Goal: Task Accomplishment & Management: Manage account settings

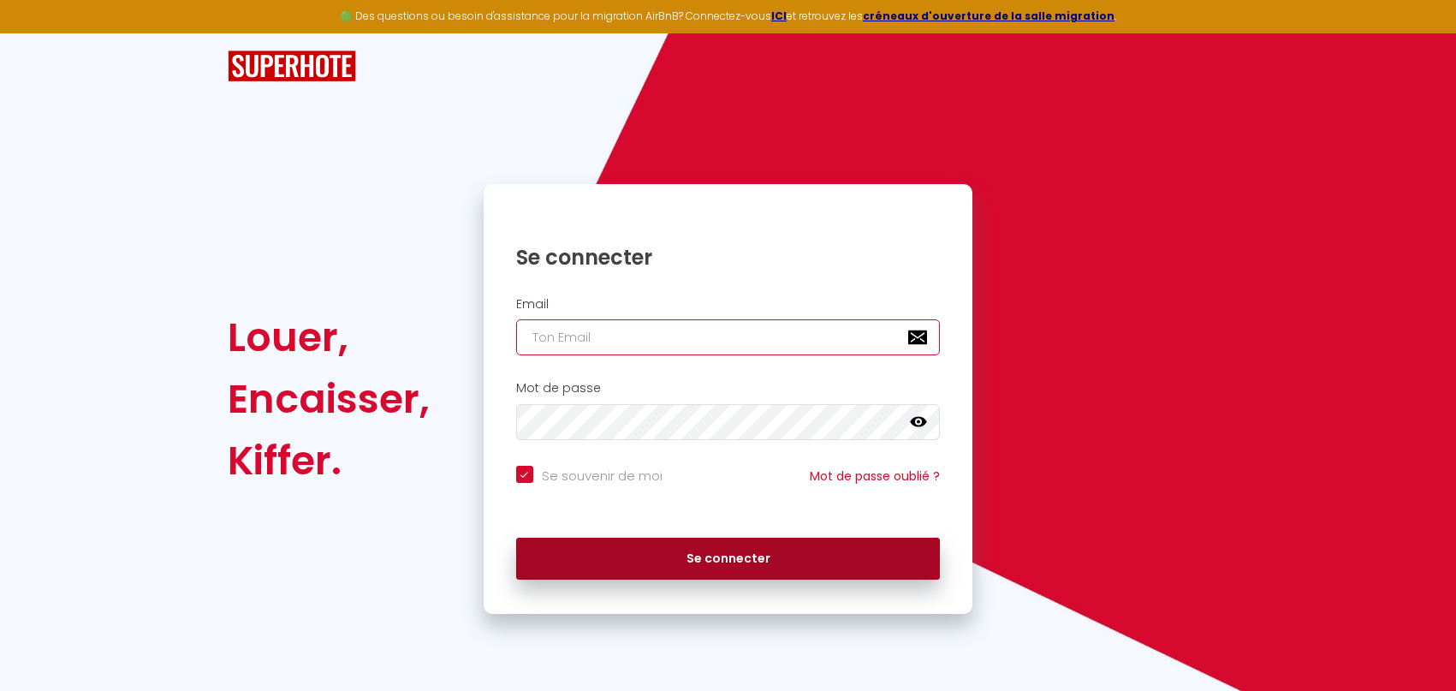
type input "[EMAIL_ADDRESS][DOMAIN_NAME]"
click at [743, 564] on button "Se connecter" at bounding box center [728, 559] width 425 height 43
checkbox input "true"
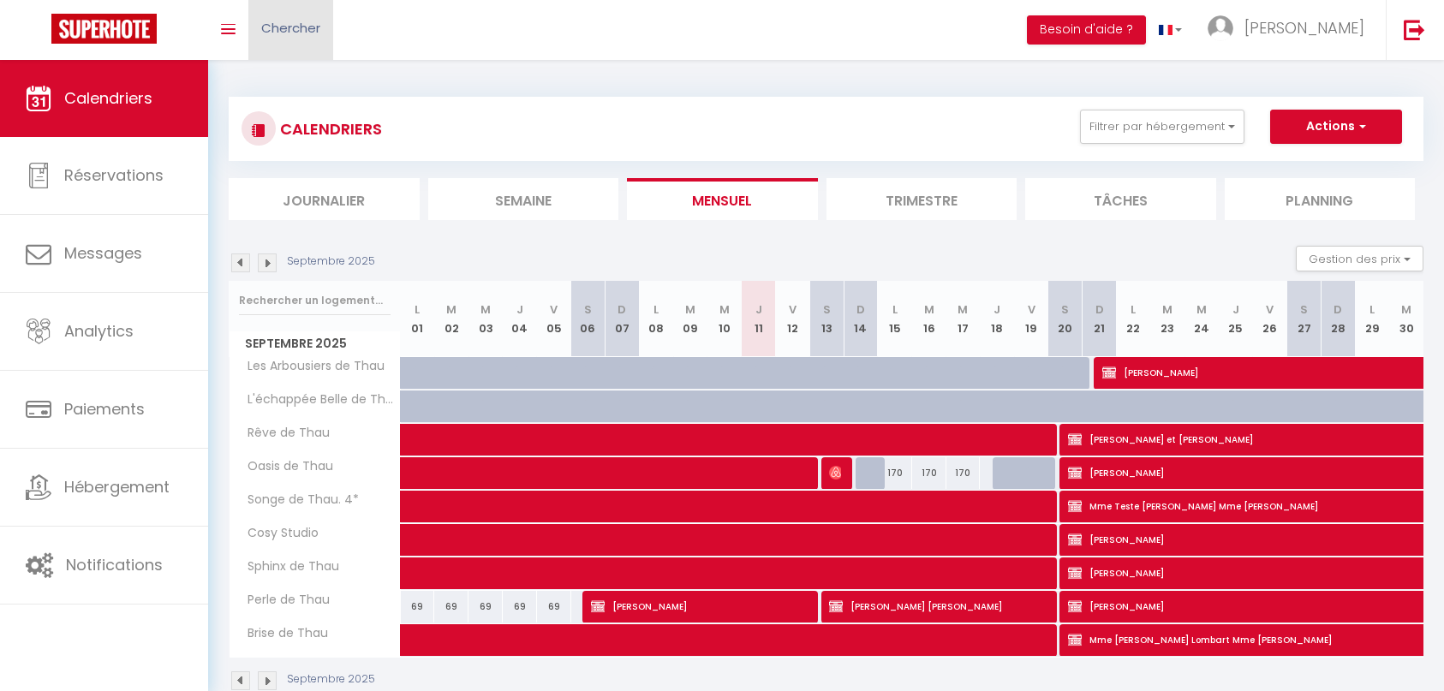
click at [304, 35] on span "Chercher" at bounding box center [290, 28] width 59 height 18
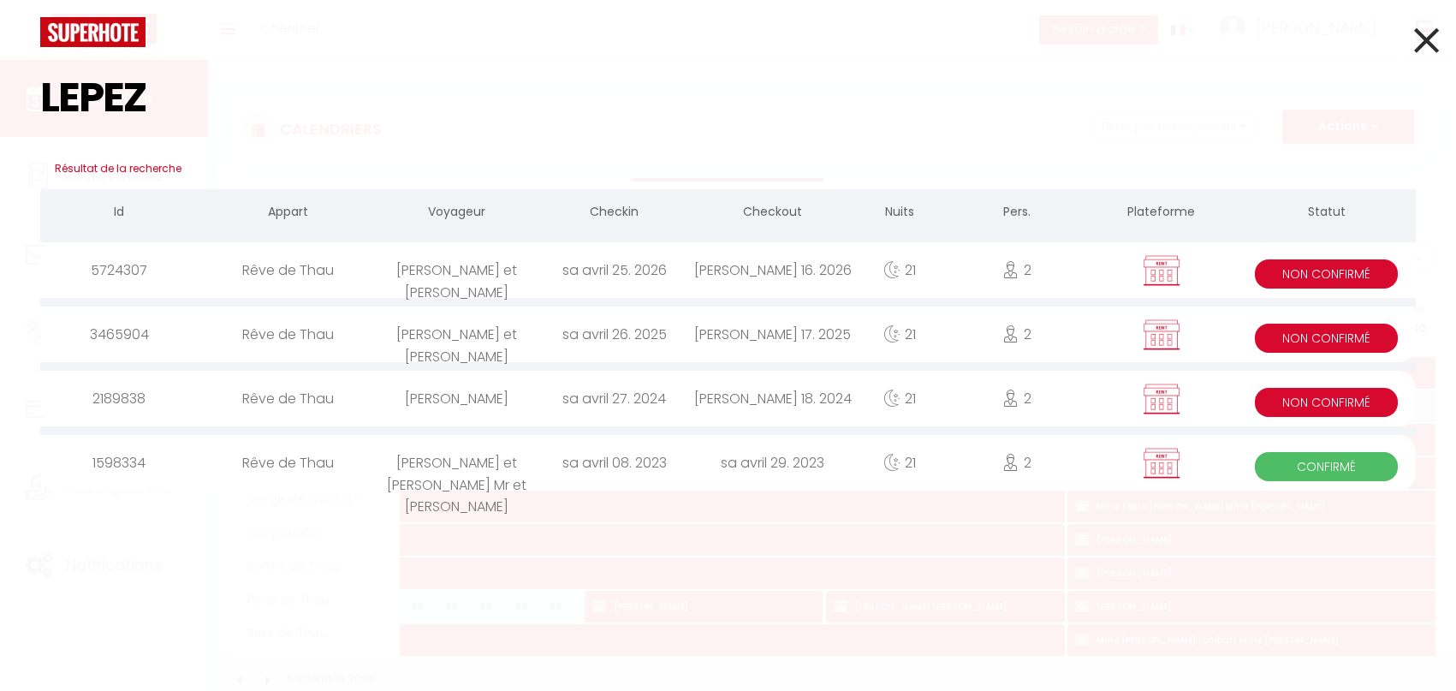
type input "LEPEZ"
click at [688, 335] on div "sa avril 26. 2025" at bounding box center [615, 335] width 158 height 56
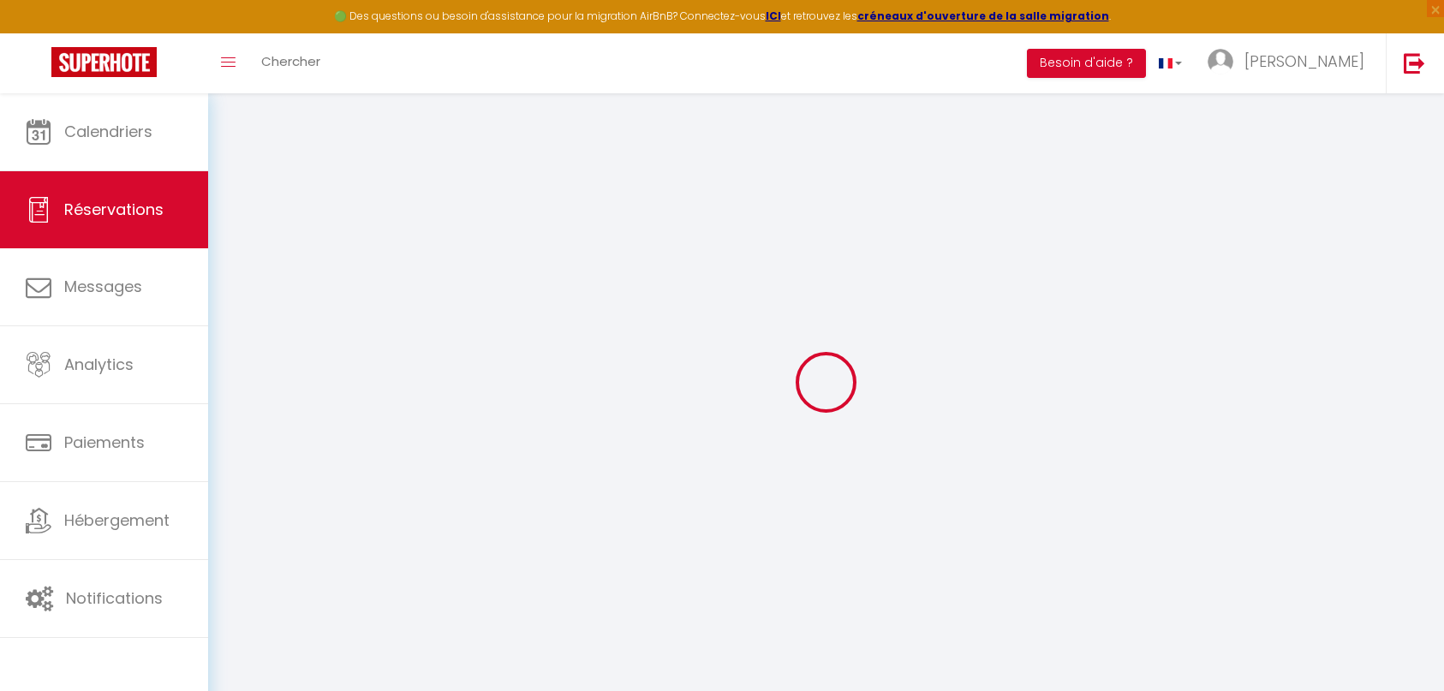
select select
checkbox input "true"
select select
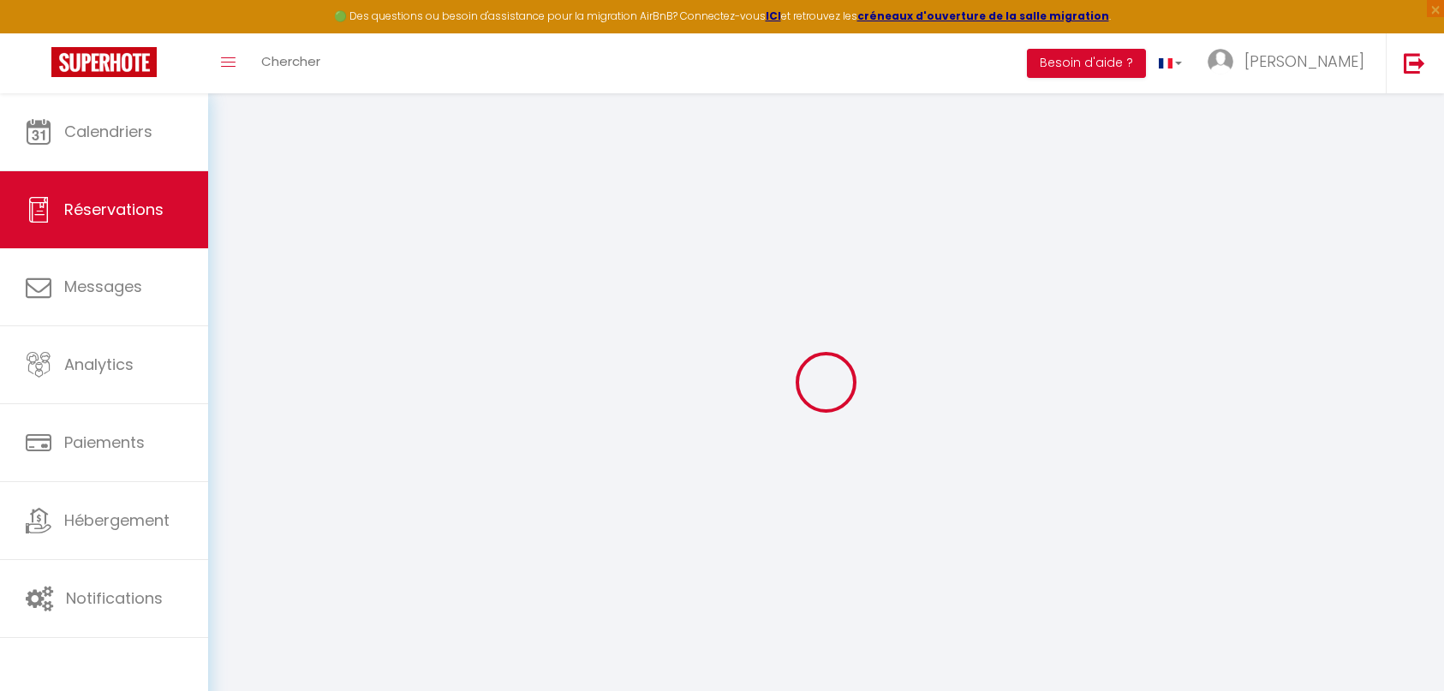
checkbox input "true"
type textarea "Acompte 400€ le 24/09/2024 Mail relance solde 31.03 Solde de 722,66€ reçu par v…"
select select
checkbox input "true"
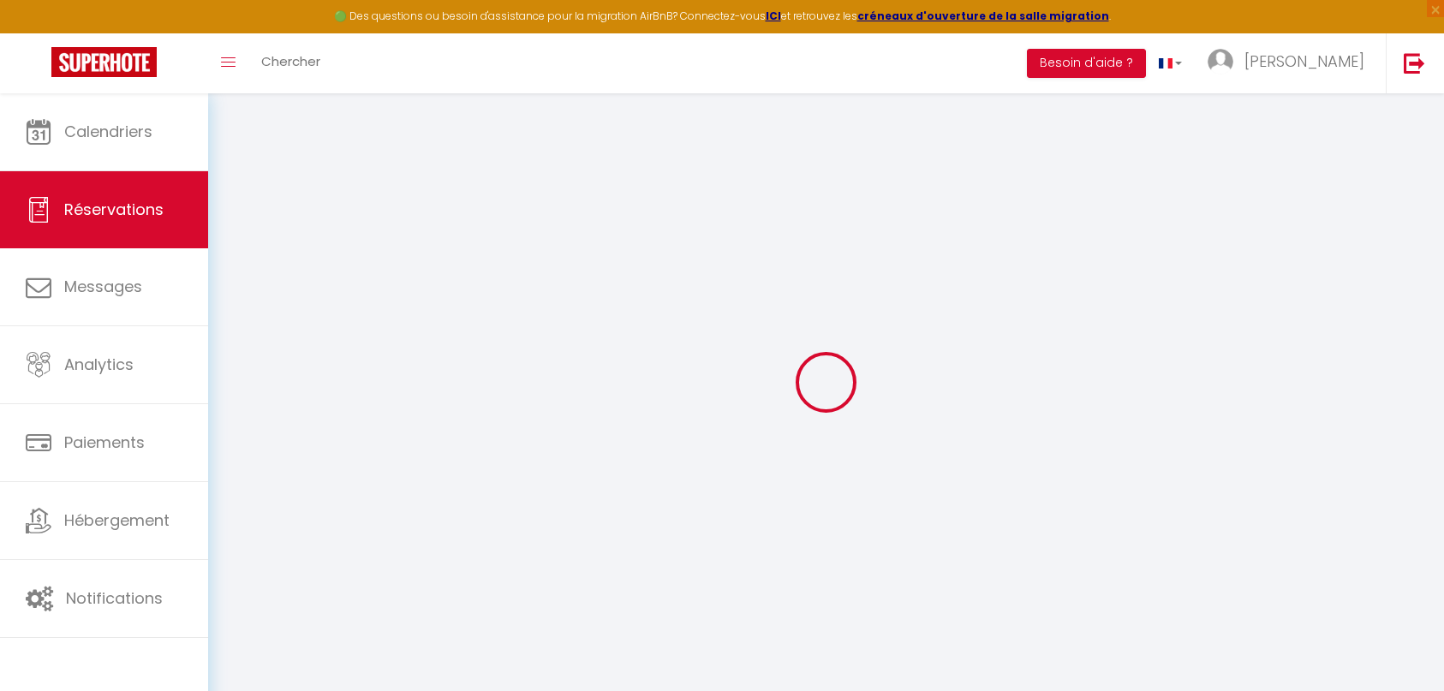
type input "72.66"
select select
checkbox input "true"
select select "14:00"
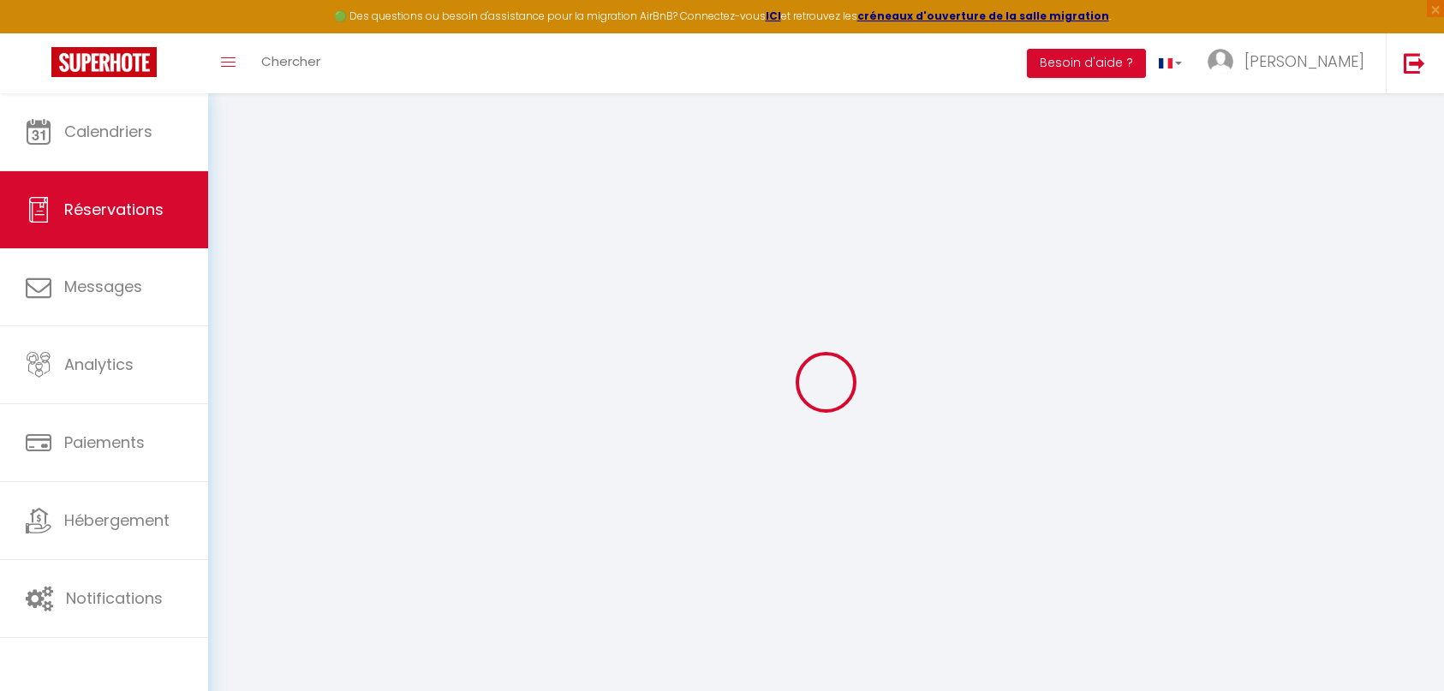
select select "11:00"
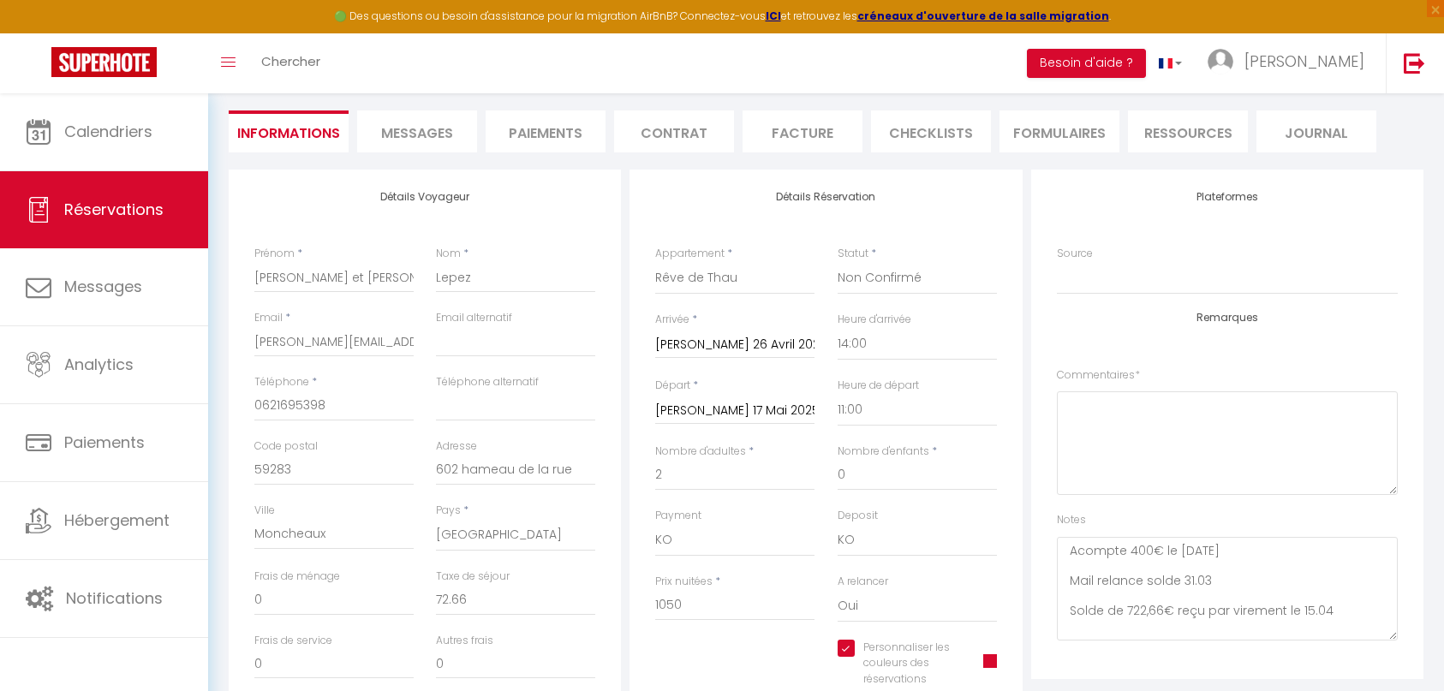
scroll to position [86, 0]
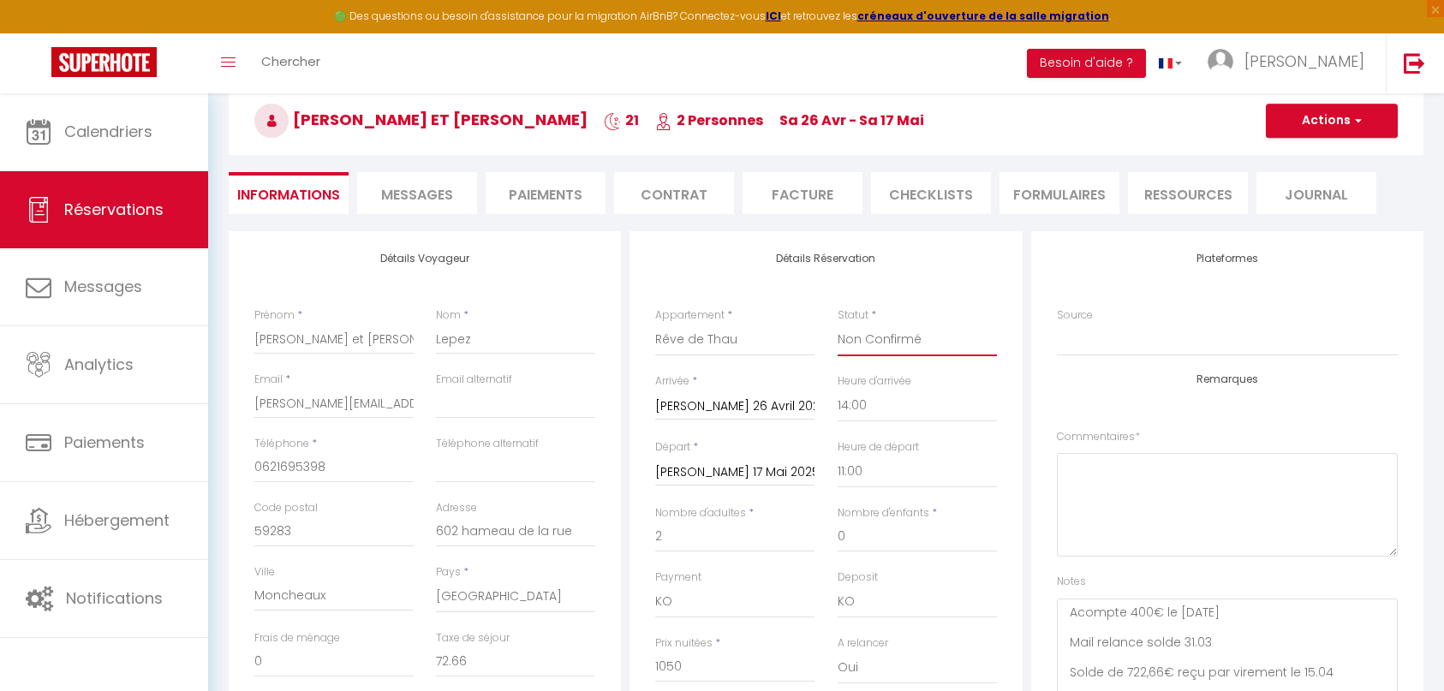
click at [912, 330] on select "Confirmé Non Confirmé Annulé Annulé par le voyageur No Show Request" at bounding box center [916, 340] width 159 height 33
select select "1"
click at [837, 324] on select "Confirmé Non Confirmé Annulé Annulé par le voyageur No Show Request" at bounding box center [916, 340] width 159 height 33
checkbox input "true"
click at [721, 601] on select "OK KO" at bounding box center [734, 602] width 159 height 33
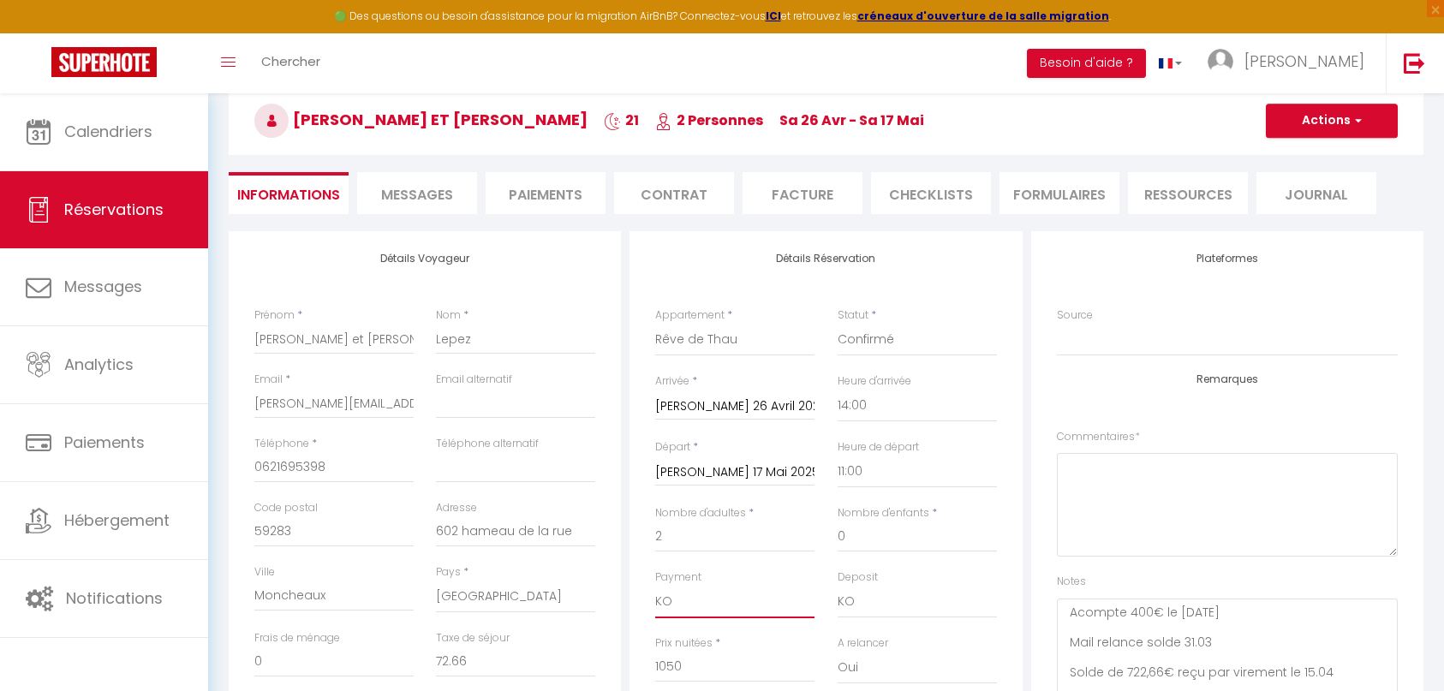
select select "12"
click at [655, 586] on select "OK KO" at bounding box center [734, 602] width 159 height 33
checkbox input "true"
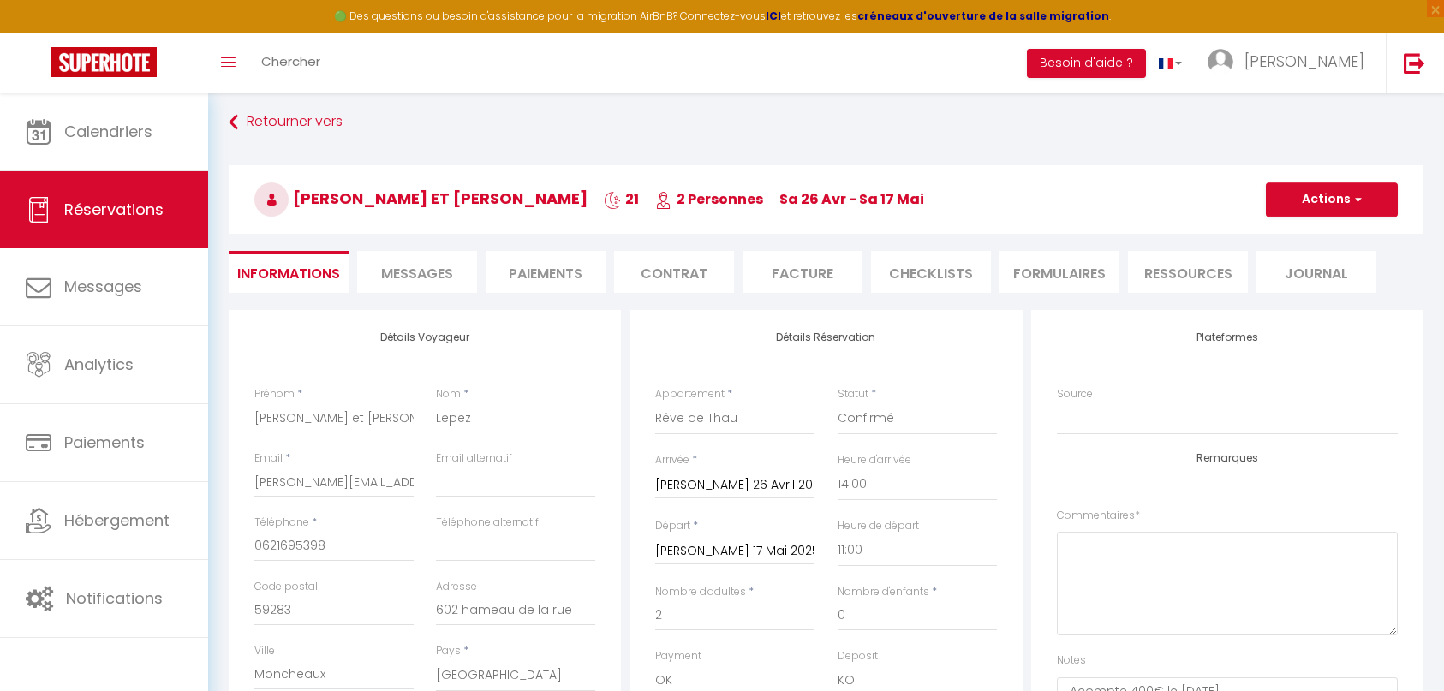
scroll to position [0, 0]
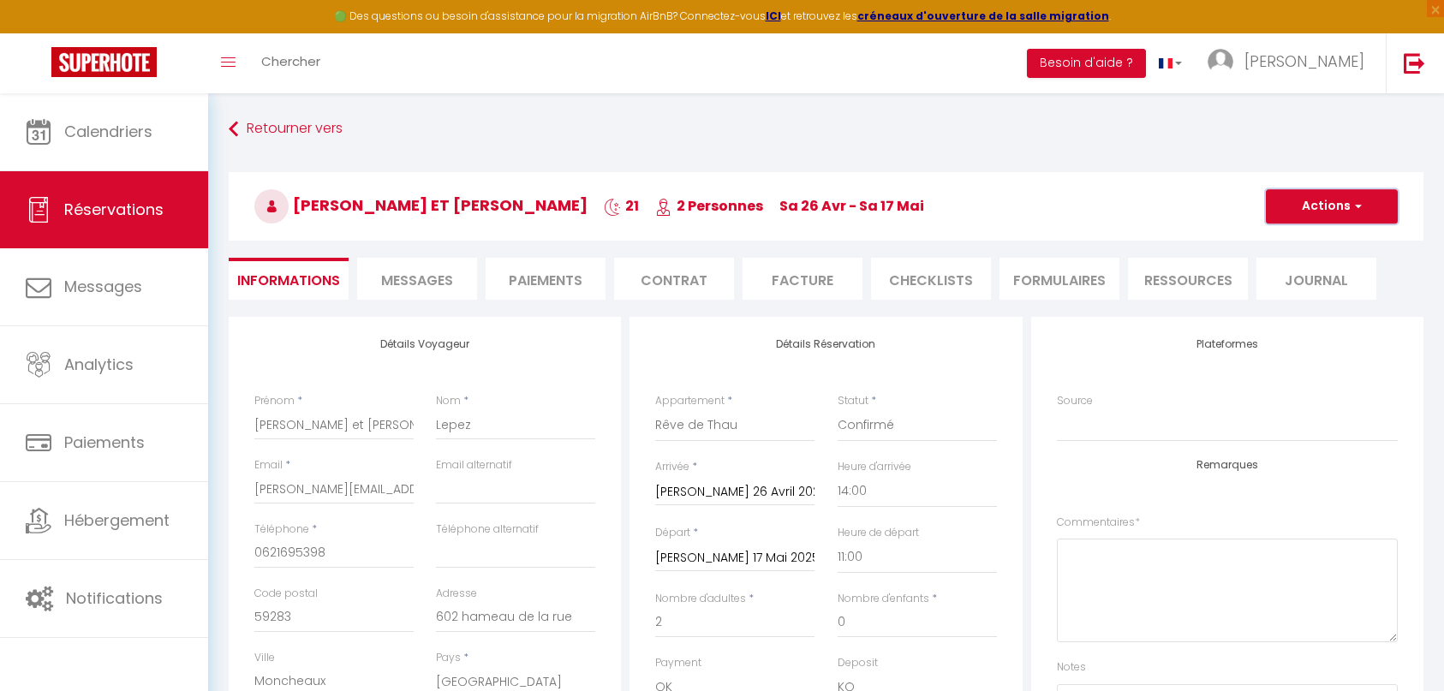
click at [1328, 201] on button "Actions" at bounding box center [1331, 206] width 132 height 34
click at [1296, 245] on link "Enregistrer" at bounding box center [1314, 244] width 135 height 22
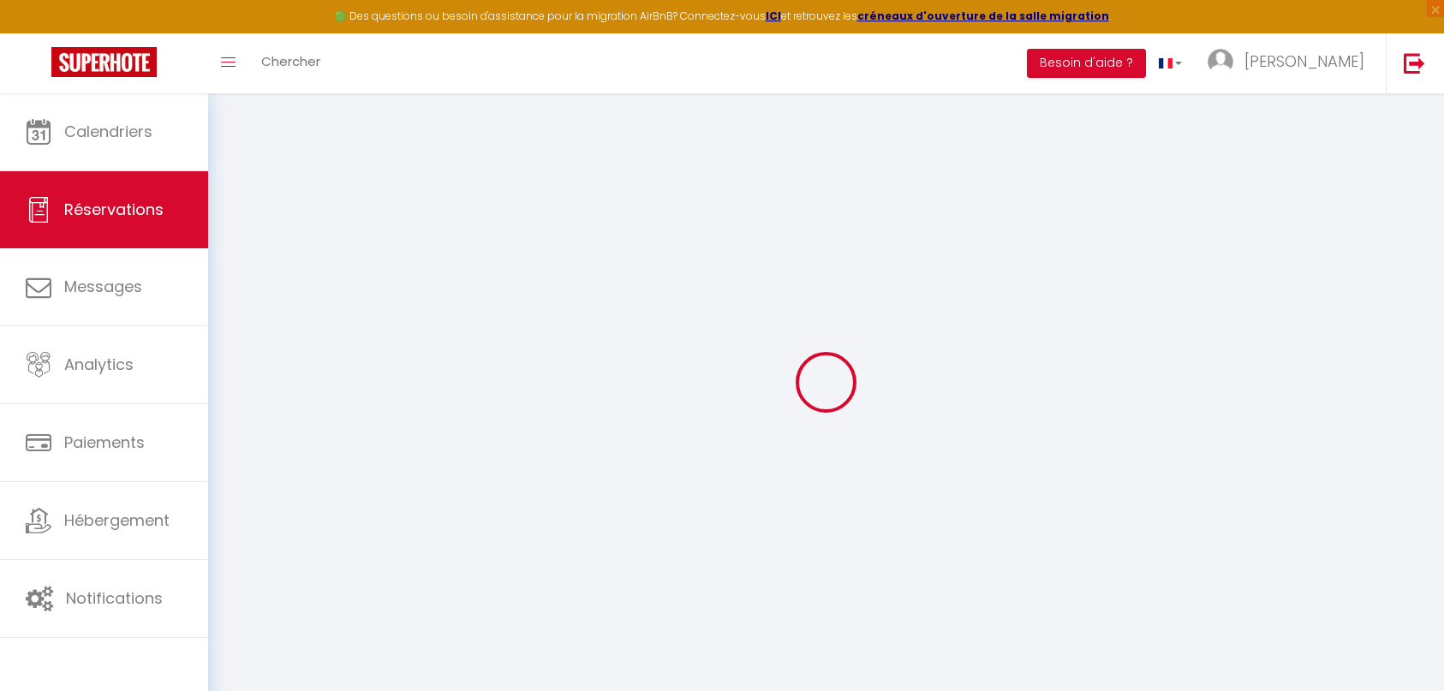
select select "not_cancelled"
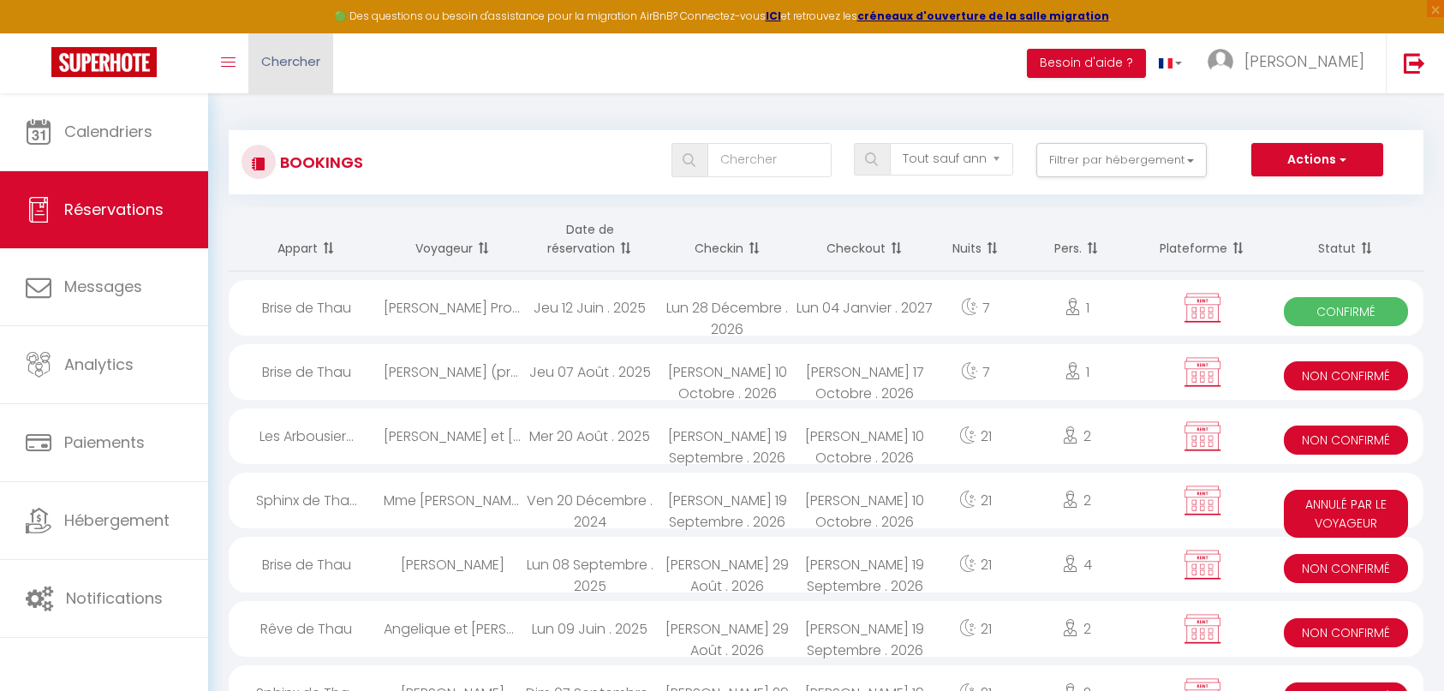
click at [314, 67] on span "Chercher" at bounding box center [290, 61] width 59 height 18
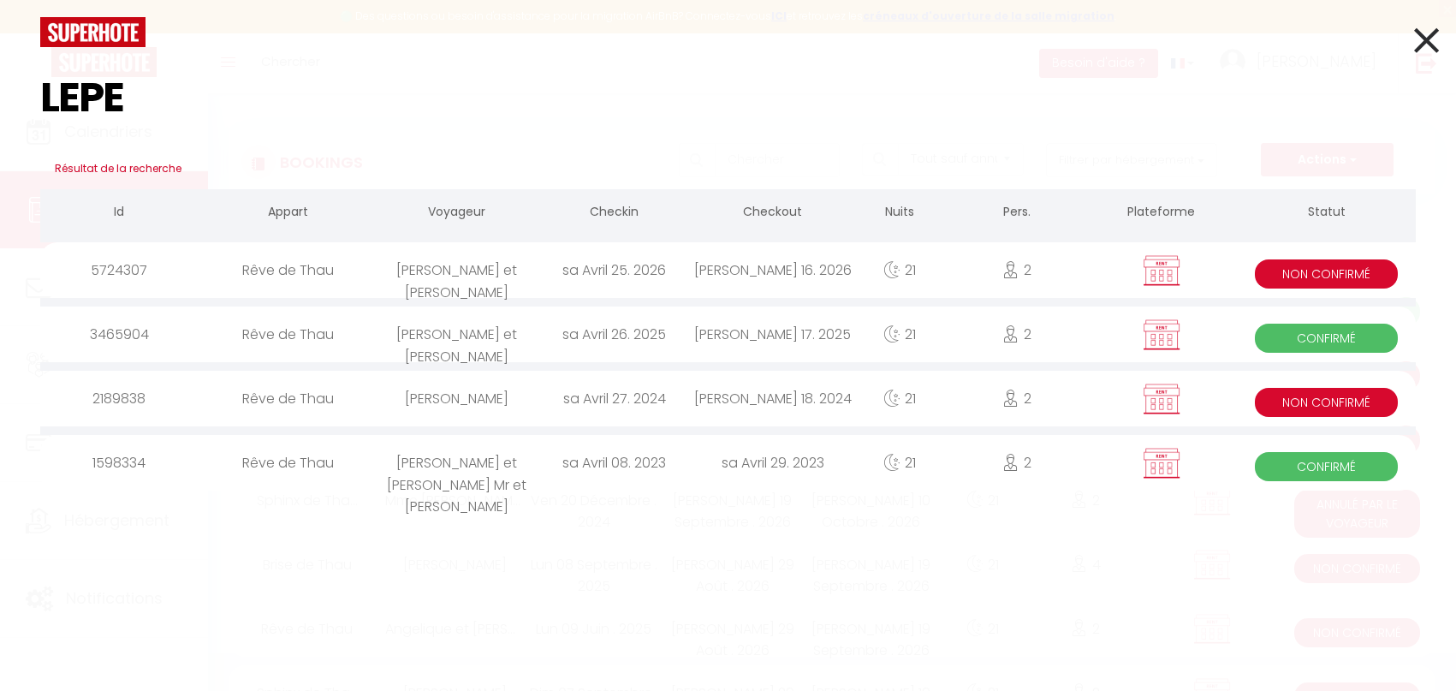
type input "LEPE"
click at [623, 402] on div "sa Avril 27. 2024" at bounding box center [615, 399] width 158 height 56
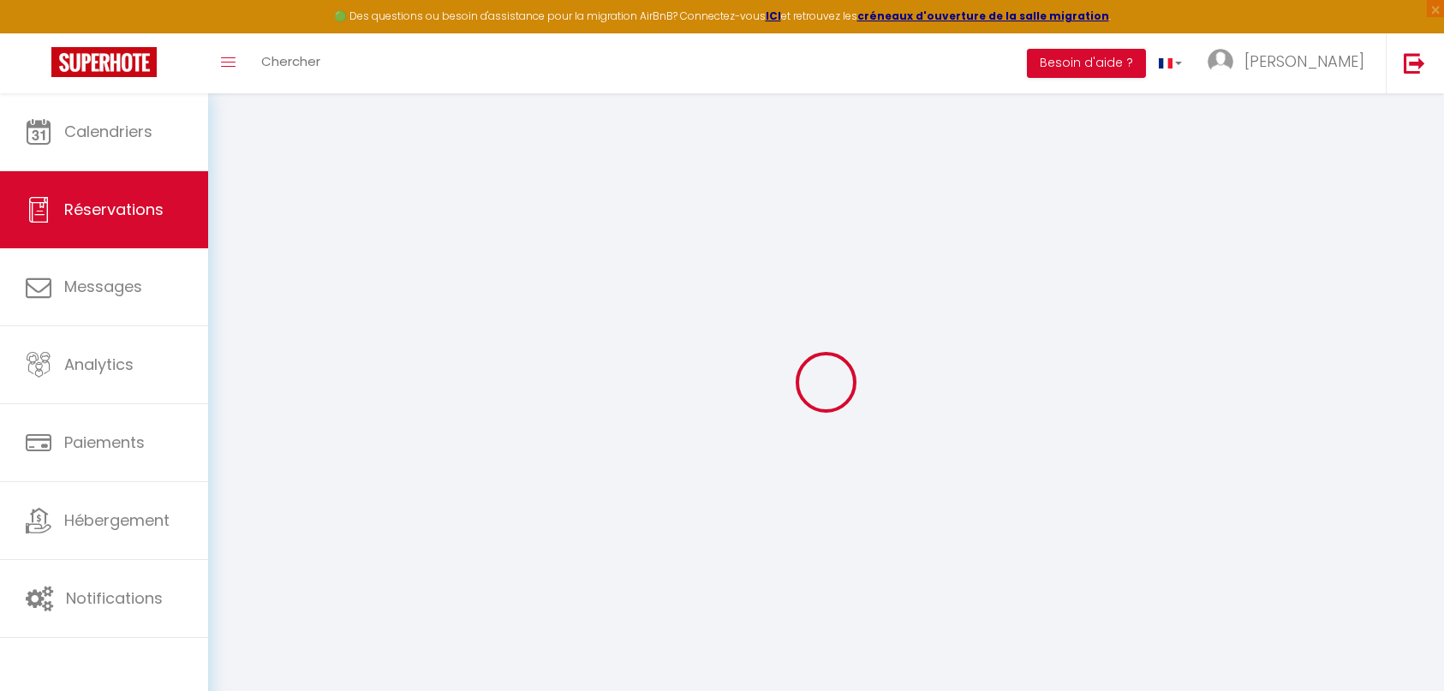
select select
checkbox input "true"
select select
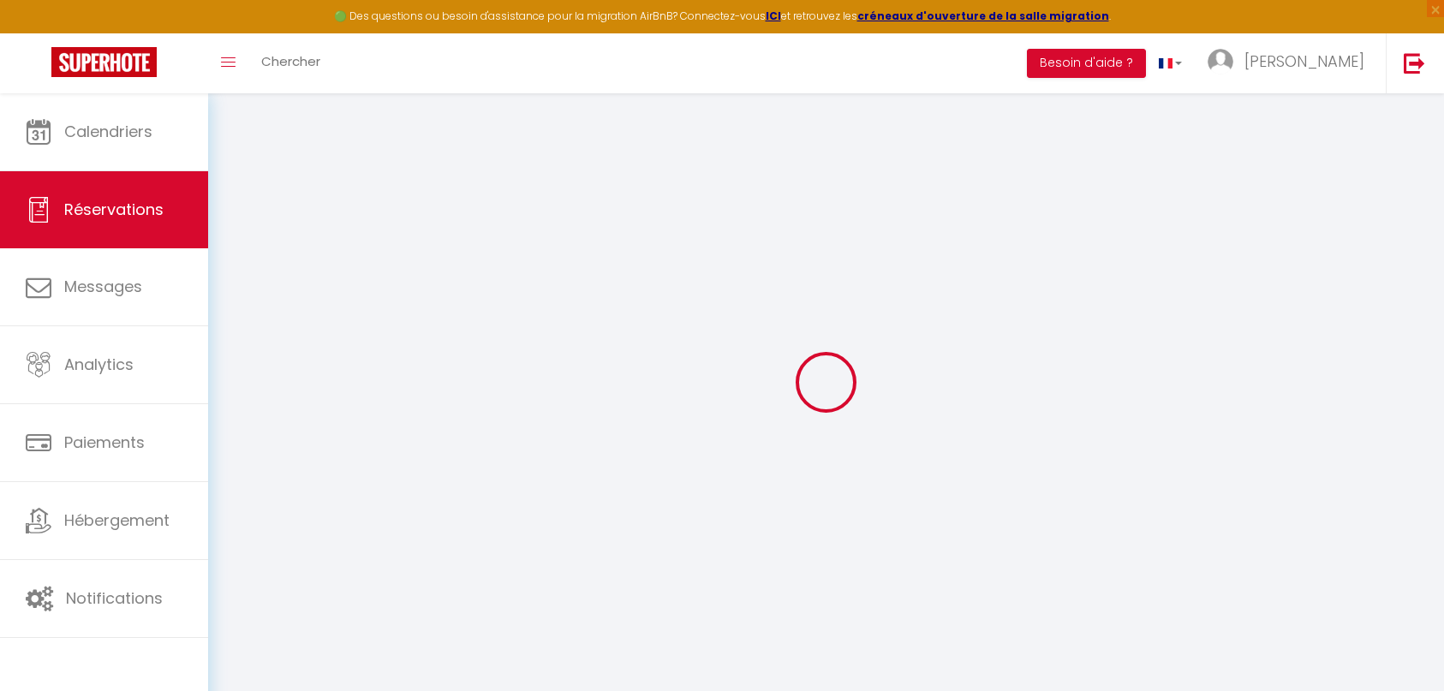
checkbox input "true"
select select
checkbox input "true"
type textarea "0621695398"
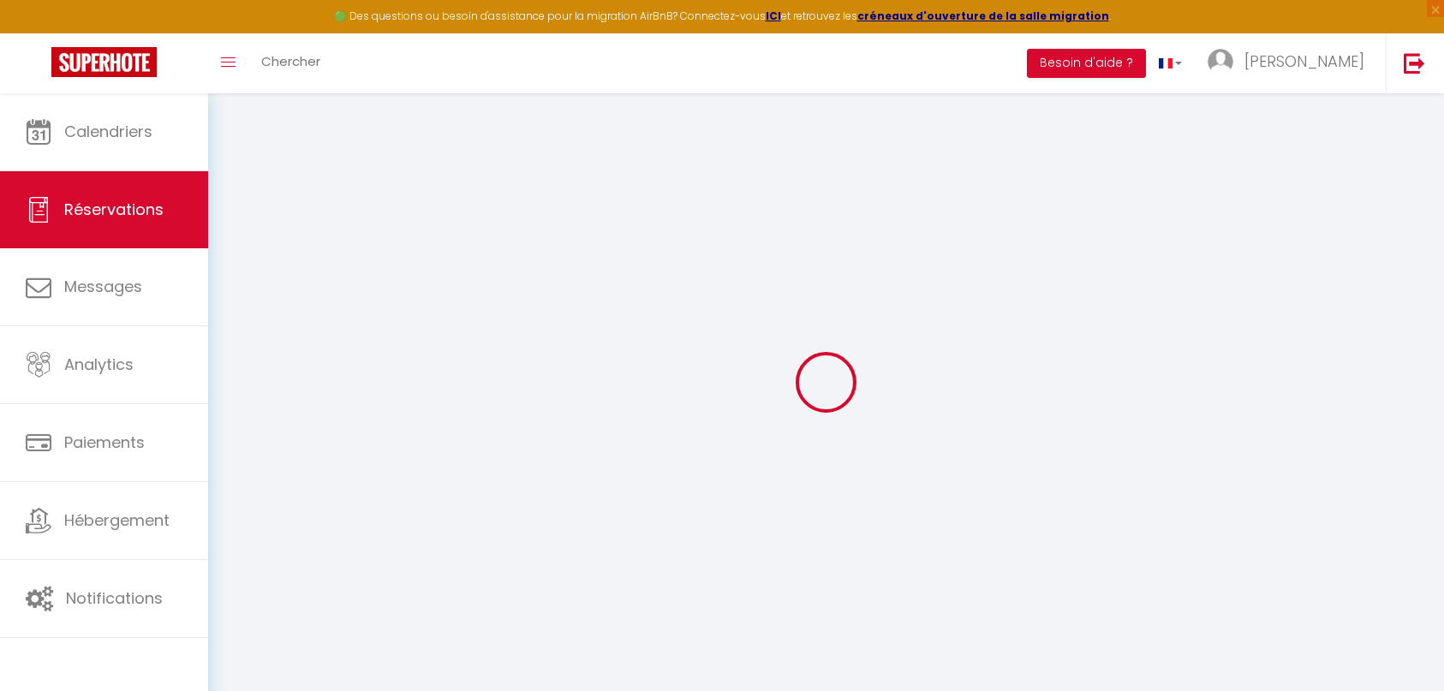
type input "73.92"
select select
checkbox input "true"
select select "16:00"
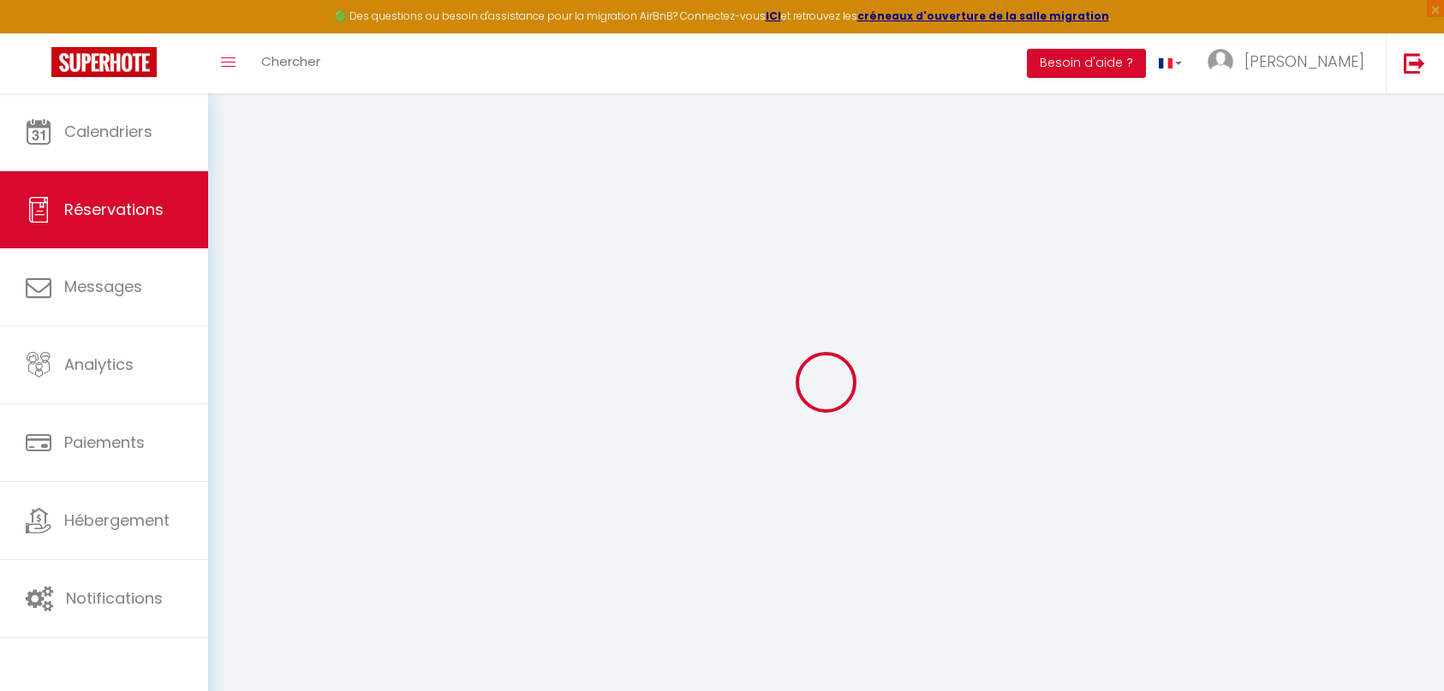
select select "11:00"
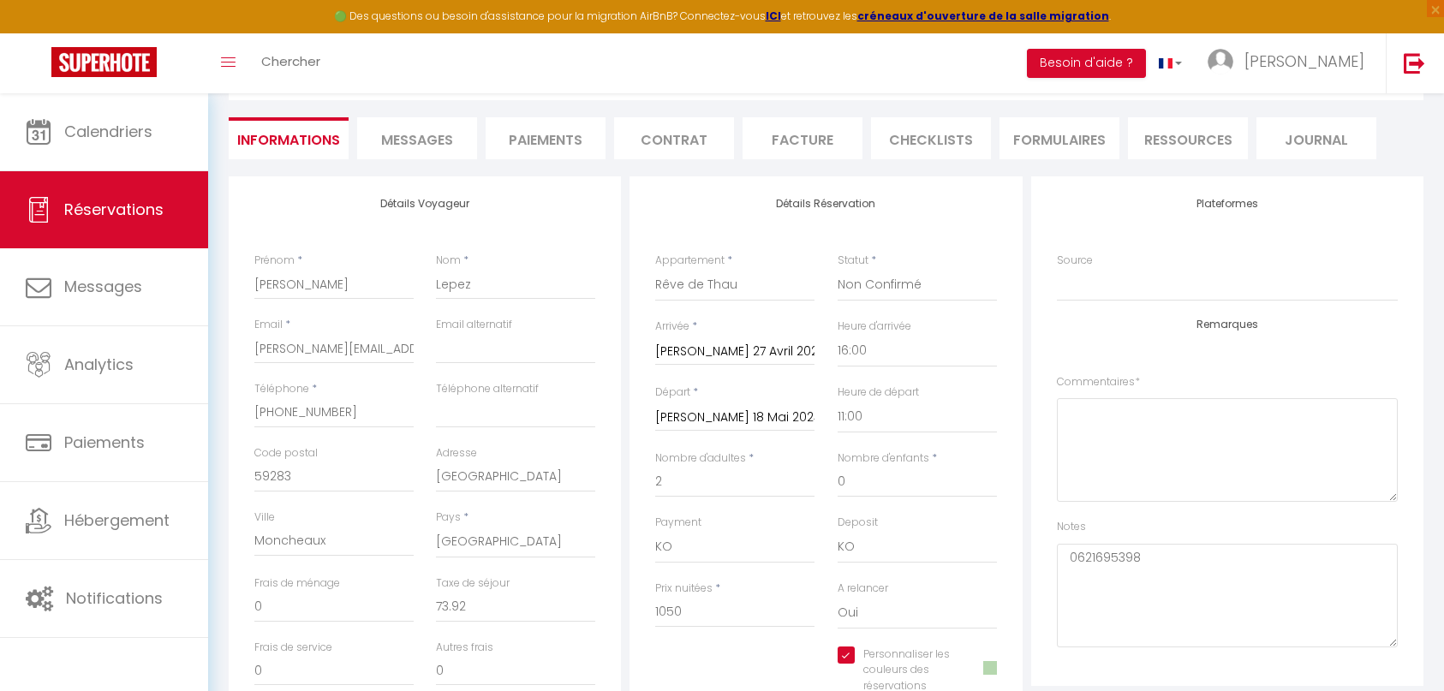
scroll to position [171, 0]
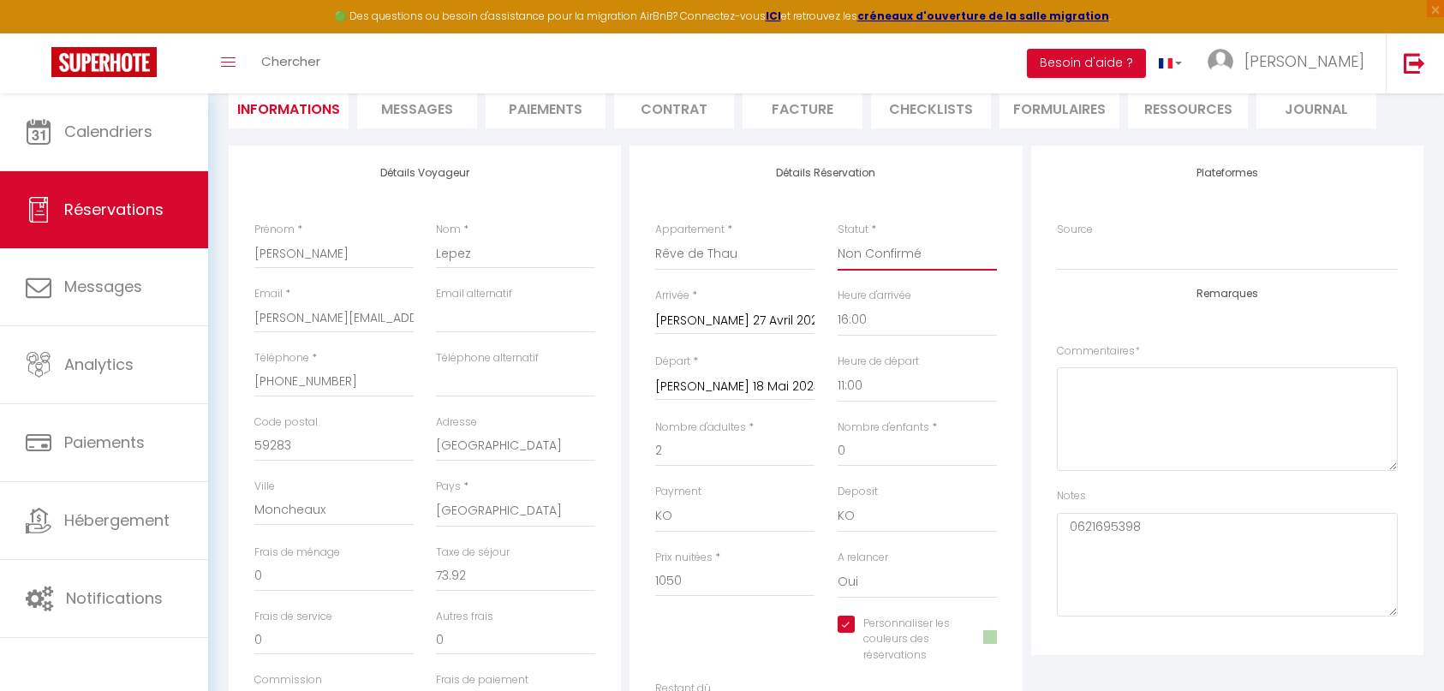
click at [879, 255] on select "Confirmé Non Confirmé Annulé Annulé par le voyageur No Show Request" at bounding box center [916, 254] width 159 height 33
select select "0"
click at [837, 238] on select "Confirmé Non Confirmé Annulé Annulé par le voyageur No Show Request" at bounding box center [916, 254] width 159 height 33
checkbox input "true"
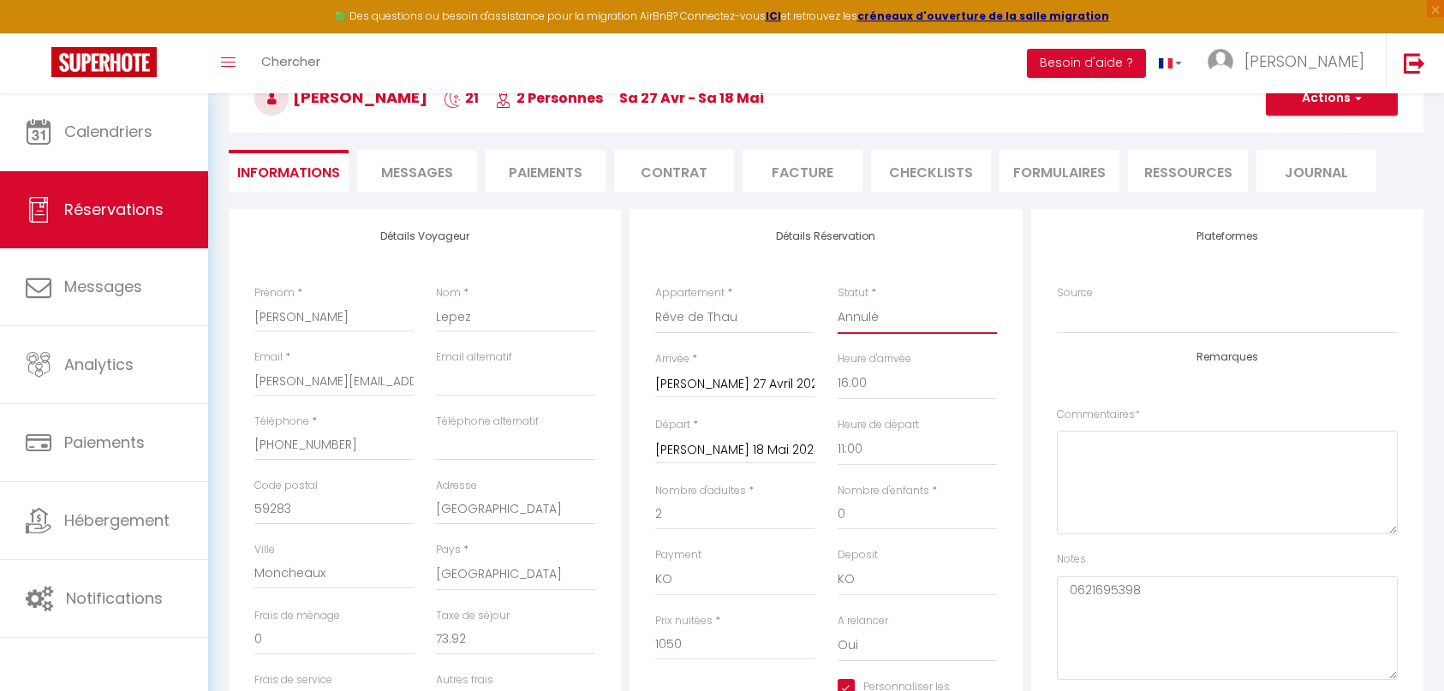
scroll to position [0, 0]
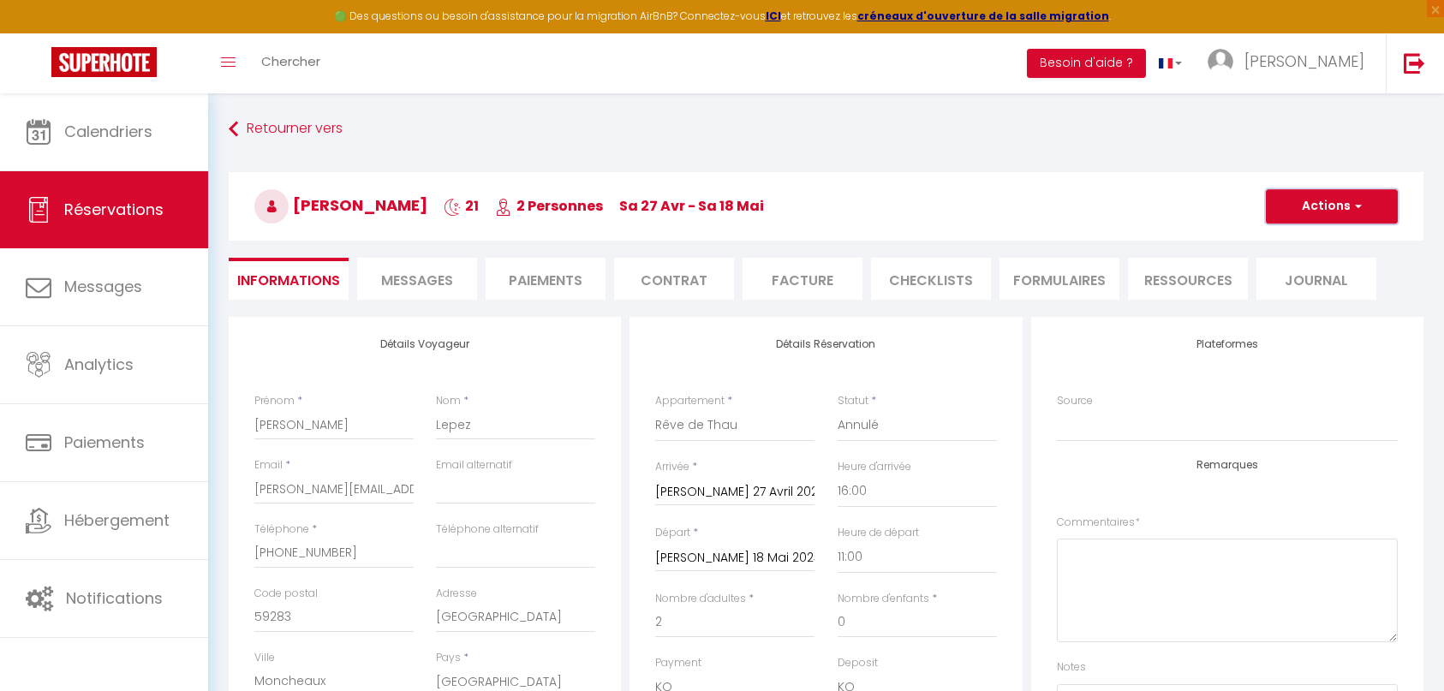
click at [1337, 209] on button "Actions" at bounding box center [1331, 206] width 132 height 34
click at [1318, 247] on link "Enregistrer" at bounding box center [1314, 244] width 135 height 22
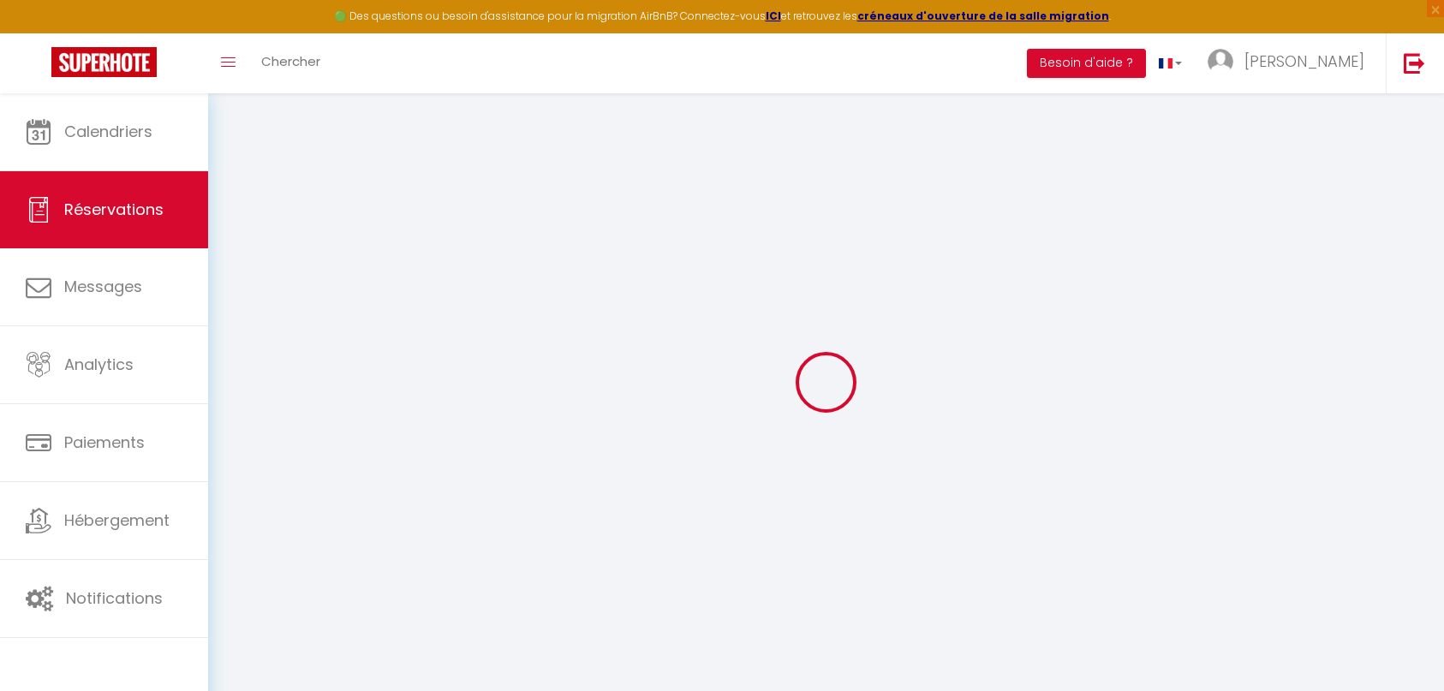
select select "not_cancelled"
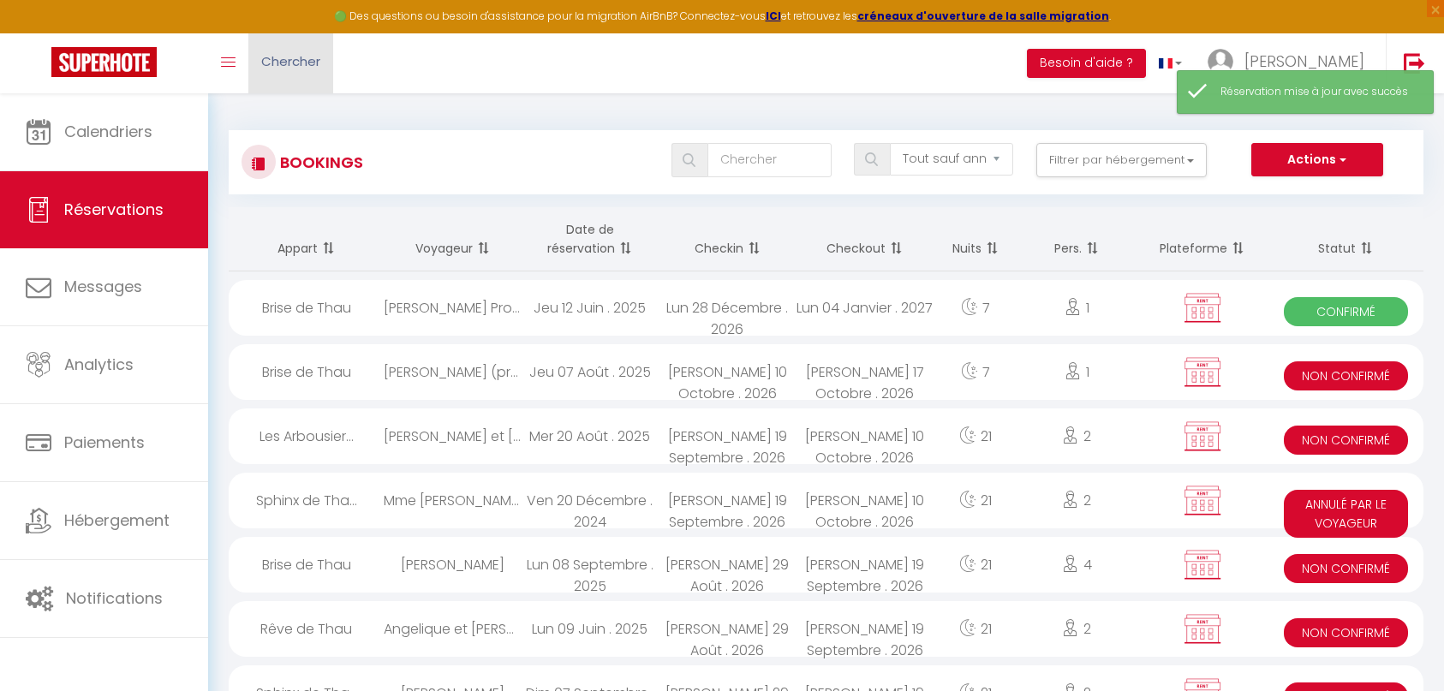
click at [284, 63] on span "Chercher" at bounding box center [290, 61] width 59 height 18
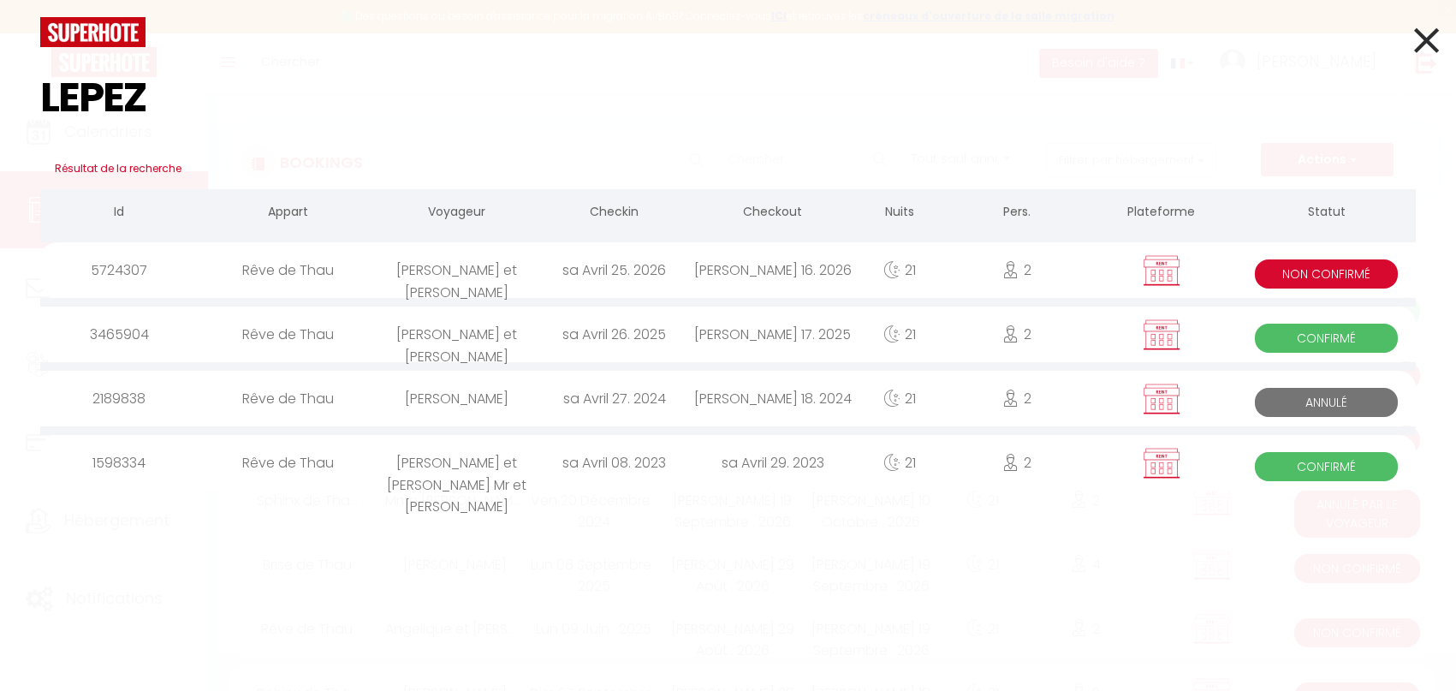
type input "LEPEZ"
click at [677, 467] on div "sa Avril 08. 2023" at bounding box center [615, 463] width 158 height 56
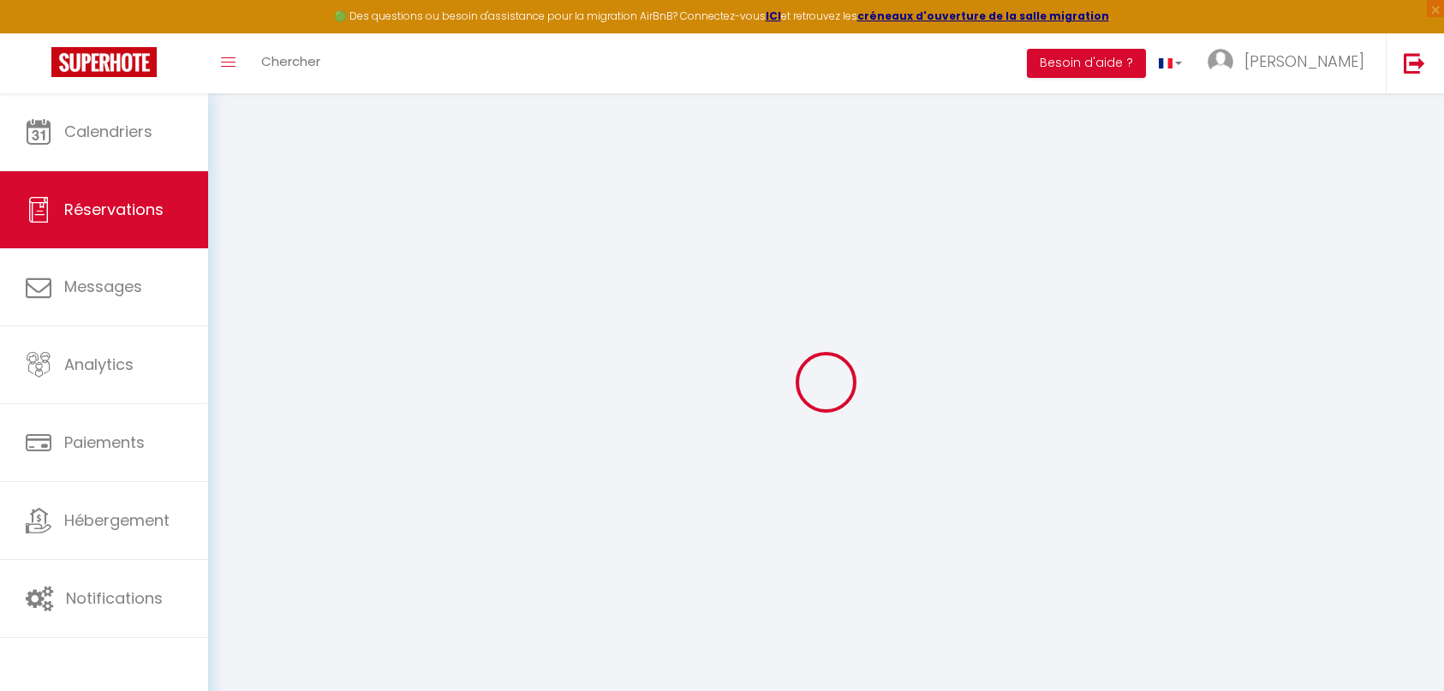
type input "Patrice et Sylvie"
type input "Mr et Mme LEPEZ"
type input "patrice.lepez@hotmail.fr"
type input "0781038334"
type input "0621695398"
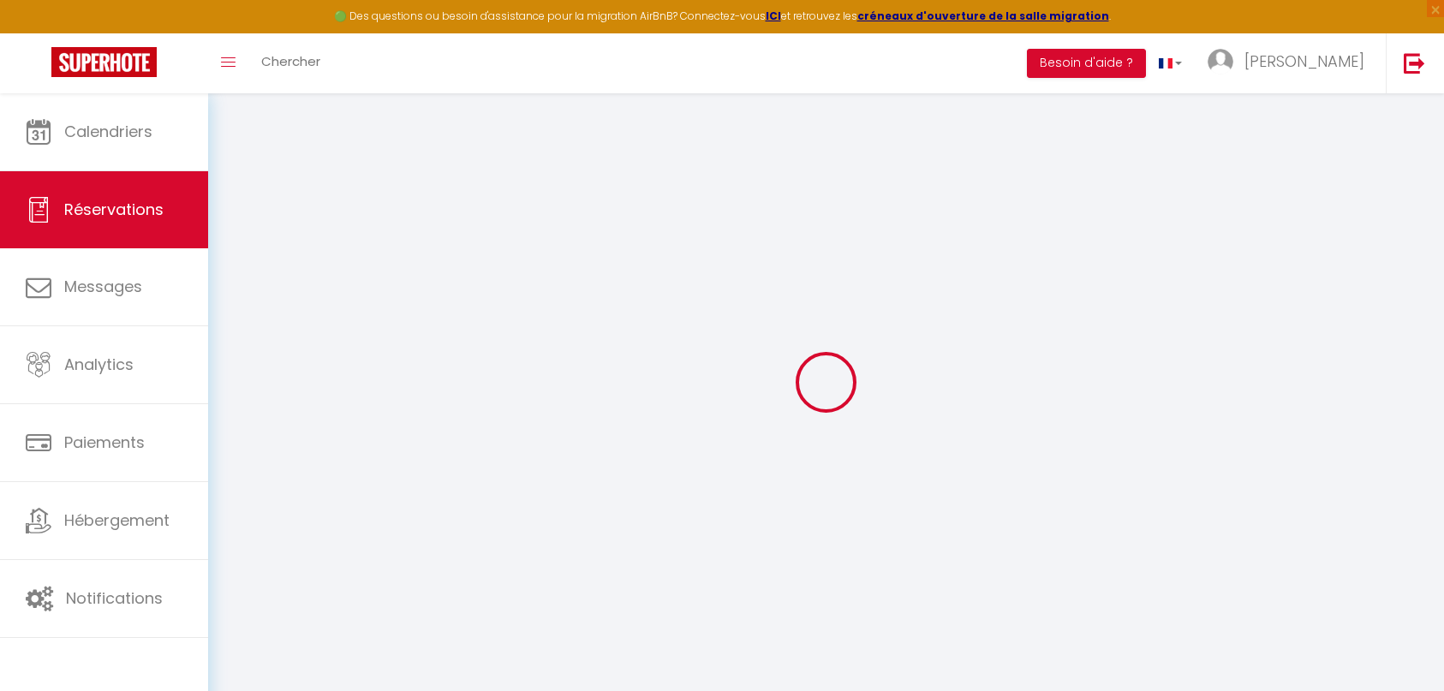
type input "59551"
type input "12 Rue des Hortensias"
type input "ATTICHES"
select select
select select "7652"
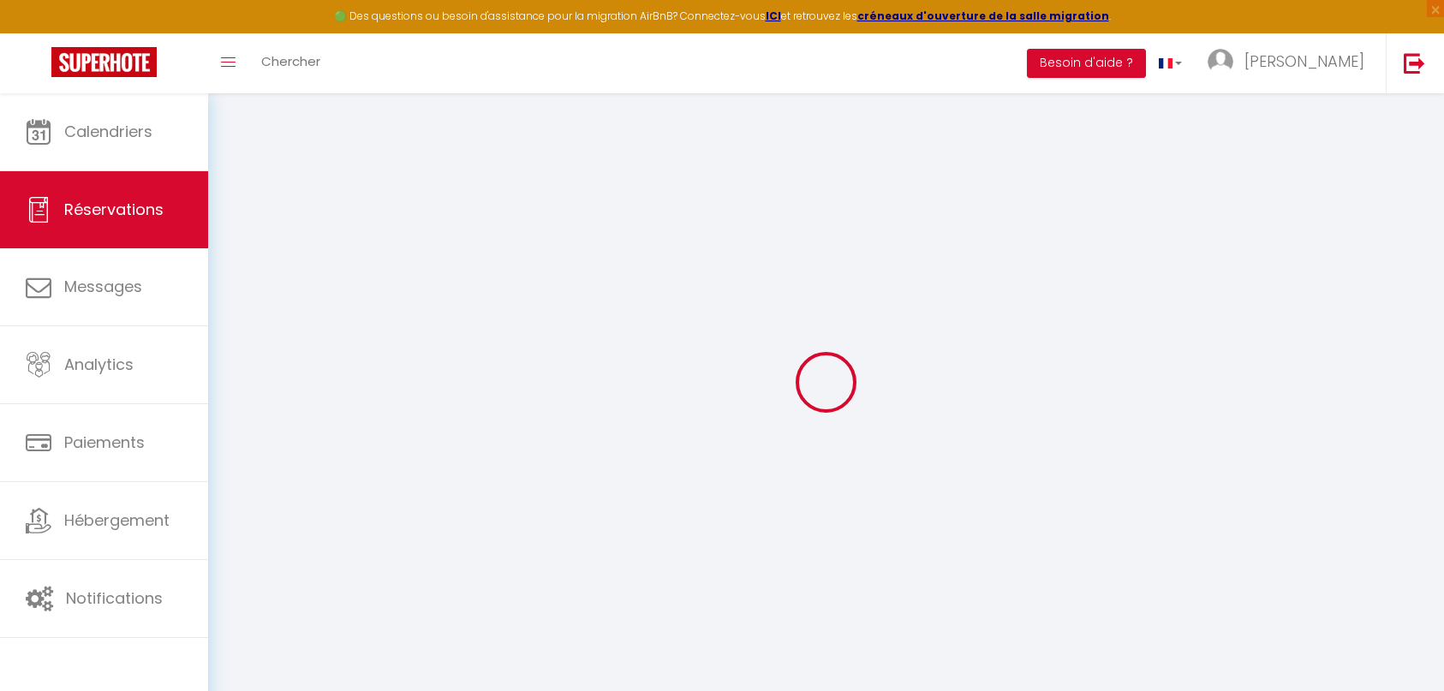
select select "1"
type input "Sam 08 Avril 2023"
select select
type input "Sam 29 Avril 2023"
select select
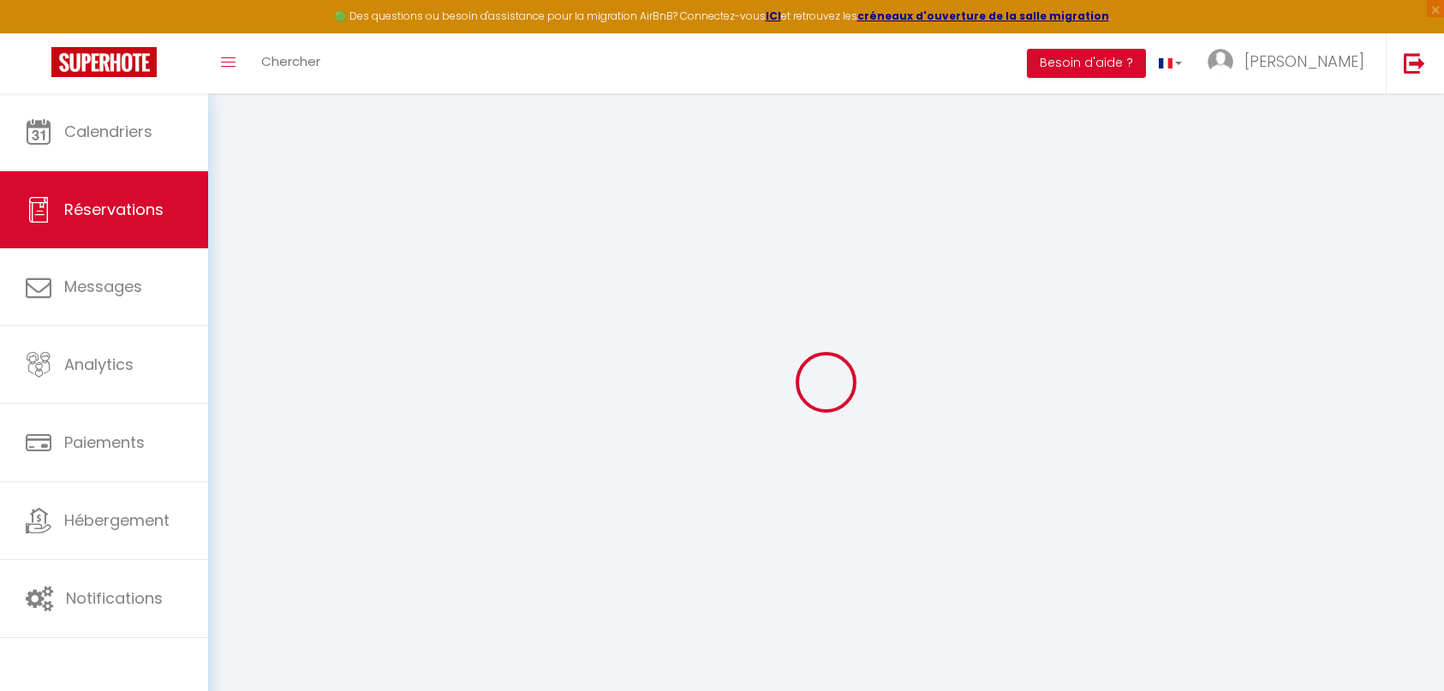
type input "2"
select select "12"
select select
type input "1000"
checkbox input "true"
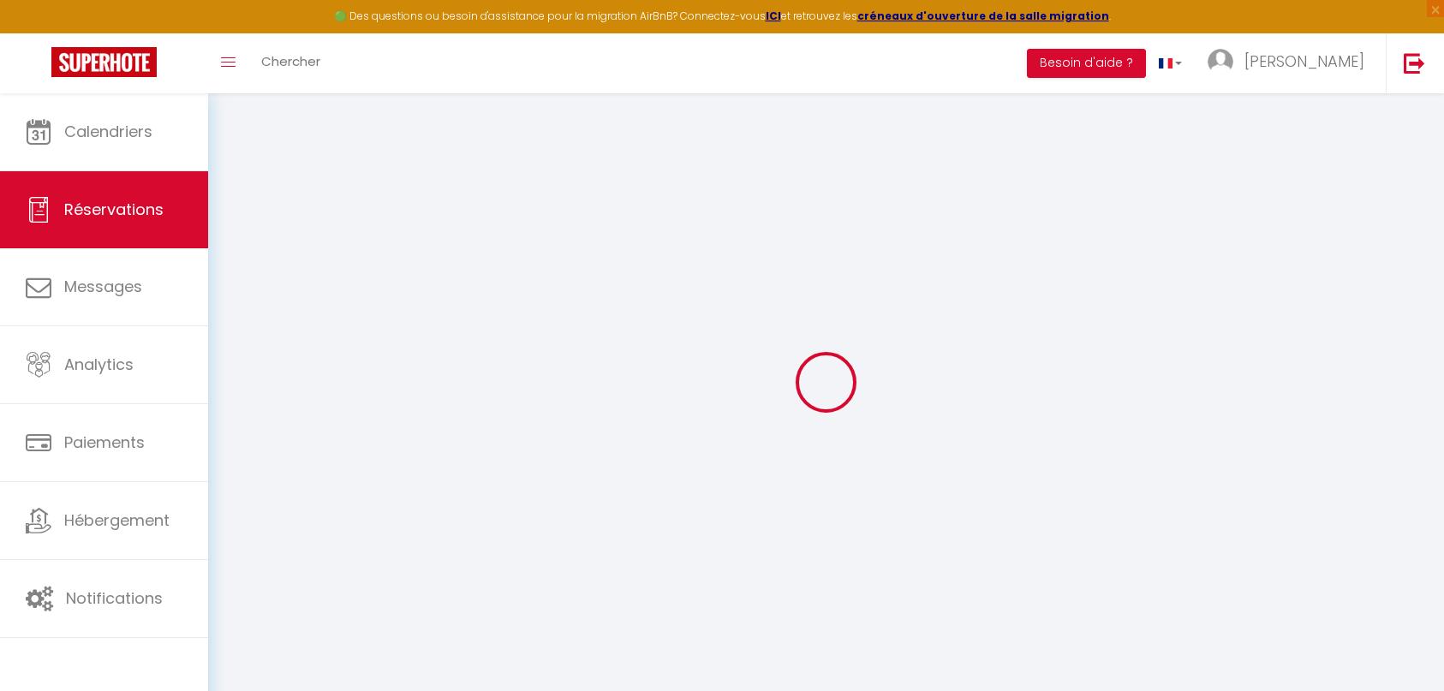
type input "41.58"
type input "0"
select select
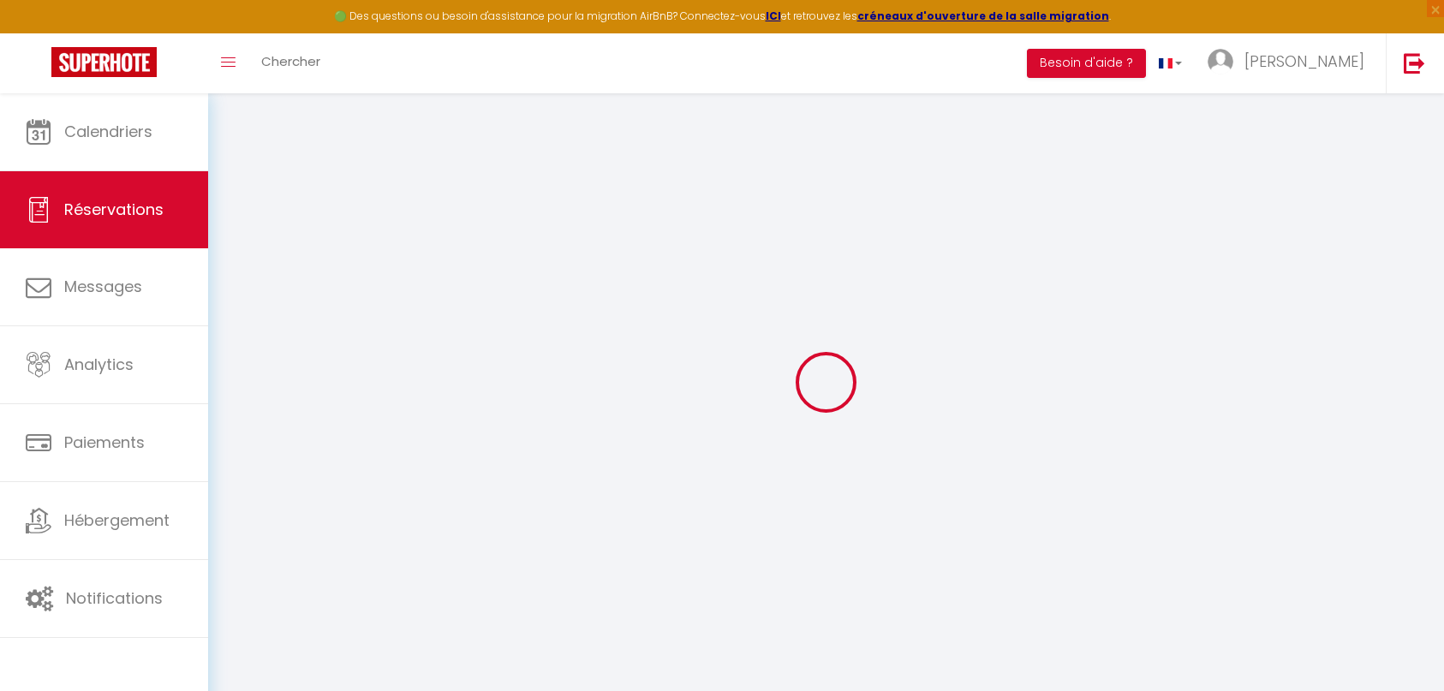
select select
select select "14"
checkbox input "true"
select select
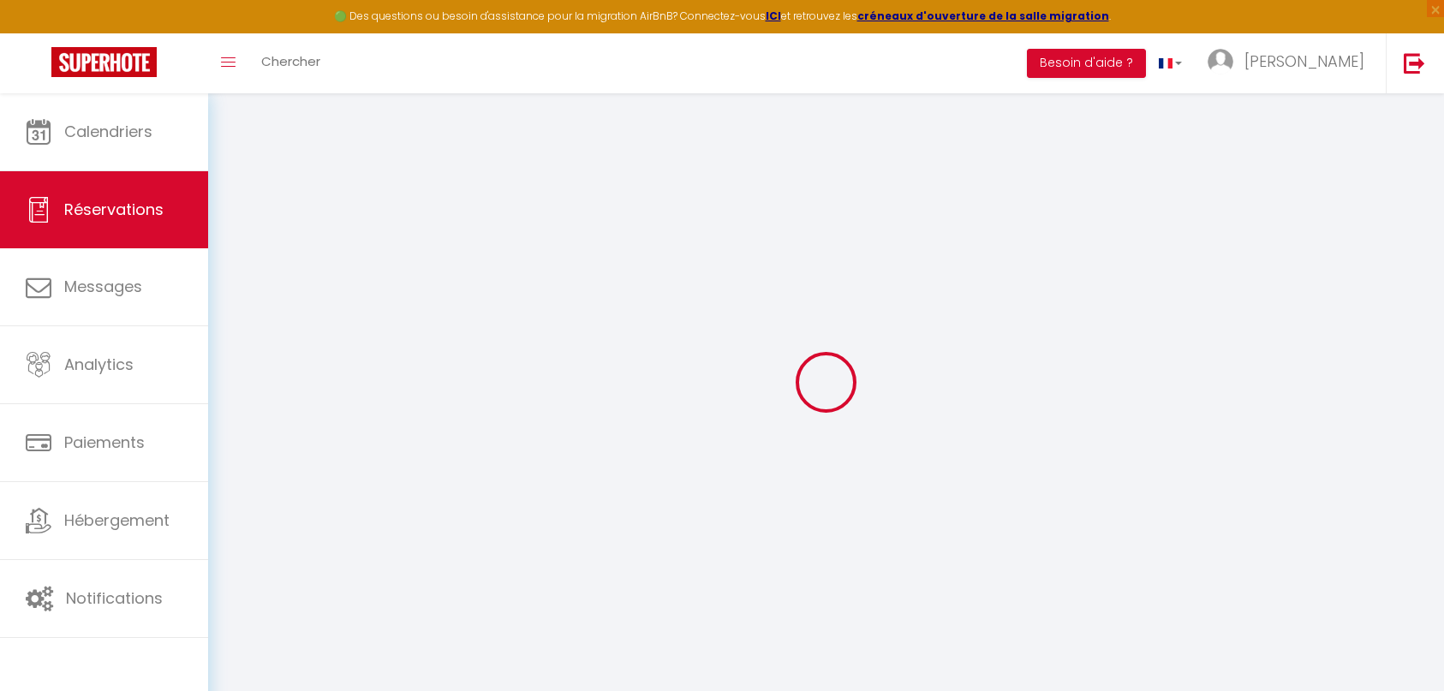
select select
checkbox input "true"
select select
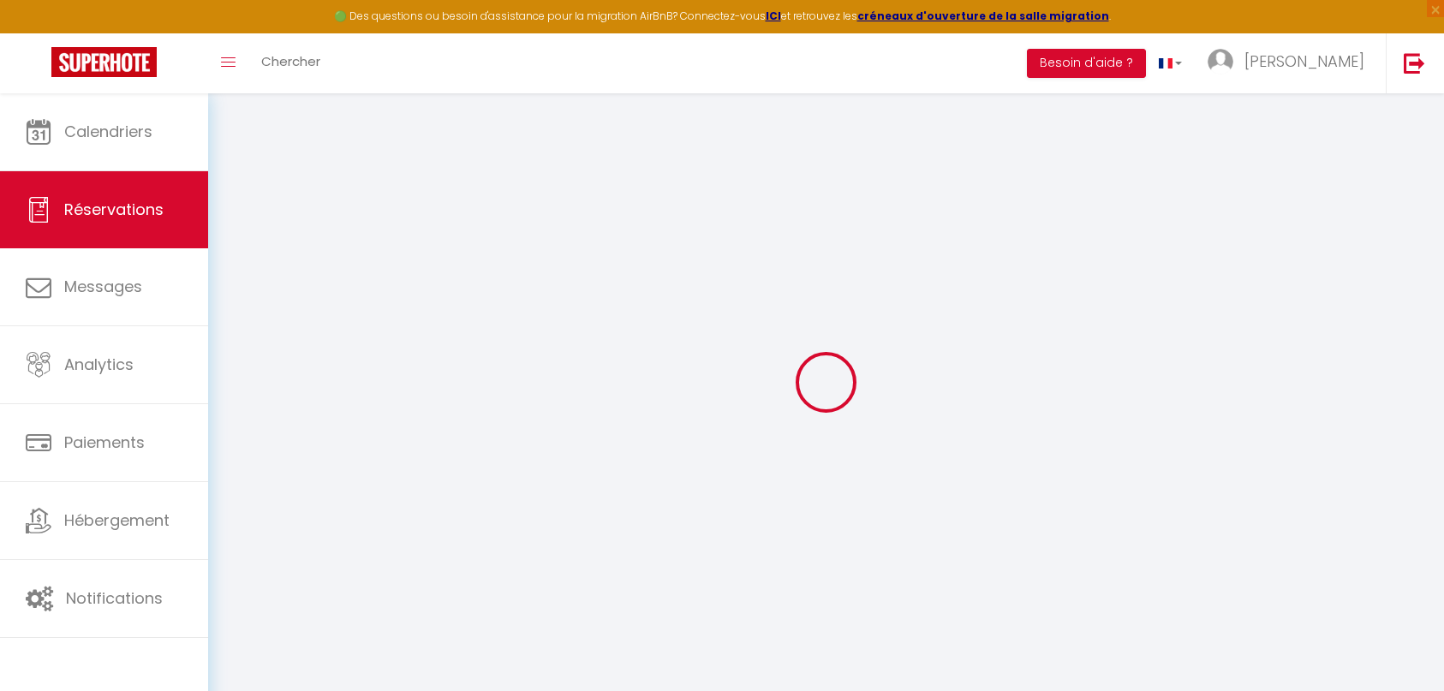
select select
checkbox input "true"
select select
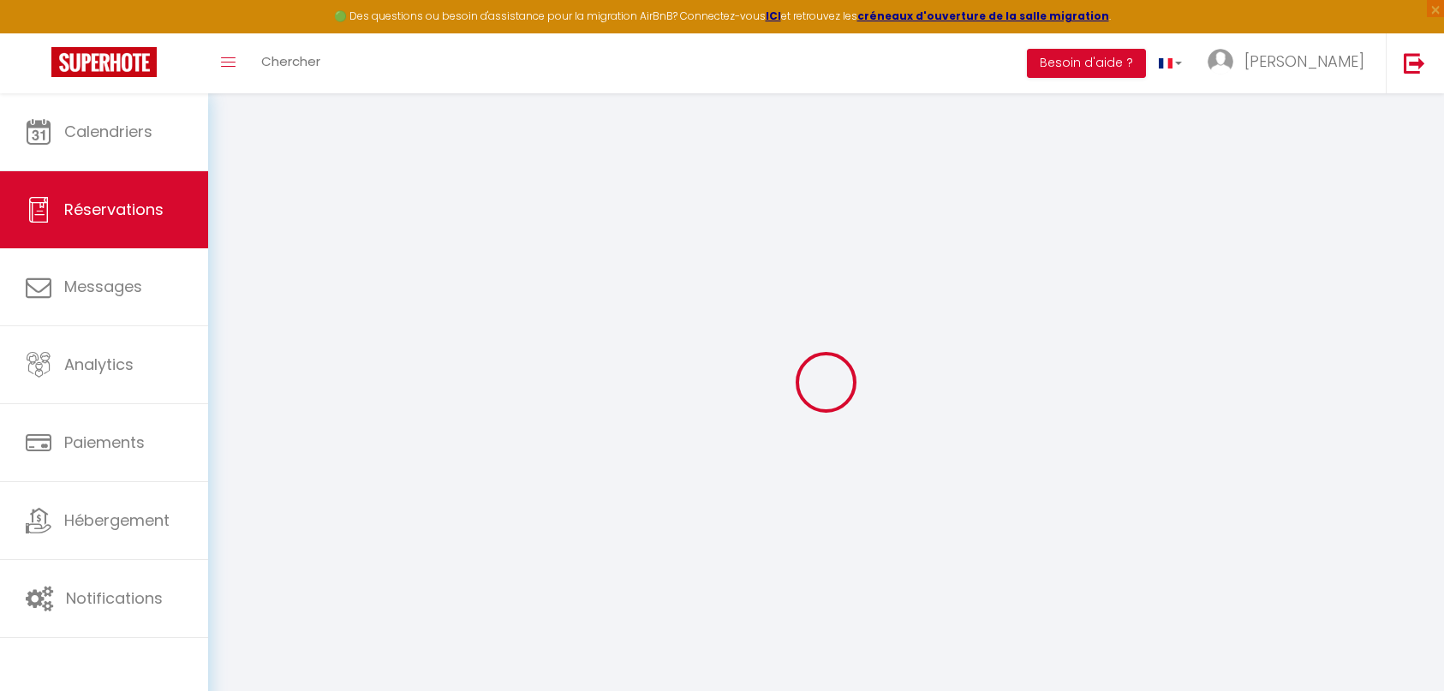
checkbox input "true"
type textarea "TAxe de sejour 41,58 € - 2 VAE 120,00 € - total option 161,58 € - OK ACT donné …"
select select
type input "41.58"
select select
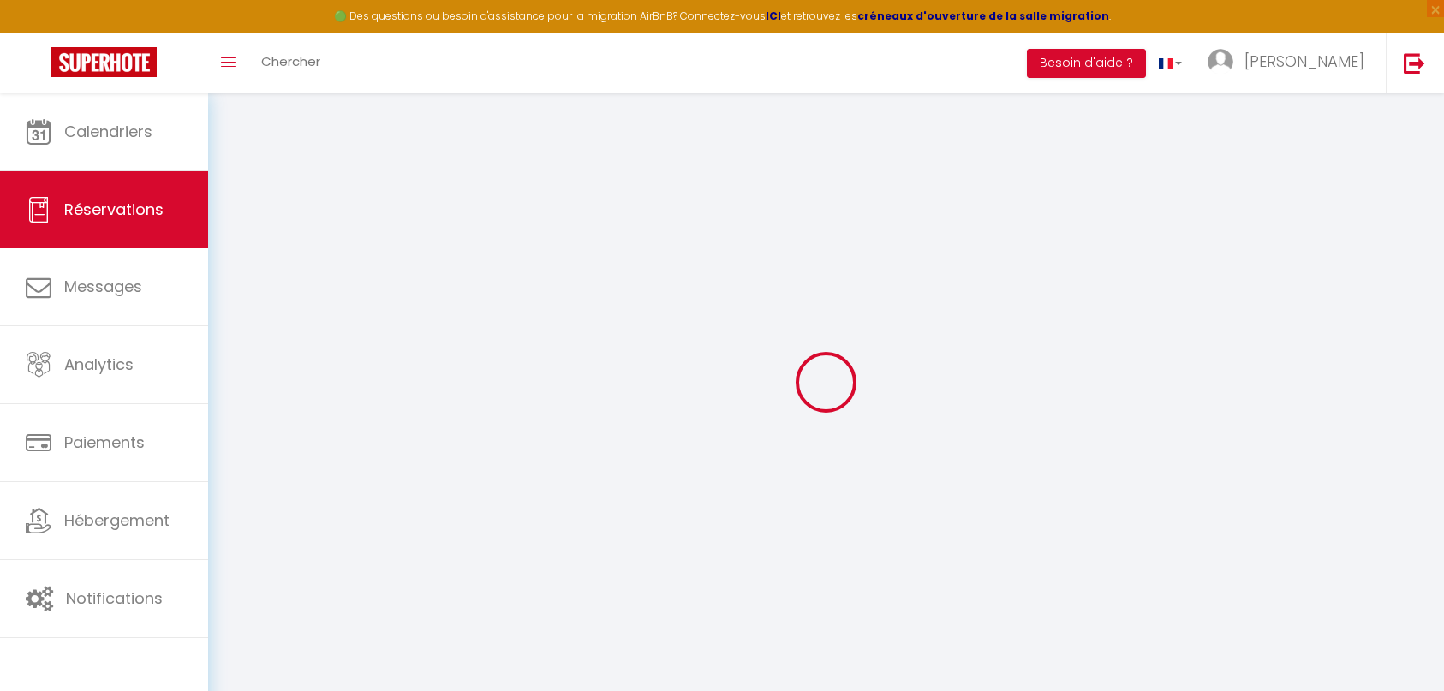
select select
checkbox input "true"
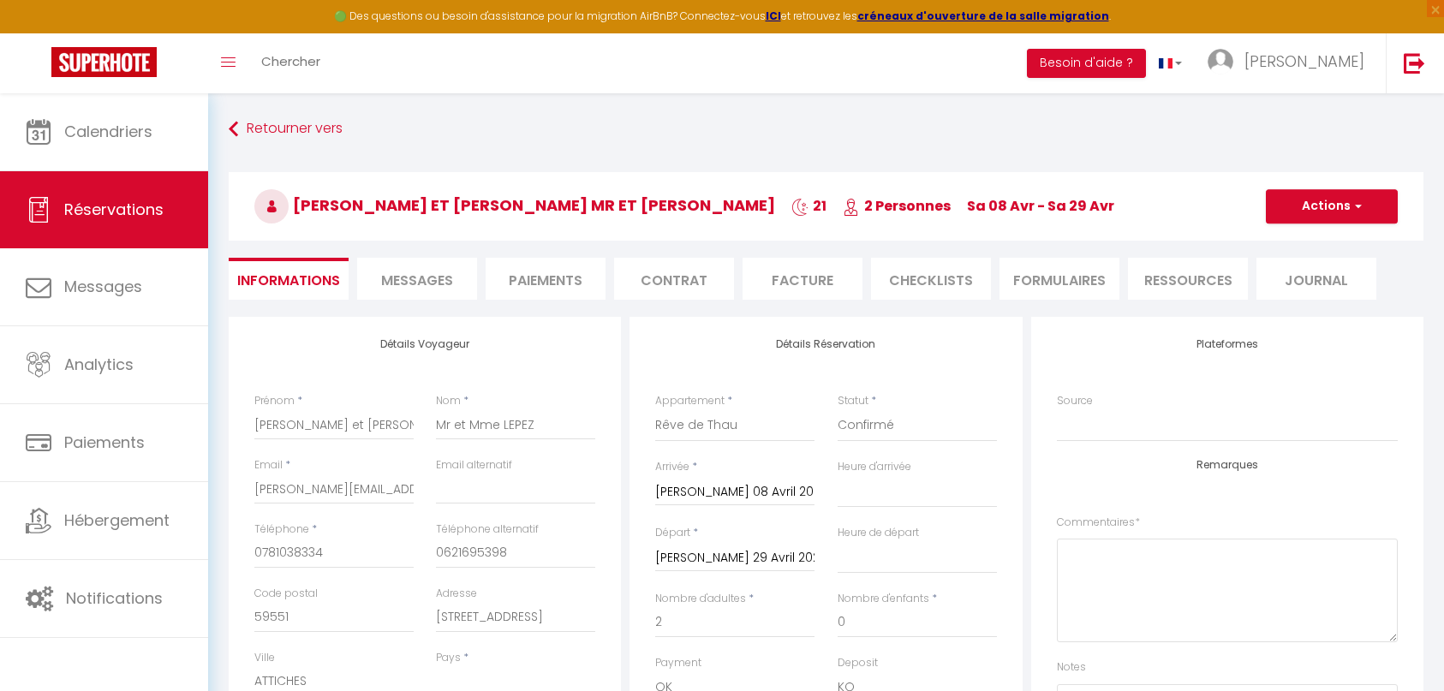
select select
checkbox input "true"
select select "16:00"
select select "11:00"
select select "not_cancelled"
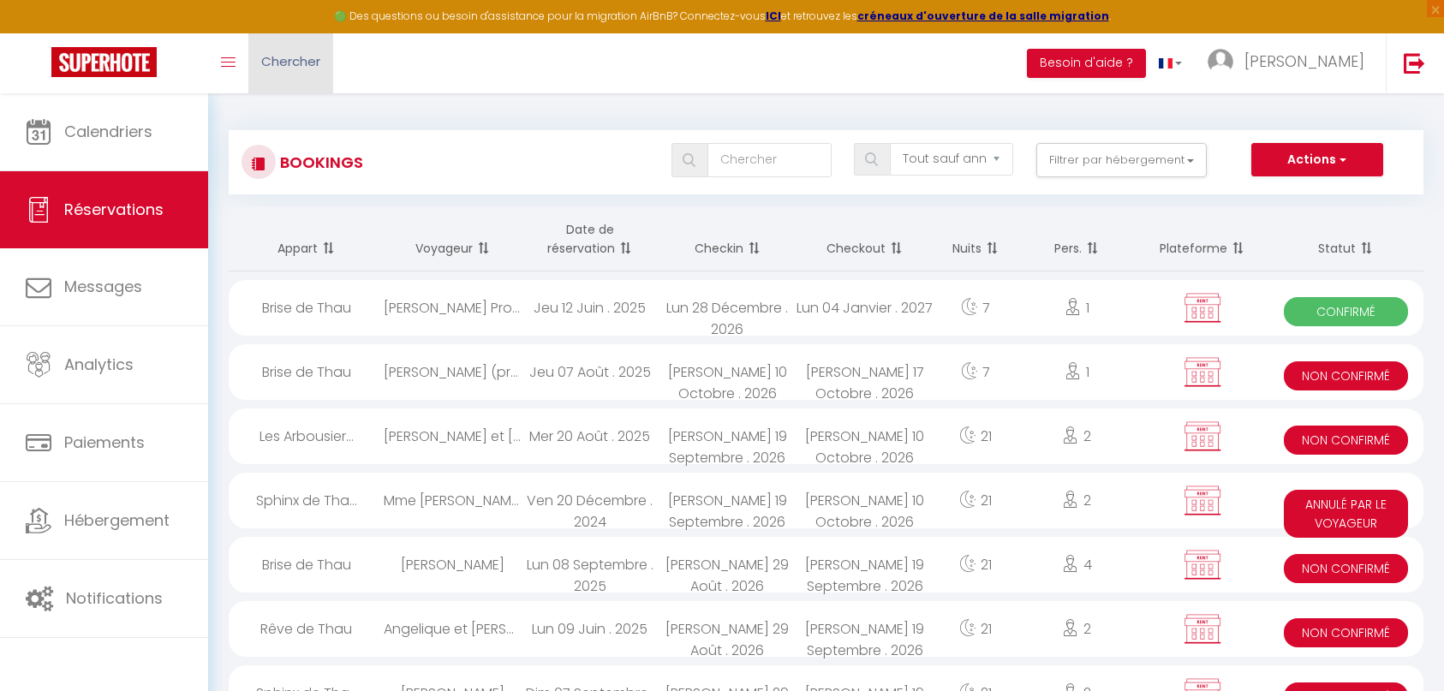
click at [306, 64] on span "Chercher" at bounding box center [290, 61] width 59 height 18
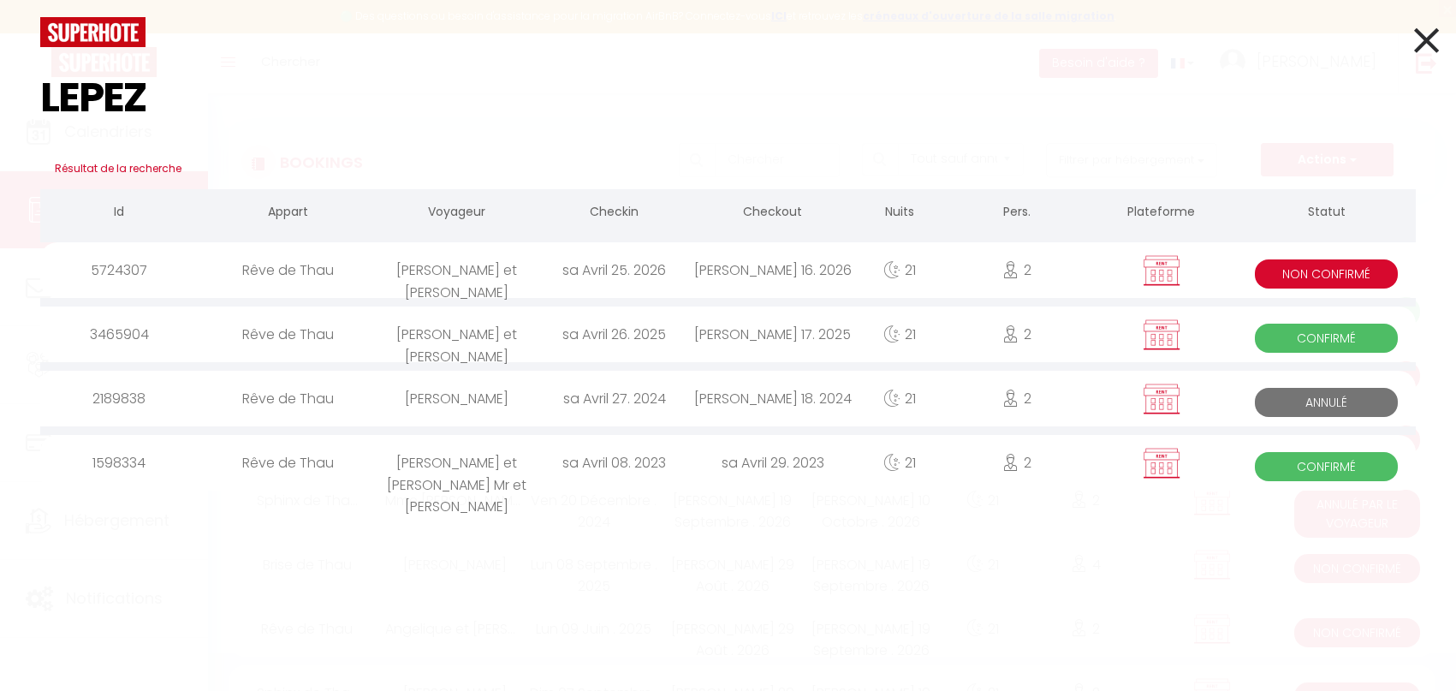
type input "LEPEZ"
click at [488, 273] on div "[PERSON_NAME] et [PERSON_NAME]" at bounding box center [457, 270] width 158 height 56
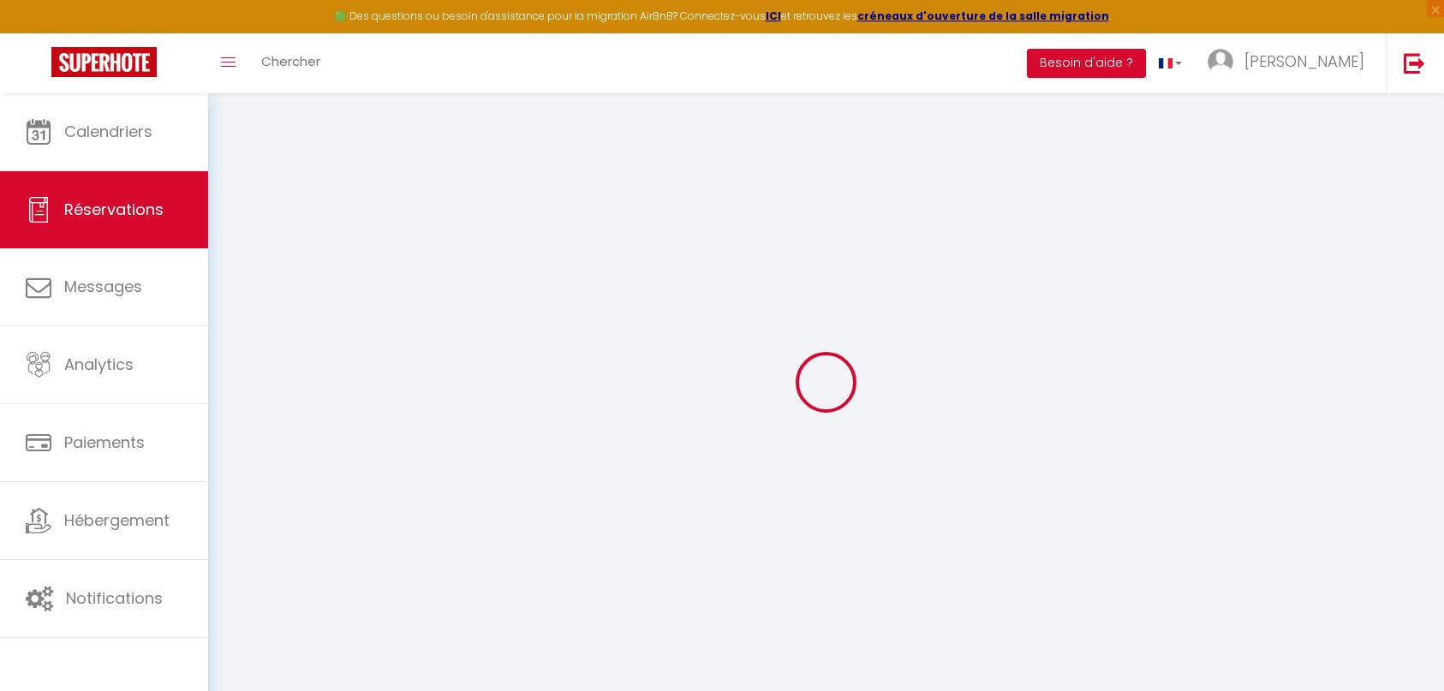
select select
checkbox input "true"
select select
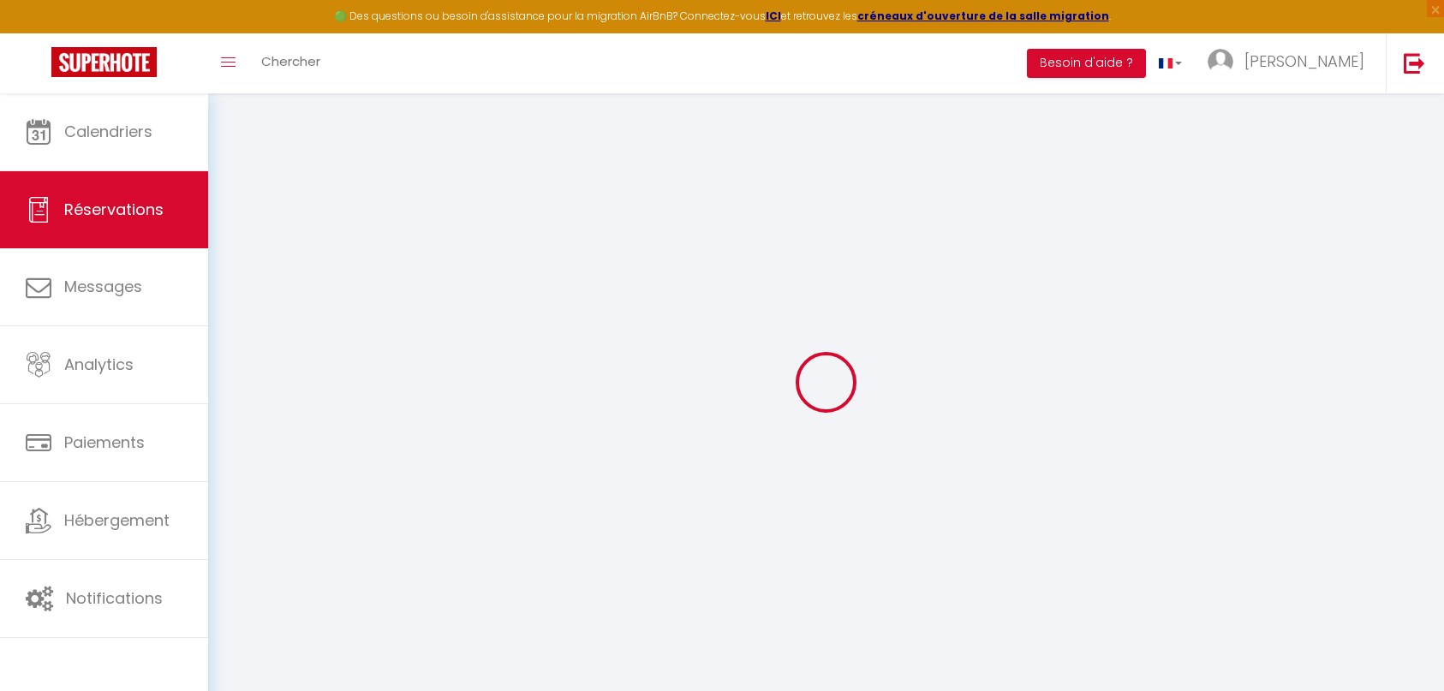
checkbox input "true"
type textarea "04-09-25 - Envoyé mail de relance pour signature et acompte 05-09-25 - Contrat …"
select select
checkbox input "true"
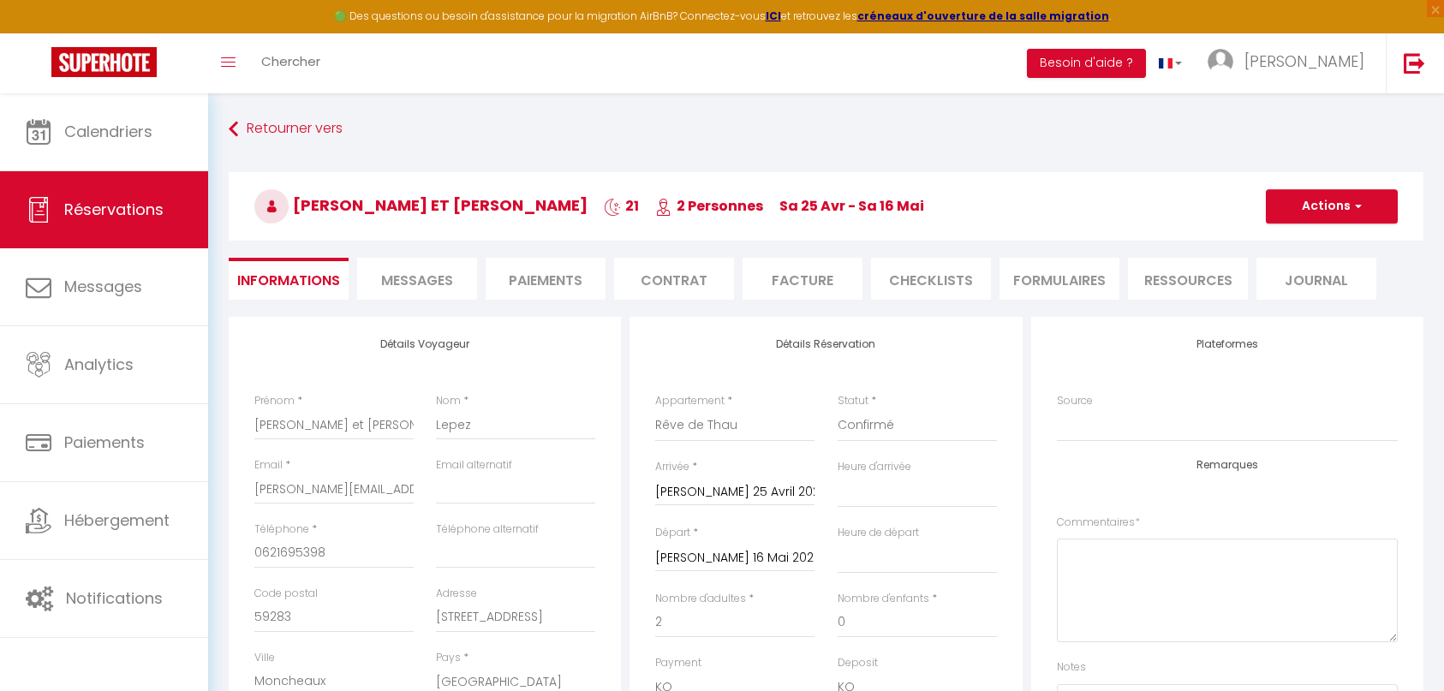
type input "72.66"
select select
checkbox input "true"
select select "14:00"
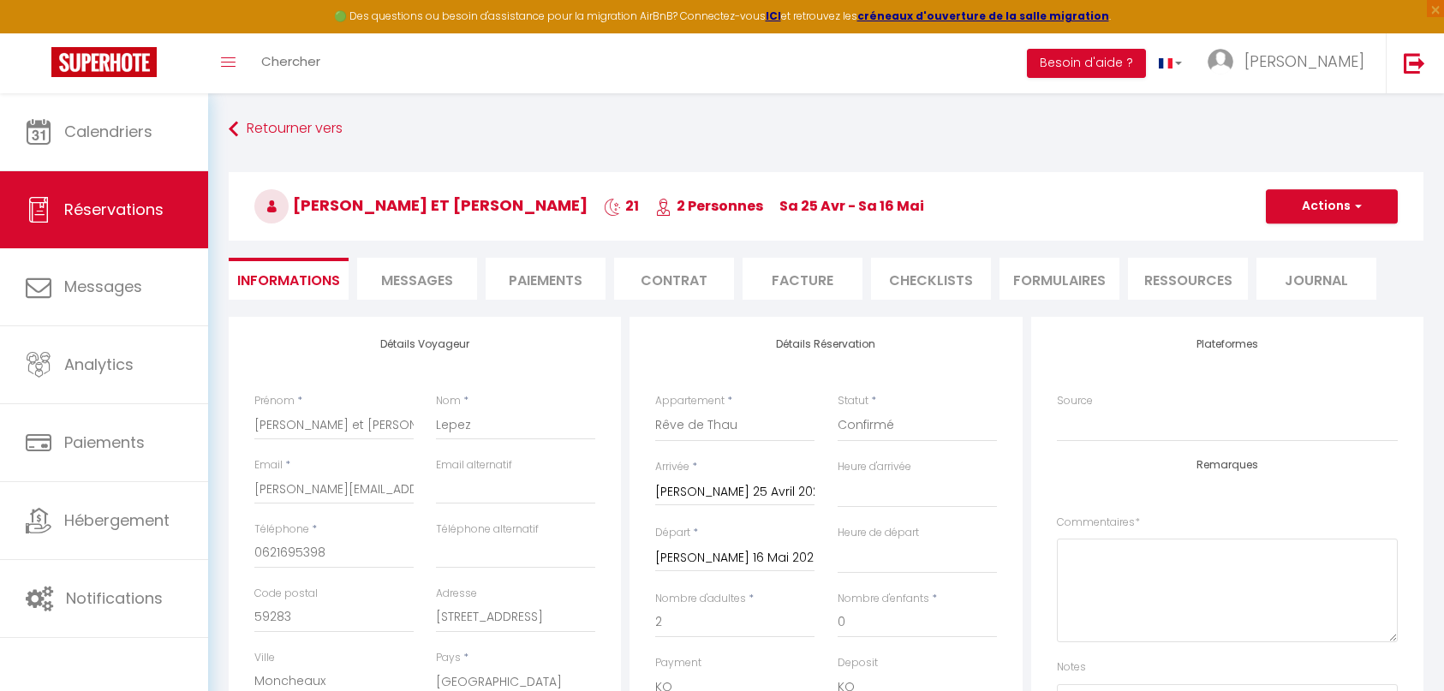
select select "11:00"
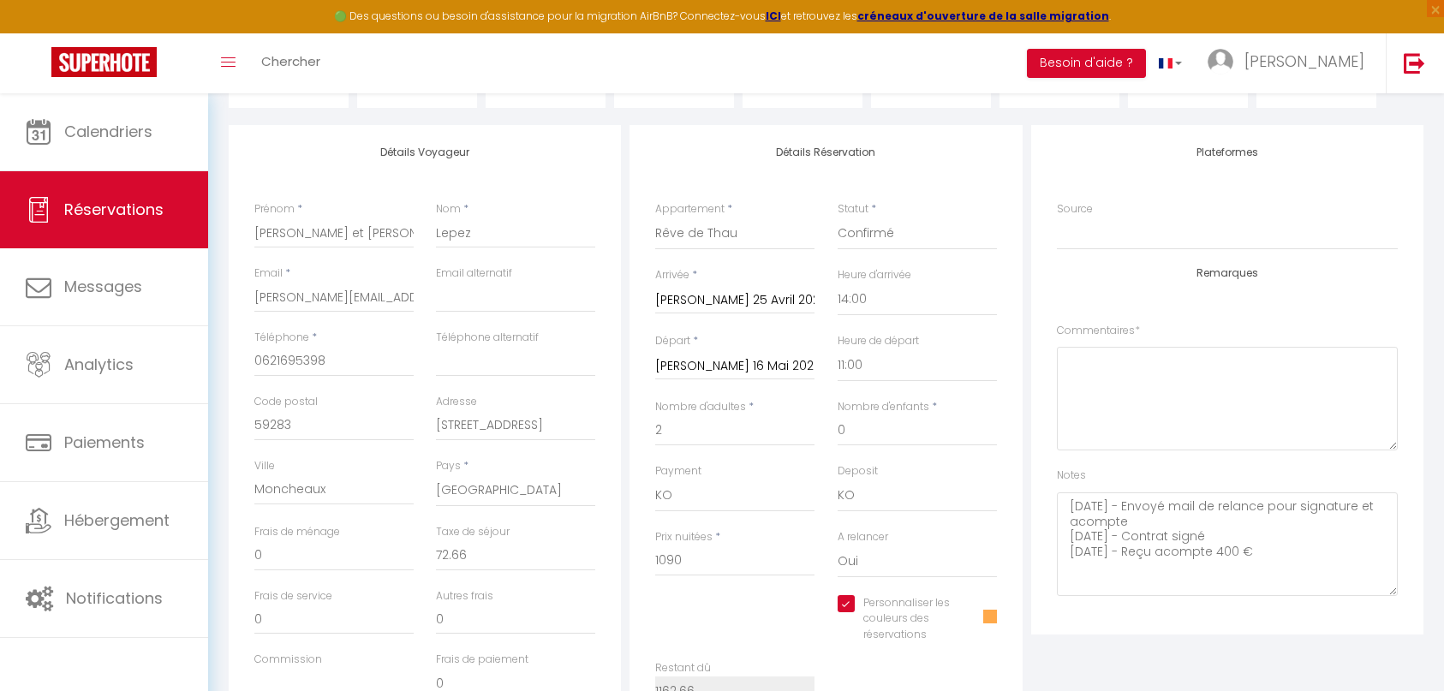
scroll to position [257, 0]
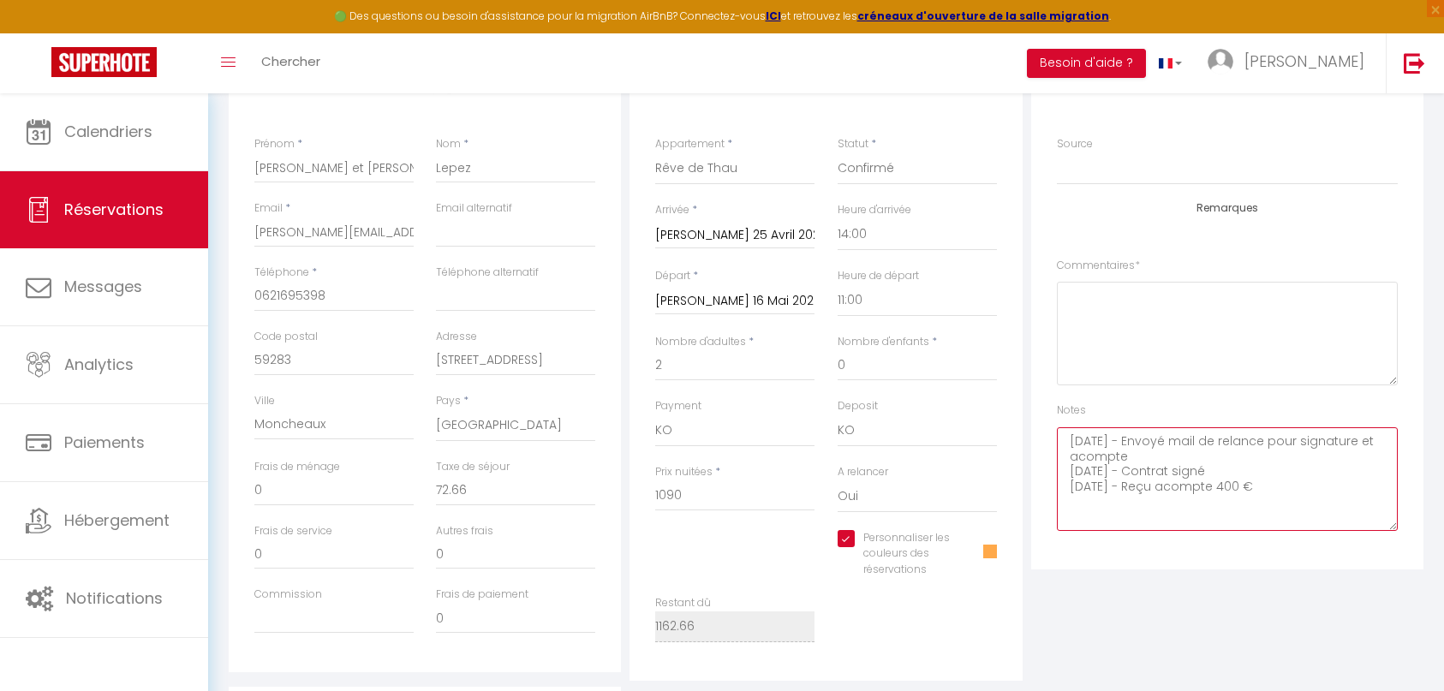
click at [1296, 490] on textarea "04-09-25 - Envoyé mail de relance pour signature et acompte 05-09-25 - Contrat …" at bounding box center [1227, 479] width 341 height 104
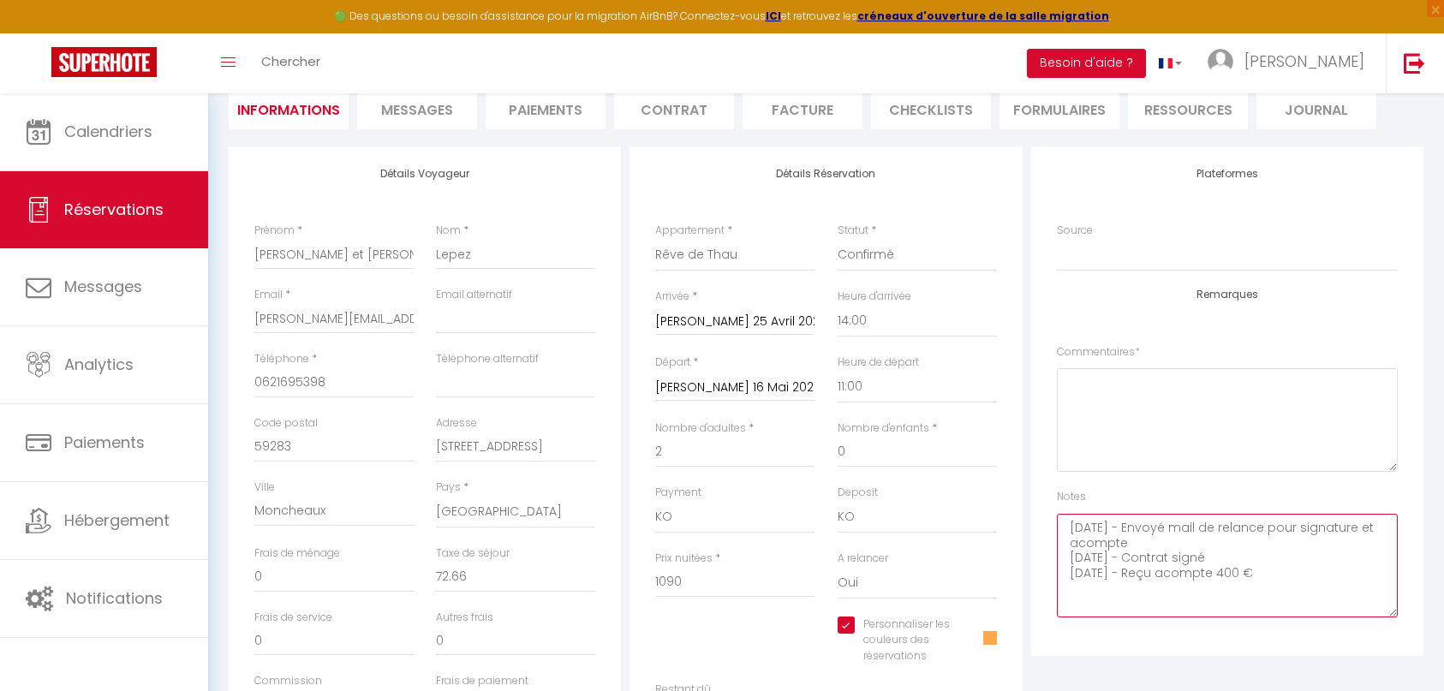
type textarea "04-09-25 - Envoyé mail de relance pour signature et acompte 05-09-25 - Contrat …"
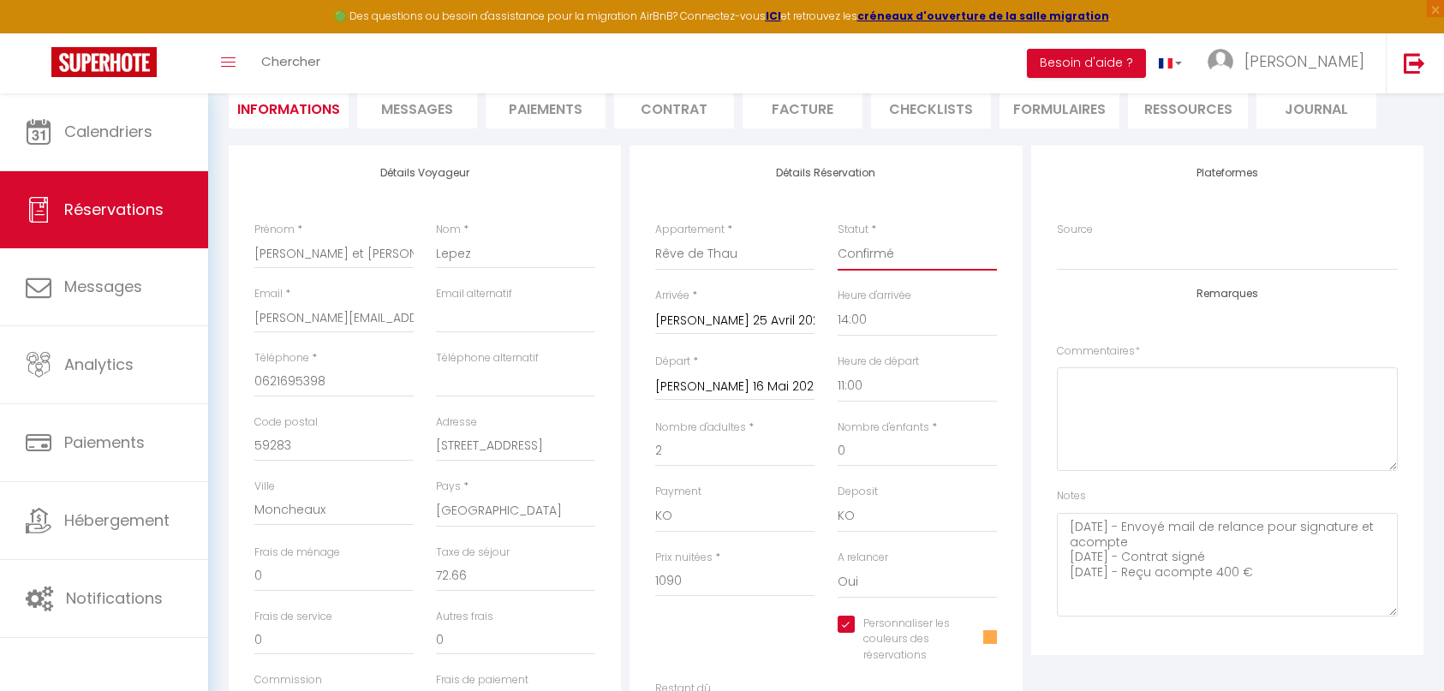
click at [916, 253] on select "Confirmé Non Confirmé Annulé Annulé par le voyageur No Show Request" at bounding box center [916, 254] width 159 height 33
select select "1"
click at [837, 238] on select "Confirmé Non Confirmé Annulé Annulé par le voyageur No Show Request" at bounding box center [916, 254] width 159 height 33
checkbox input "true"
click at [697, 517] on select "OK KO" at bounding box center [734, 516] width 159 height 33
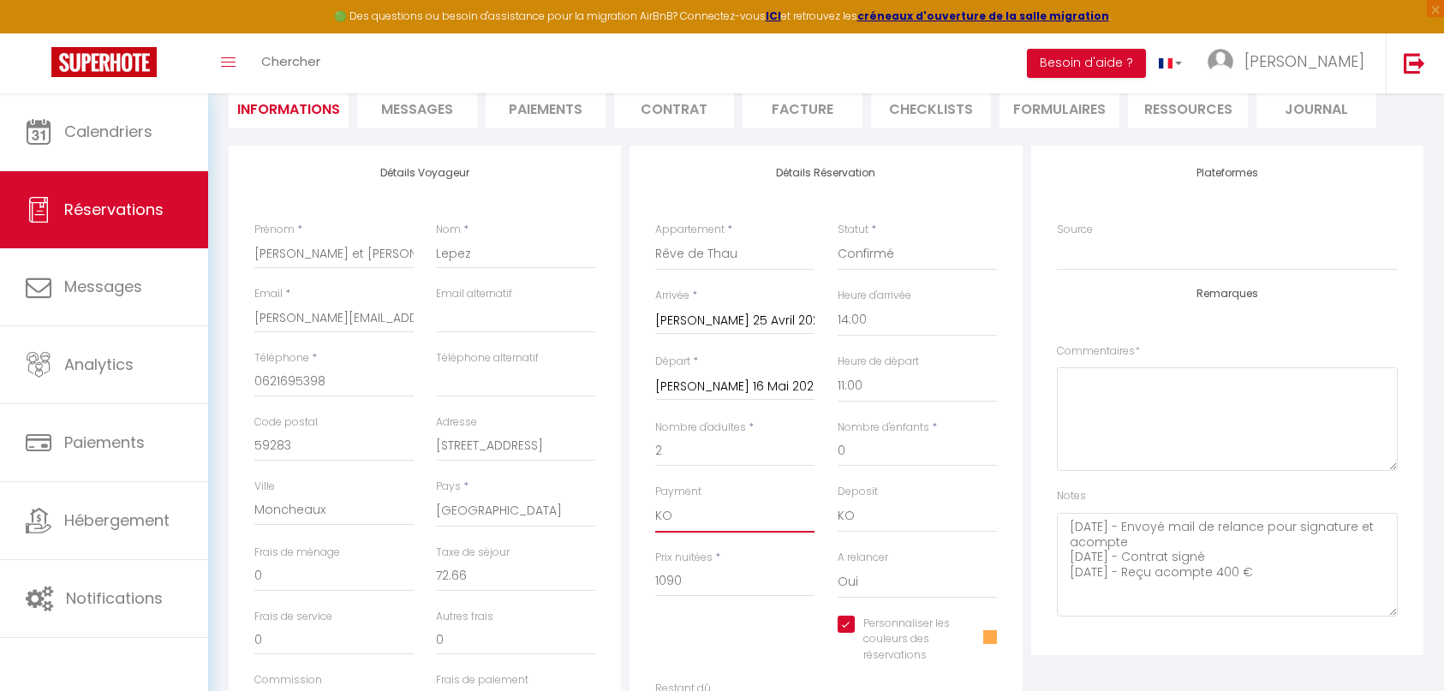
select select "12"
click at [655, 500] on select "OK KO" at bounding box center [734, 516] width 159 height 33
checkbox input "true"
click at [398, 112] on span "Messages" at bounding box center [417, 109] width 72 height 20
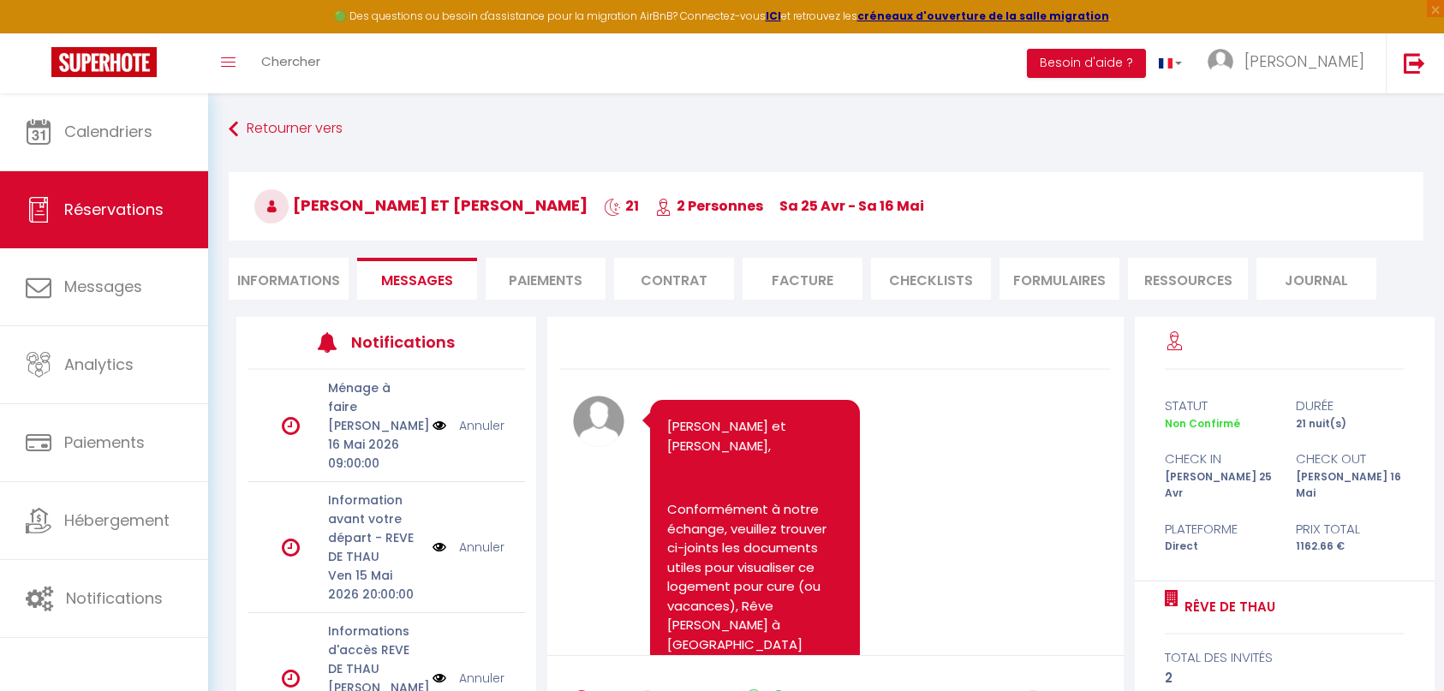
click at [294, 281] on li "Informations" at bounding box center [289, 279] width 120 height 42
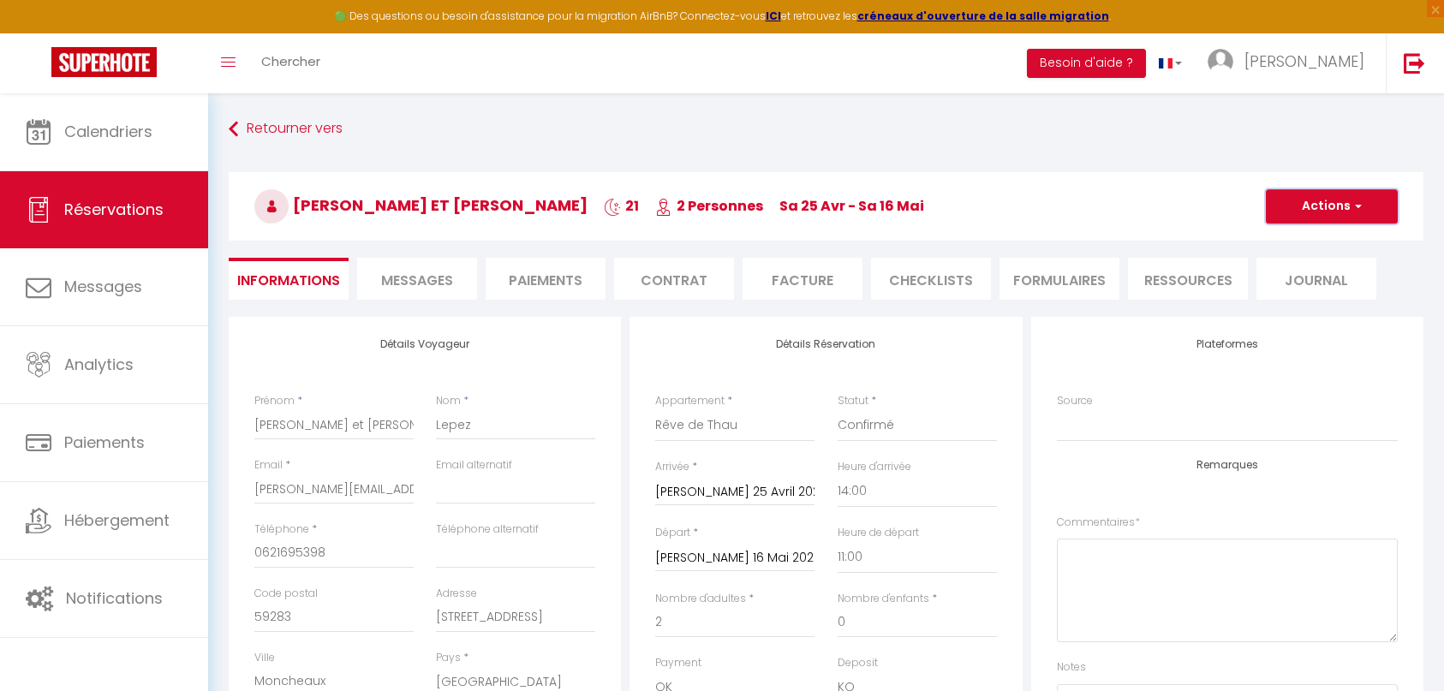
click at [1354, 210] on span "button" at bounding box center [1355, 206] width 10 height 15
click at [1313, 250] on link "Enregistrer" at bounding box center [1314, 244] width 135 height 22
select select "not_cancelled"
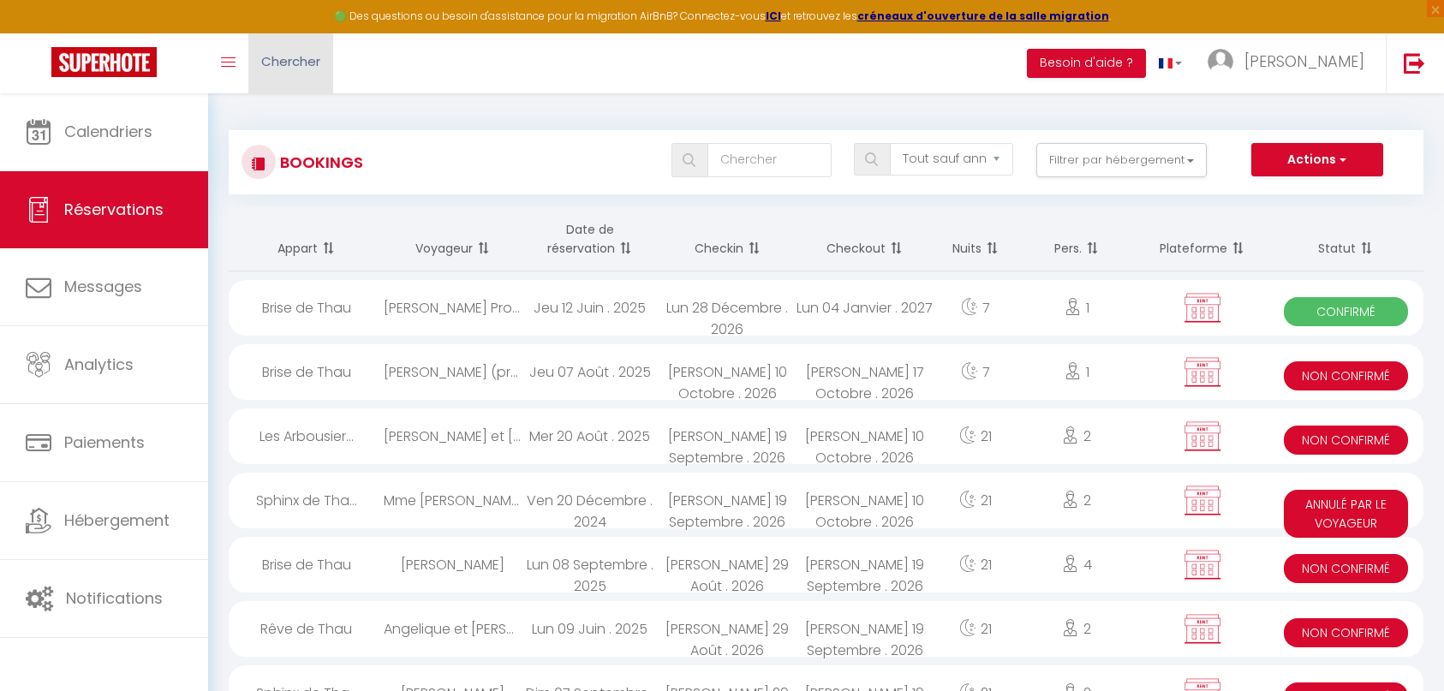
click at [301, 62] on span "Chercher" at bounding box center [290, 61] width 59 height 18
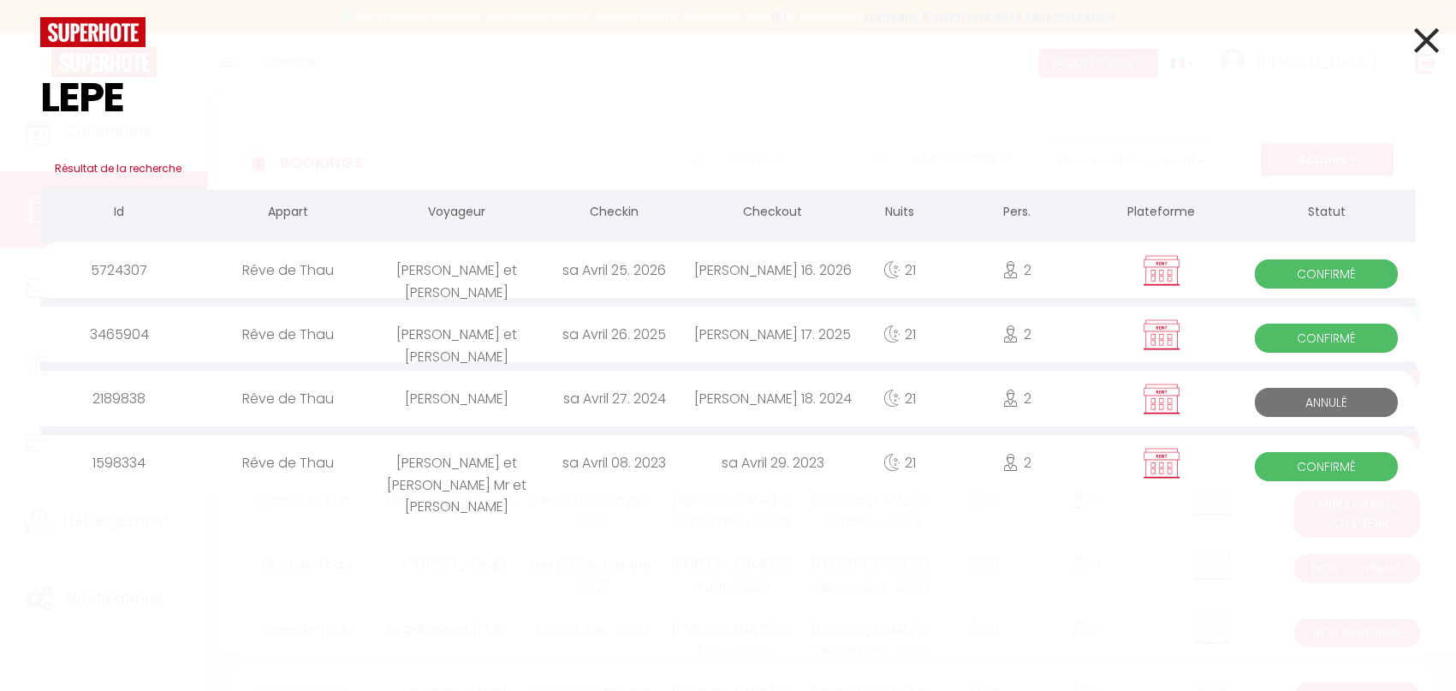
type input "LEPEZ"
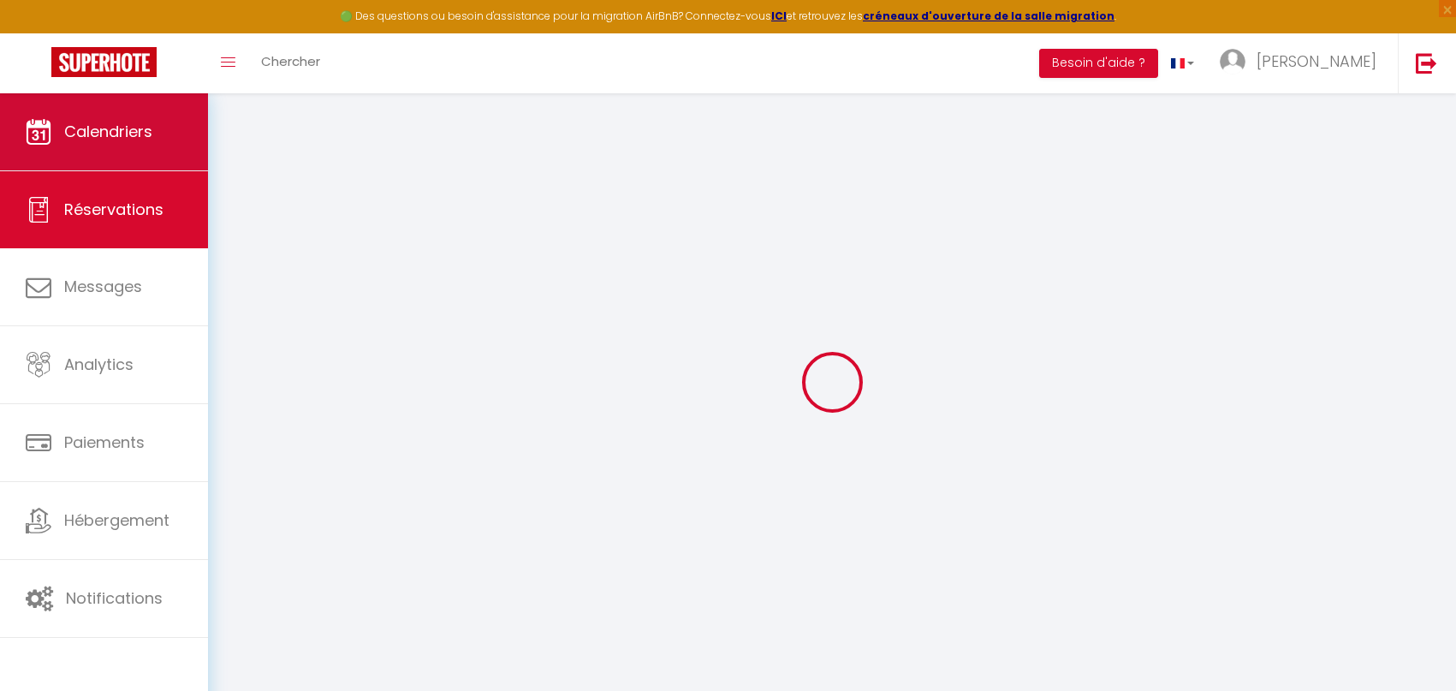
select select
checkbox input "true"
select select
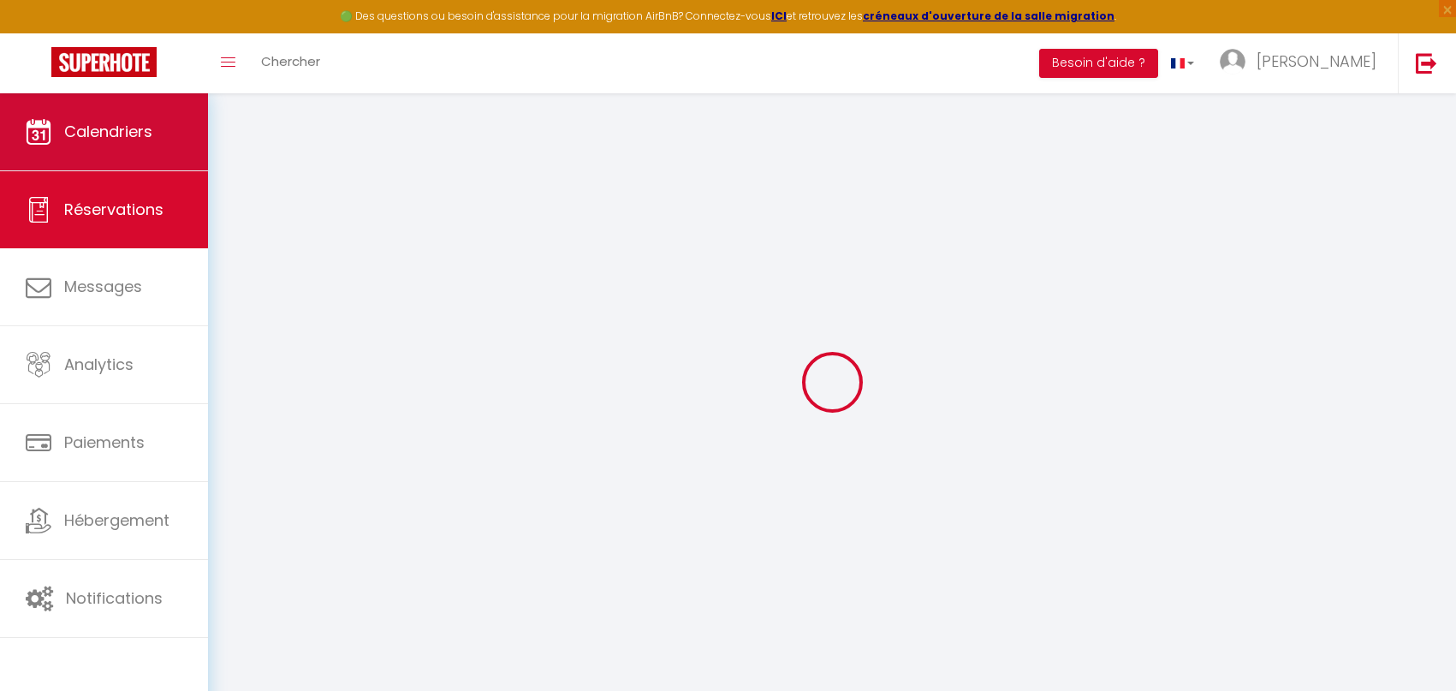
checkbox input "true"
type textarea "04-09-25 - Envoyé mail de relance pour signature et acompte 05-09-25 - Contrat …"
type input "72.66"
select select
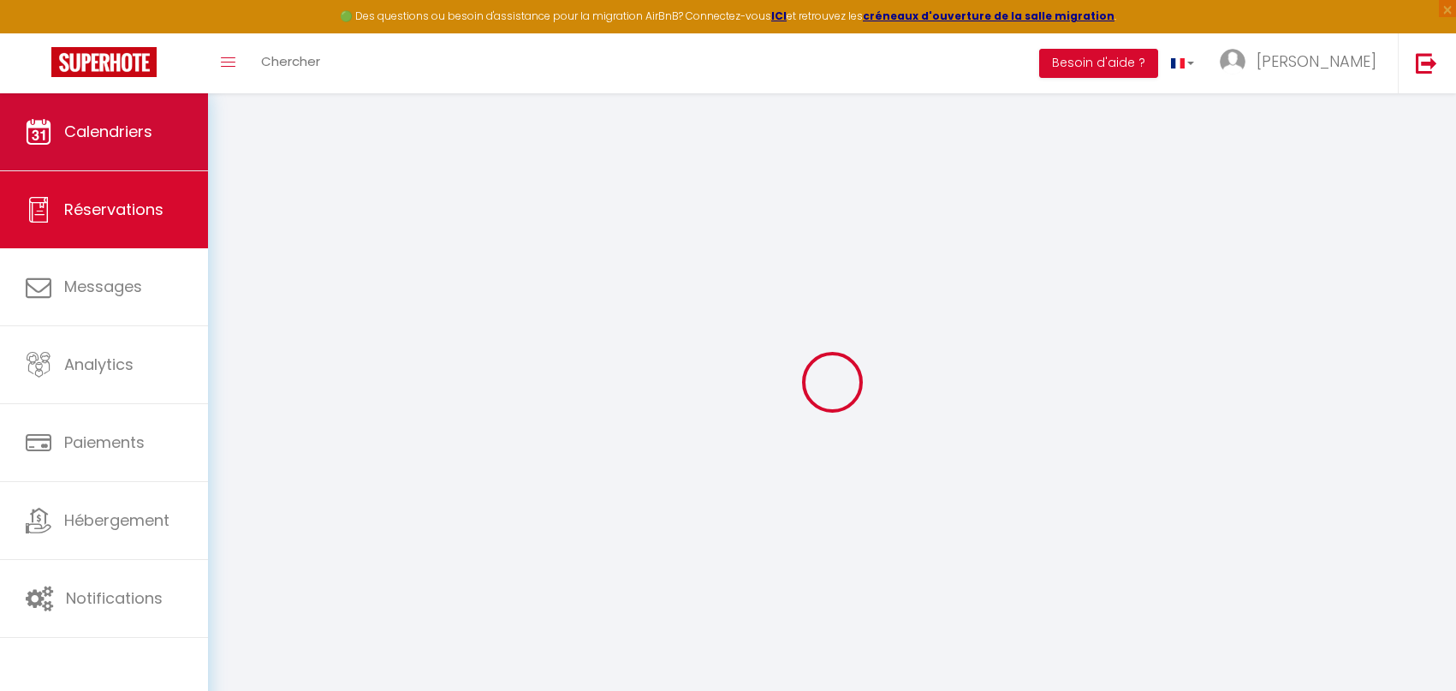
checkbox input "true"
select select "14:00"
select select "11:00"
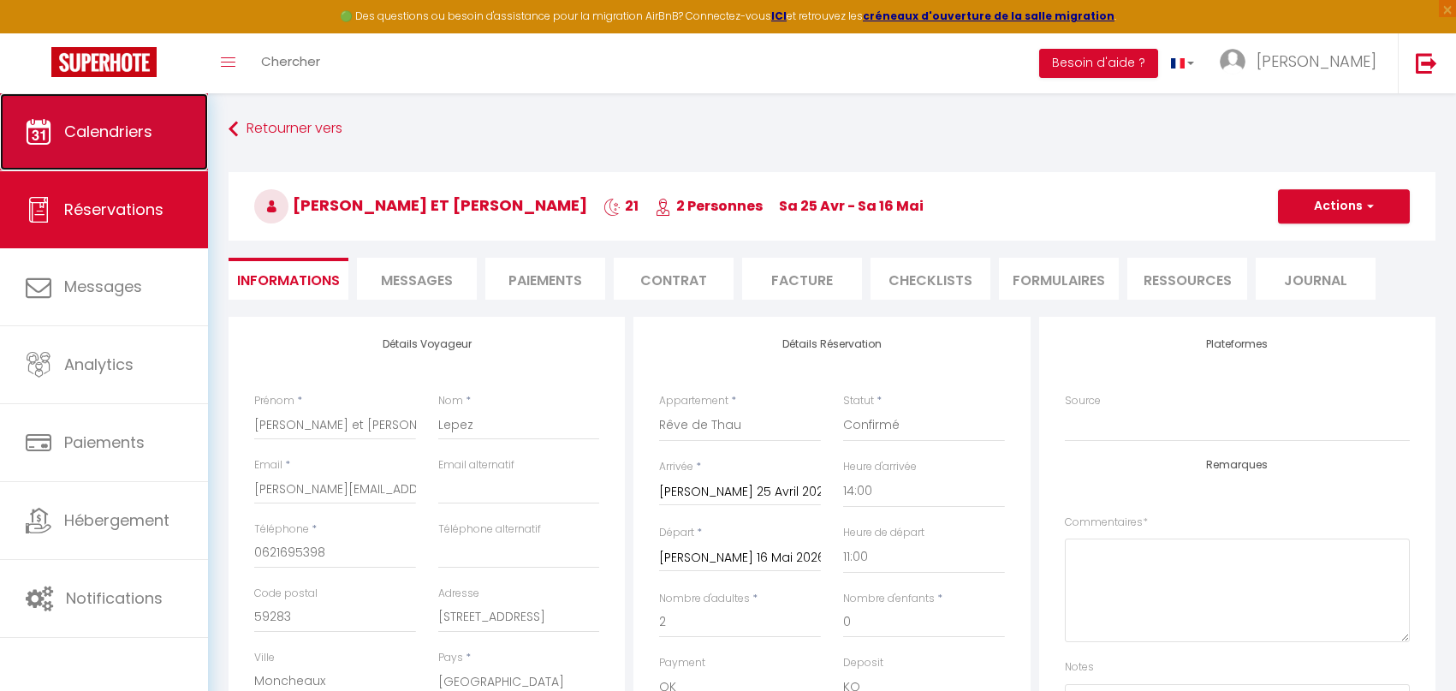
click at [134, 134] on span "Calendriers" at bounding box center [108, 131] width 88 height 21
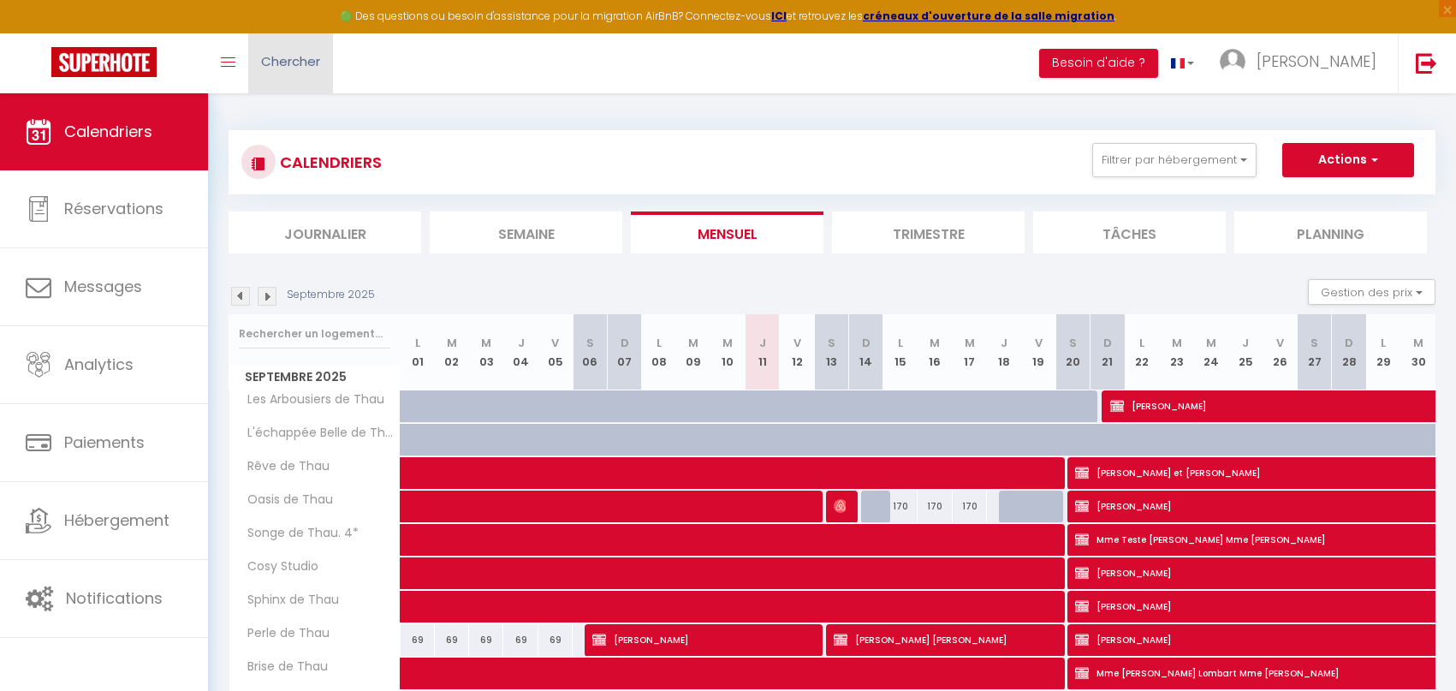
click at [309, 59] on span "Chercher" at bounding box center [290, 61] width 59 height 18
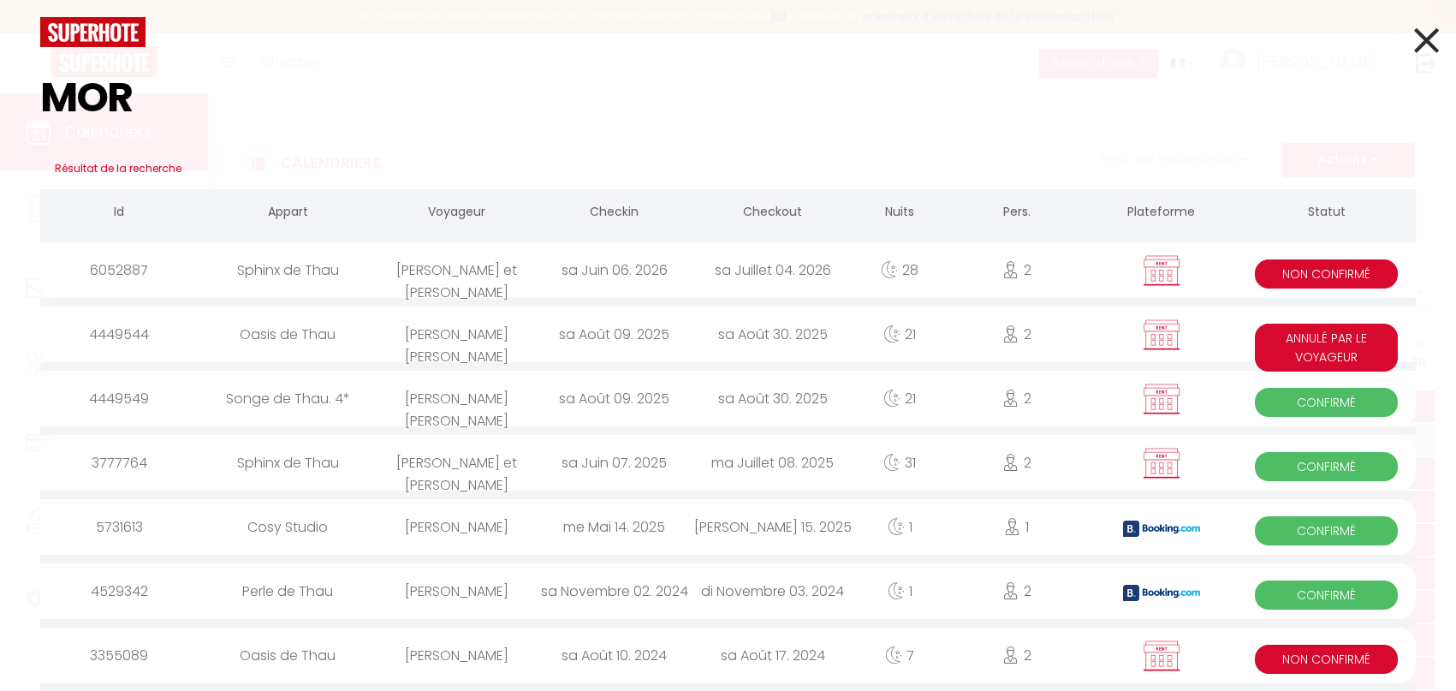
type input "MOR"
click at [363, 273] on div "Sphinx de Thau" at bounding box center [288, 270] width 179 height 56
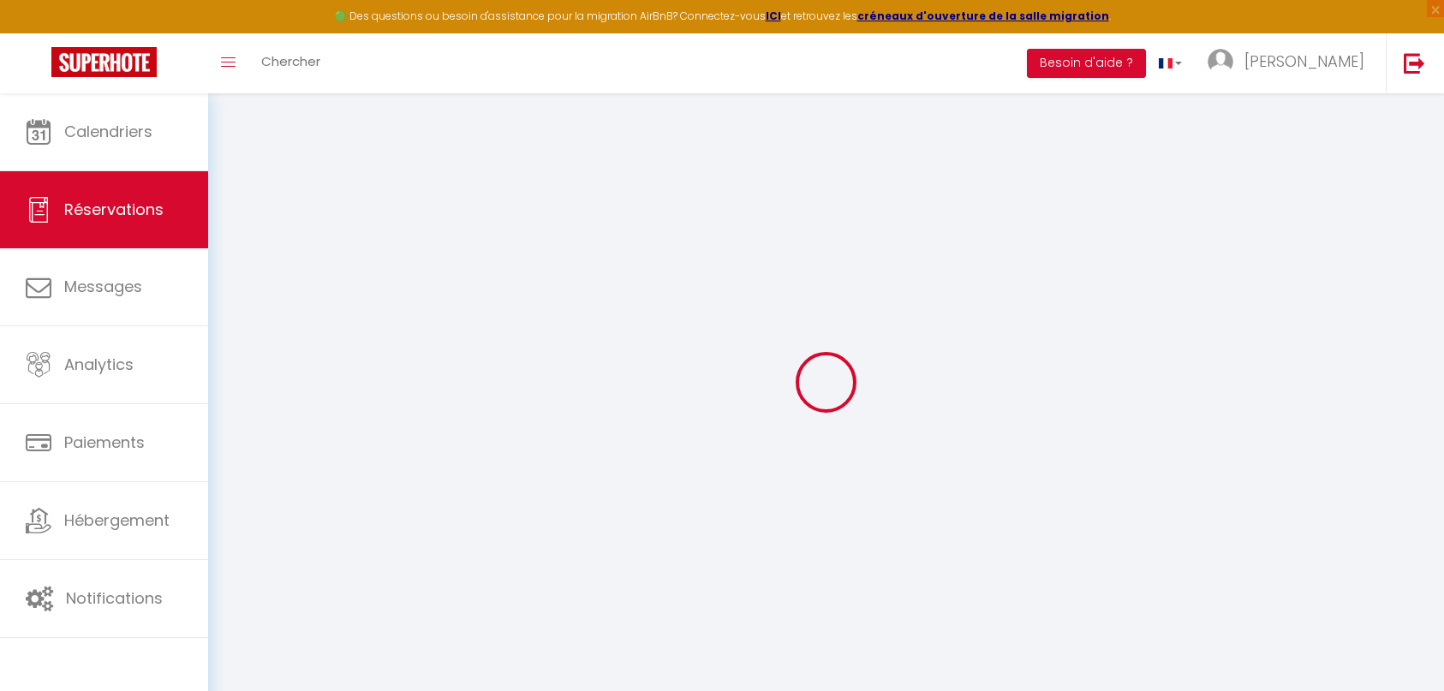
type input "[PERSON_NAME] et [PERSON_NAME]"
type input "[PERSON_NAME]"
type input "[EMAIL_ADDRESS][DOMAIN_NAME]"
type input "0662733996"
type input "69800"
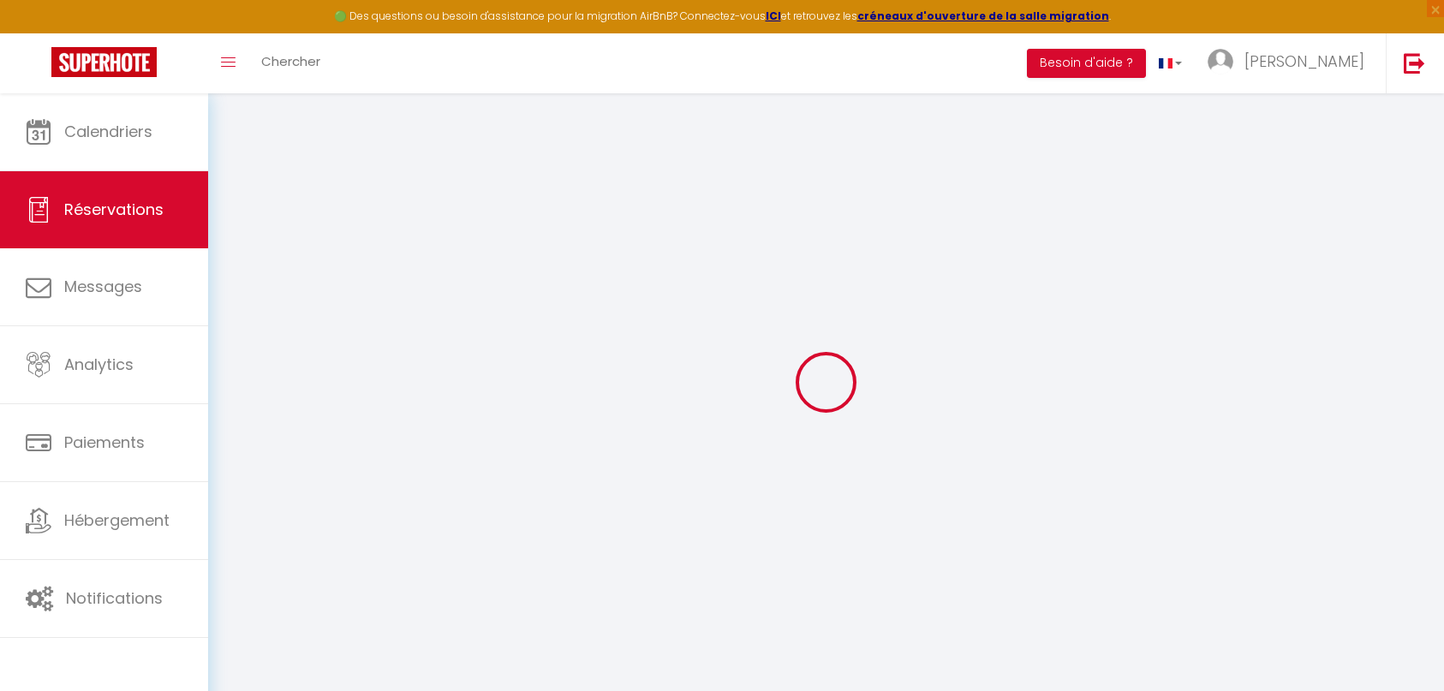
type input "[STREET_ADDRESS] allende"
type input "[DEMOGRAPHIC_DATA]"
select select "FR"
select select "42868"
select select "2"
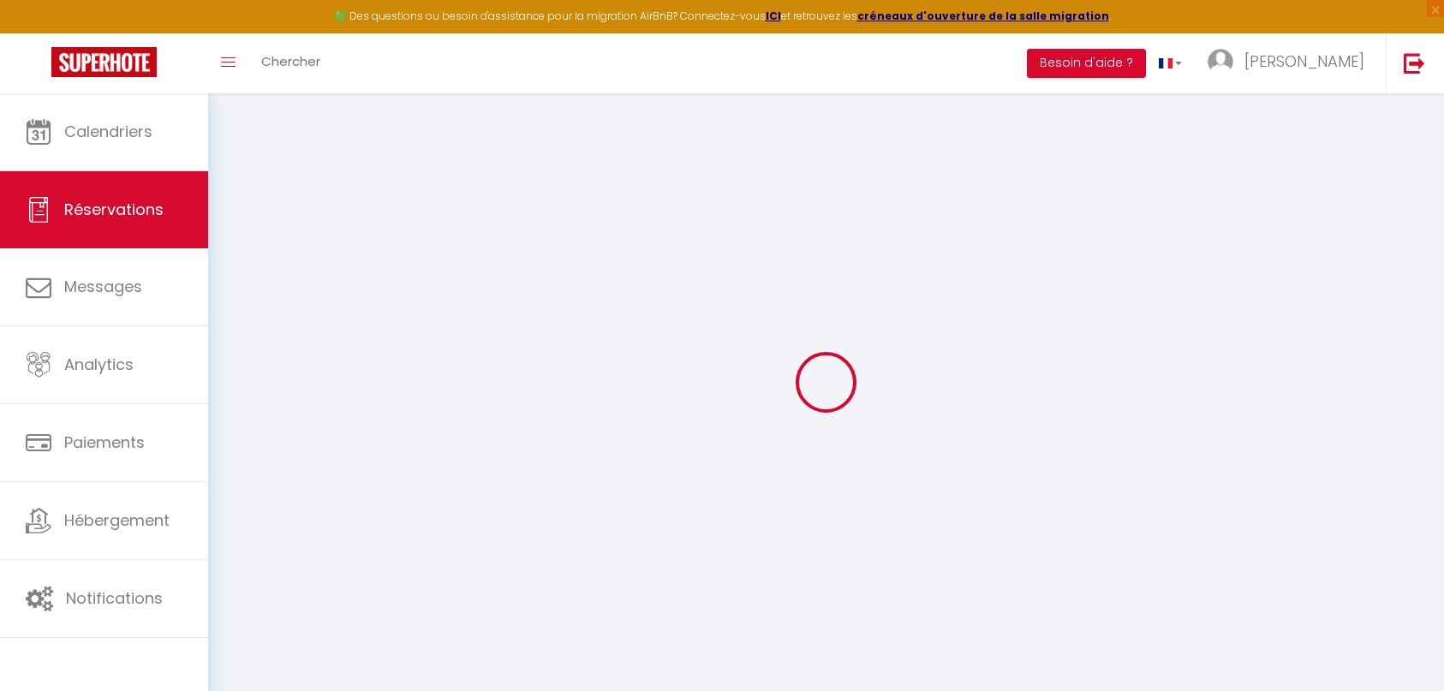
type input "[DATE]"
select select
type input "Sam 04 Juillet 2026"
select select
type input "2"
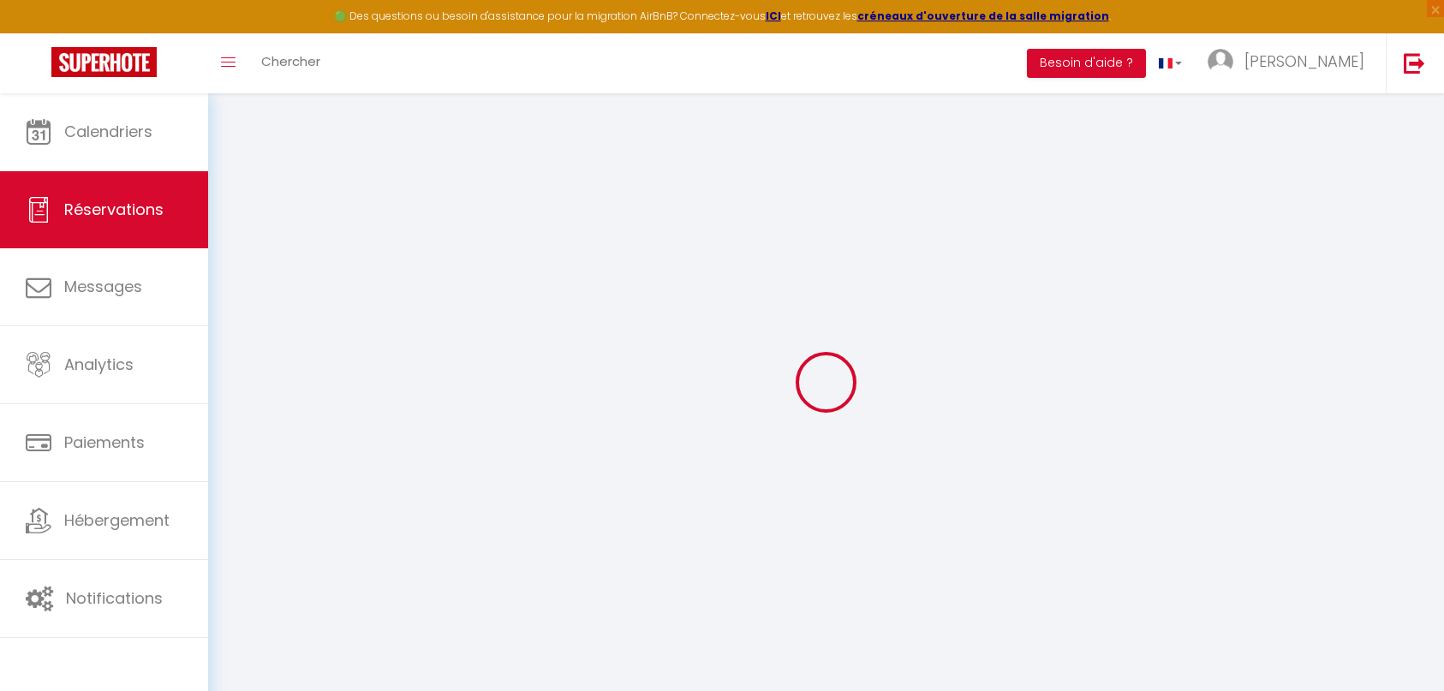
select select "10"
select select
checkbox input "true"
type input "0"
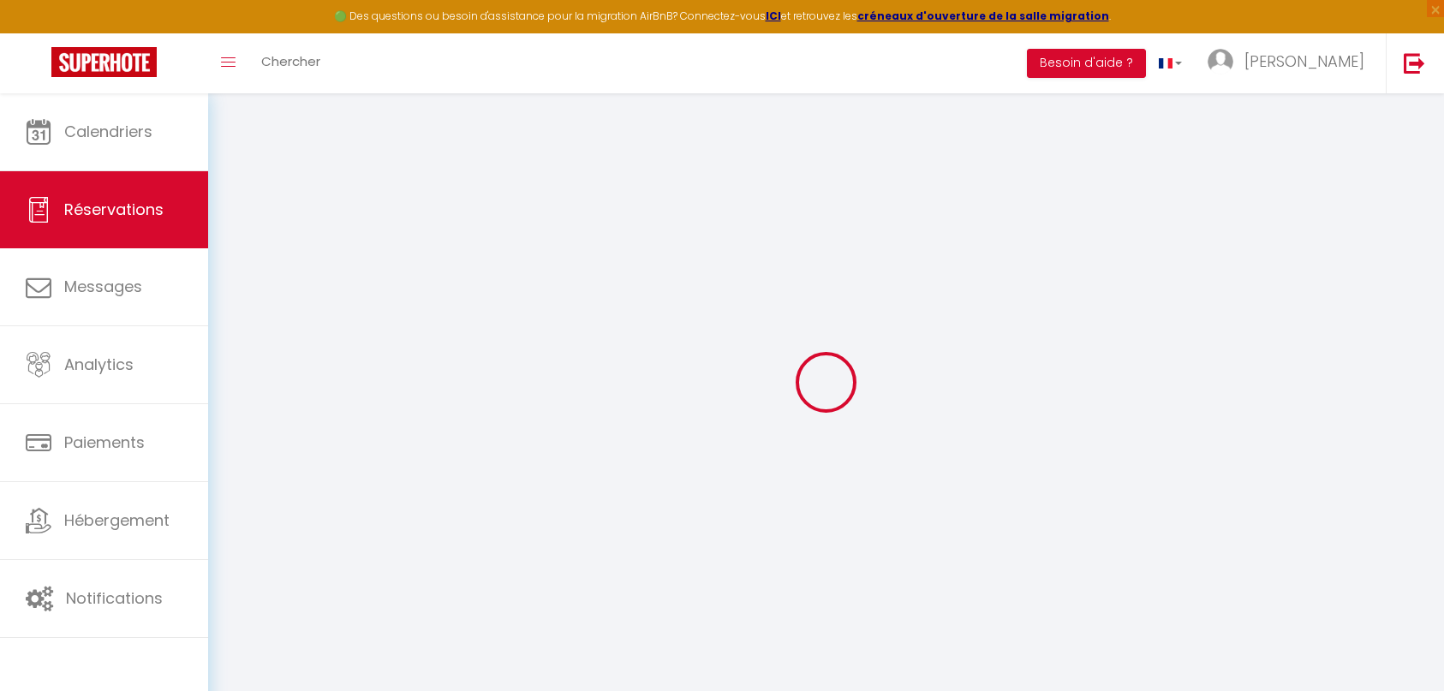
type input "0"
select select
select select "14"
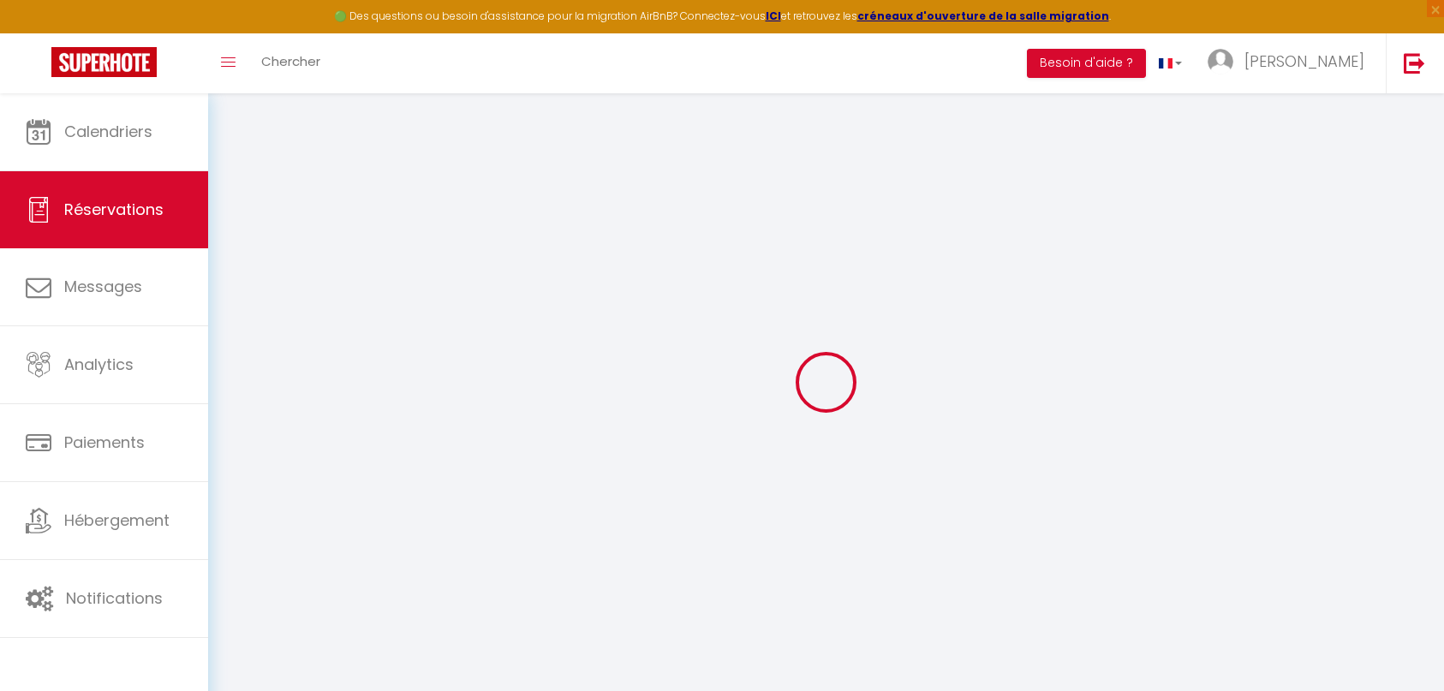
checkbox input "true"
select select
checkbox input "true"
select select
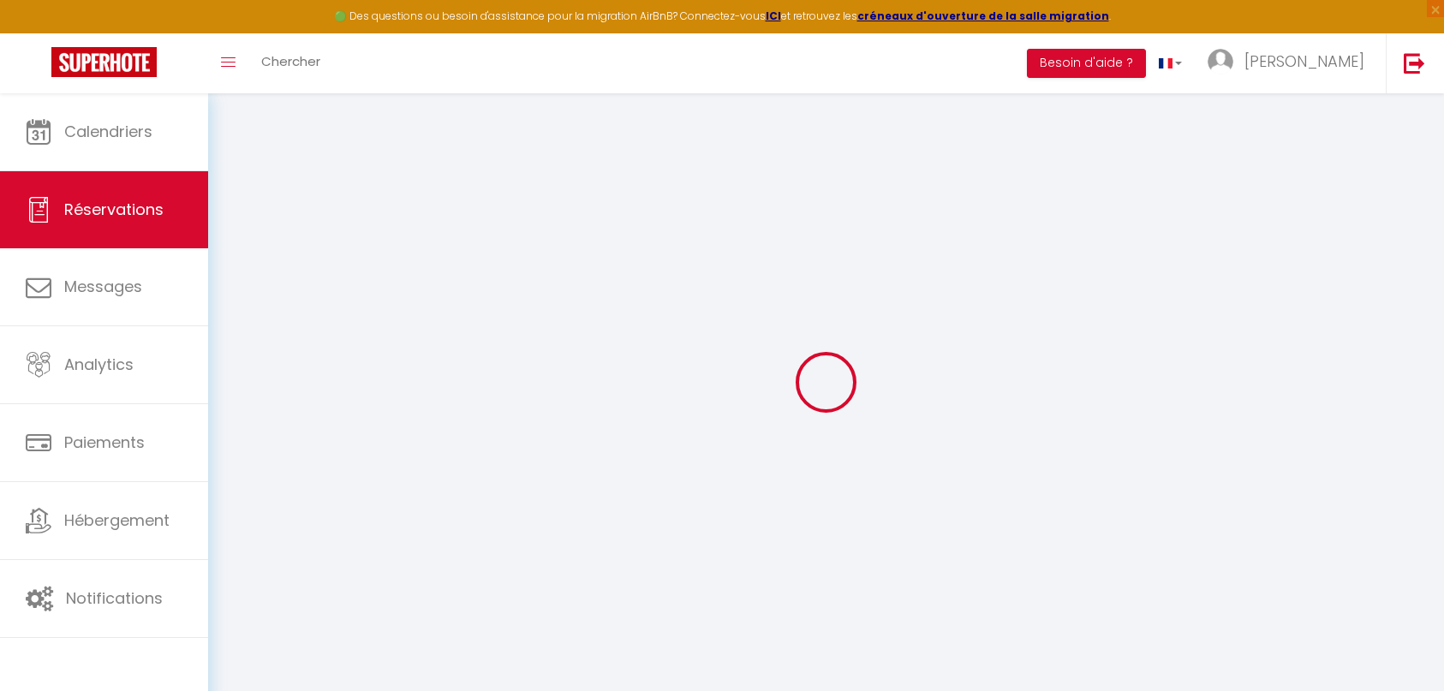
select select
checkbox input "true"
select select
checkbox input "true"
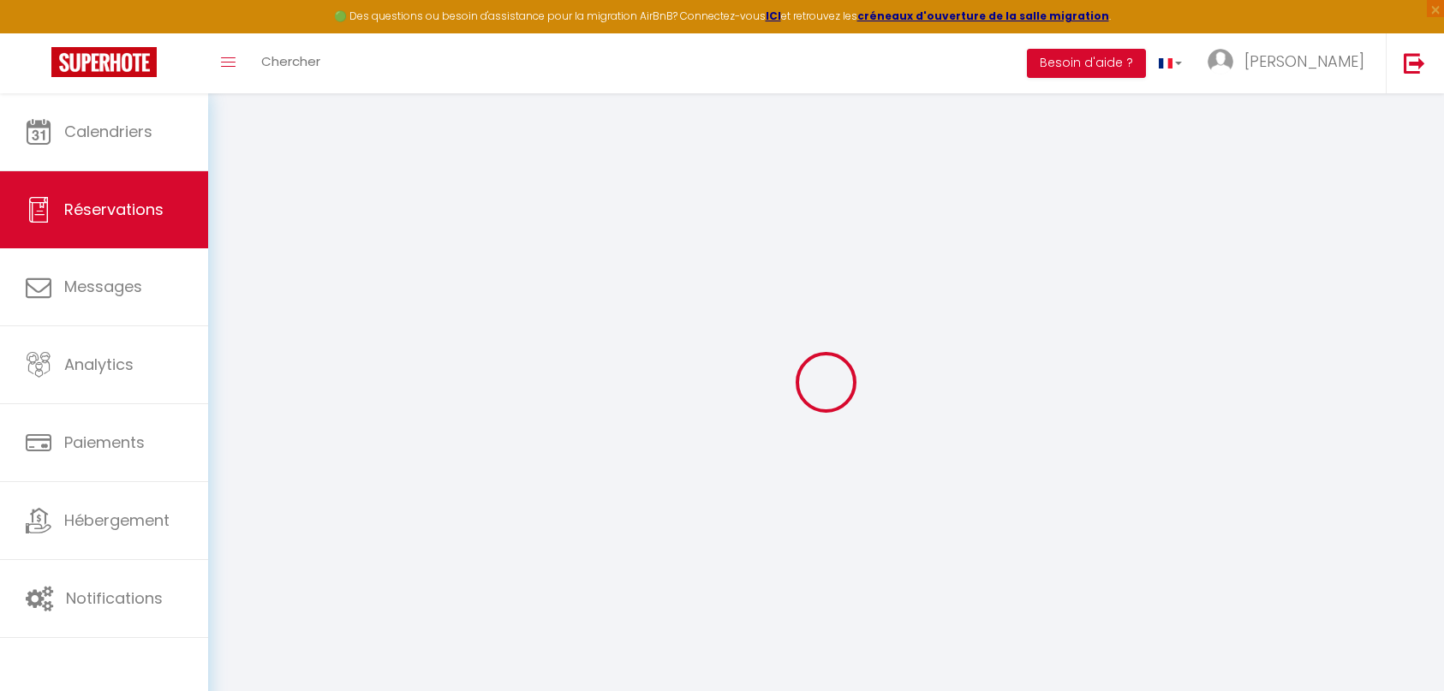
type textarea "Confirme par les clients - attente contrat et acompte [DATE] - Envoyé mail pour…"
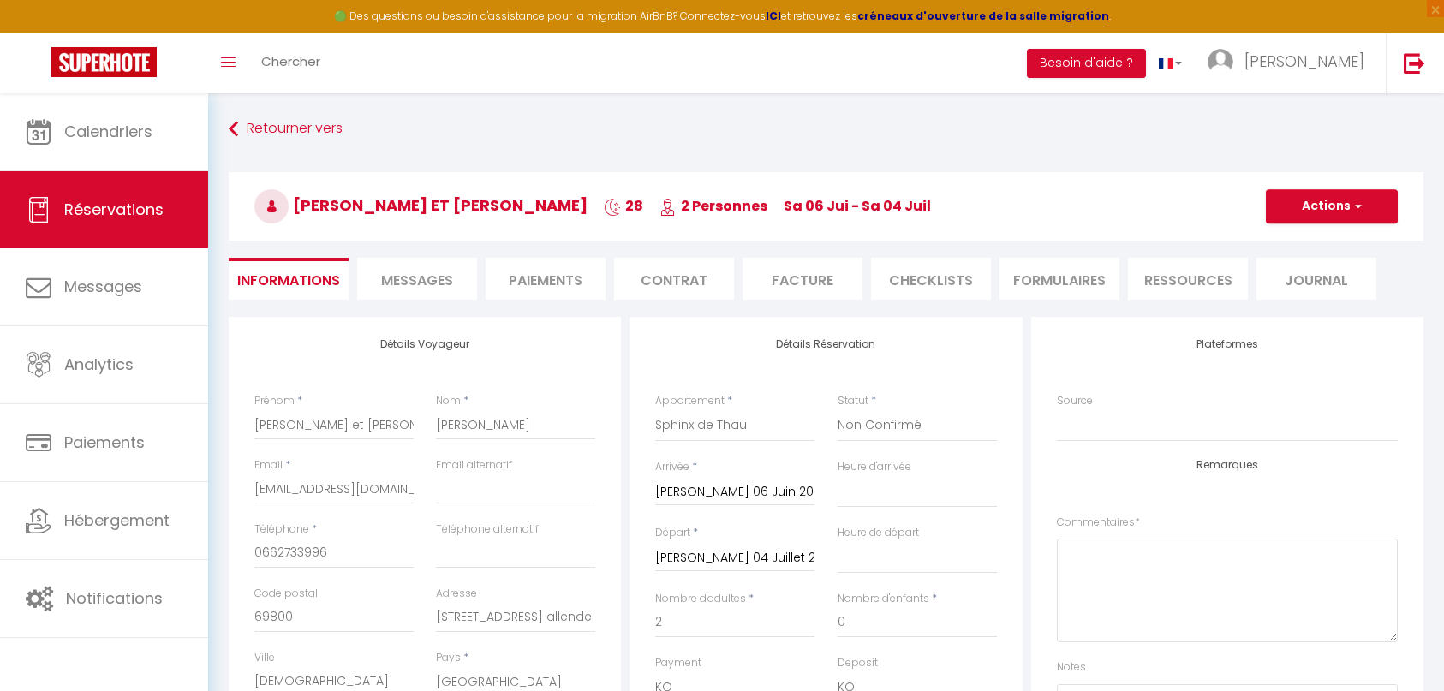
select select
checkbox input "true"
select select "14:00"
select select "11:00"
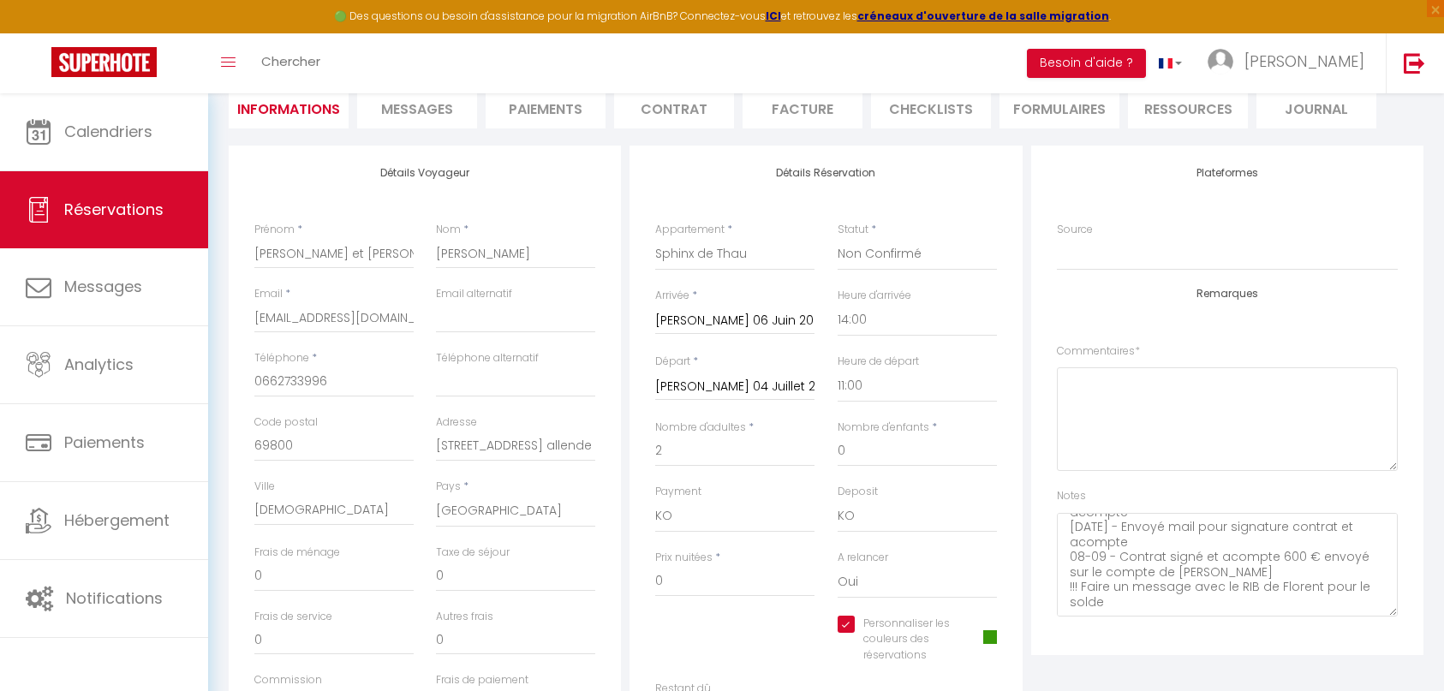
scroll to position [257, 0]
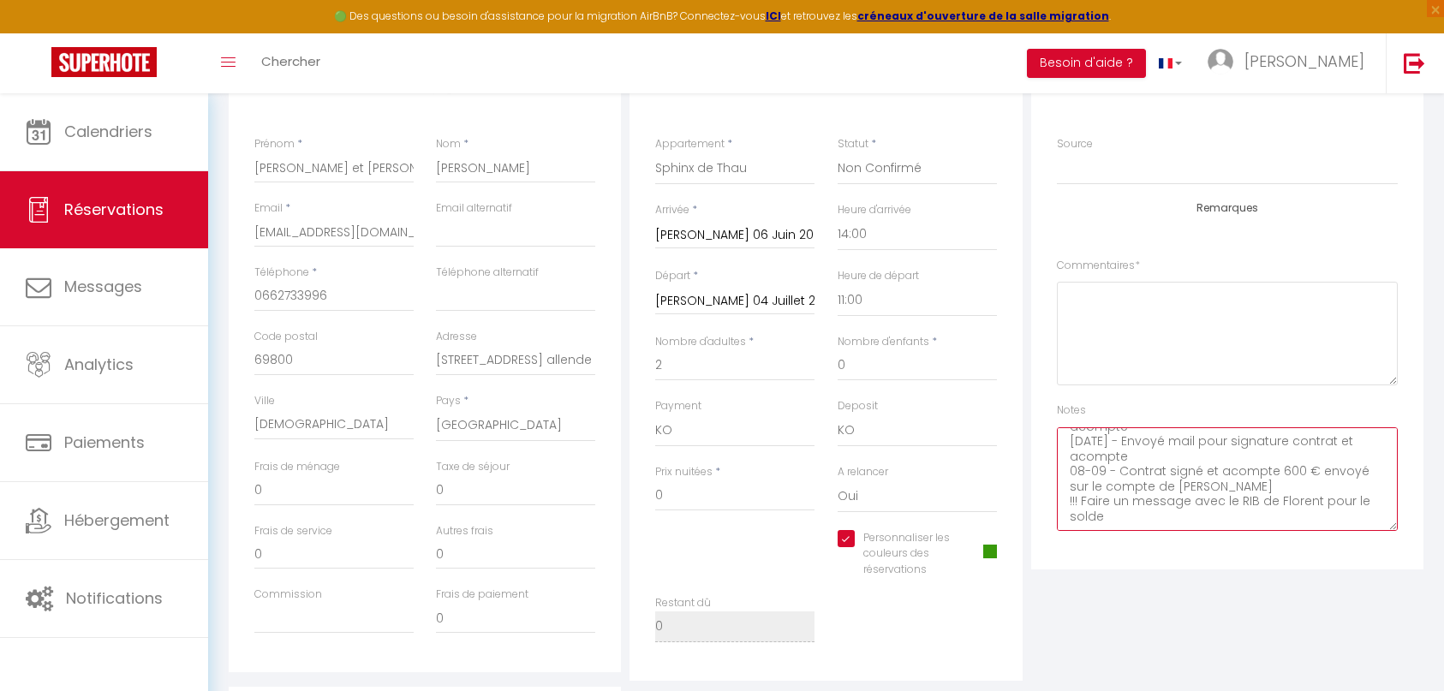
click at [1271, 519] on textarea "Confirme par les clients - attente contrat et acompte [DATE] - Envoyé mail pour…" at bounding box center [1227, 479] width 341 height 104
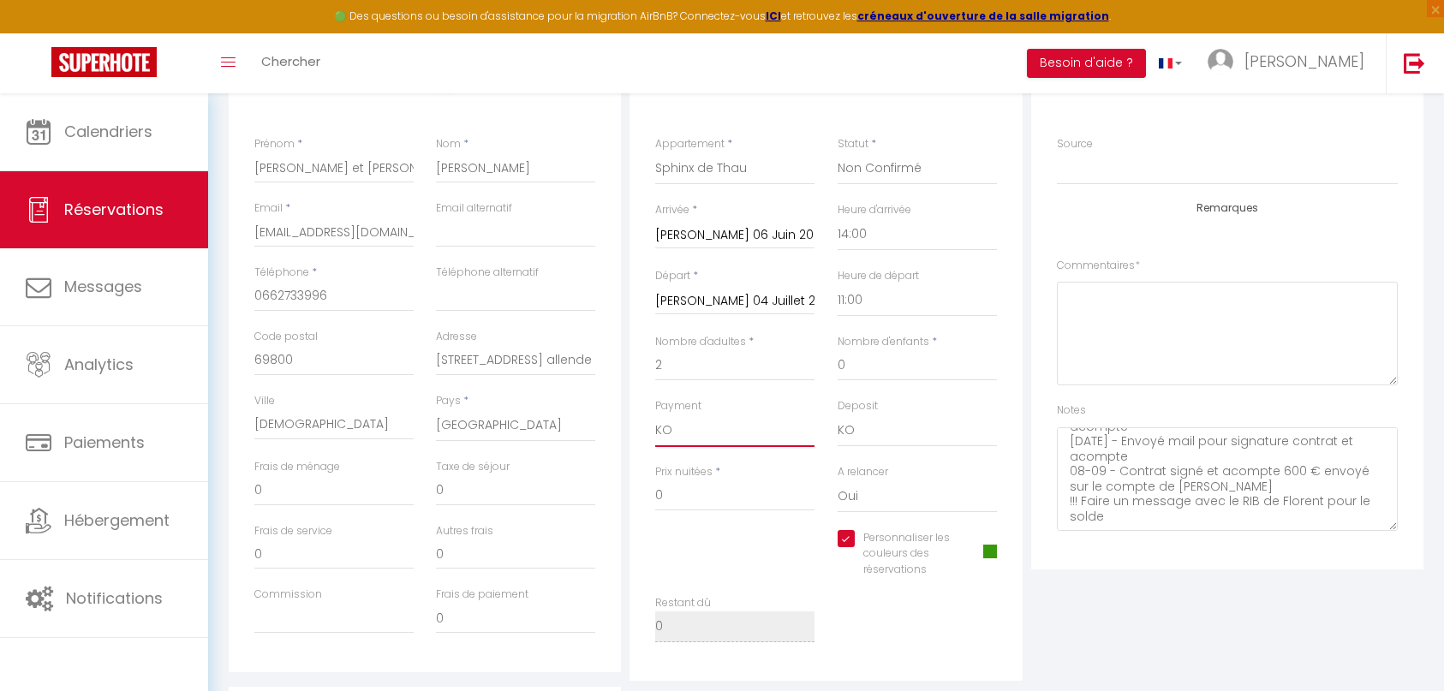
click at [711, 423] on select "OK KO" at bounding box center [734, 430] width 159 height 33
select select "12"
click at [655, 414] on select "OK KO" at bounding box center [734, 430] width 159 height 33
checkbox input "true"
click at [902, 155] on select "Confirmé Non Confirmé [PERSON_NAME] par le voyageur No Show Request" at bounding box center [916, 168] width 159 height 33
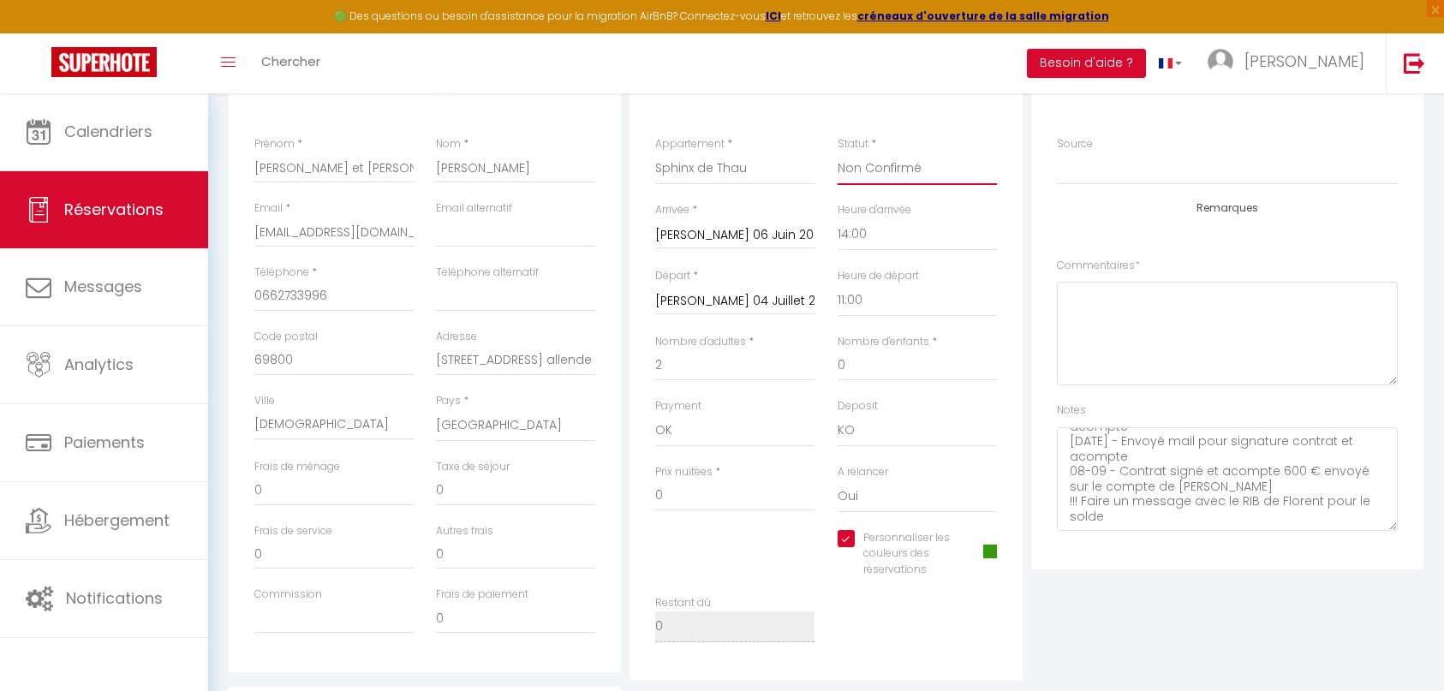
select select "1"
click at [837, 152] on select "Confirmé Non Confirmé [PERSON_NAME] par le voyageur No Show Request" at bounding box center [916, 168] width 159 height 33
checkbox input "true"
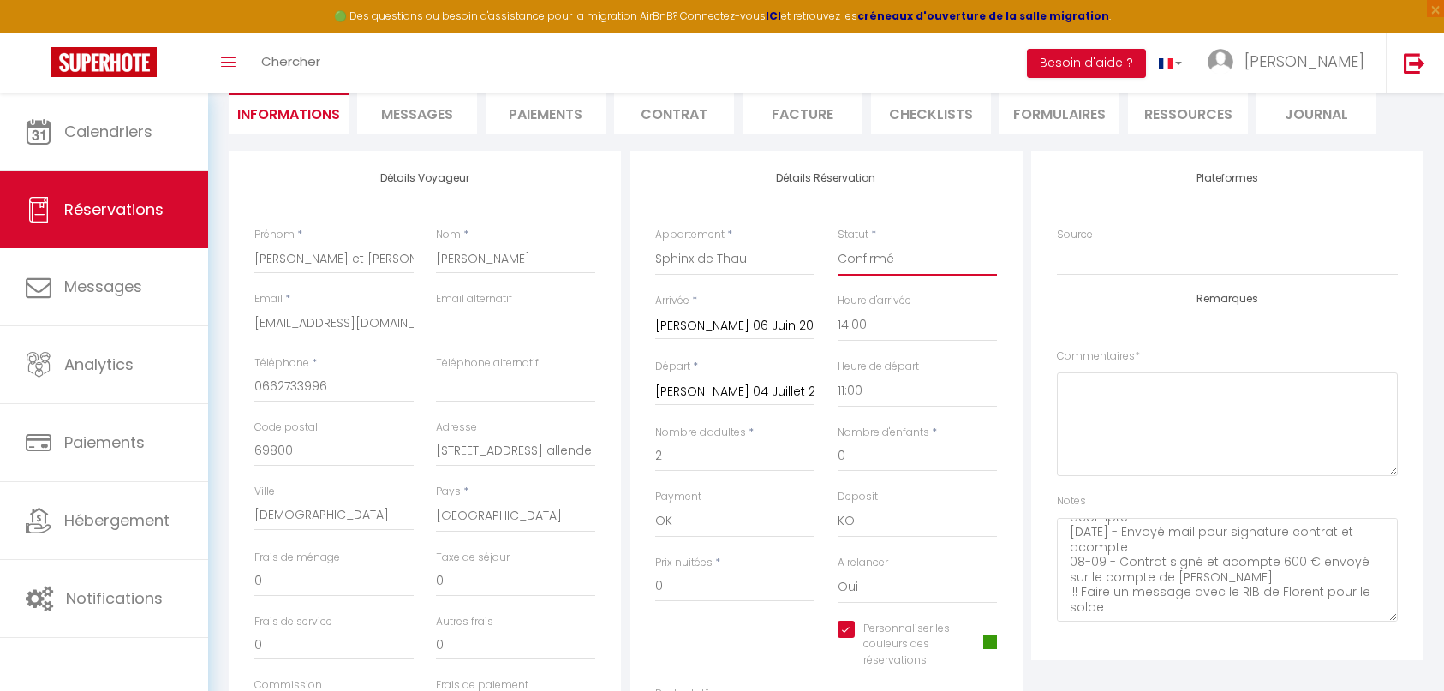
scroll to position [85, 0]
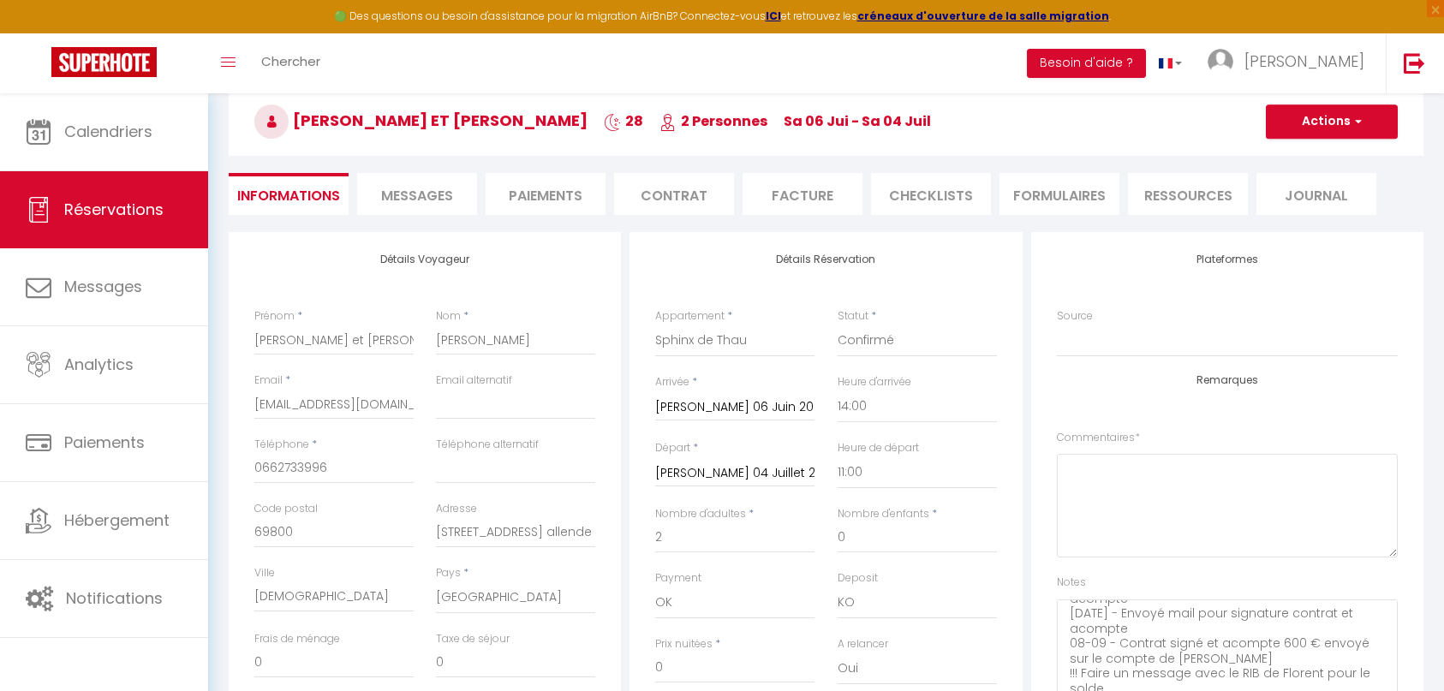
click at [678, 199] on li "Contrat" at bounding box center [674, 194] width 120 height 42
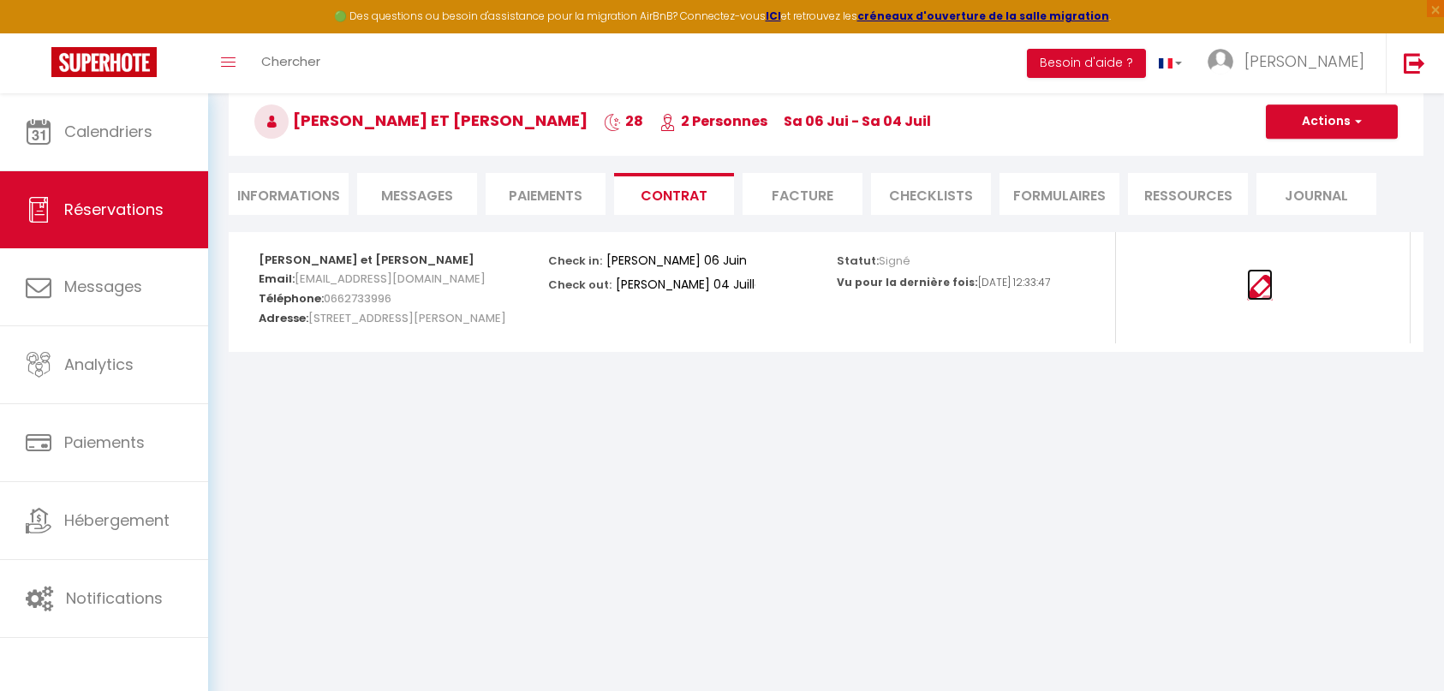
click at [1259, 284] on img at bounding box center [1260, 288] width 26 height 26
click at [282, 199] on li "Informations" at bounding box center [289, 194] width 120 height 42
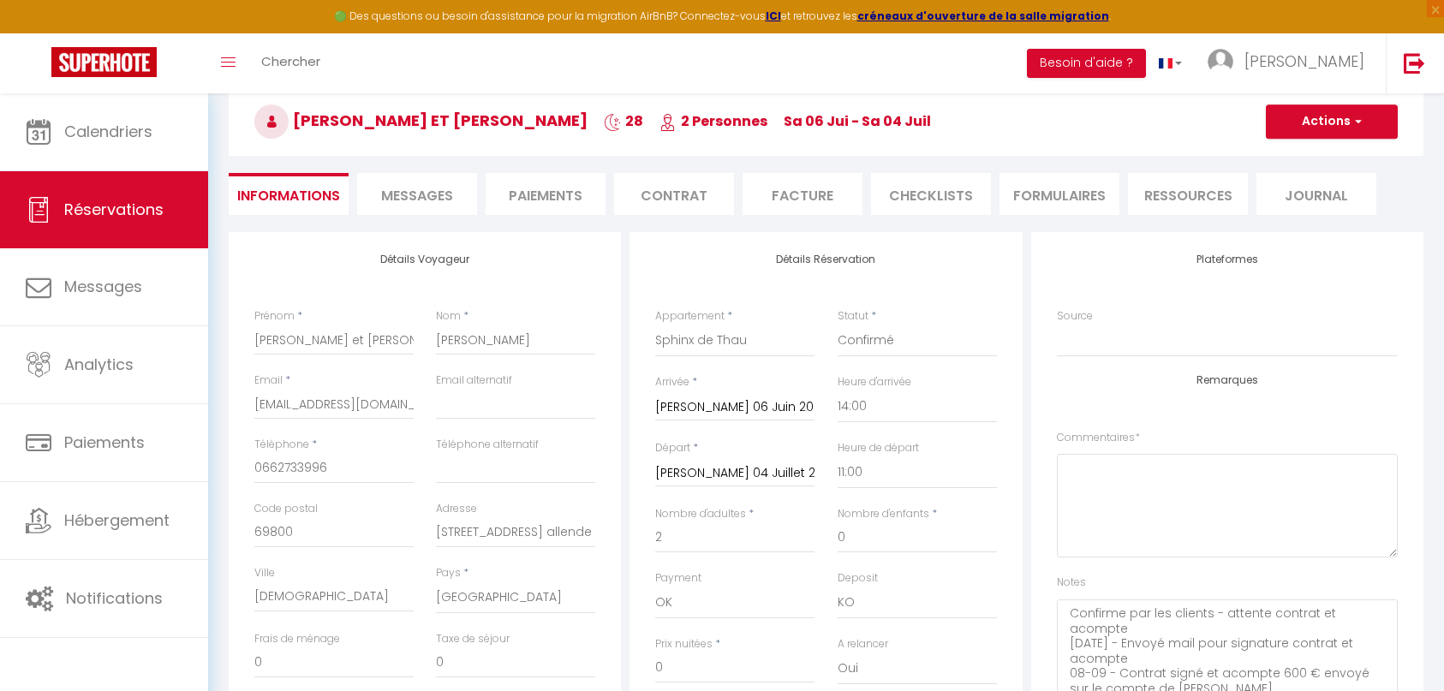
scroll to position [170, 0]
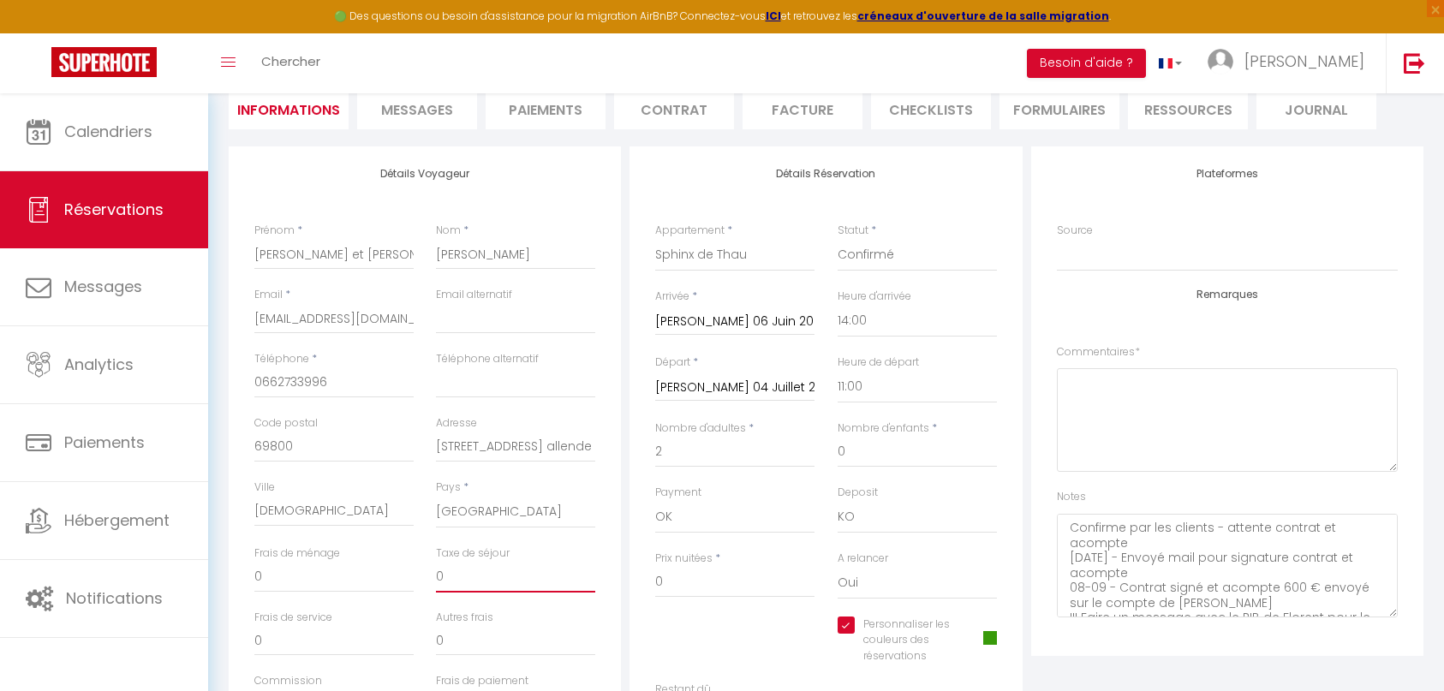
click at [489, 582] on input "0" at bounding box center [515, 577] width 159 height 31
type input "9"
checkbox input "true"
type input "96"
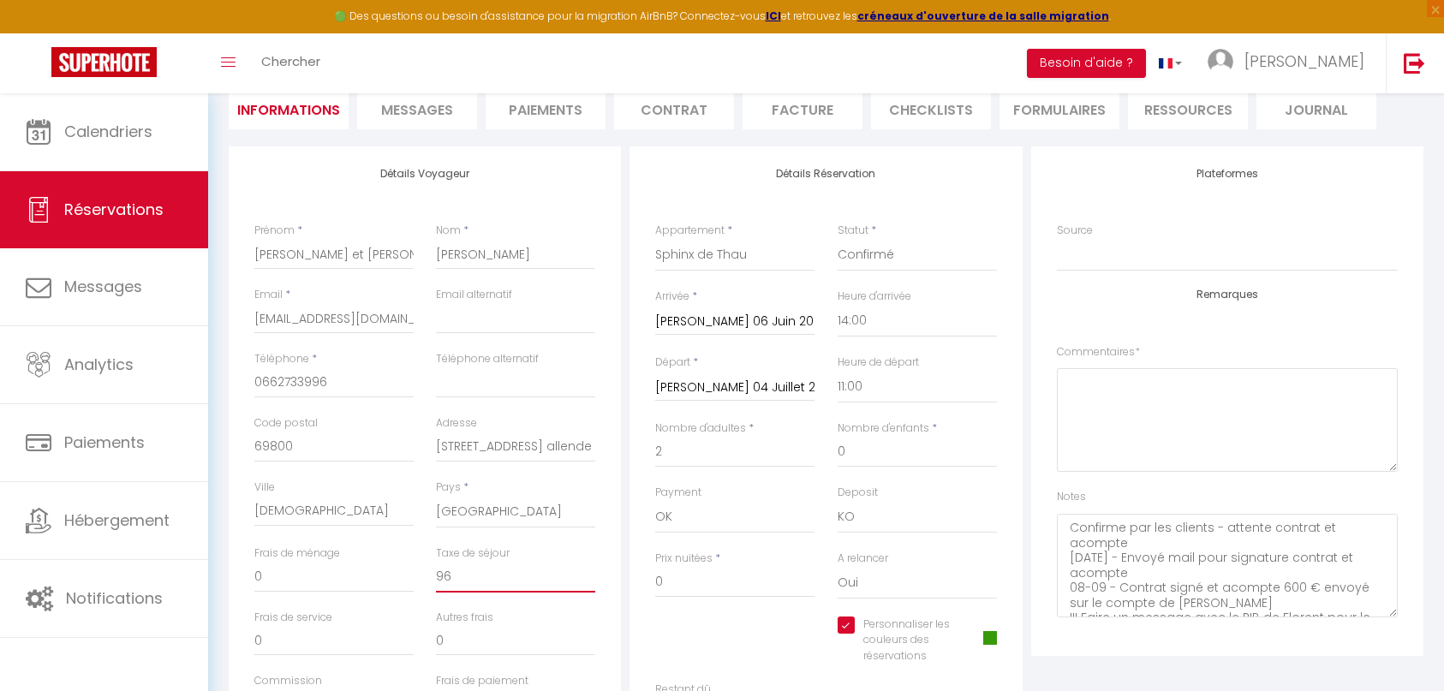
checkbox input "true"
type input "96."
checkbox input "true"
type input "96.8"
checkbox input "true"
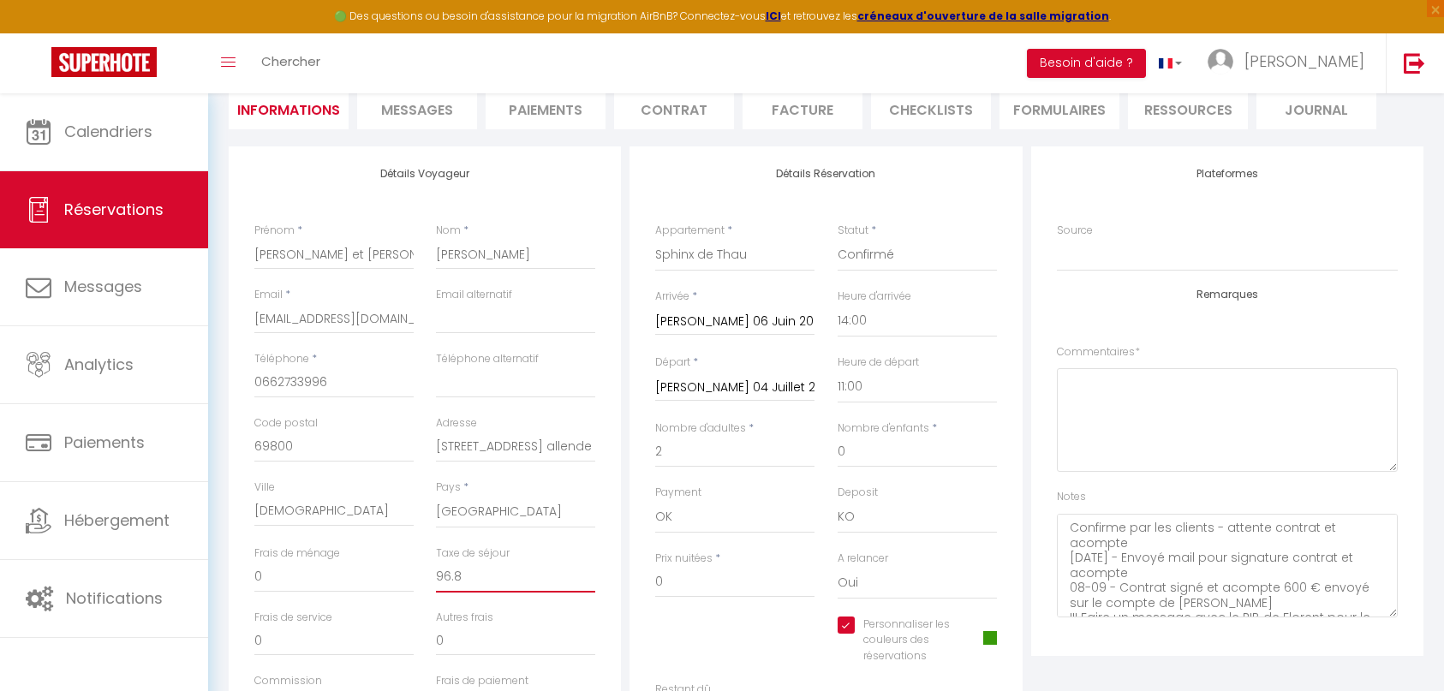
type input "96.88"
checkbox input "true"
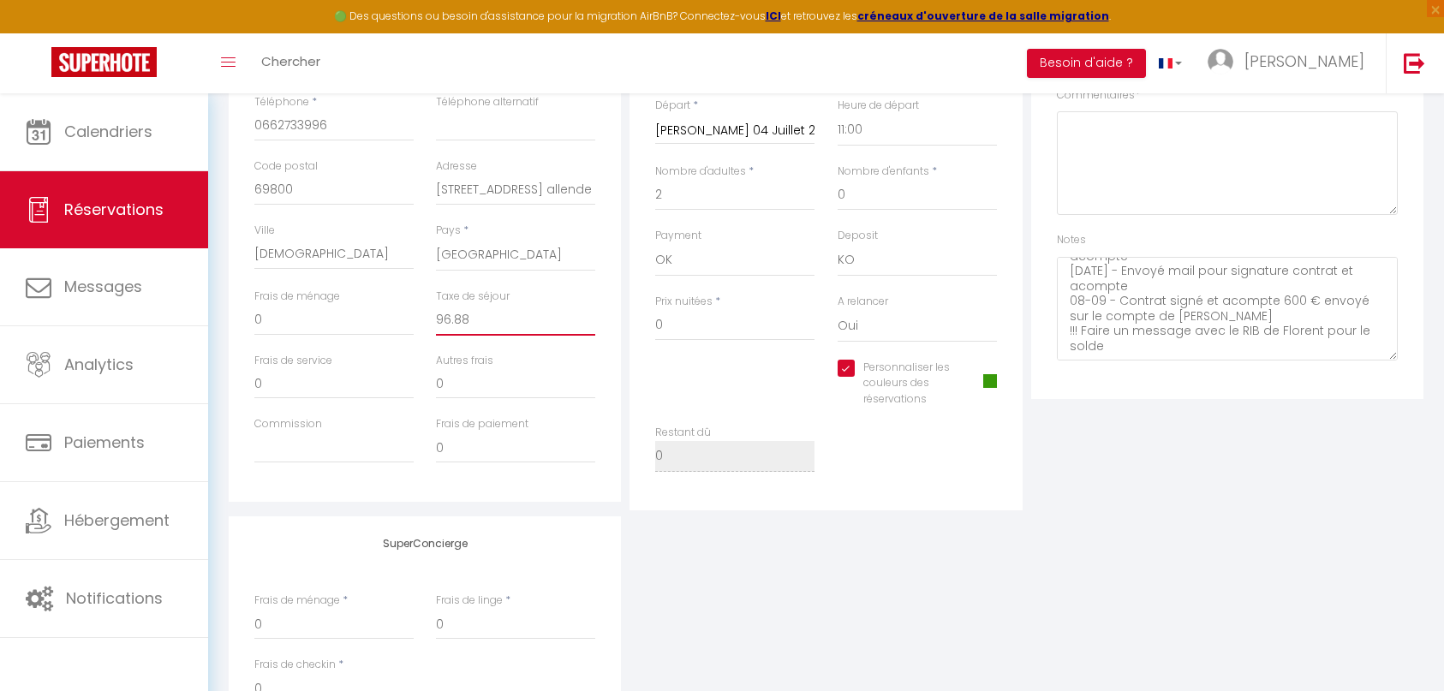
scroll to position [0, 0]
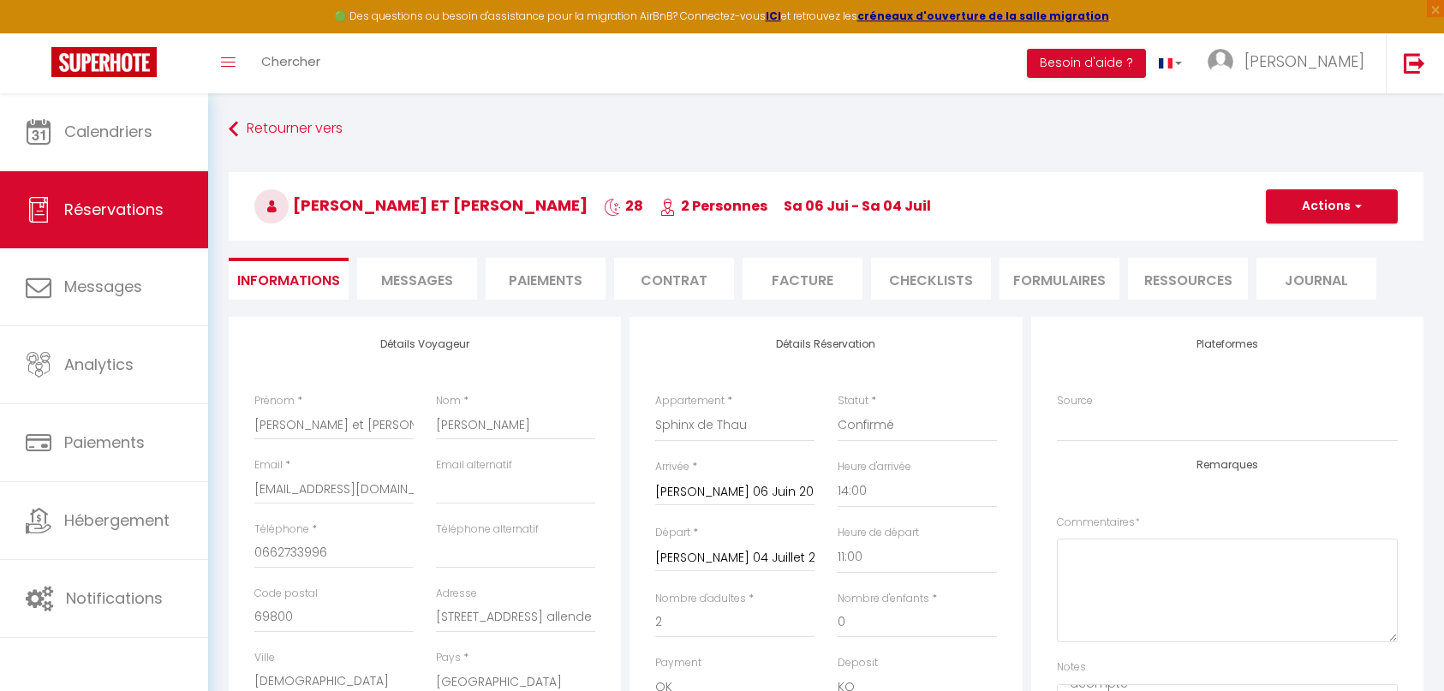
type input "96.88"
click at [1330, 205] on button "Actions" at bounding box center [1331, 206] width 132 height 34
click at [1306, 247] on link "Enregistrer" at bounding box center [1314, 244] width 135 height 22
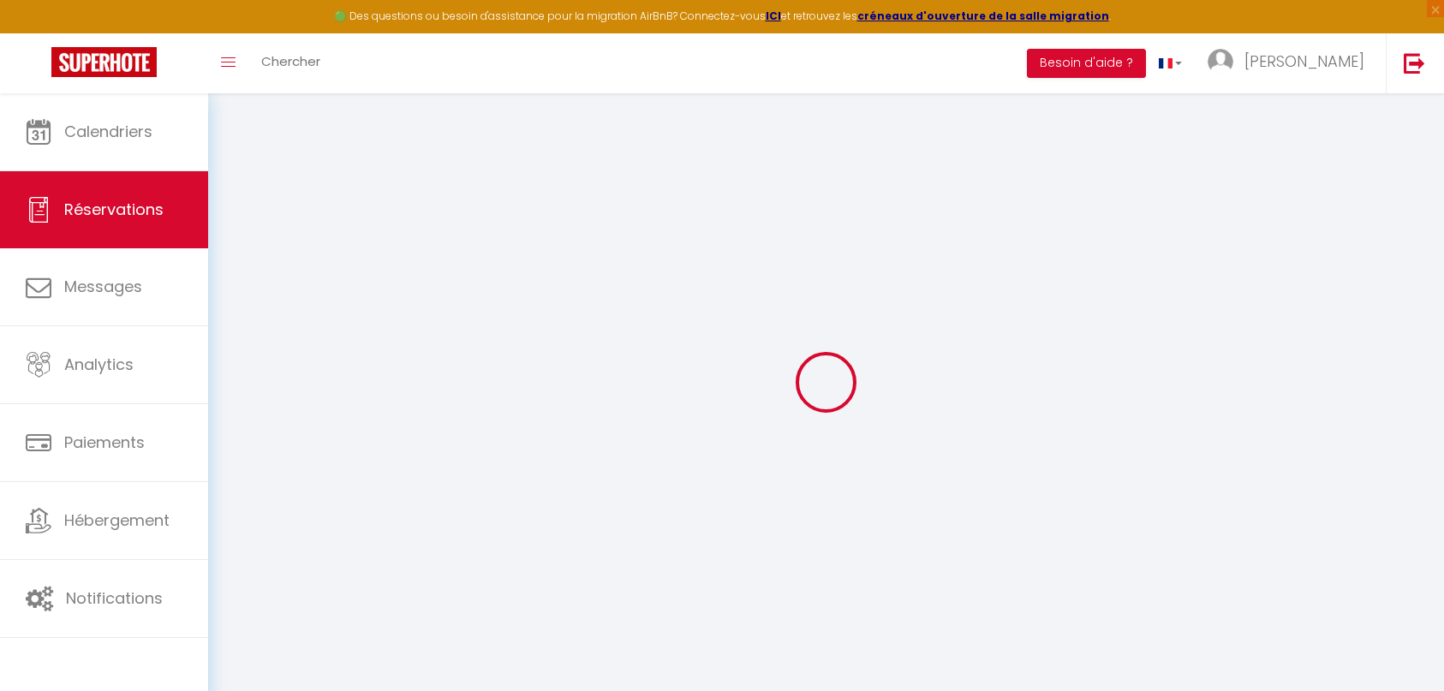
select select "not_cancelled"
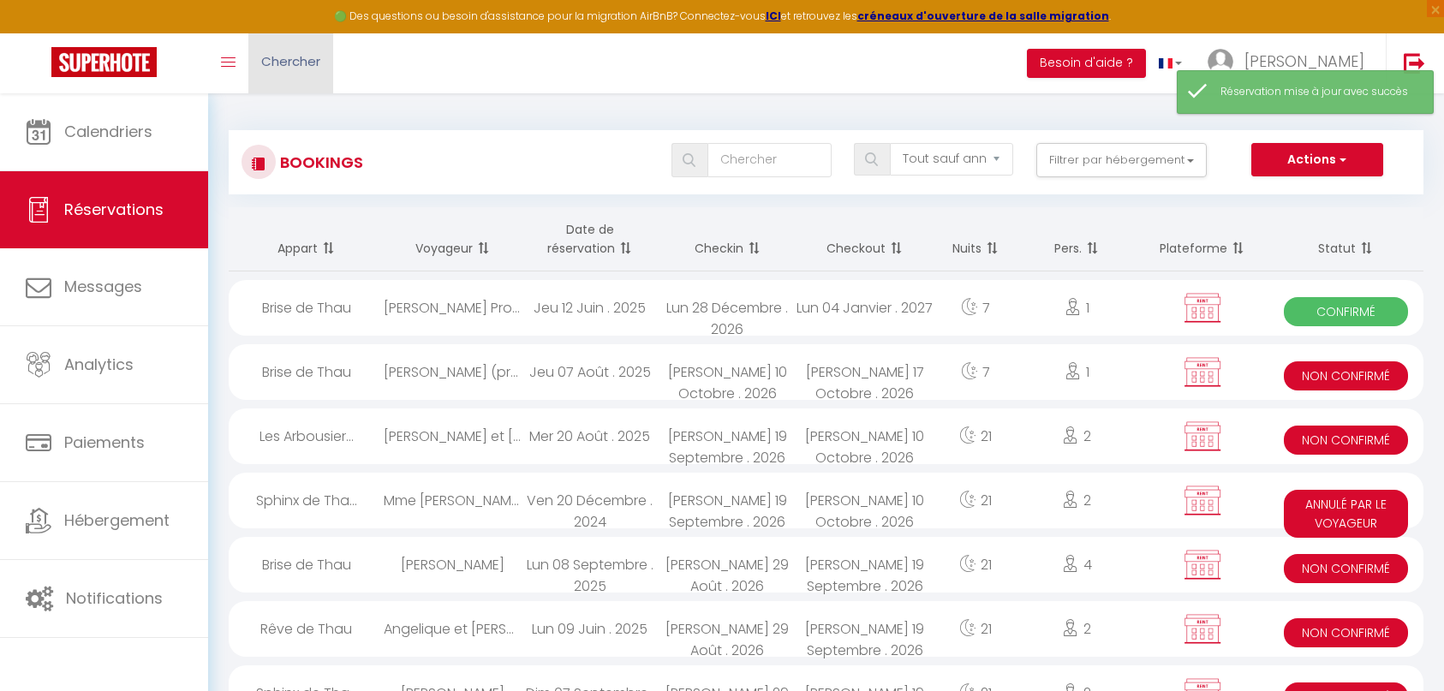
click at [313, 48] on link "Chercher" at bounding box center [290, 63] width 85 height 60
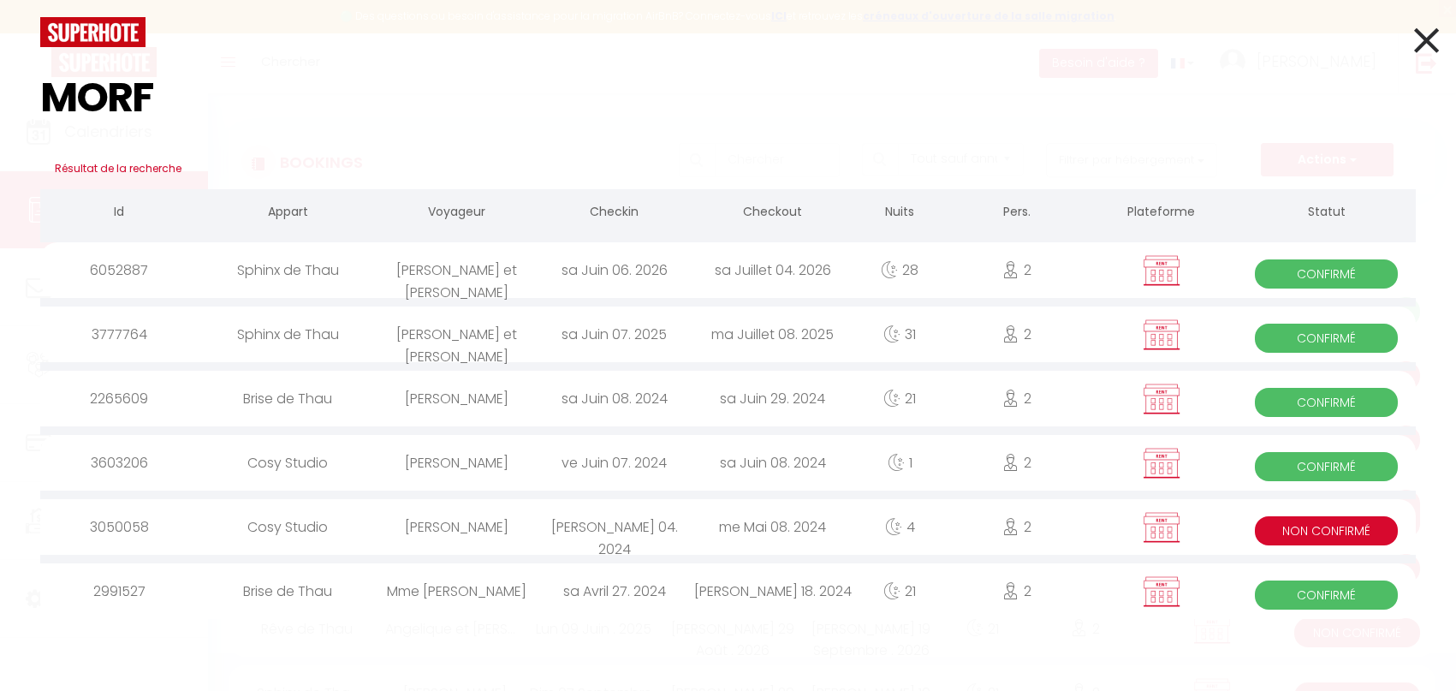
type input "MORF"
click at [372, 335] on div "Sphinx de Thau" at bounding box center [288, 335] width 179 height 56
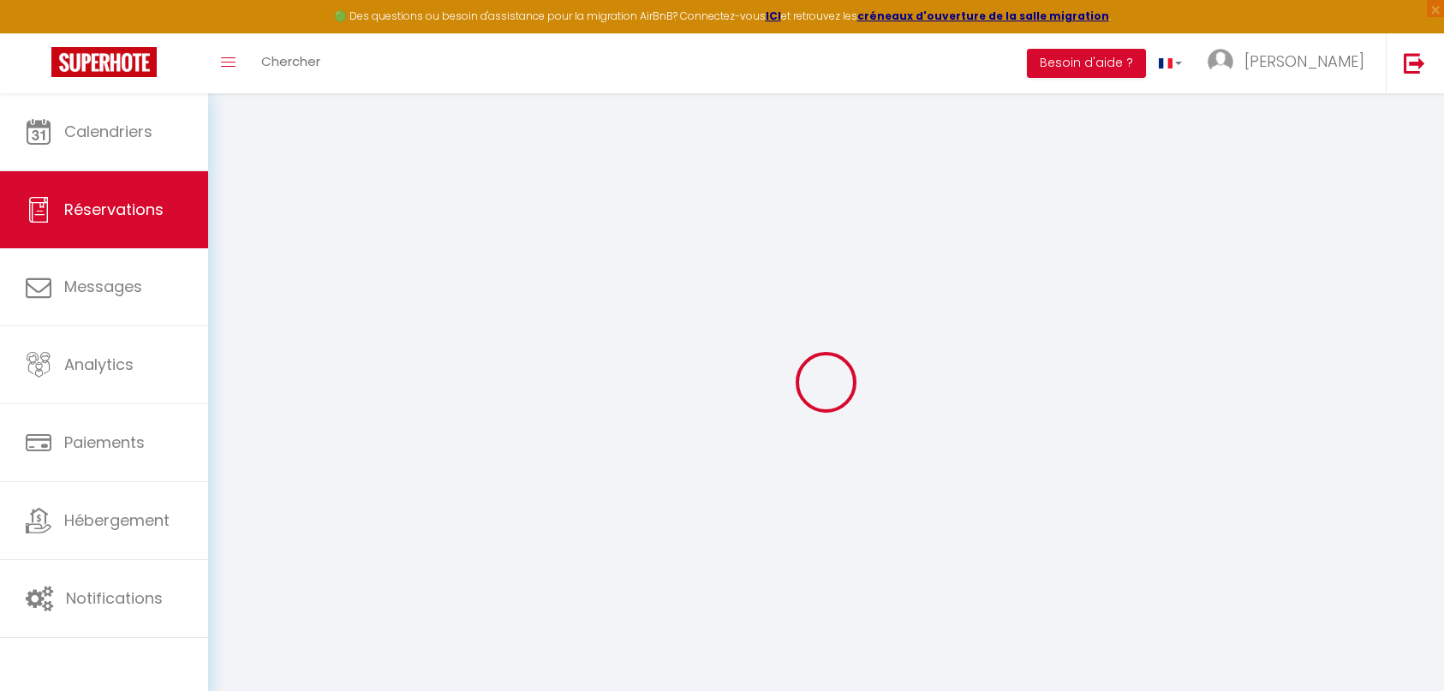
type input "[PERSON_NAME] et [PERSON_NAME]"
type input "[PERSON_NAME]"
type input "[EMAIL_ADDRESS][DOMAIN_NAME]"
type input "0662733996"
type input "69800"
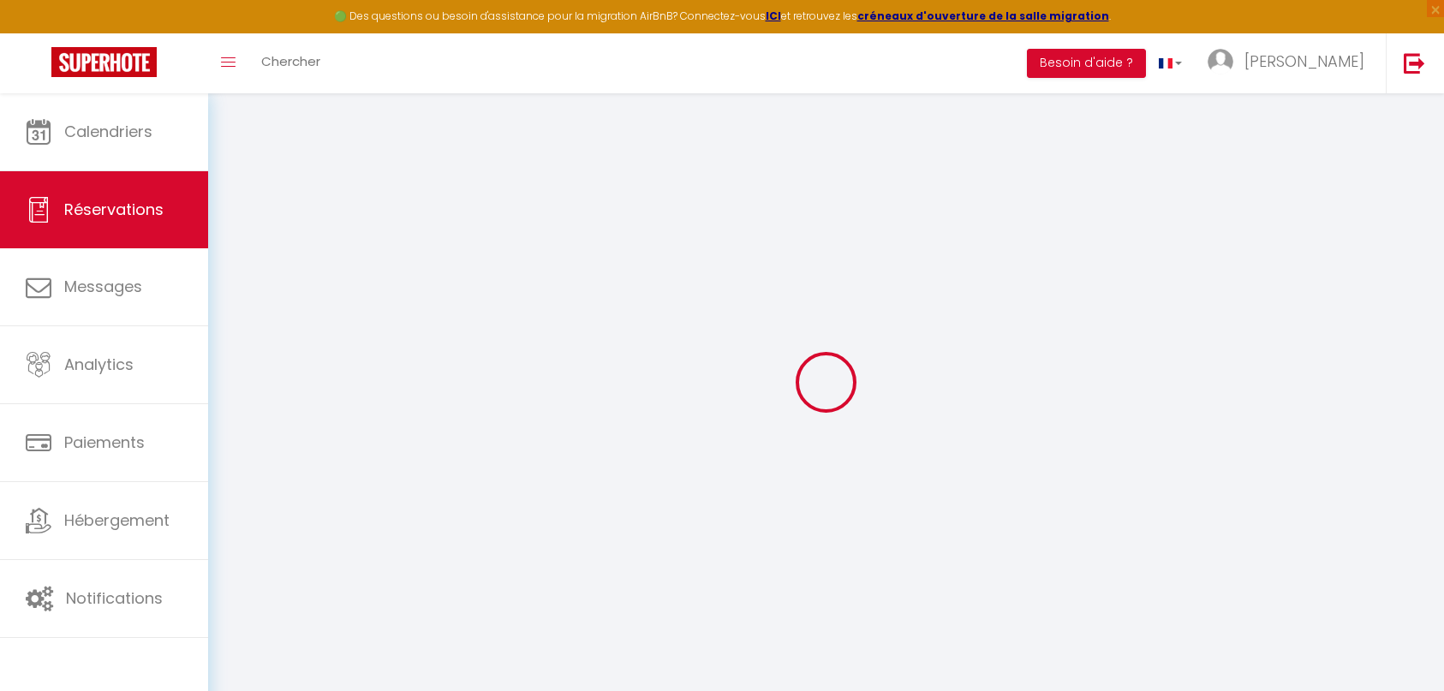
type input "[STREET_ADDRESS] allende"
type input "[DEMOGRAPHIC_DATA]"
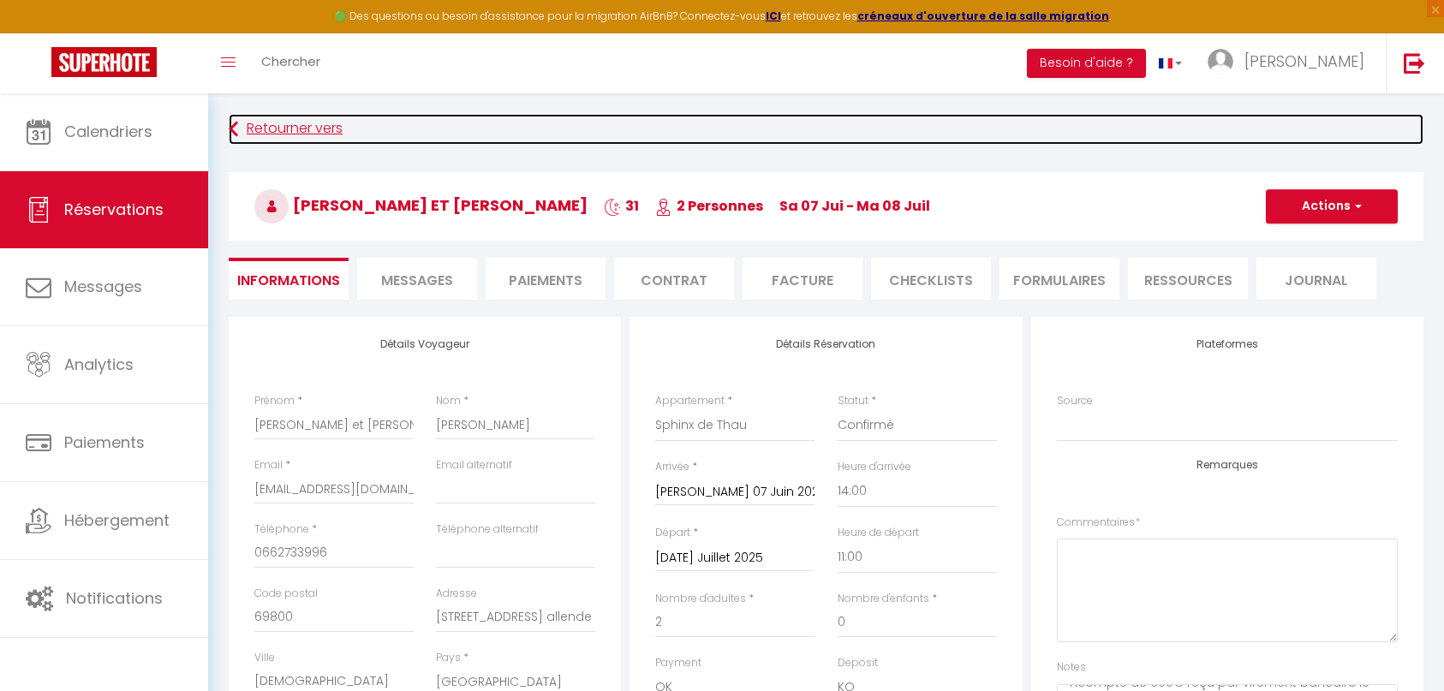
click at [299, 130] on link "Retourner vers" at bounding box center [826, 129] width 1194 height 31
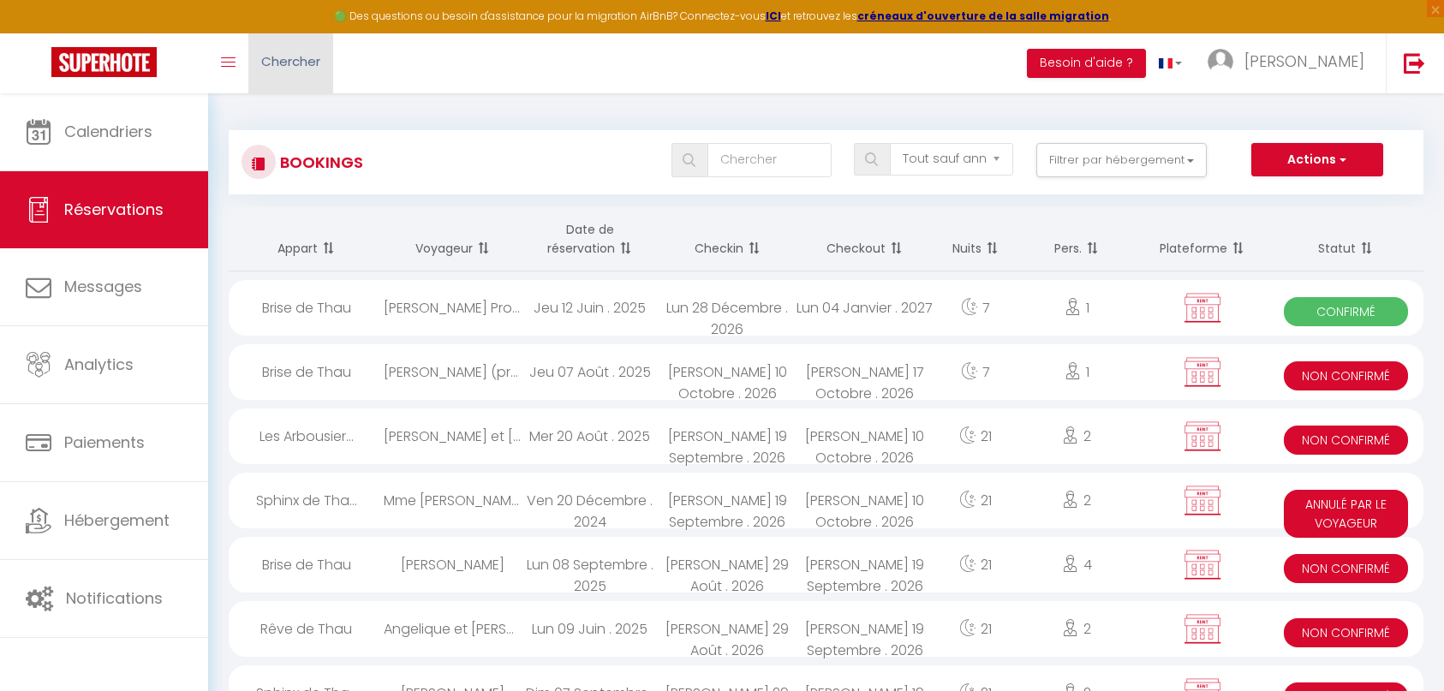
click at [303, 75] on link "Chercher" at bounding box center [290, 63] width 85 height 60
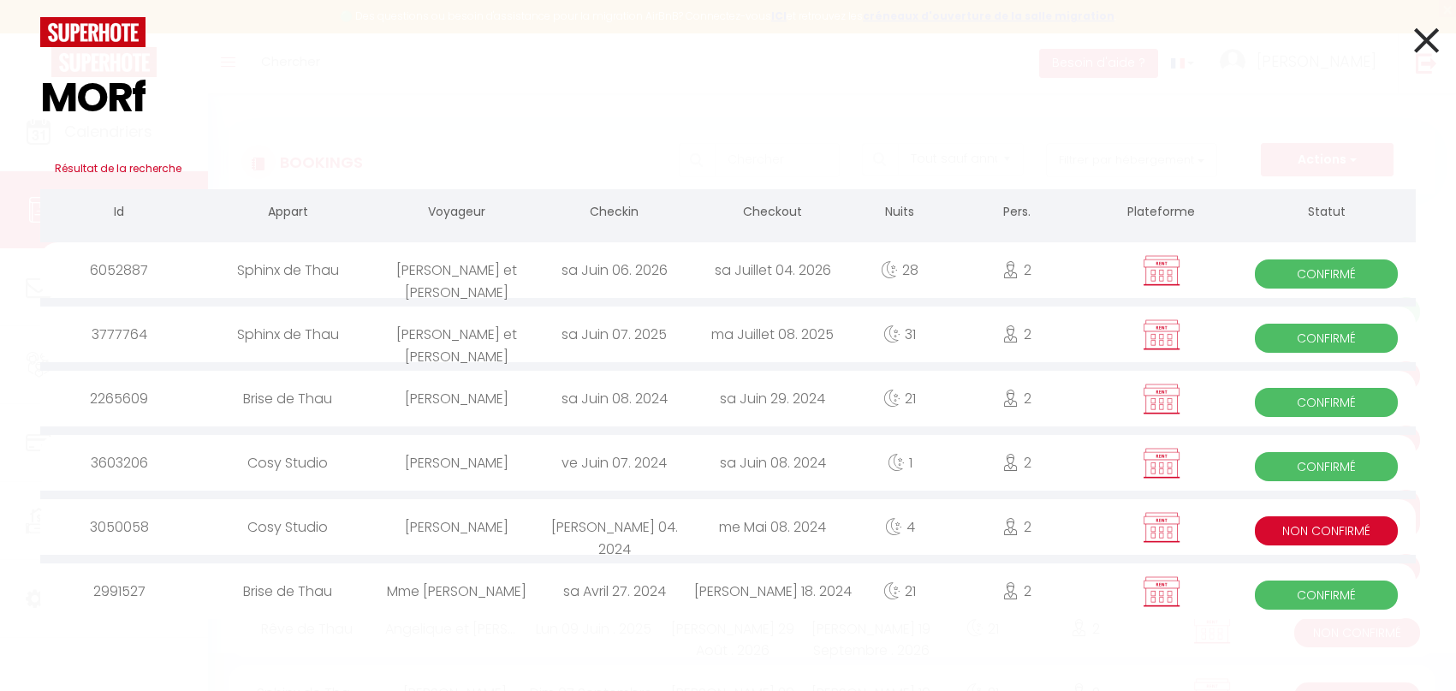
click at [819, 274] on div "sa Juillet 04. 2026" at bounding box center [773, 270] width 158 height 56
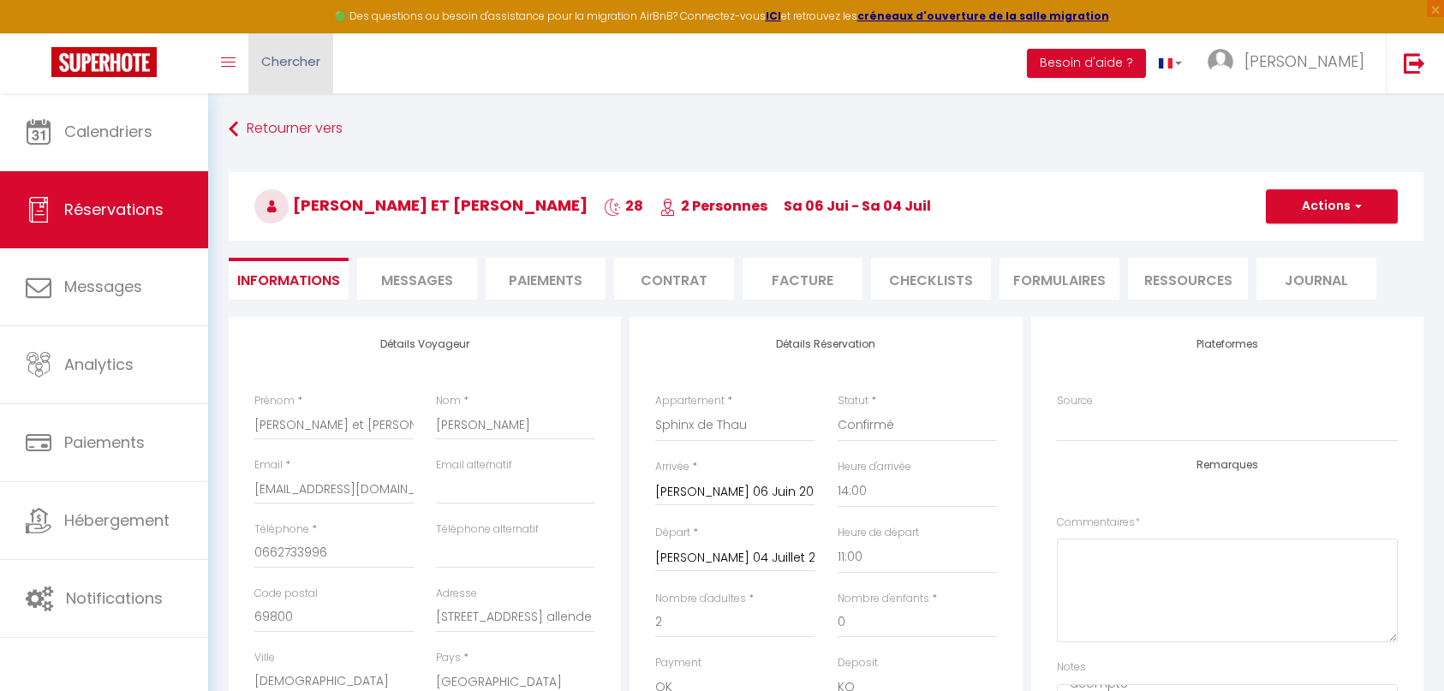
click at [285, 67] on span "Chercher" at bounding box center [290, 61] width 59 height 18
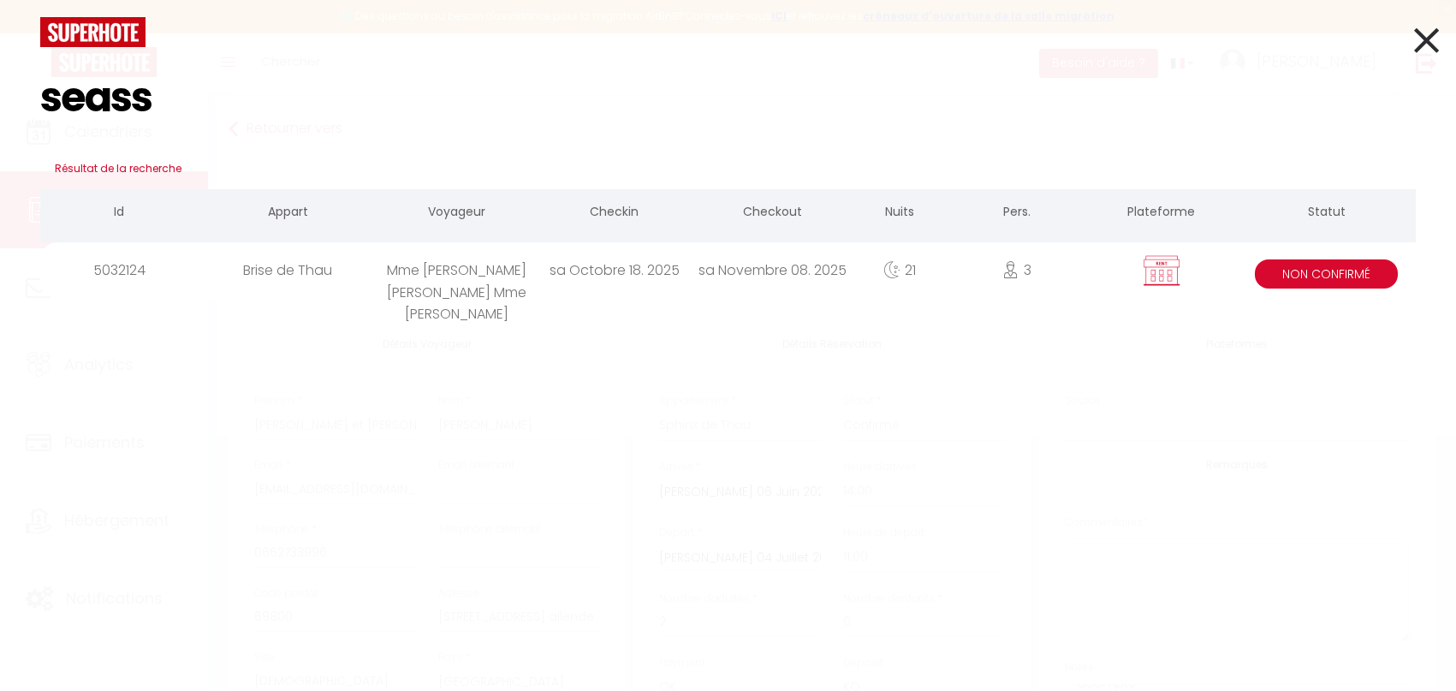
click at [629, 290] on div "sa Octobre 18. 2025" at bounding box center [615, 270] width 158 height 56
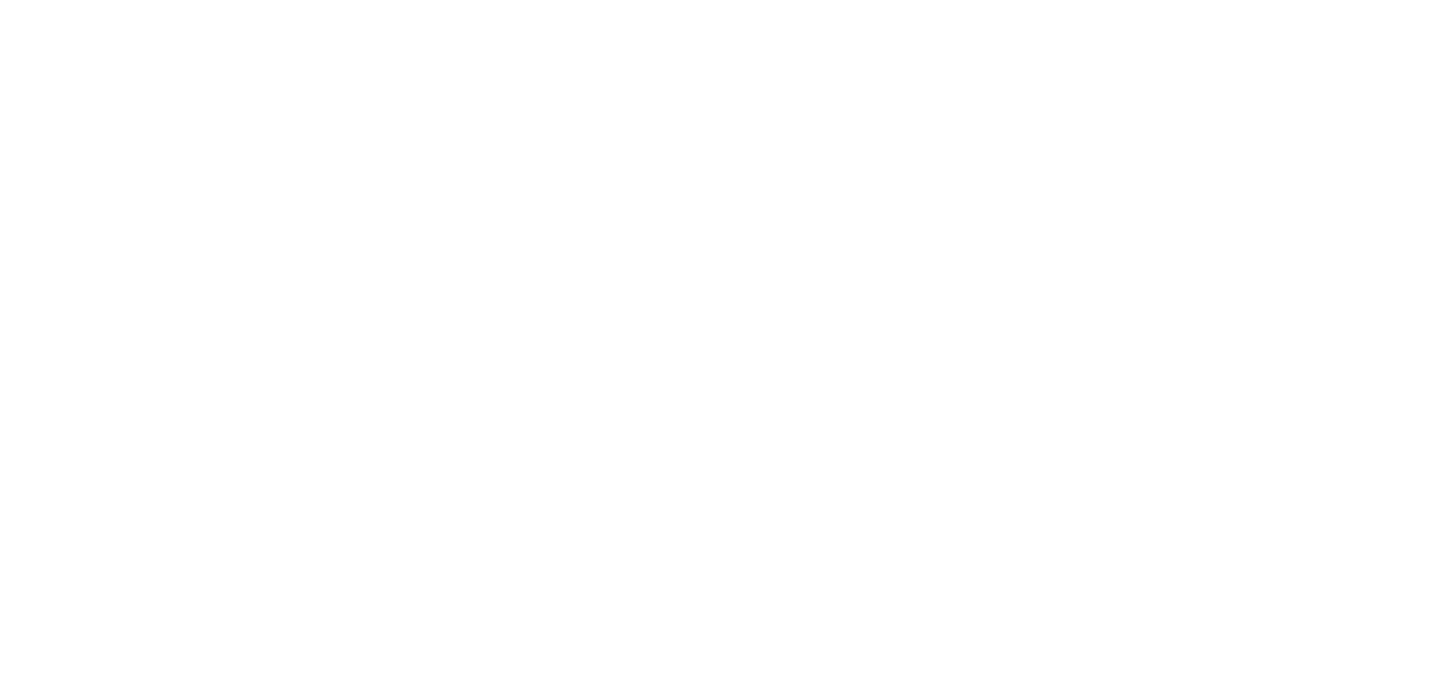
select select
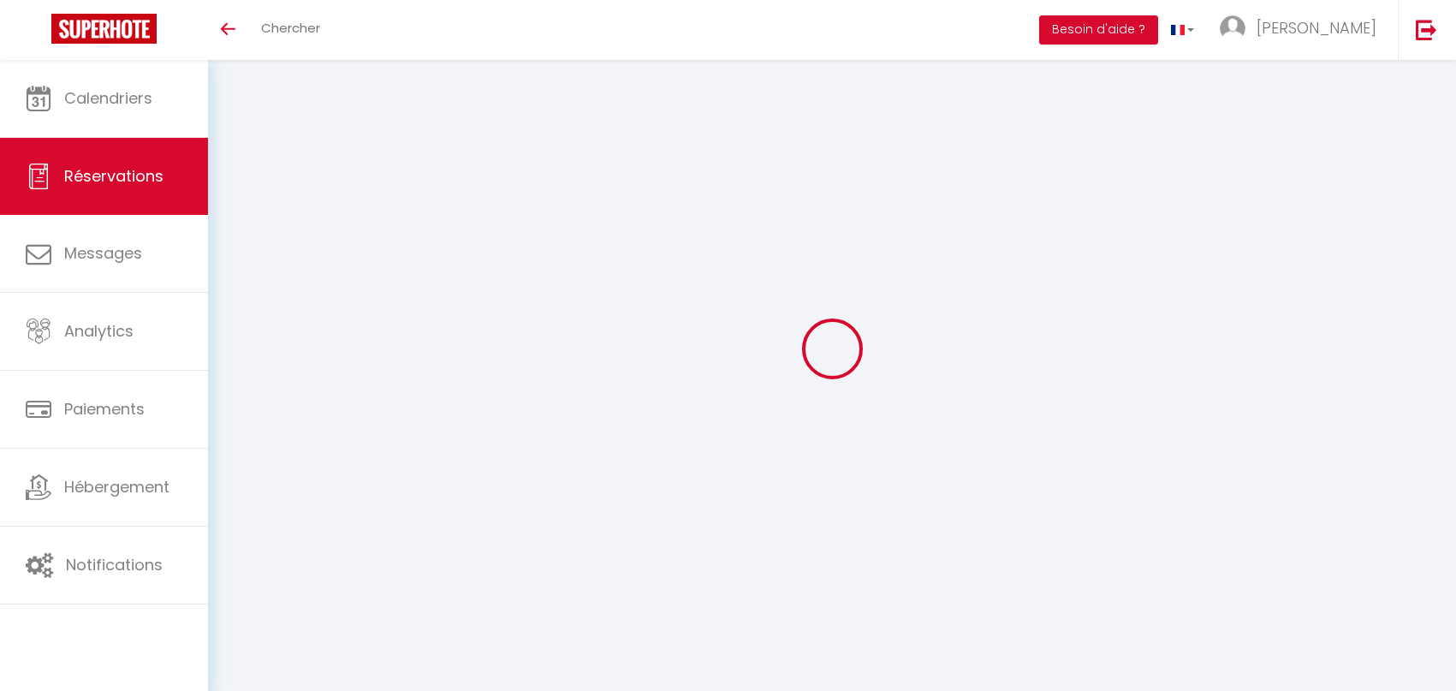
select select
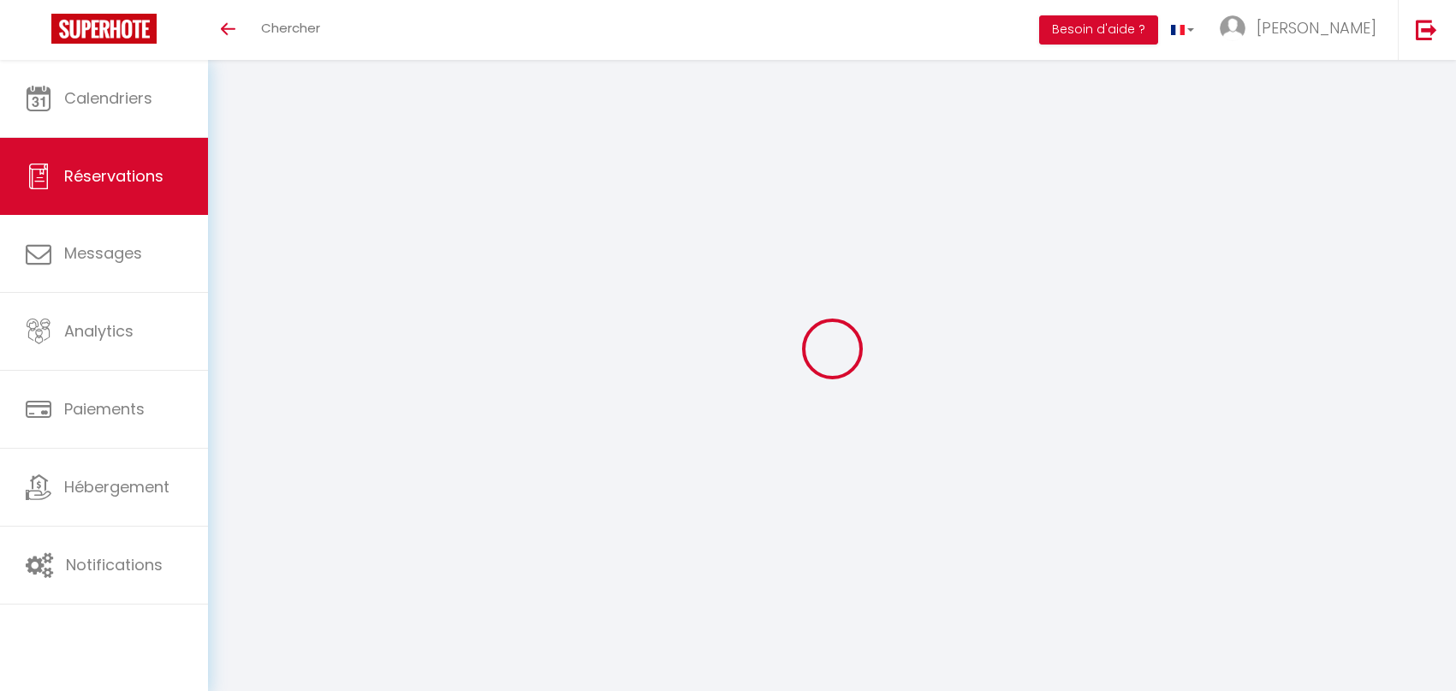
select select
checkbox input "false"
select select
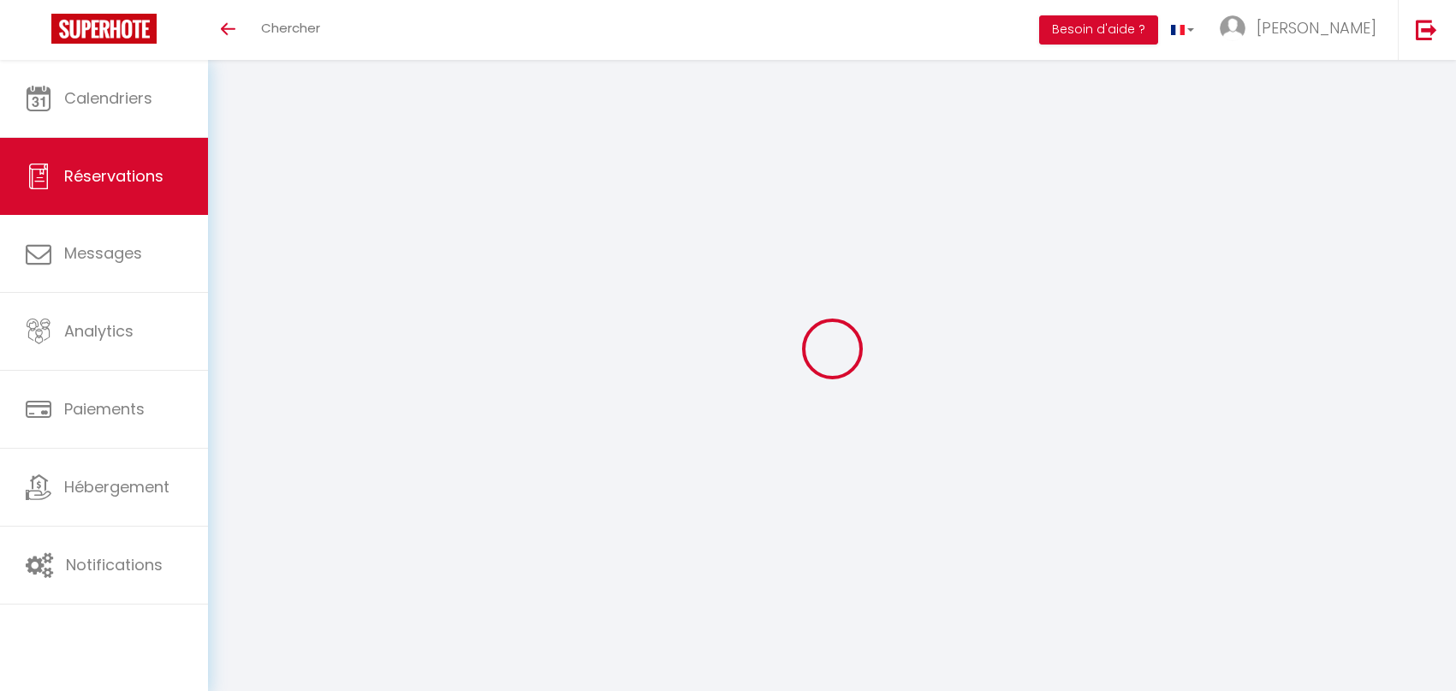
select select
checkbox input "false"
select select
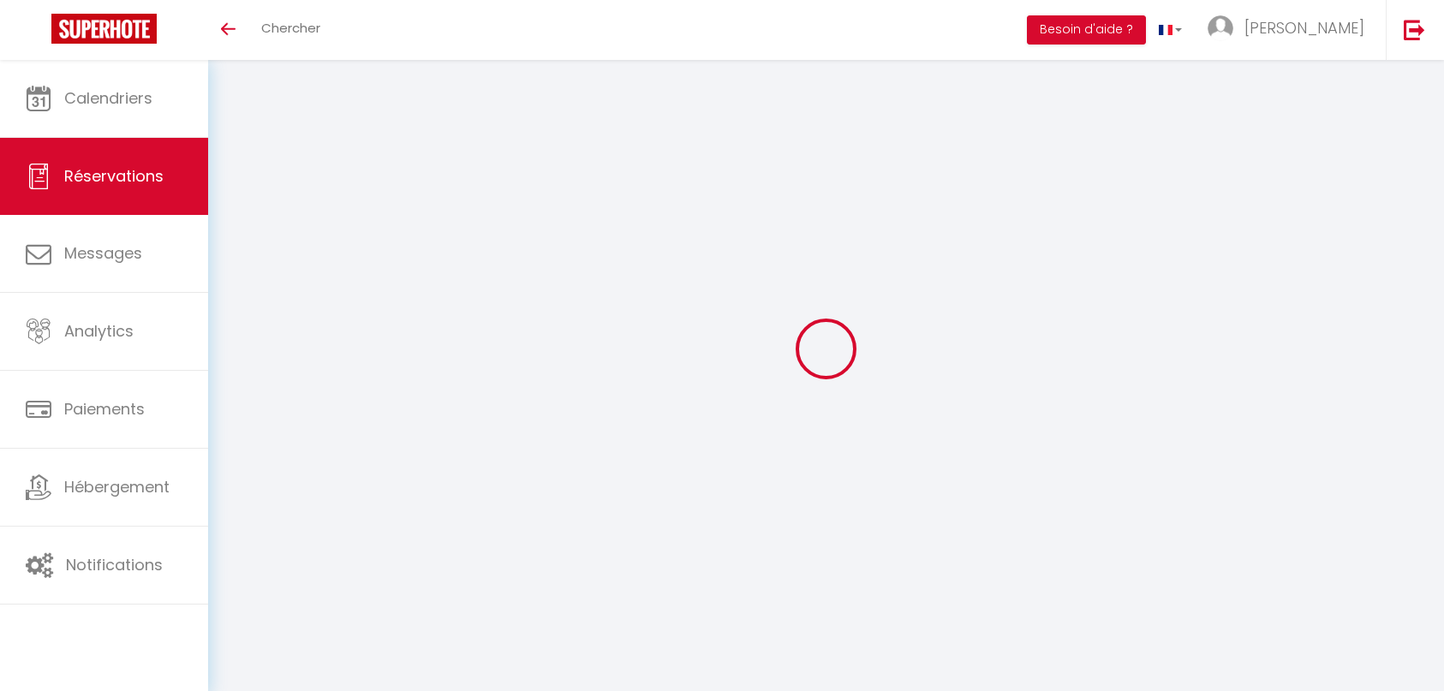
type input "Mme Seassau Monique"
type input "Mme Yasmina Abiles Mme Corinne Dzalba Lyndis"
type input "seassau.monique@orange.fr"
type input "0679844152"
type input "07240"
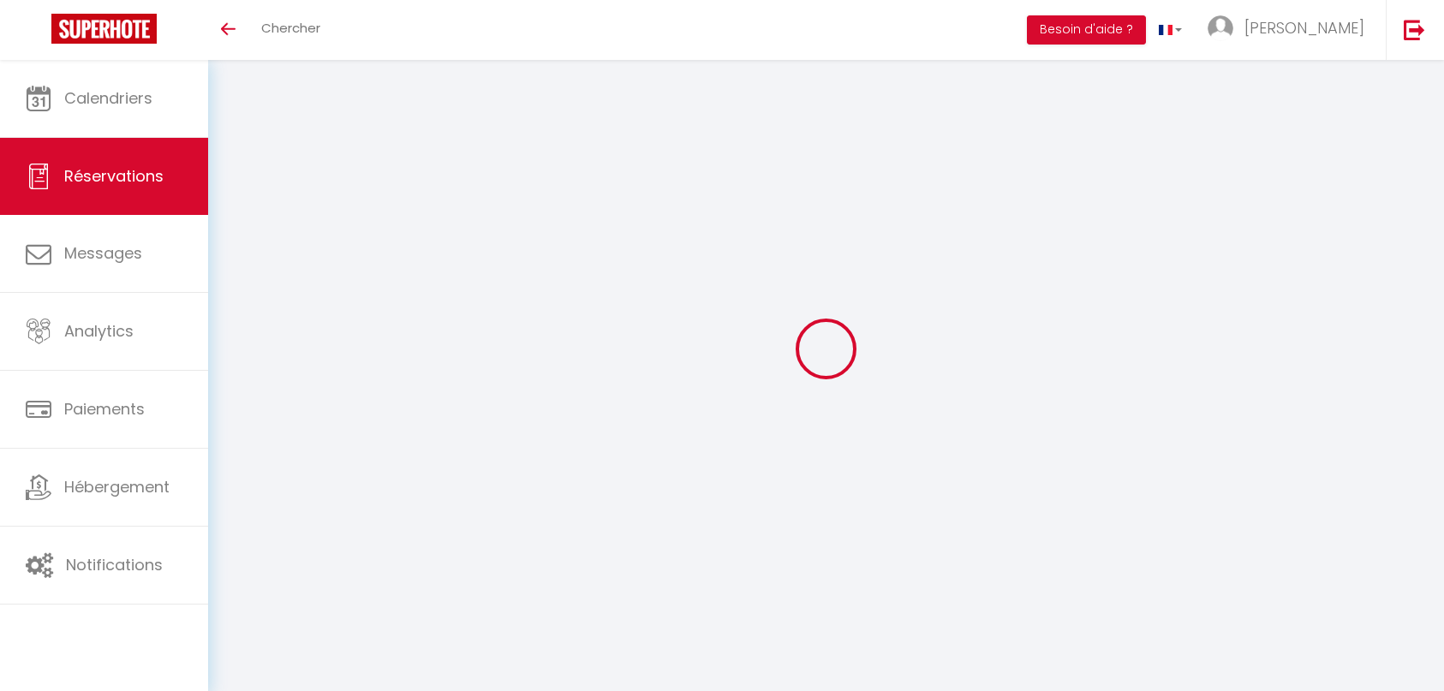
type input "225 route de Lamastre"
type input "Vernoux en Vivarais"
select select "FR"
type input "140"
select select "7655"
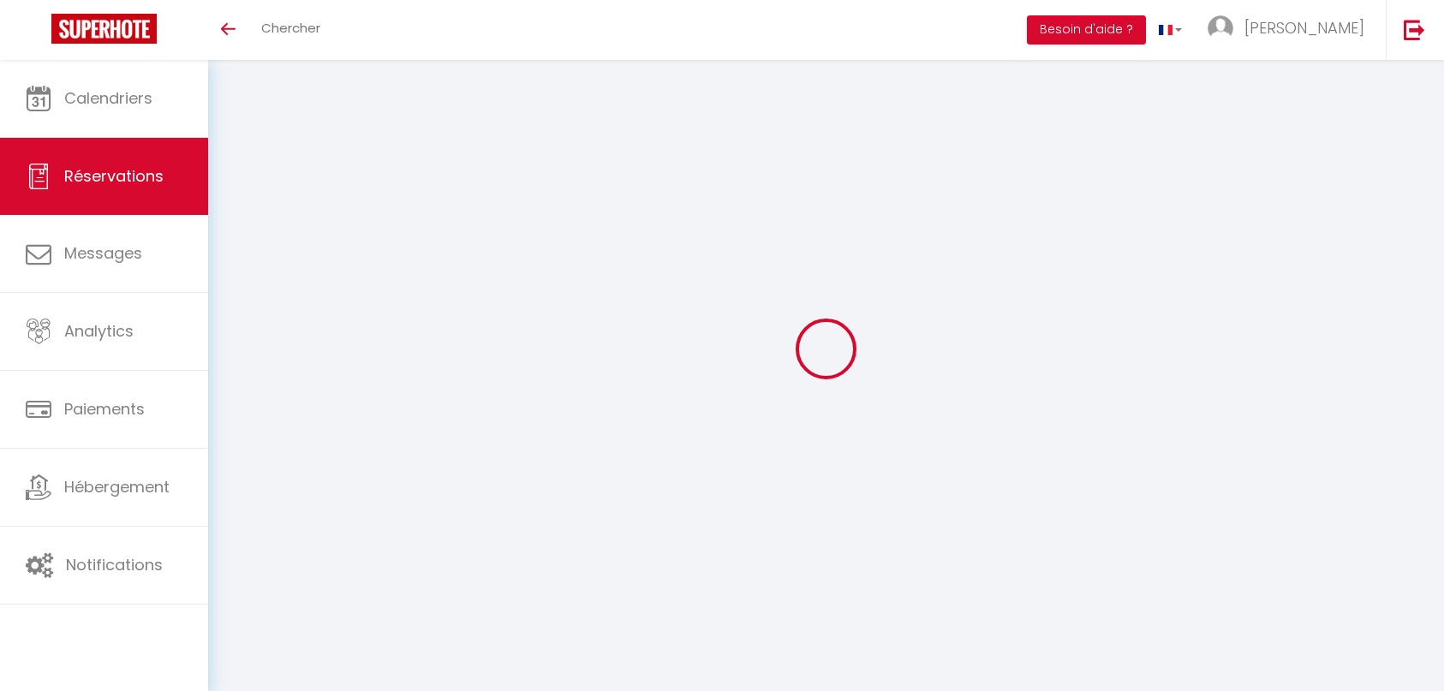
select select "2"
type input "[DATE]"
select select
type input "[PERSON_NAME] 08 Novembre 2025"
select select
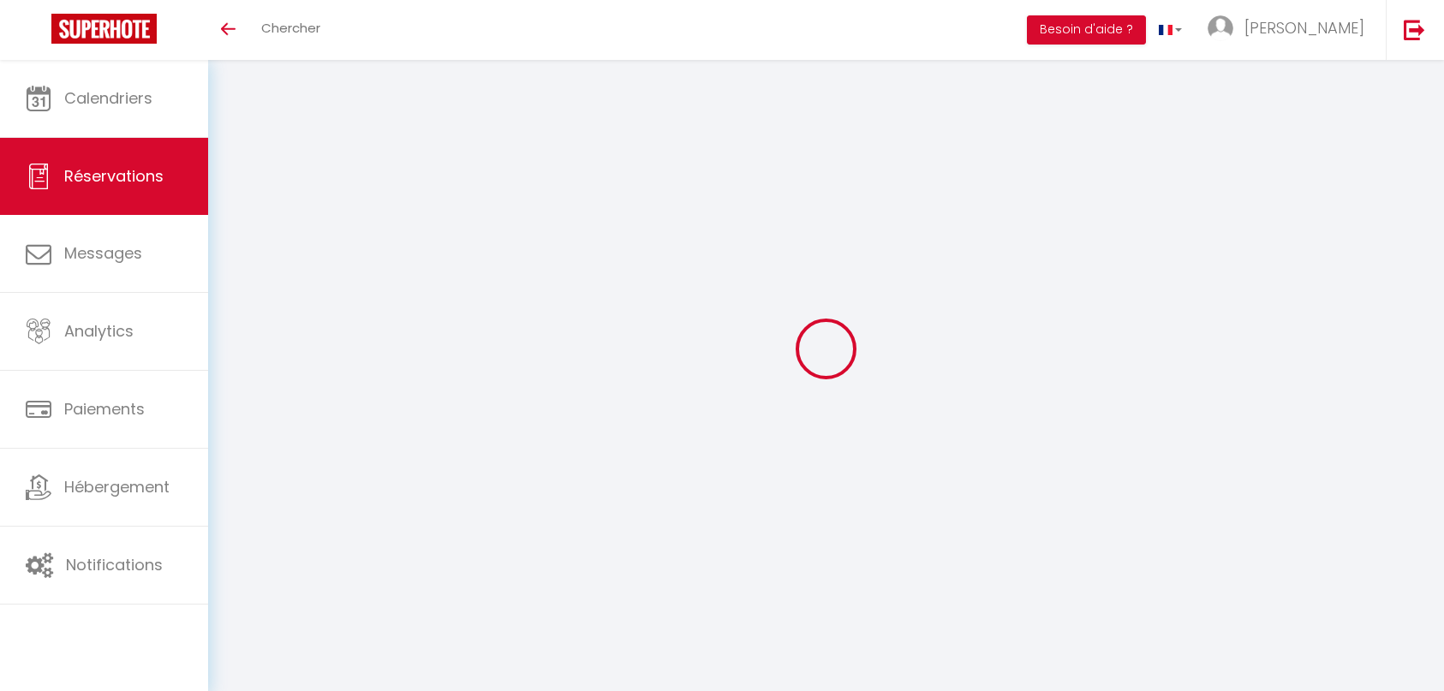
type input "3"
select select "10"
select select
type input "1650"
checkbox input "true"
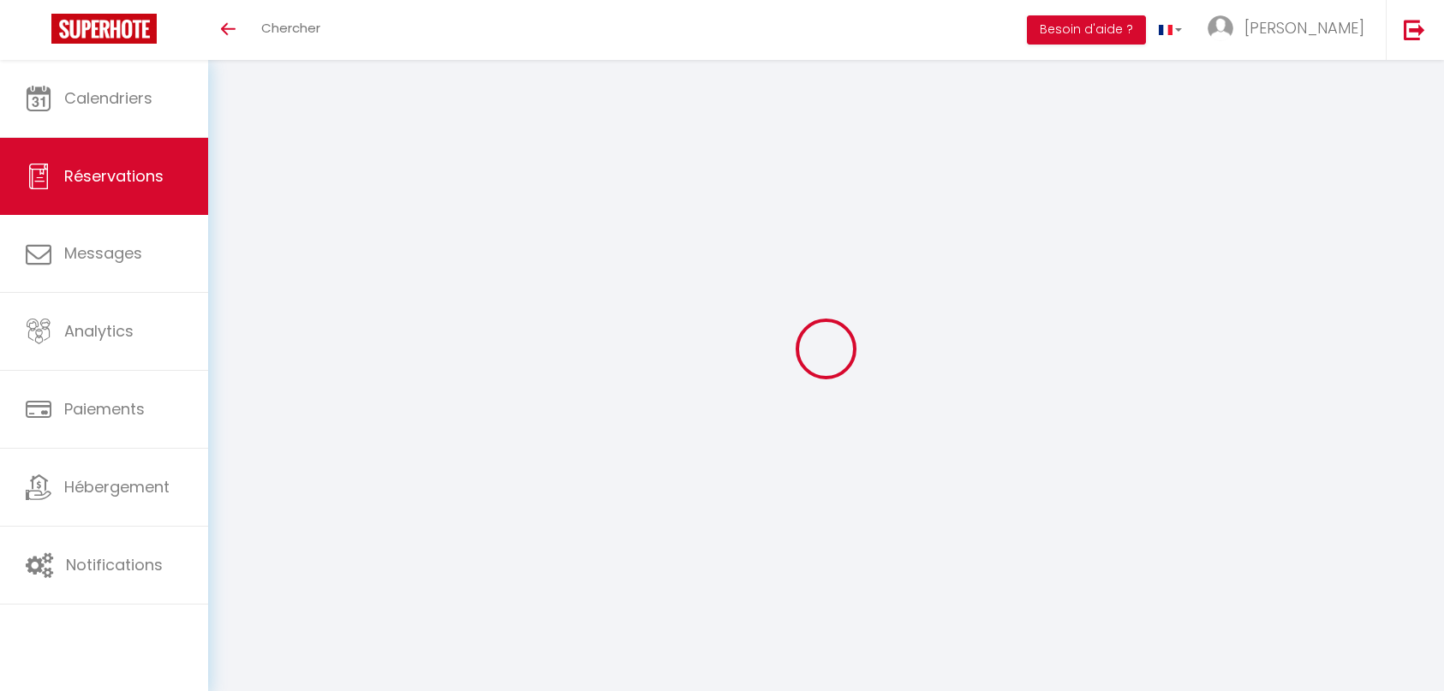
type input "1831.44"
type input "0"
select select
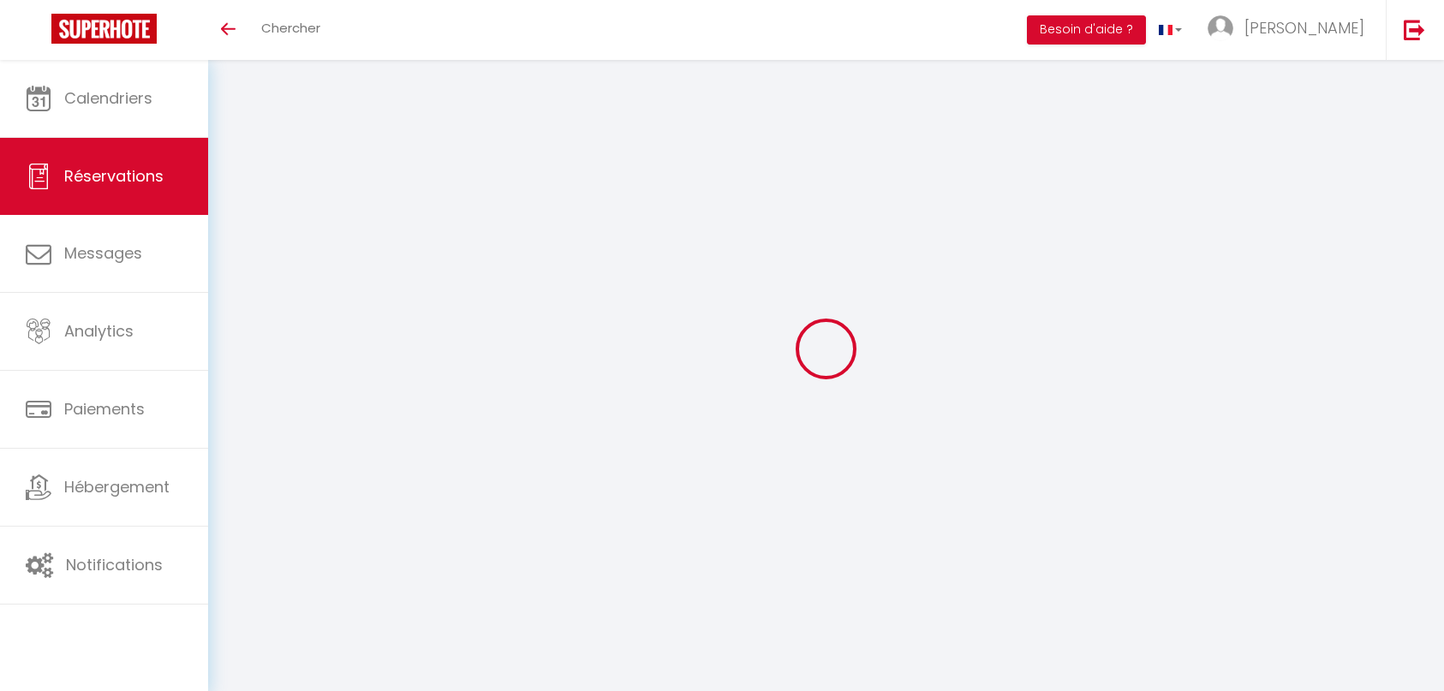
select select
select select "14"
checkbox input "true"
select select
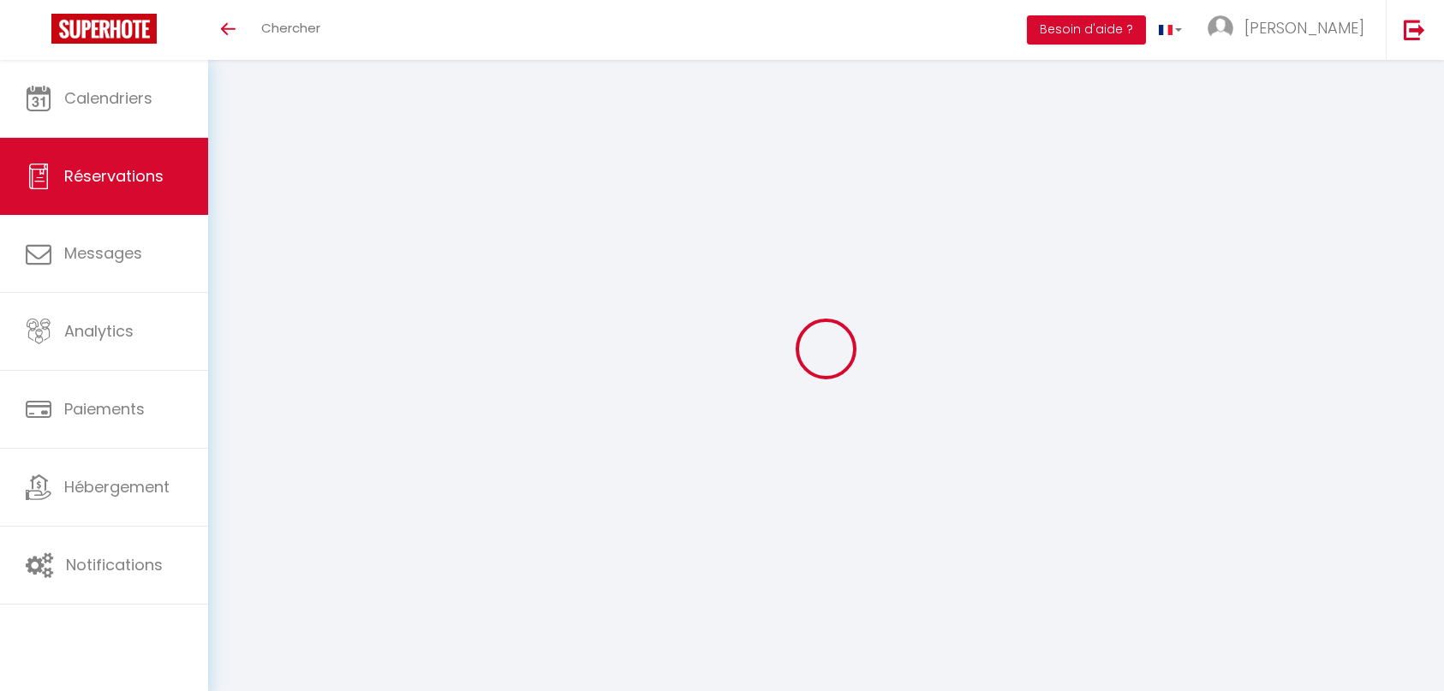
checkbox input "true"
select select
checkbox input "true"
select select
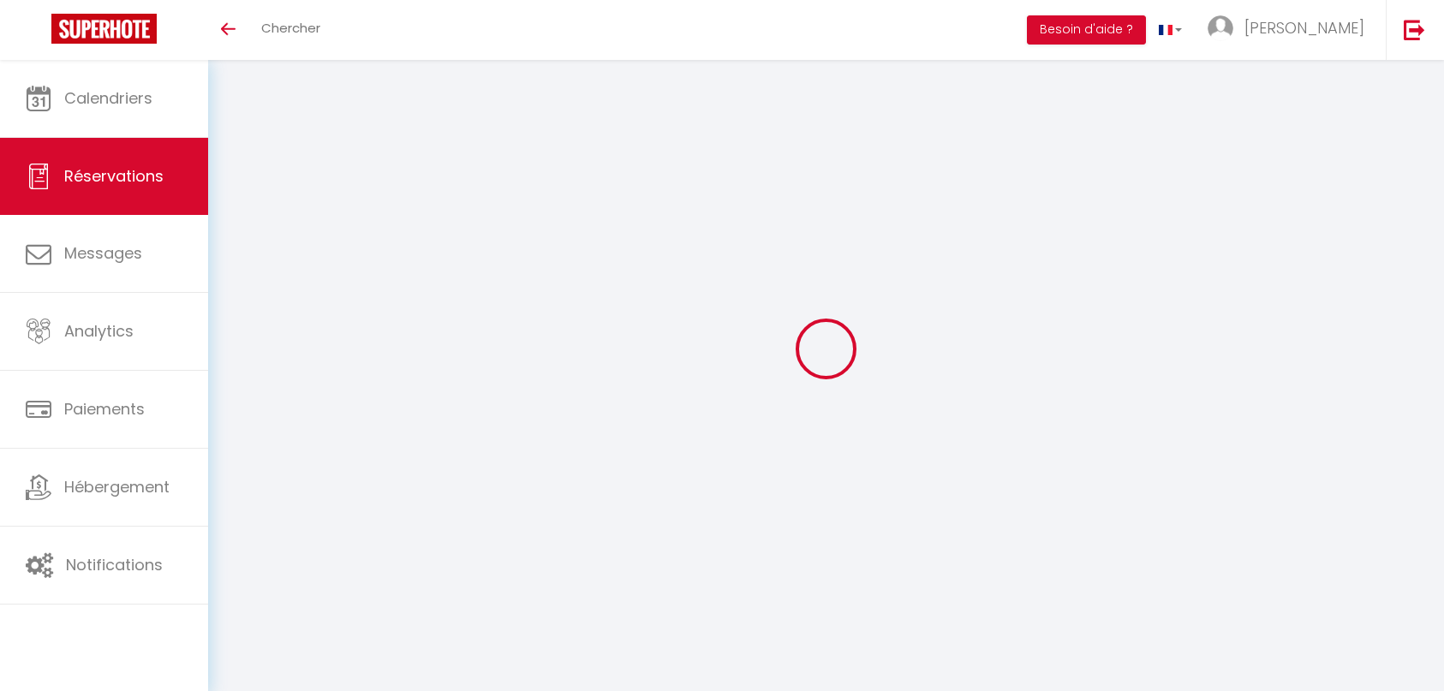
select select
checkbox input "true"
type textarea "chien ok Acompte 500€ le 4 février Ok pour location du garage a 140 € le 25-08 …"
type input "181.44"
select select
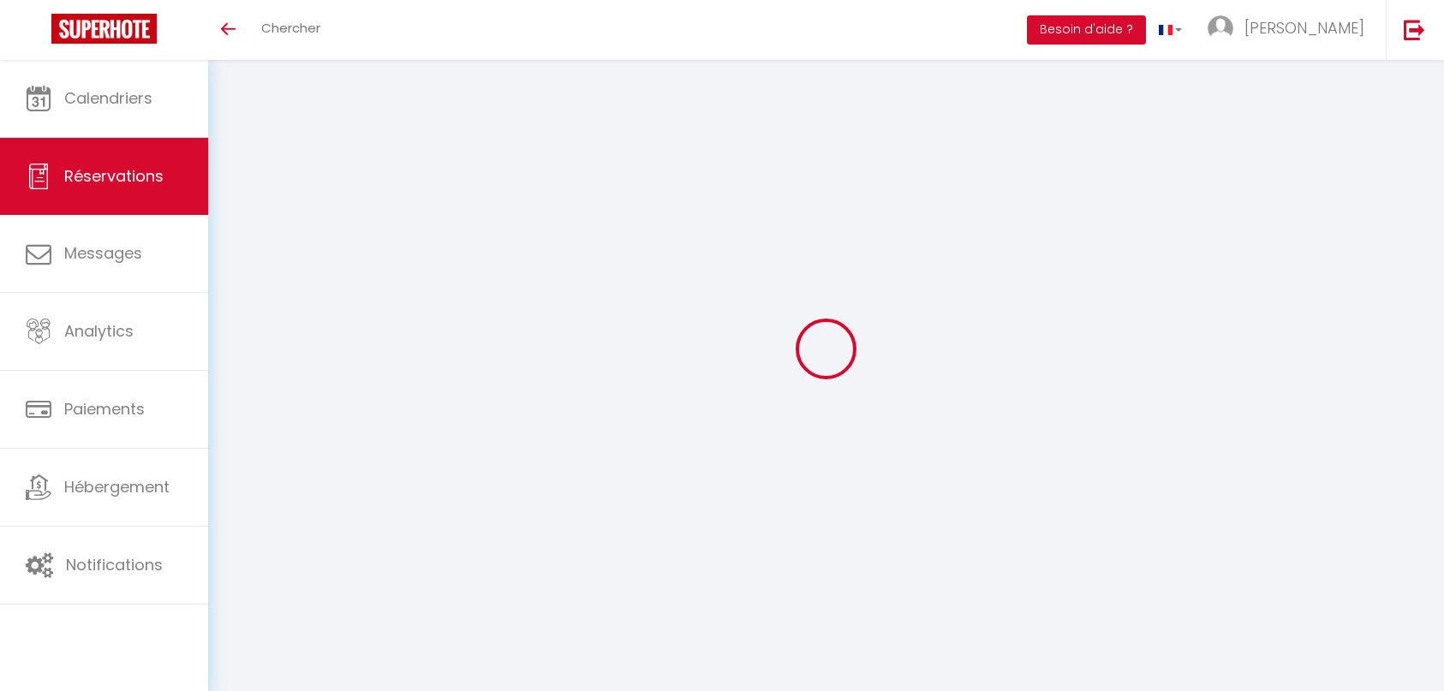
select select
checkbox input "true"
select select "14:00"
select select "11:00"
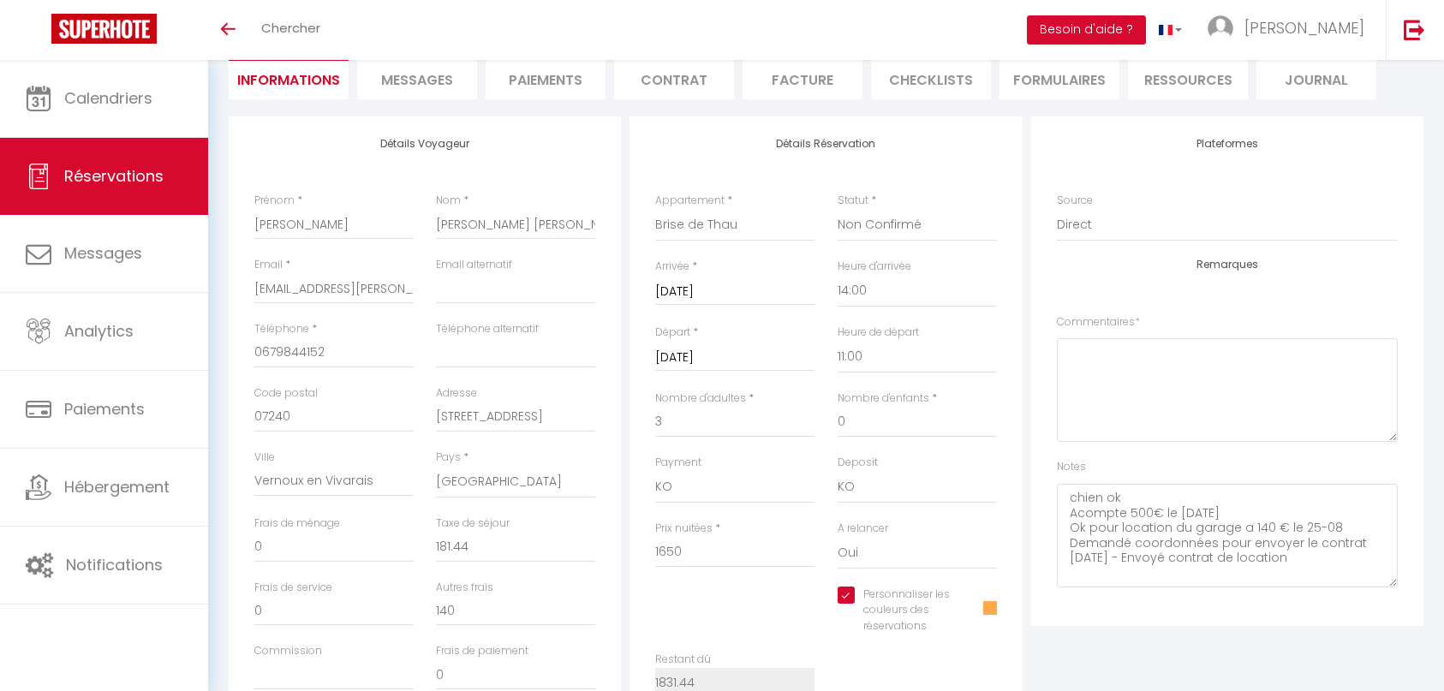
scroll to position [171, 0]
click at [892, 219] on select "Confirmé Non Confirmé Annulé Annulé par le voyageur No Show Request" at bounding box center [916, 221] width 159 height 33
select select "1"
click at [837, 205] on select "Confirmé Non Confirmé Annulé Annulé par le voyageur No Show Request" at bounding box center [916, 221] width 159 height 33
checkbox input "true"
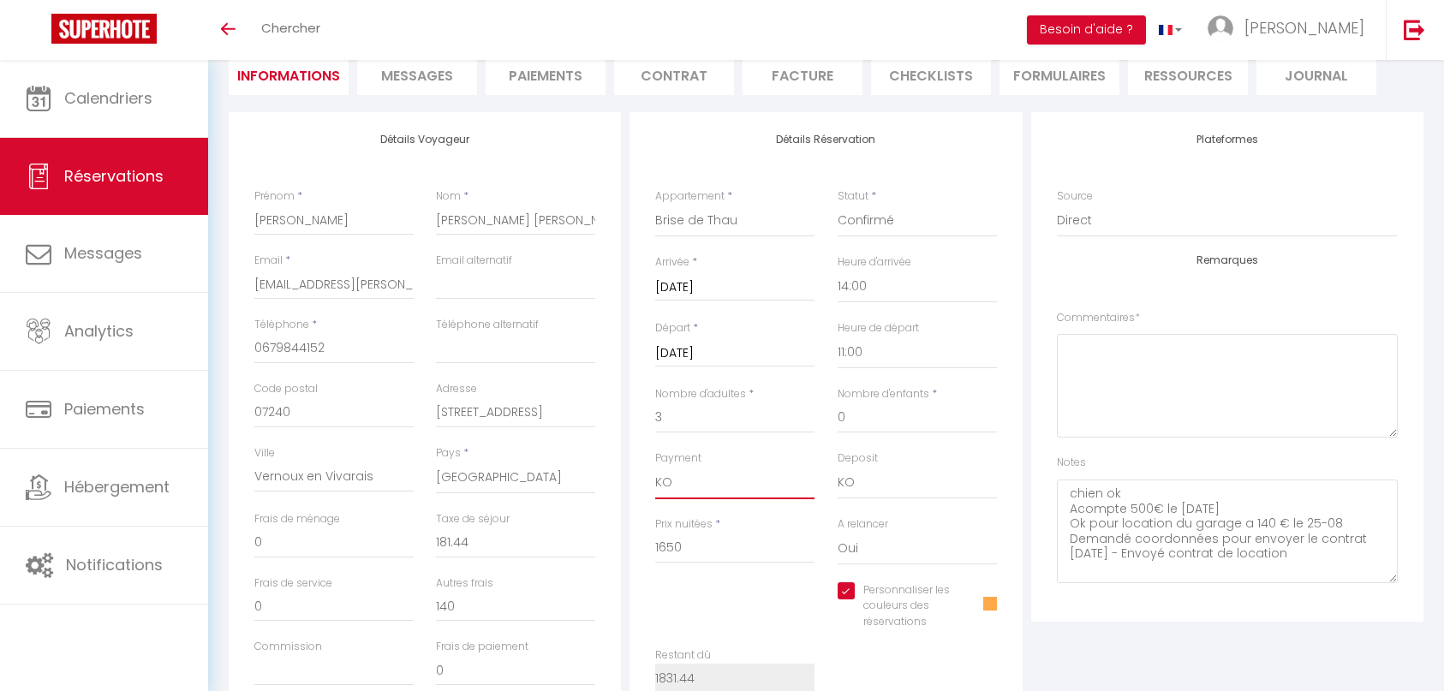
click at [679, 485] on select "OK KO" at bounding box center [734, 483] width 159 height 33
select select "12"
click at [655, 467] on select "OK KO" at bounding box center [734, 483] width 159 height 33
checkbox input "true"
click at [407, 81] on span "Messages" at bounding box center [417, 76] width 72 height 20
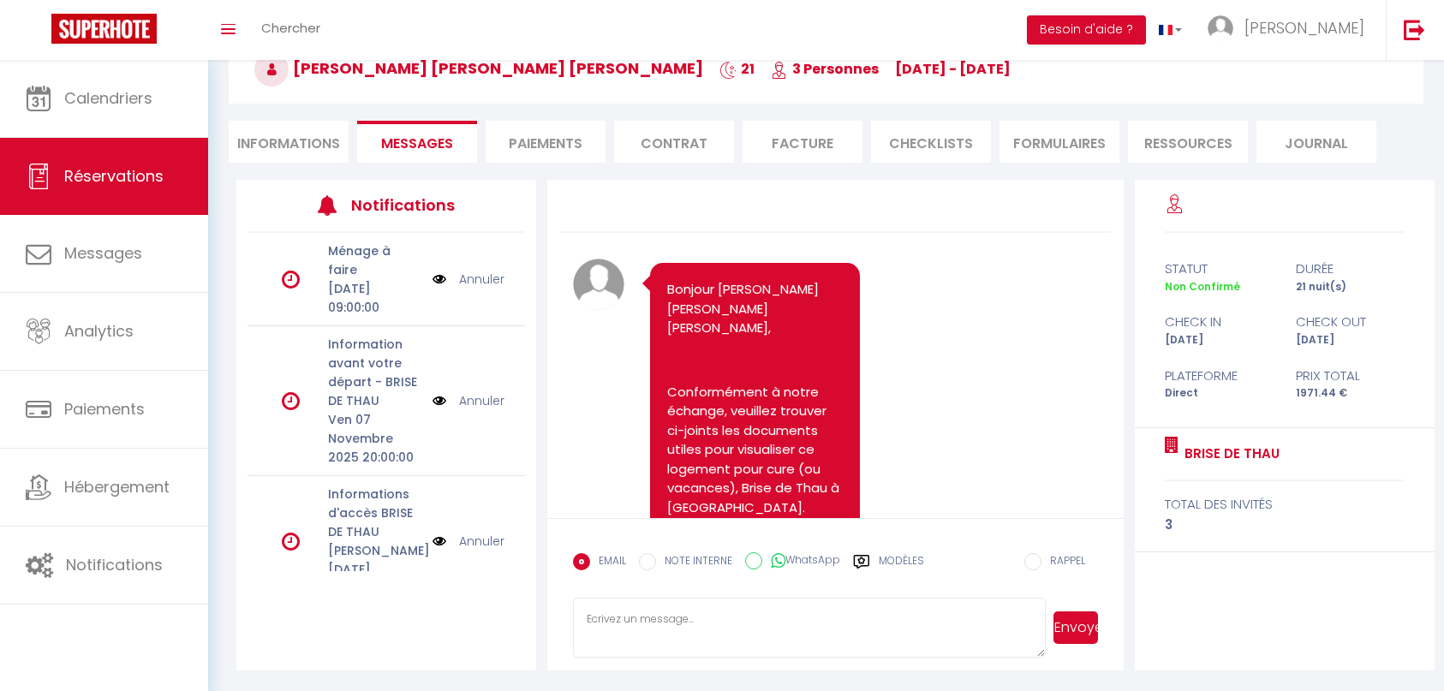
click at [277, 139] on li "Informations" at bounding box center [289, 142] width 120 height 42
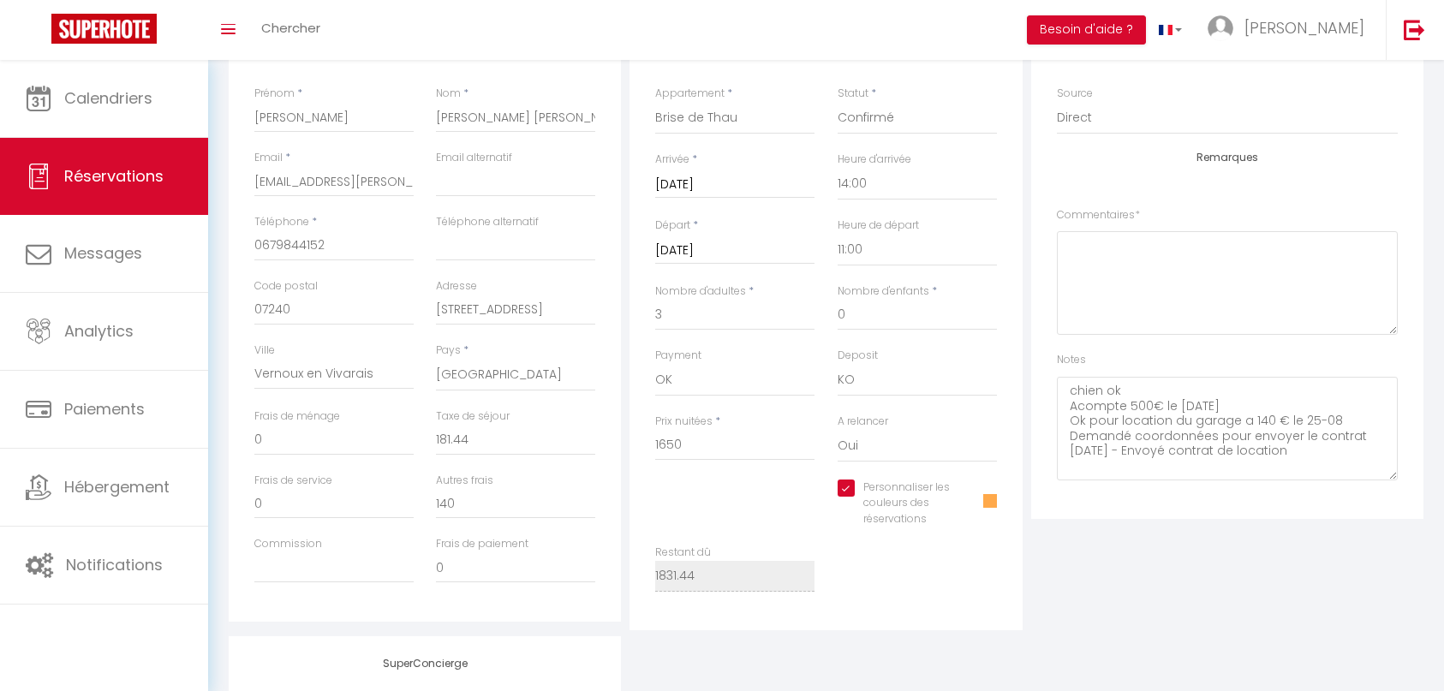
scroll to position [275, 0]
click at [1318, 447] on textarea "chien ok Acompte 500€ le 4 février Ok pour location du garage a 140 € le 25-08 …" at bounding box center [1227, 428] width 341 height 104
checkbox input "true"
drag, startPoint x: 1370, startPoint y: 427, endPoint x: 1354, endPoint y: 432, distance: 16.0
click at [1366, 427] on textarea "chien ok Acompte 500€ le 4 février Ok pour location du garage a 140 € le 25-08 …" at bounding box center [1227, 428] width 341 height 104
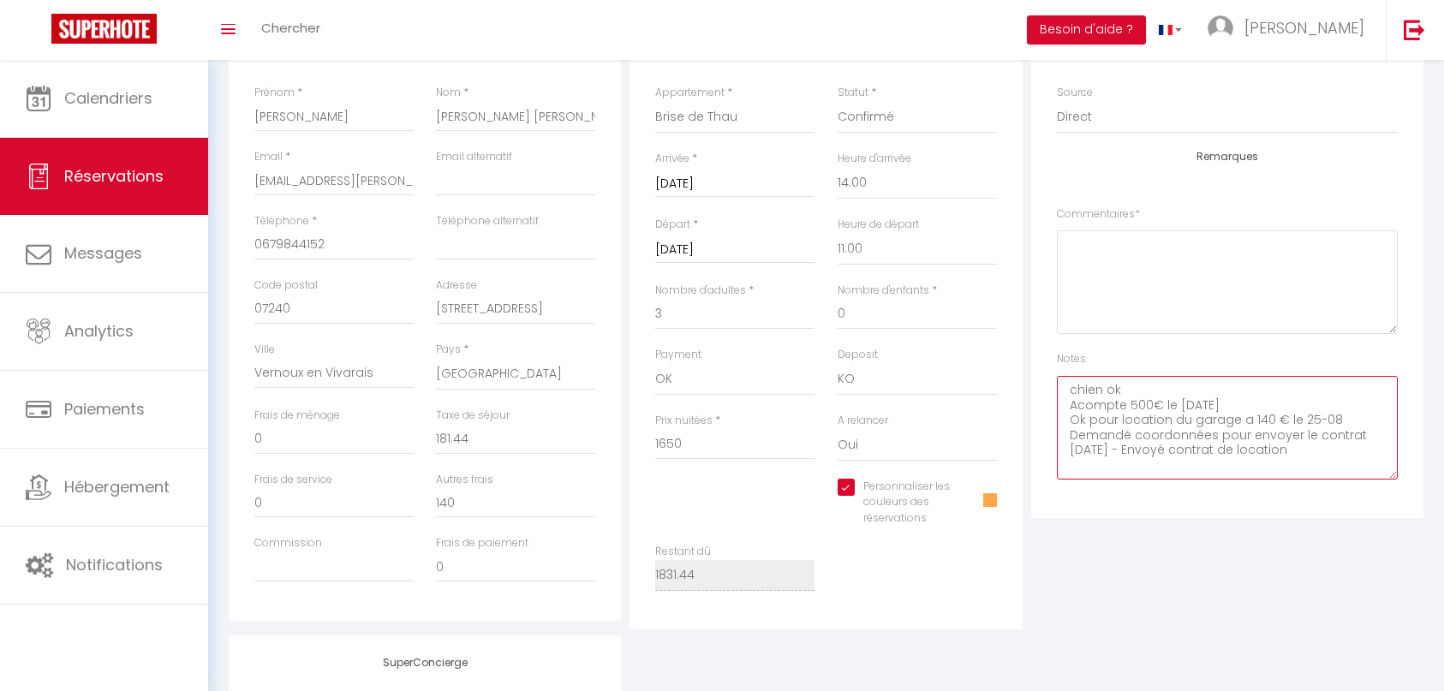
click at [1354, 435] on textarea "chien ok Acompte 500€ le 4 février Ok pour location du garage a 140 € le 25-08 …" at bounding box center [1227, 428] width 341 height 104
click at [1338, 449] on textarea "chien ok Acompte 500€ le 4 février Ok pour location du garage a 140 € le 25-08 …" at bounding box center [1227, 428] width 341 height 104
click at [1171, 465] on textarea "chien ok Acompte 500€ le 4 février Ok pour location du garage a 140 € le 25-08 …" at bounding box center [1227, 428] width 341 height 104
type textarea "chien ok Acompte 500€ le 4 février Ok pour location du garage a 140 € le 25-08 …"
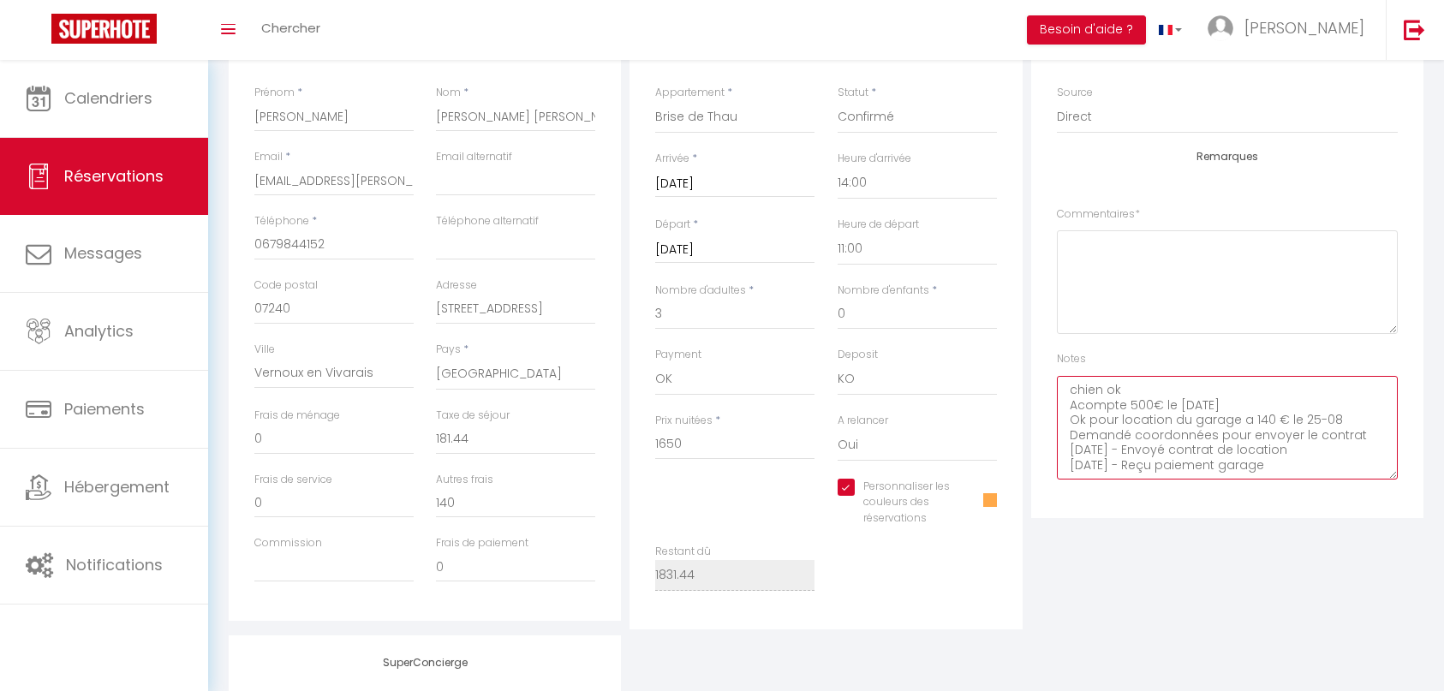
checkbox input "true"
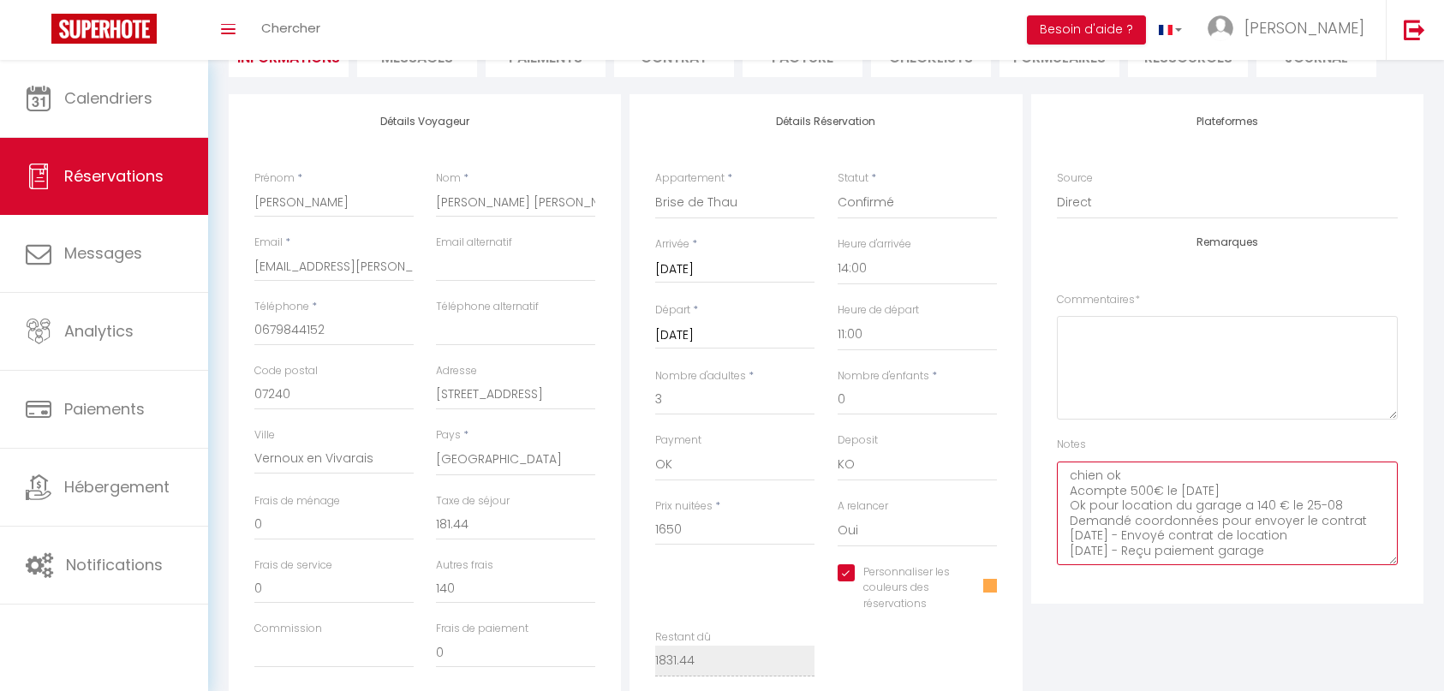
scroll to position [104, 0]
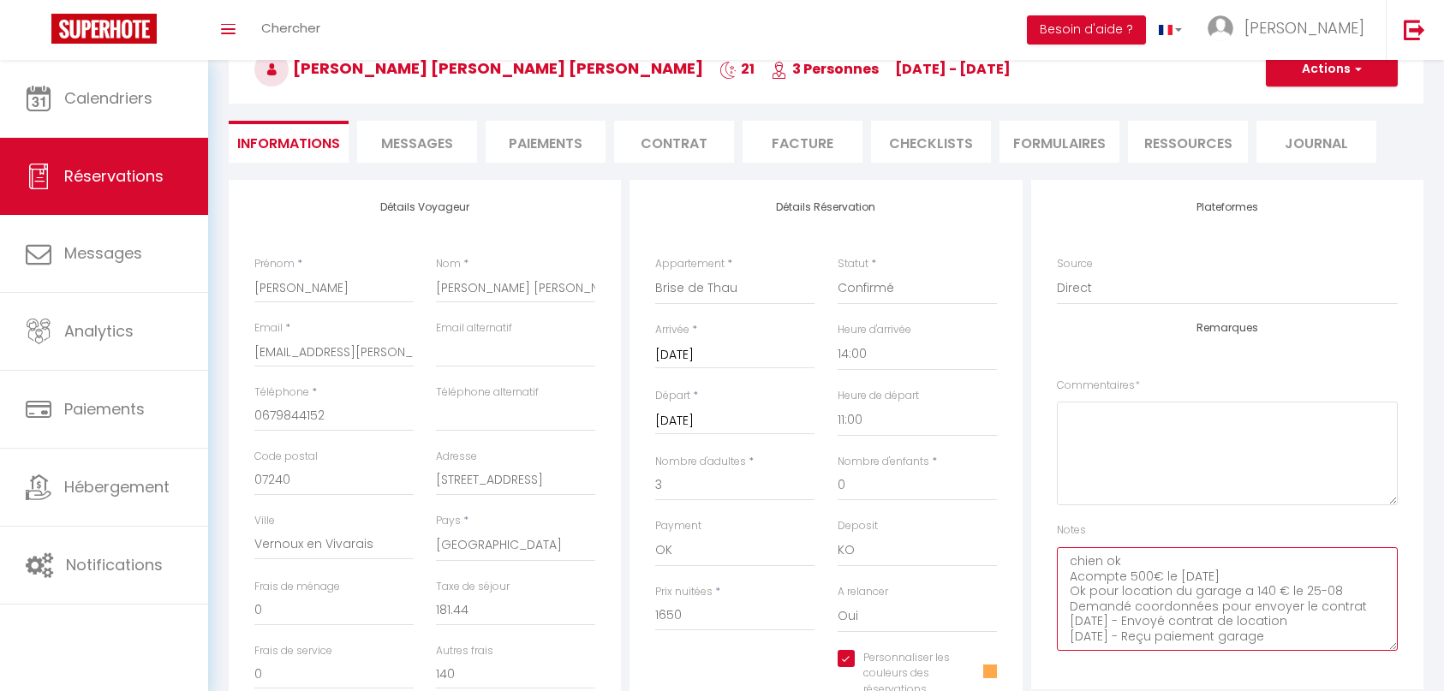
type textarea "chien ok Acompte 500€ le 4 février Ok pour location du garage a 140 € le 25-08 …"
click at [1323, 74] on button "Actions" at bounding box center [1331, 69] width 132 height 34
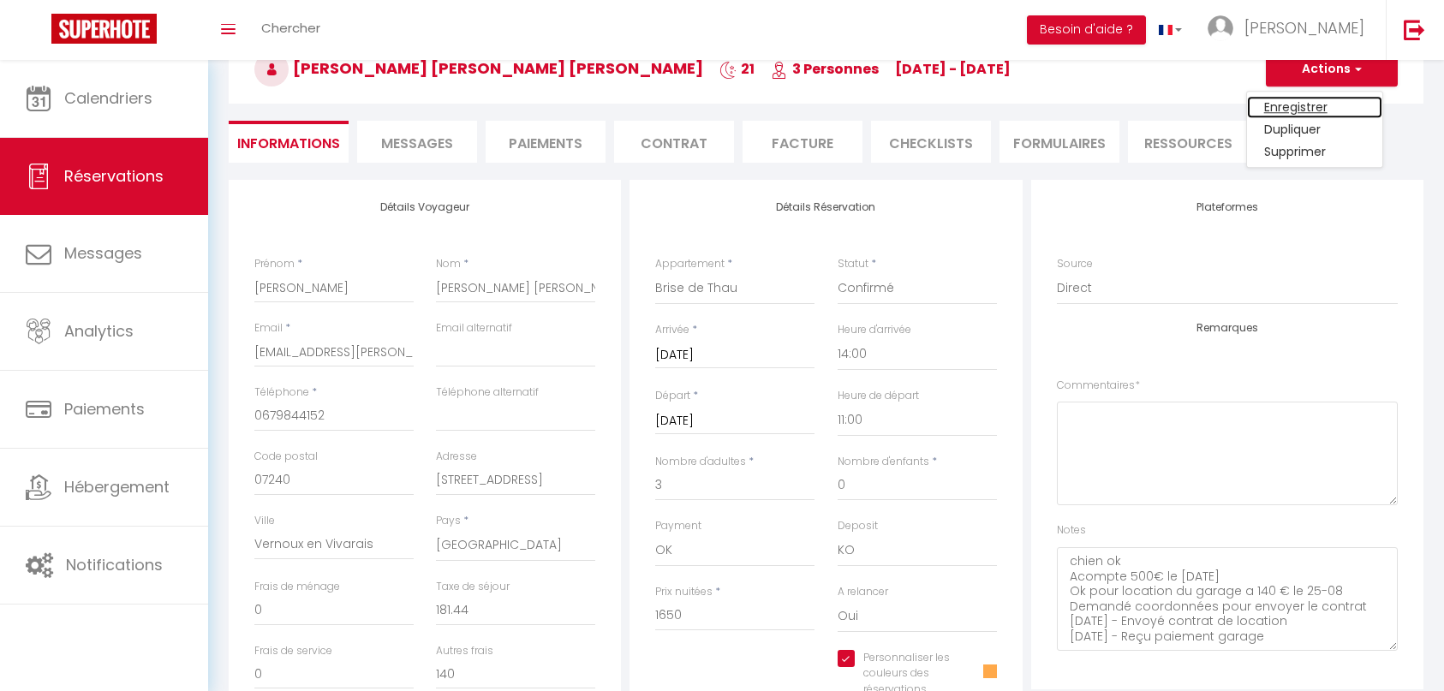
click at [1299, 108] on link "Enregistrer" at bounding box center [1314, 107] width 135 height 22
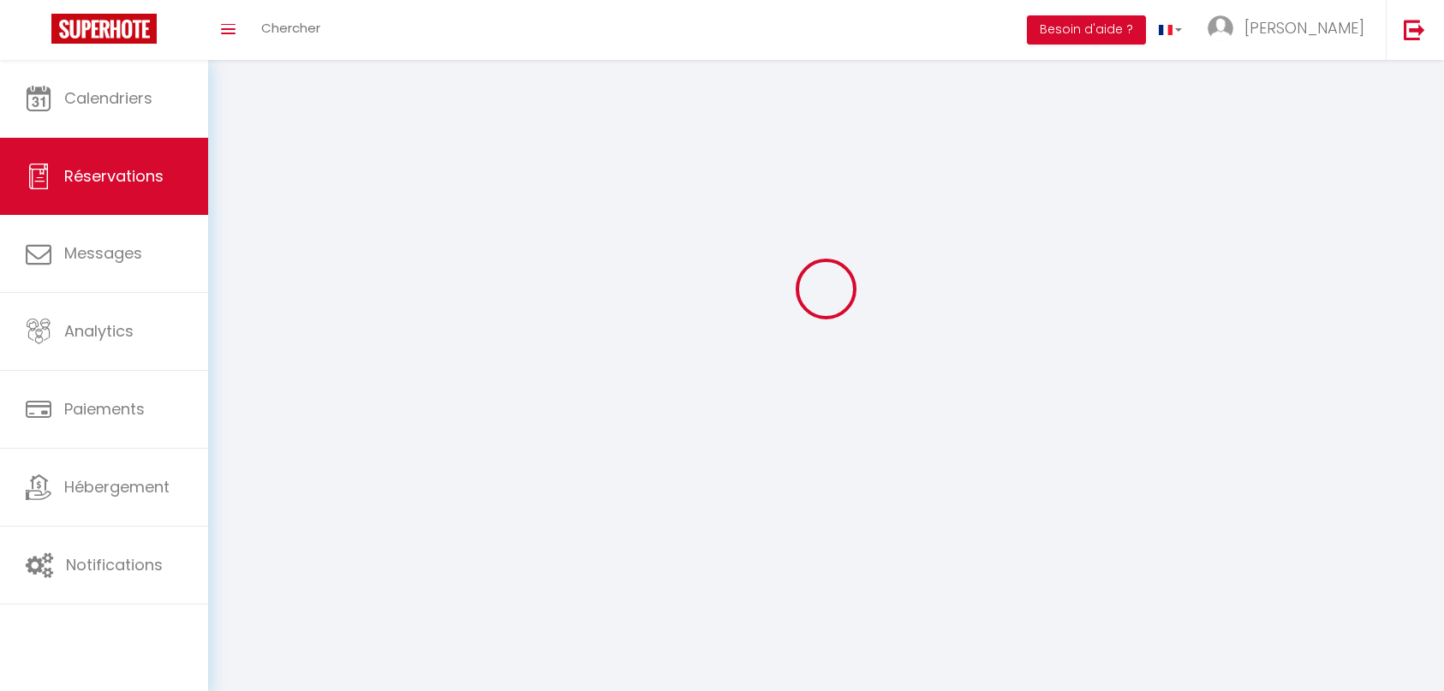
scroll to position [60, 0]
select select "not_cancelled"
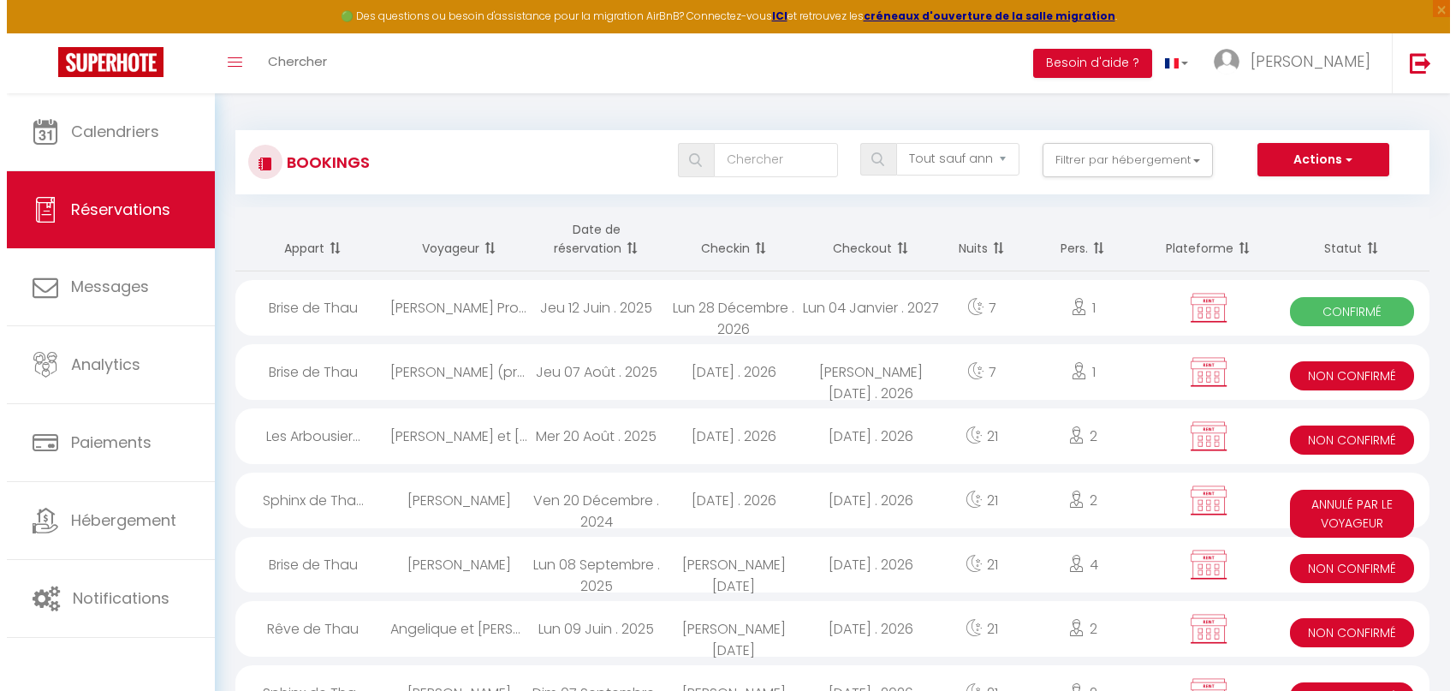
scroll to position [604, 0]
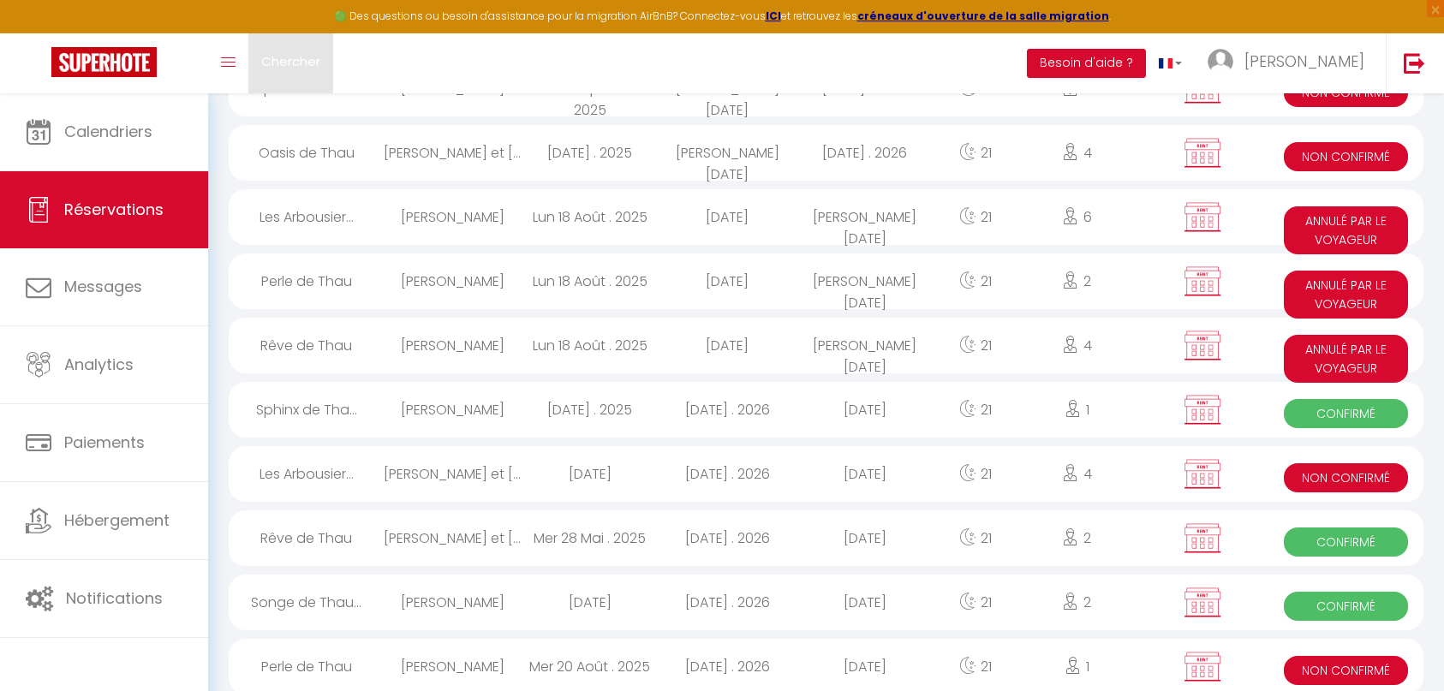
click at [289, 77] on link "Chercher" at bounding box center [290, 63] width 85 height 60
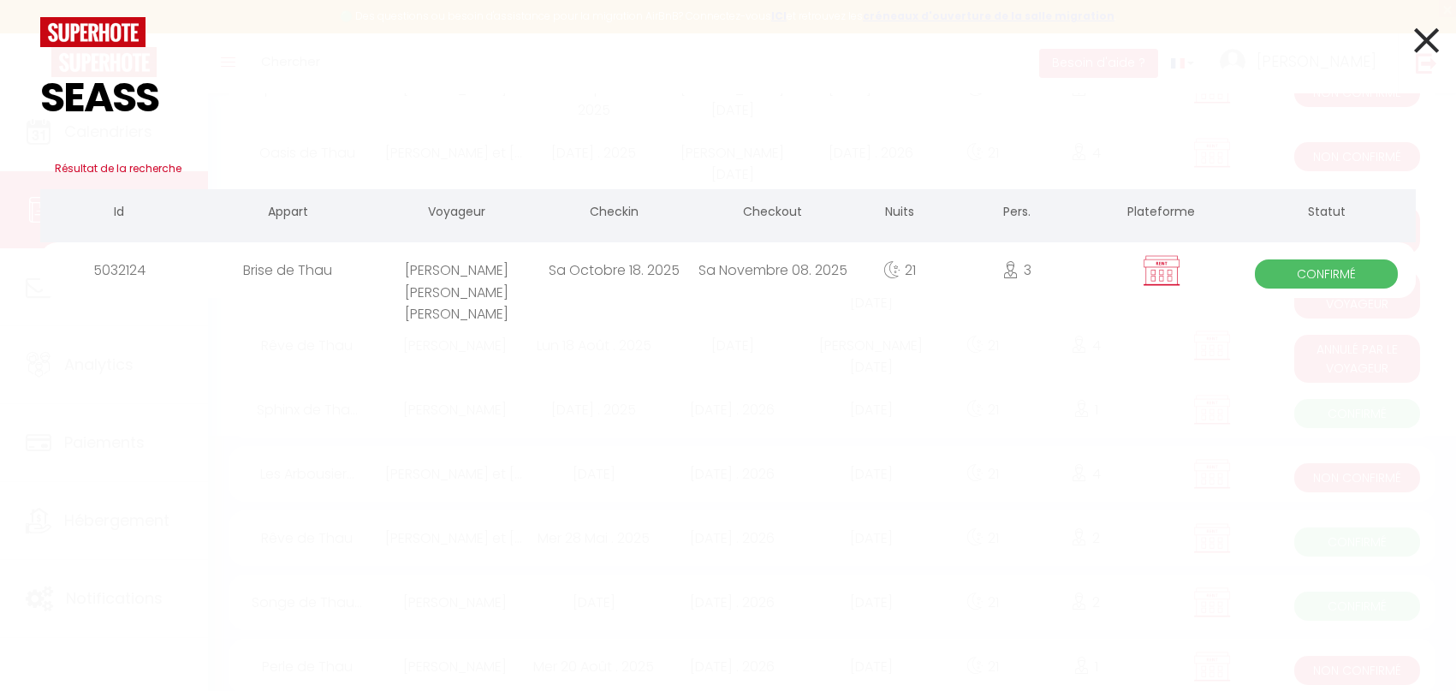
type input "SEASS"
click at [1454, 584] on div "SEASS Résultat de la recherche Id Appart Voyageur Checkin Checkout Nuits Pers. …" at bounding box center [728, 345] width 1456 height 691
click at [619, 287] on div "Sa Octobre 18. 2025" at bounding box center [615, 270] width 158 height 56
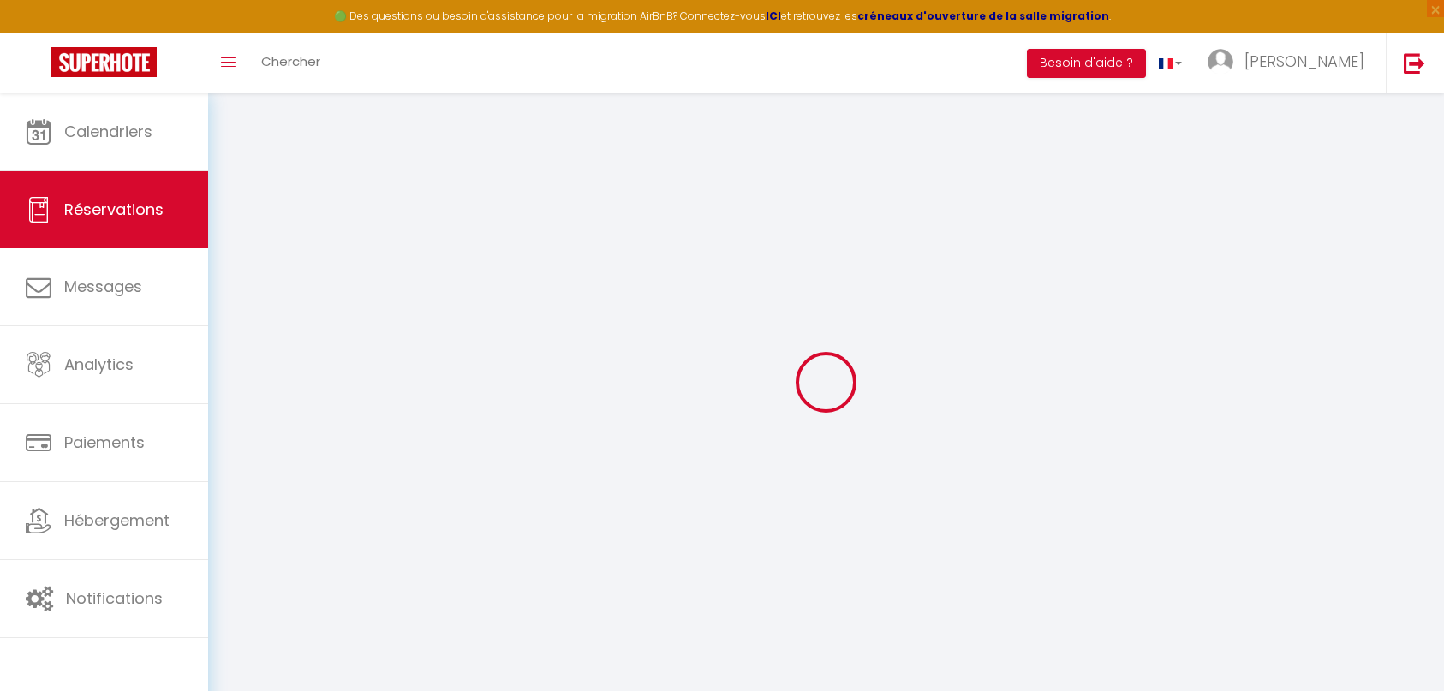
select select
select select "14"
checkbox input "true"
select select
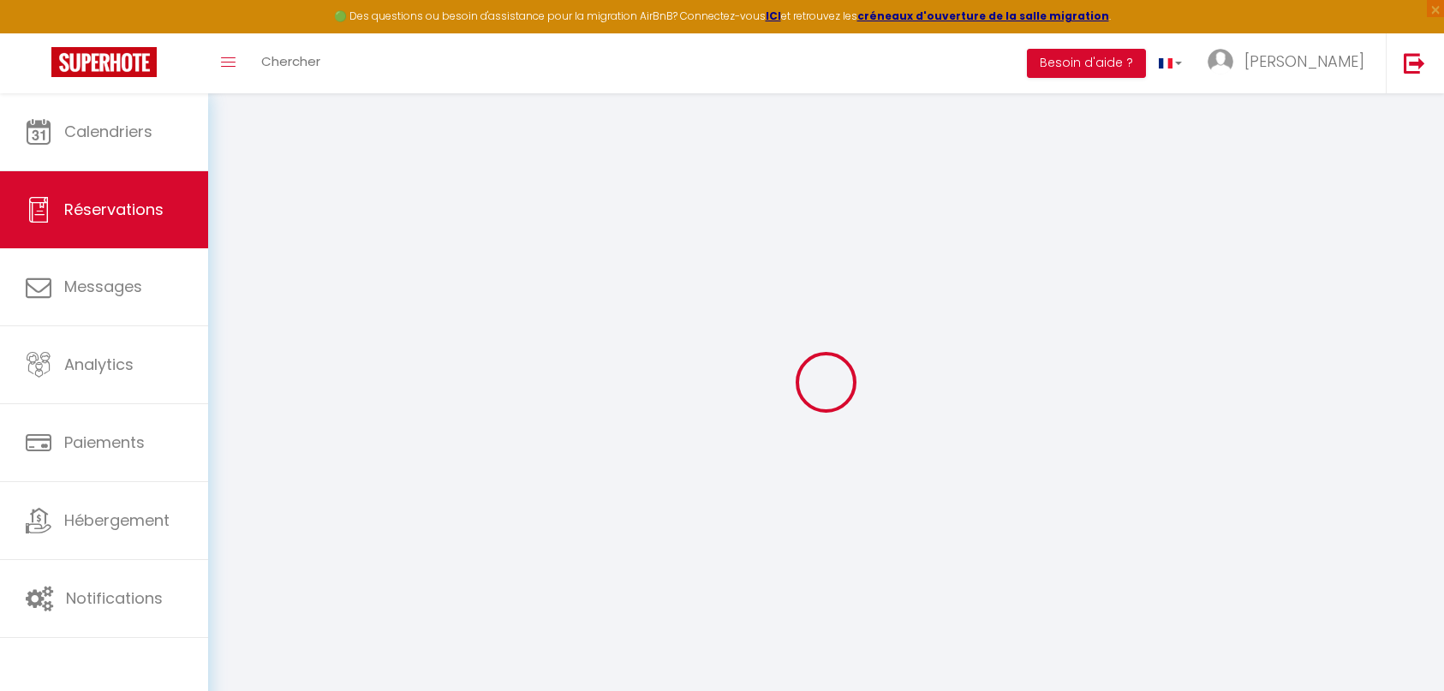
select select
checkbox input "true"
select select
checkbox input "true"
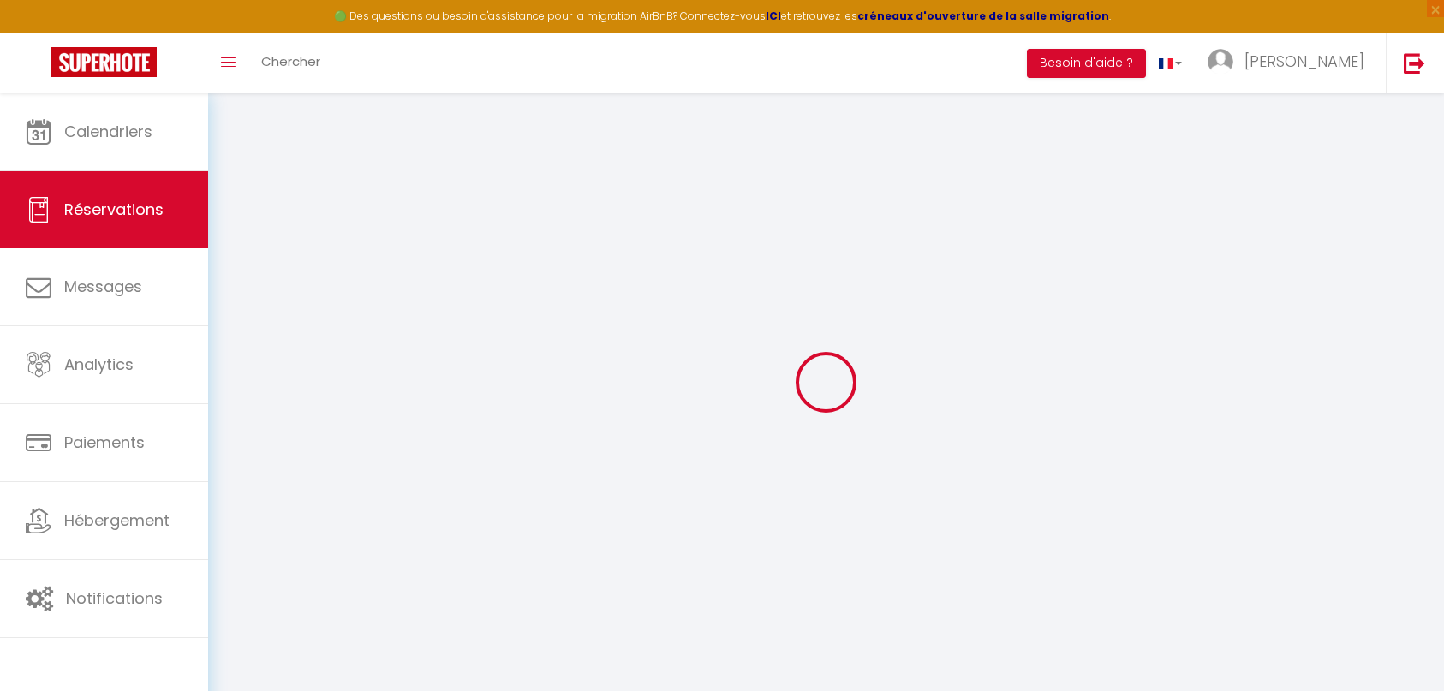
select select
checkbox input "true"
type textarea "chien ok Acompte 500€ le 4 février Ok pour location du garage a 140 € le 25-08 …"
type input "181.44"
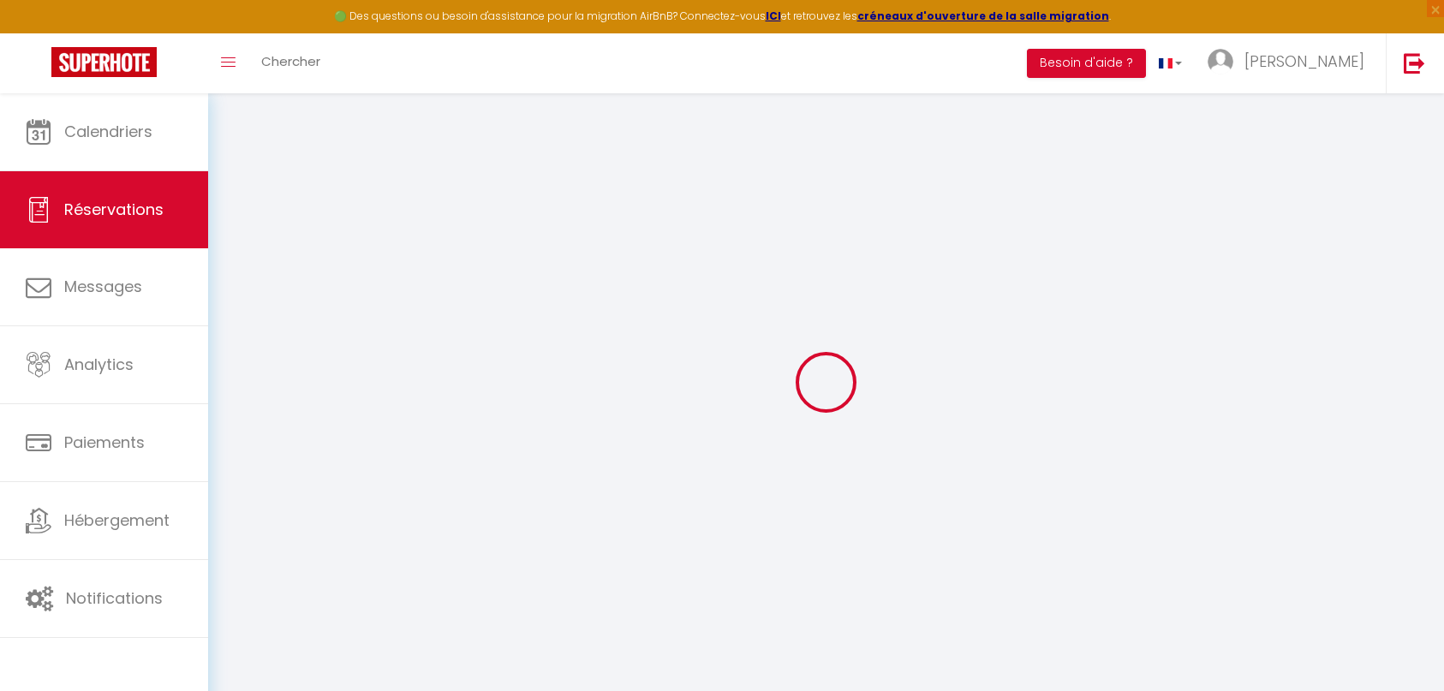
select select
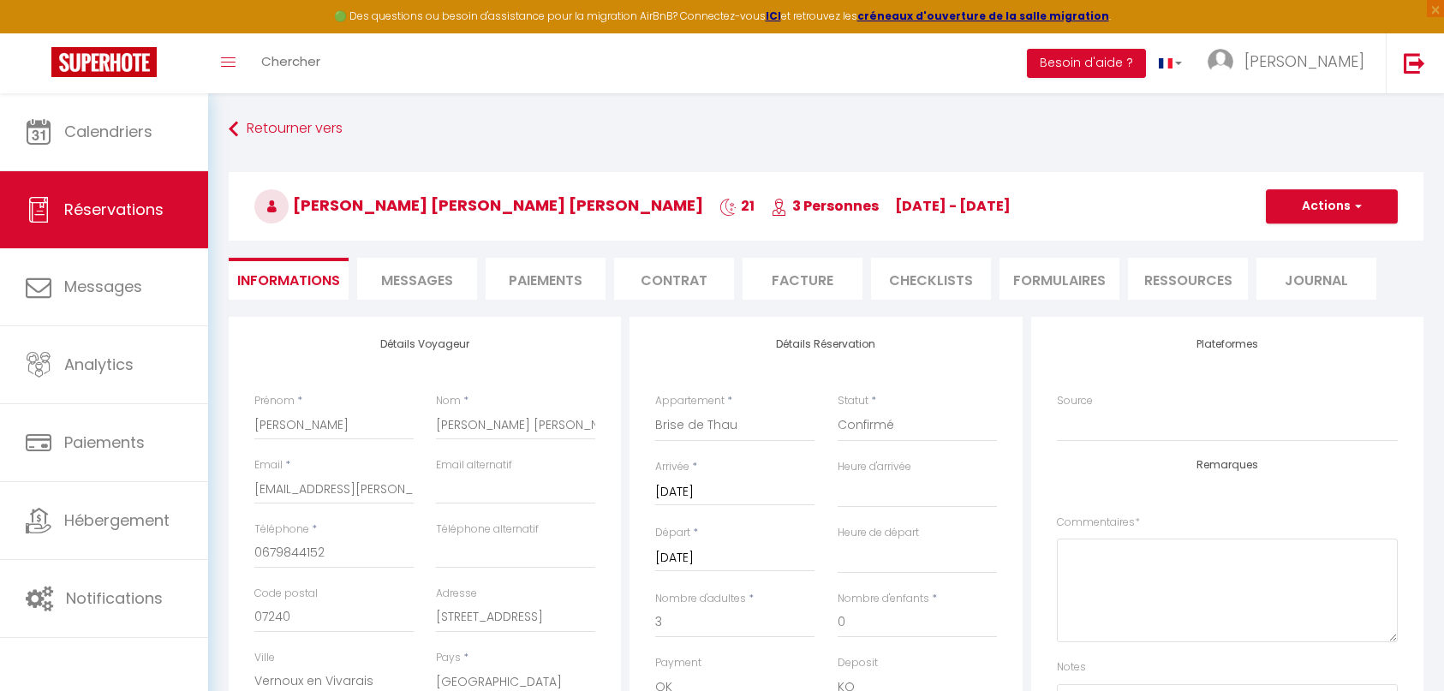
checkbox input "true"
select select "14:00"
select select "11:00"
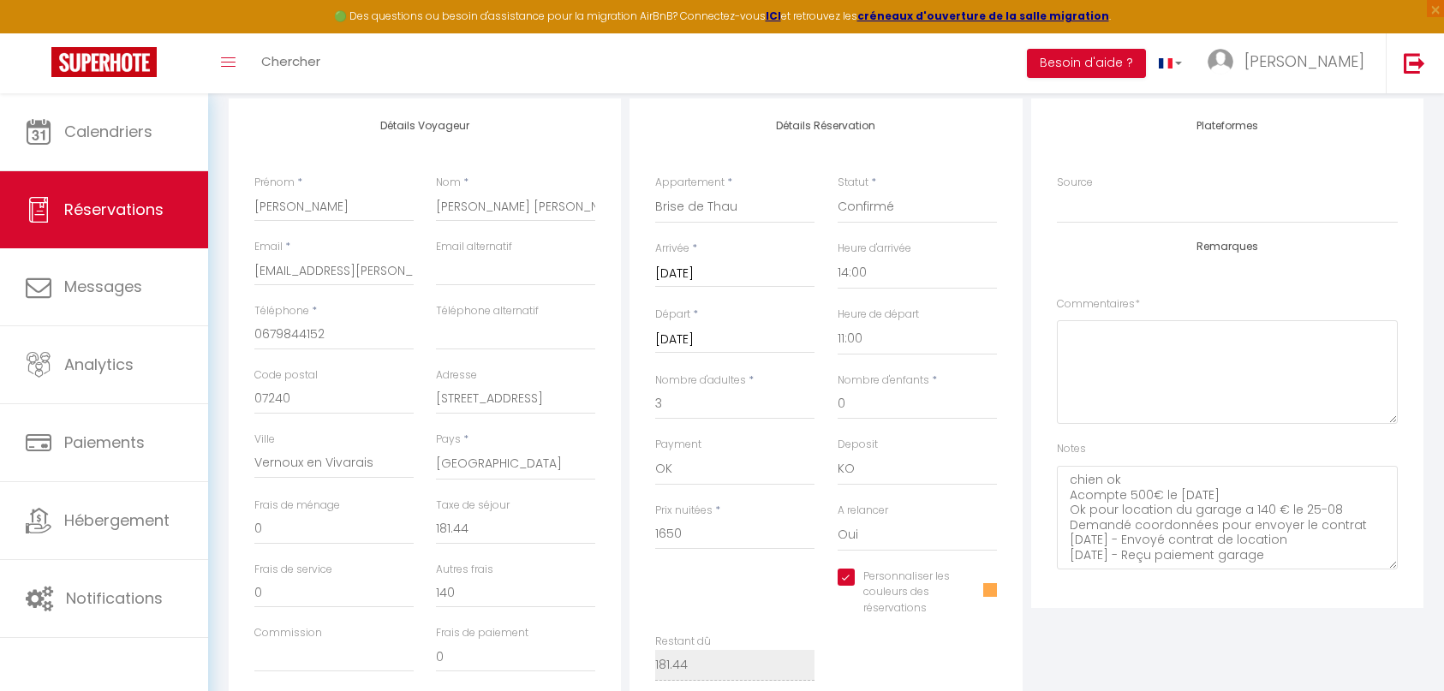
scroll to position [257, 0]
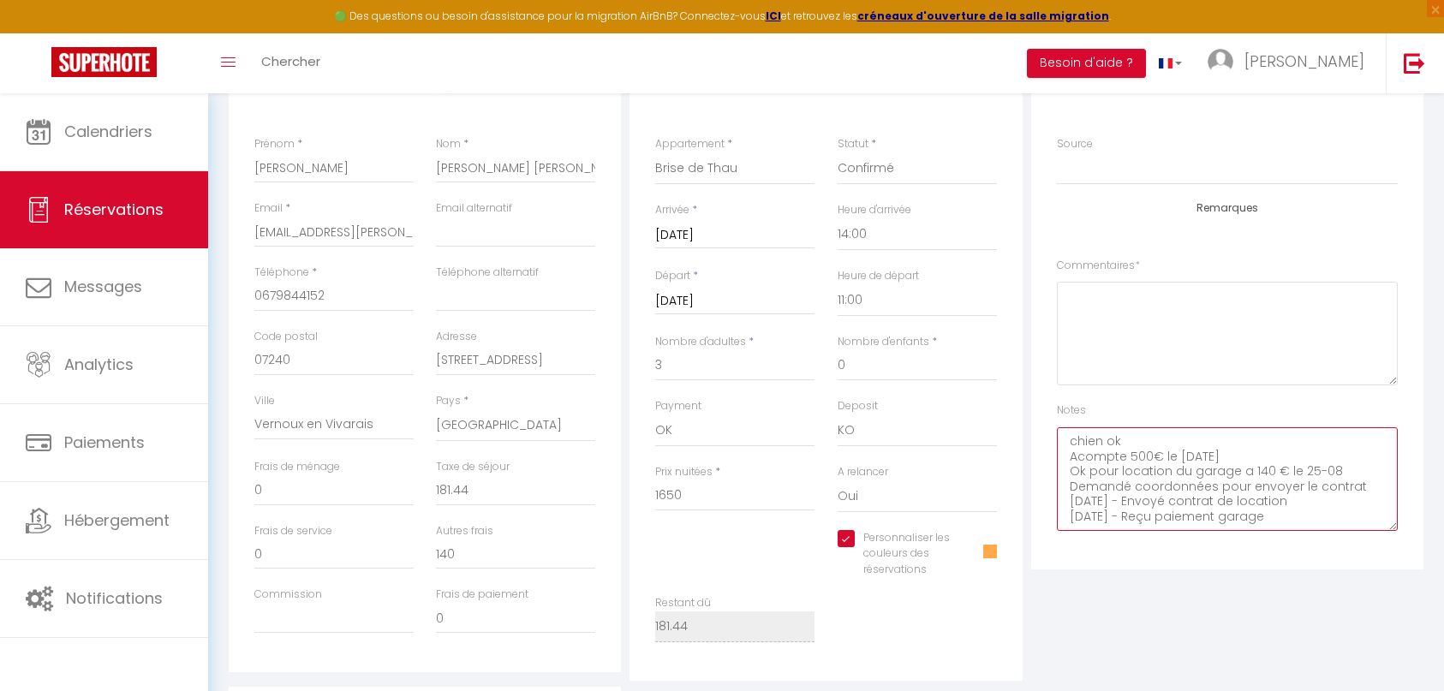
click at [1289, 523] on textarea "chien ok Acompte 500€ le 4 février Ok pour location du garage a 140 € le 25-08 …" at bounding box center [1227, 479] width 341 height 104
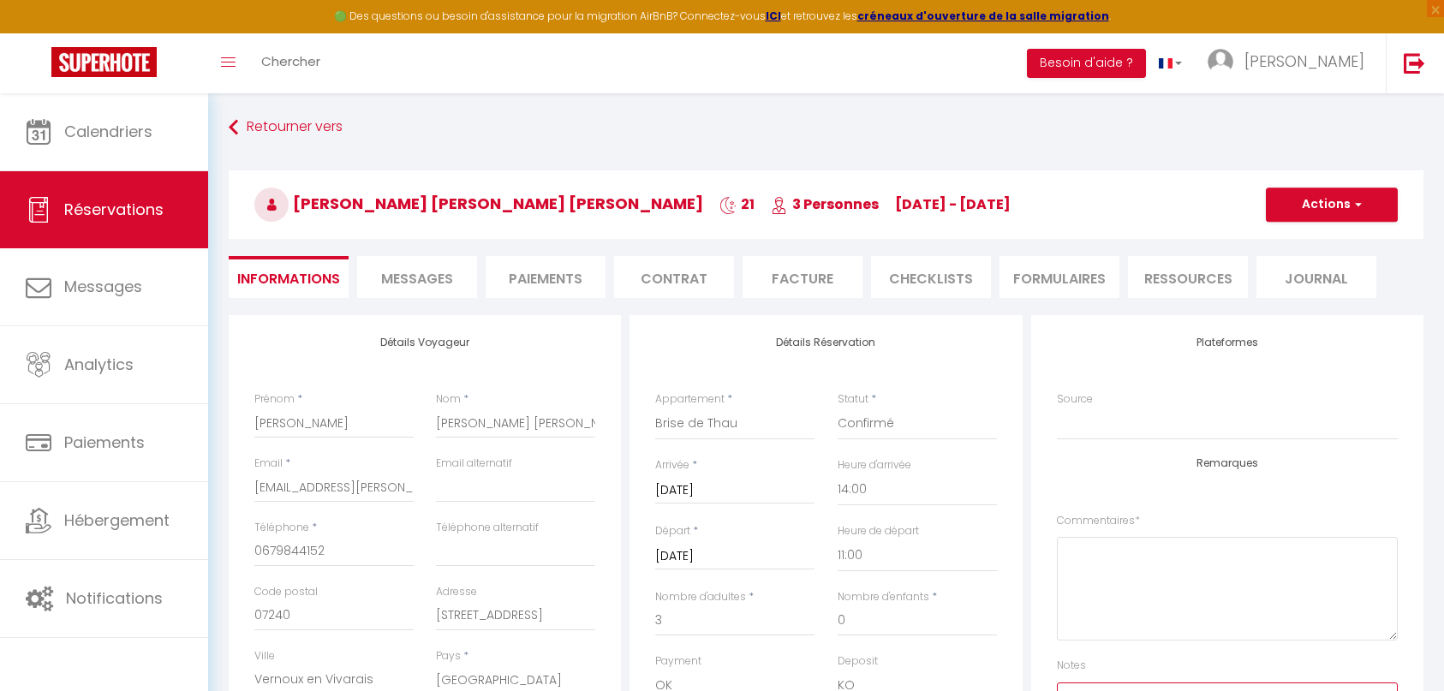
scroll to position [0, 0]
type textarea "chien ok Acompte 500€ le 4 février Ok pour location du garage a 140 € le 25-08 …"
click at [1340, 205] on button "Actions" at bounding box center [1331, 206] width 132 height 34
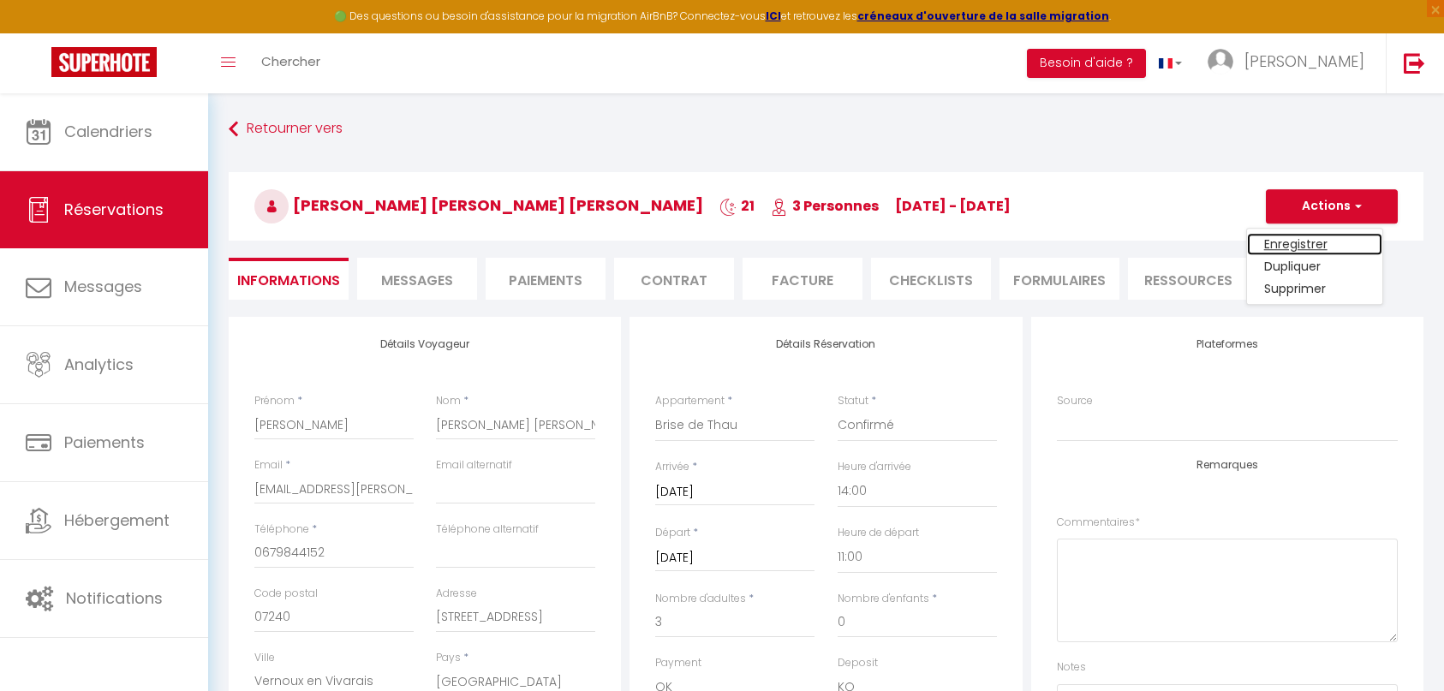
click at [1300, 246] on link "Enregistrer" at bounding box center [1314, 244] width 135 height 22
select select "not_cancelled"
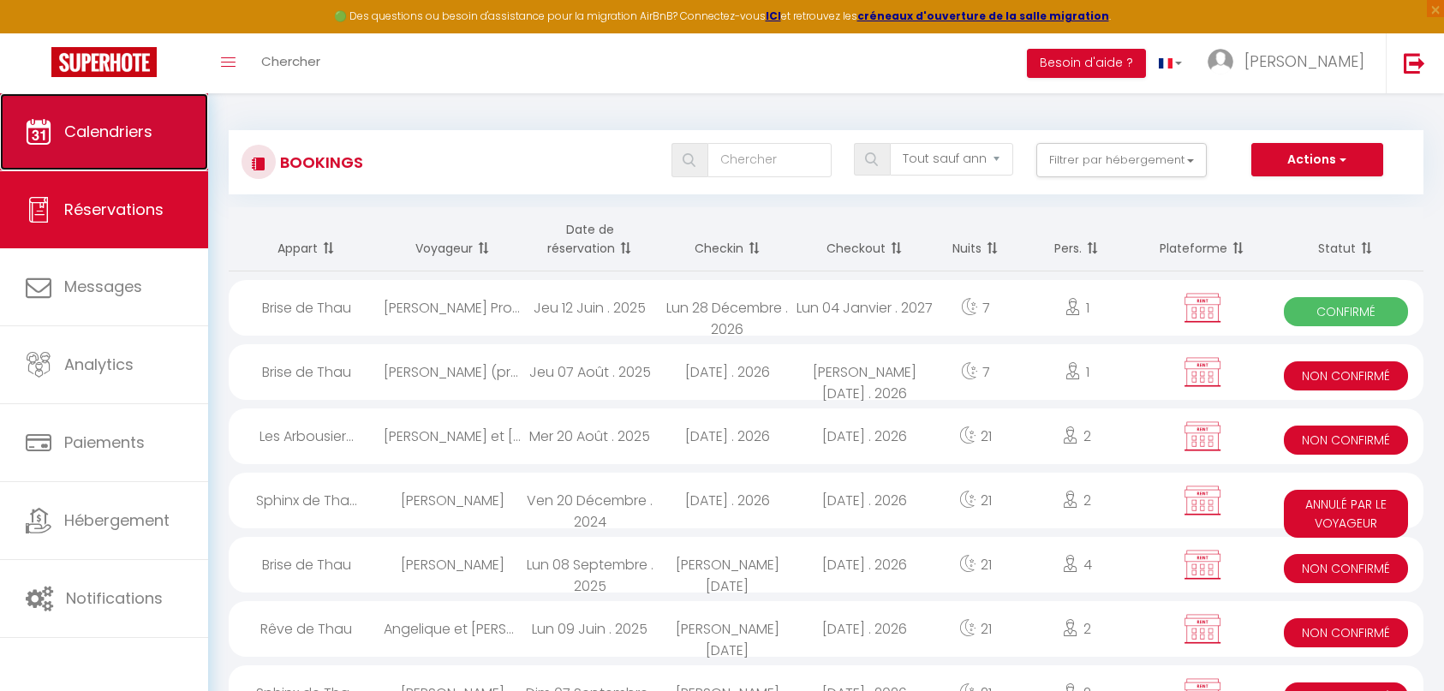
click at [122, 140] on span "Calendriers" at bounding box center [108, 131] width 88 height 21
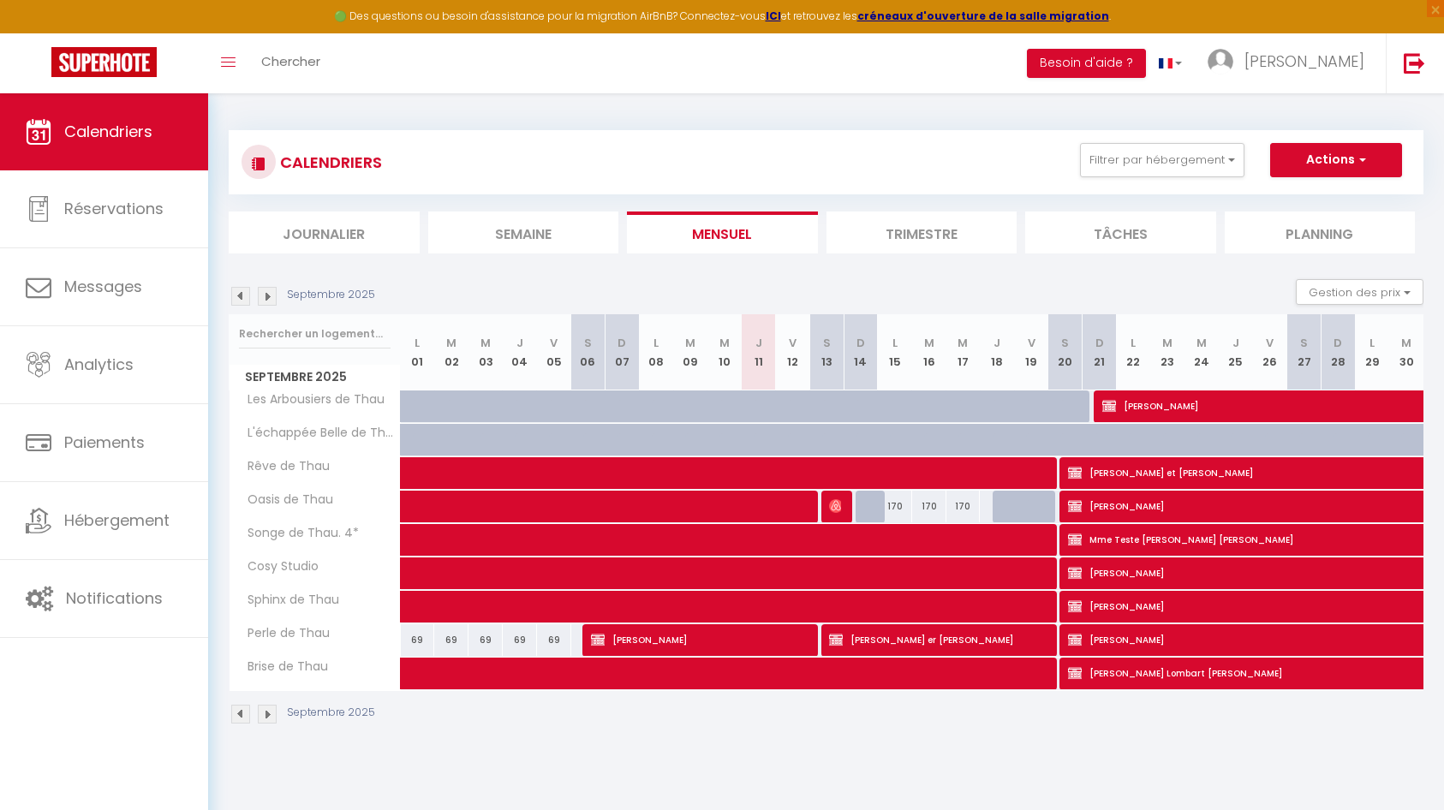
click at [266, 291] on img at bounding box center [267, 296] width 19 height 19
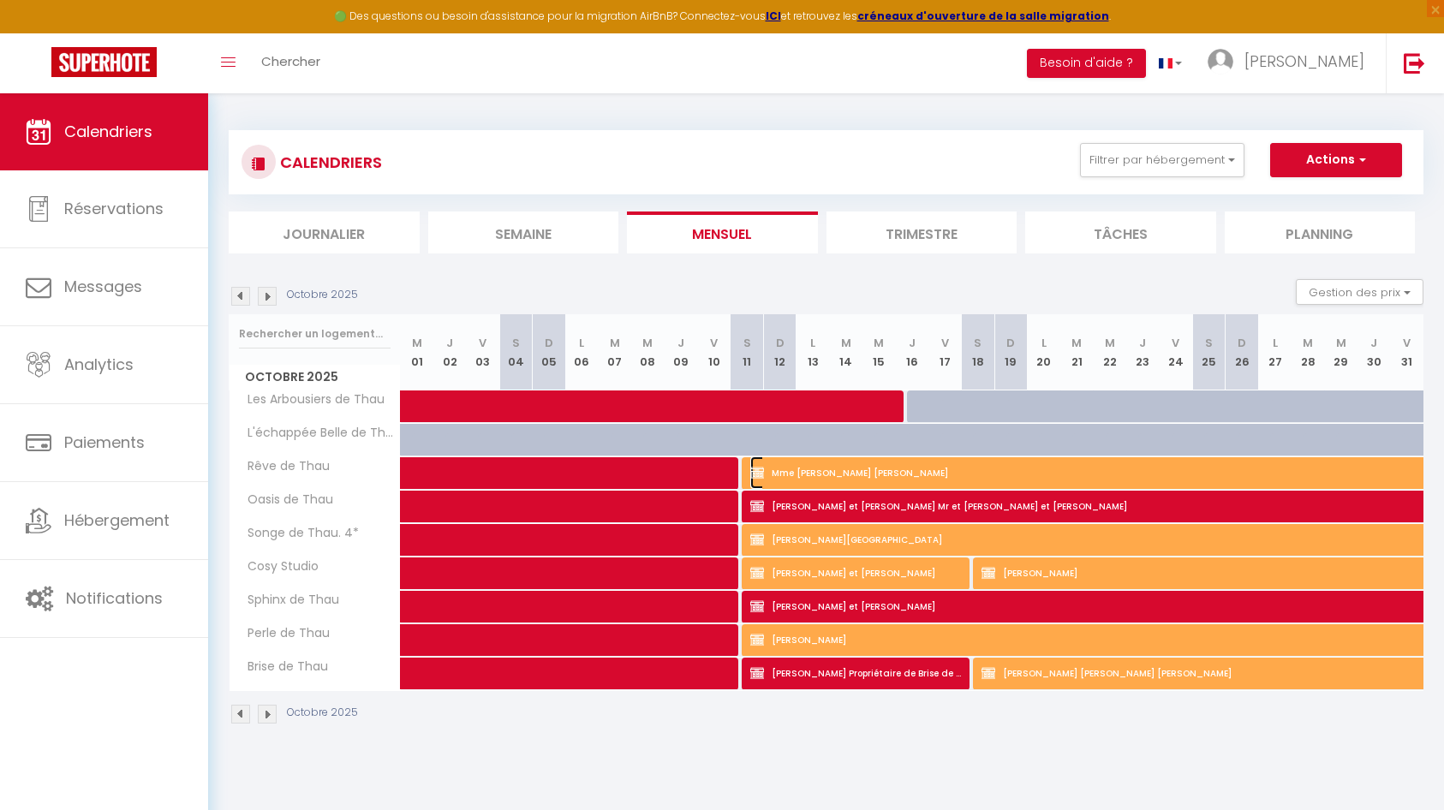
click at [973, 474] on span "Mme [PERSON_NAME] Mr [PERSON_NAME]" at bounding box center [1163, 472] width 827 height 33
select select "KO"
select select "0"
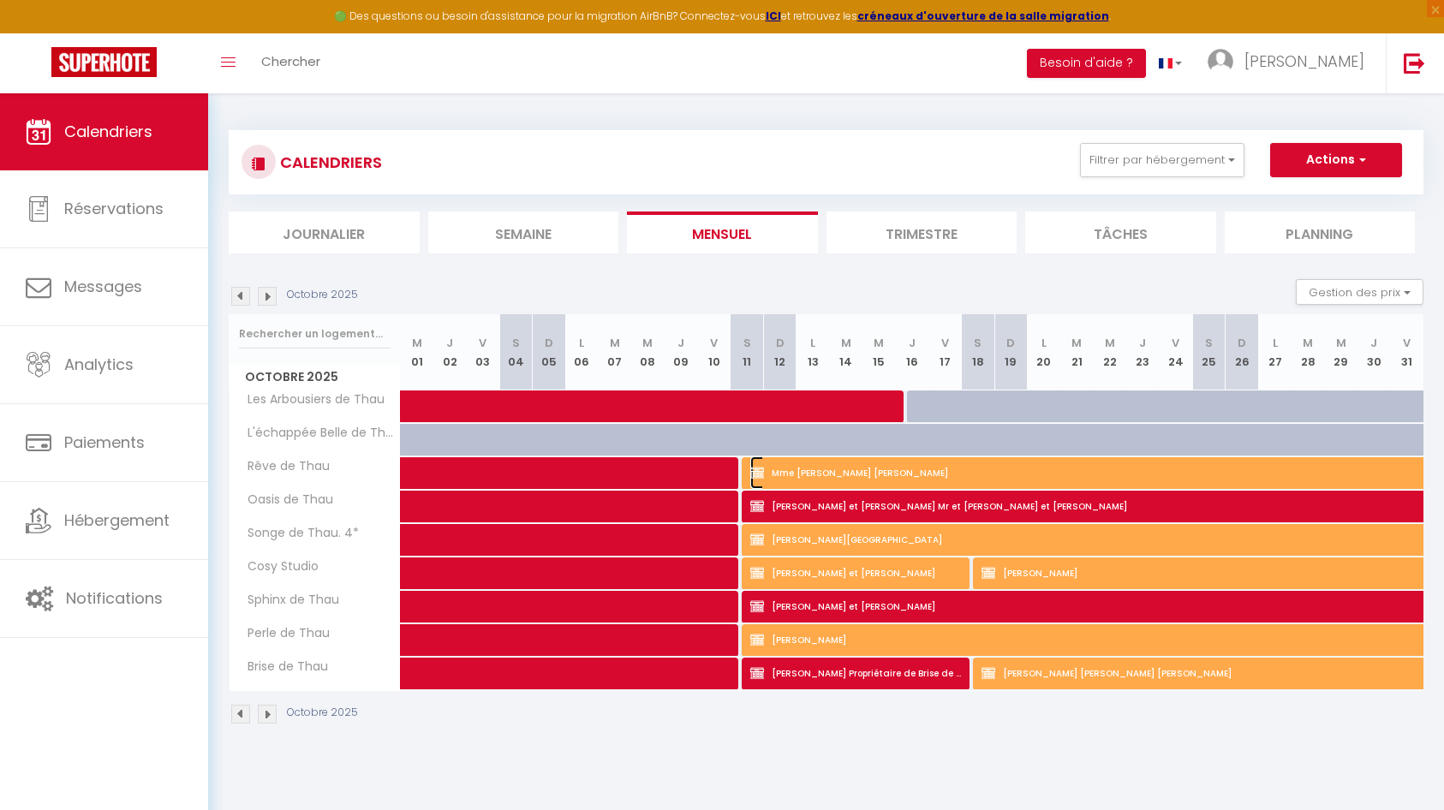
select select "1"
select select
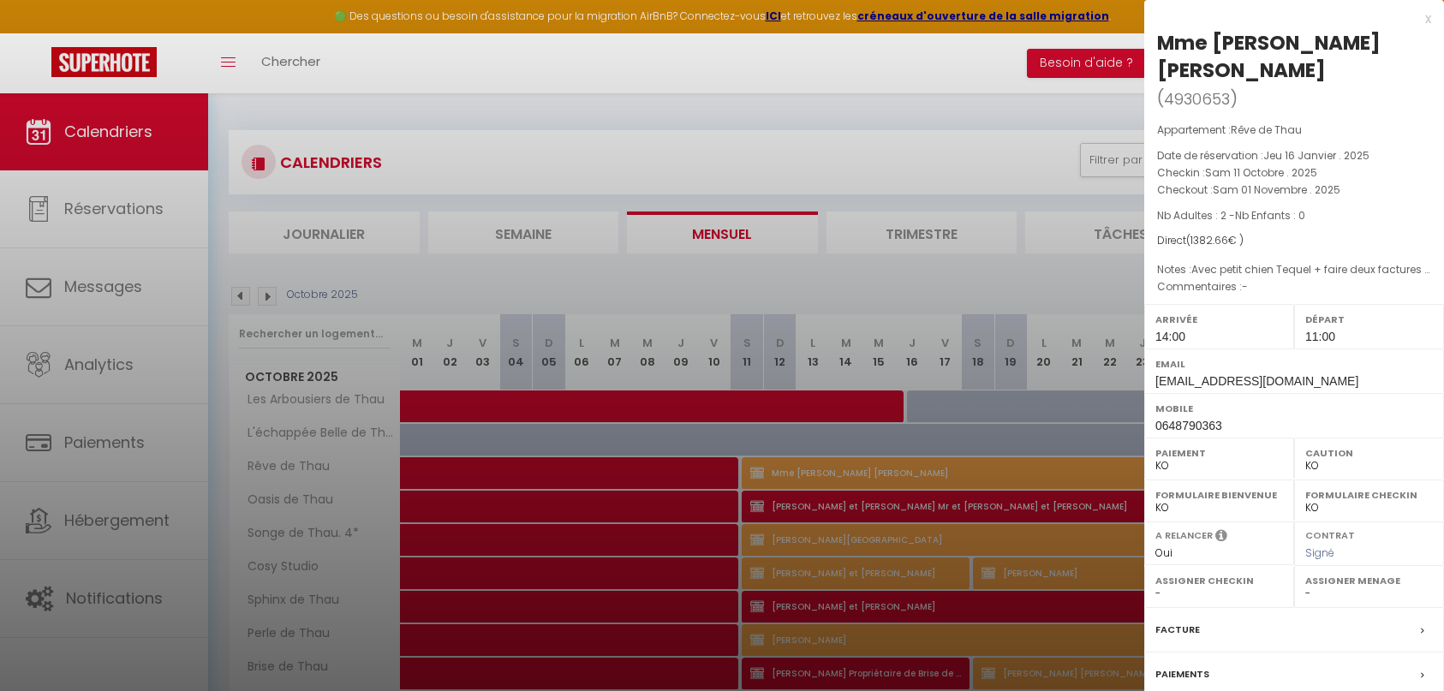
click at [1204, 100] on span "4930653" at bounding box center [1197, 98] width 66 height 21
copy span "4930653"
click at [1380, 226] on div "Appartement : Rêve de Thau Date de réservation : Jeu 16 Janvier . 2025 Checkin …" at bounding box center [1294, 209] width 300 height 175
click at [1258, 674] on div "Paiements" at bounding box center [1294, 674] width 300 height 45
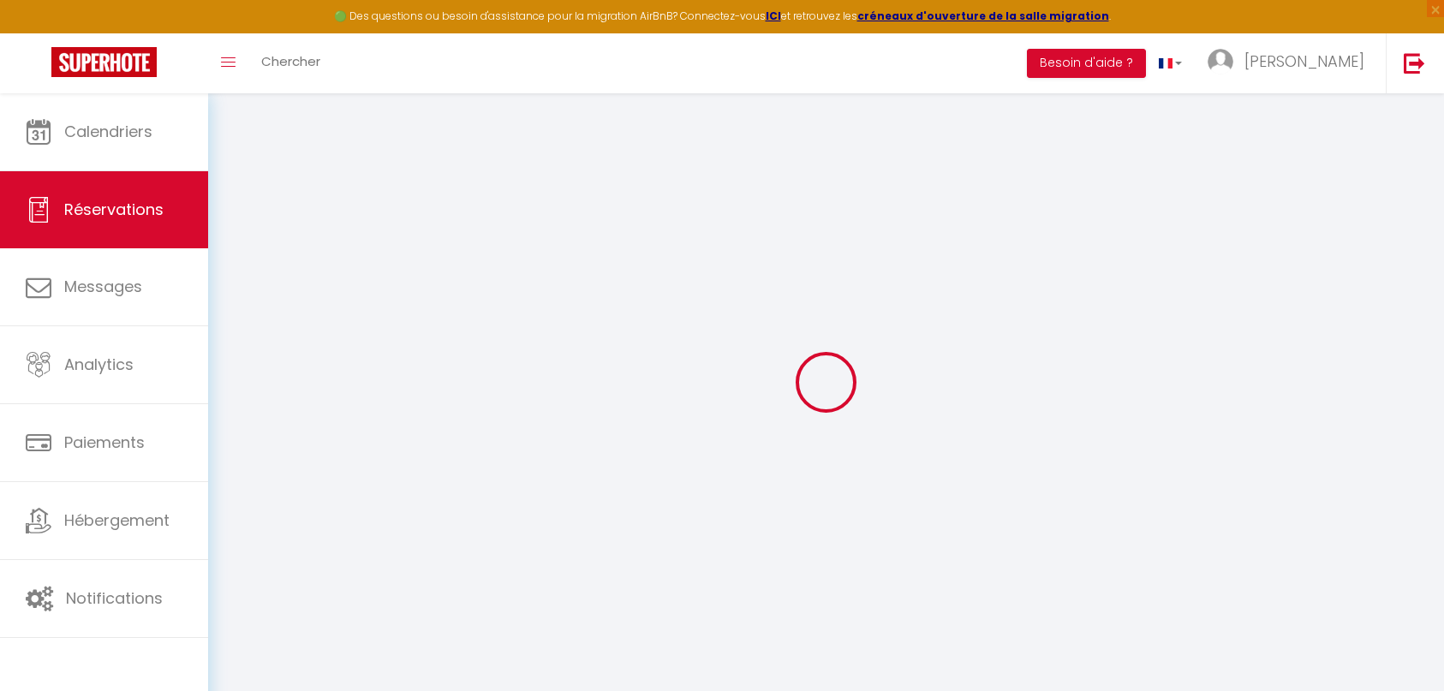
select select "0"
select select
checkbox input "true"
select select
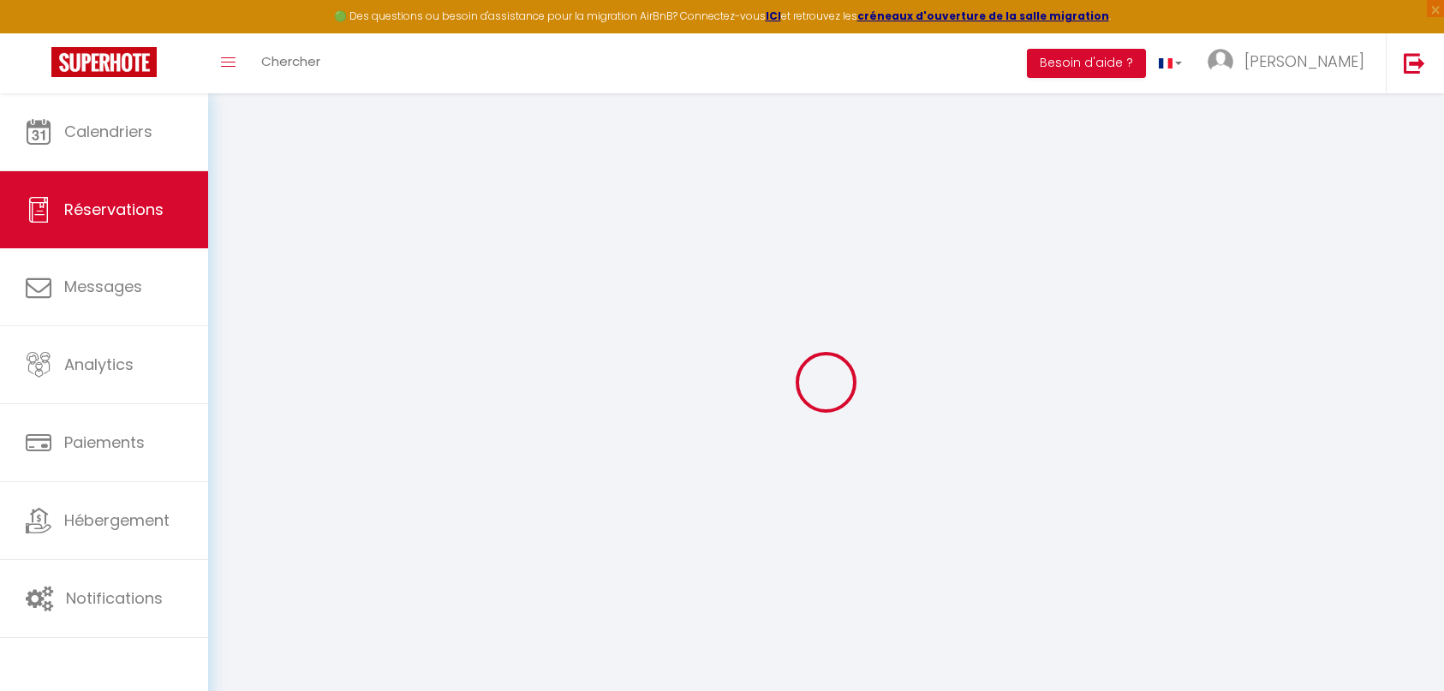
select select
checkbox input "true"
type textarea "Avec petit chien Tequel + faire deux factures (une pour Madame et une pour Mons…"
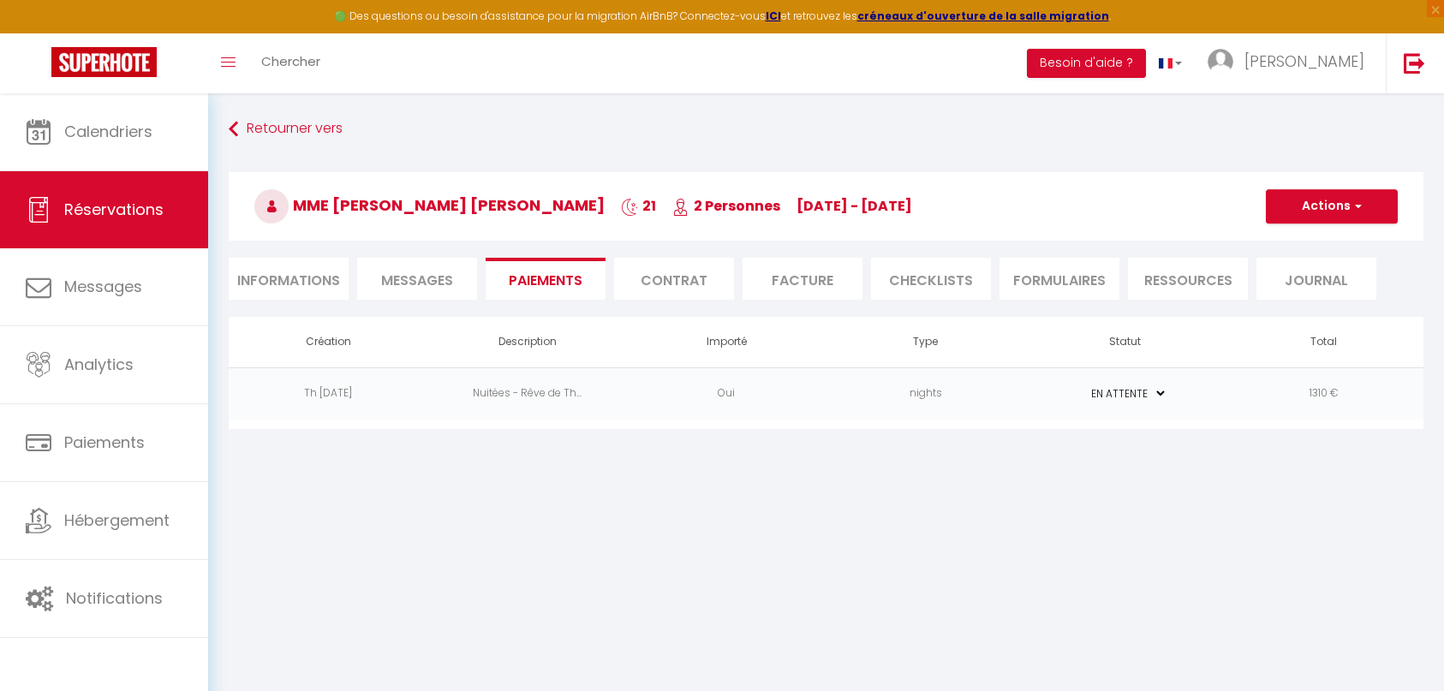
select select "14:00"
select select "11:00"
click at [310, 277] on li "Informations" at bounding box center [289, 279] width 120 height 42
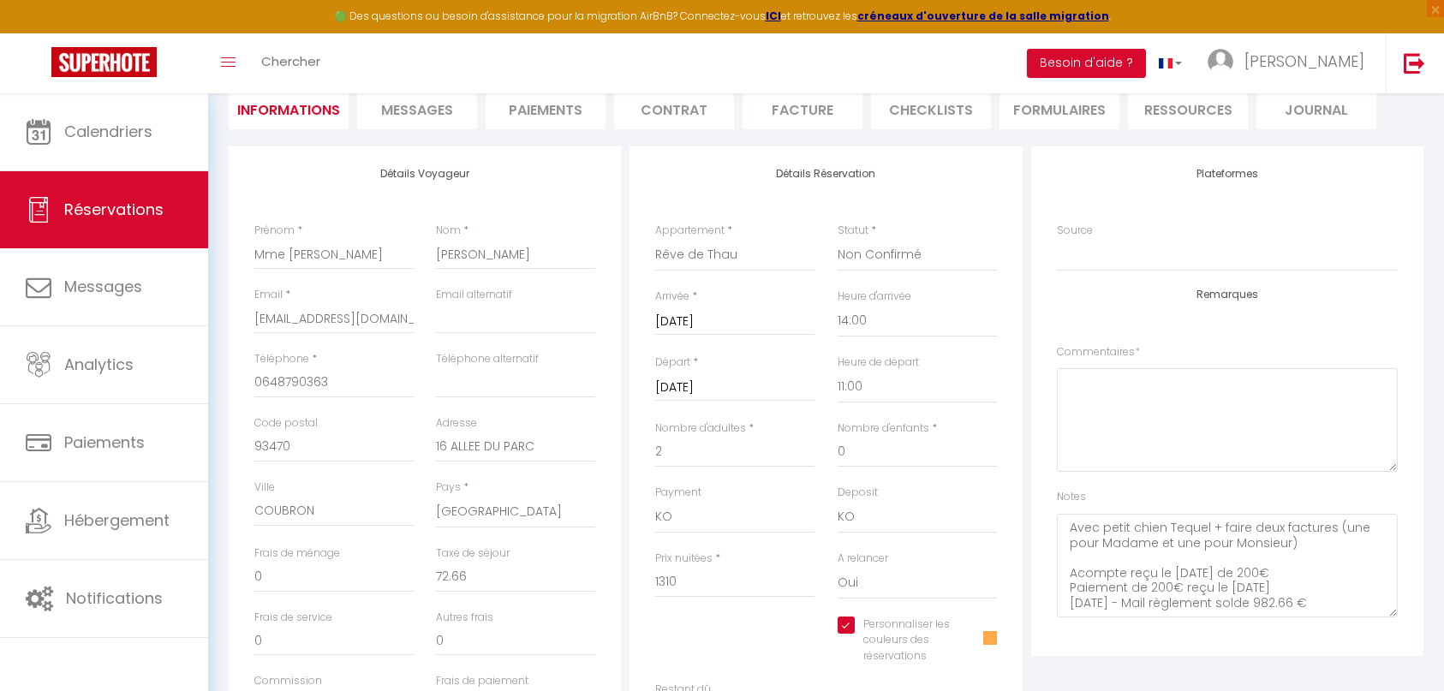
scroll to position [171, 0]
click at [745, 519] on select "OK KO" at bounding box center [734, 516] width 159 height 33
select select "12"
click at [655, 500] on select "OK KO" at bounding box center [734, 516] width 159 height 33
checkbox input "true"
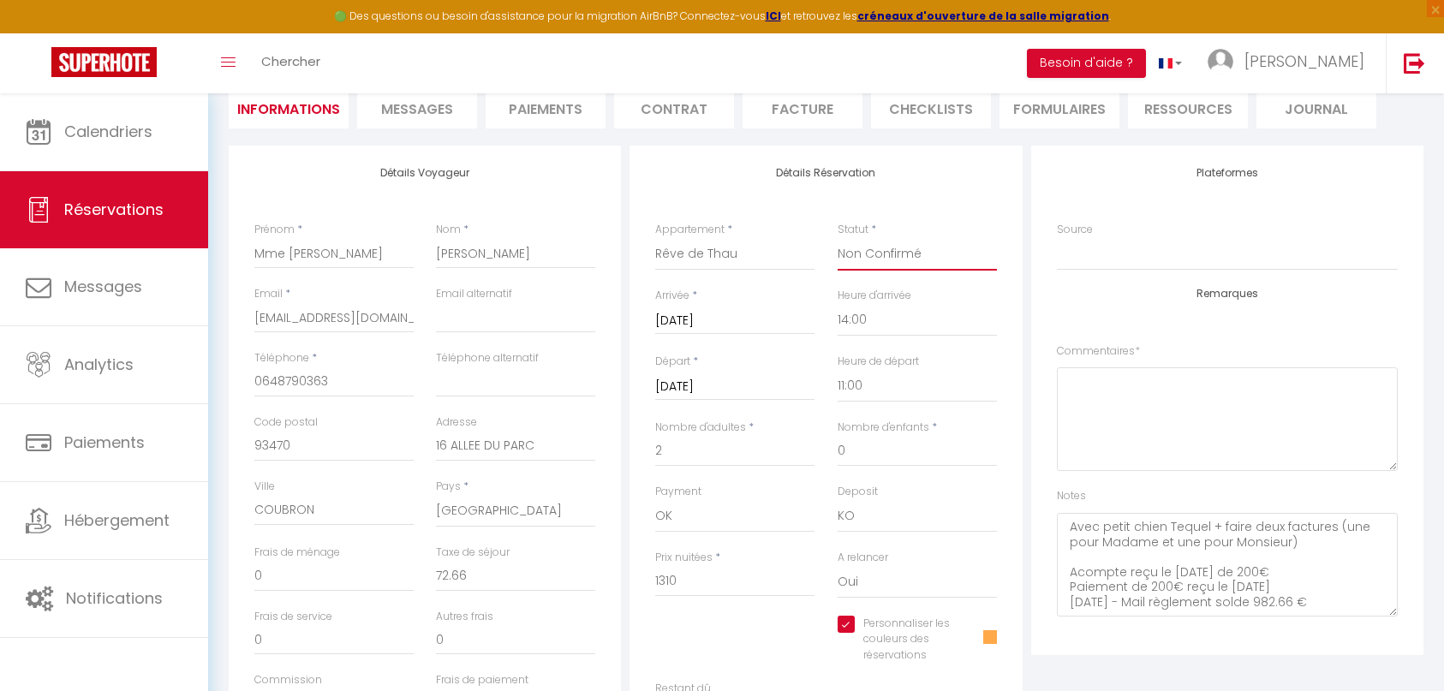
click at [901, 257] on select "Confirmé Non Confirmé Annulé Annulé par le voyageur No Show Request" at bounding box center [916, 254] width 159 height 33
select select "1"
click at [837, 238] on select "Confirmé Non Confirmé Annulé Annulé par le voyageur No Show Request" at bounding box center [916, 254] width 159 height 33
checkbox input "true"
click at [1330, 606] on textarea "Avec petit chien Tequel + faire deux factures (une pour Madame et une pour Mons…" at bounding box center [1227, 565] width 341 height 104
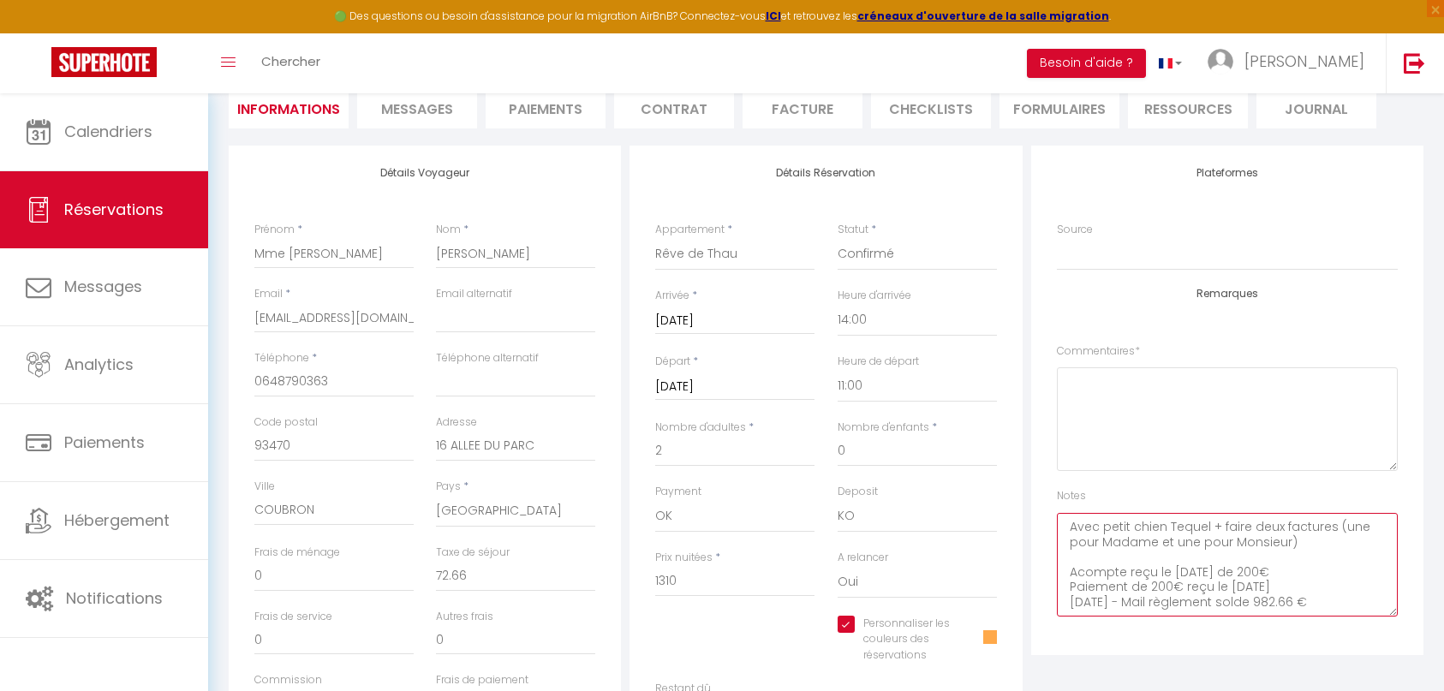
scroll to position [10, 0]
click at [1341, 598] on textarea "Avec petit chien Tequel + faire deux factures (une pour Madame et une pour Mons…" at bounding box center [1227, 565] width 341 height 104
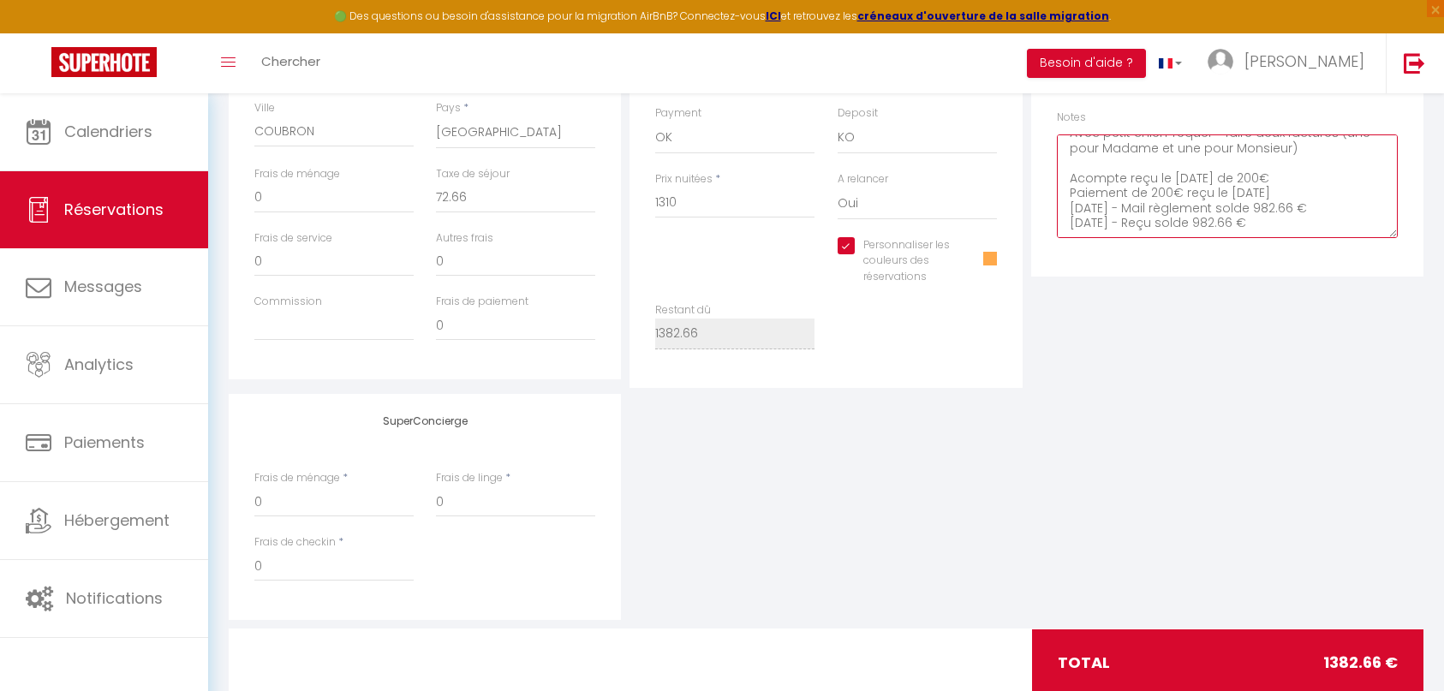
scroll to position [598, 0]
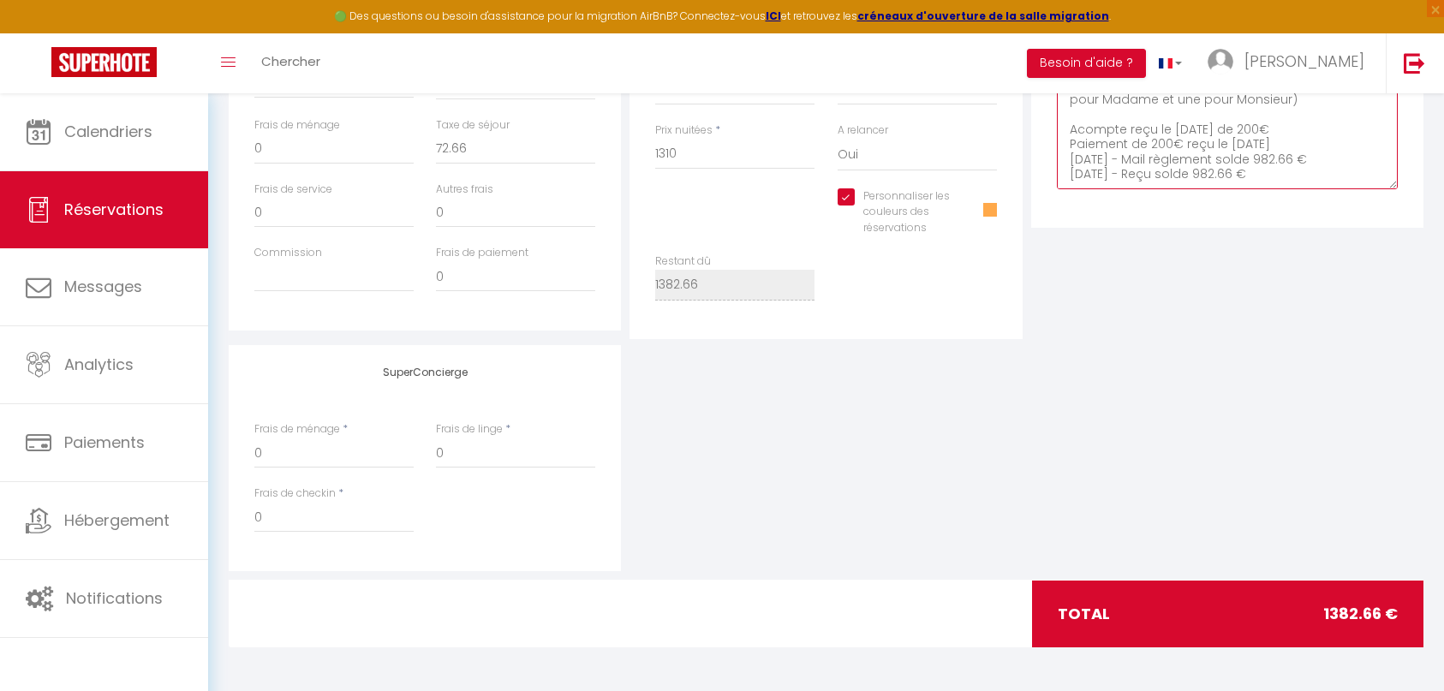
type textarea "Avec petit chien Tequel + faire deux factures (une pour Madame et une pour Mons…"
click at [989, 211] on span at bounding box center [990, 210] width 14 height 14
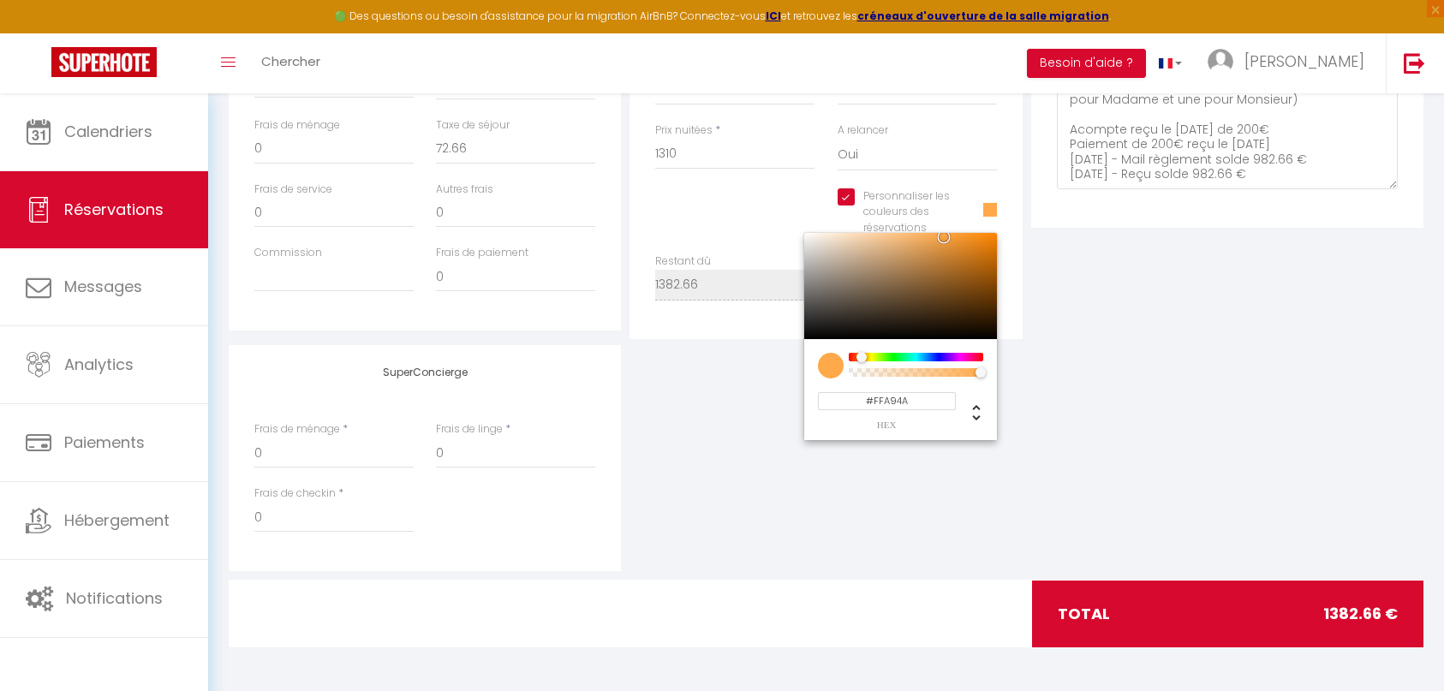
click at [888, 401] on input "#FFA94A" at bounding box center [887, 401] width 138 height 18
type input "#D7092E"
checkbox input "true"
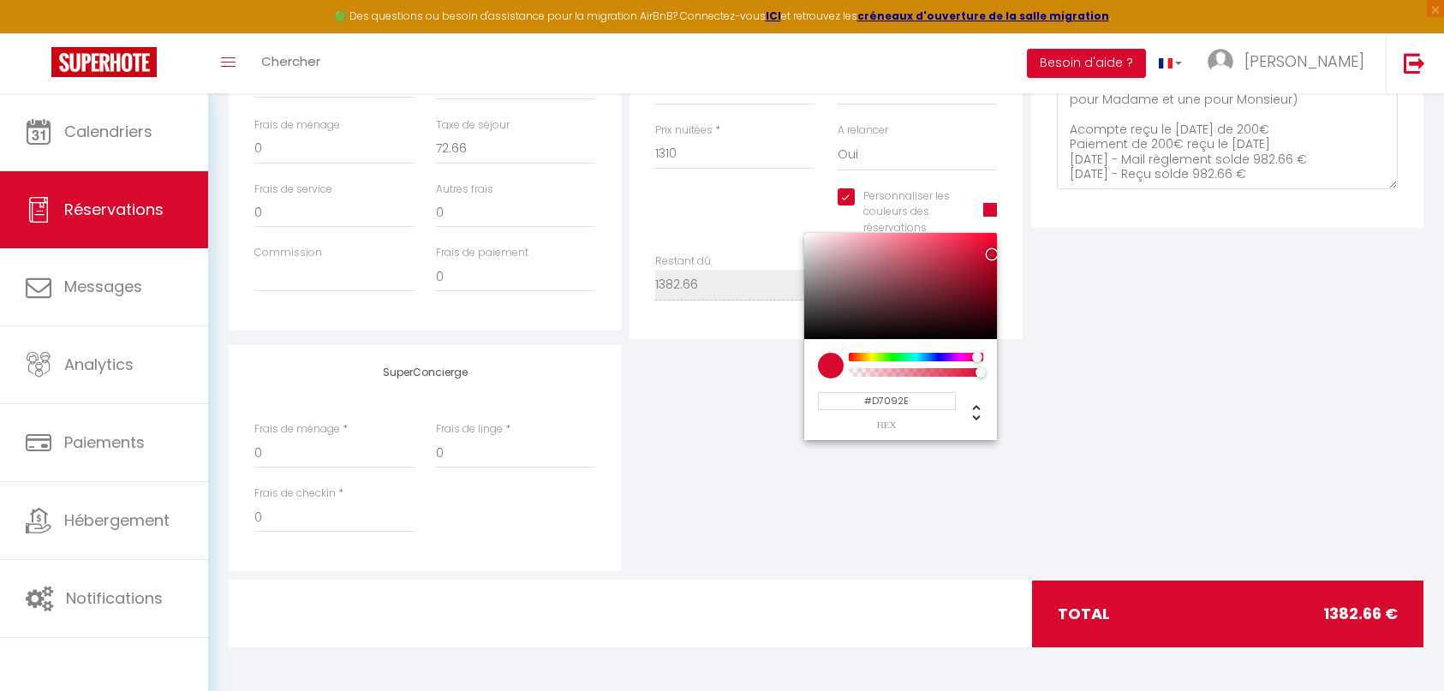
type input "#D7092E"
click at [1123, 373] on div "SuperConcierge Frais de ménage * 0 Frais de linge * 0 Frais de checkin * 0" at bounding box center [825, 458] width 1203 height 226
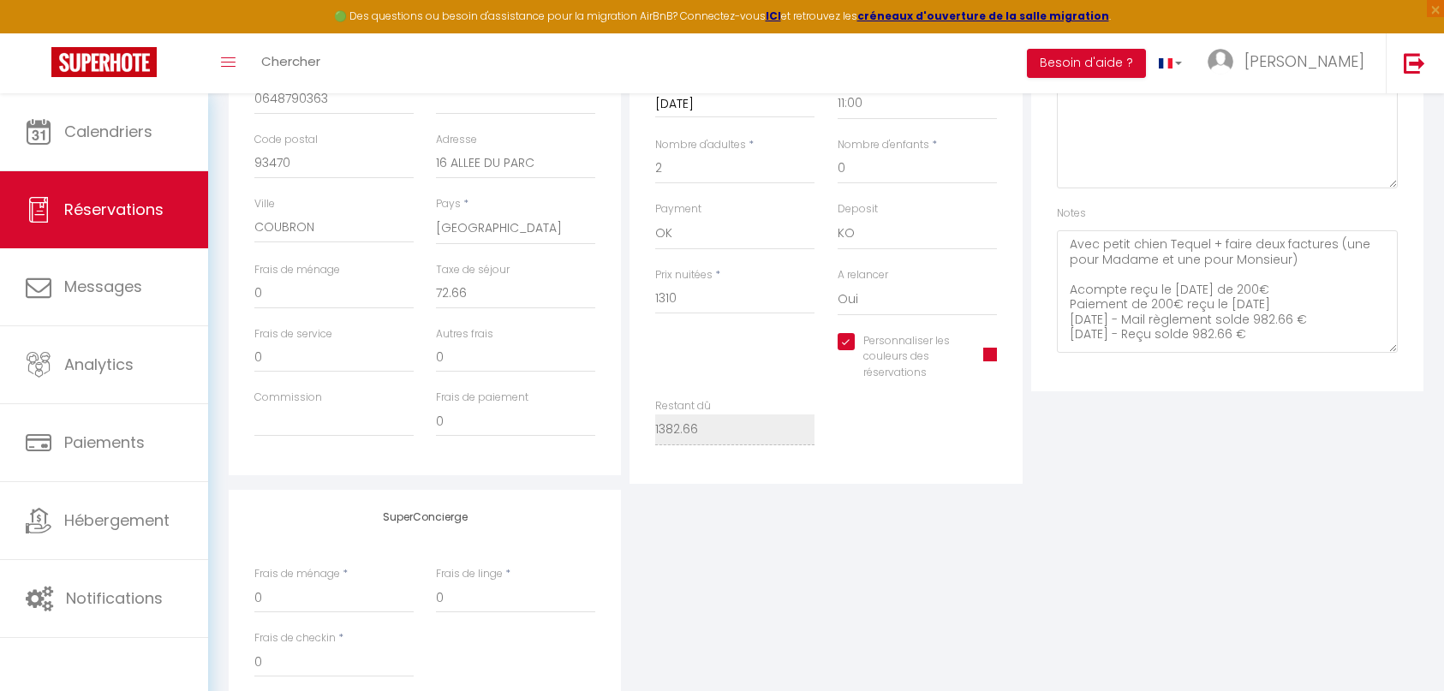
scroll to position [0, 0]
drag, startPoint x: 1392, startPoint y: 328, endPoint x: 1381, endPoint y: 454, distance: 126.4
click at [1381, 454] on div "Plateformes Source Direct Airbnb.com Booking.com Chalet montagne Expedia Gite d…" at bounding box center [1227, 173] width 401 height 621
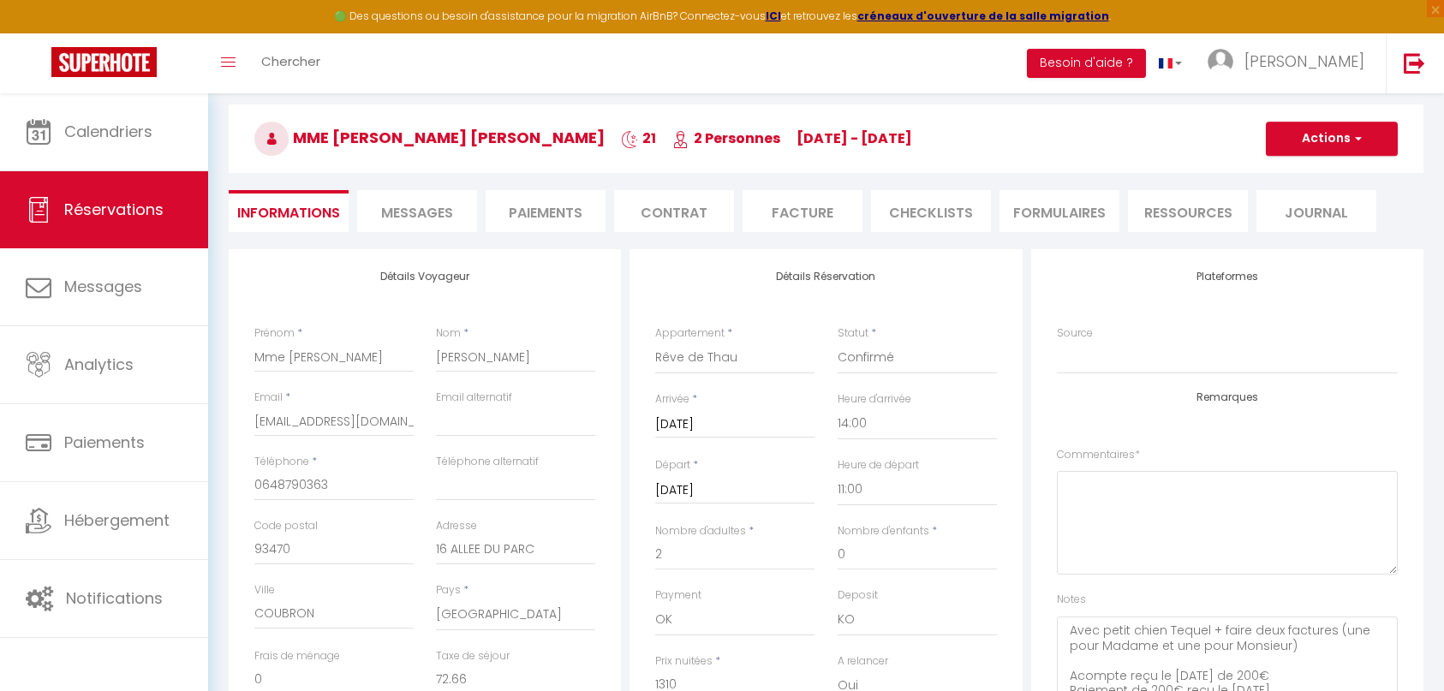
scroll to position [26, 0]
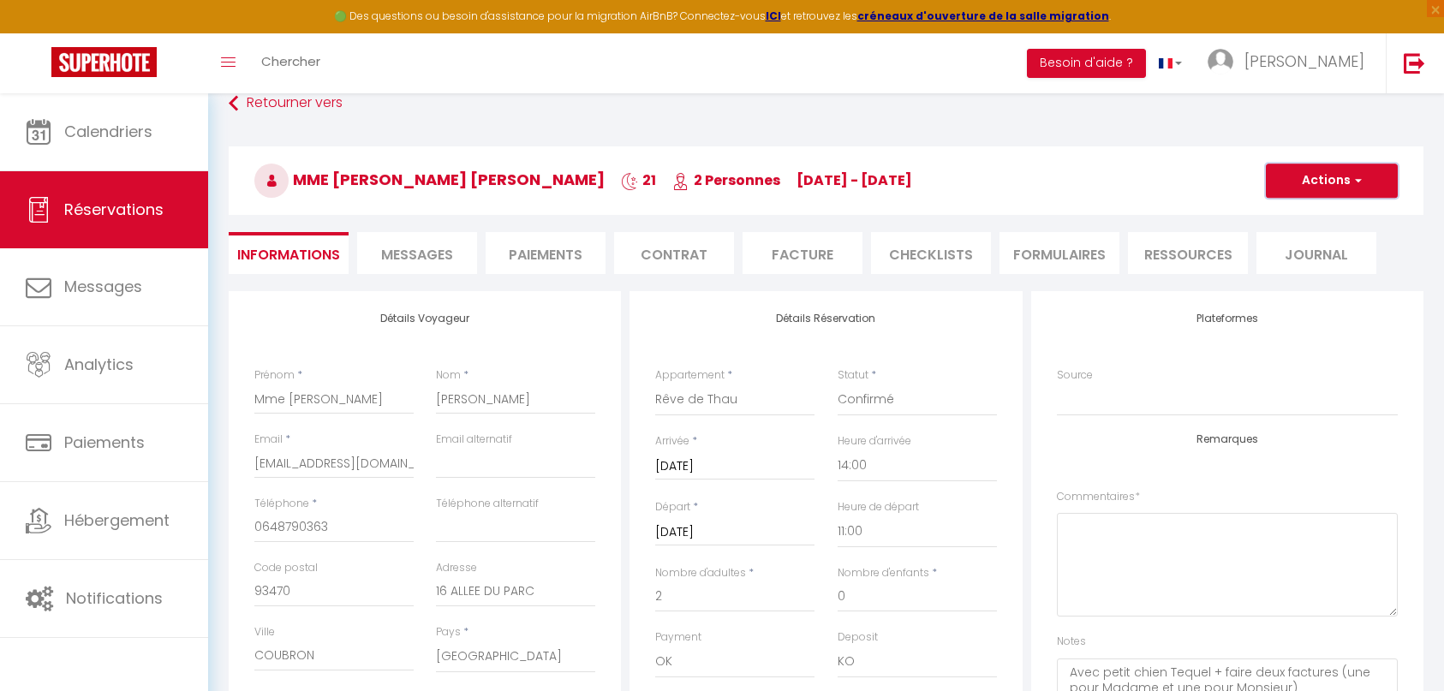
click at [1336, 171] on button "Actions" at bounding box center [1331, 181] width 132 height 34
click at [1312, 220] on link "Enregistrer" at bounding box center [1314, 218] width 135 height 22
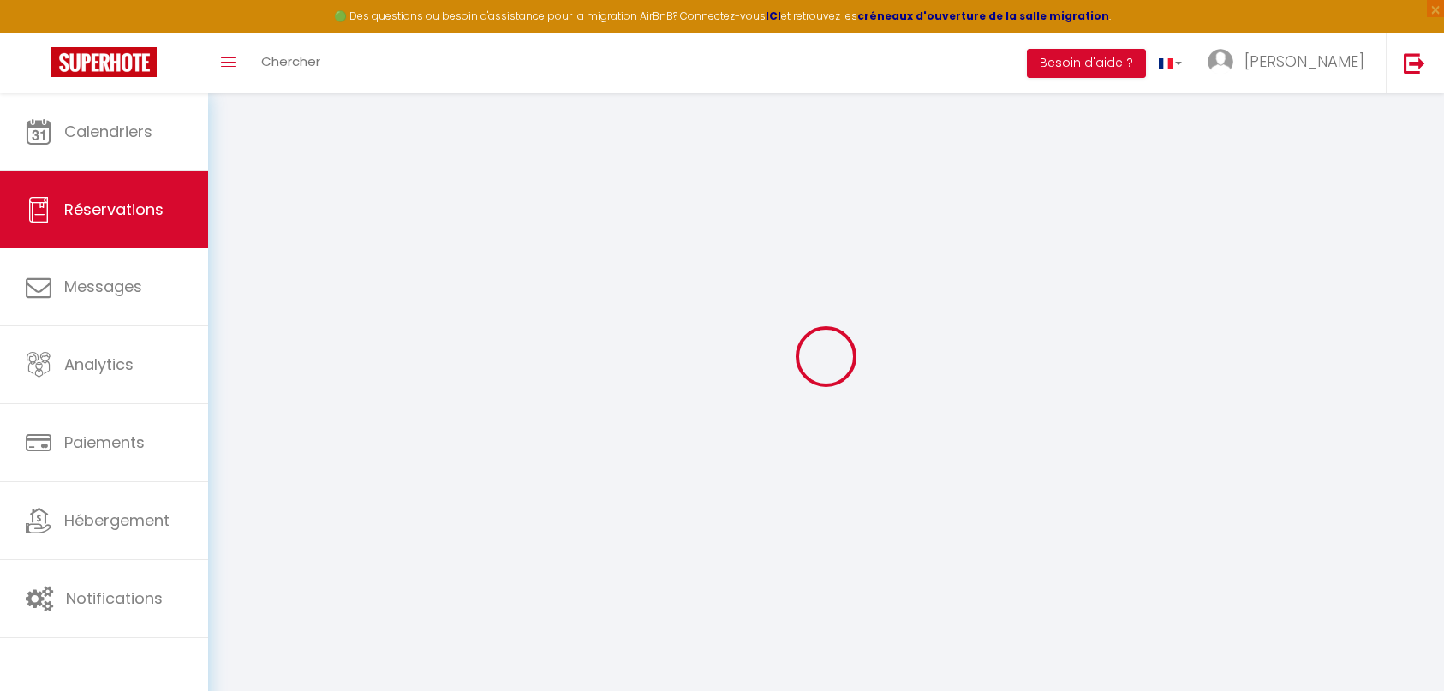
select select "not_cancelled"
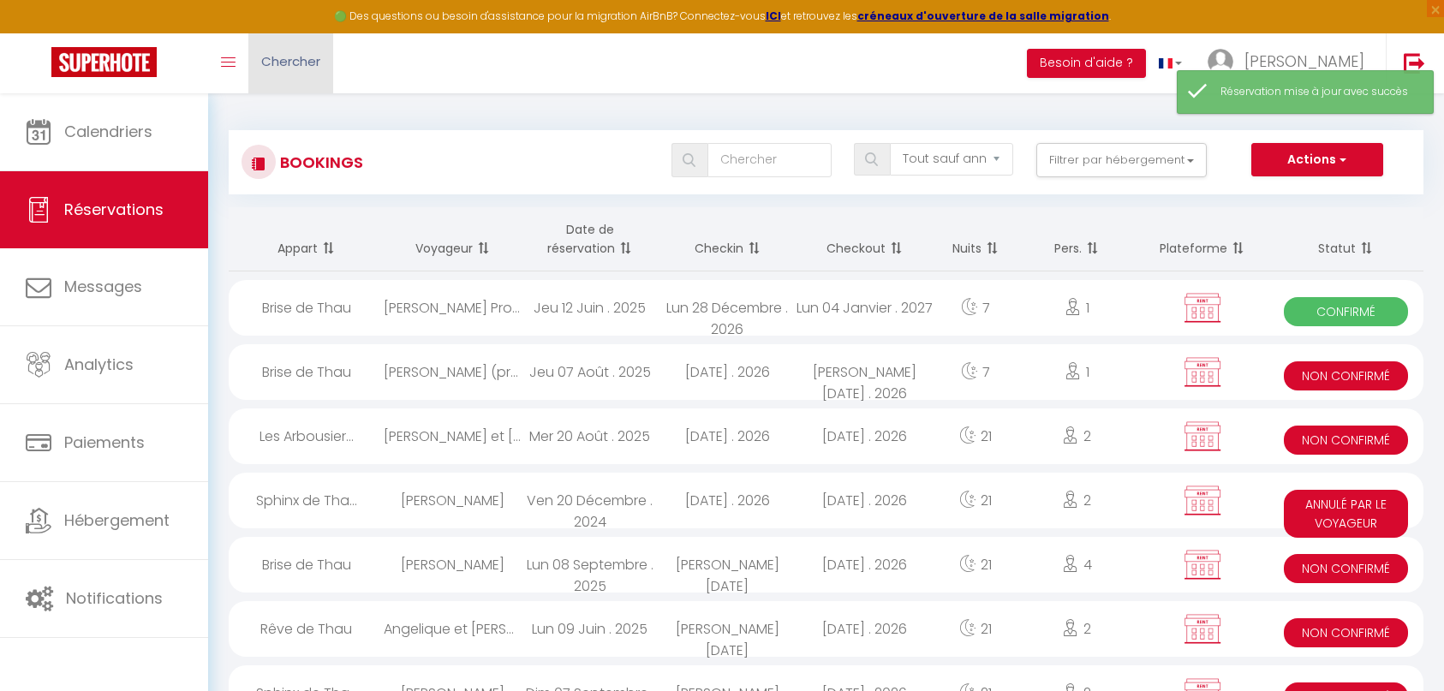
click at [313, 65] on span "Chercher" at bounding box center [290, 61] width 59 height 18
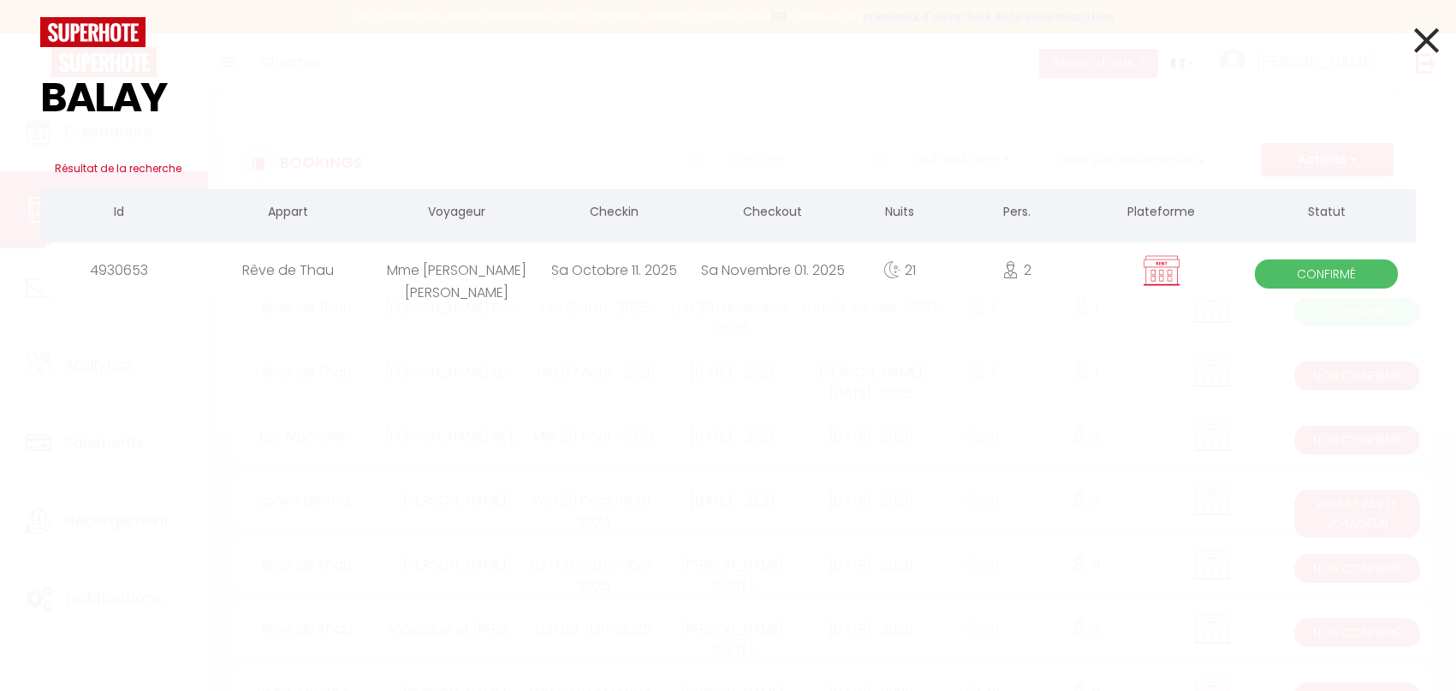
type input "BALAY"
click at [321, 284] on div "Rêve de Thau" at bounding box center [288, 270] width 179 height 56
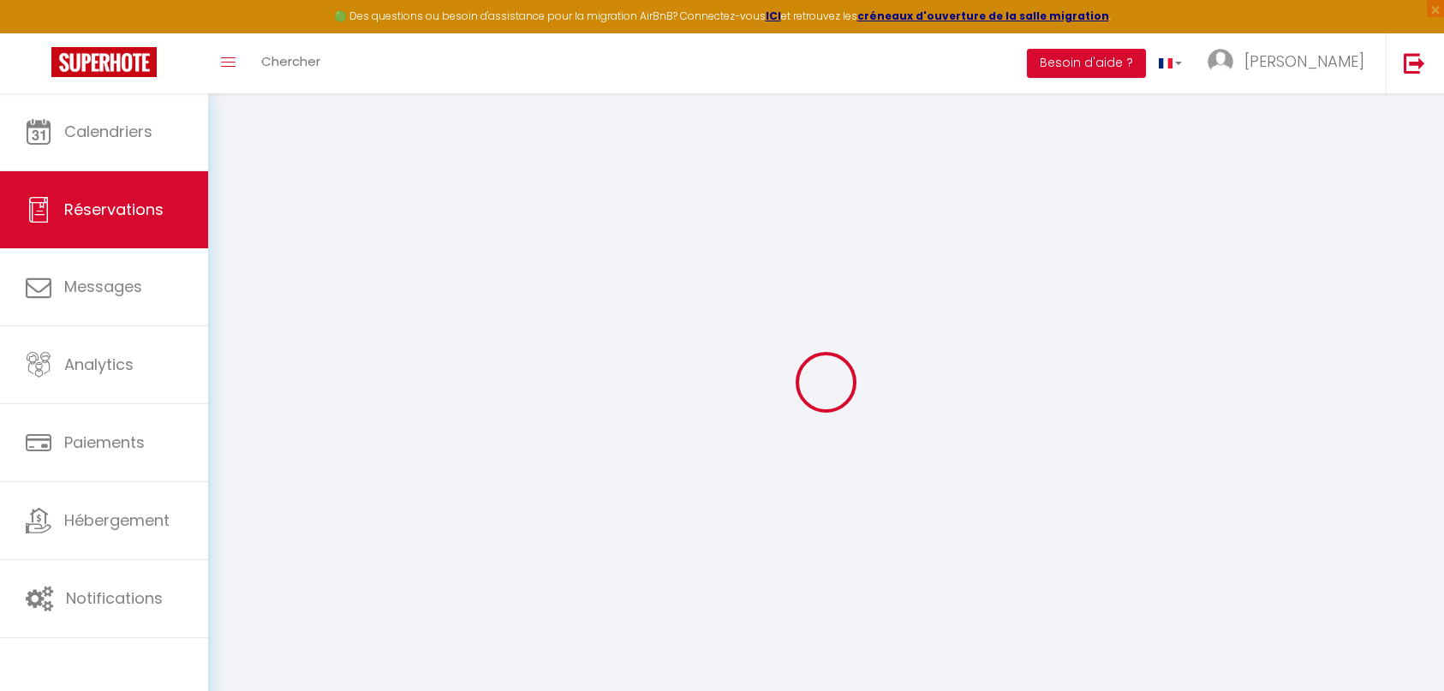
type input "Mme Balayer Marie"
type input "Mr Vaissiere Christophe"
type input "mfmp.balayer@gmail.com"
type input "0648790363"
type input "93470"
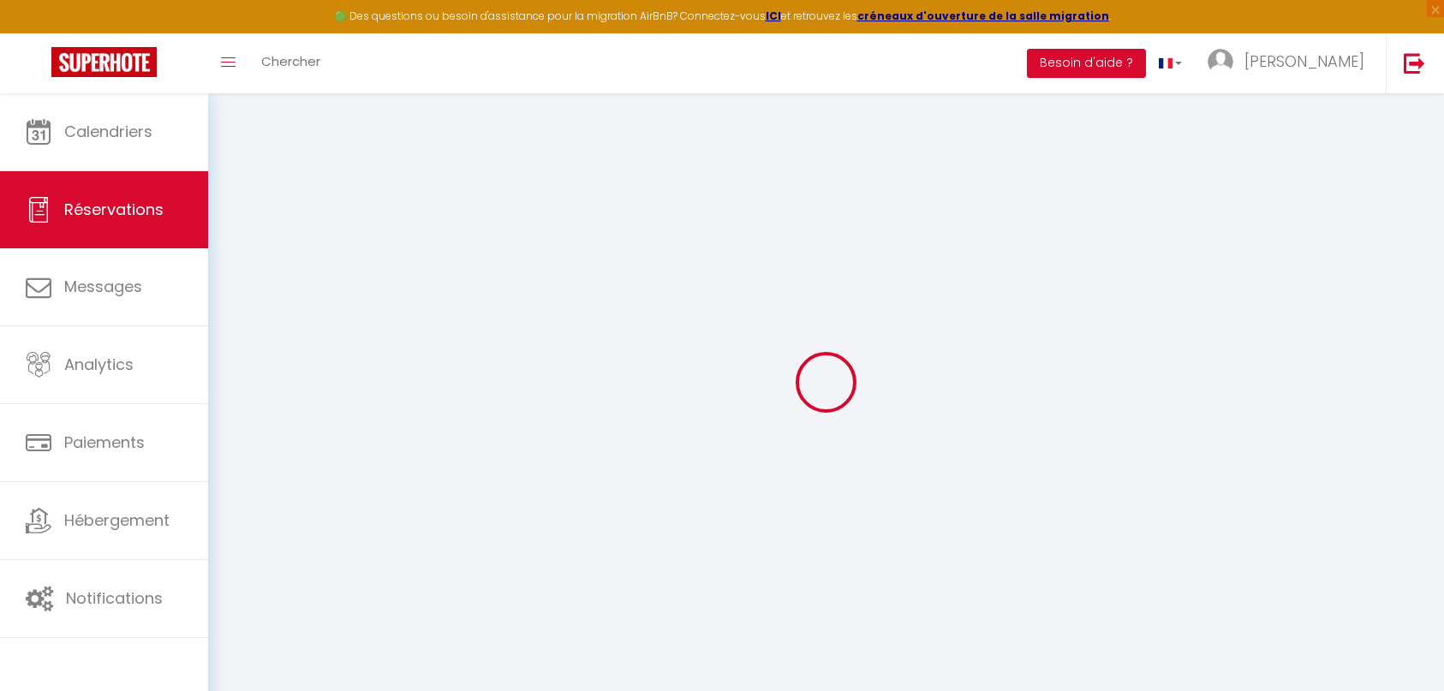
type input "16 ALLEE DU PARC"
type input "COUBRON"
select select "FR"
select select "7652"
select select "1"
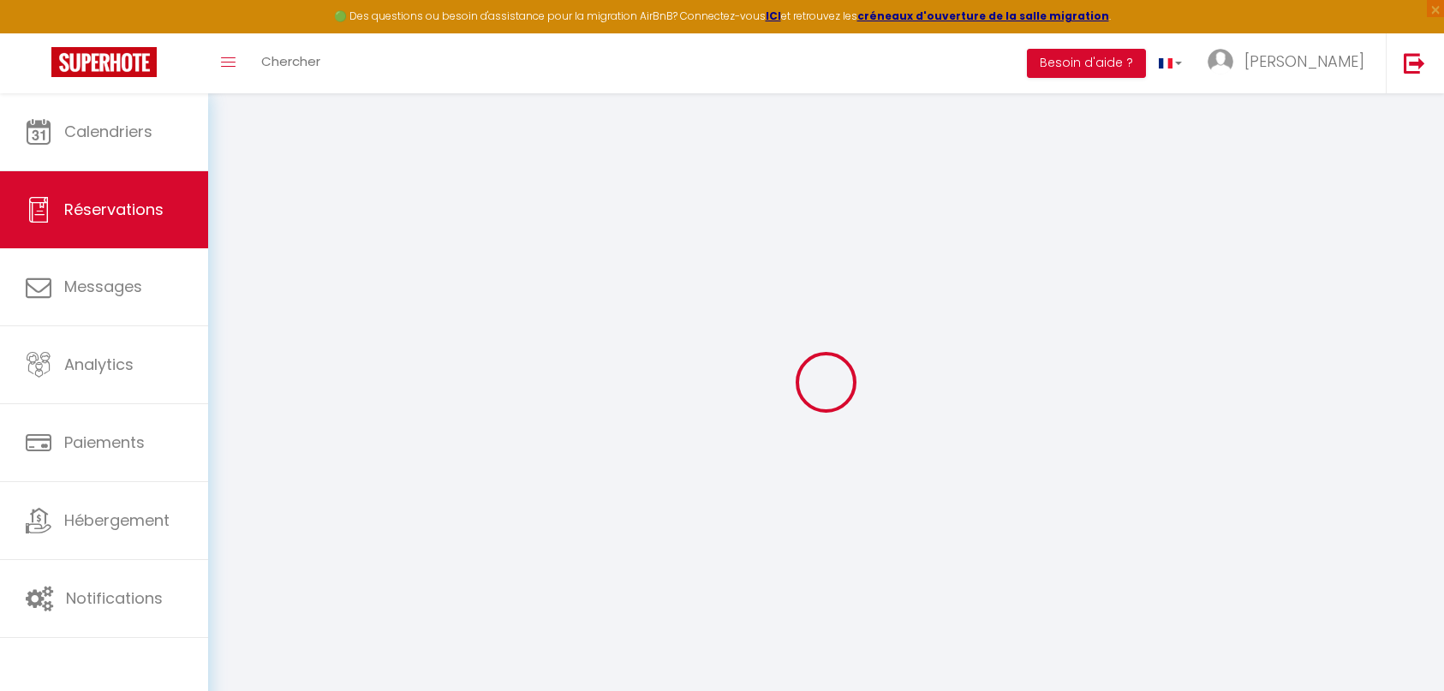
type input "Sam 11 Octobre 2025"
select select
type input "Sam 01 Novembre 2025"
select select
type input "2"
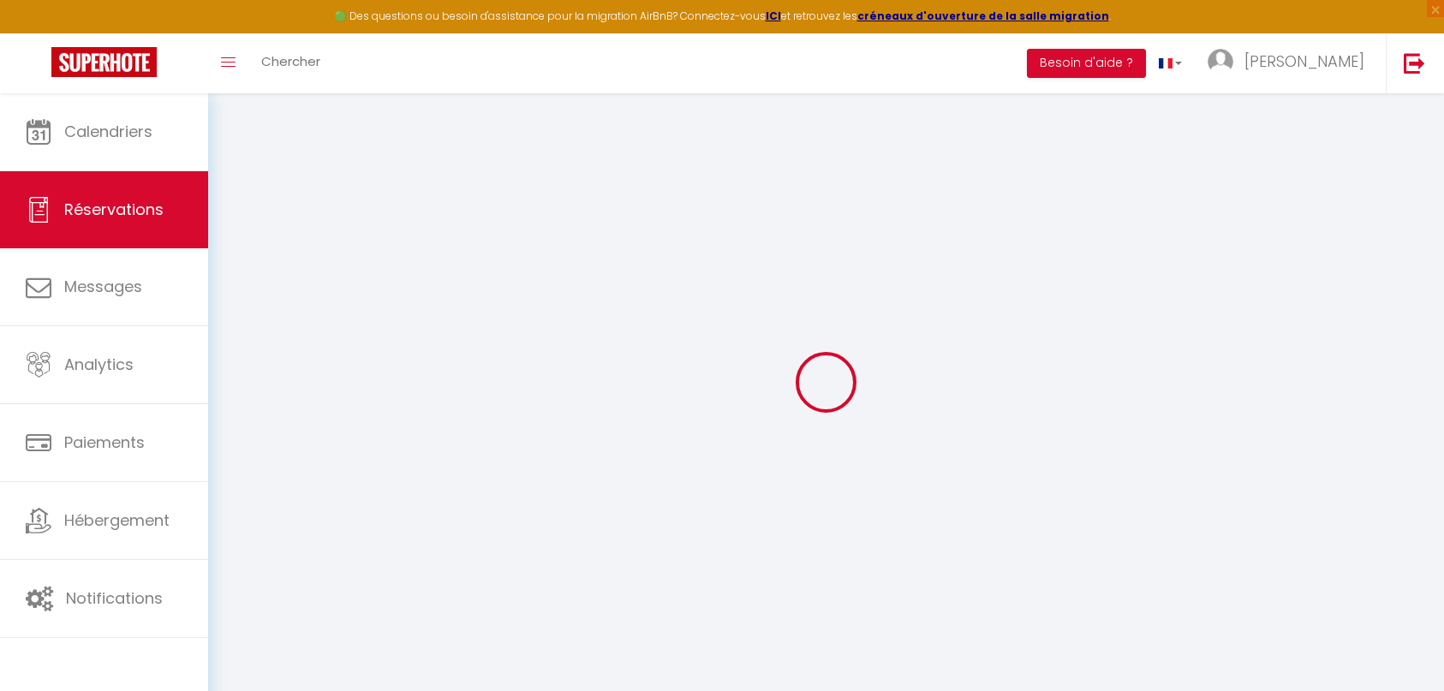
select select "12"
select select
type input "1310"
checkbox input "true"
type input "72.66"
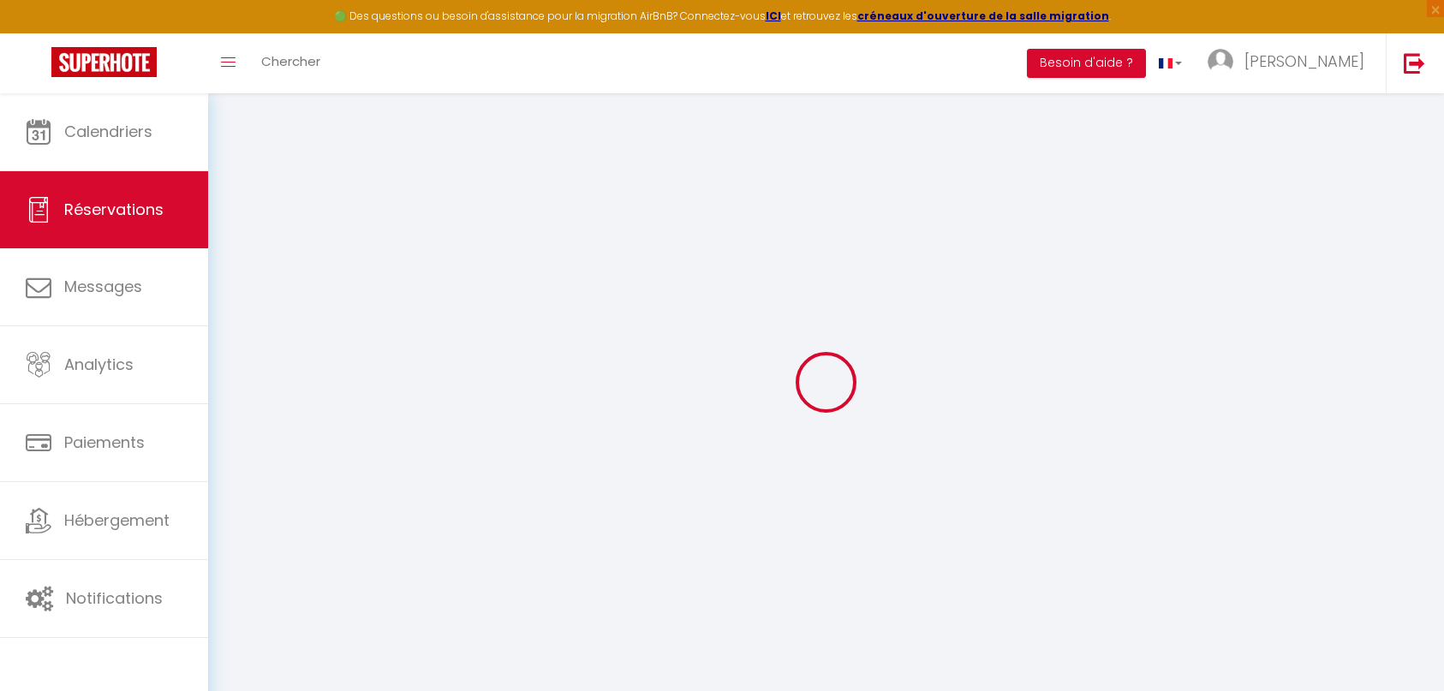
type input "0"
select select
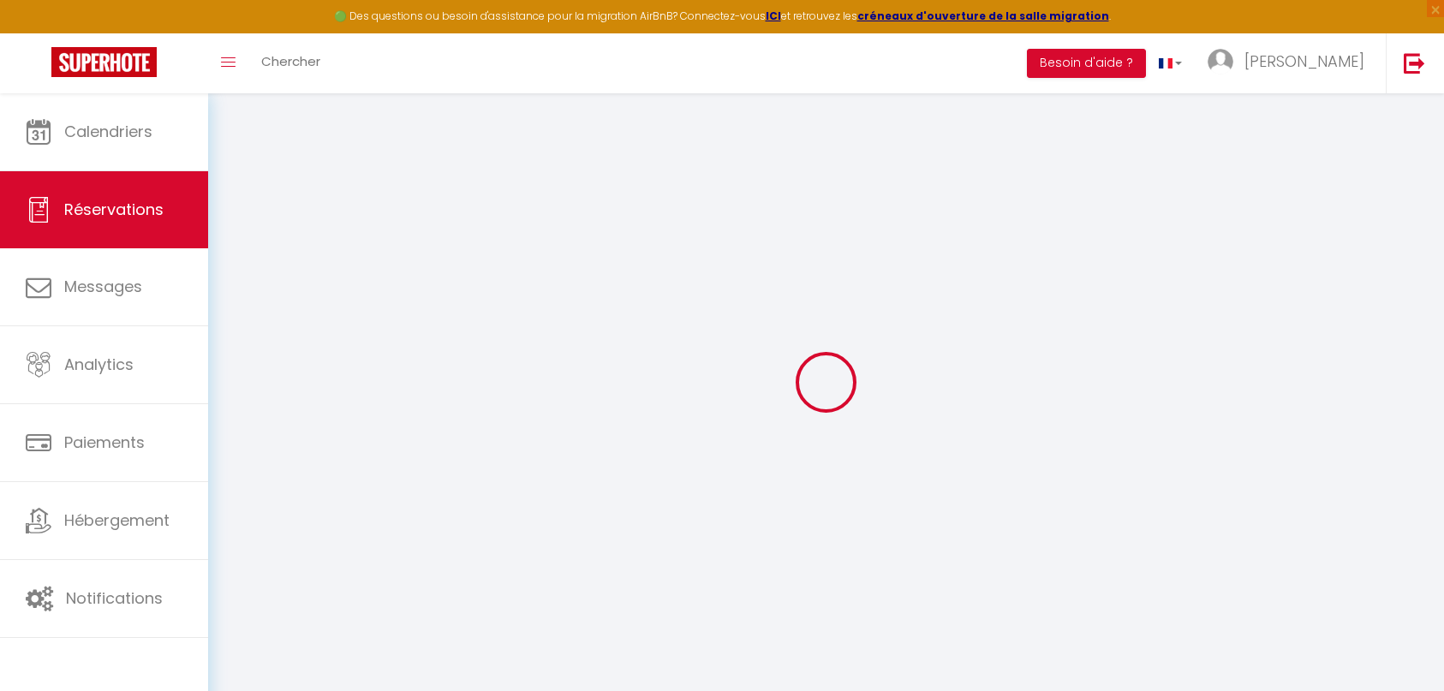
select select "14"
checkbox input "true"
select select
checkbox input "true"
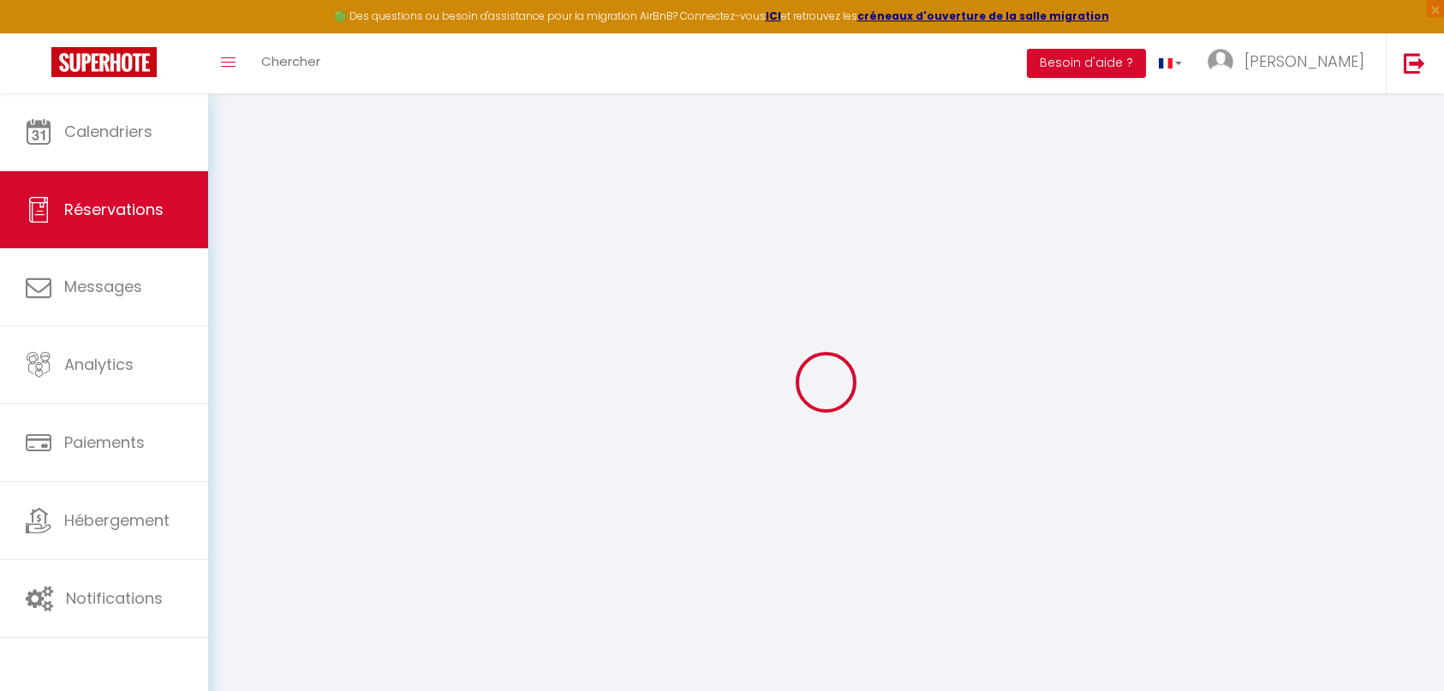
select select
checkbox input "true"
type textarea "Avec petit chien Tequel + faire deux factures (une pour Madame et une pour Mons…"
select select
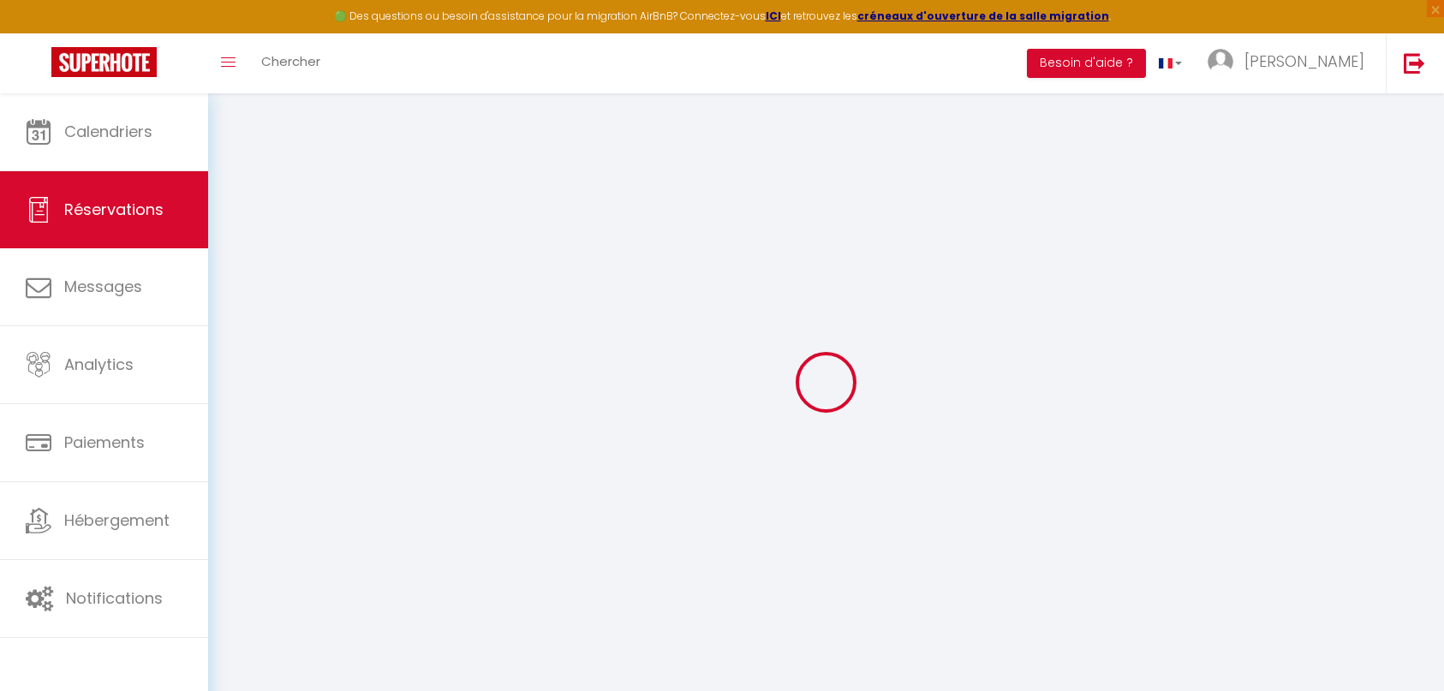
select select
checkbox input "true"
type input "72.66"
select select
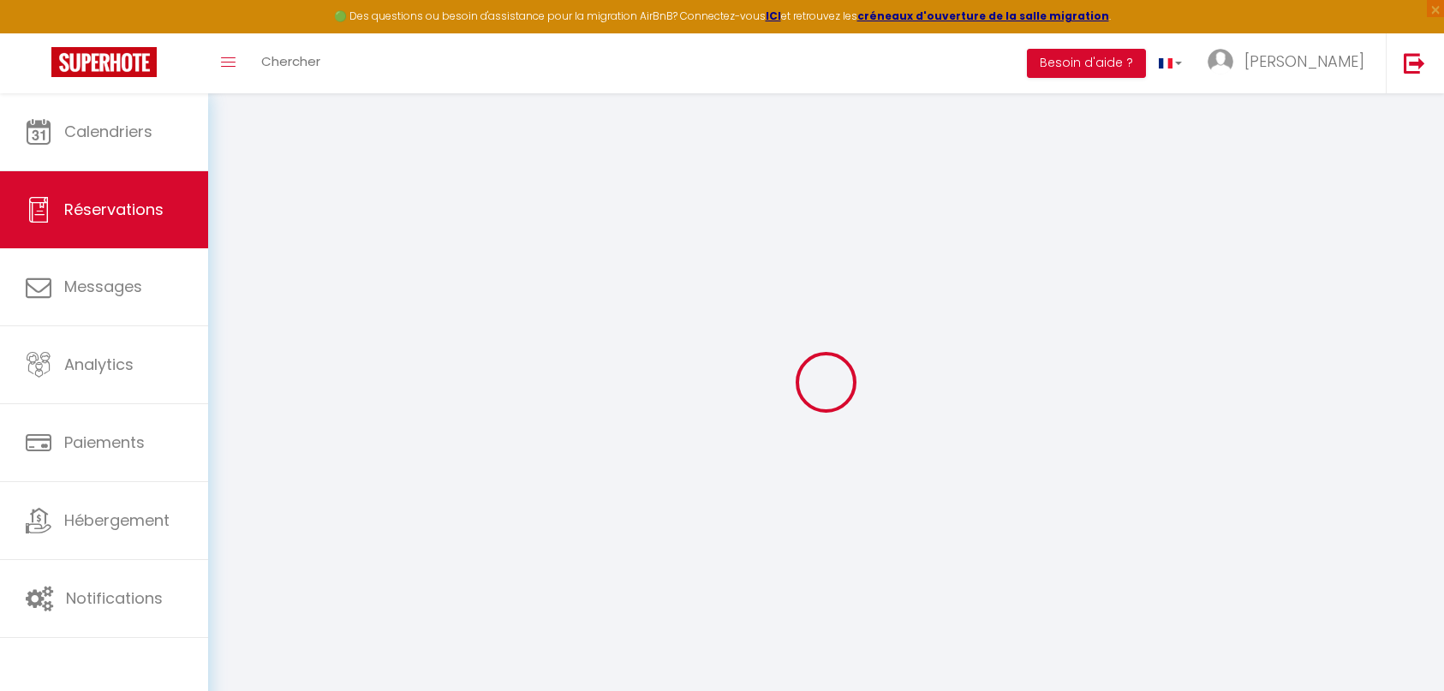
checkbox input "true"
select select "14:00"
select select "11:00"
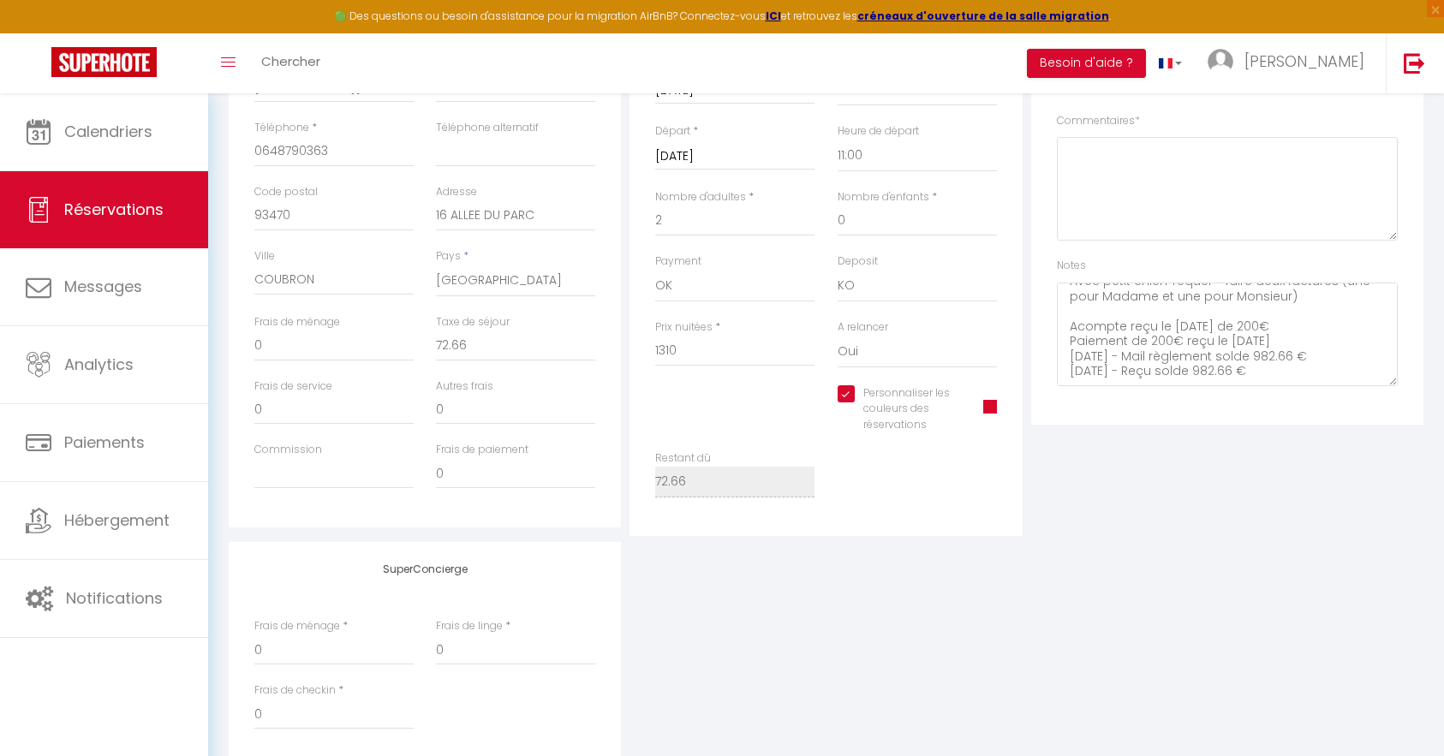
scroll to position [428, 0]
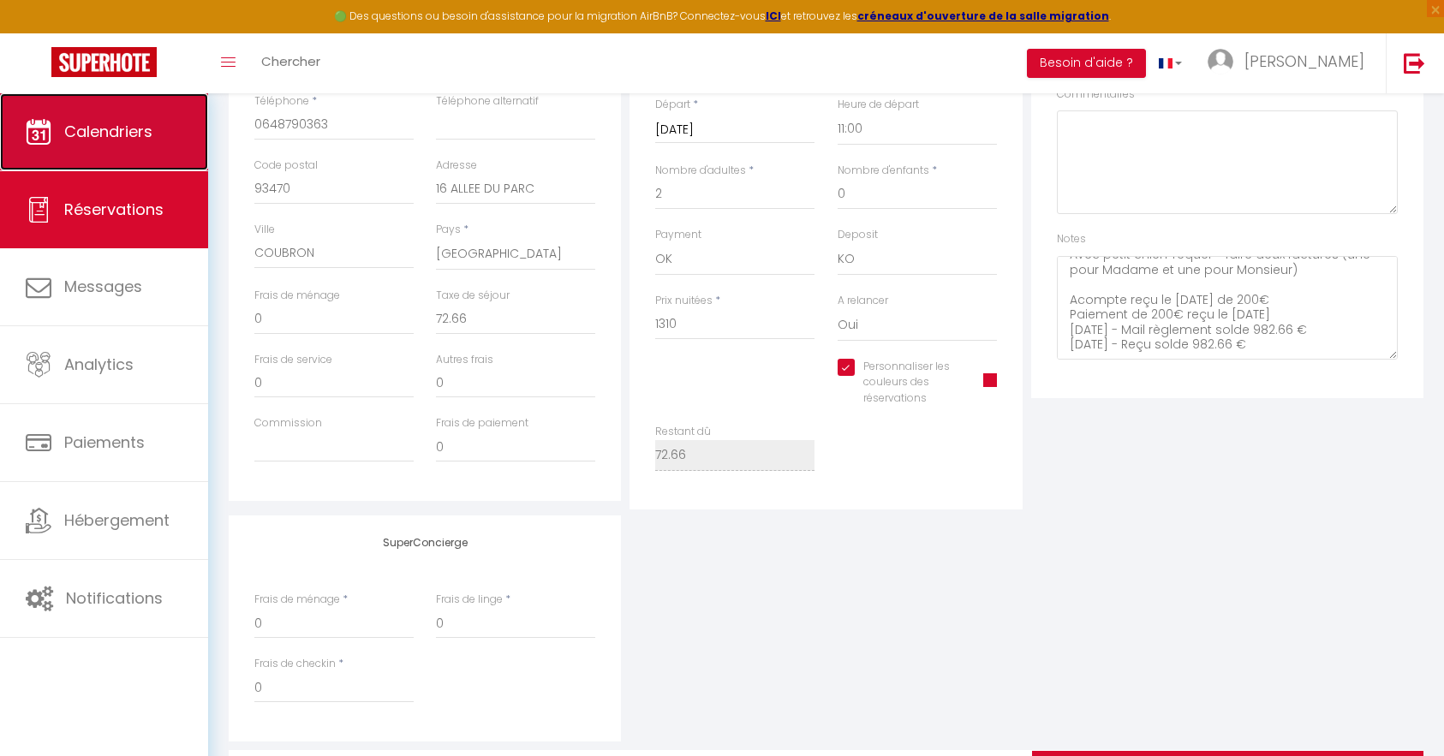
click at [115, 122] on span "Calendriers" at bounding box center [108, 131] width 88 height 21
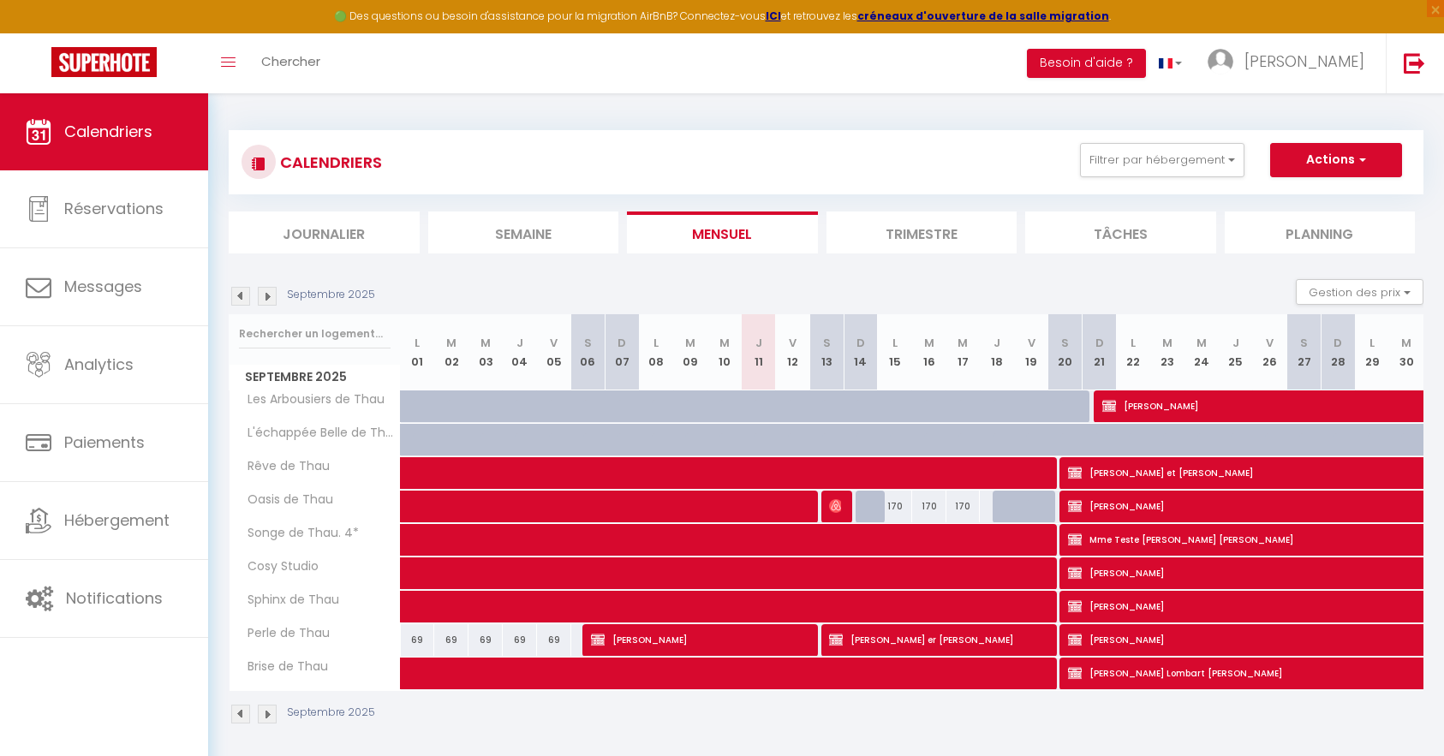
click at [264, 290] on img at bounding box center [267, 296] width 19 height 19
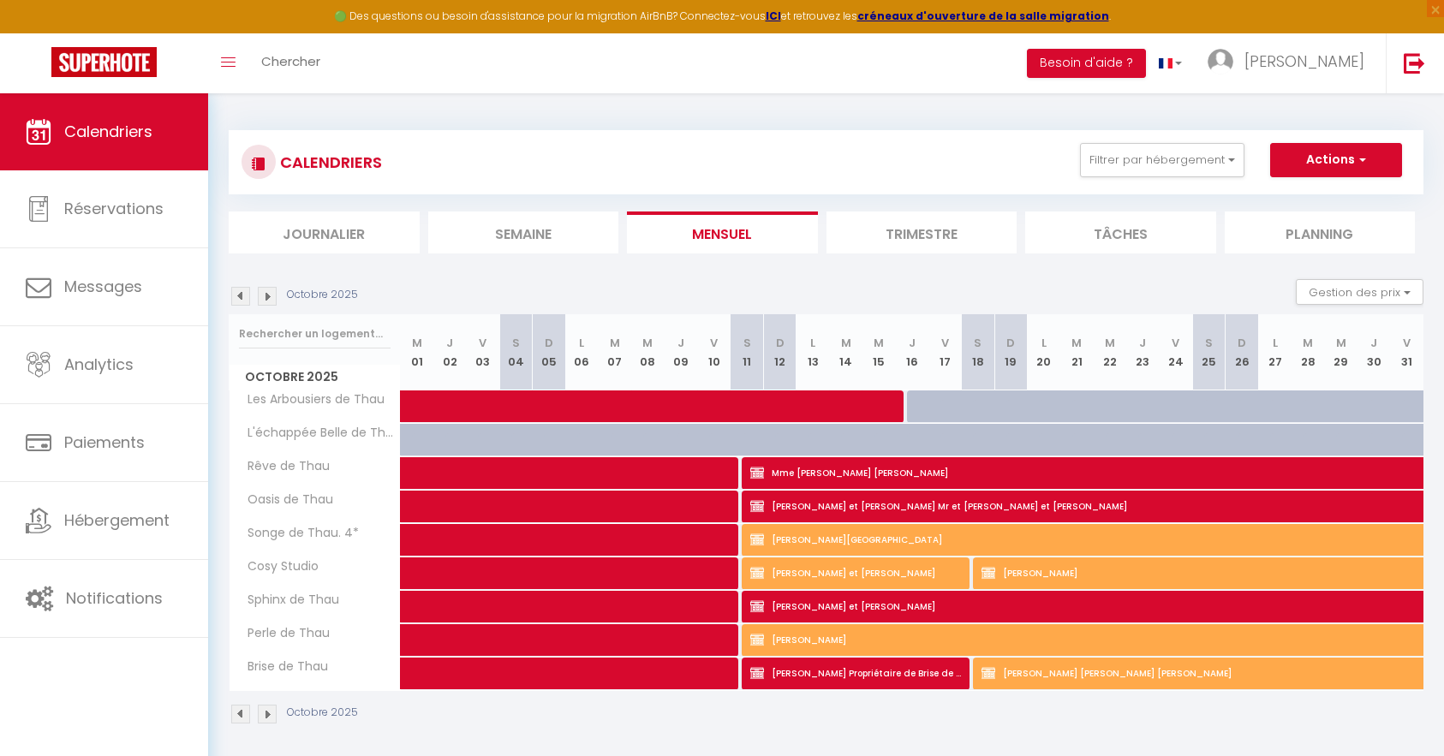
click at [267, 301] on img at bounding box center [267, 296] width 19 height 19
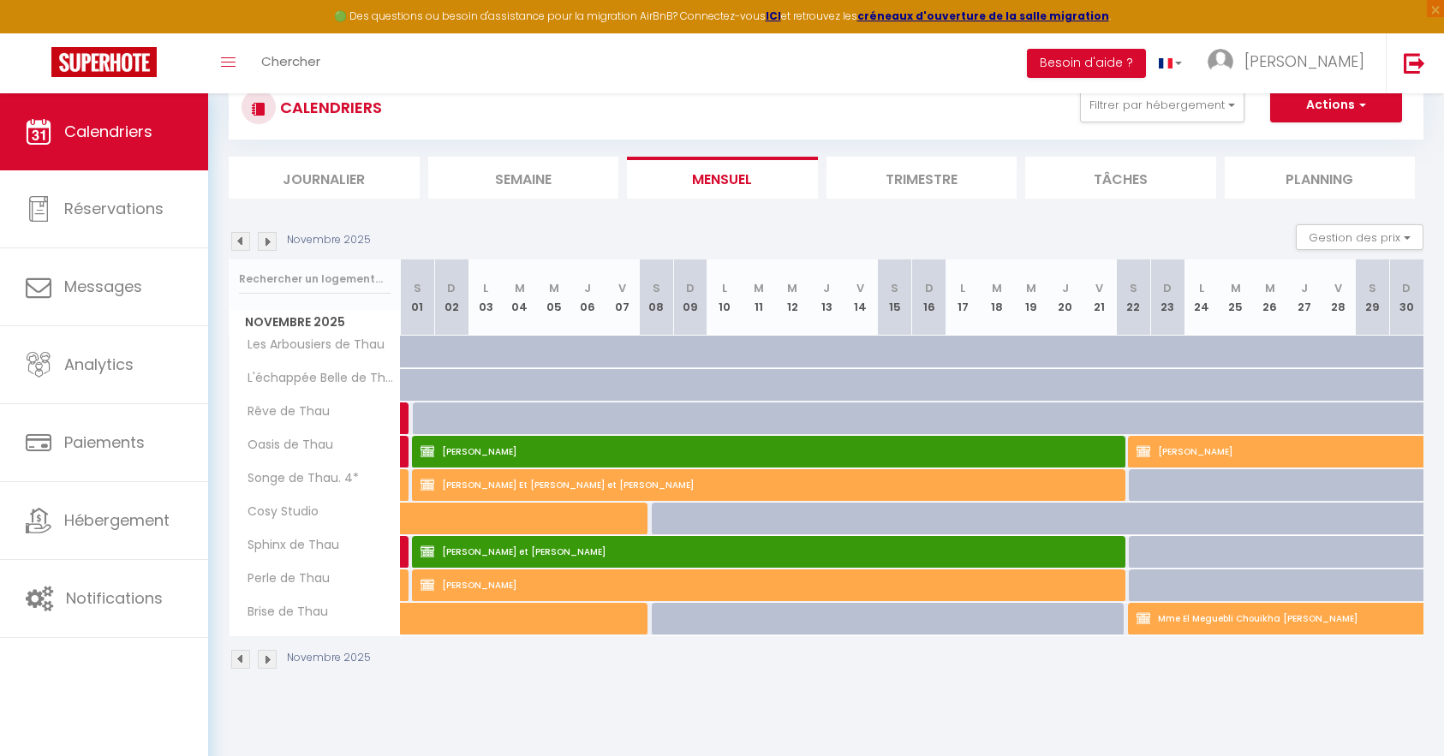
scroll to position [86, 0]
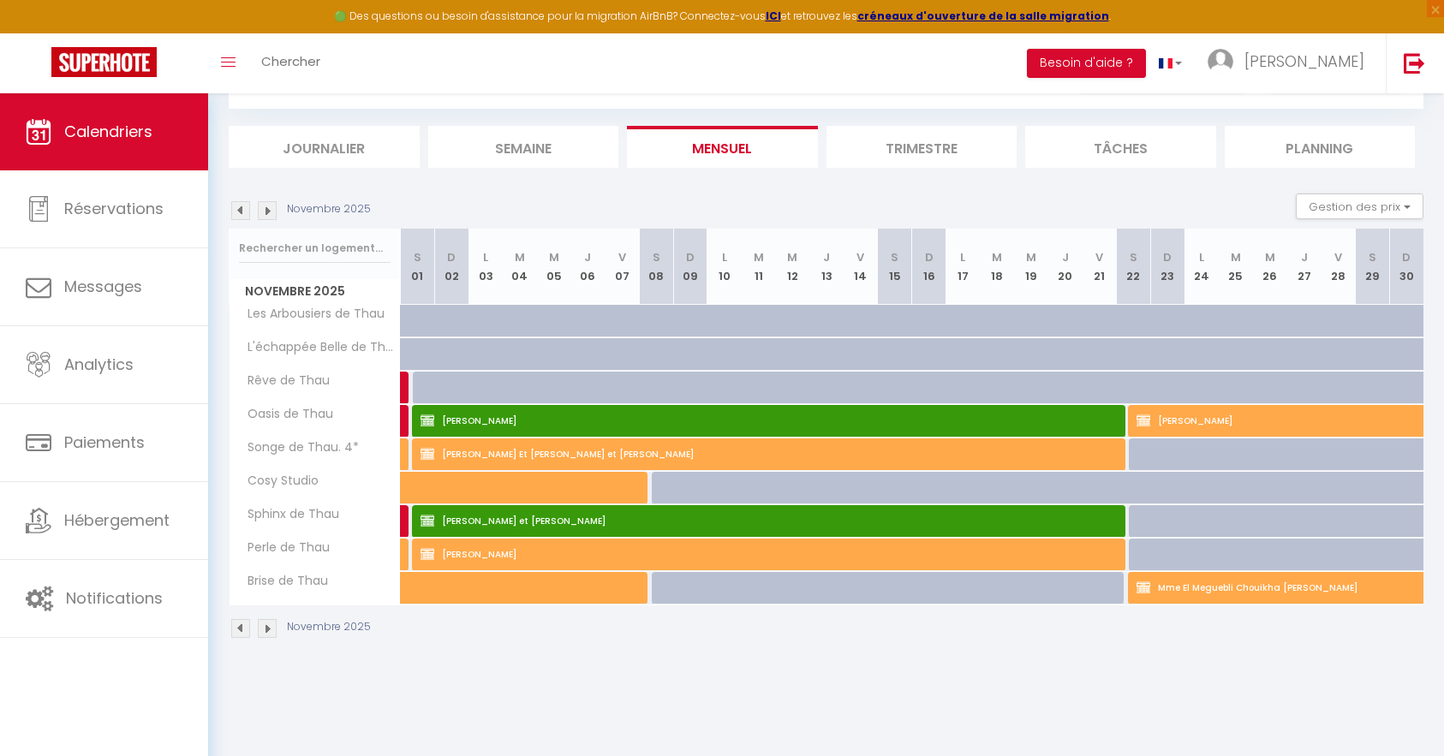
click at [720, 387] on div at bounding box center [736, 397] width 34 height 33
type input "Lun 10 Novembre 2025"
type input "Mar 11 Novembre 2025"
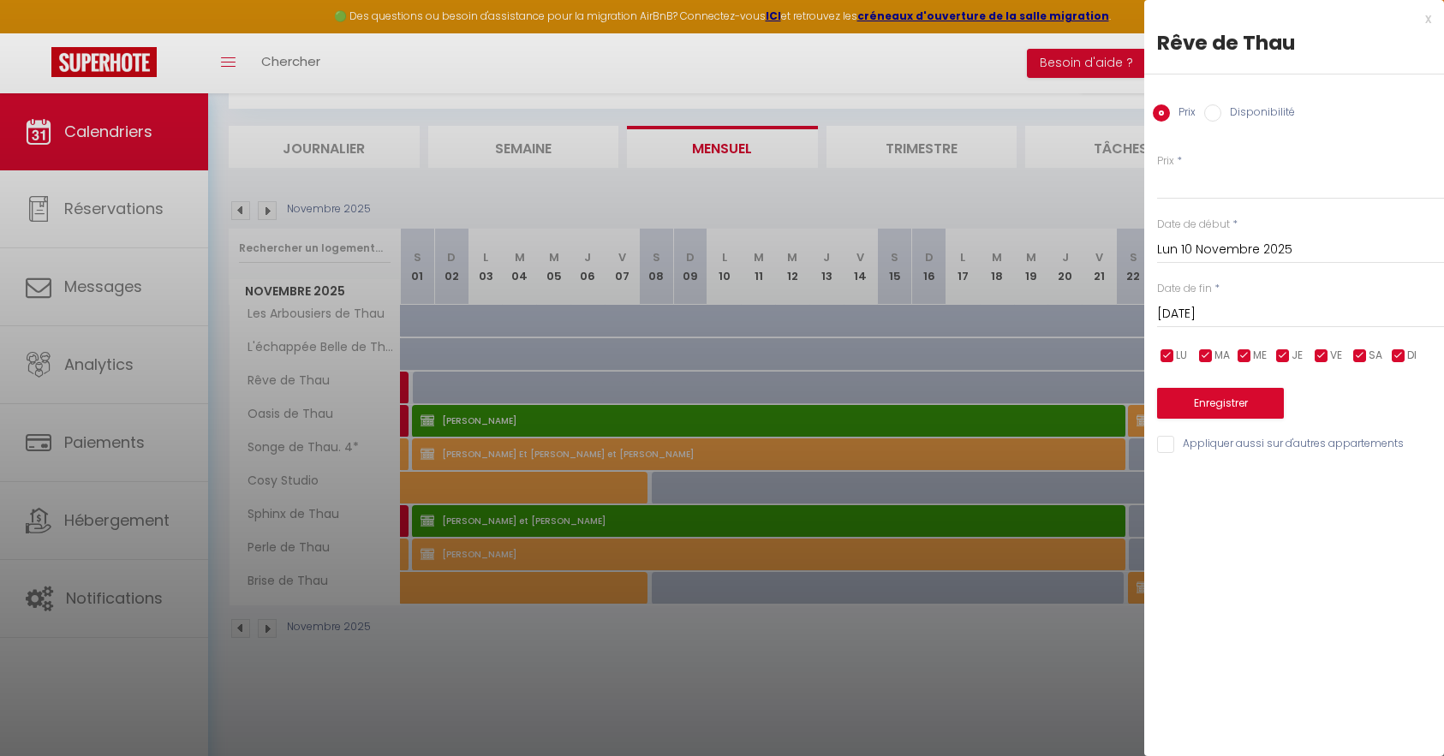
click at [628, 386] on div at bounding box center [722, 378] width 1444 height 756
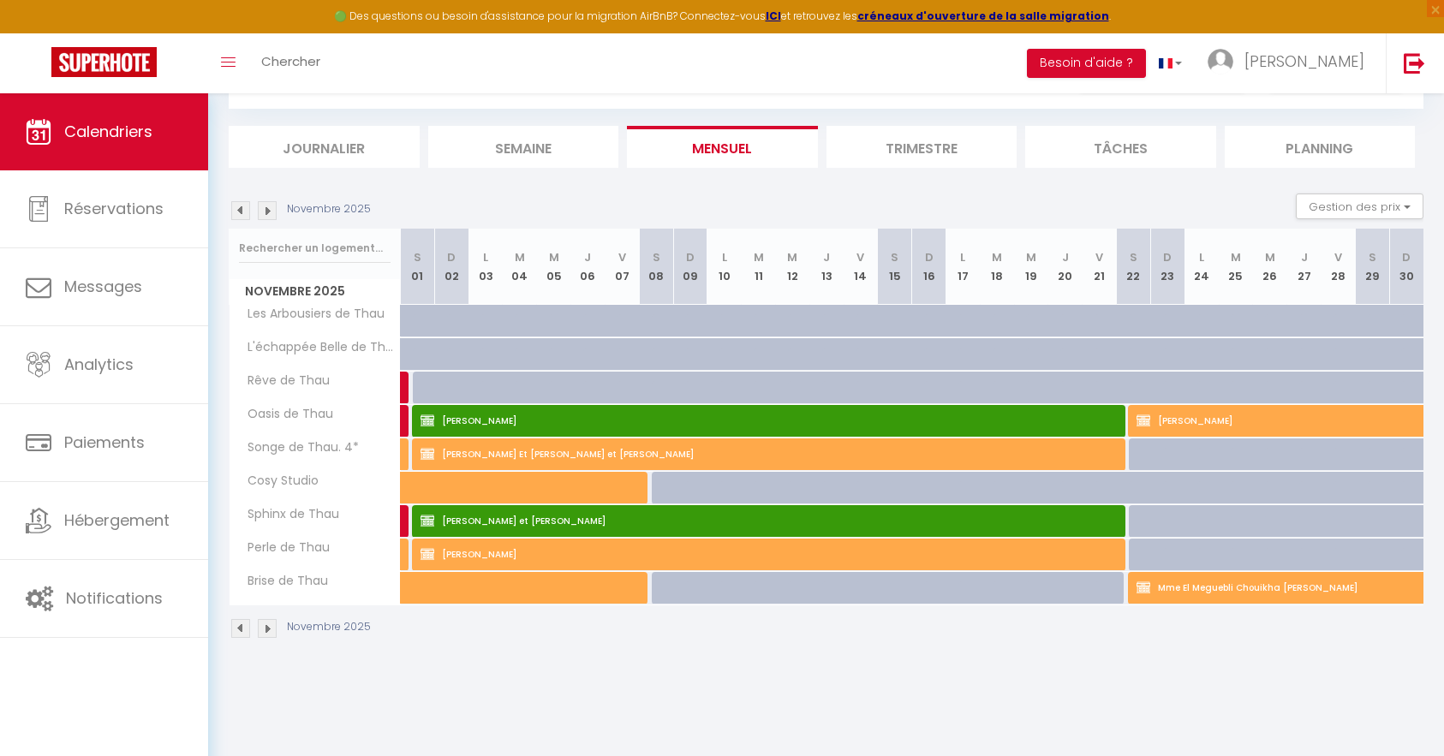
click at [628, 386] on div at bounding box center [634, 397] width 34 height 33
type input "Ven 07 Novembre 2025"
type input "Sam 08 Novembre 2025"
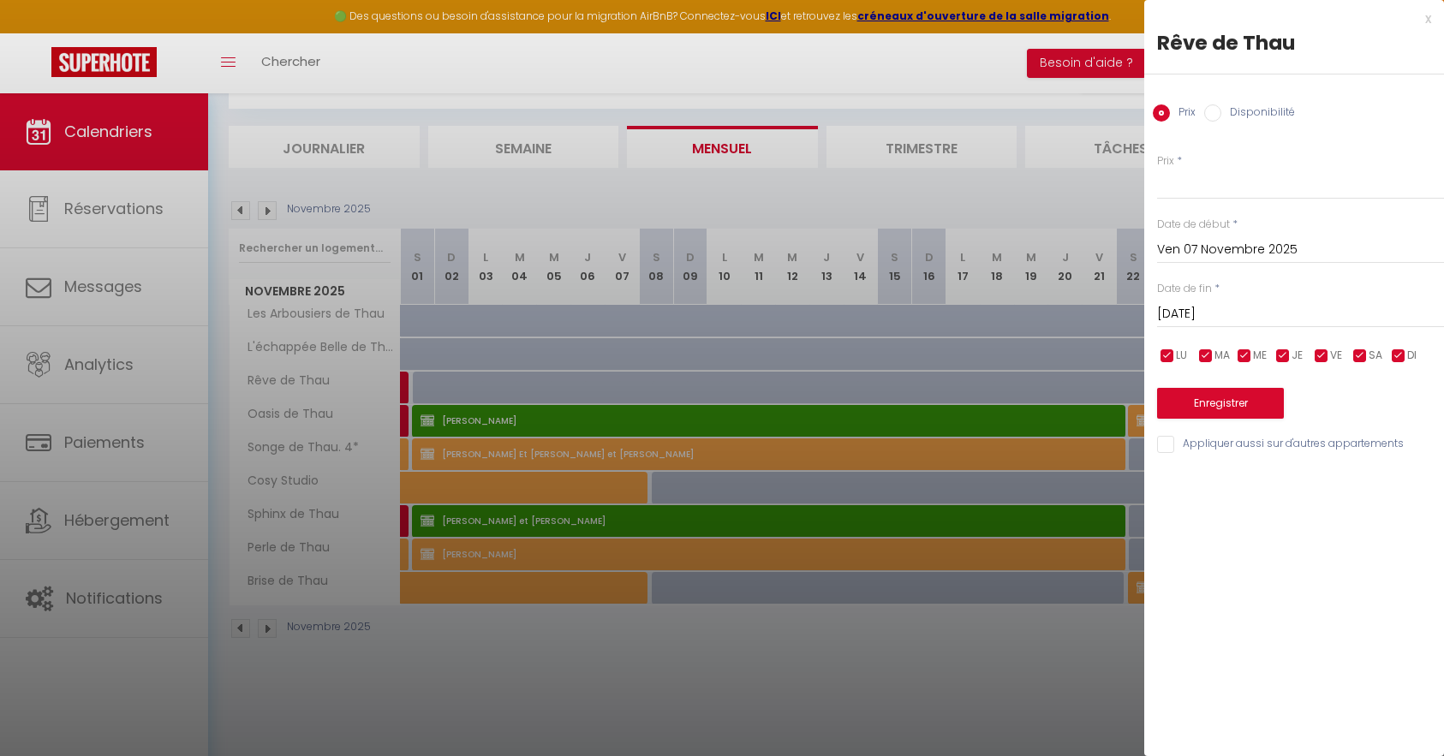
click at [494, 384] on div at bounding box center [722, 378] width 1444 height 756
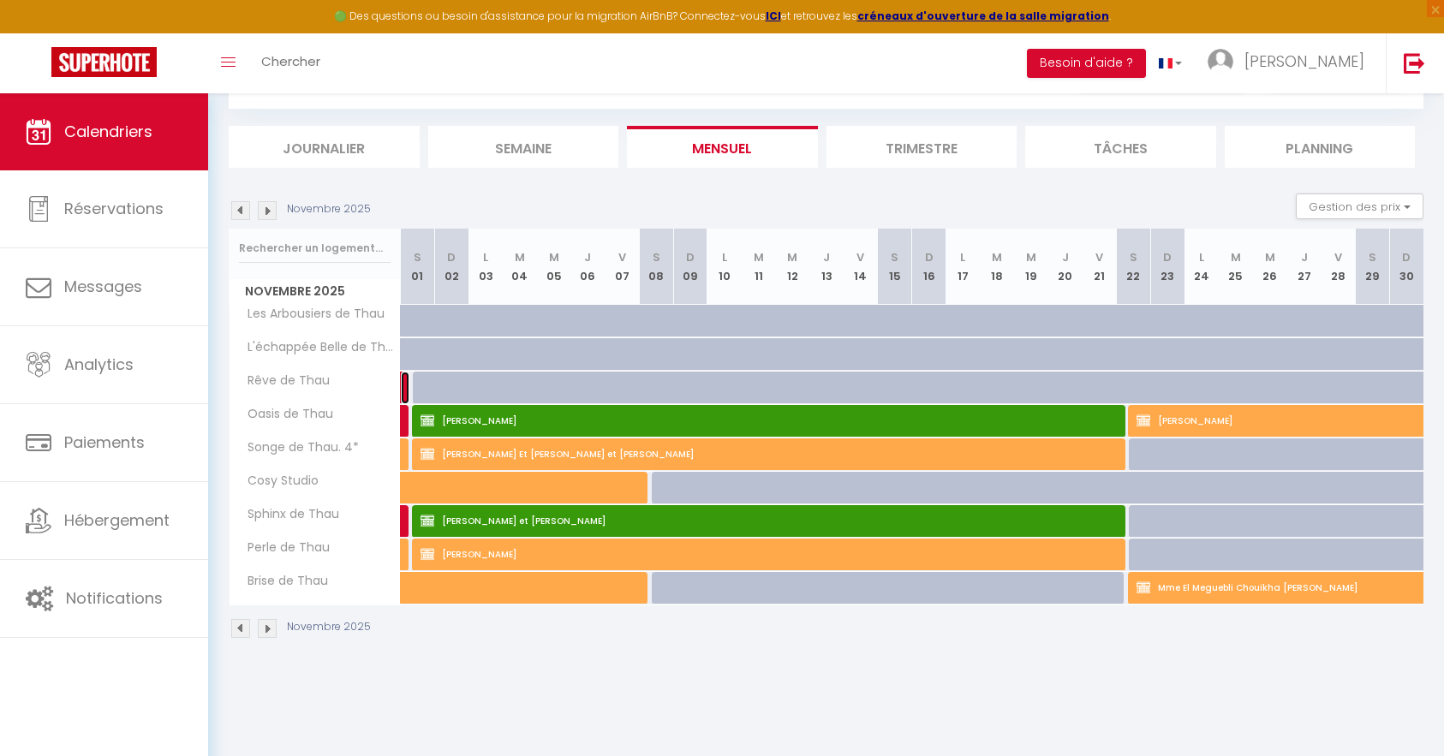
click at [402, 386] on link at bounding box center [405, 388] width 9 height 33
select select "OK"
select select "KO"
select select "0"
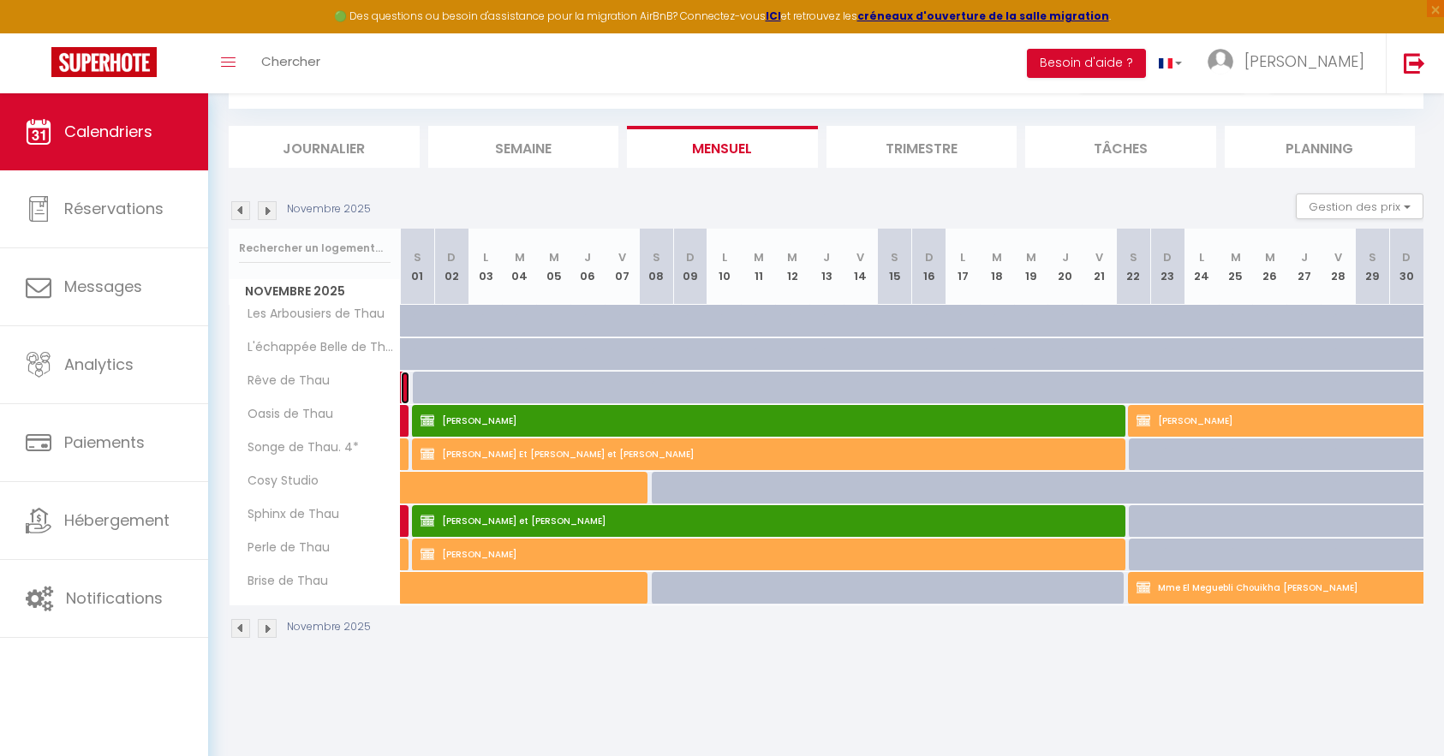
select select "1"
select select
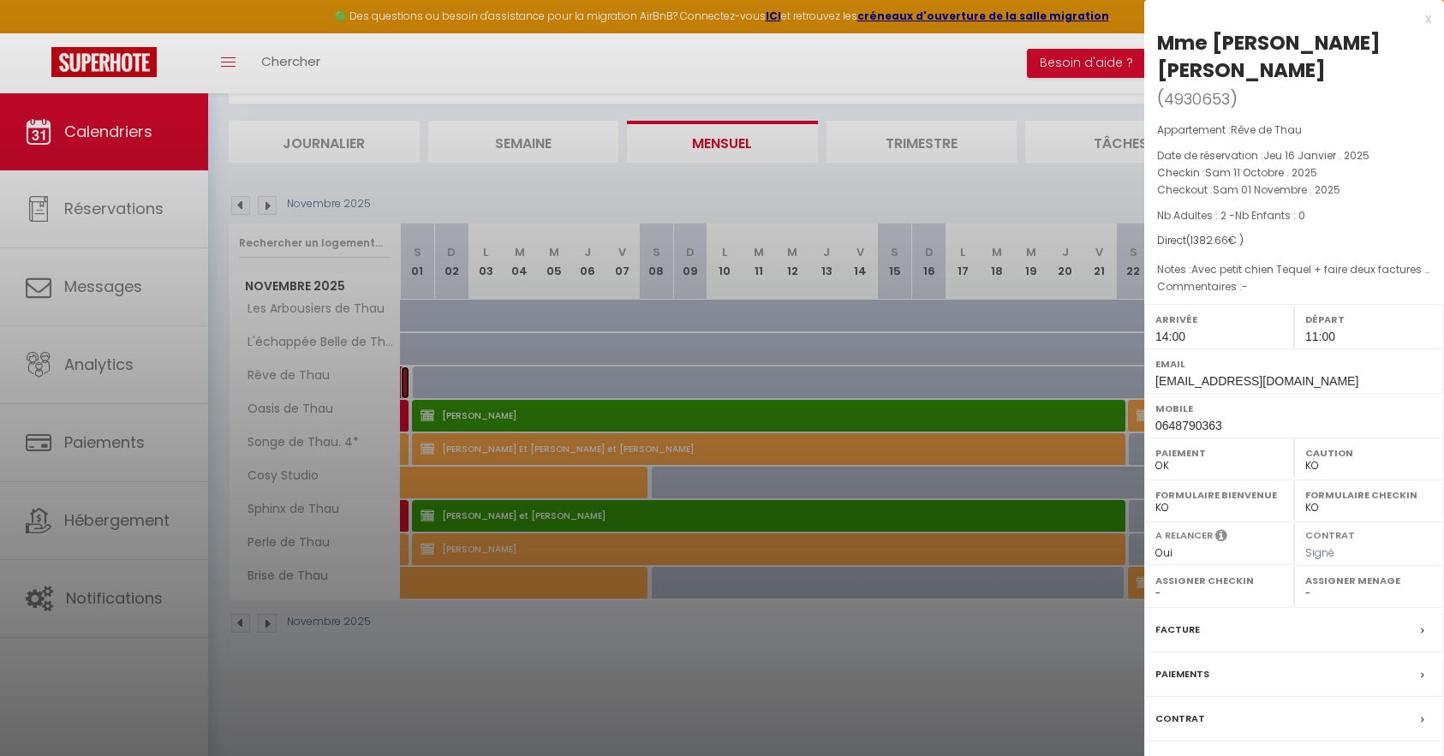
scroll to position [93, 0]
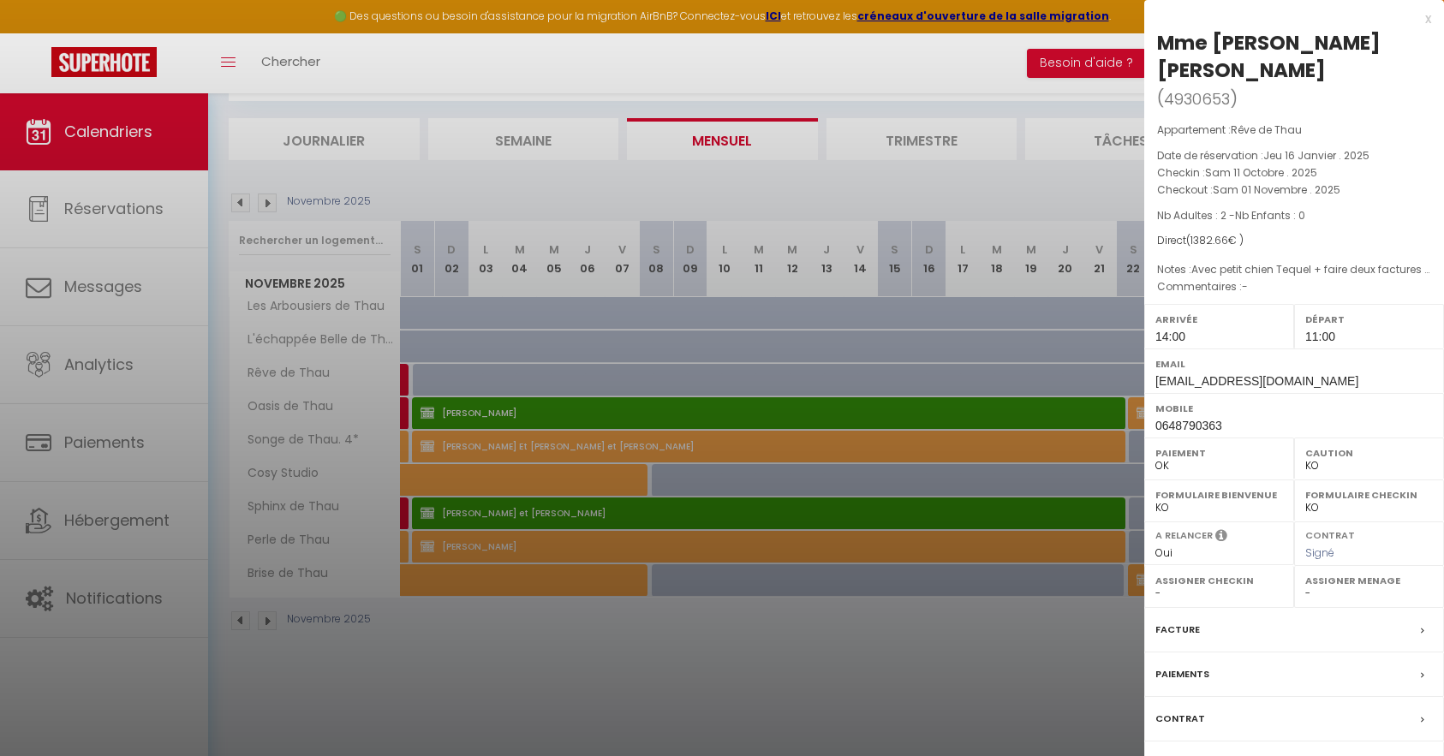
click at [1291, 637] on div "Facture" at bounding box center [1294, 630] width 300 height 45
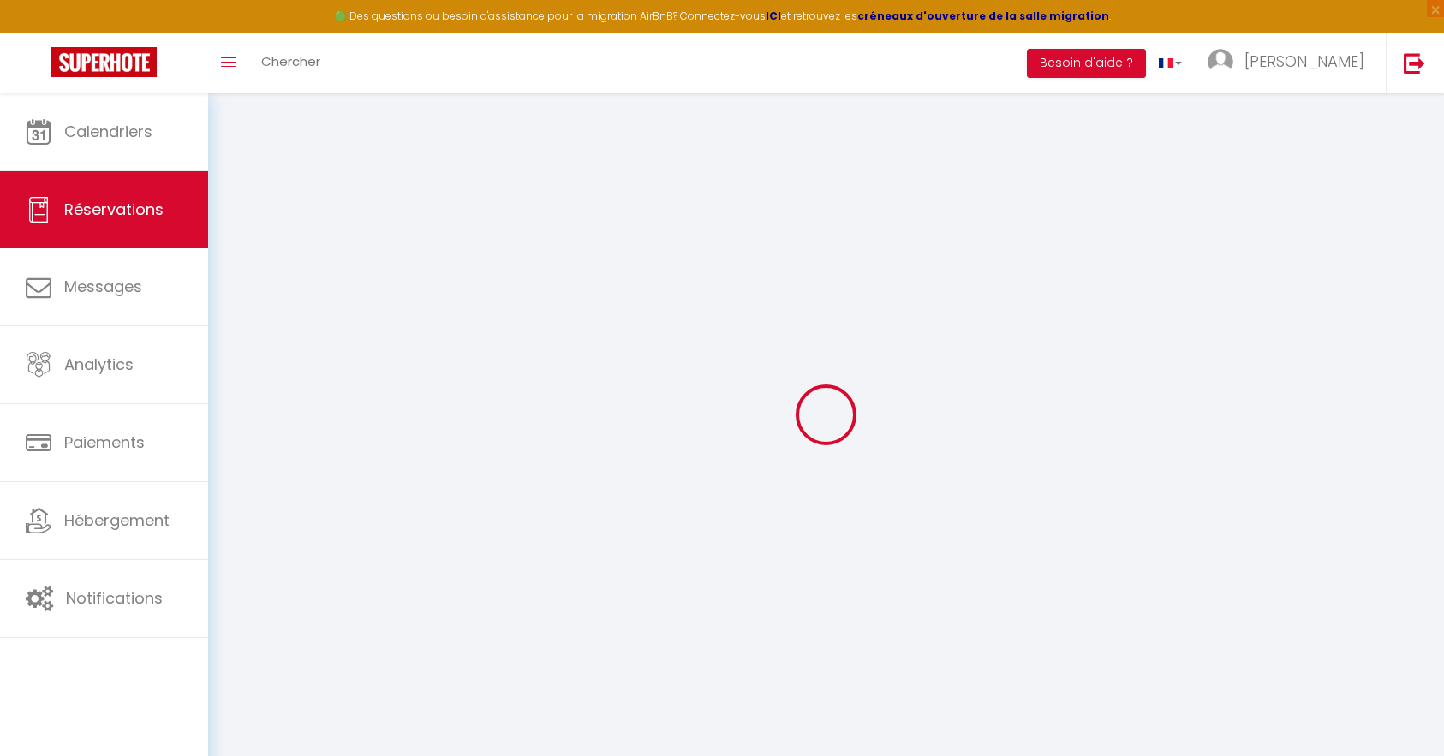
select select
checkbox input "true"
select select
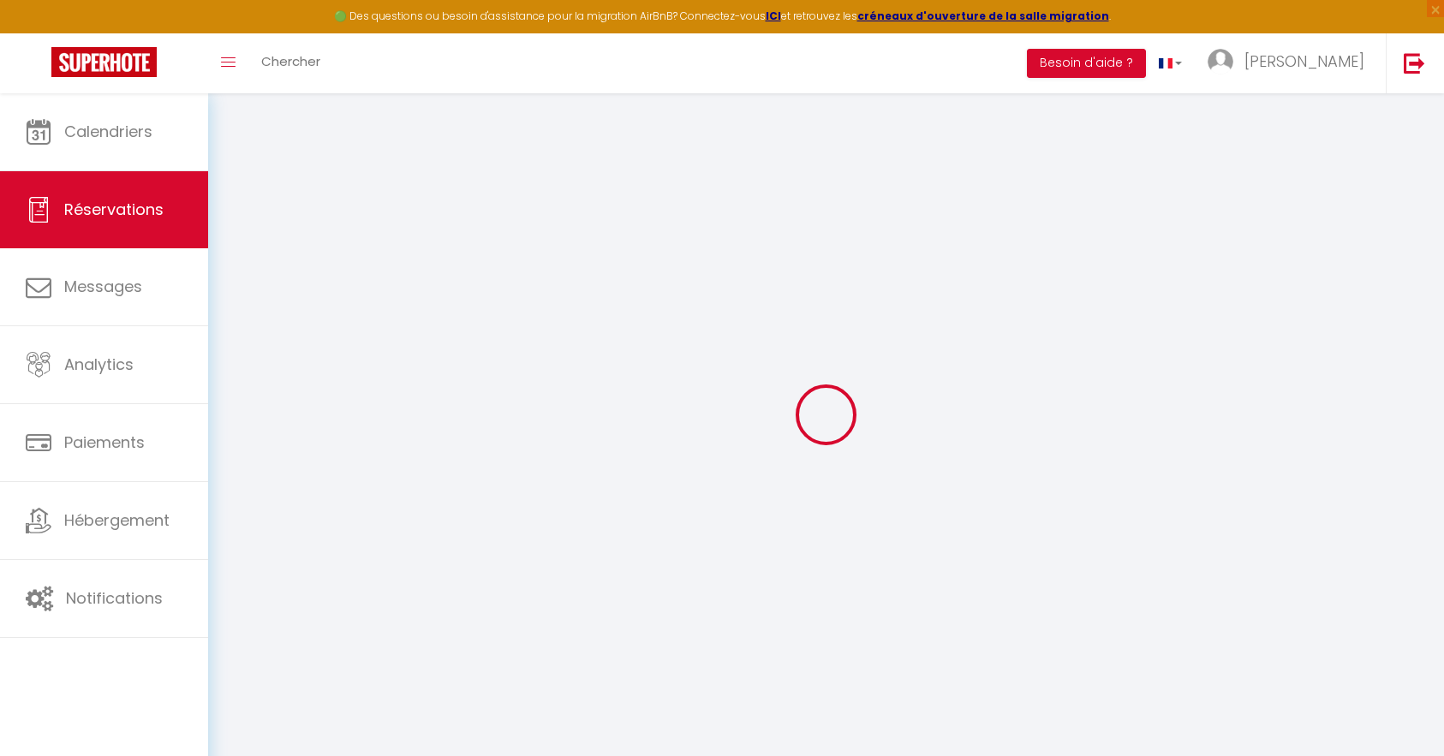
checkbox input "true"
type textarea "Avec petit chien Tequel + faire deux factures (une pour Madame et une pour Mons…"
type input "72.66"
select select
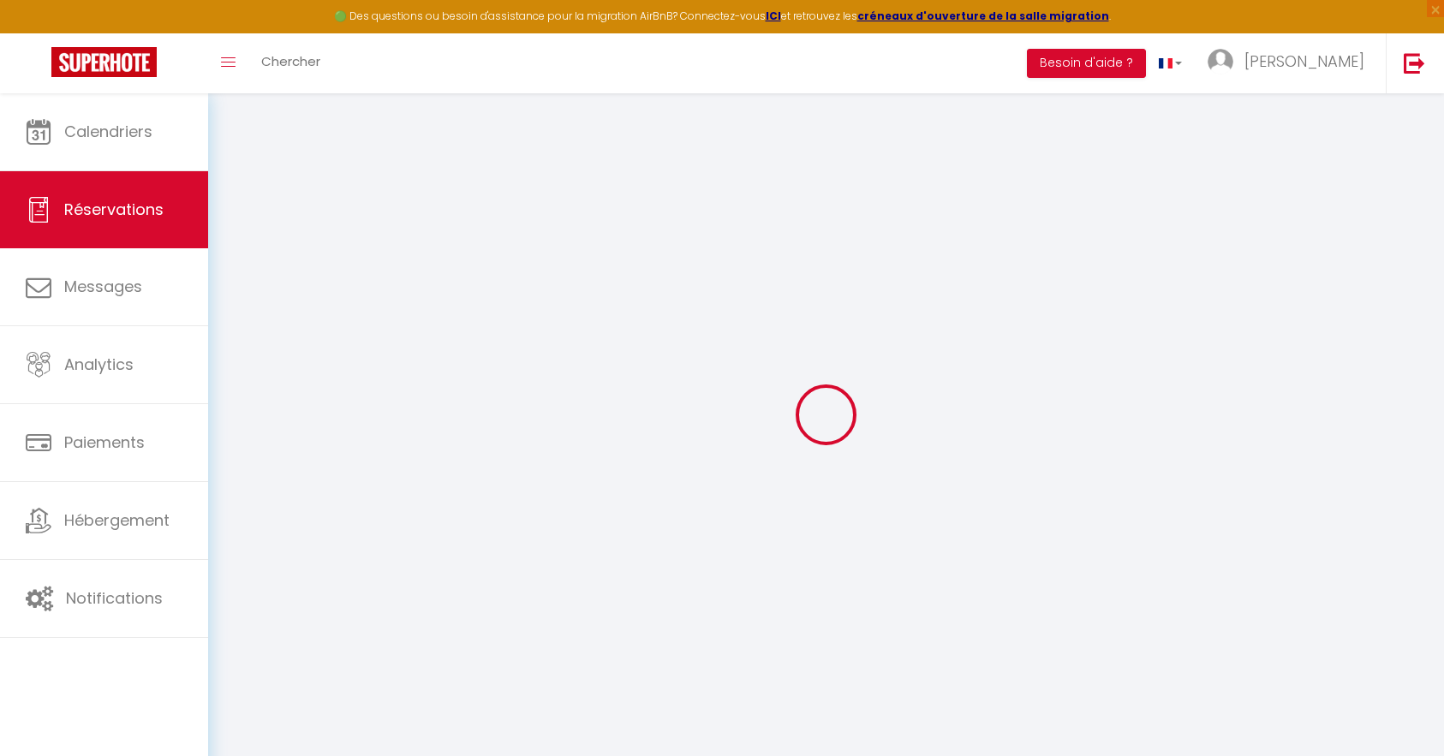
select select "14:00"
select select "11:00"
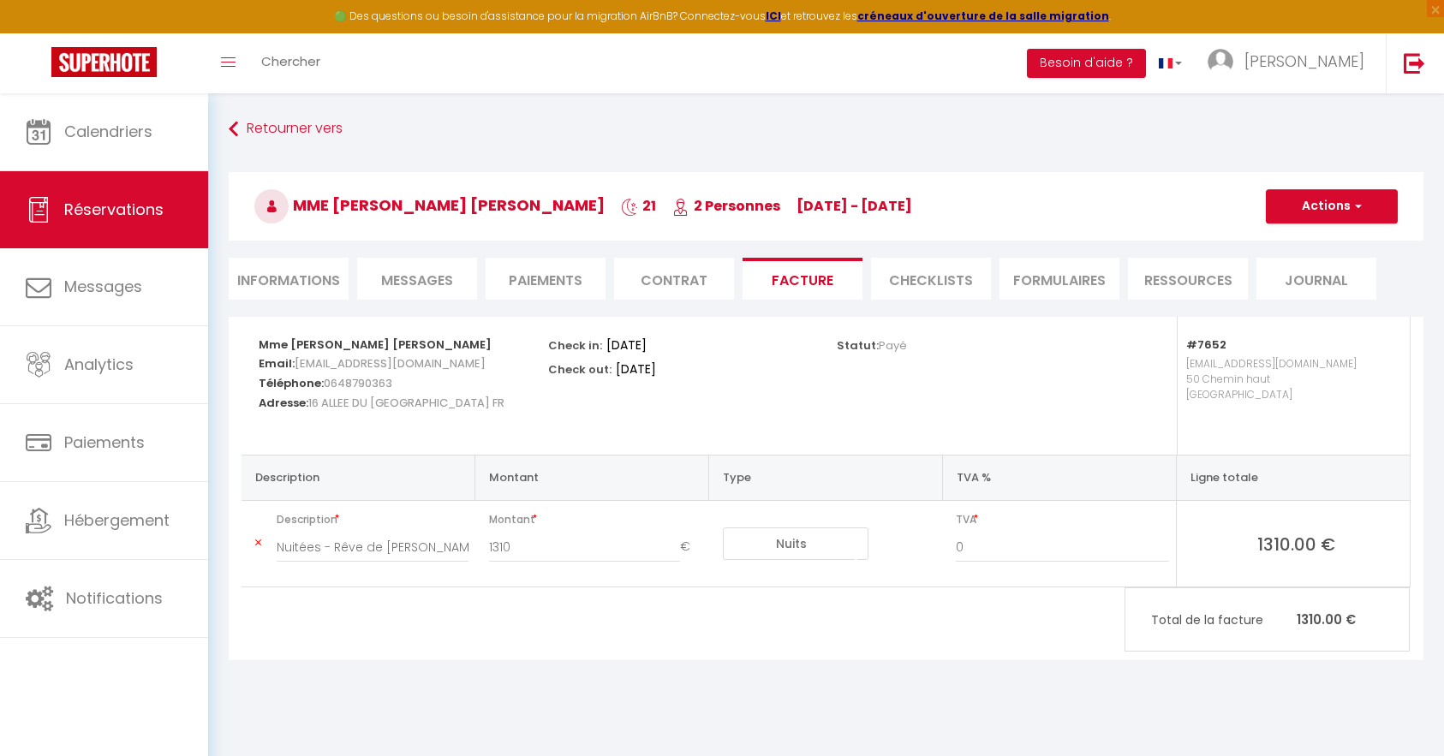
click at [309, 272] on li "Informations" at bounding box center [289, 279] width 120 height 42
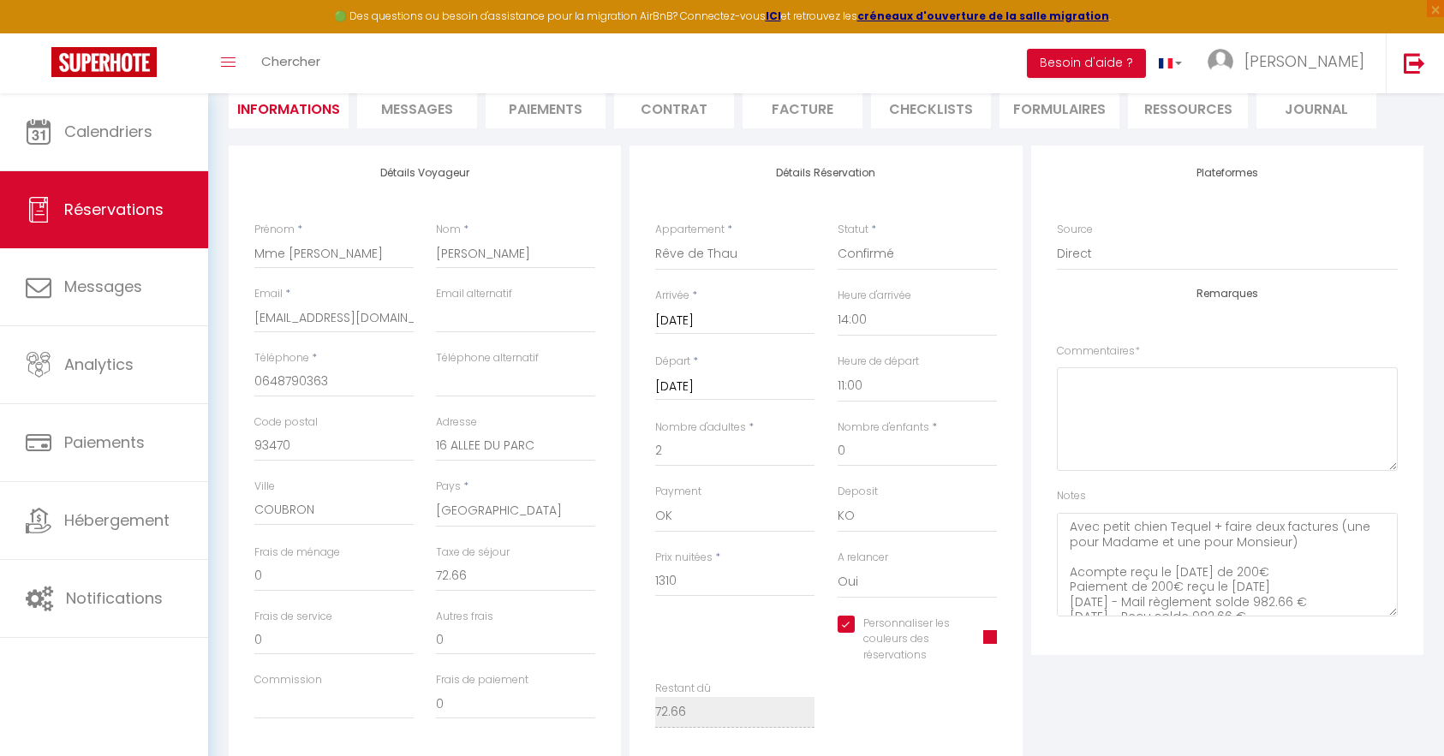
scroll to position [257, 0]
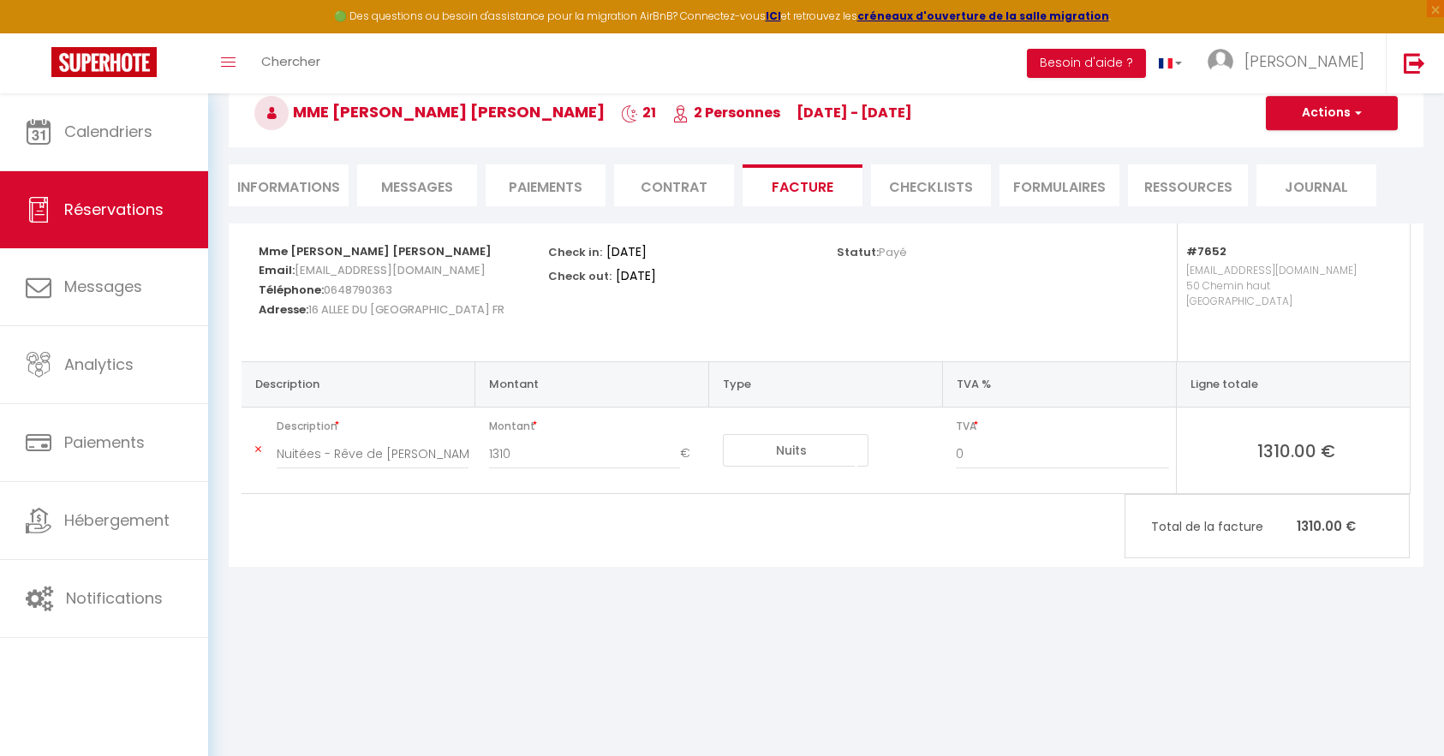
scroll to position [93, 0]
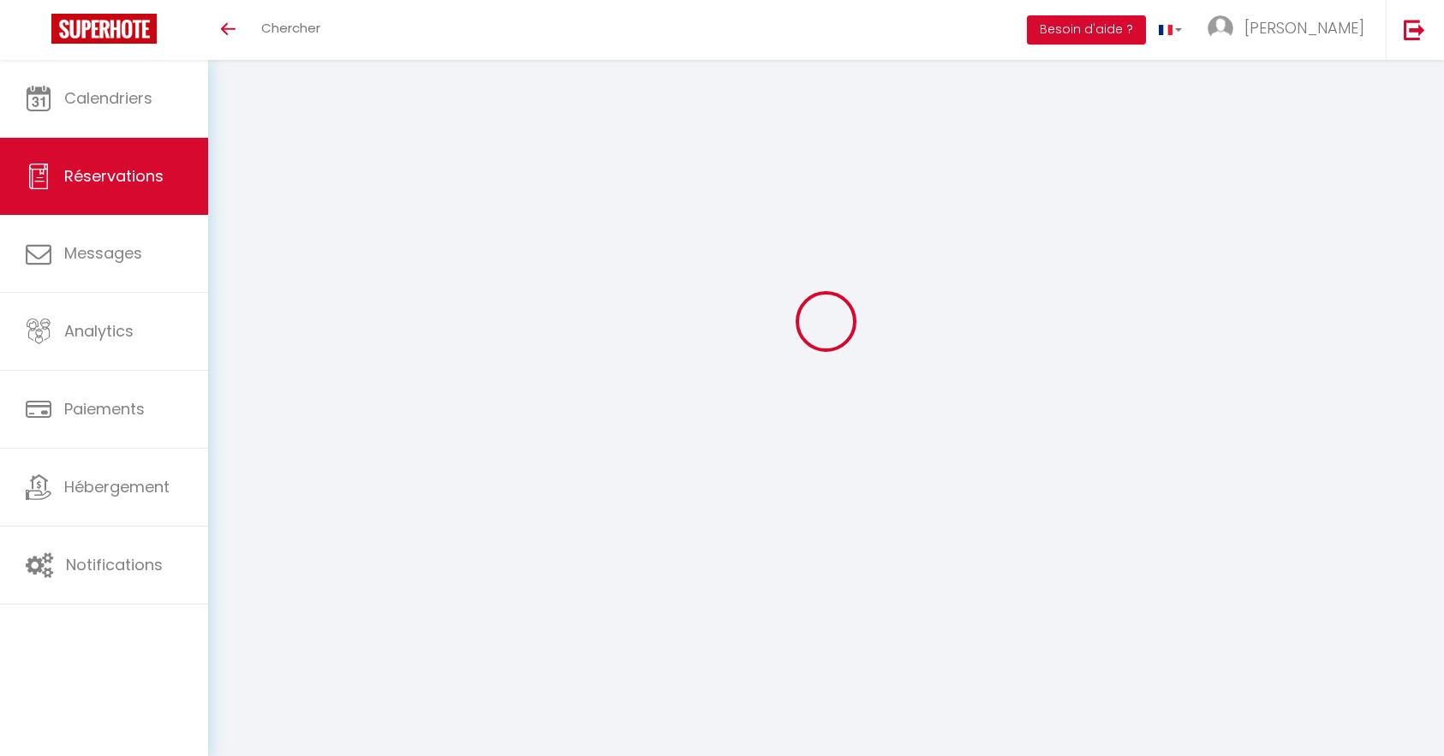
select select
checkbox input "true"
type textarea "Avec petit chien Tequel + faire deux factures (une pour Madame et une pour Mons…"
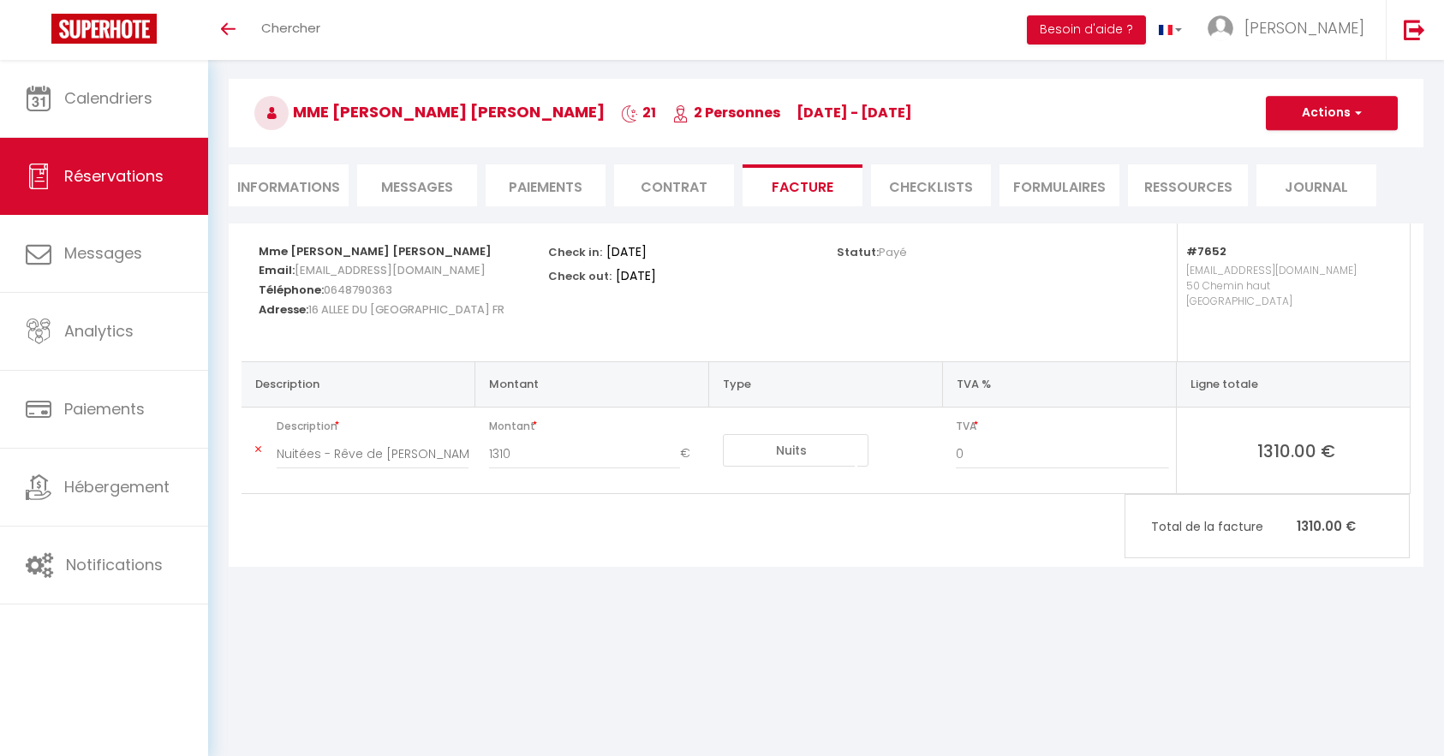
click at [308, 188] on li "Informations" at bounding box center [289, 185] width 120 height 42
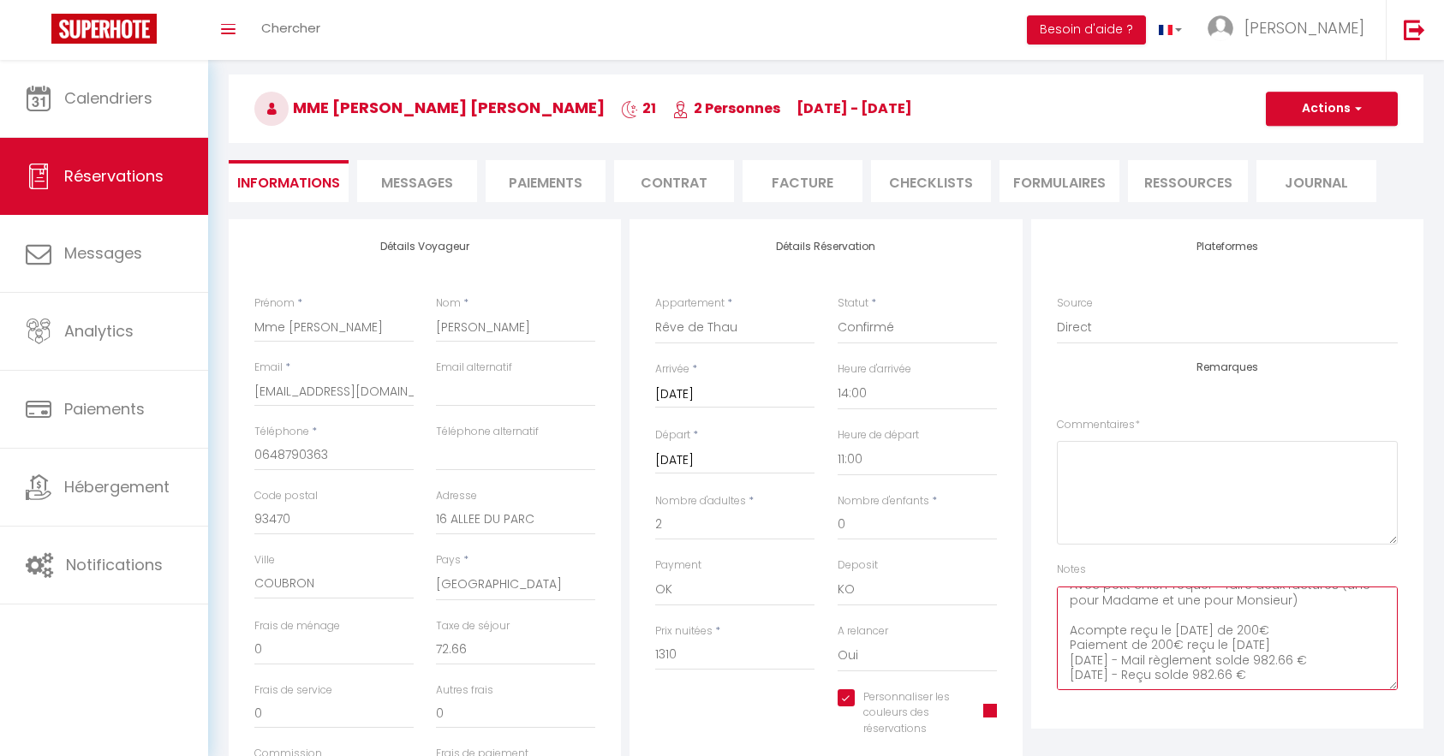
scroll to position [171, 0]
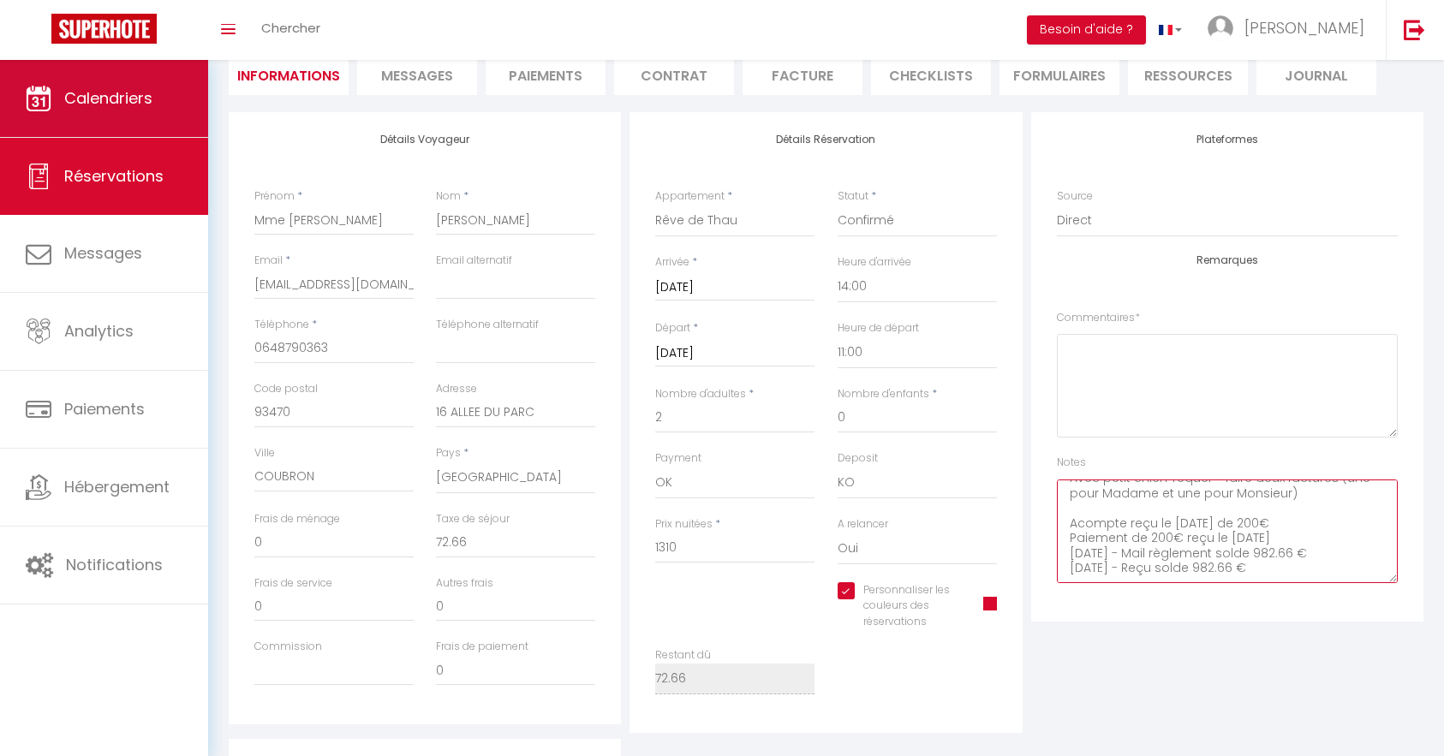
click at [122, 105] on span "Calendriers" at bounding box center [108, 97] width 88 height 21
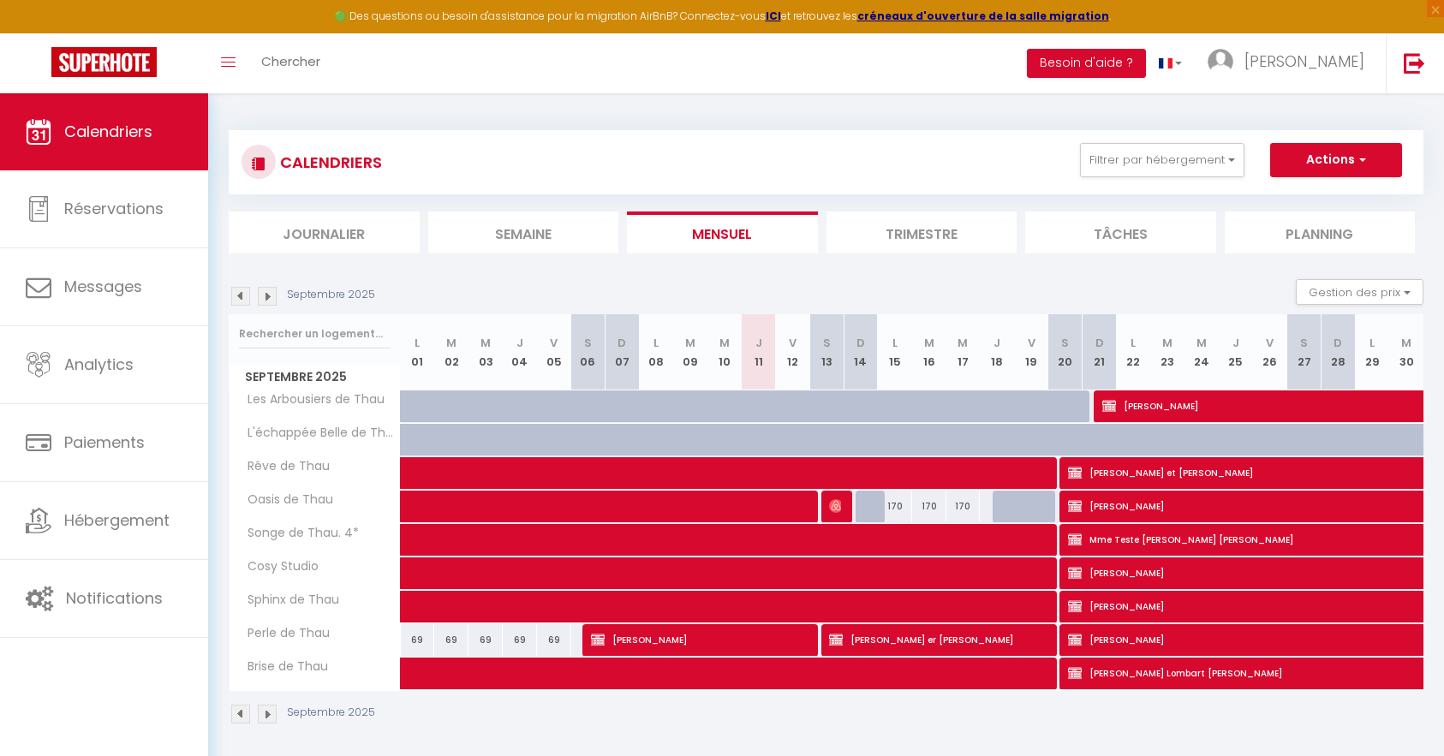
click at [271, 297] on img at bounding box center [267, 296] width 19 height 19
select select
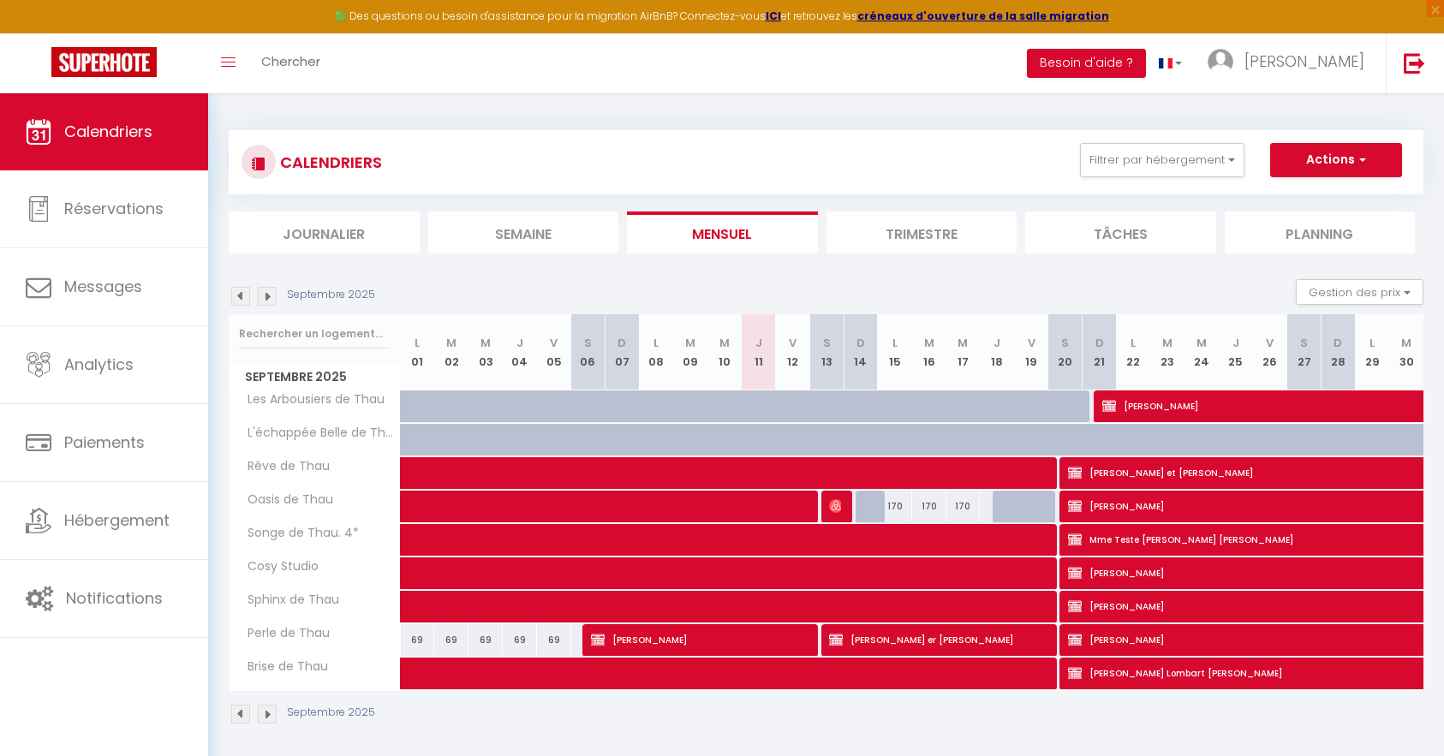
select select
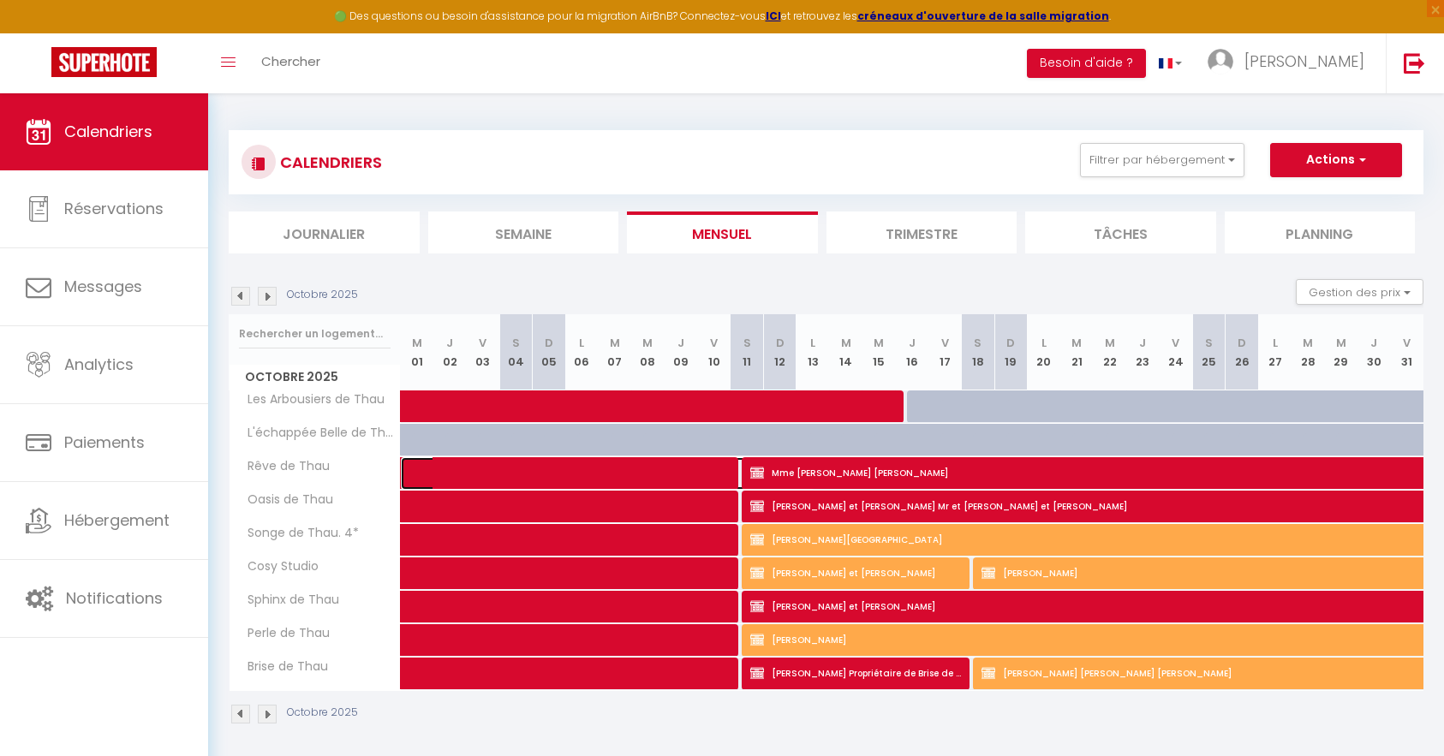
click at [539, 470] on span at bounding box center [617, 473] width 394 height 33
select select "OK"
select select "KO"
select select "0"
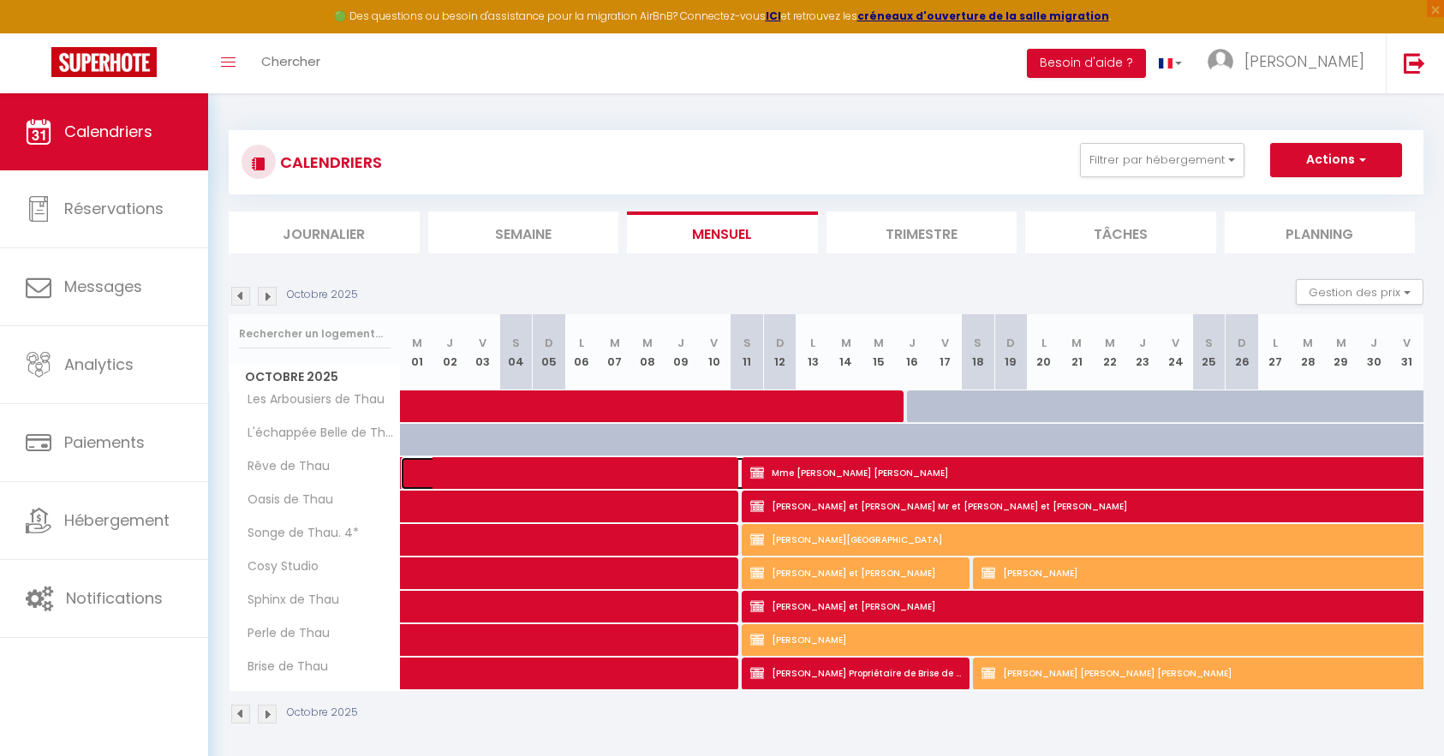
select select "1"
select select
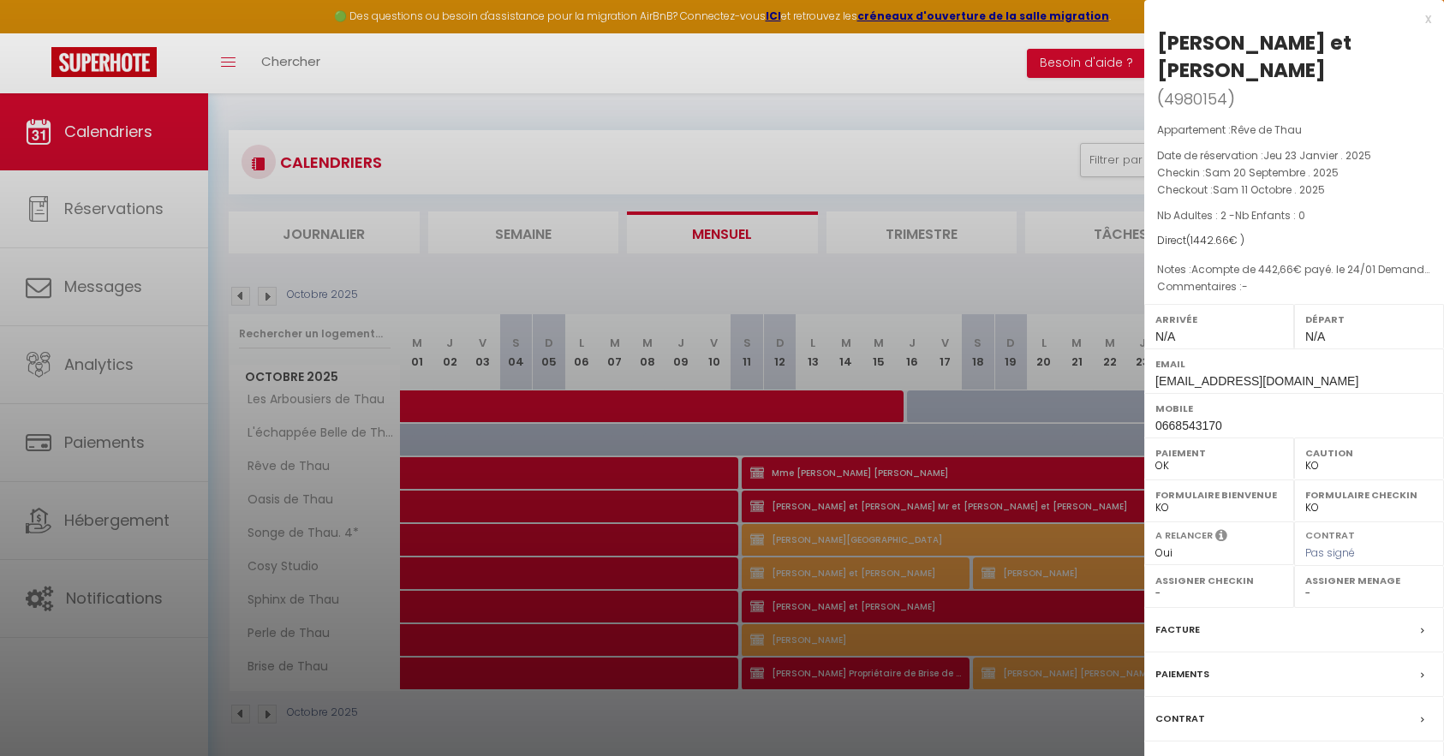
click at [1229, 697] on div "Contrat" at bounding box center [1294, 719] width 300 height 45
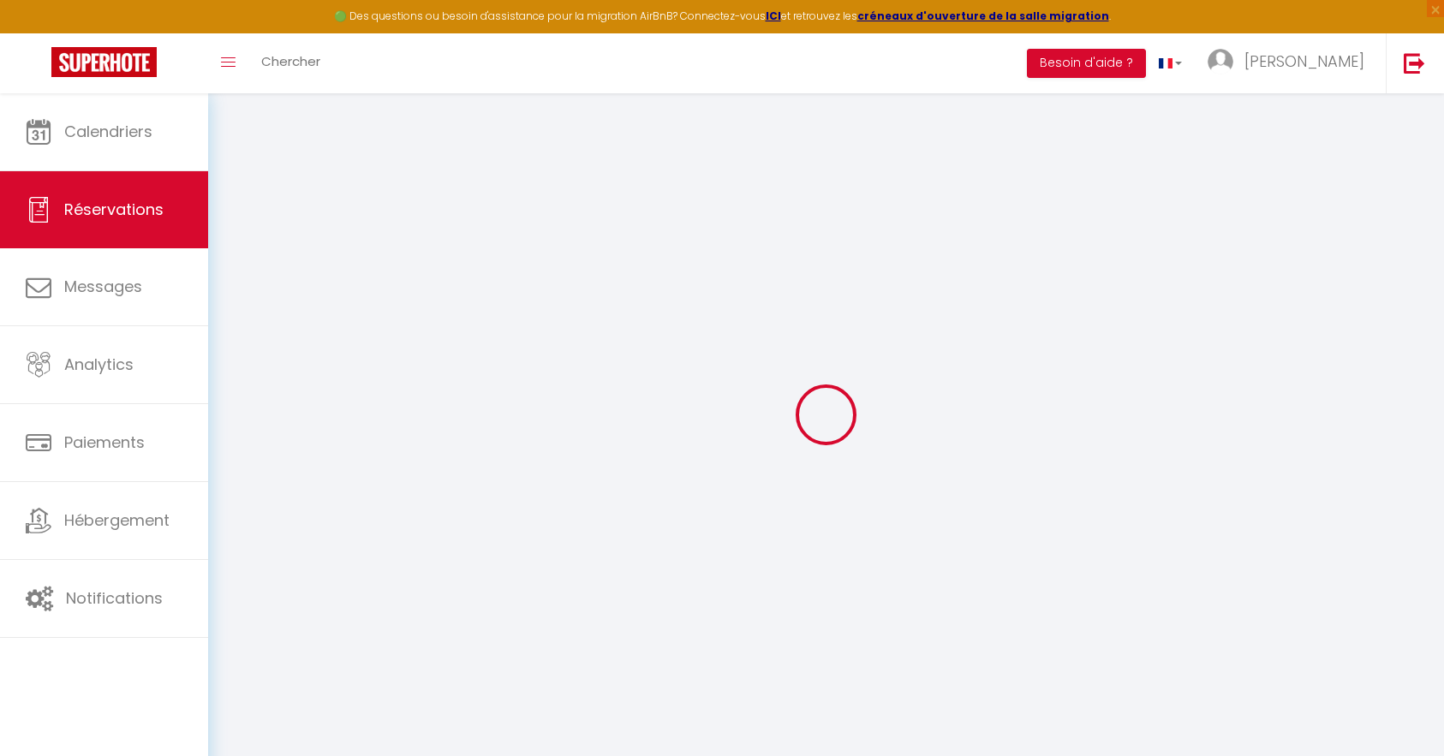
select select
checkbox input "true"
select select
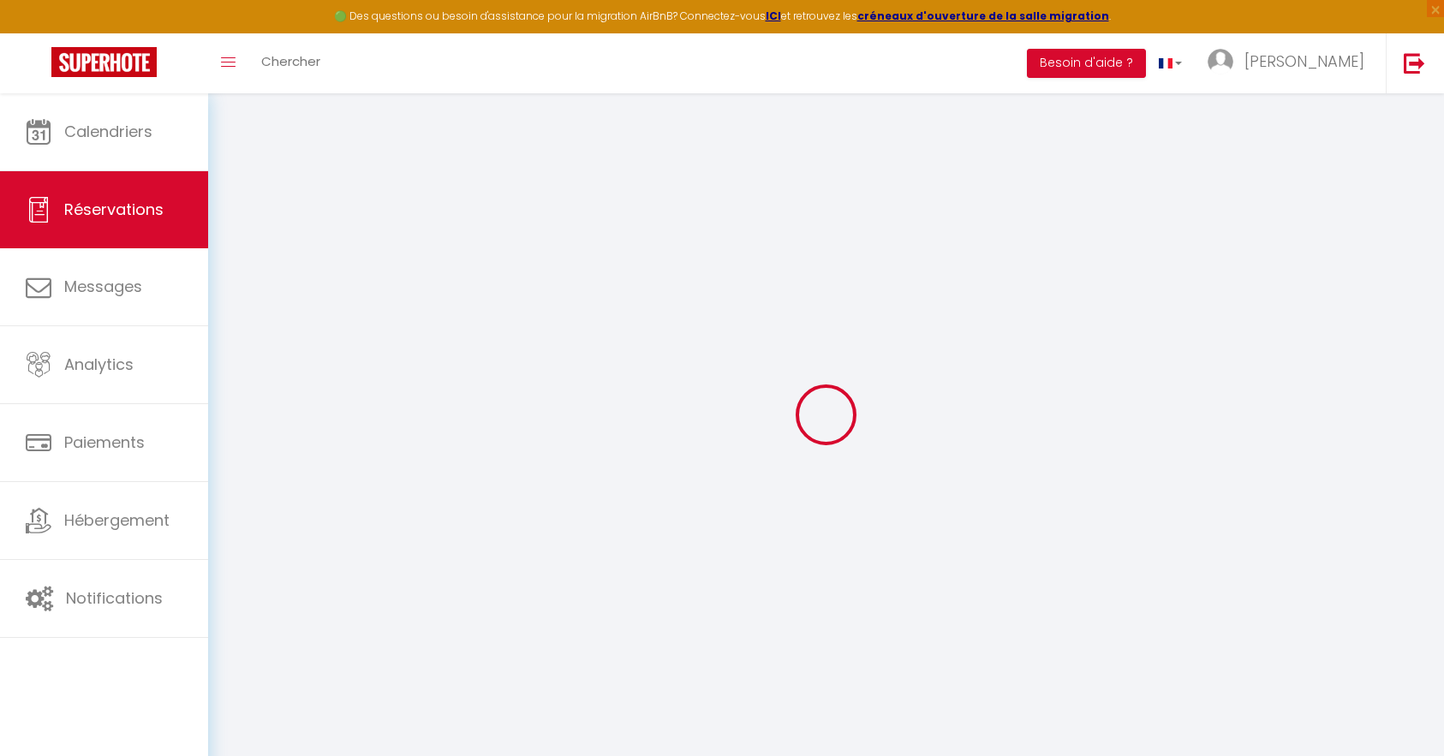
checkbox input "true"
type textarea "Acompte de 442,66€ payé. le 24/01 Demande de décalage de cure validé Relance rè…"
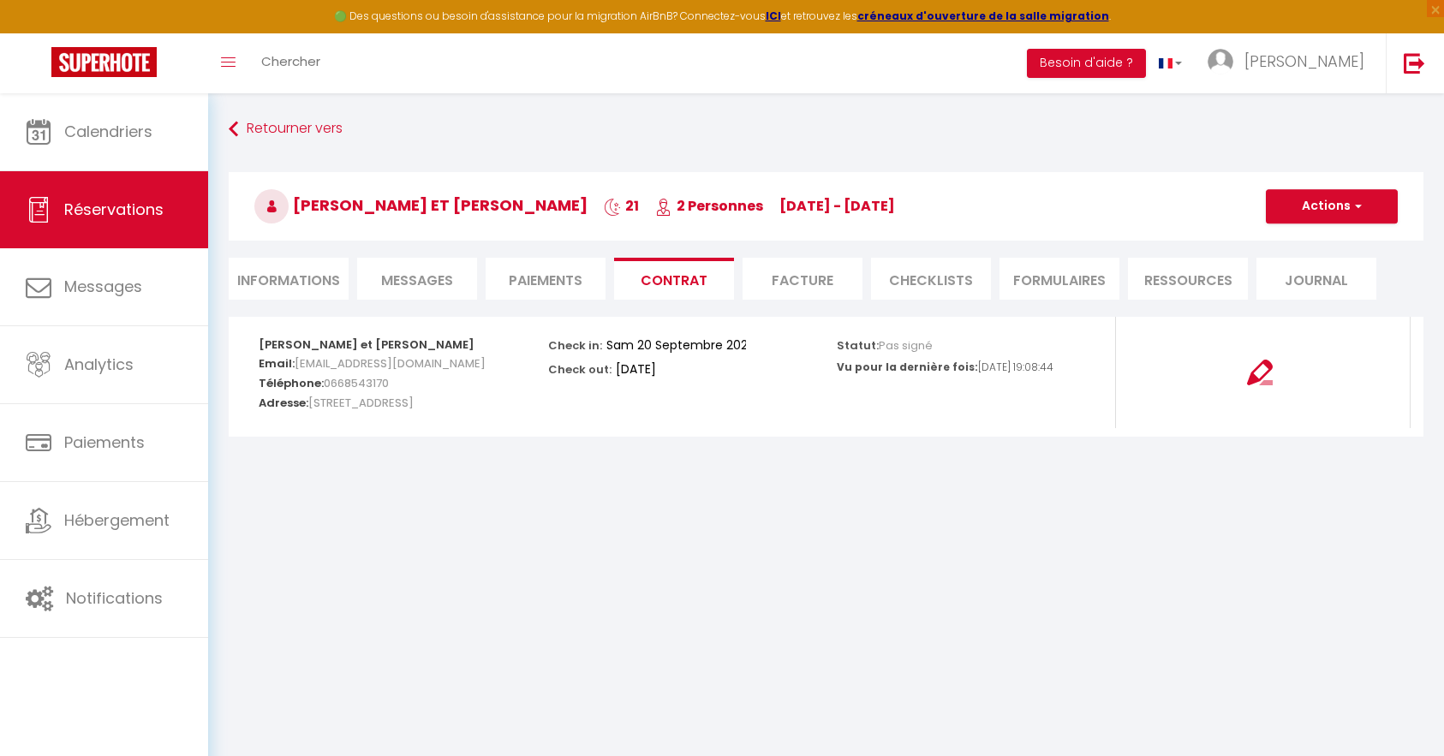
click at [306, 285] on li "Informations" at bounding box center [289, 279] width 120 height 42
select select
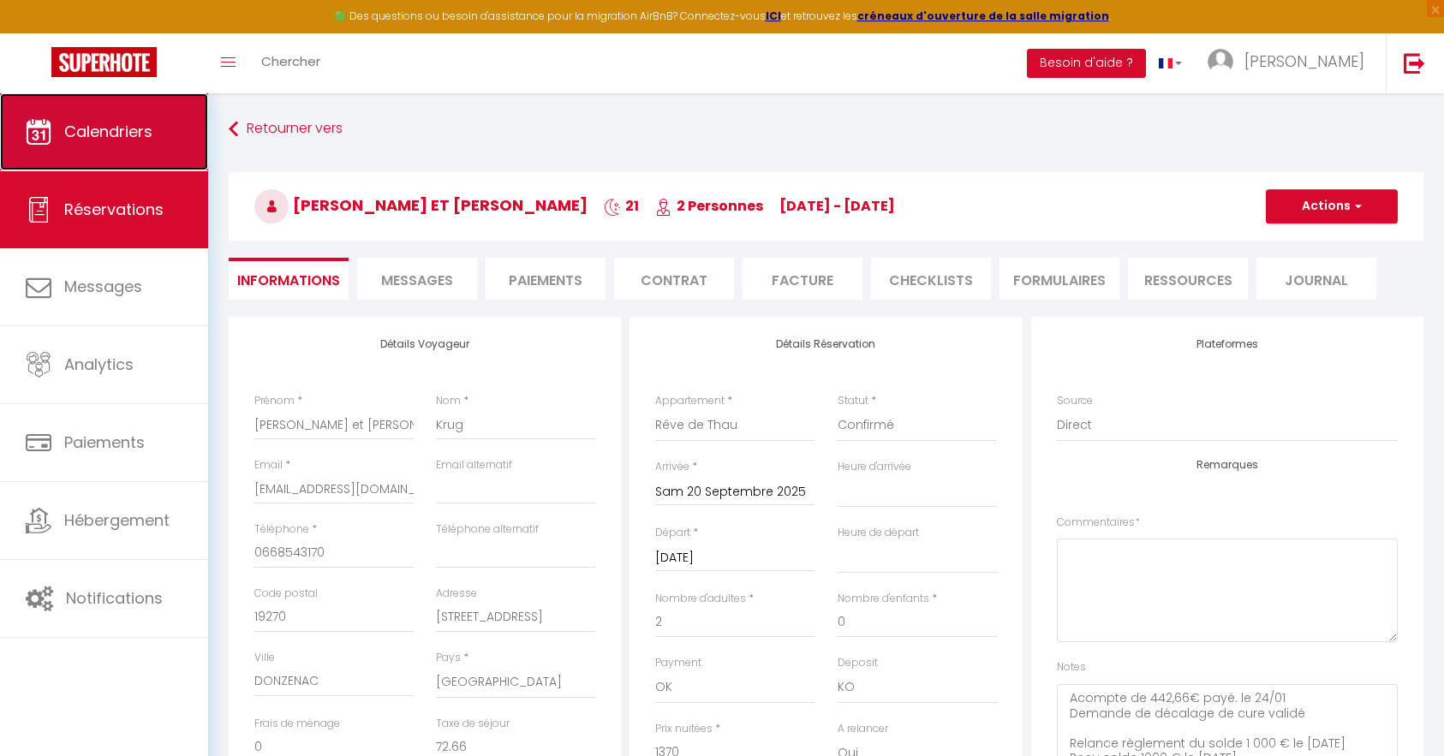
click at [144, 135] on span "Calendriers" at bounding box center [108, 131] width 88 height 21
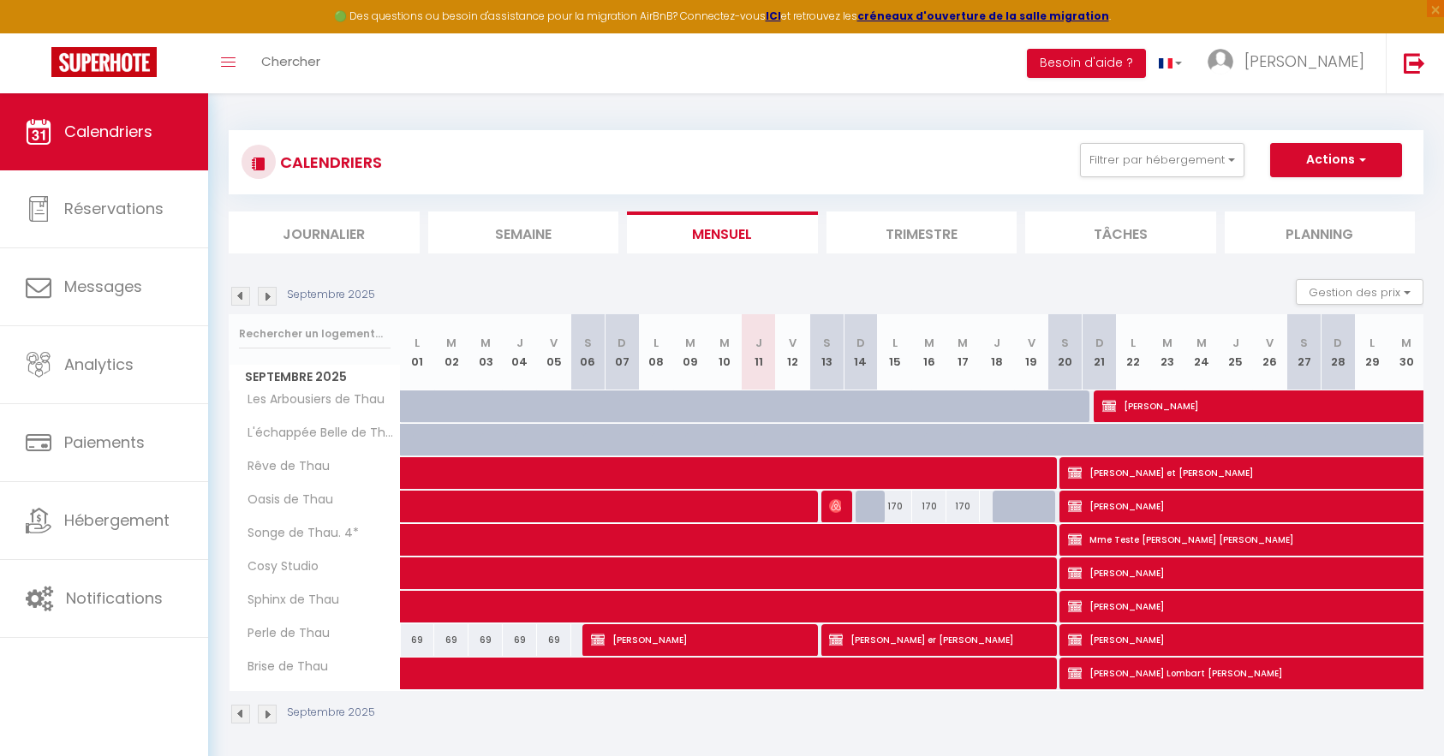
click at [928, 236] on li "Trimestre" at bounding box center [921, 232] width 191 height 42
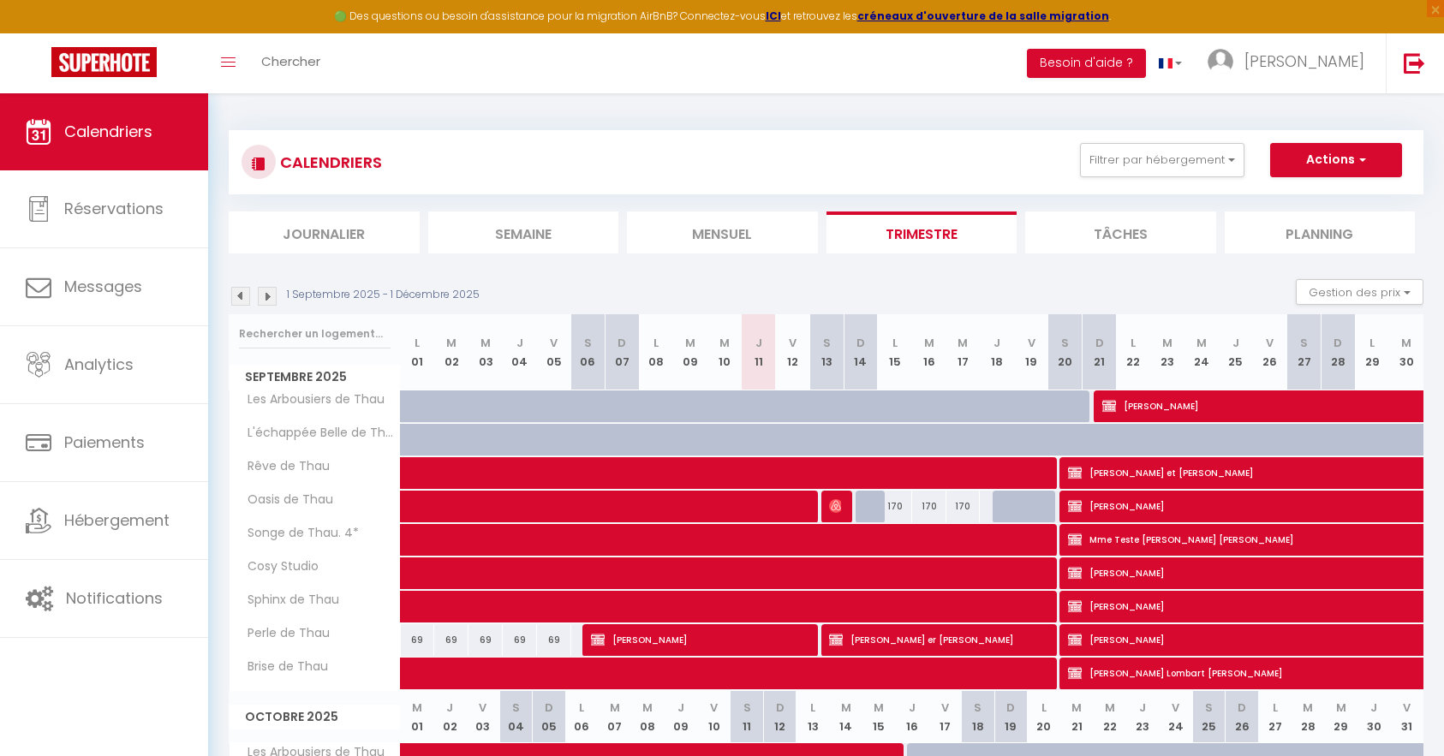
click at [265, 293] on img at bounding box center [267, 296] width 19 height 19
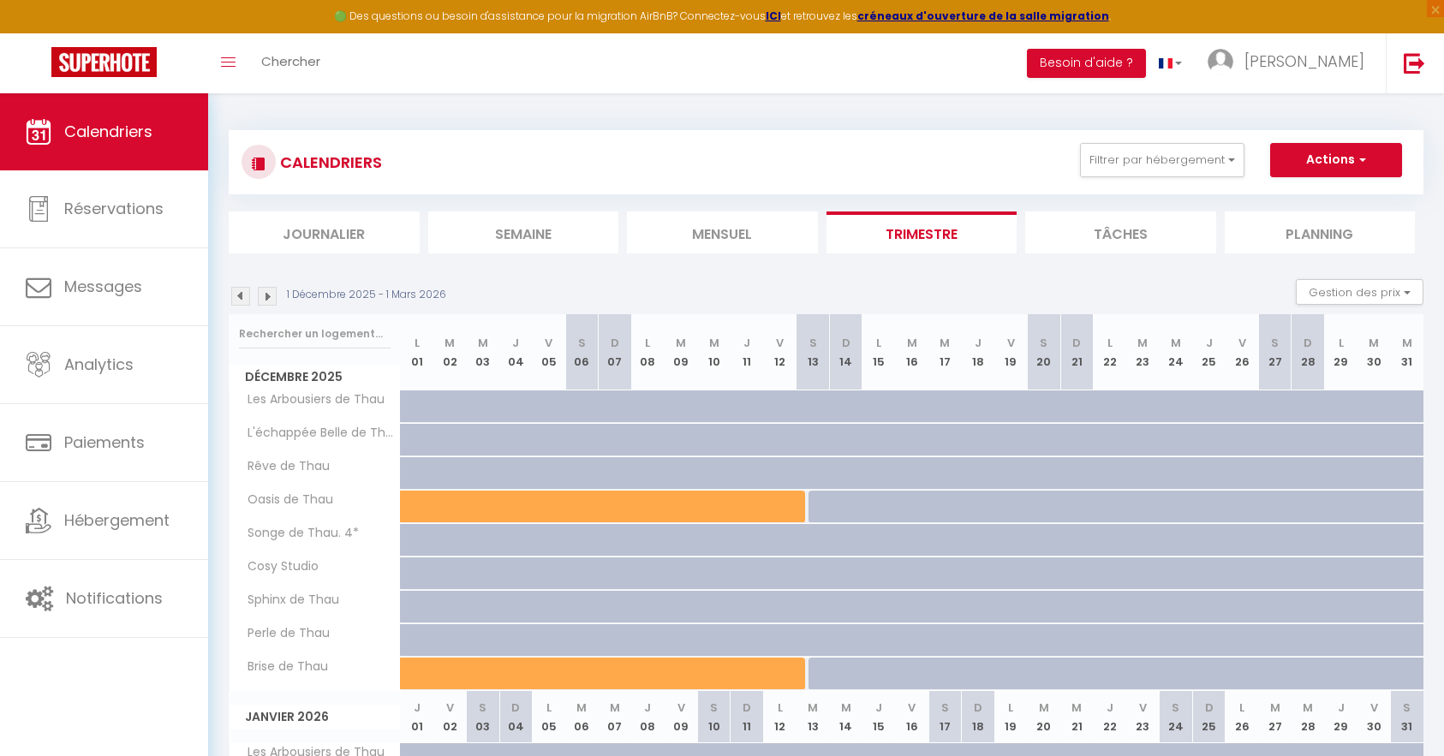
click at [265, 293] on img at bounding box center [267, 296] width 19 height 19
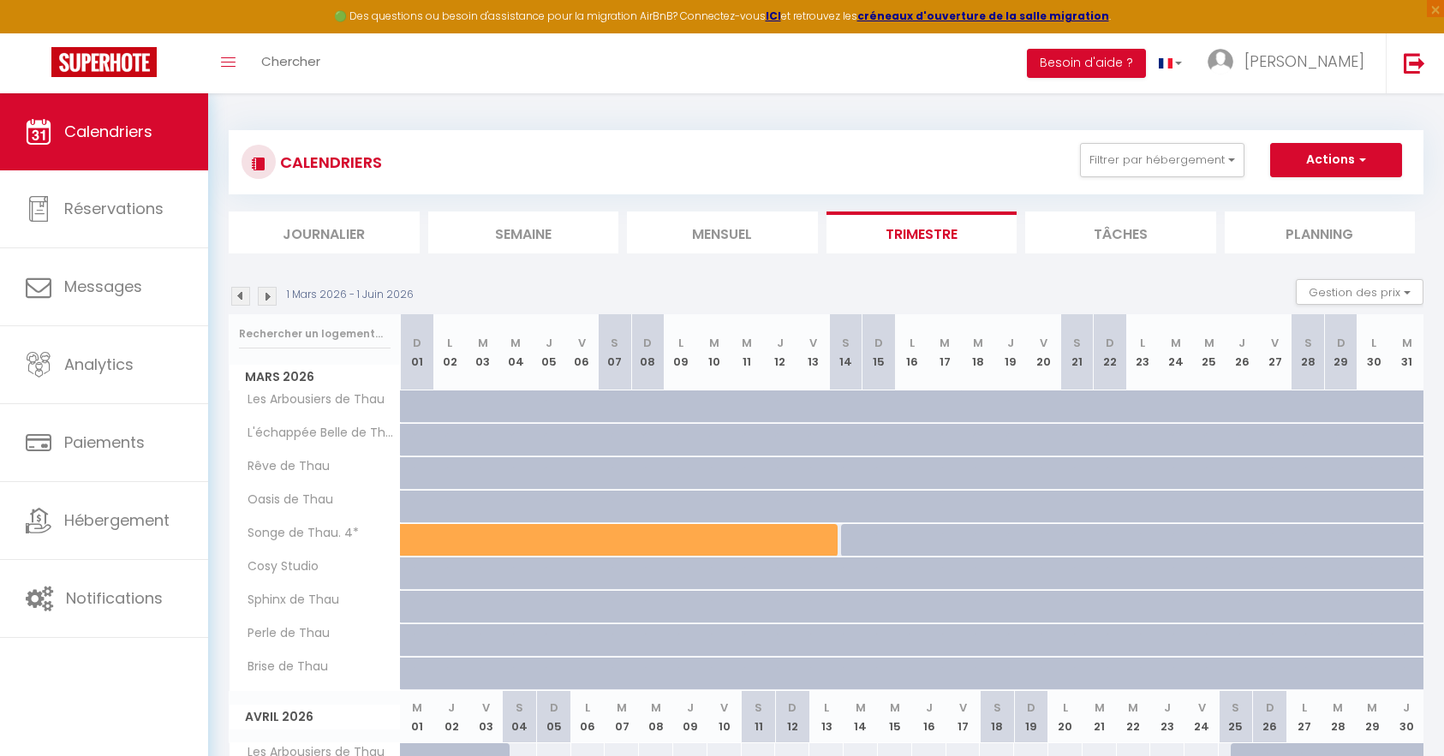
click at [265, 293] on img at bounding box center [267, 296] width 19 height 19
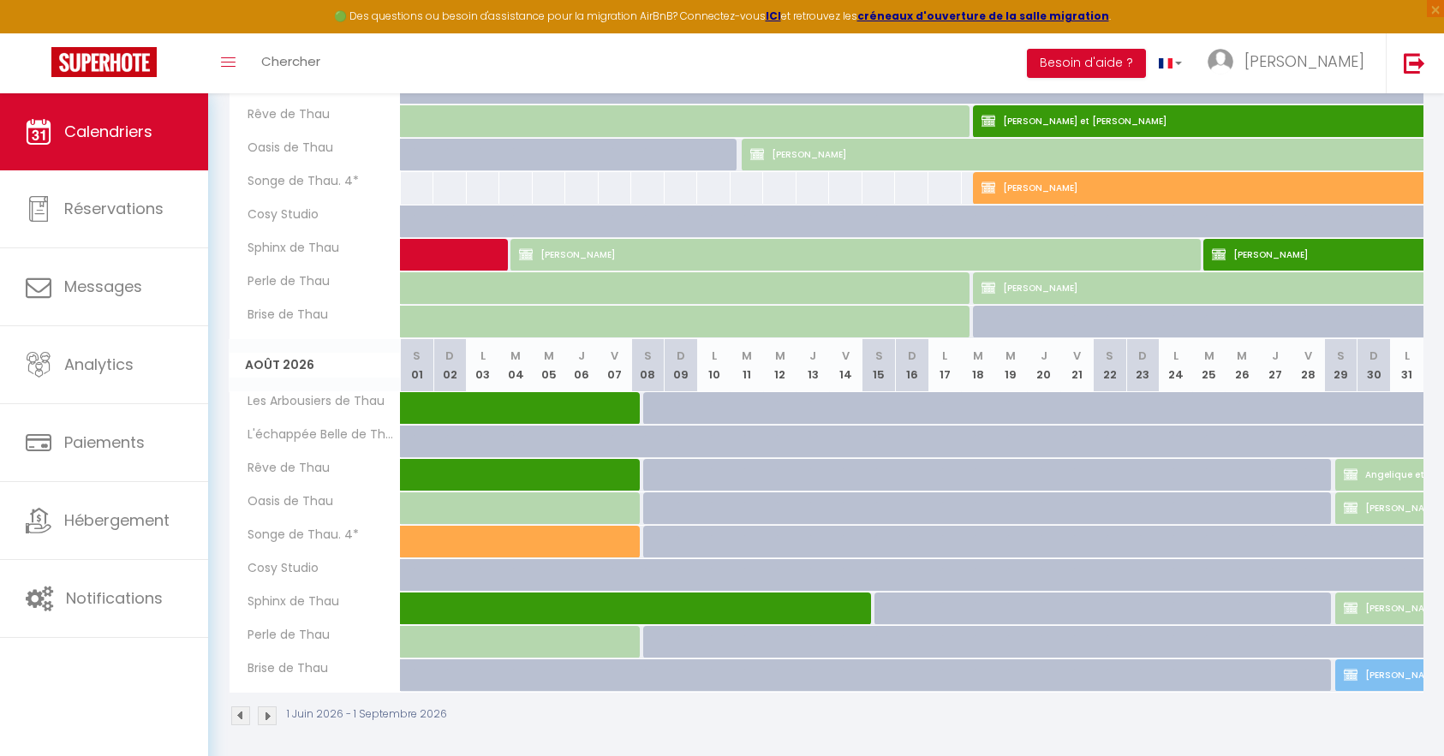
scroll to position [712, 0]
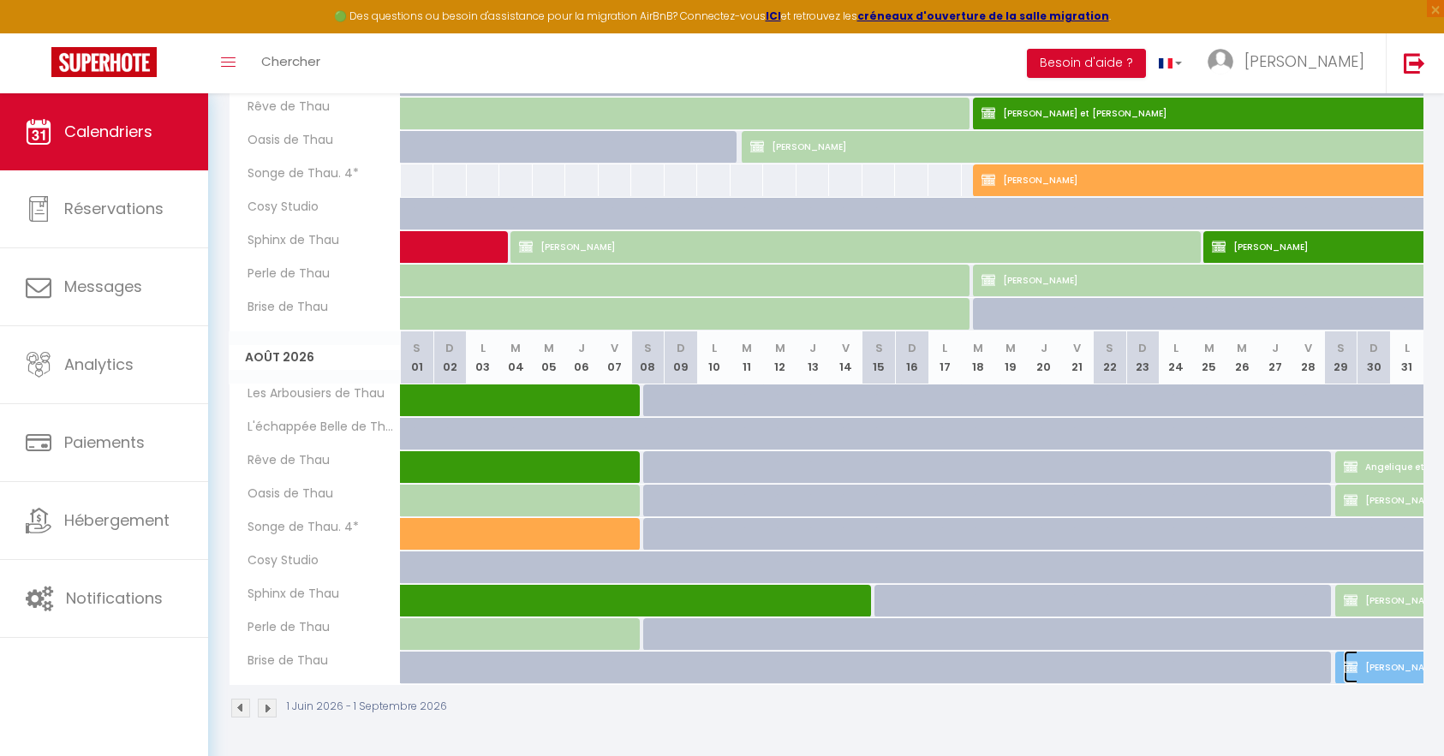
select select "KO"
select select "0"
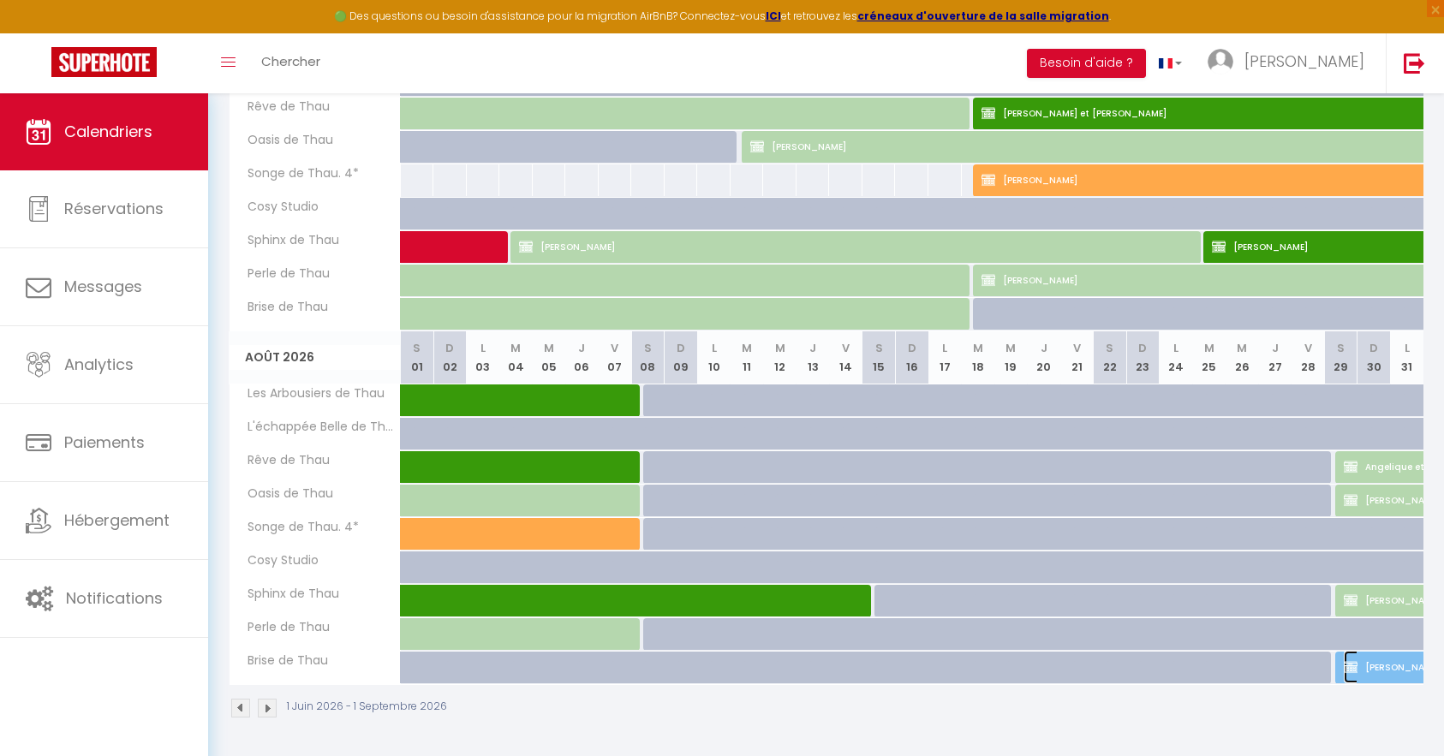
select select "0"
select select
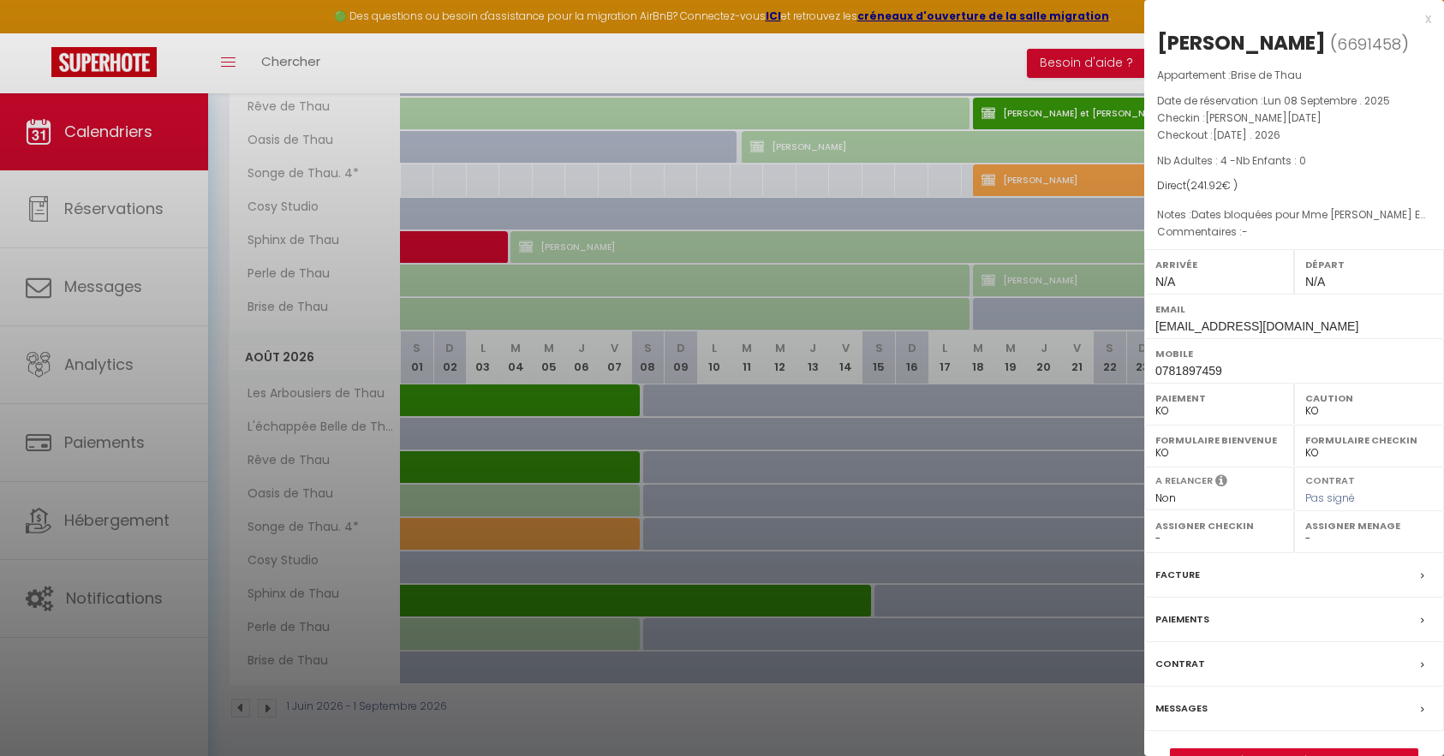
click at [1026, 675] on div at bounding box center [722, 378] width 1444 height 756
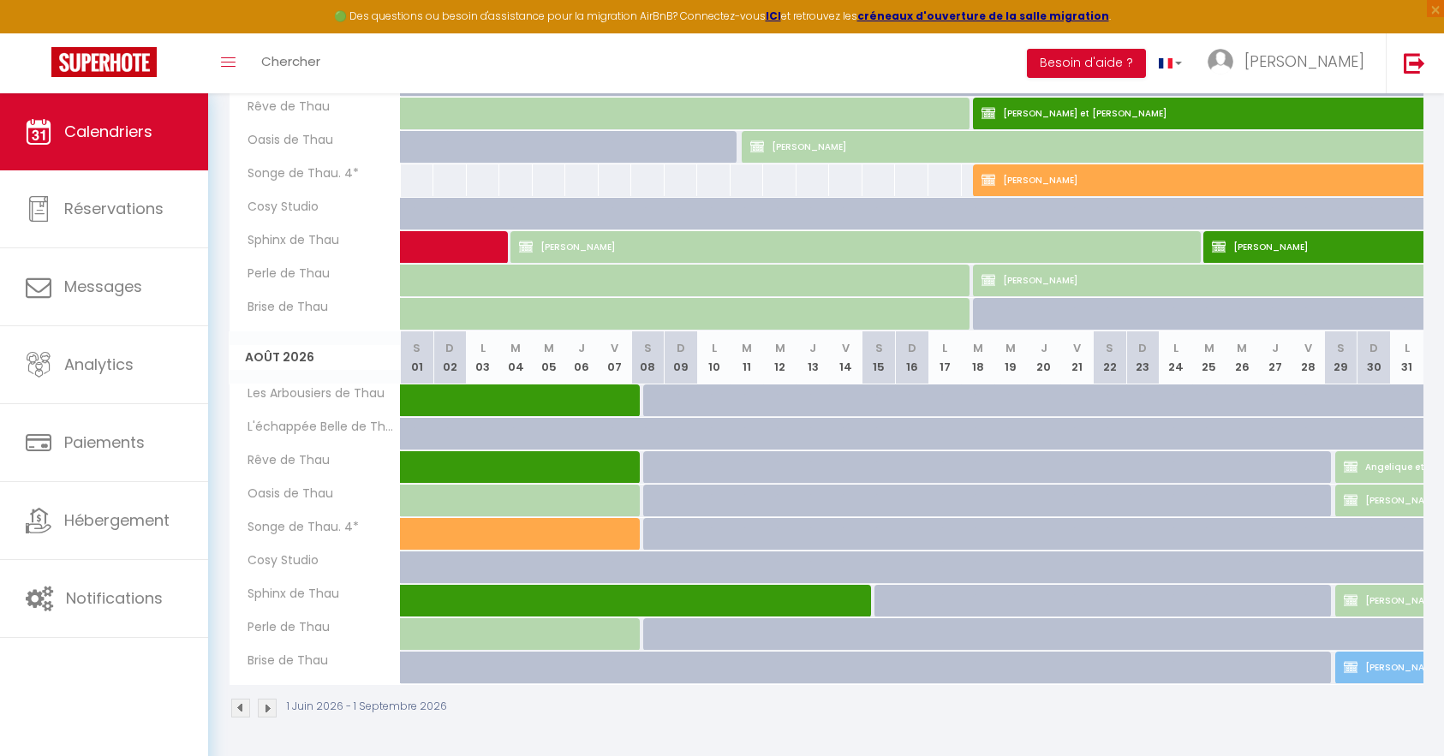
click at [1188, 668] on div at bounding box center [1187, 677] width 33 height 33
type input "Lun 24 Août 2026"
type input "Mar 25 Août 2026"
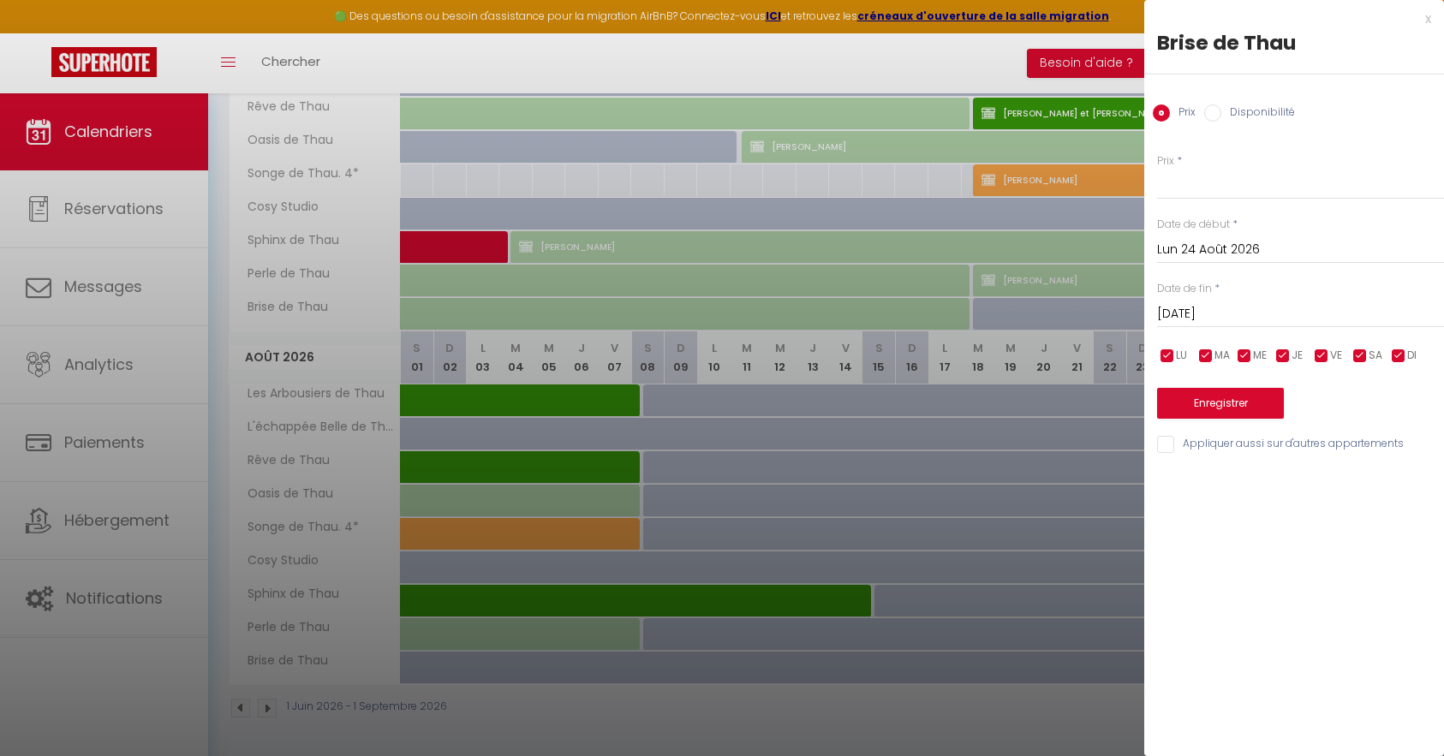
click at [870, 661] on div at bounding box center [722, 378] width 1444 height 756
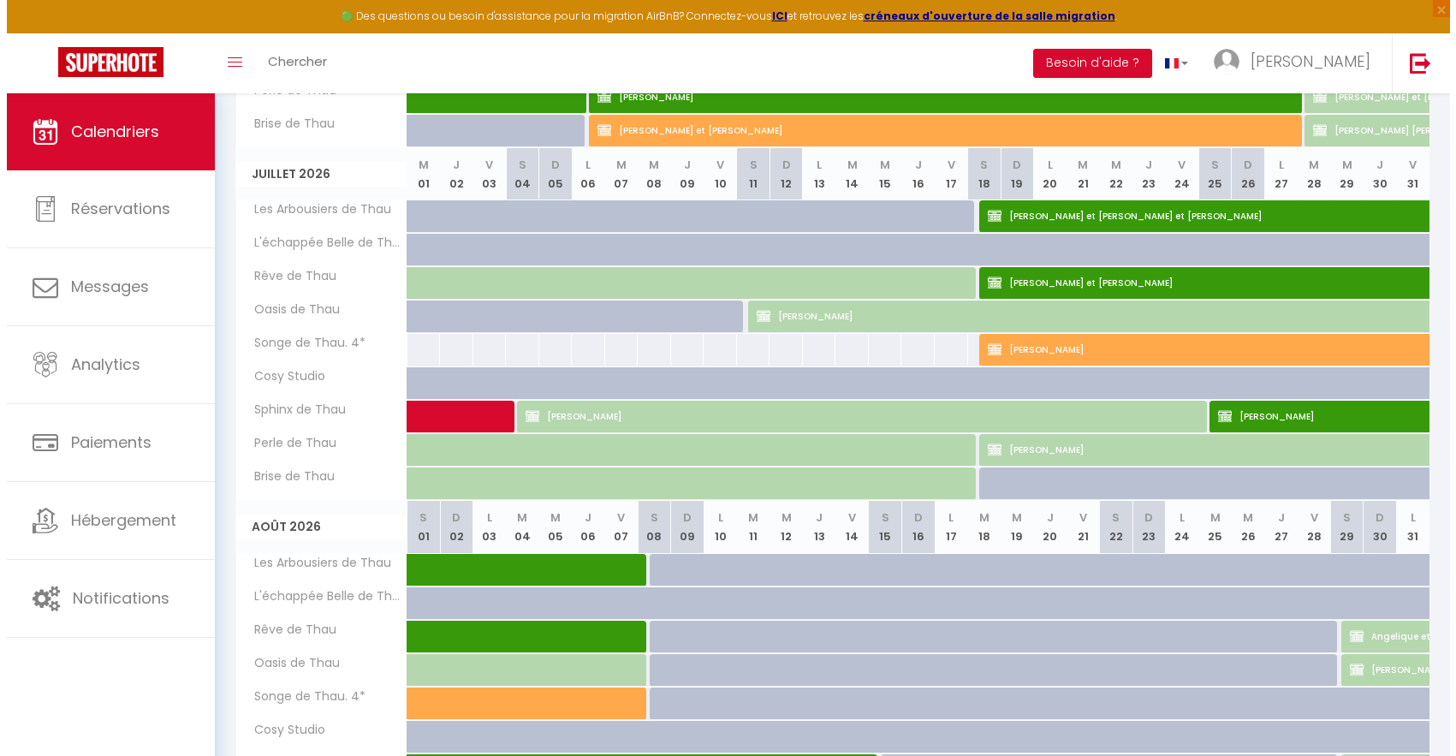
scroll to position [541, 0]
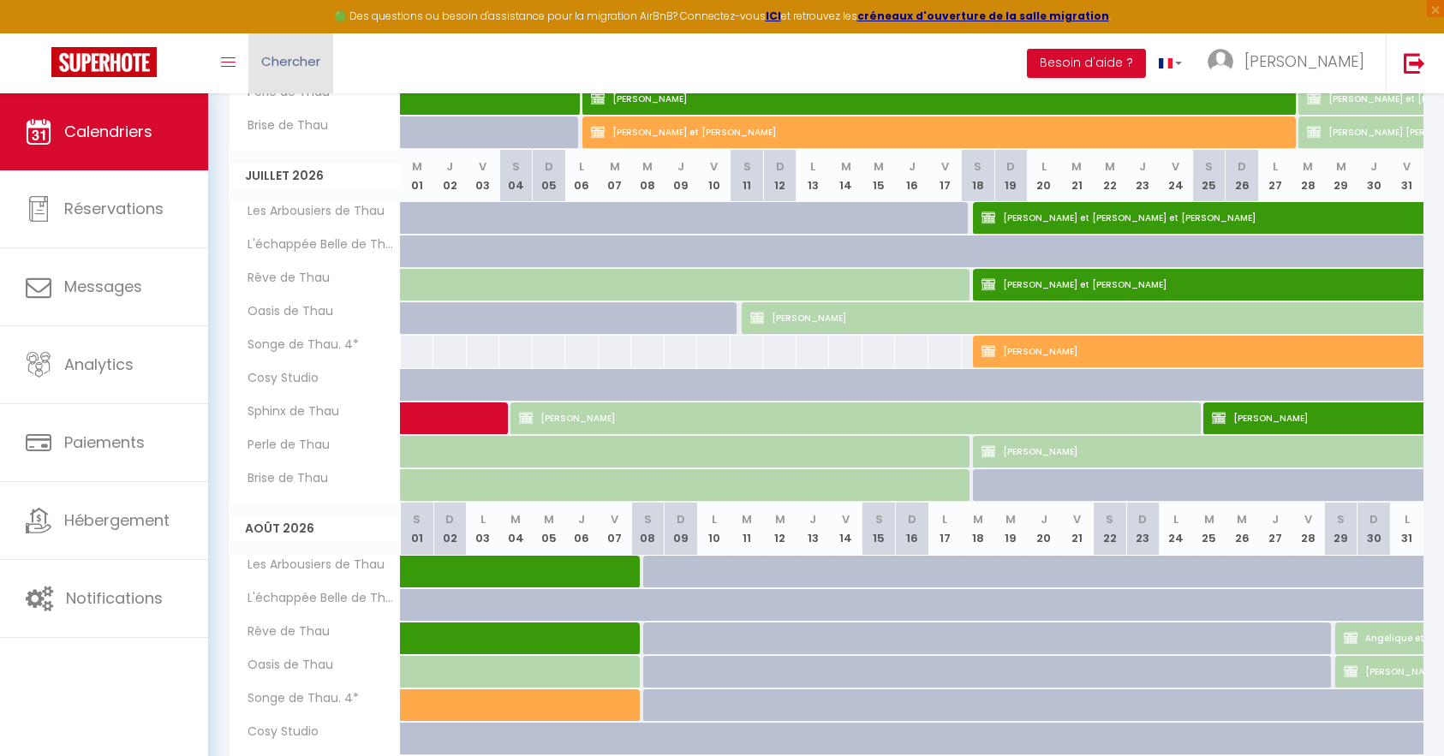
click at [324, 68] on link "Chercher" at bounding box center [290, 63] width 85 height 60
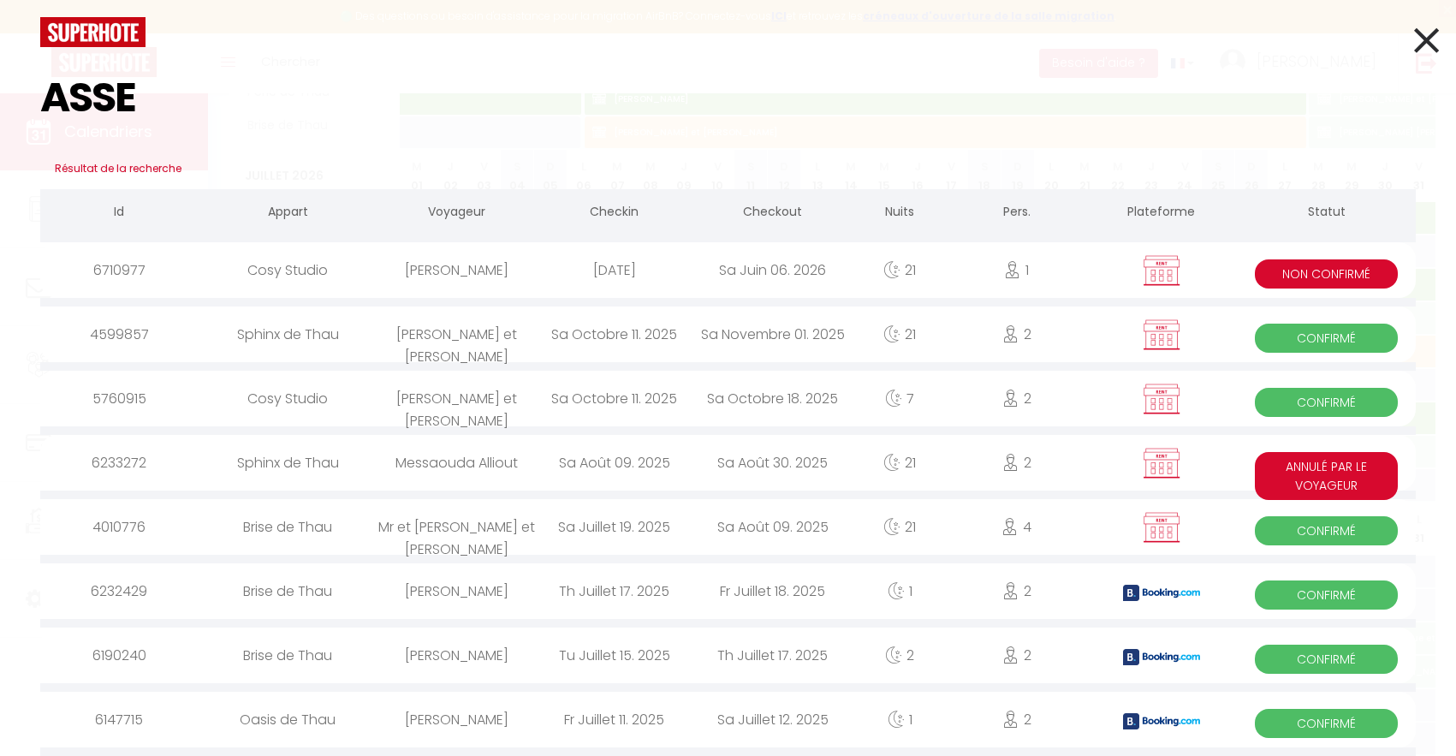
type input "ASSE"
click at [491, 277] on div "[PERSON_NAME]" at bounding box center [457, 270] width 158 height 56
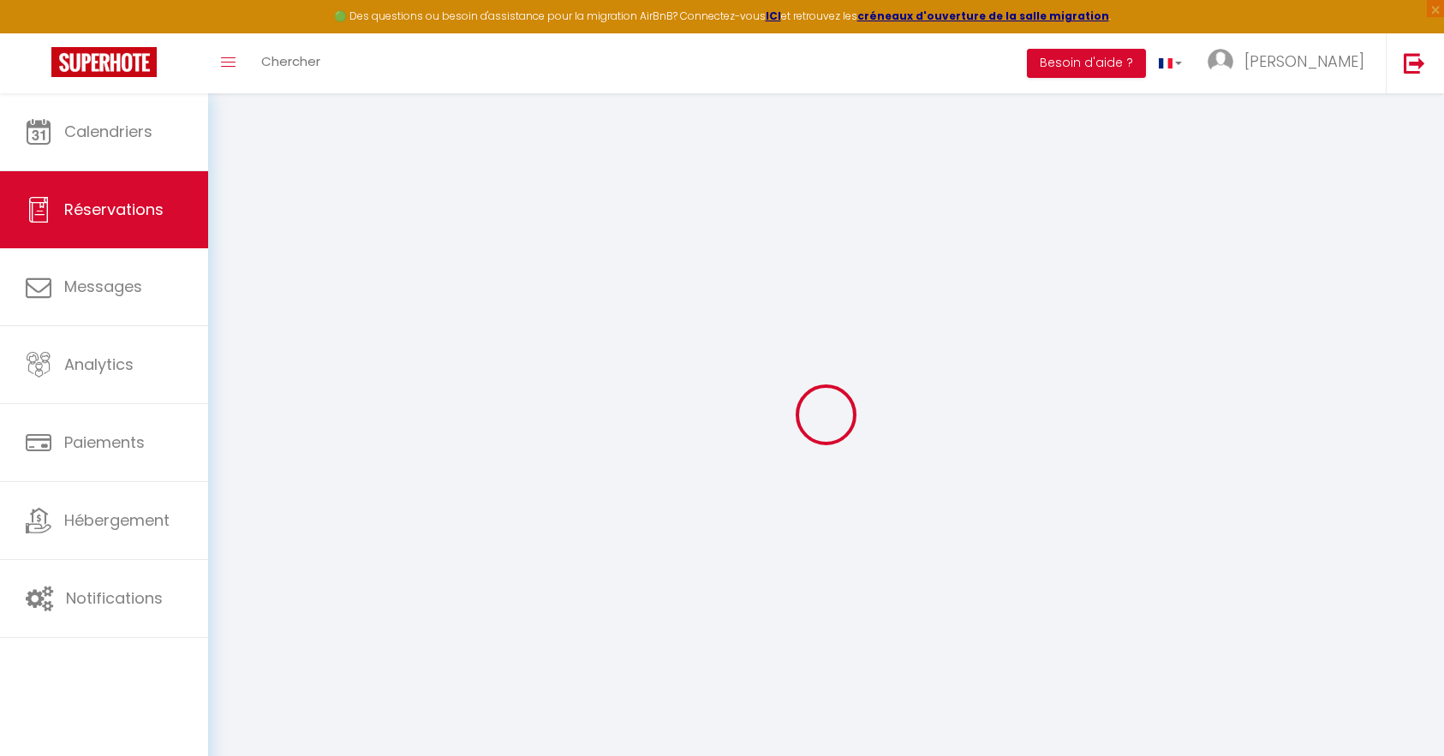
select select
checkbox input "false"
select select
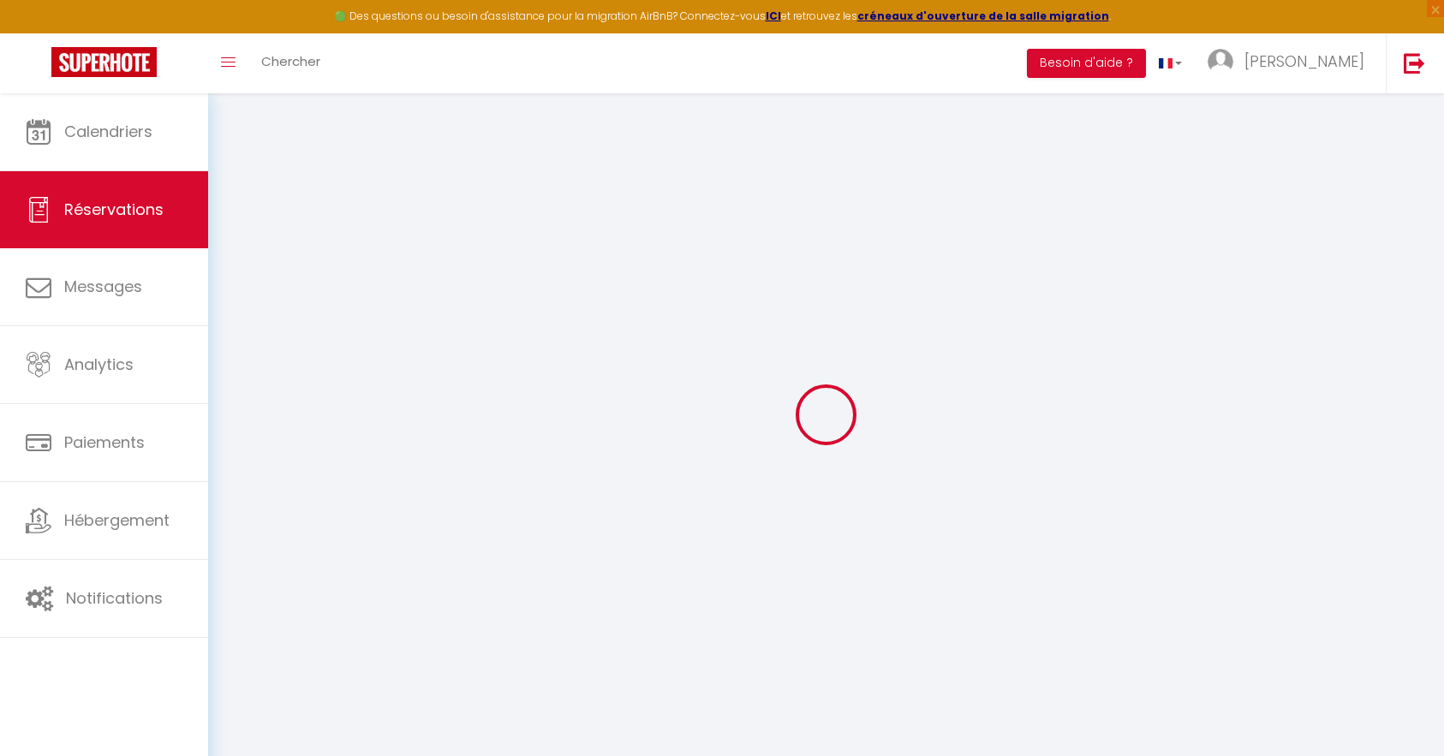
select select
checkbox input "false"
select select
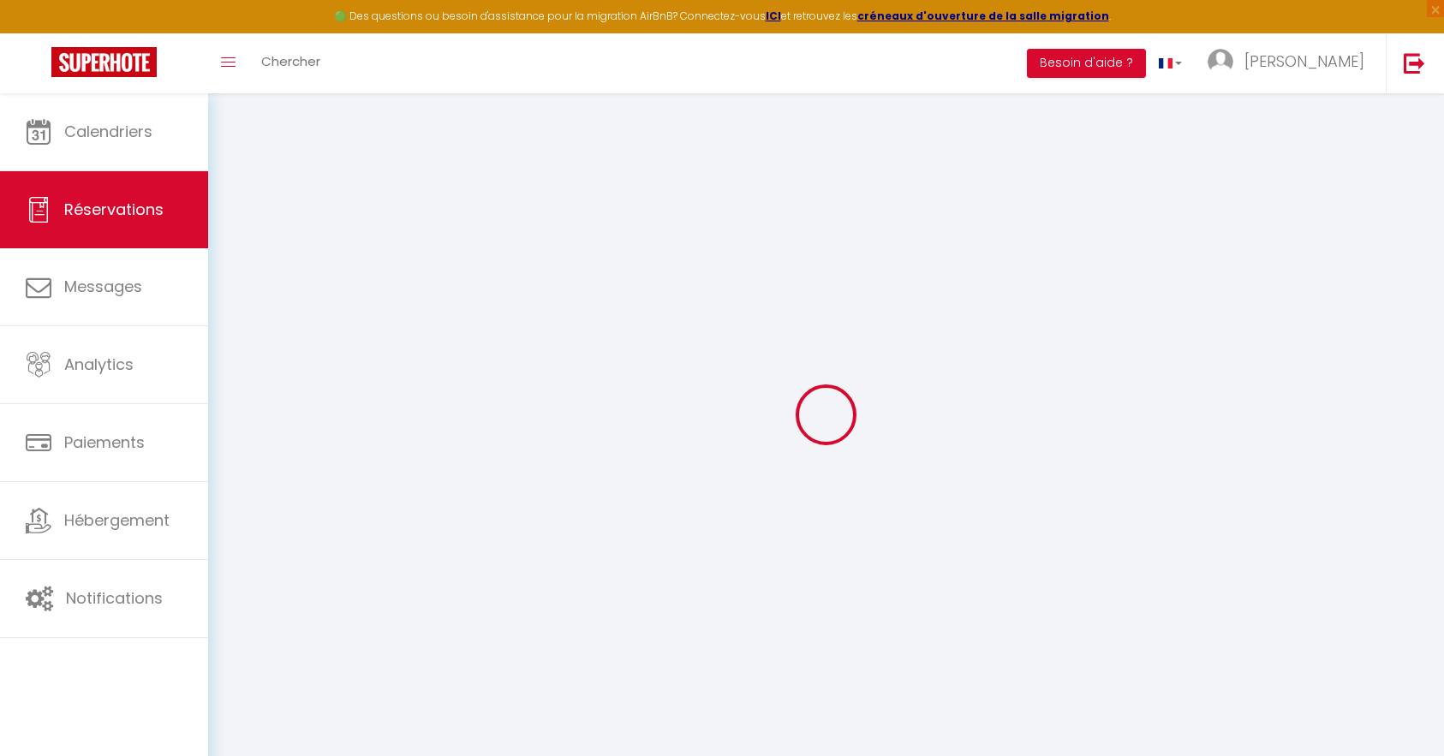
select select
checkbox input "false"
select select
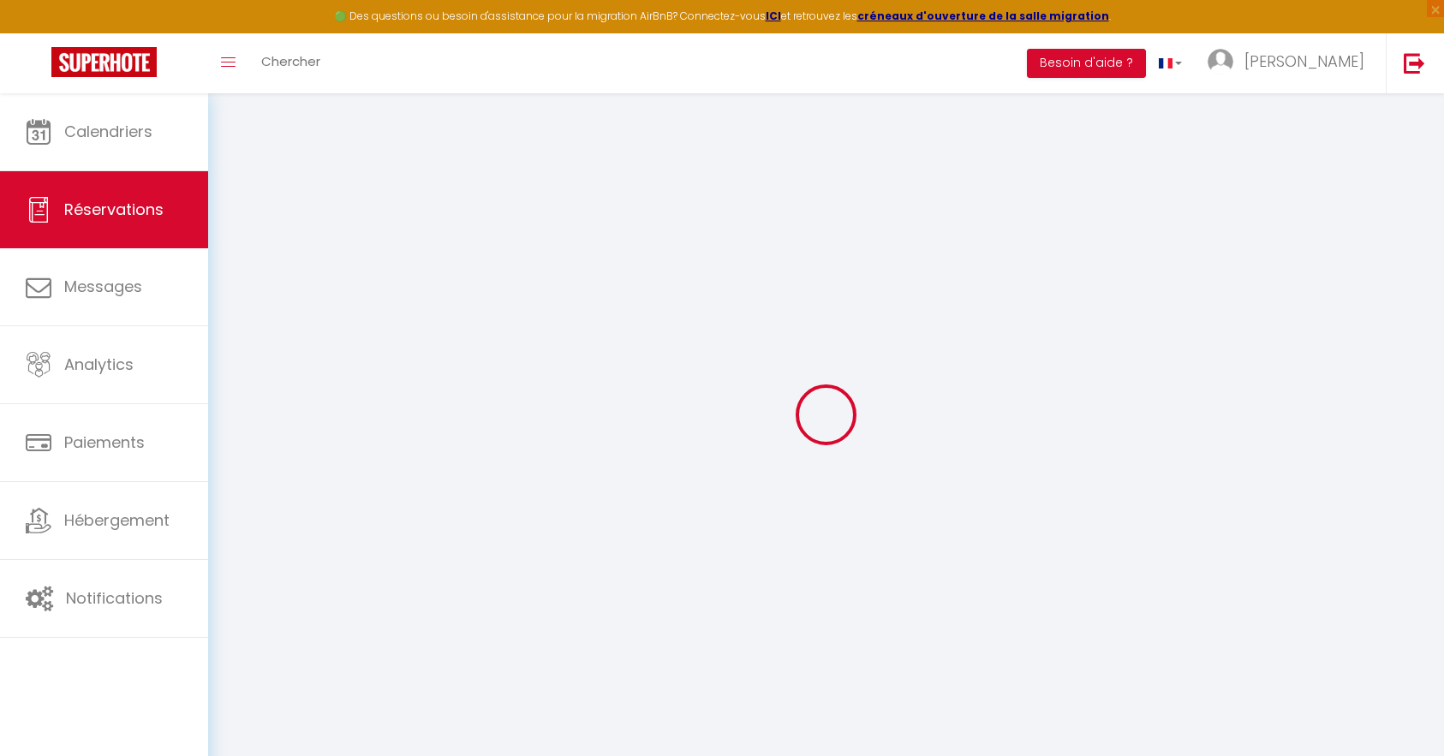
checkbox input "false"
select select
checkbox input "false"
select select "14:00"
select select "11:00"
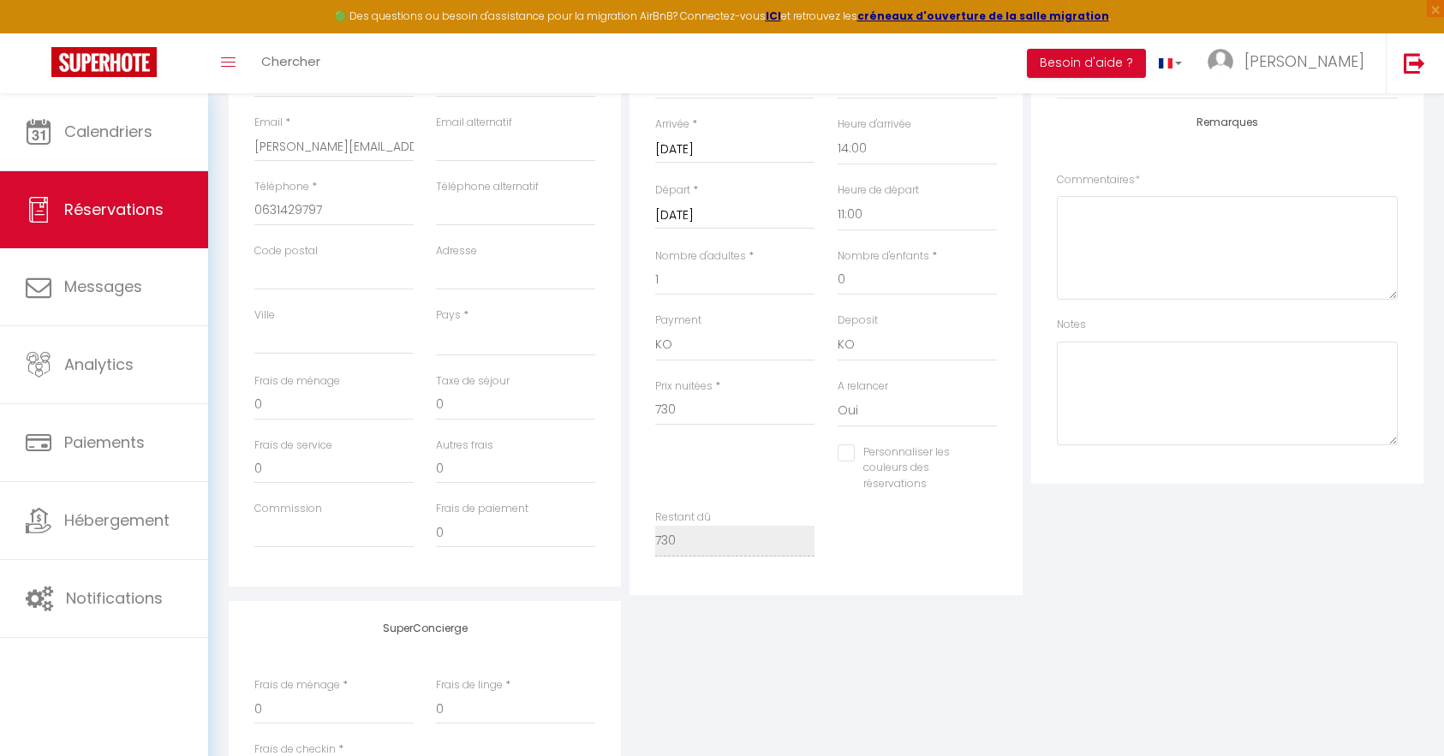
scroll to position [257, 0]
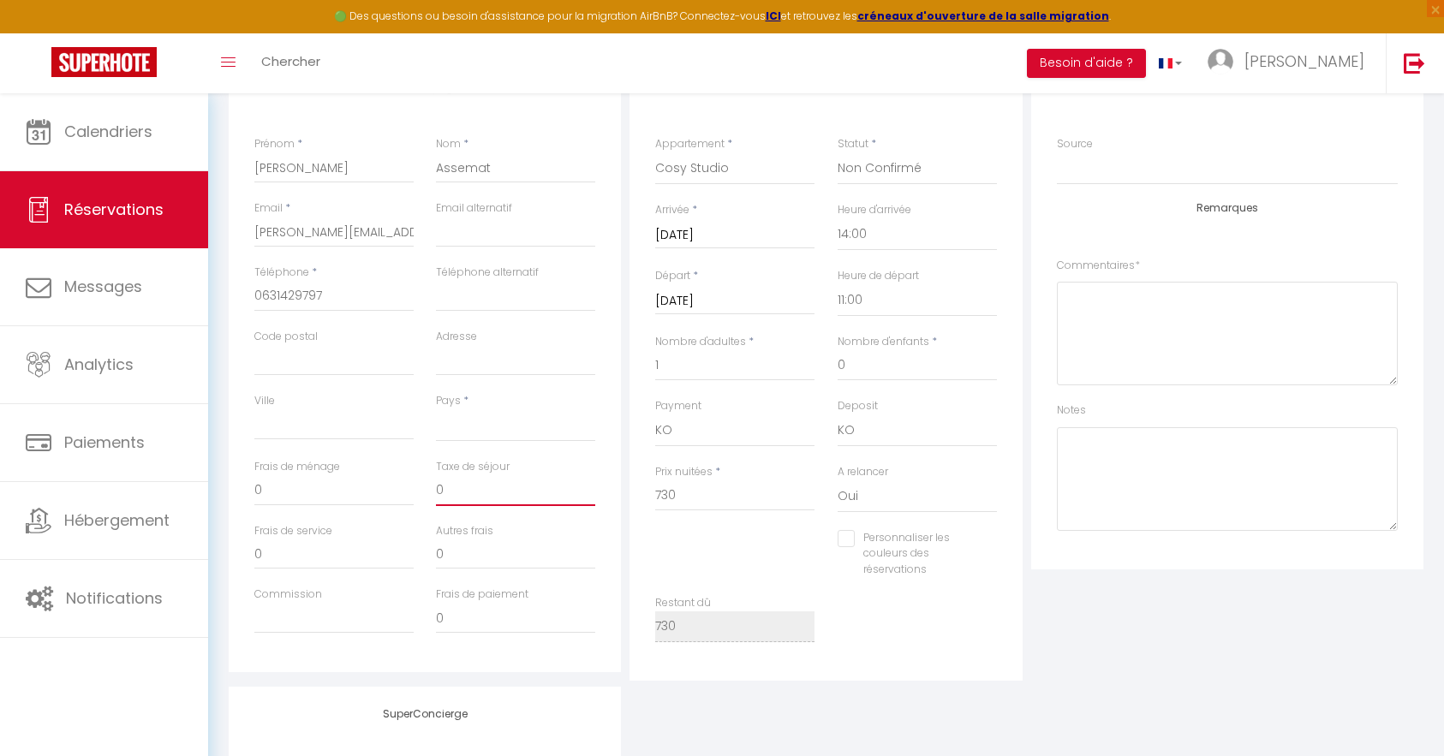
click at [473, 493] on input "0" at bounding box center [515, 490] width 159 height 31
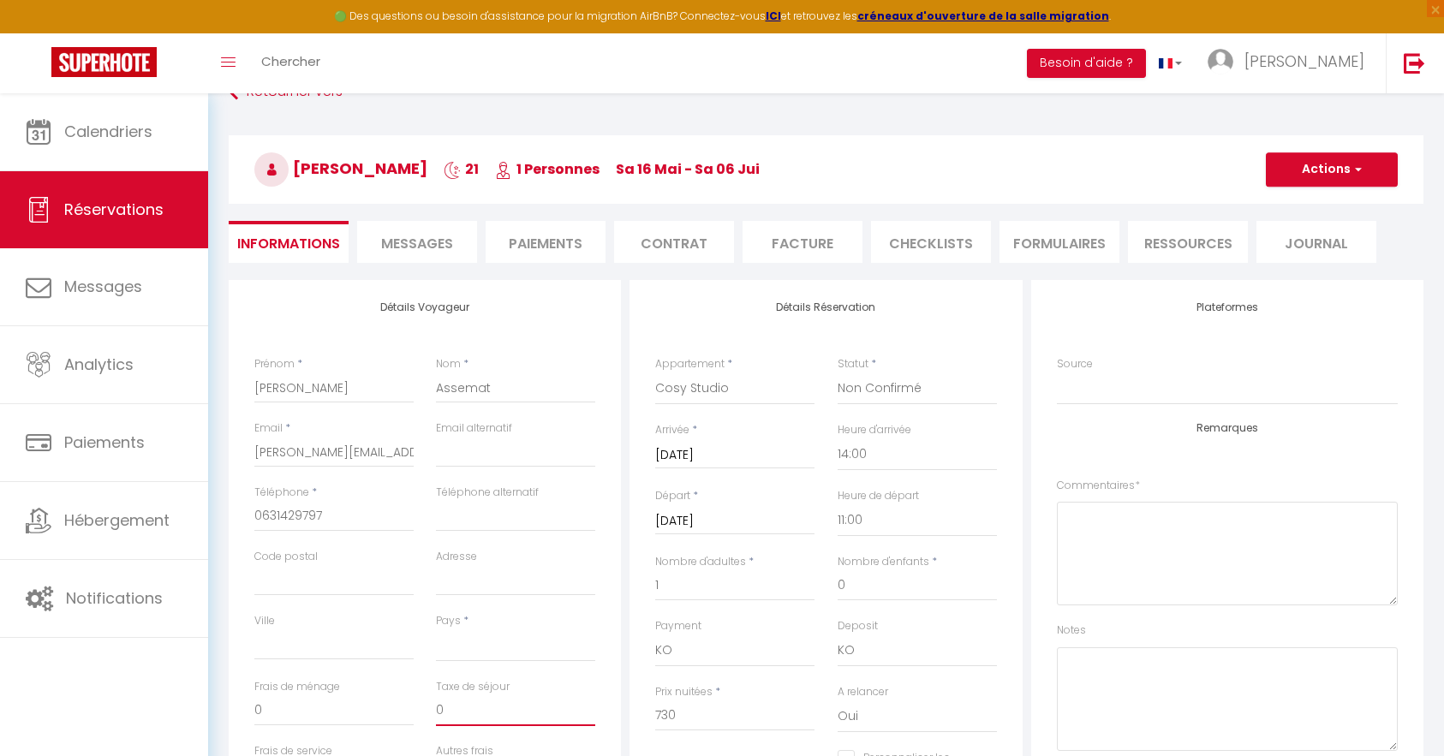
scroll to position [0, 0]
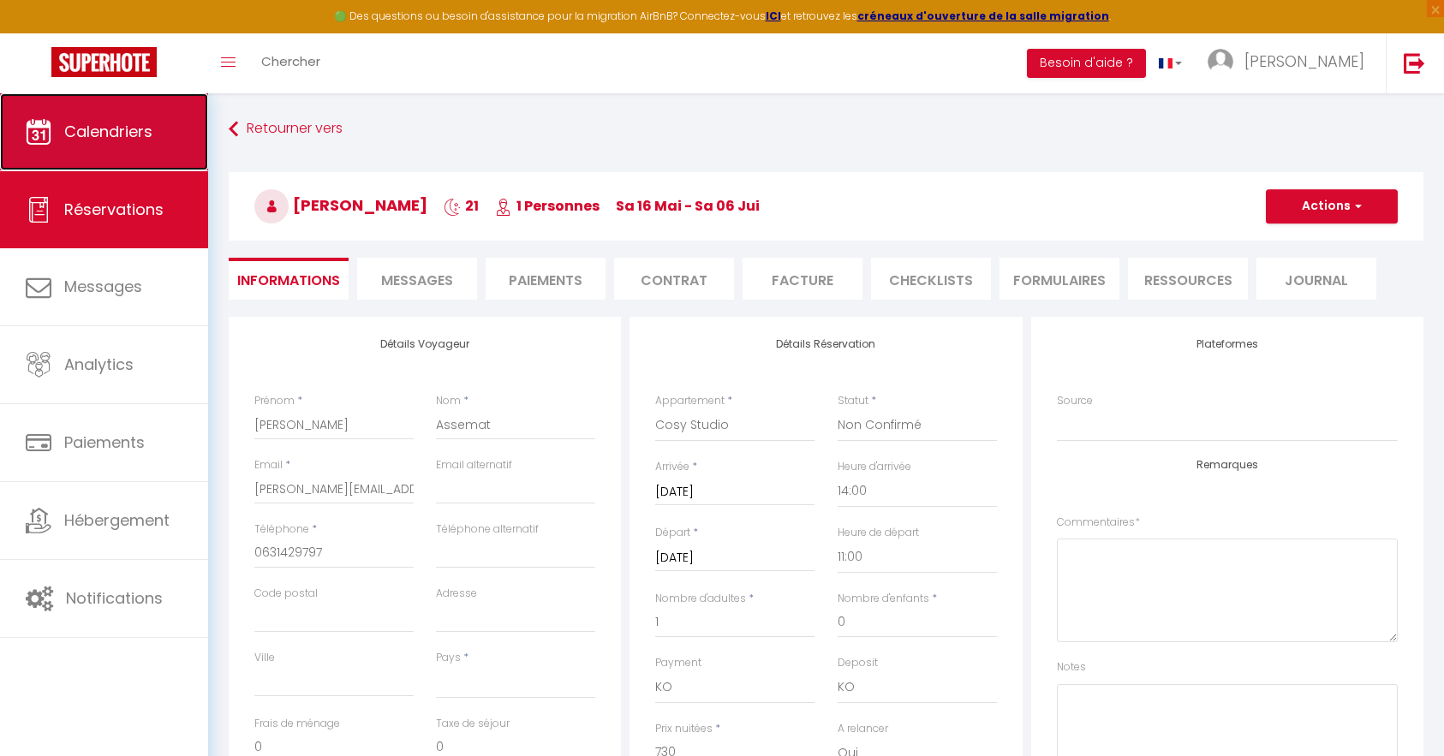
click at [110, 138] on span "Calendriers" at bounding box center [108, 131] width 88 height 21
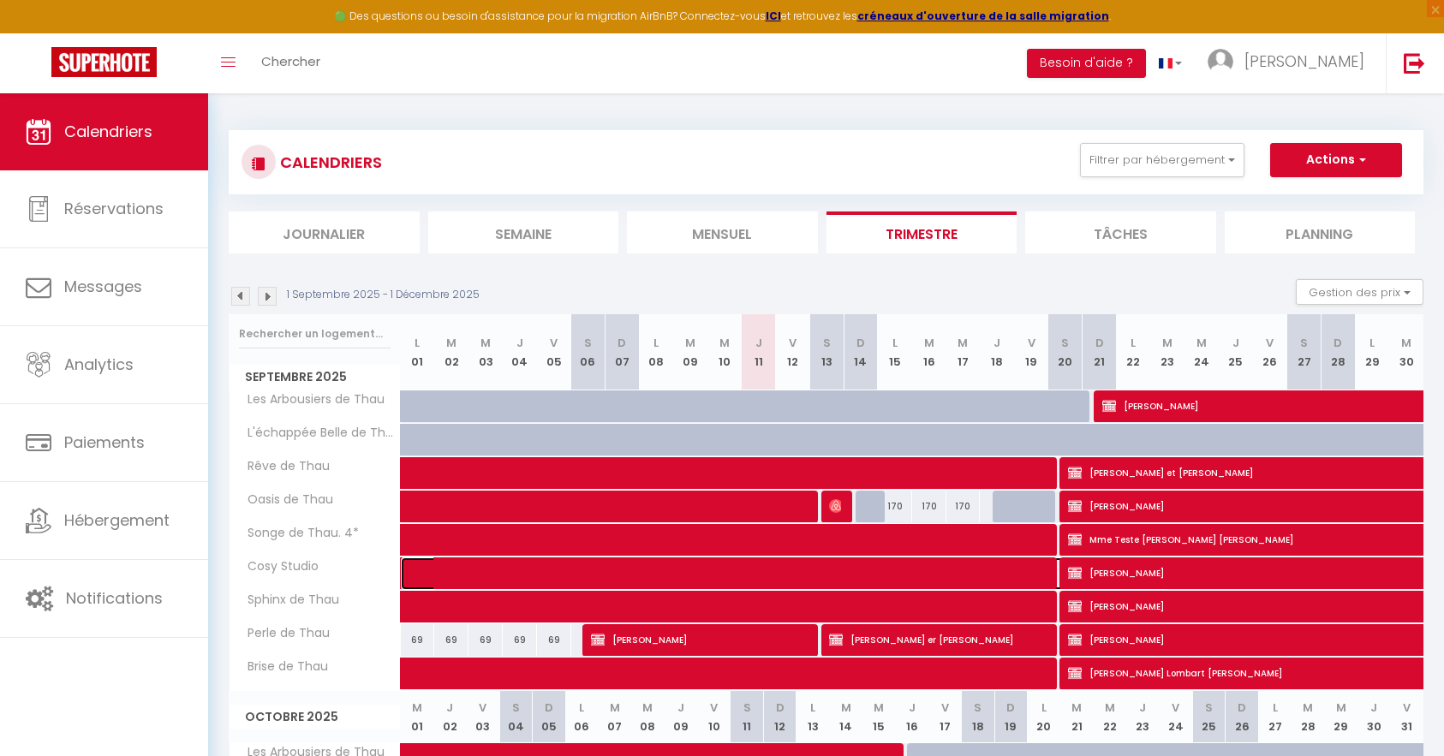
click at [819, 573] on span at bounding box center [794, 573] width 748 height 33
select select "OK"
select select "0"
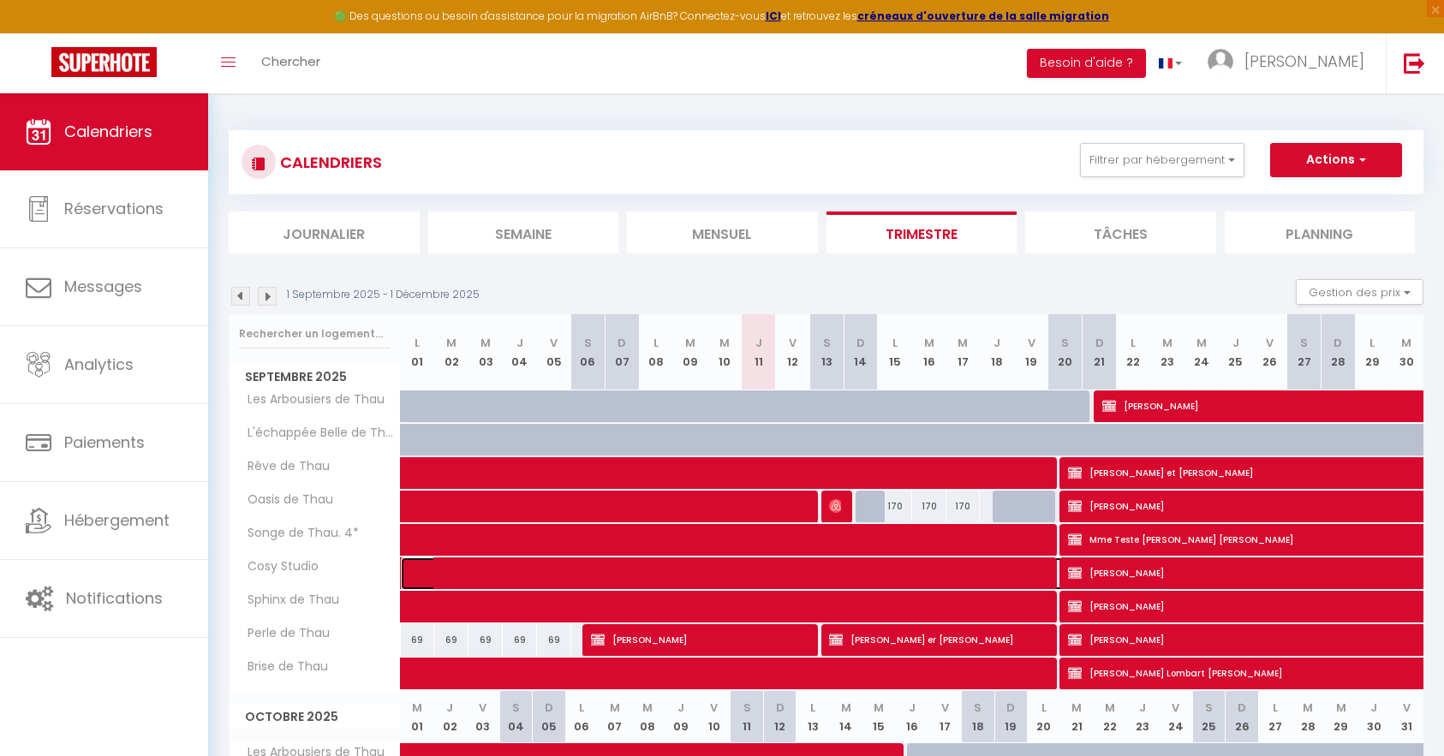
select select "0"
select select
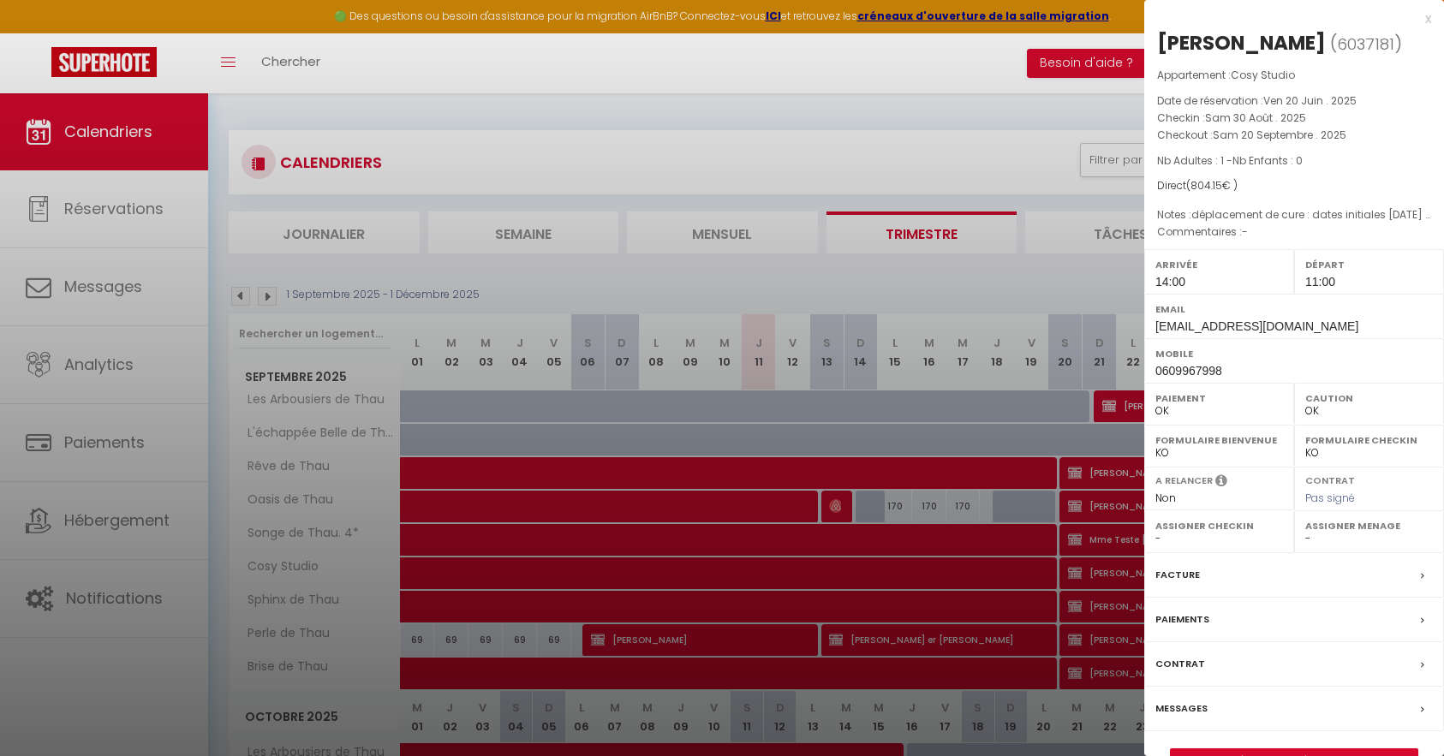
click at [1285, 724] on div "Messages" at bounding box center [1294, 709] width 300 height 45
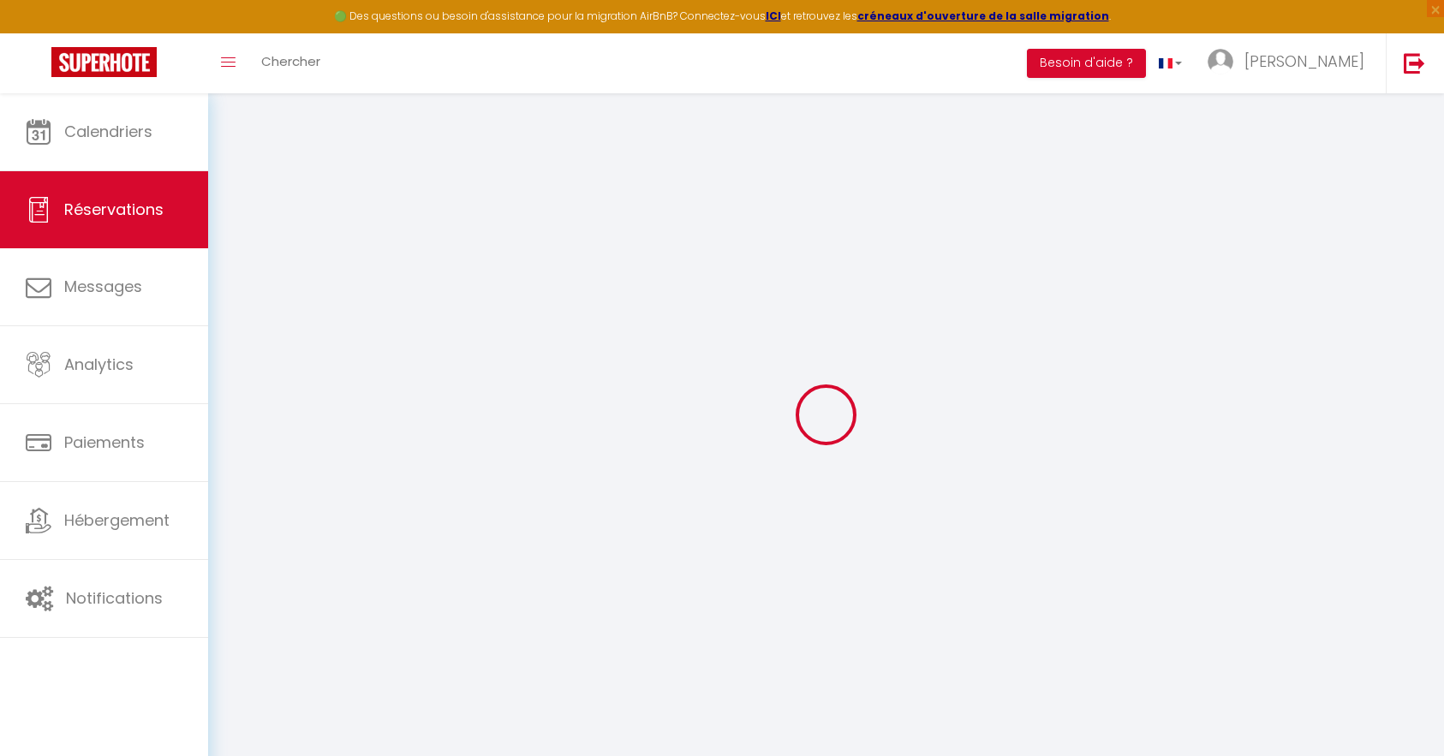
select select
checkbox input "true"
select select
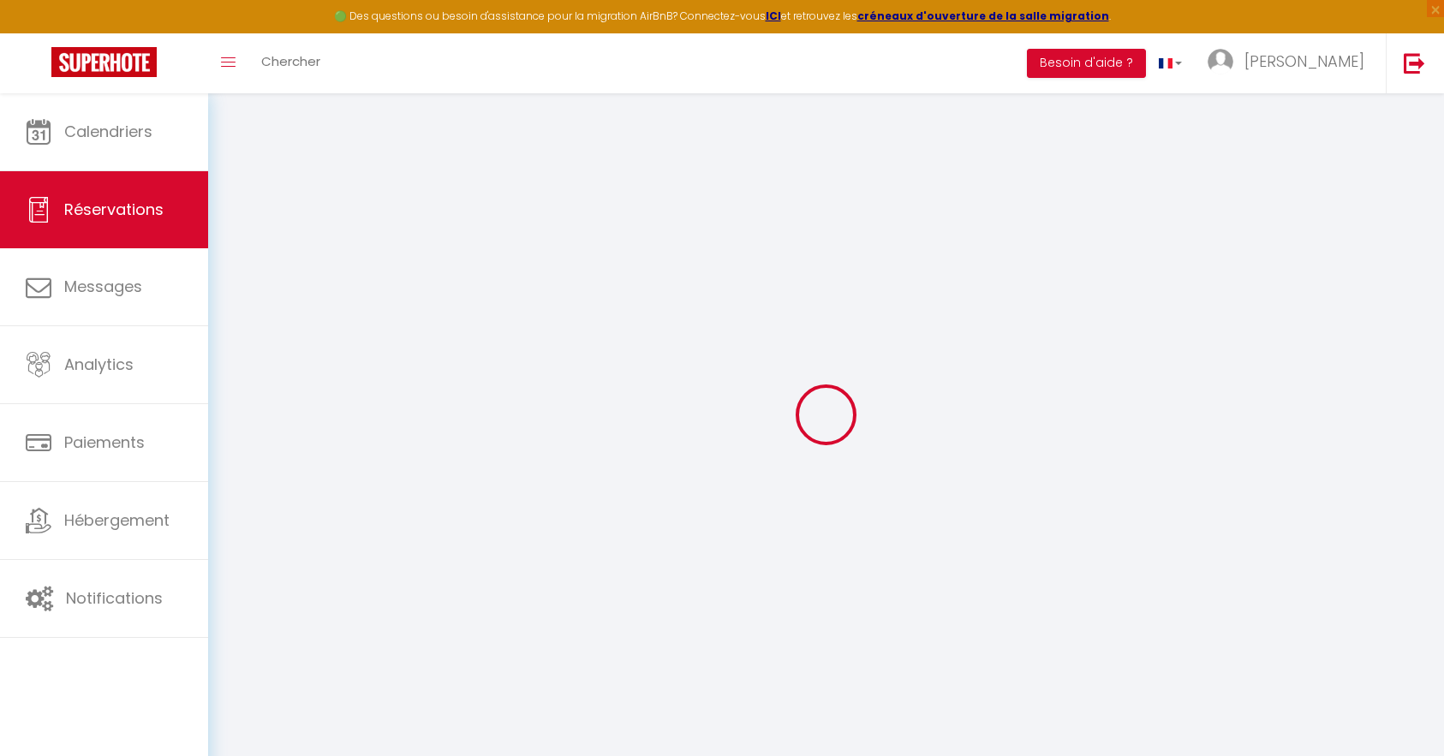
checkbox input "true"
type textarea "déplacement de cure : dates initiales 18/10 au 08/11/25 avec déplacement au 30/…"
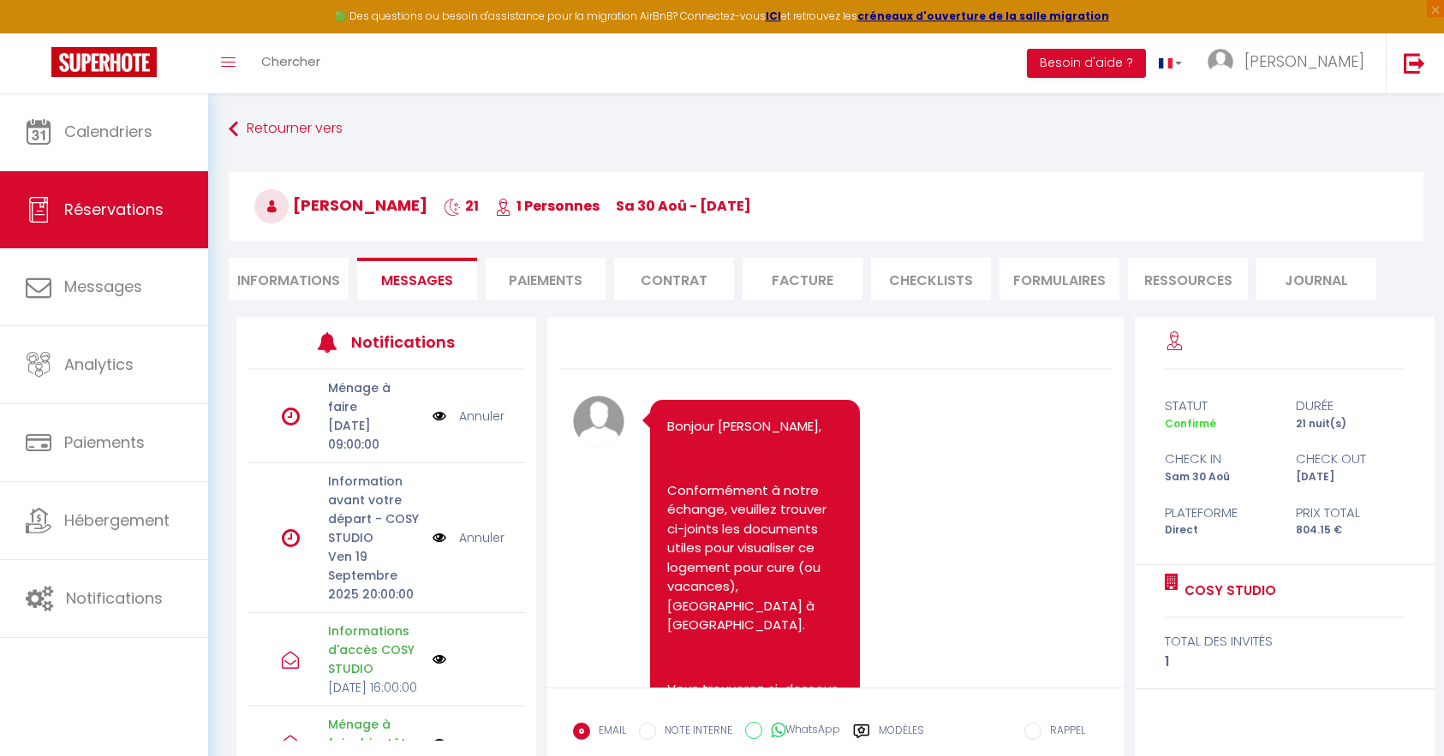
scroll to position [7189, 0]
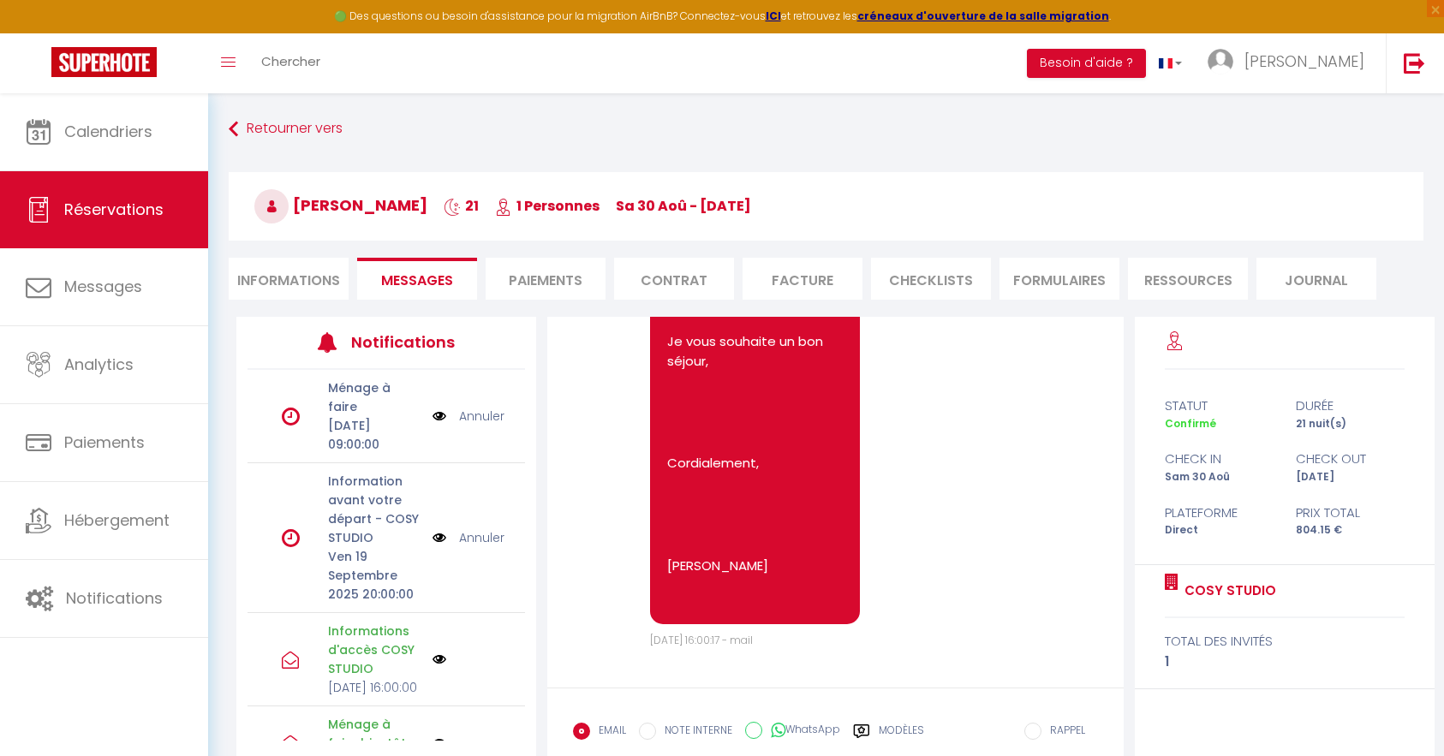
click at [260, 271] on li "Informations" at bounding box center [289, 279] width 120 height 42
select select "0"
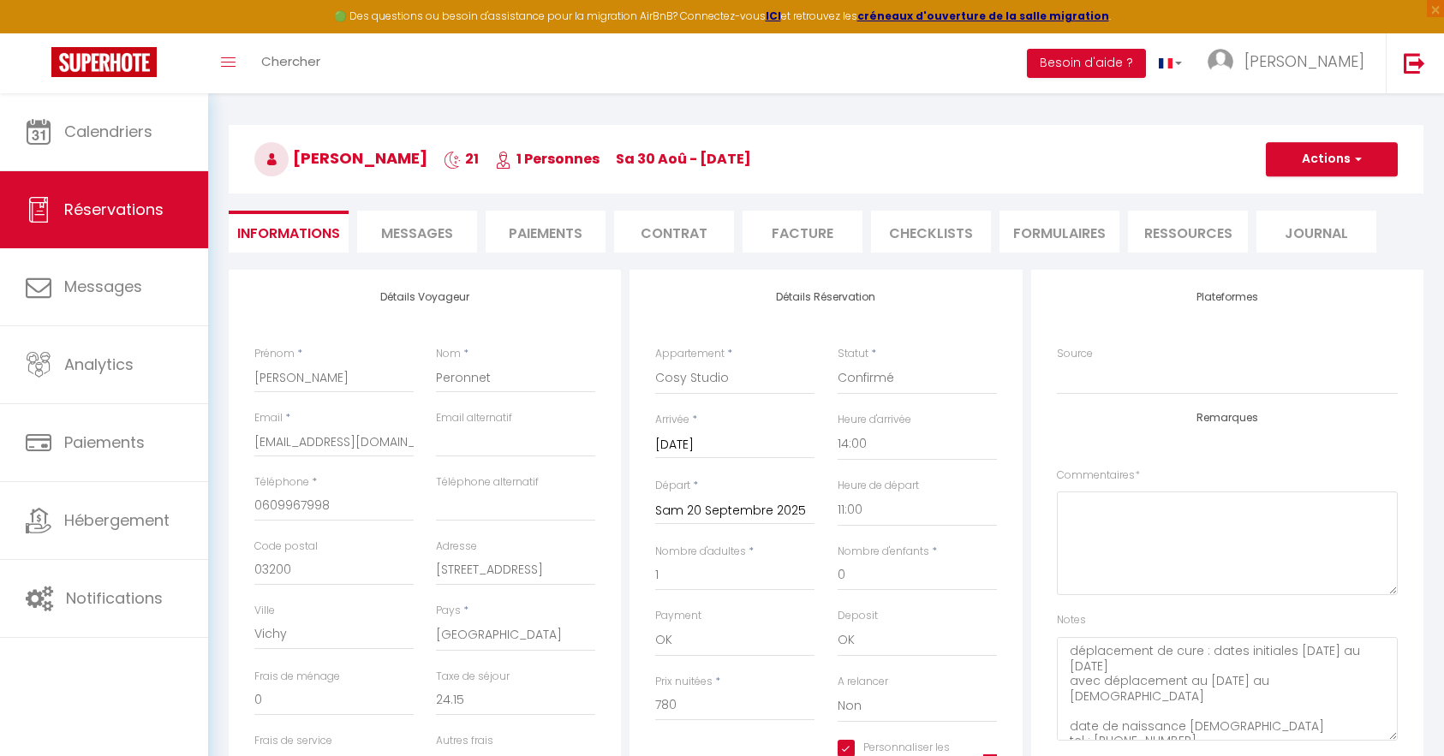
scroll to position [86, 0]
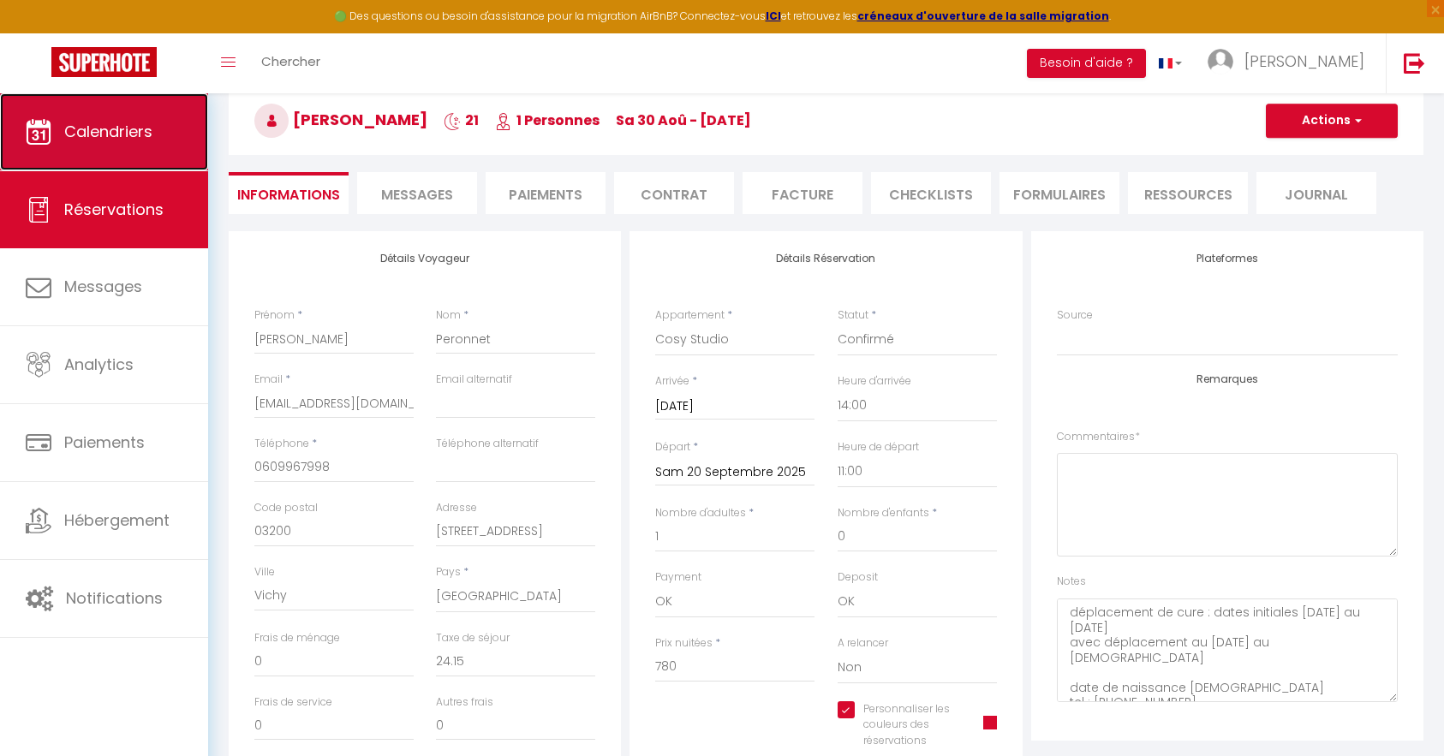
click at [129, 140] on span "Calendriers" at bounding box center [108, 131] width 88 height 21
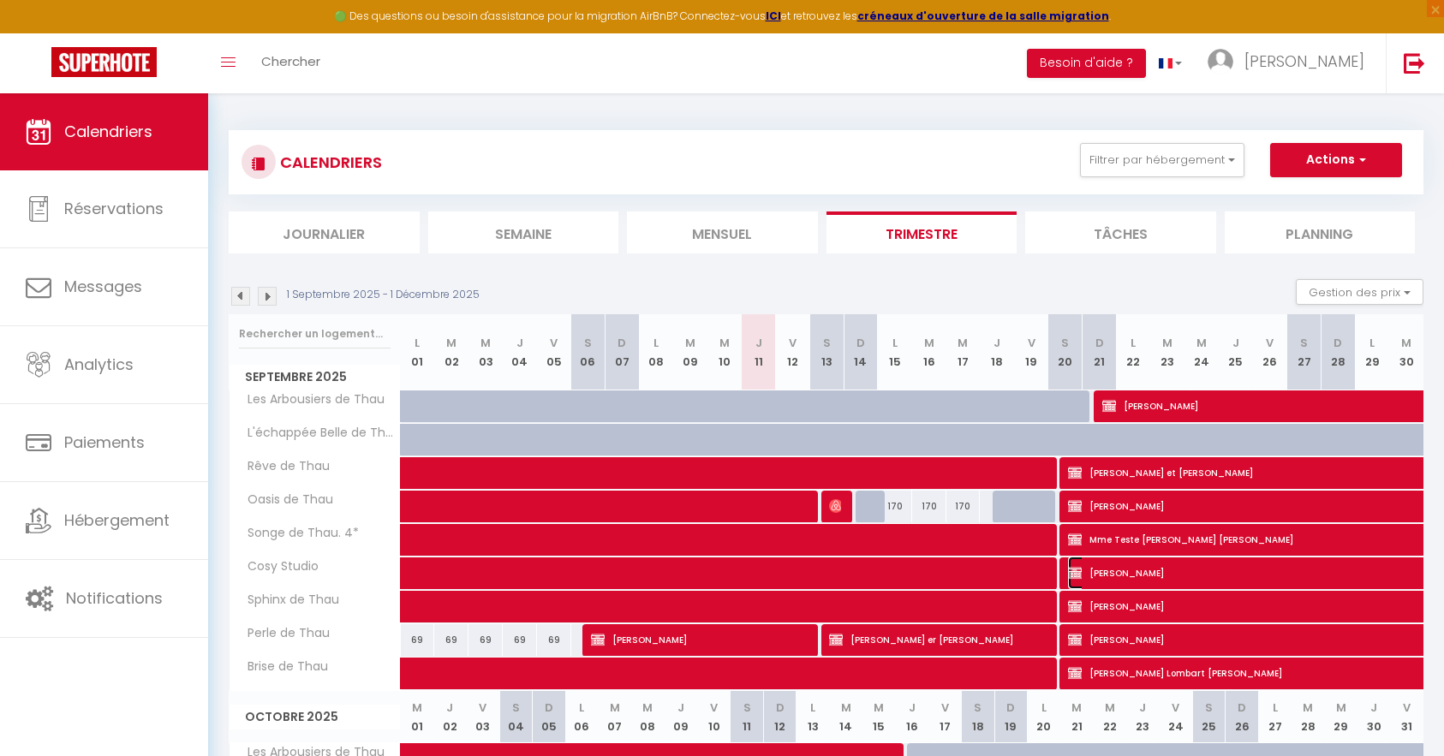
select select "OK"
select select "KO"
select select "0"
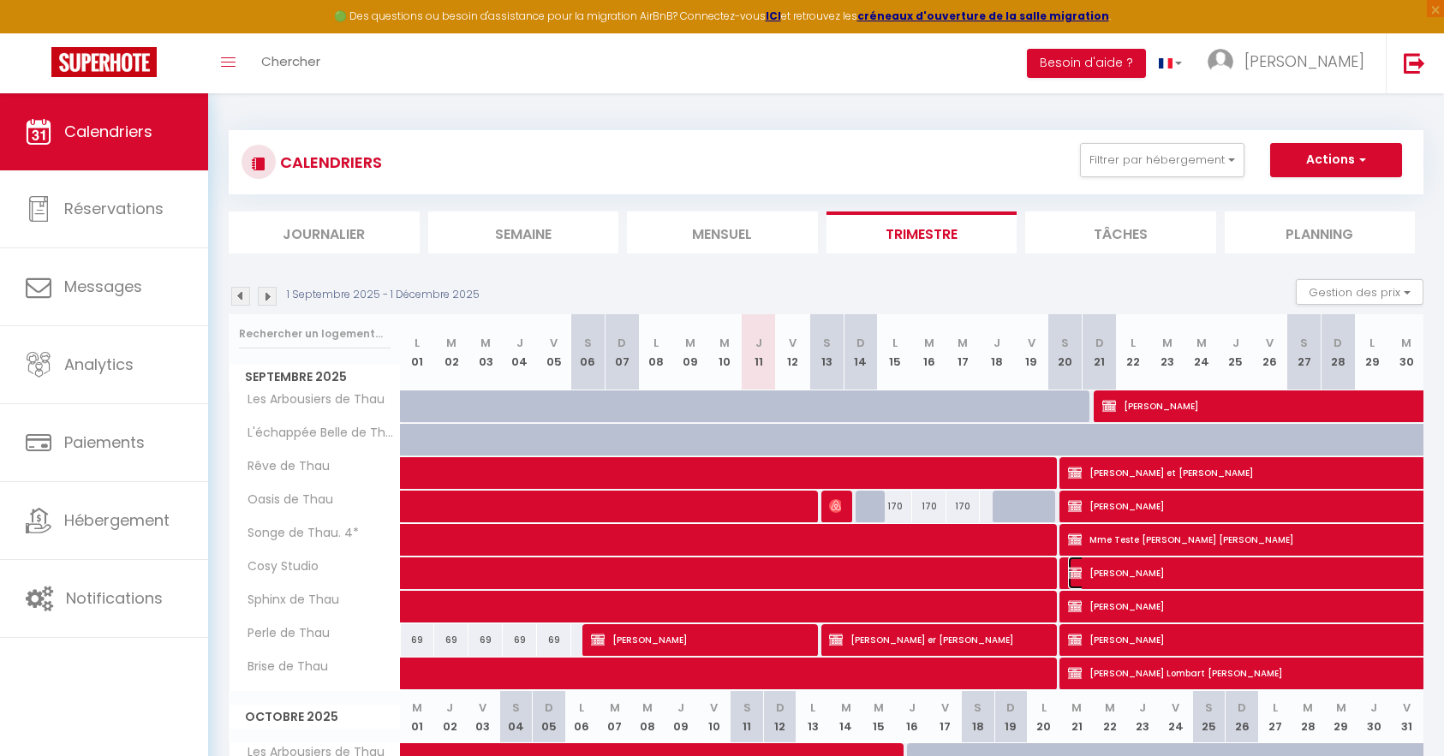
select select "1"
select select
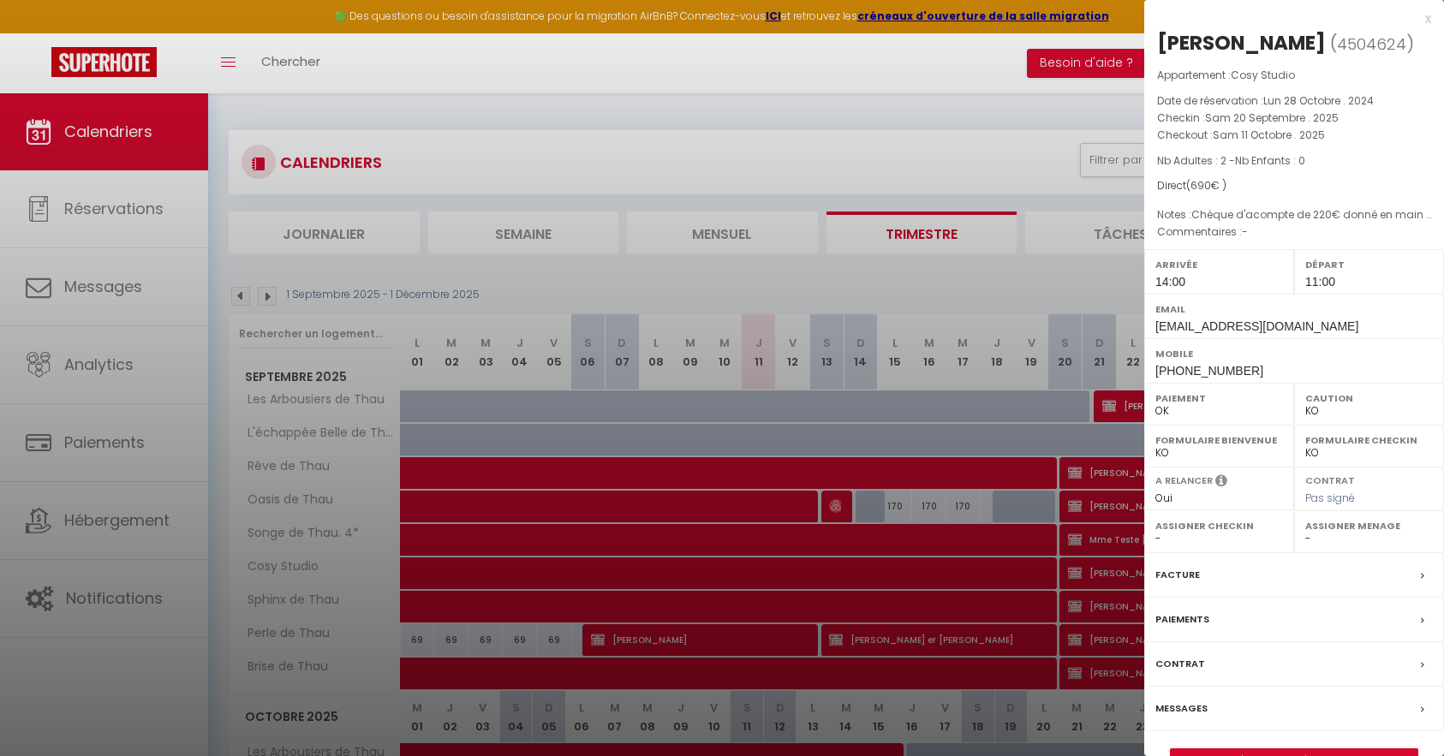
click at [1234, 731] on div "Messages" at bounding box center [1294, 709] width 300 height 45
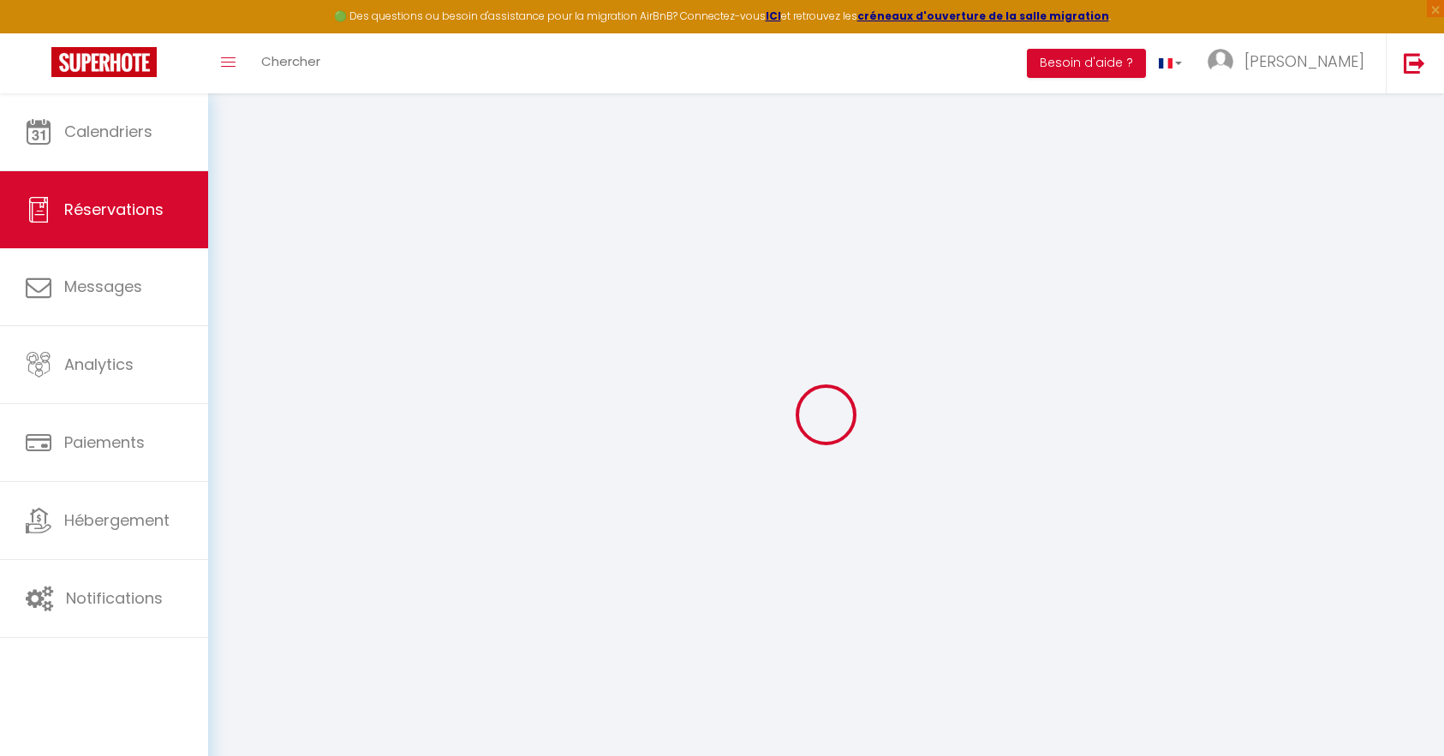
select select
checkbox input "true"
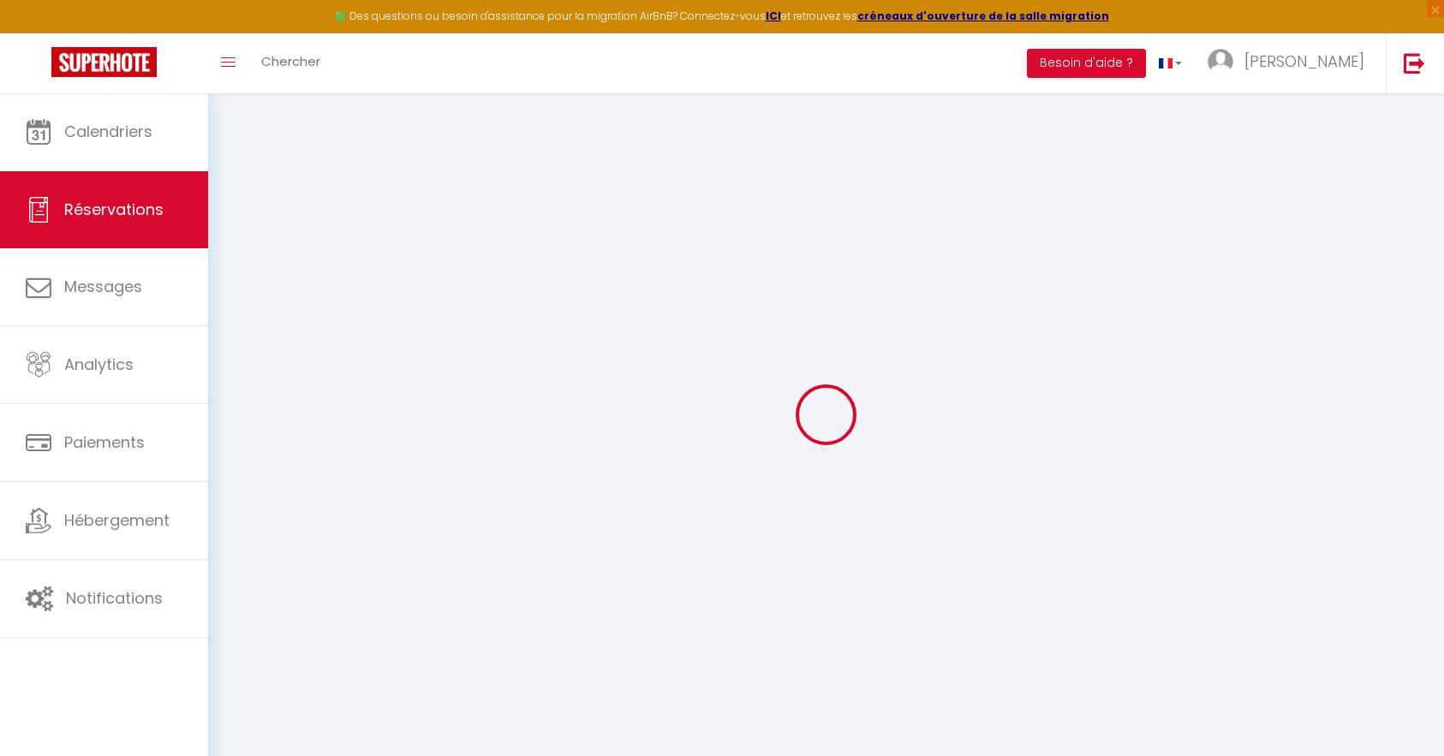
type textarea "Chèque d'acompte de 220€ donné en main propre à Nathalie le 2/11, qui sera enca…"
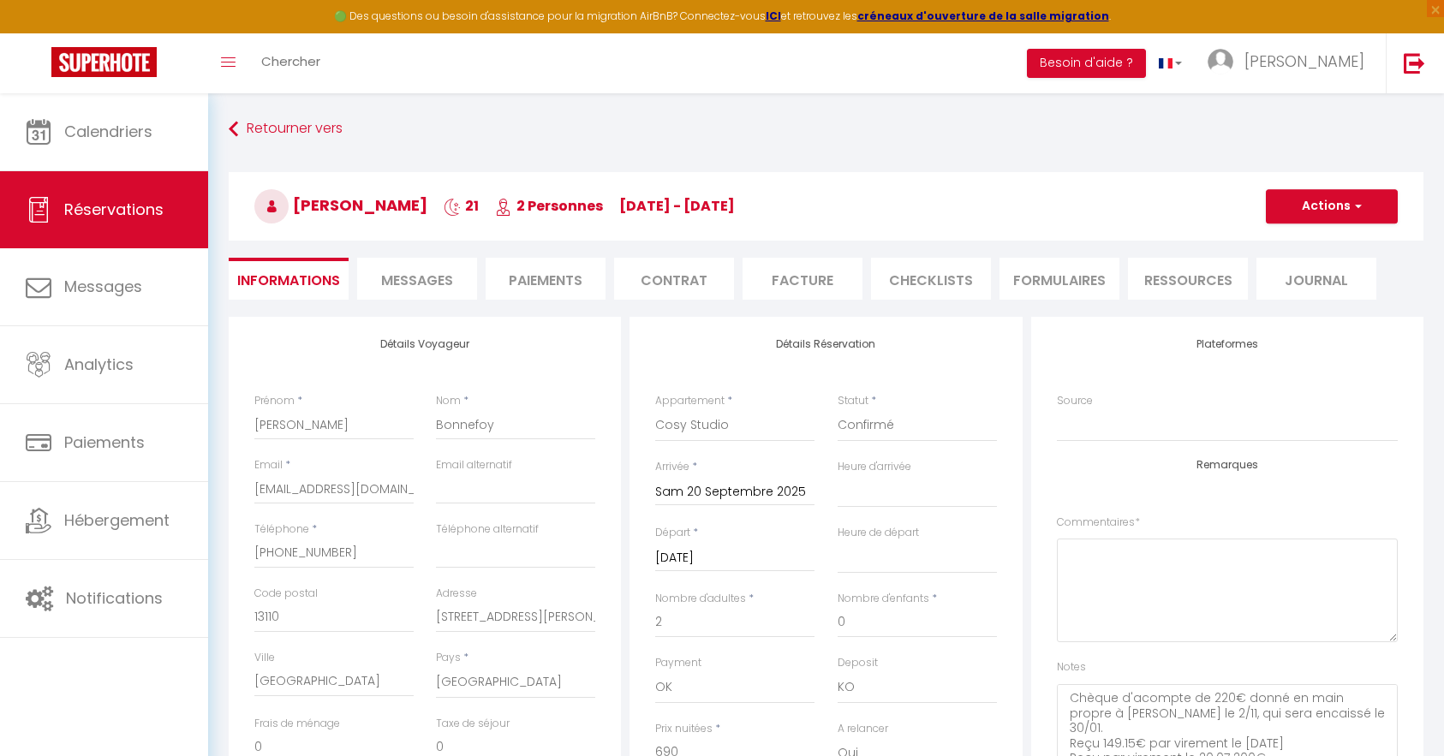
select select
checkbox input "true"
select select
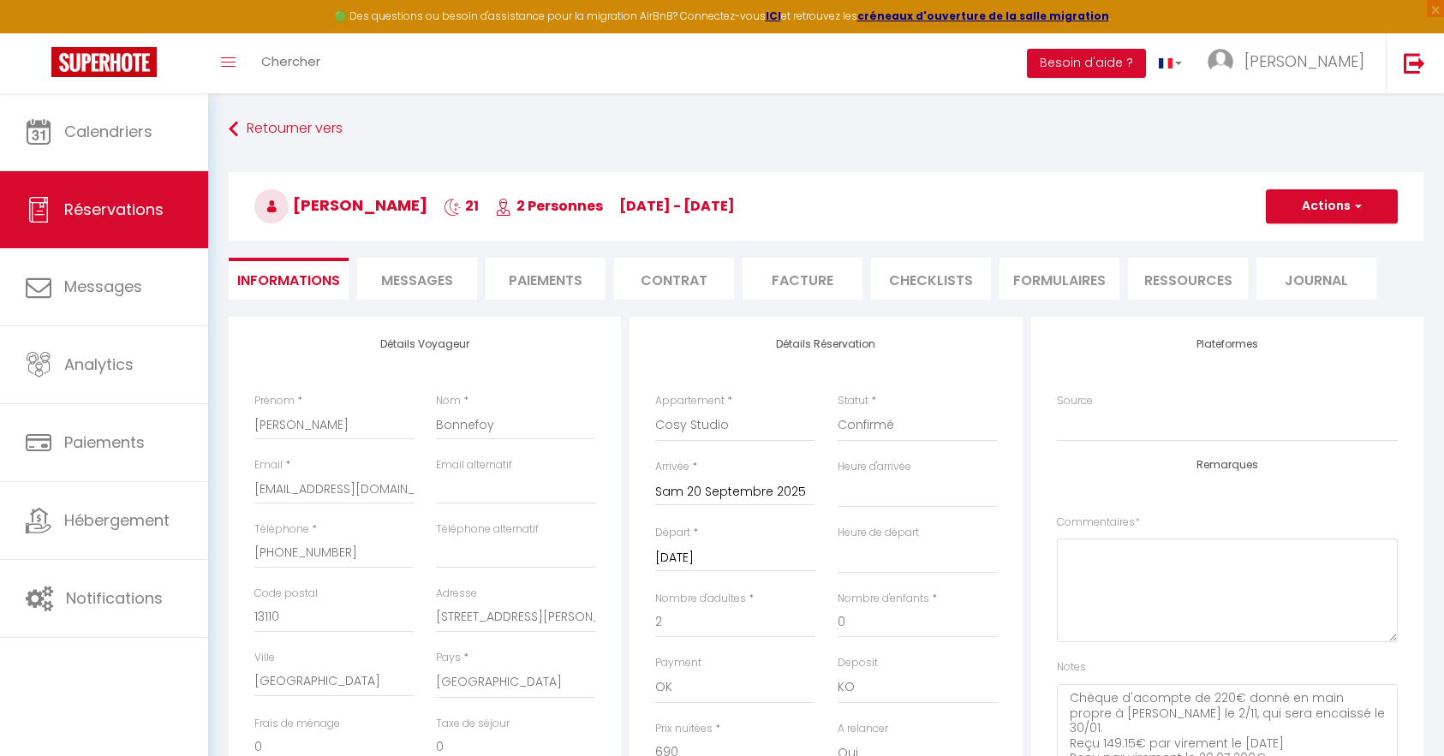
select select "14:00"
select select "11:00"
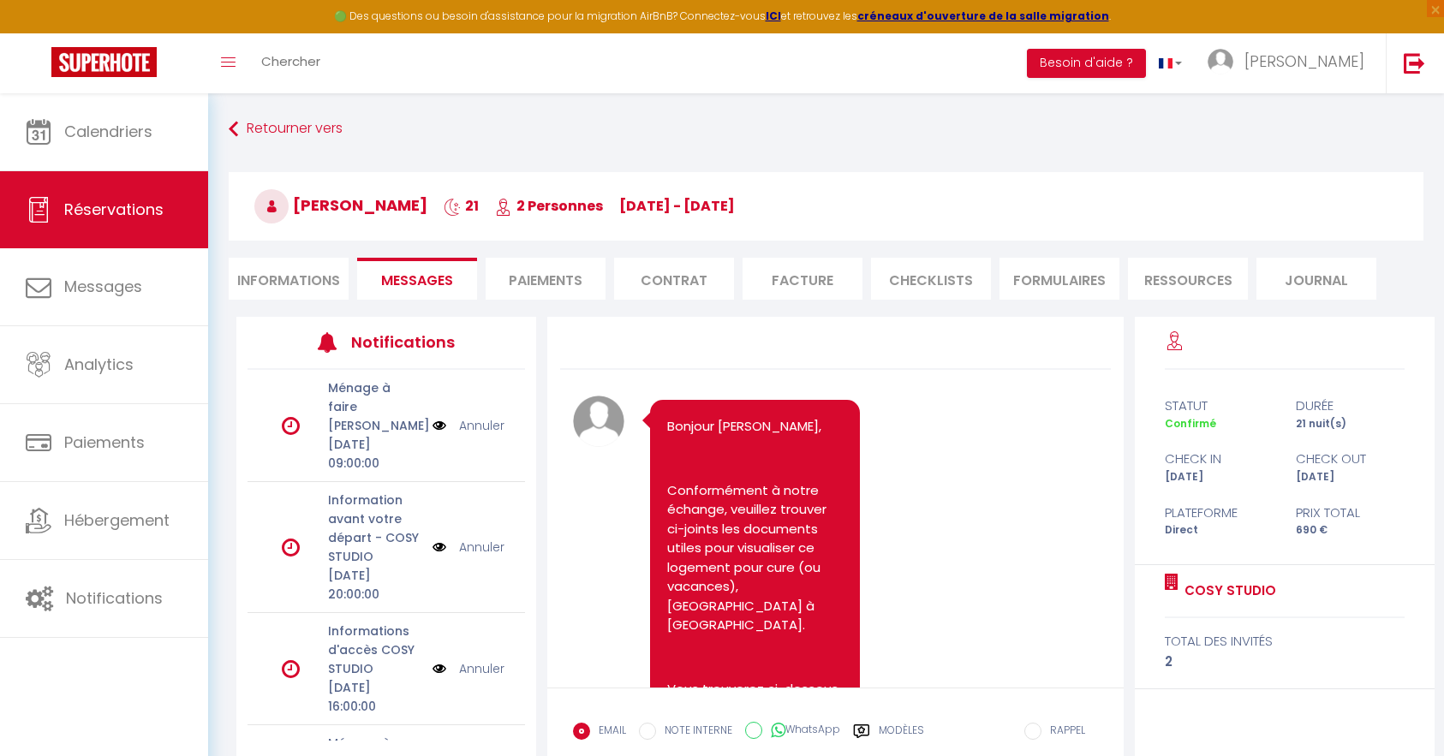
scroll to position [6266, 0]
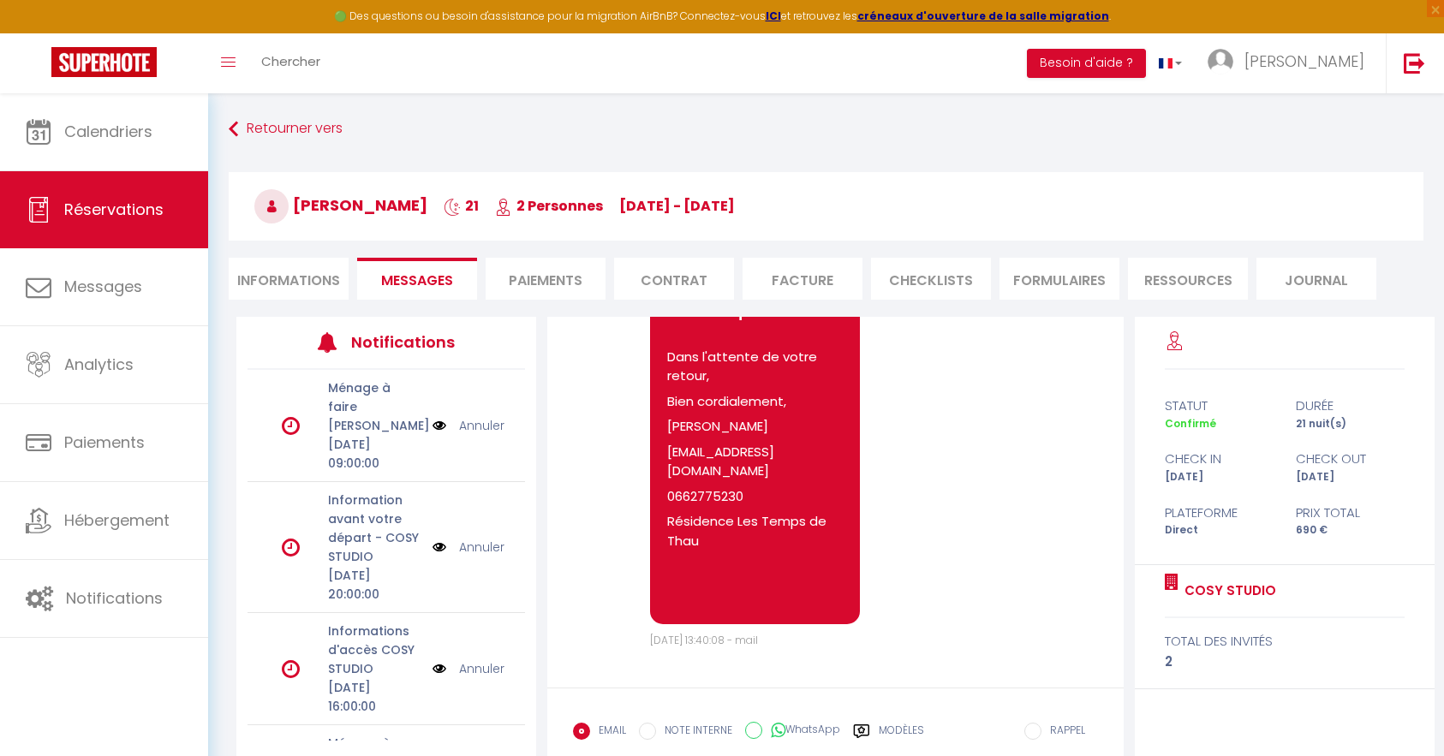
click at [315, 282] on li "Informations" at bounding box center [289, 279] width 120 height 42
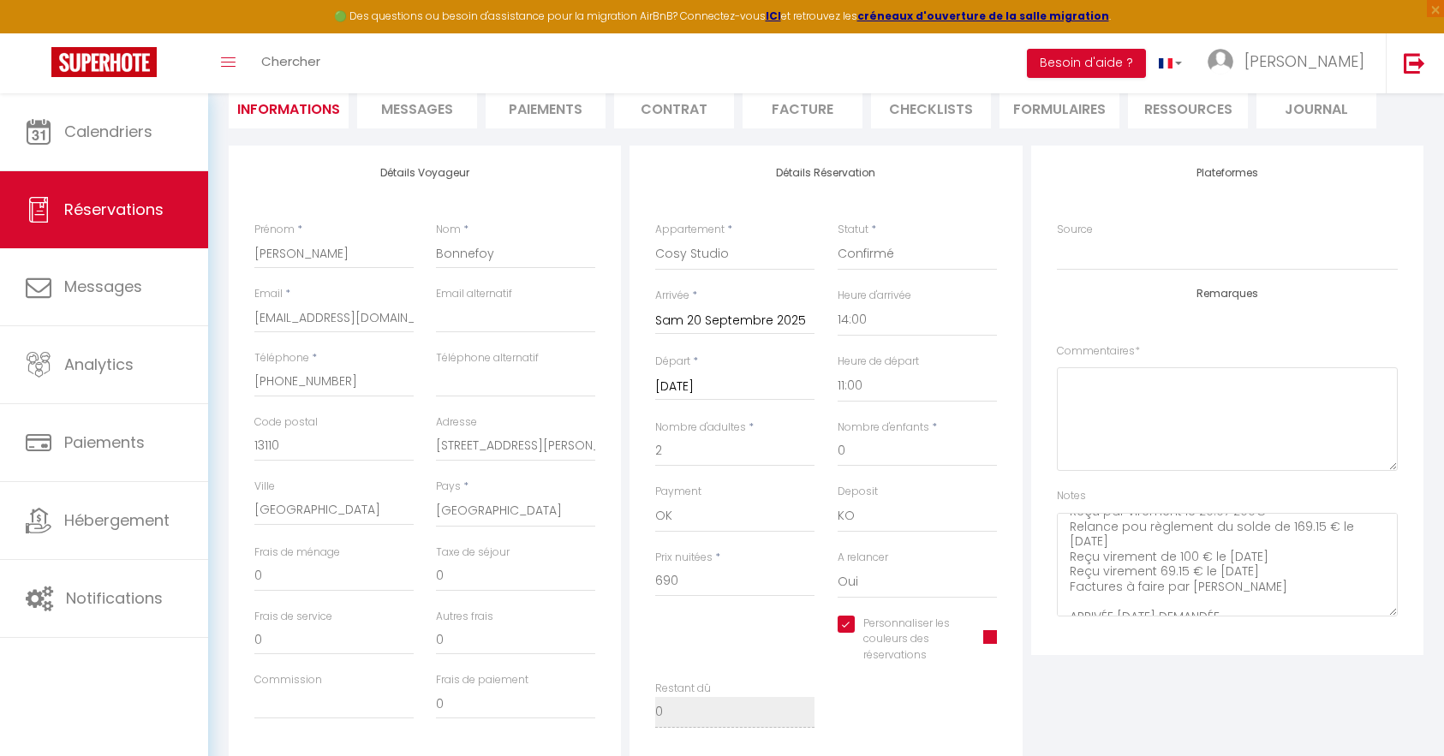
scroll to position [342, 0]
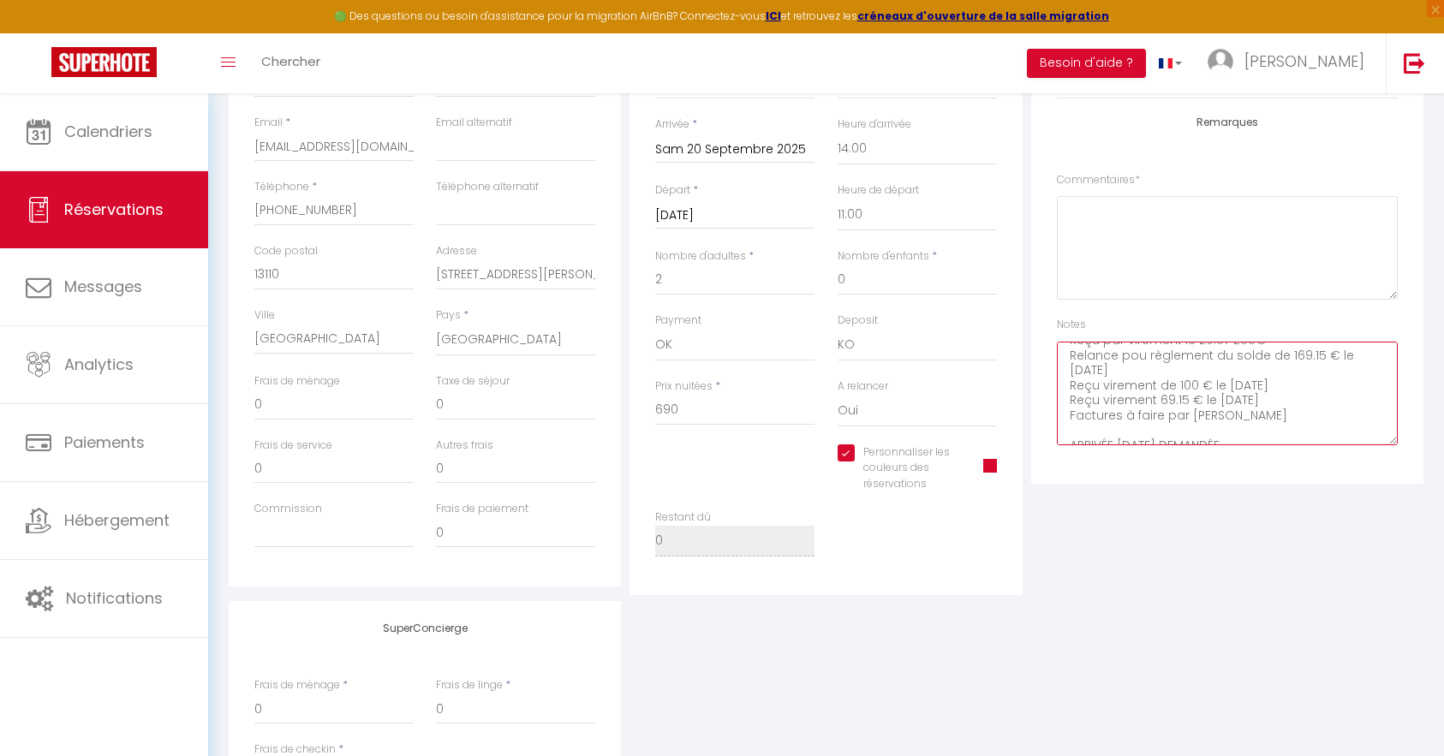
click at [1301, 426] on textarea "Chèque d'acompte de 220€ donné en main propre à Nathalie le 2/11, qui sera enca…" at bounding box center [1227, 394] width 341 height 104
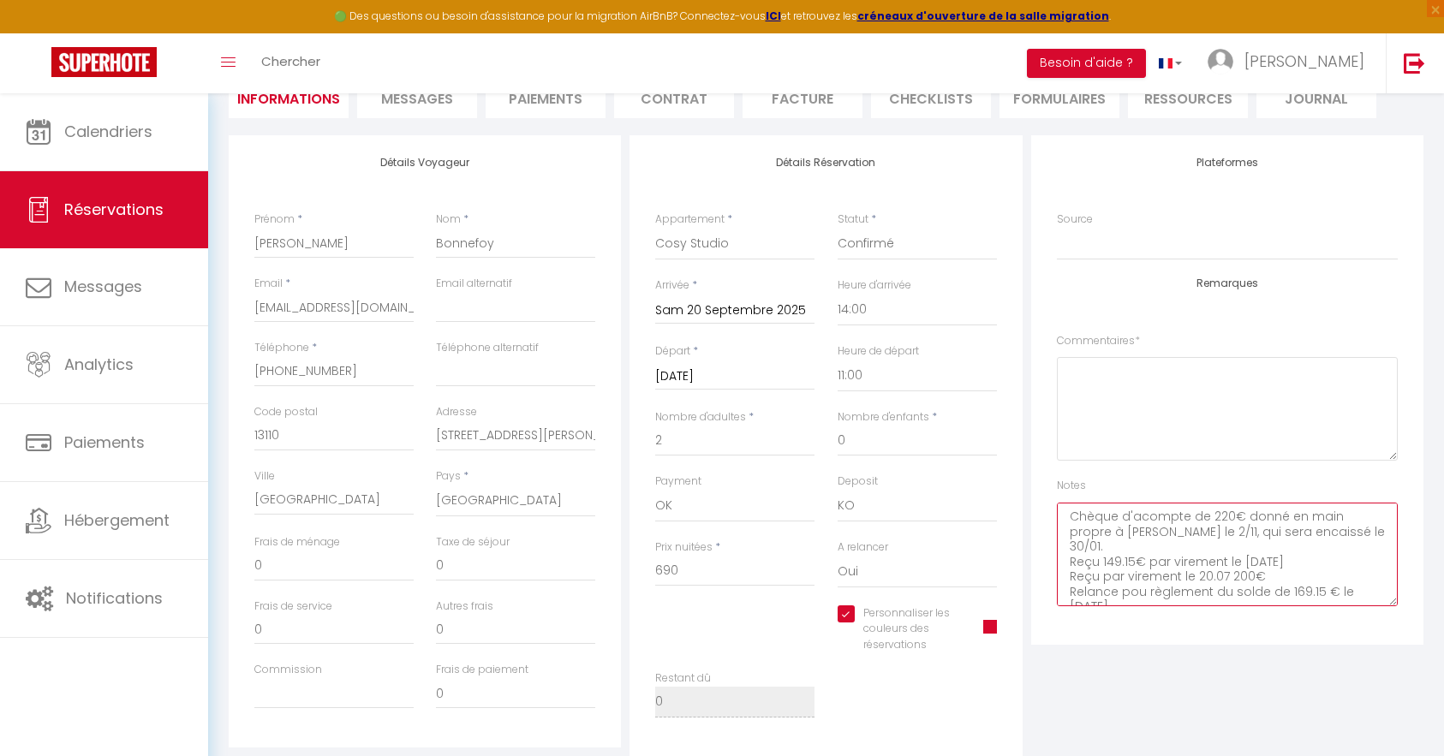
scroll to position [171, 0]
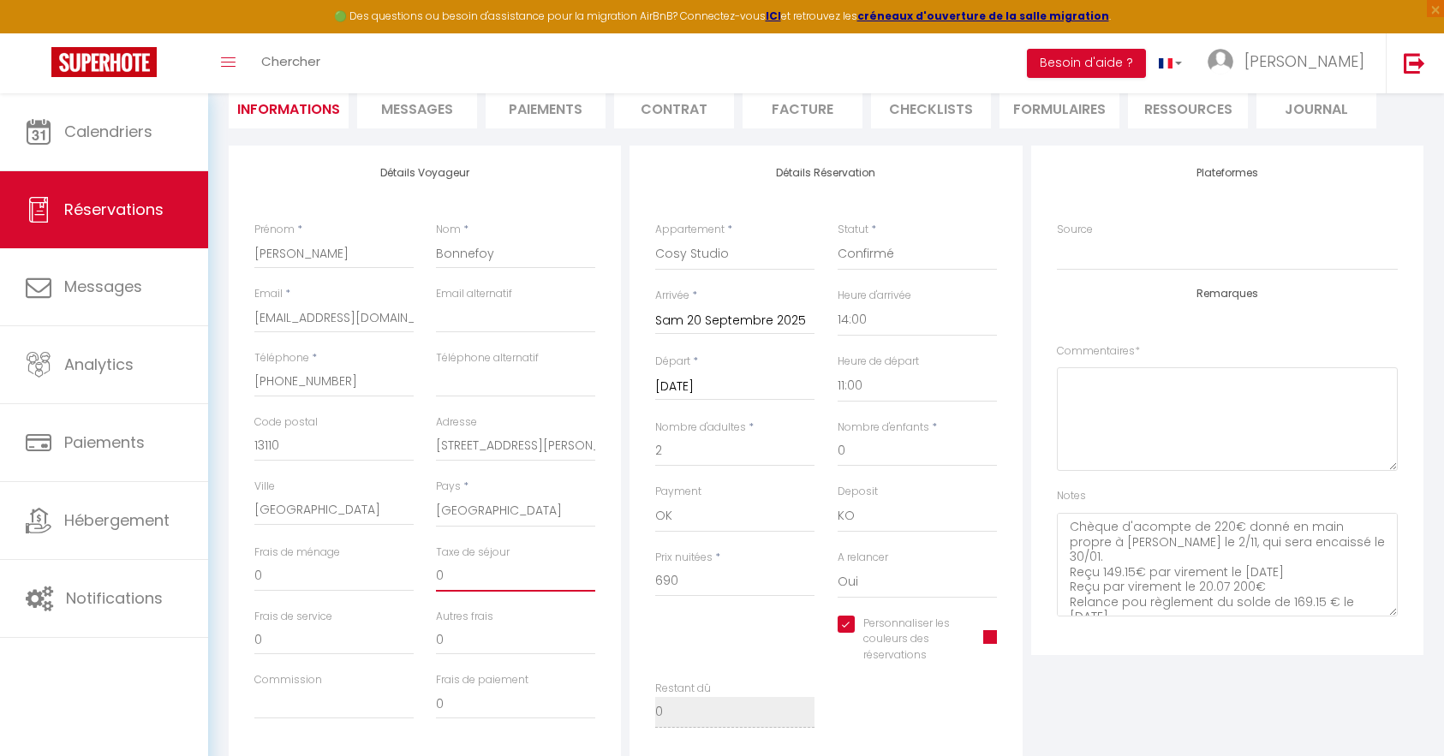
drag, startPoint x: 473, startPoint y: 577, endPoint x: 391, endPoint y: 577, distance: 82.2
click at [391, 577] on div "Frais de ménage 0 Taxe de séjour 0" at bounding box center [425, 577] width 364 height 64
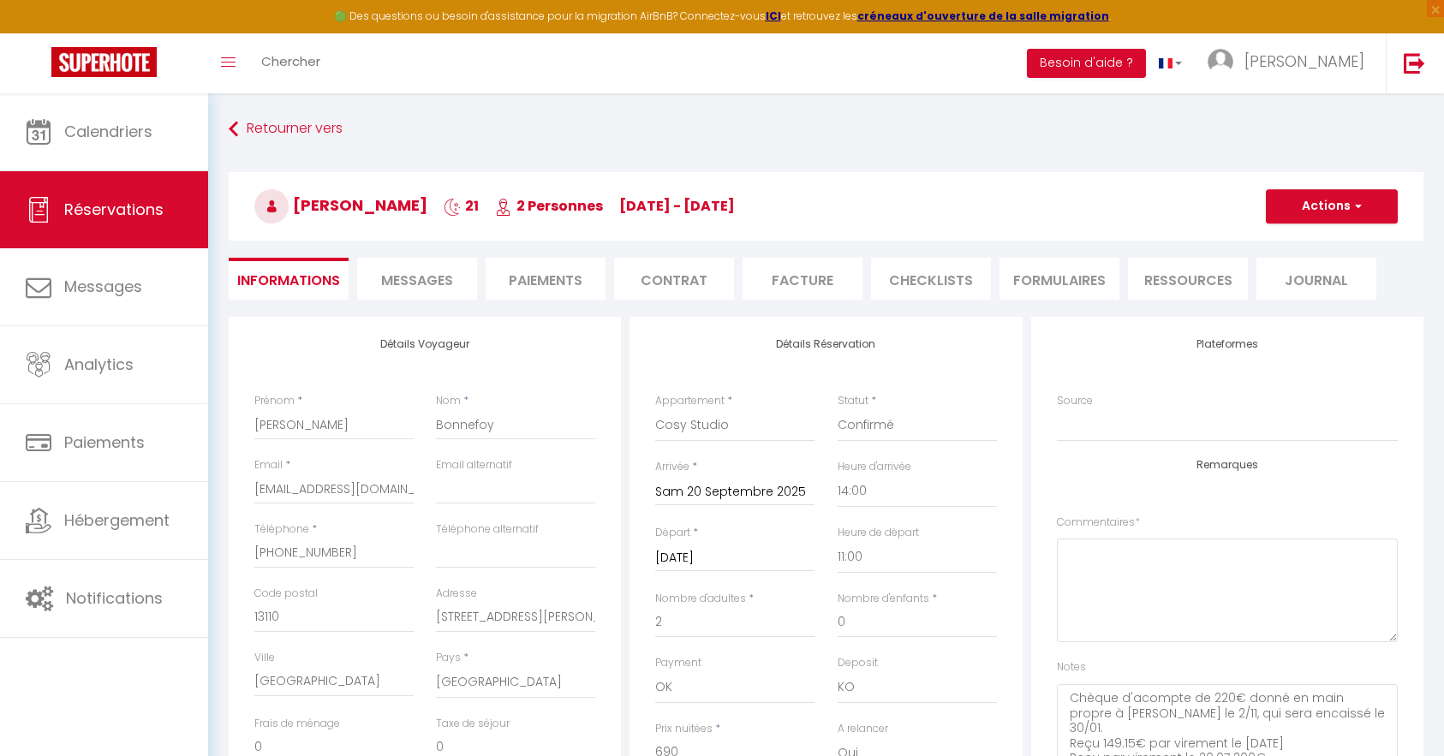
scroll to position [86, 0]
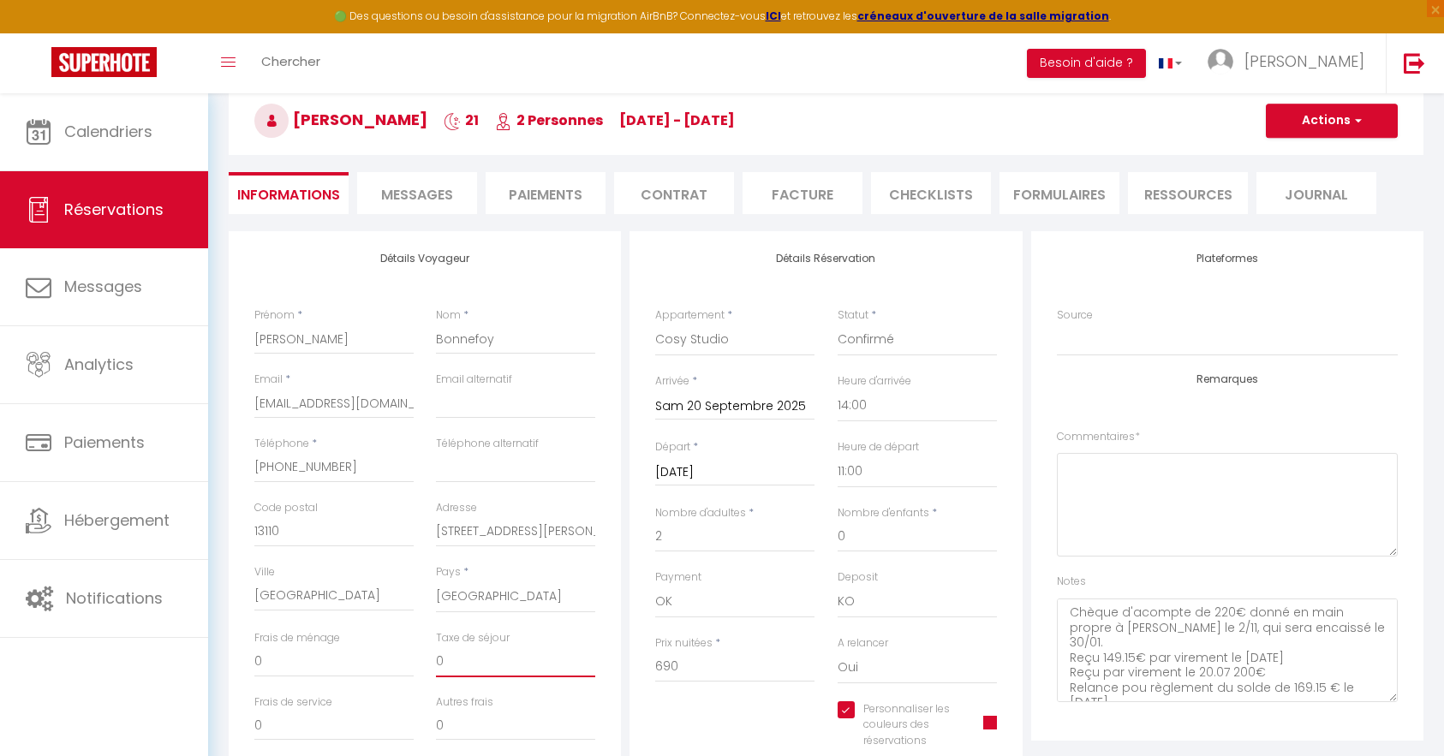
checkbox input "true"
type input "4"
checkbox input "true"
type input "48"
checkbox input "true"
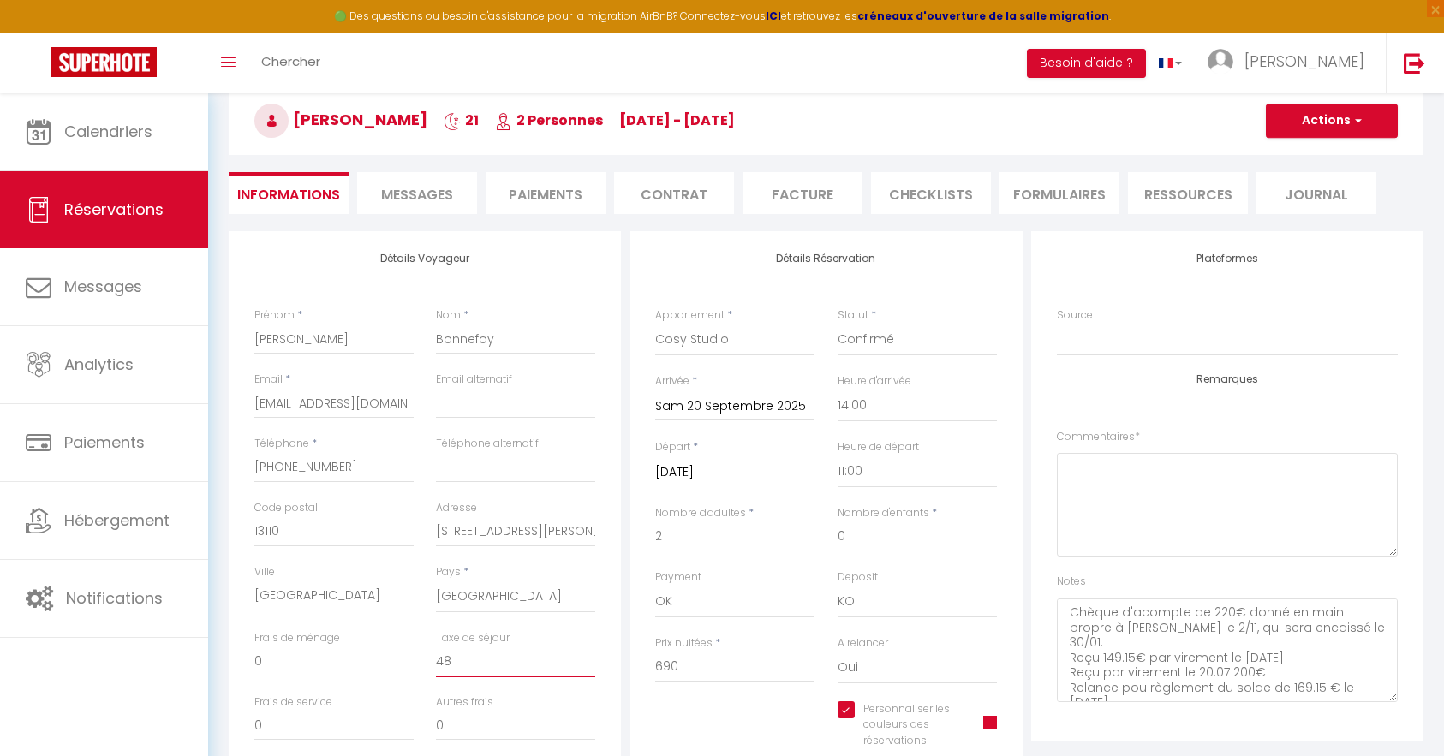
type input "48."
checkbox input "true"
type input "48.3"
checkbox input "true"
type input "48.30"
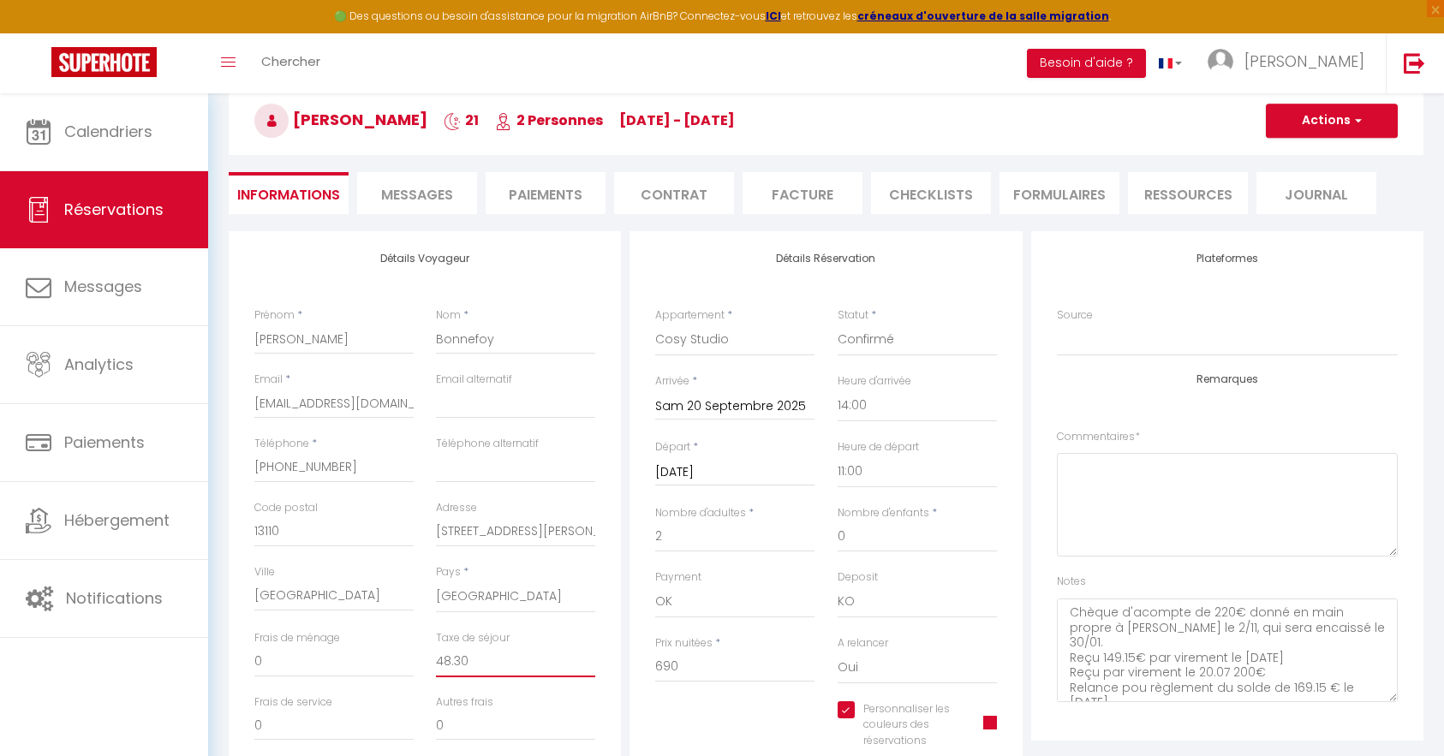
checkbox input "true"
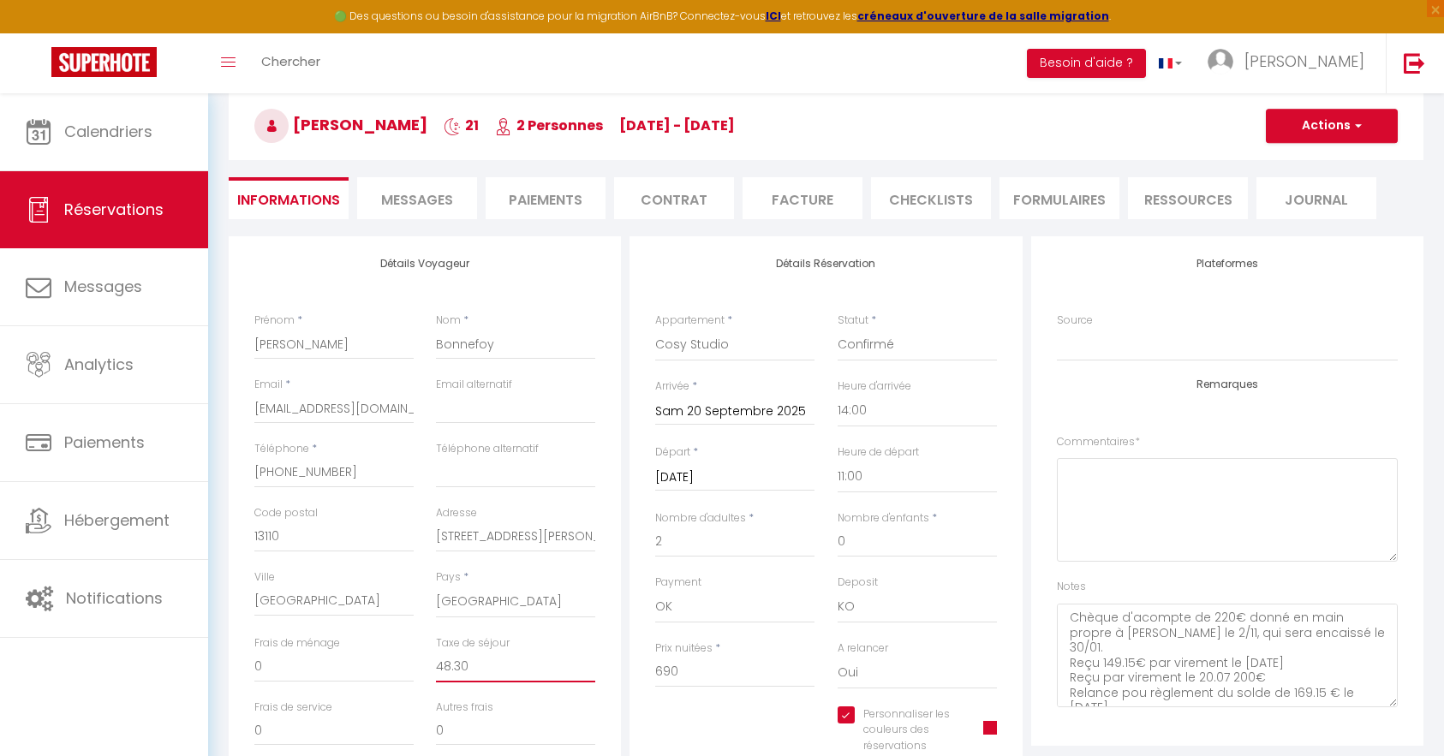
scroll to position [0, 0]
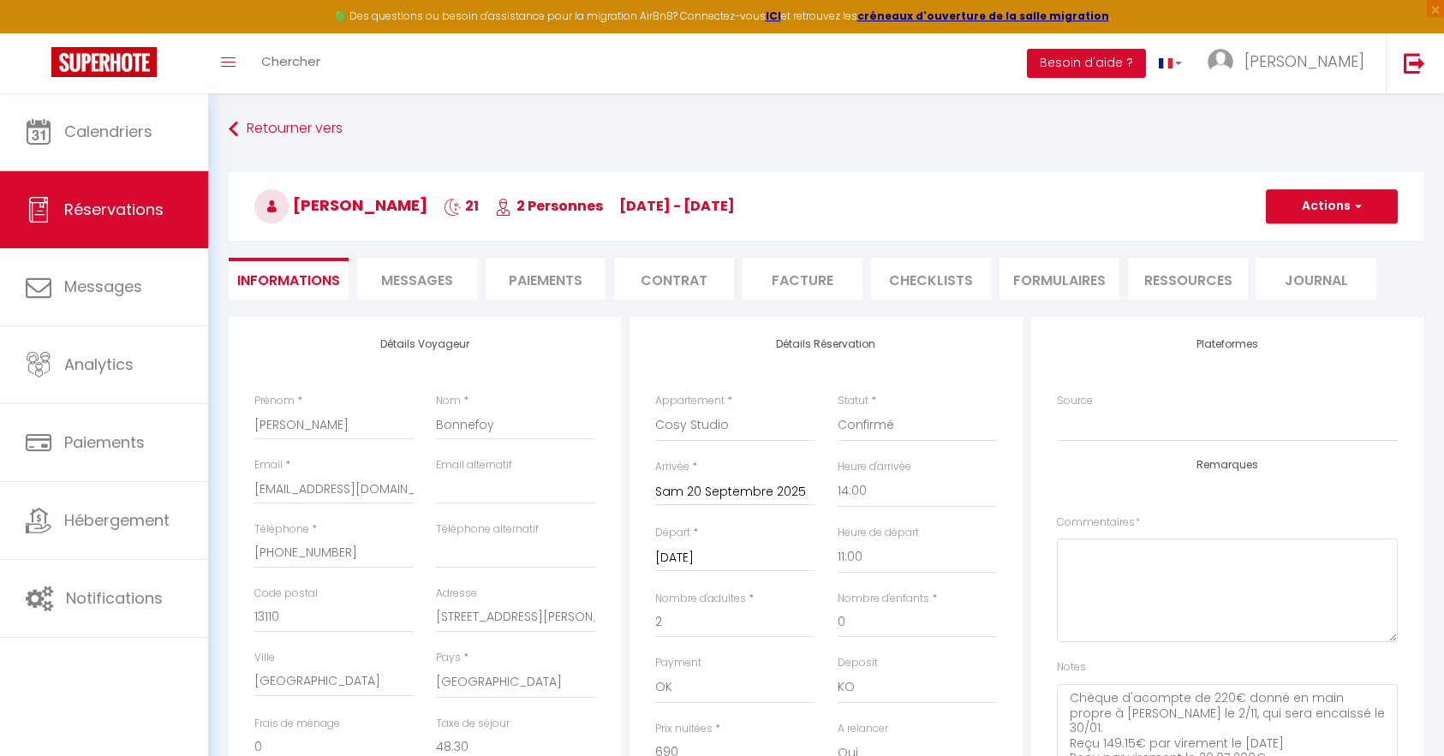
type input "48.30"
click at [1337, 201] on button "Actions" at bounding box center [1331, 206] width 132 height 34
click at [1322, 236] on link "Enregistrer" at bounding box center [1314, 244] width 135 height 22
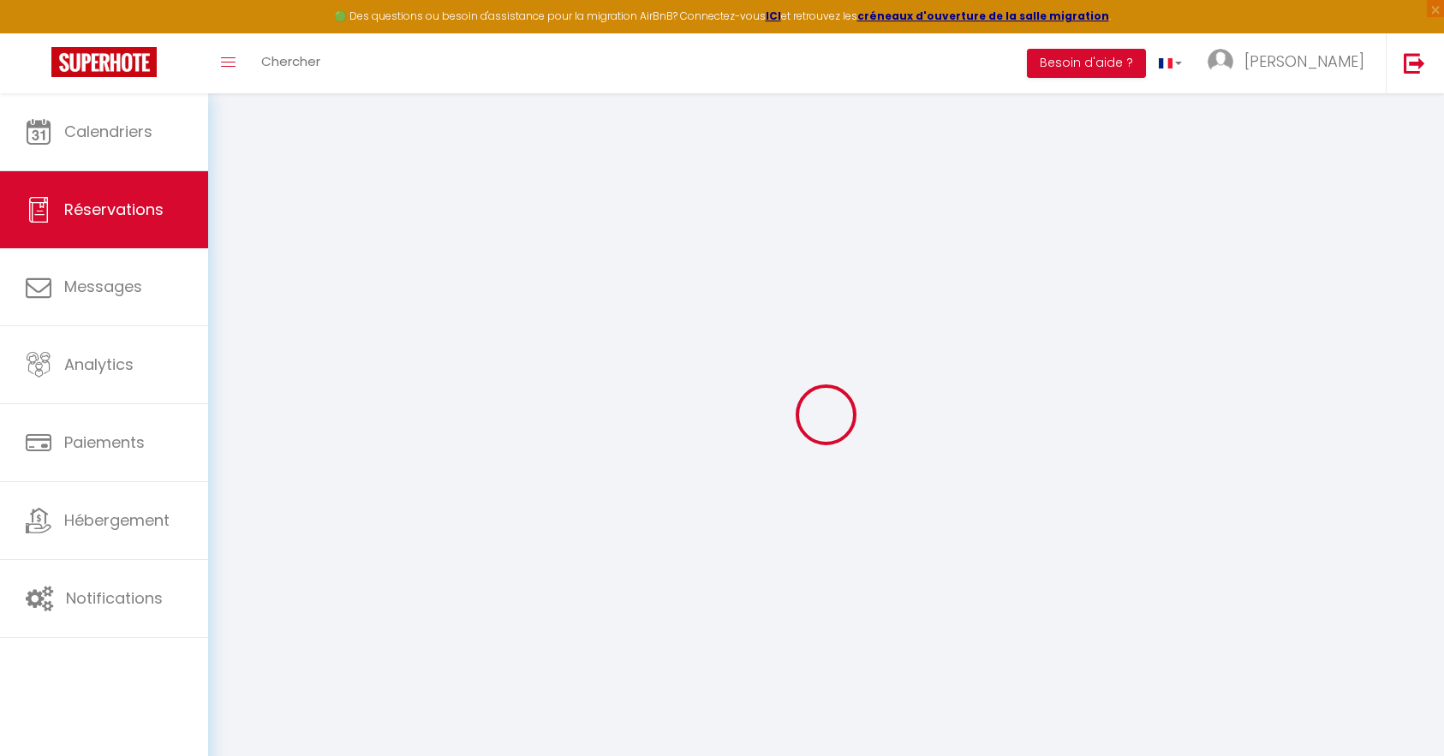
select select "not_cancelled"
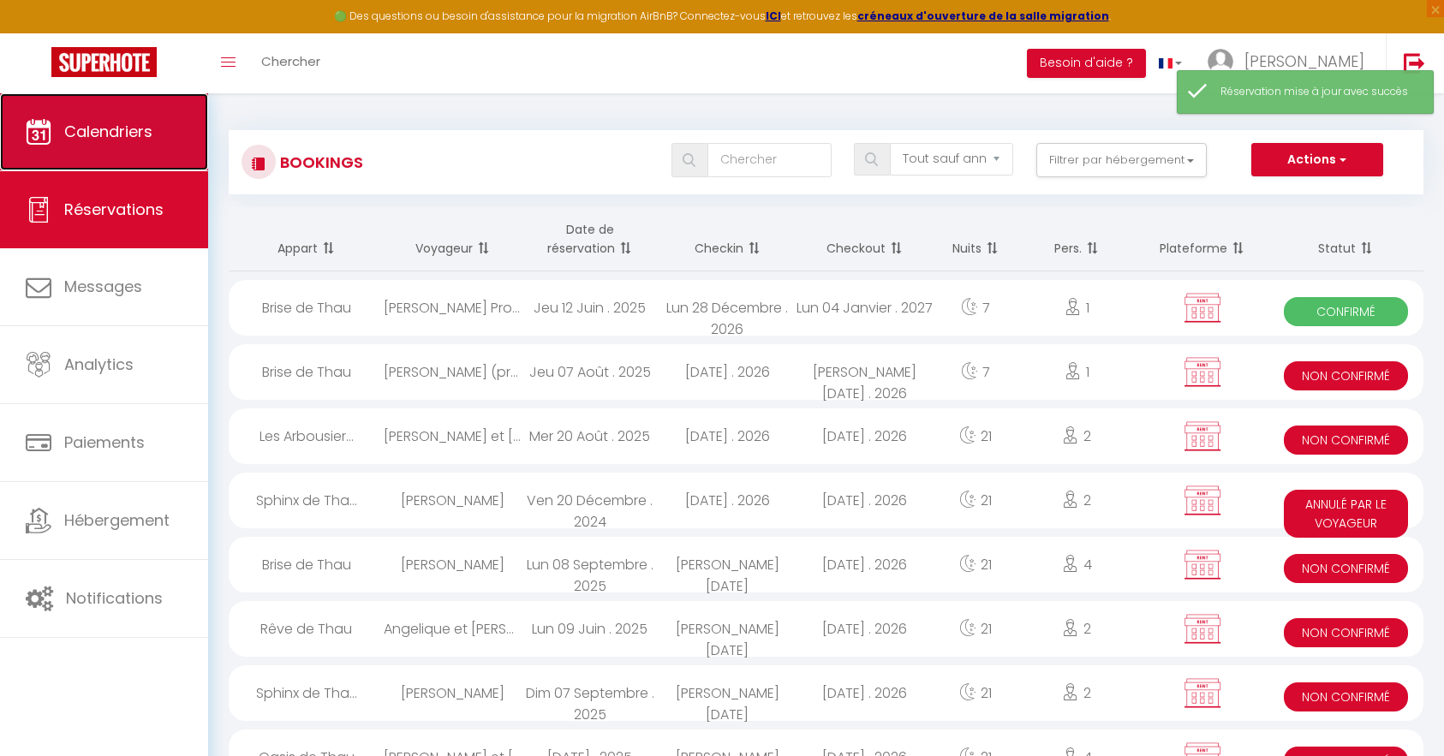
click at [87, 137] on span "Calendriers" at bounding box center [108, 131] width 88 height 21
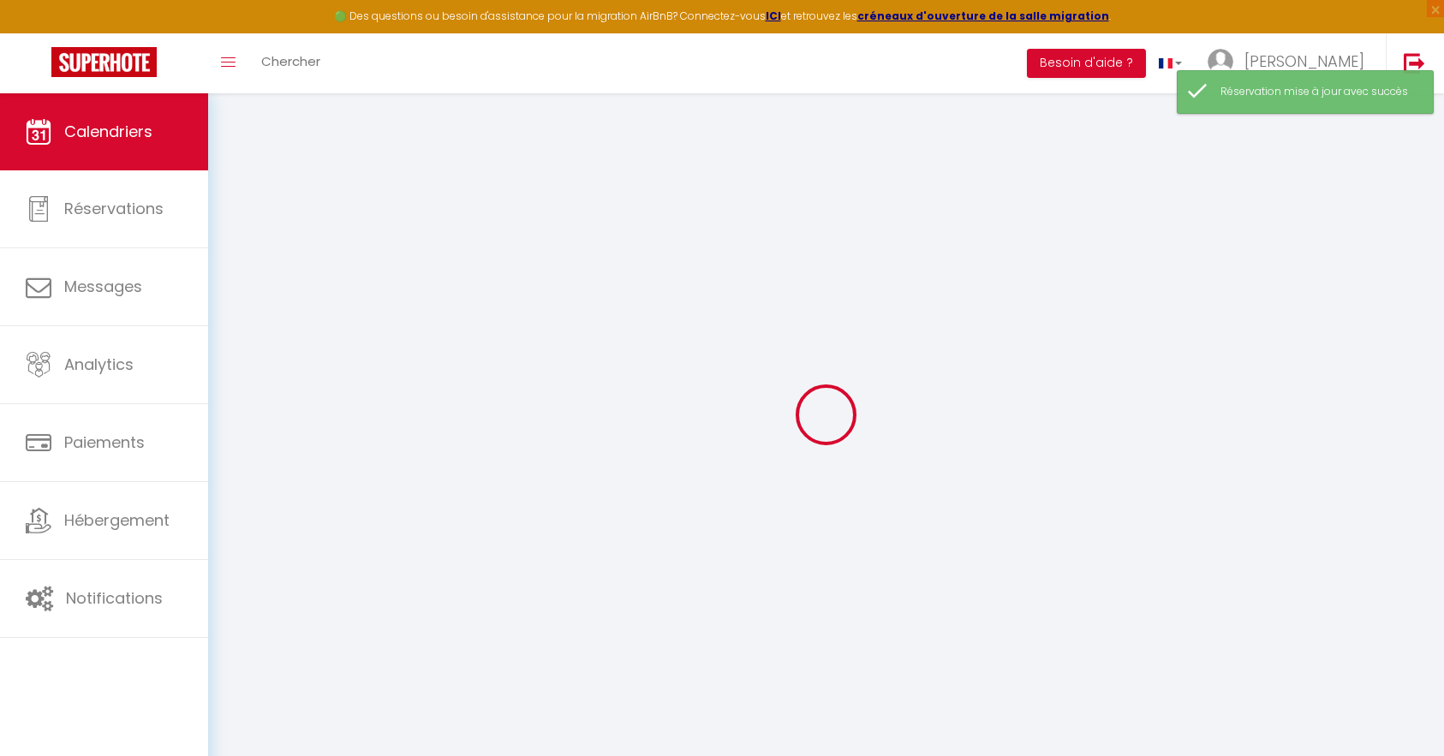
select select
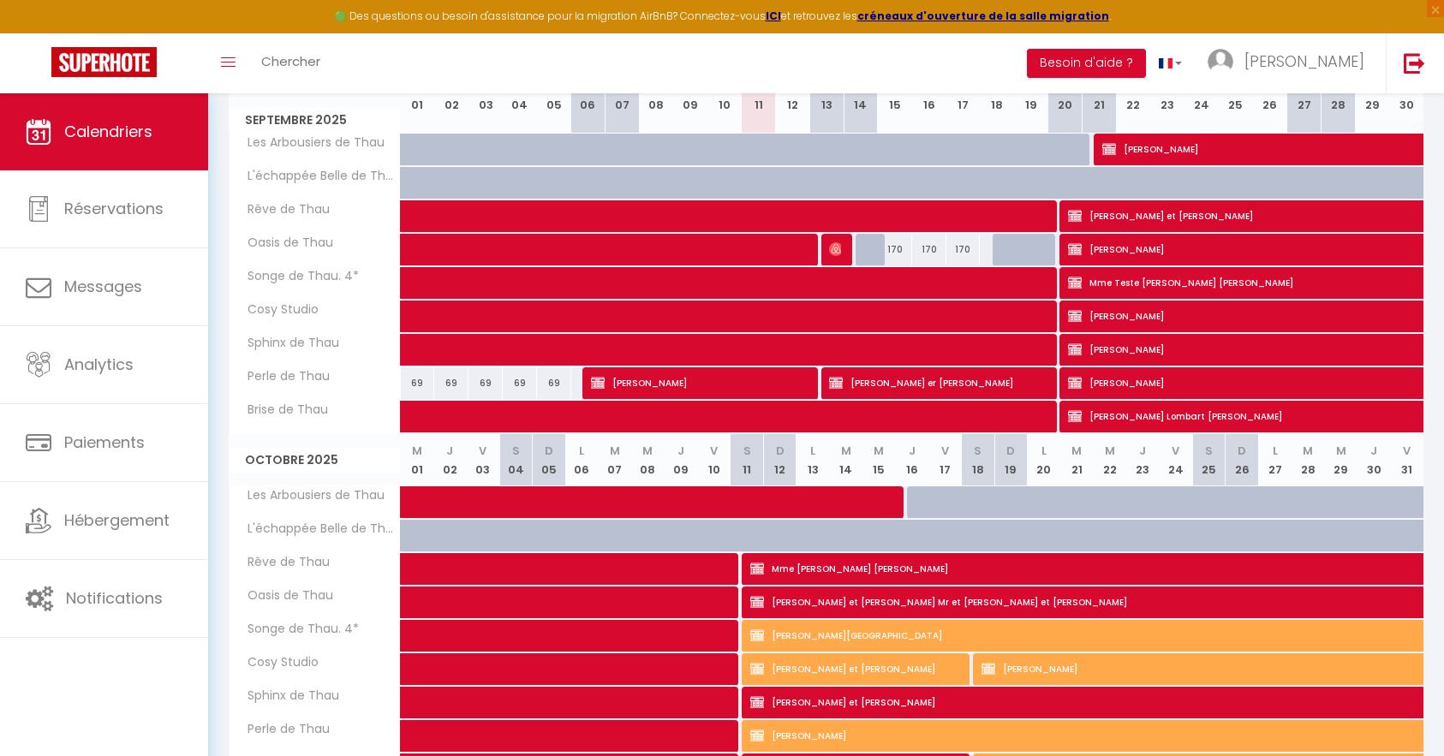
scroll to position [342, 0]
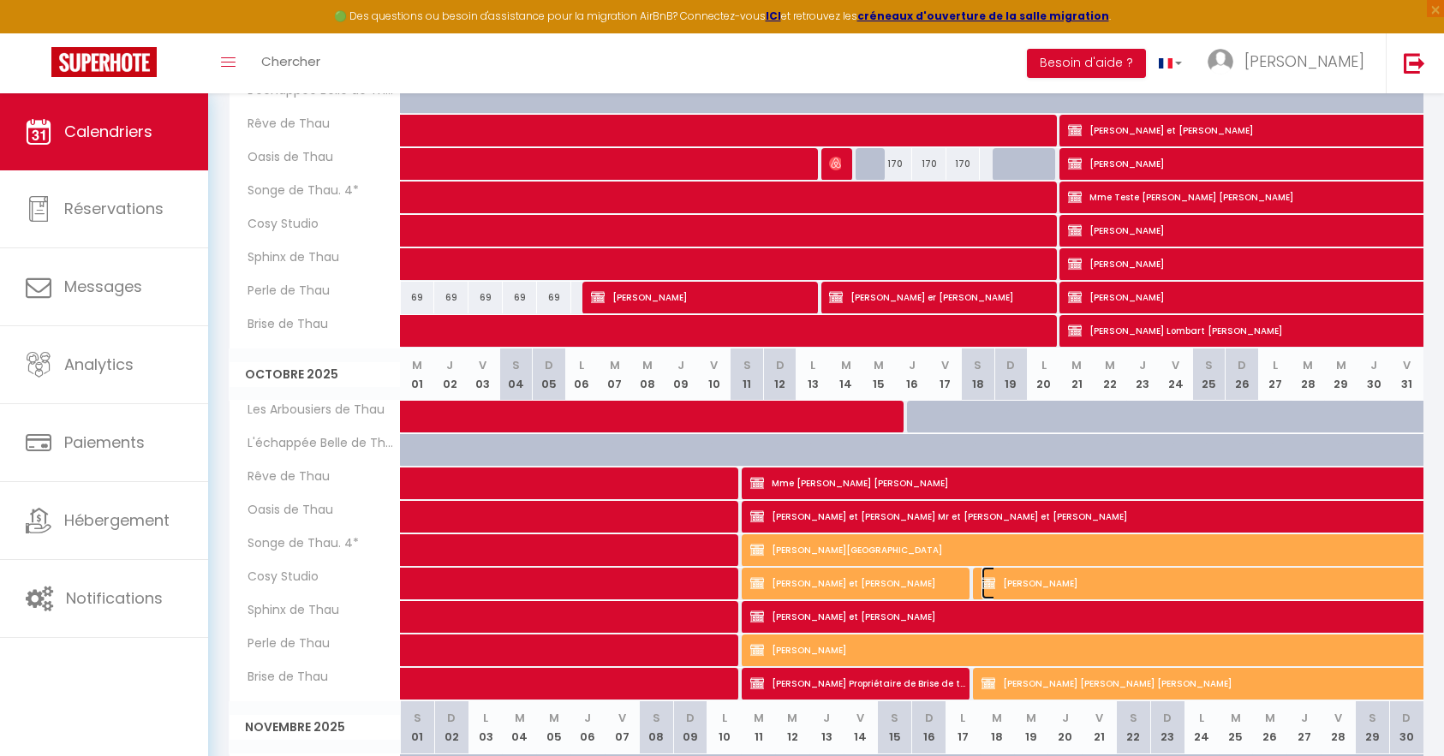
click at [1080, 591] on span "[PERSON_NAME]" at bounding box center [1394, 583] width 827 height 33
select select "KO"
select select "0"
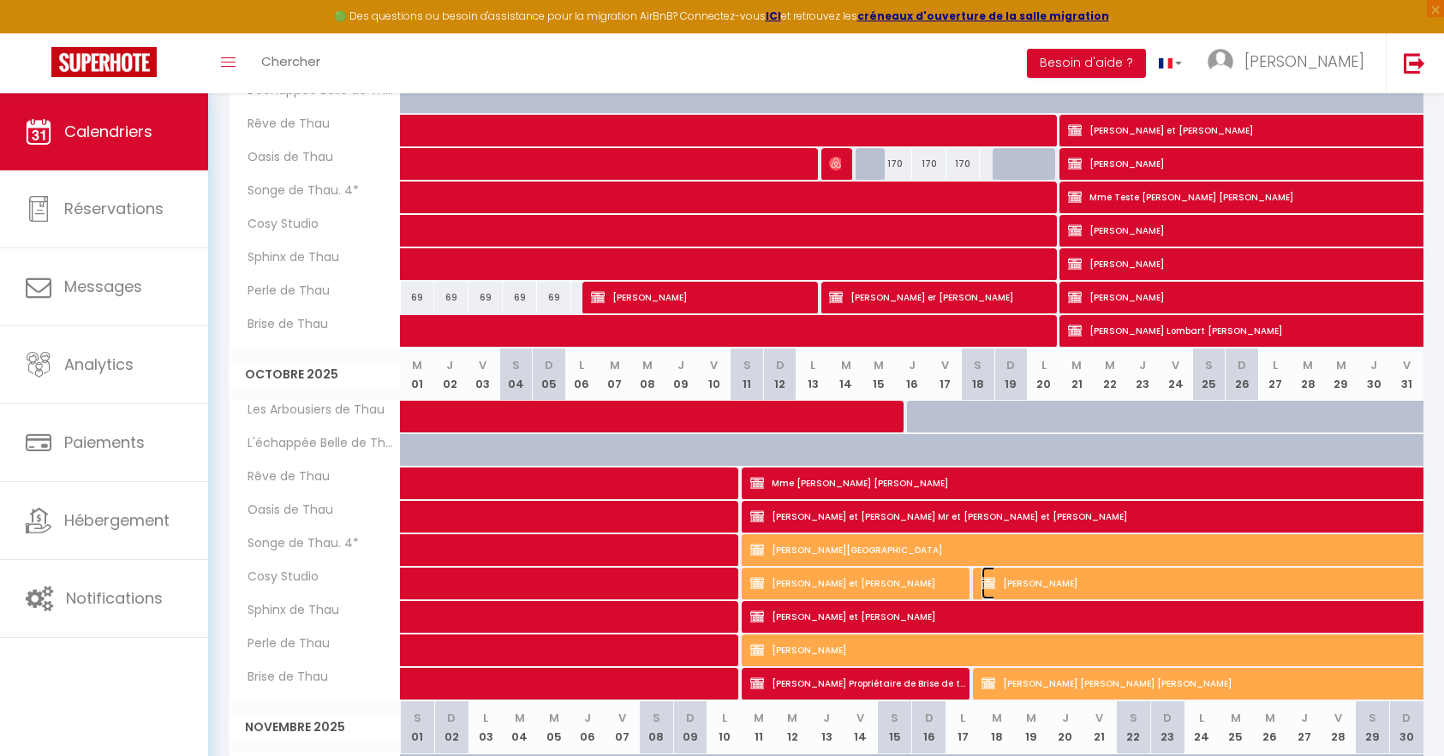
select select "1"
select select
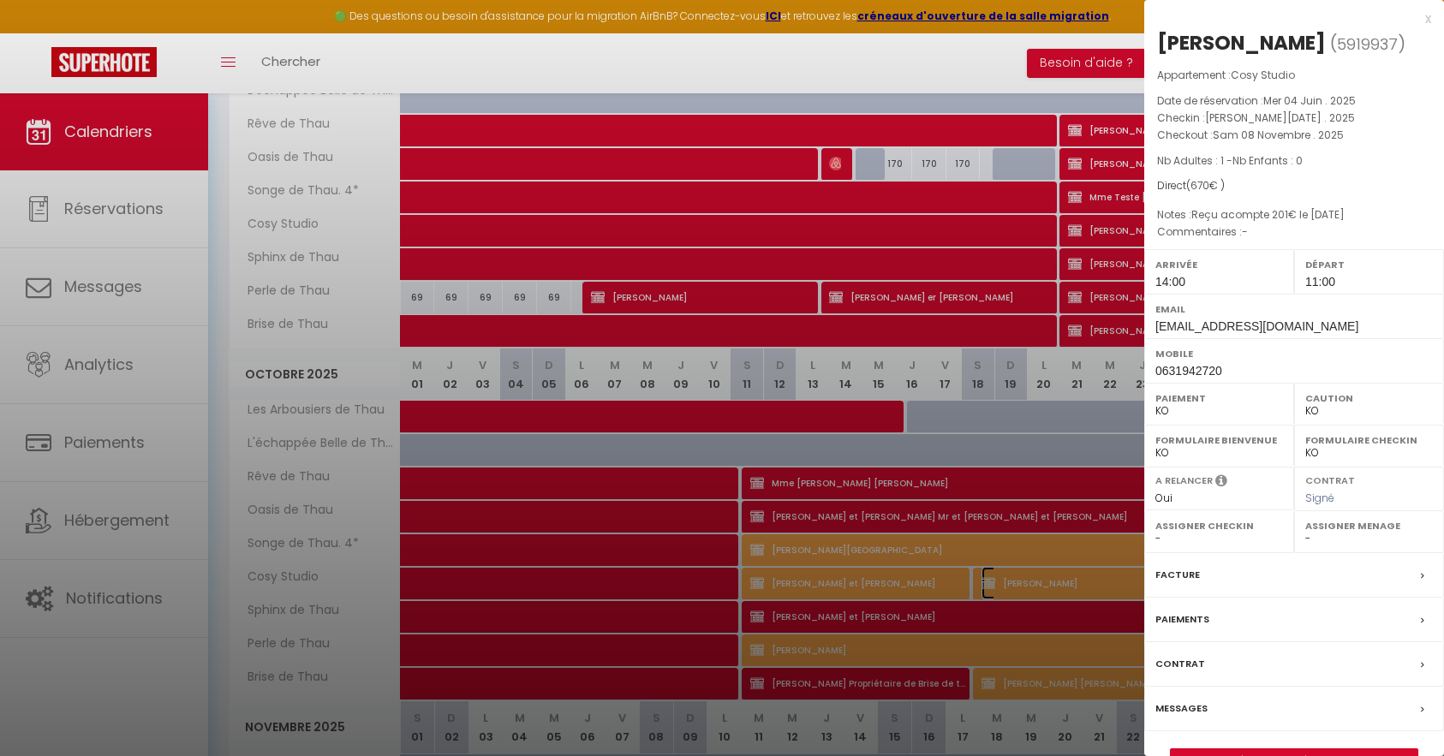
scroll to position [428, 0]
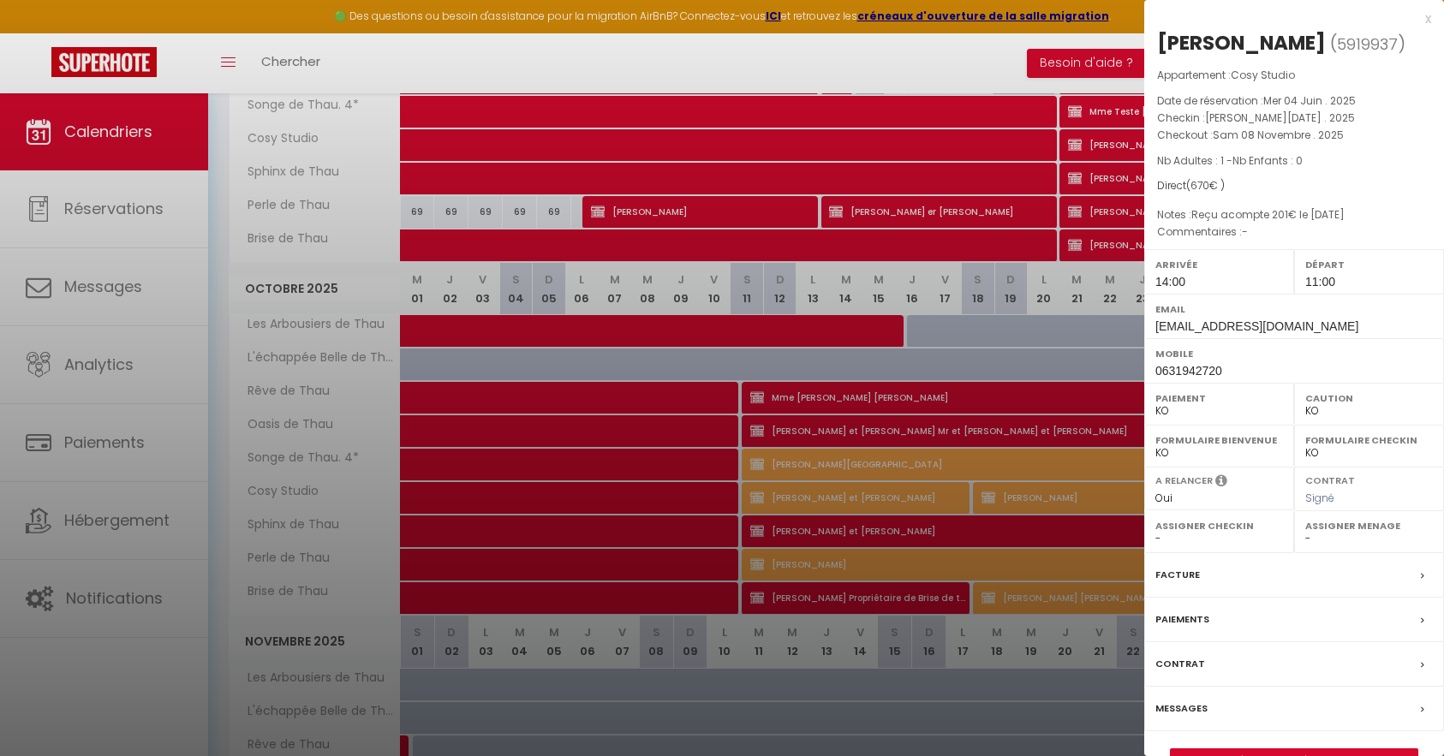
click at [1221, 707] on div "Messages" at bounding box center [1294, 709] width 300 height 45
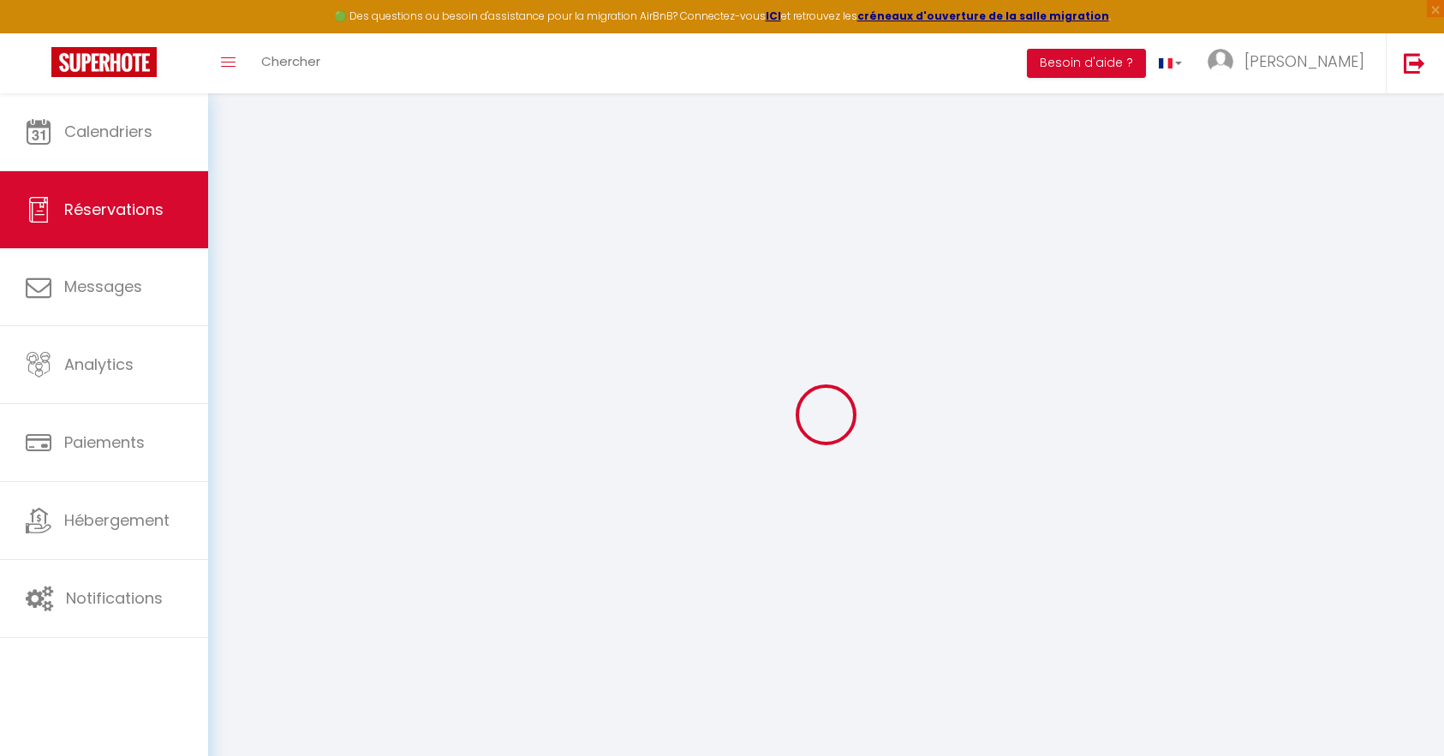
select select
checkbox input "true"
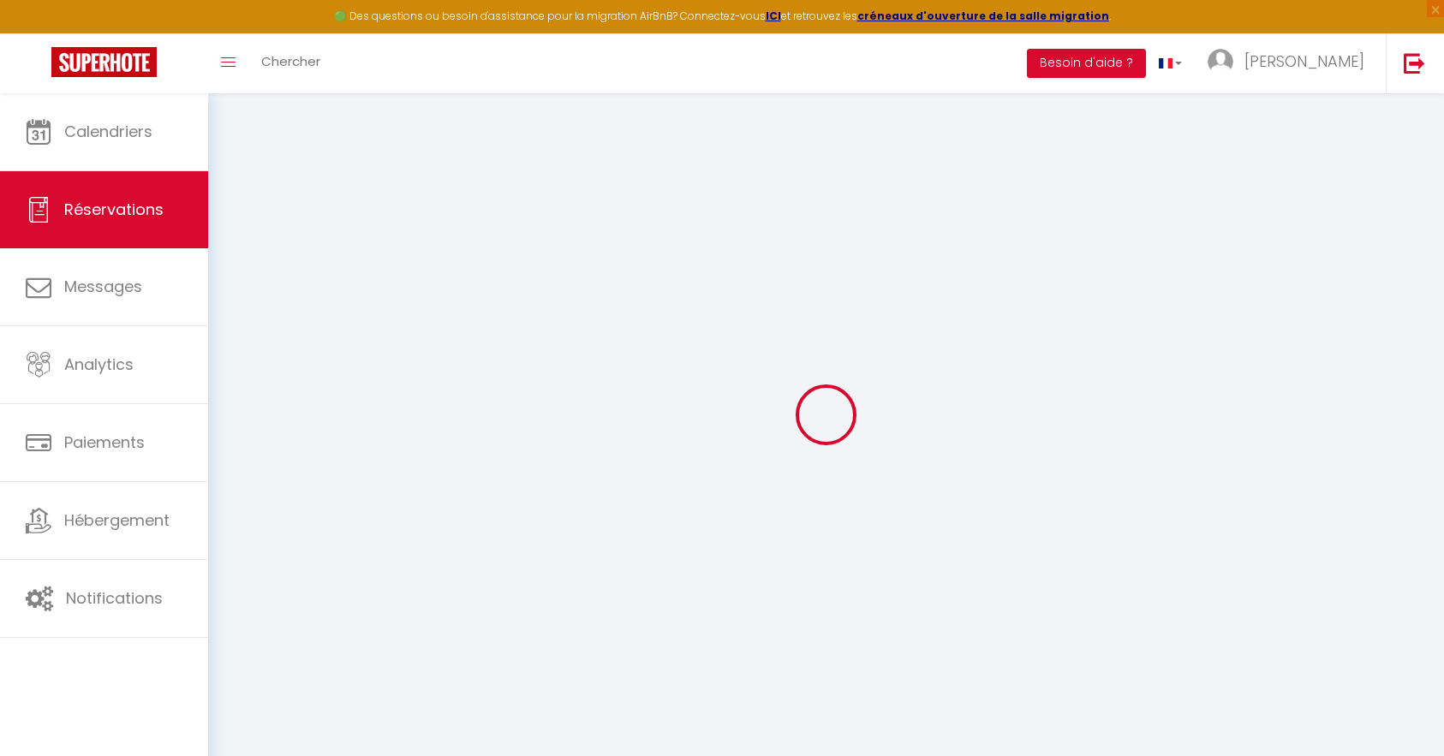
type textarea "Reçu acompte 201€ le [DATE]"
select select
checkbox input "true"
select select
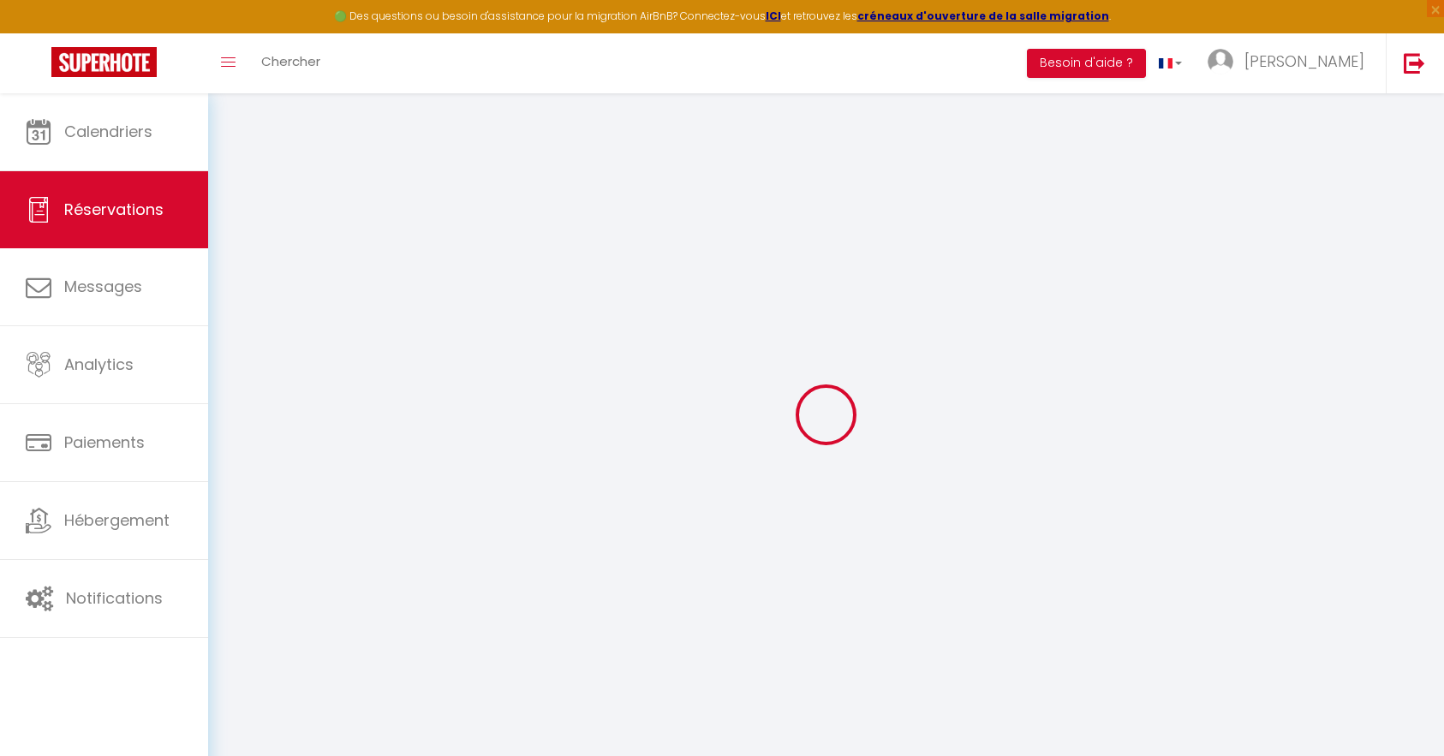
select select
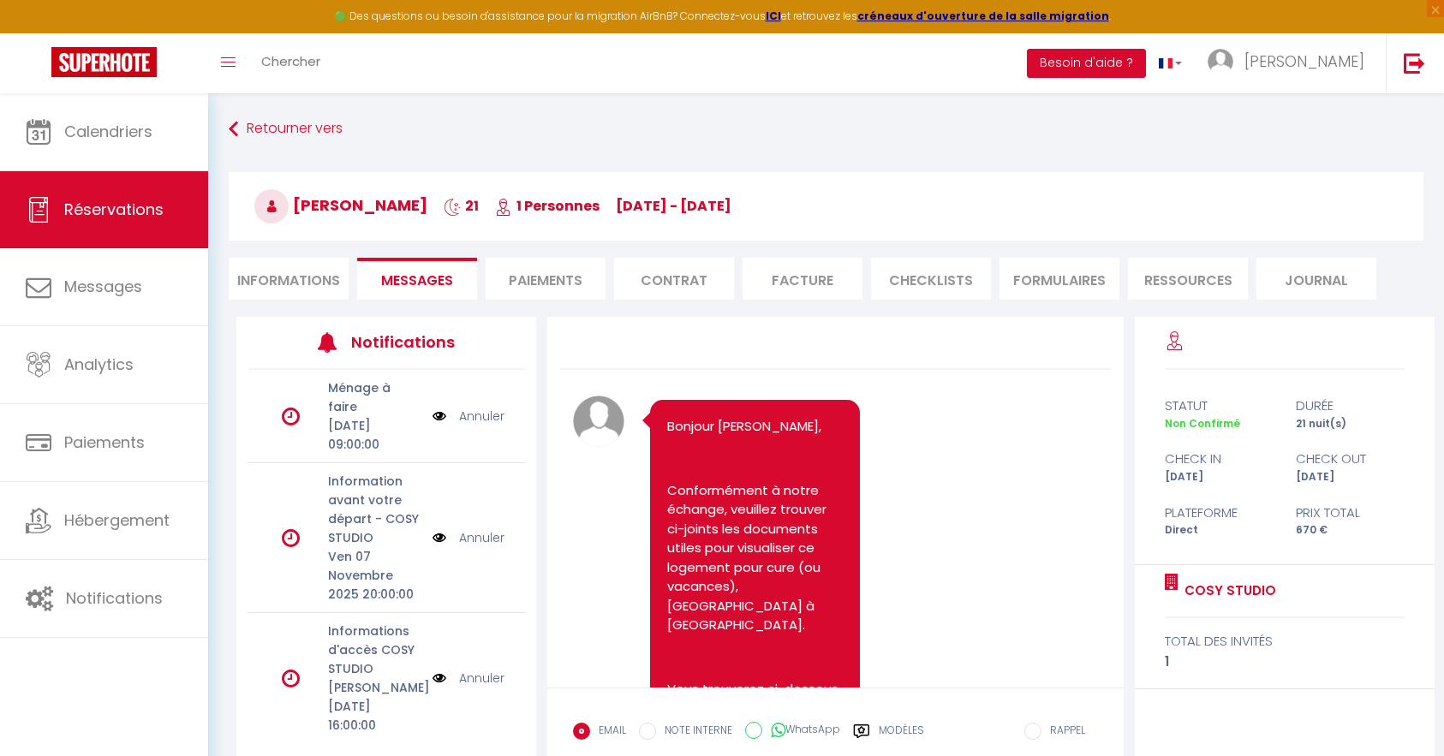
scroll to position [15238, 0]
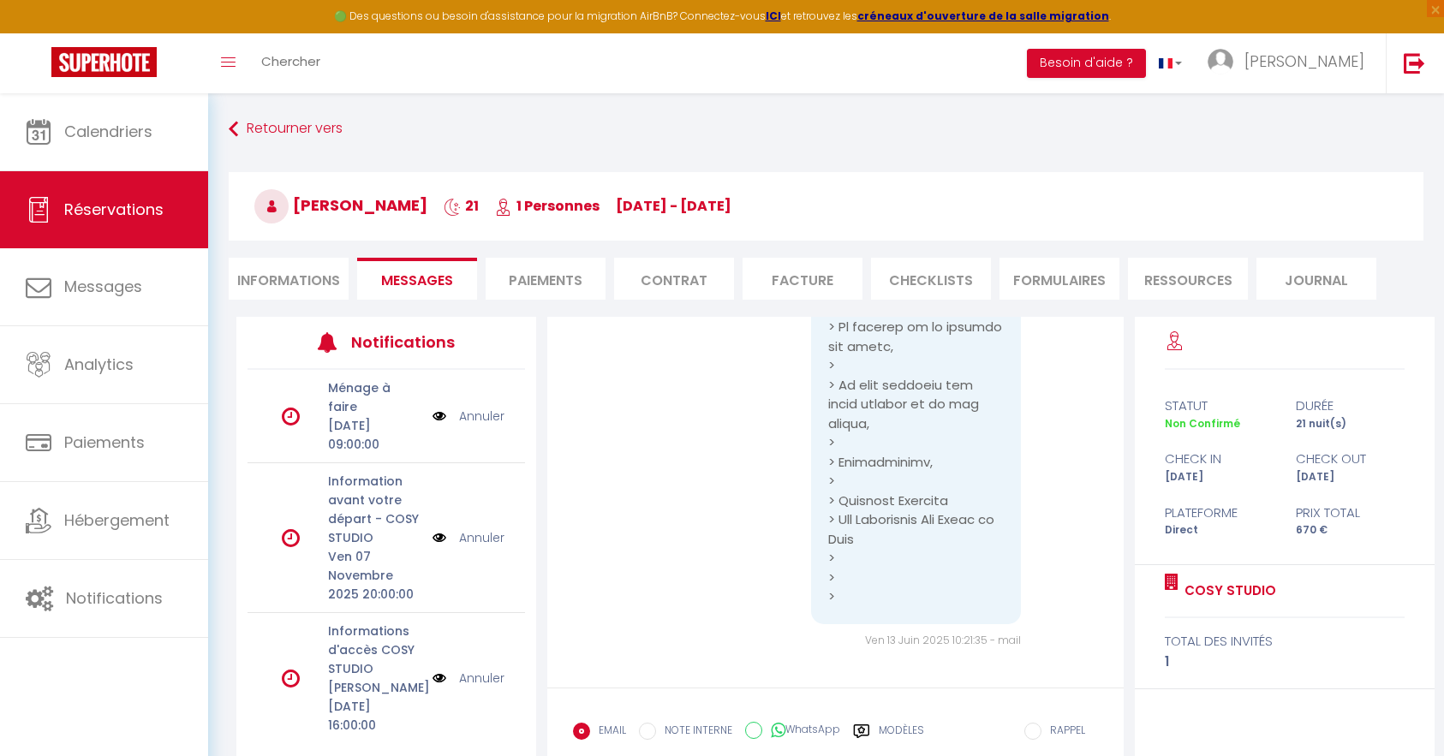
select select "14:00"
select select "11:00"
click at [280, 278] on li "Informations" at bounding box center [289, 279] width 120 height 42
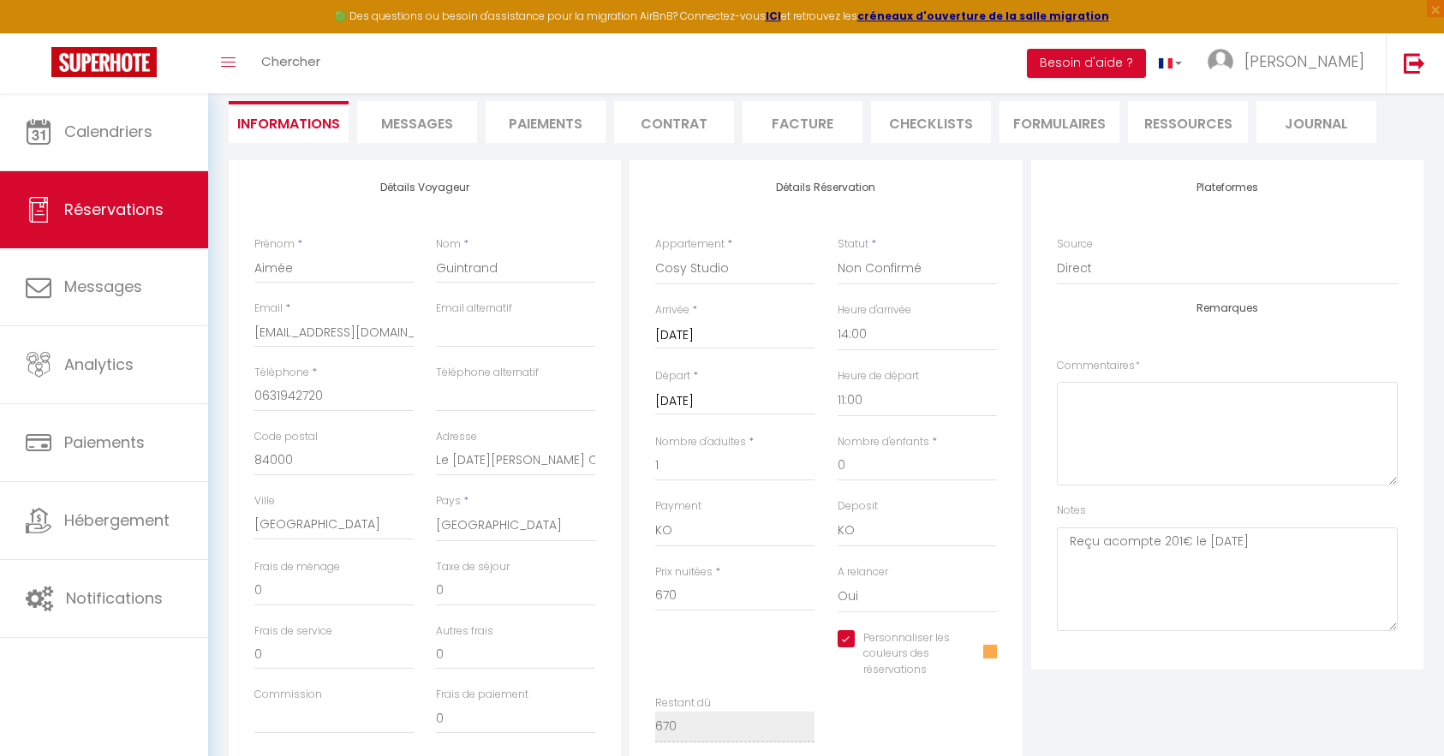
scroll to position [171, 0]
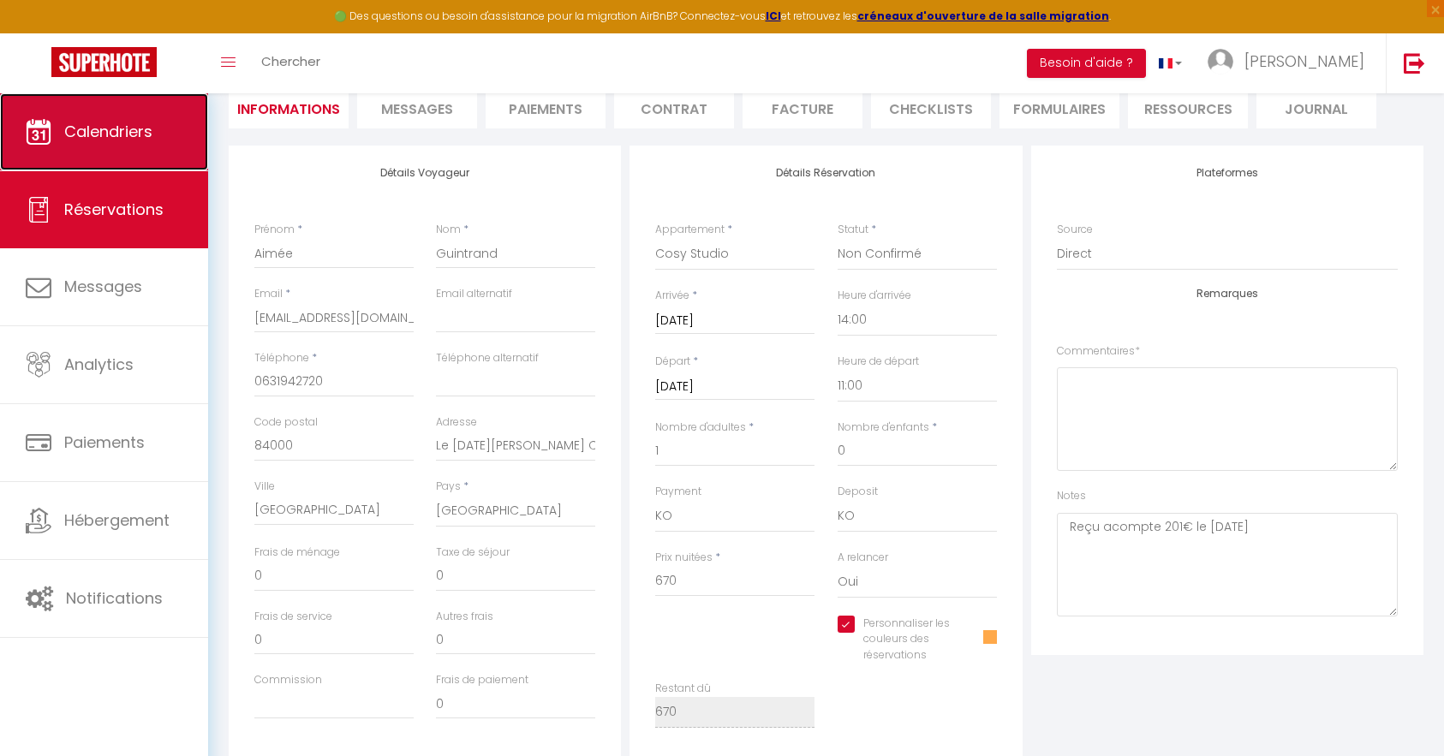
click at [106, 138] on span "Calendriers" at bounding box center [108, 131] width 88 height 21
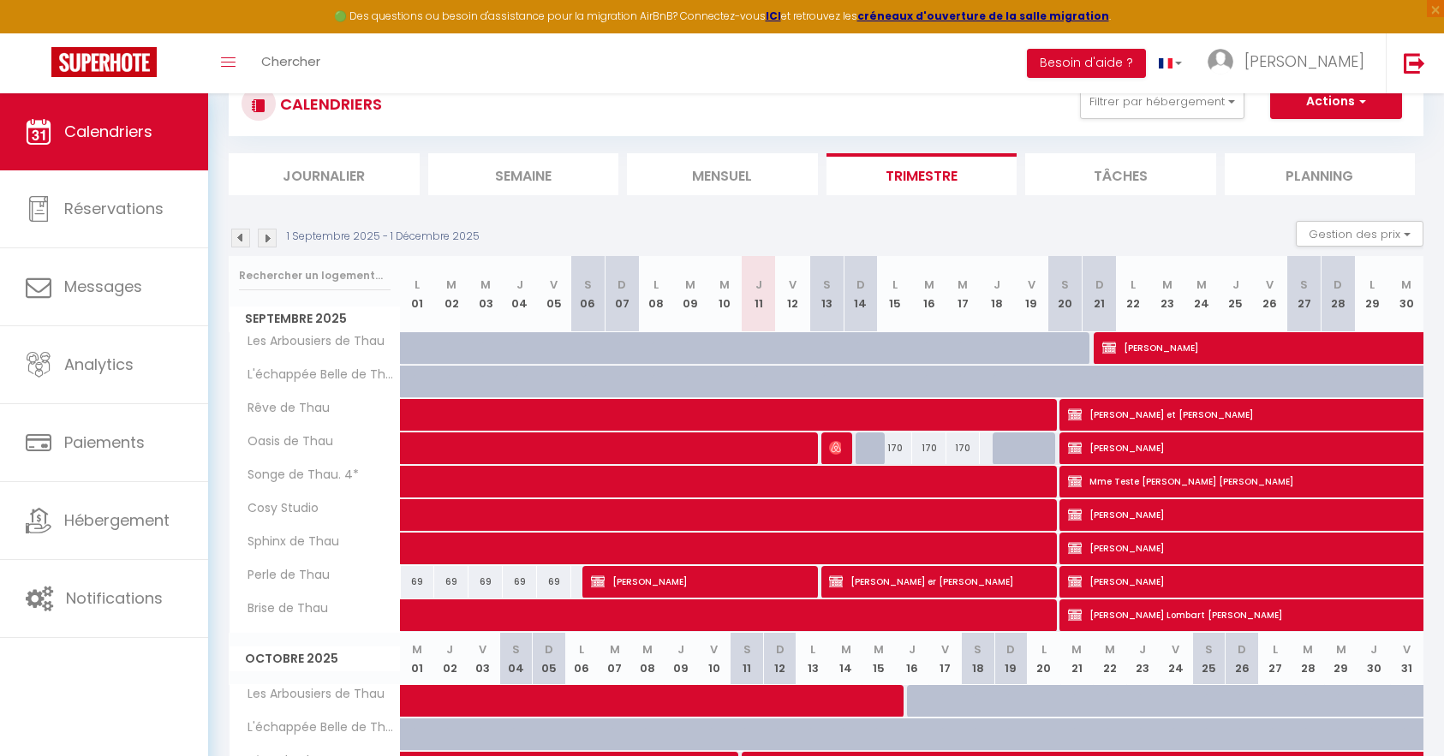
scroll to position [514, 0]
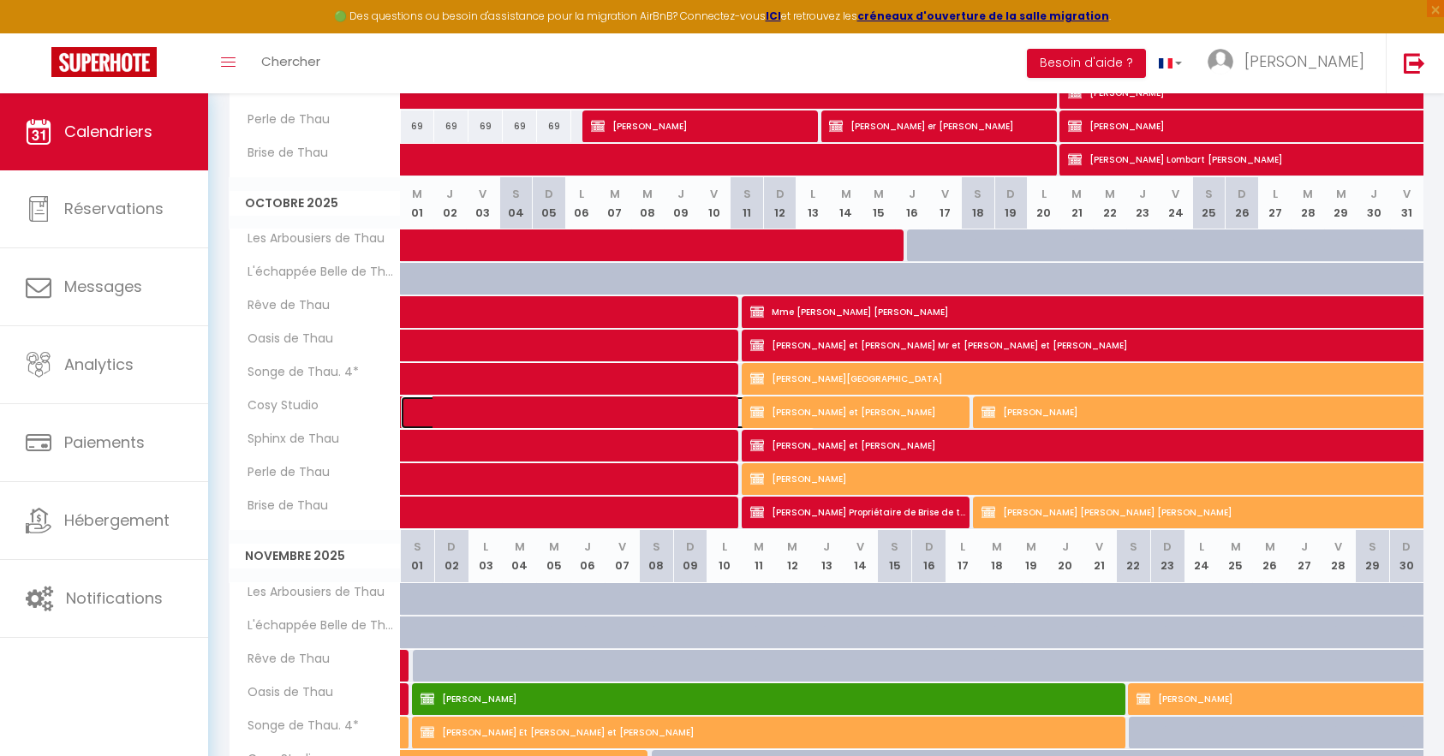
click at [653, 412] on span at bounding box center [617, 412] width 394 height 33
select select "OK"
select select "KO"
select select "0"
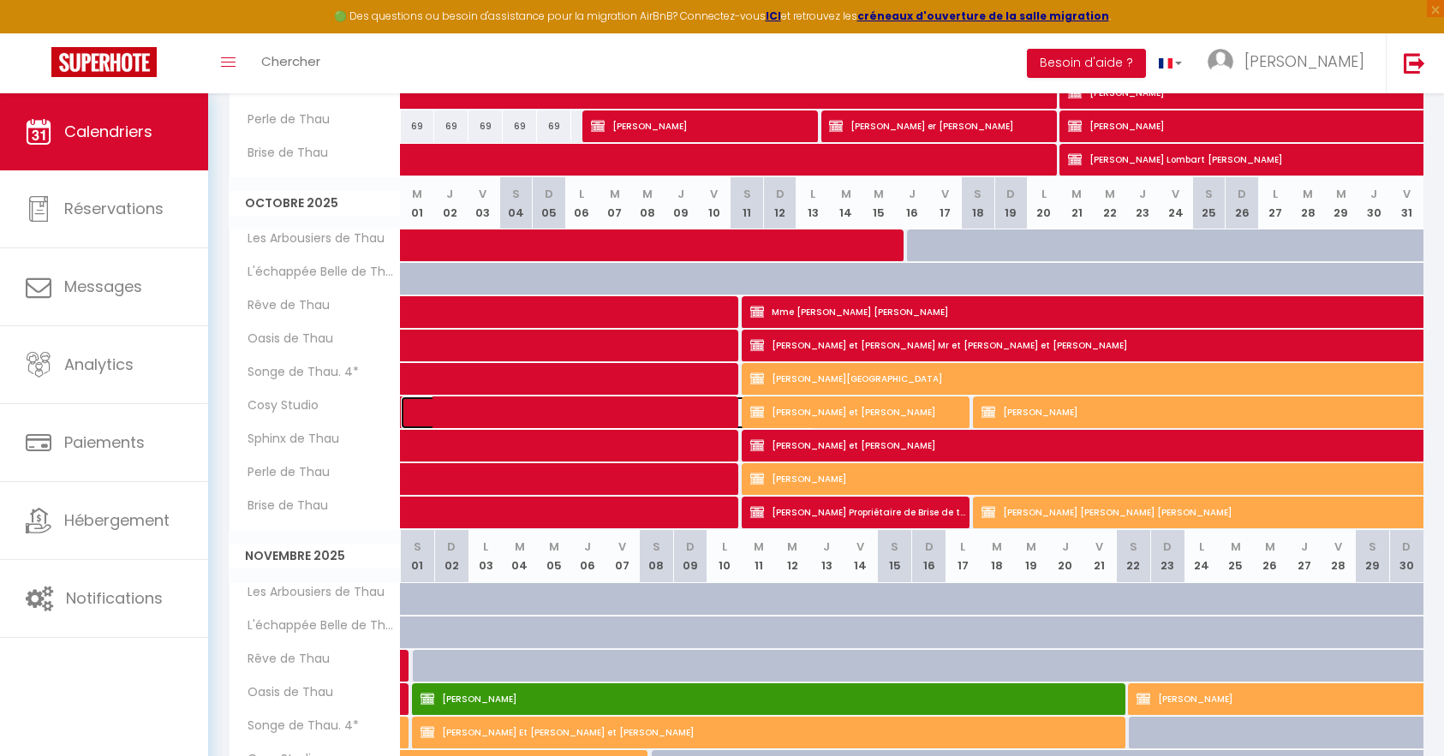
select select "1"
select select
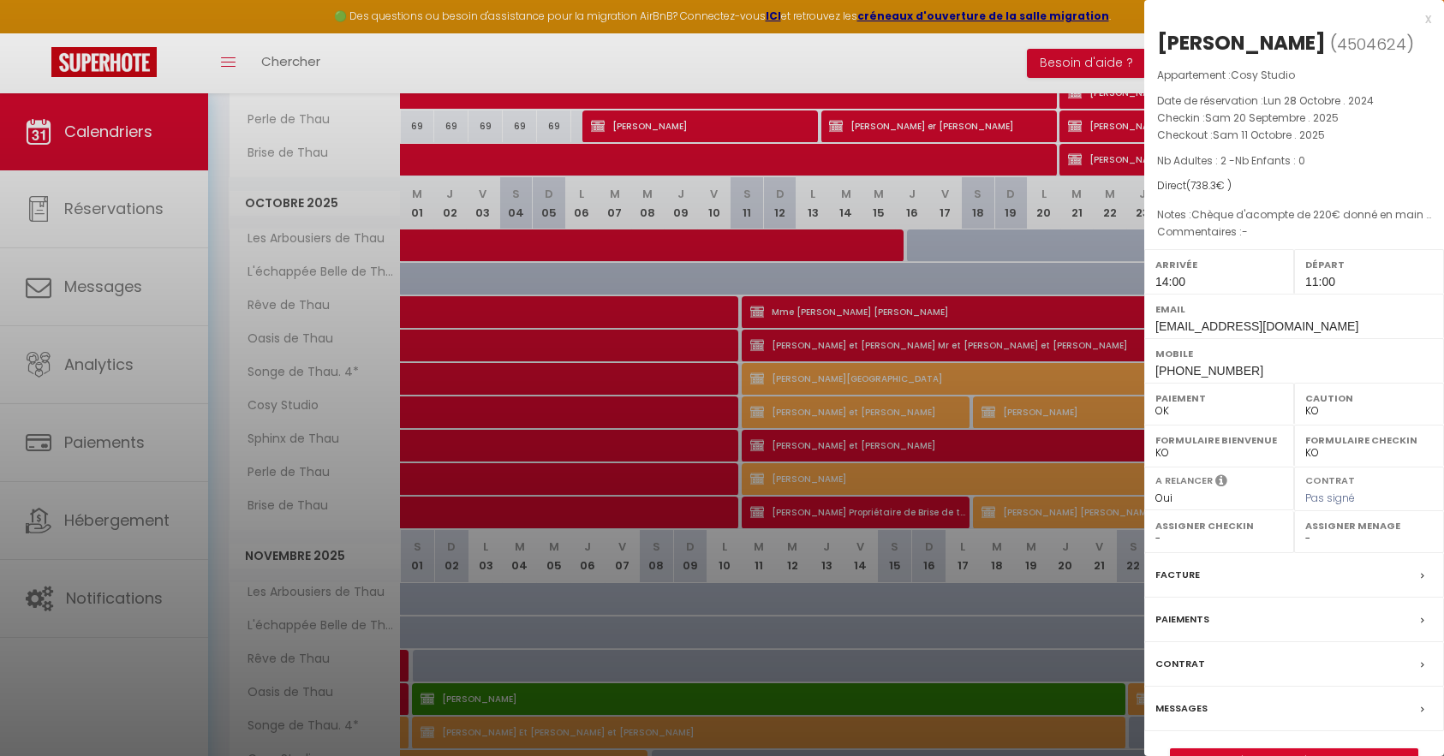
click at [1249, 731] on div "Messages" at bounding box center [1294, 709] width 300 height 45
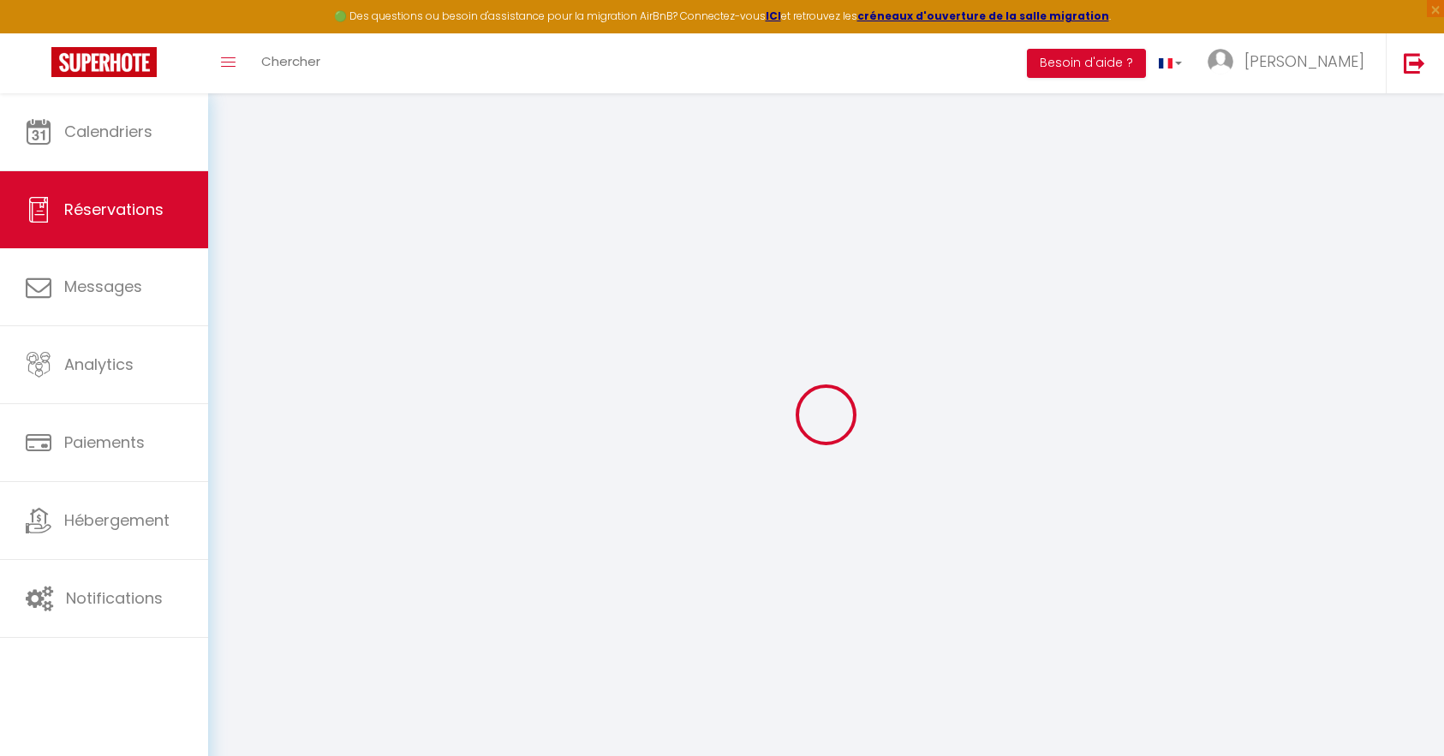
select select
checkbox input "true"
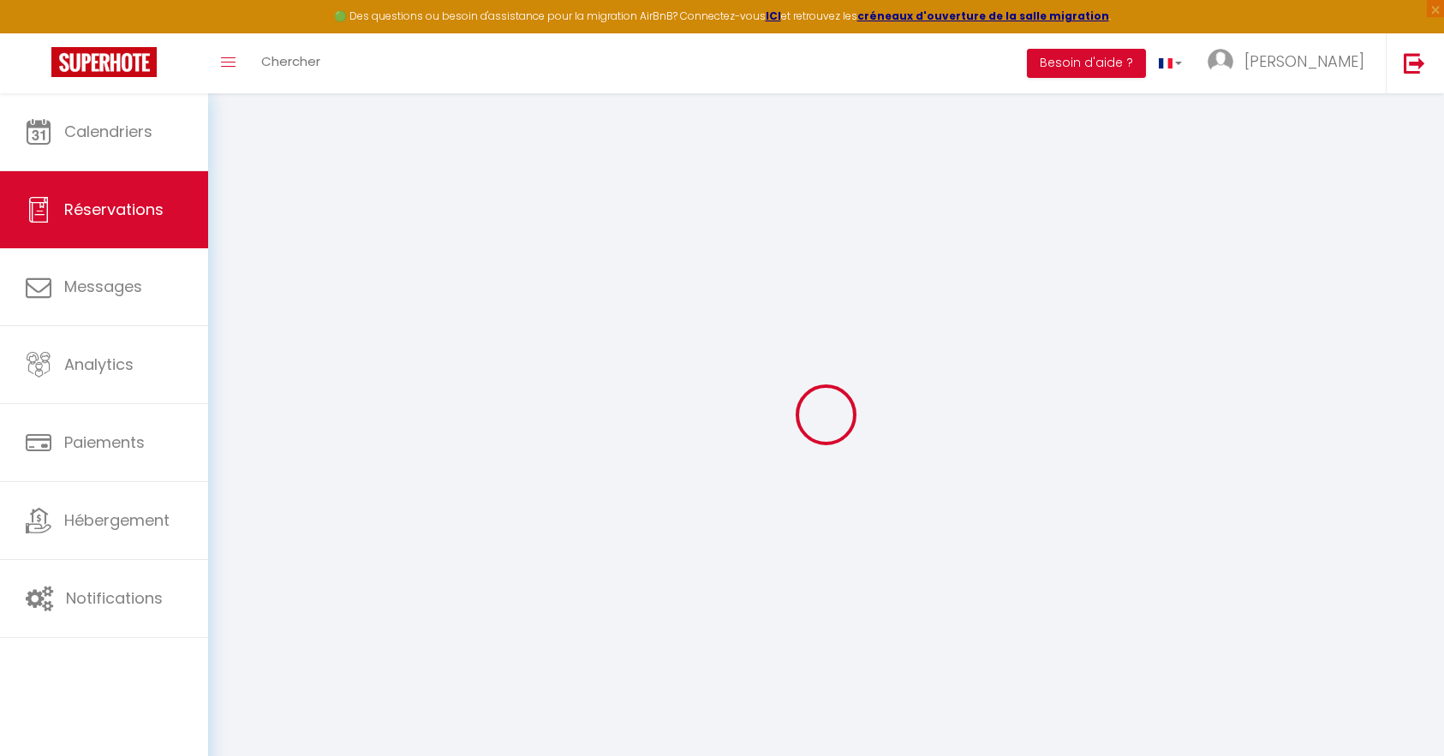
select select
checkbox input "true"
type textarea "Chèque d'acompte de 220€ donné en main propre à Nathalie le 2/11, qui sera enca…"
type input "48.3"
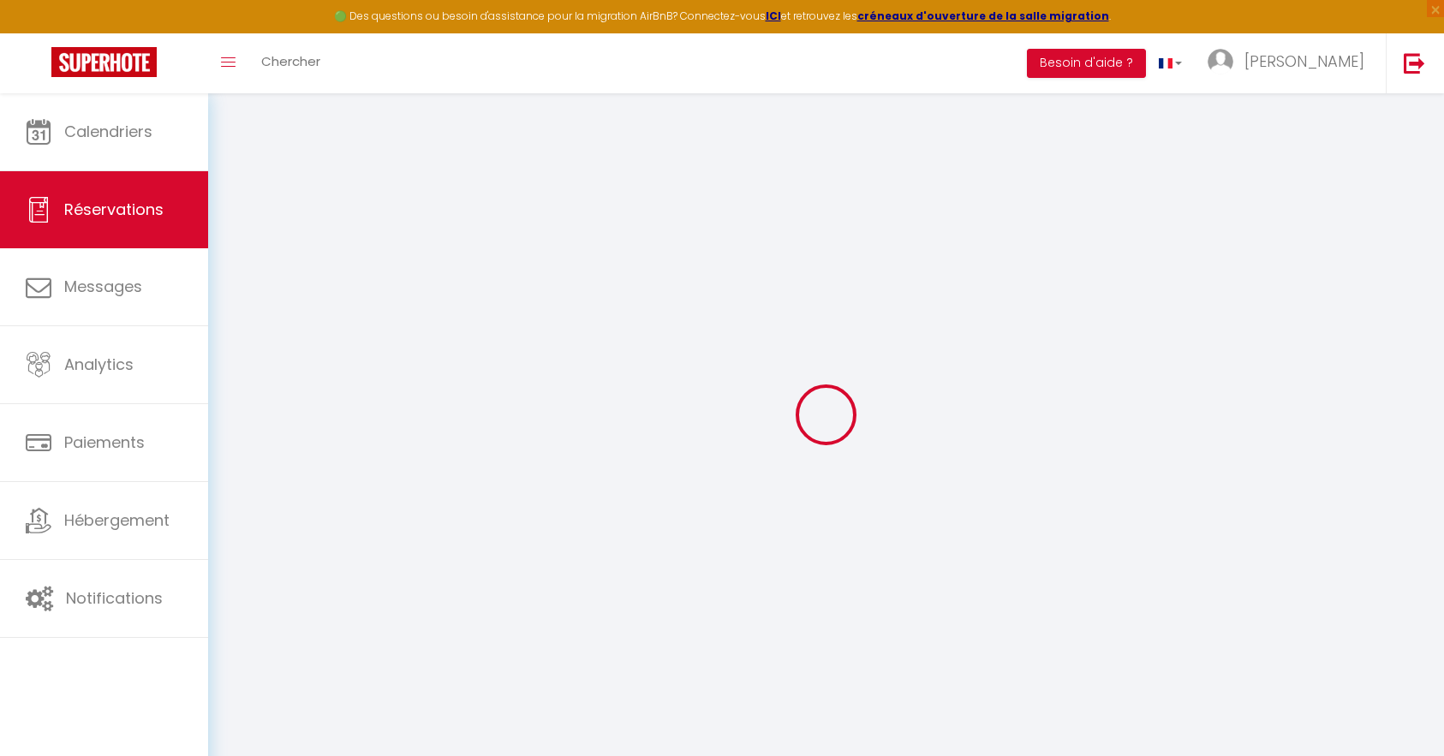
select select
select select "14:00"
select select "11:00"
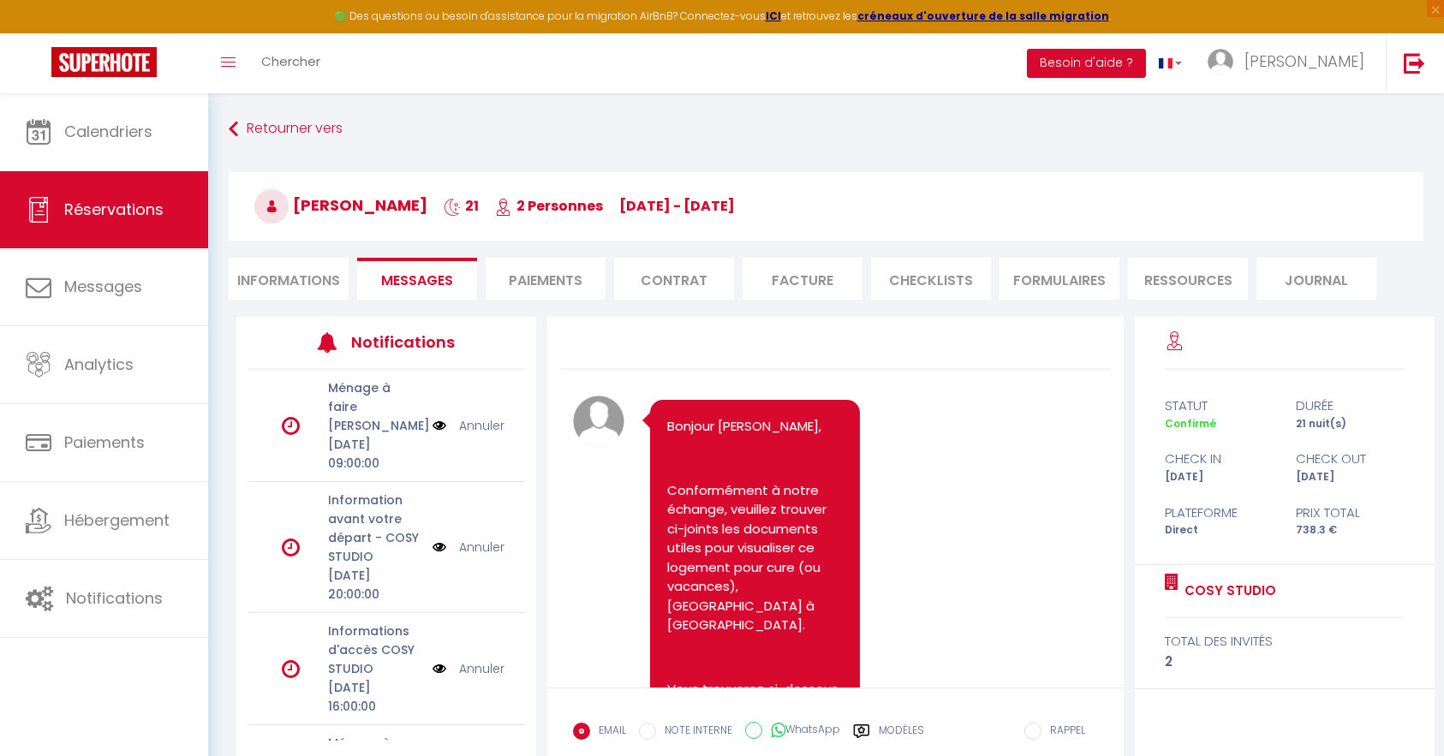
scroll to position [6266, 0]
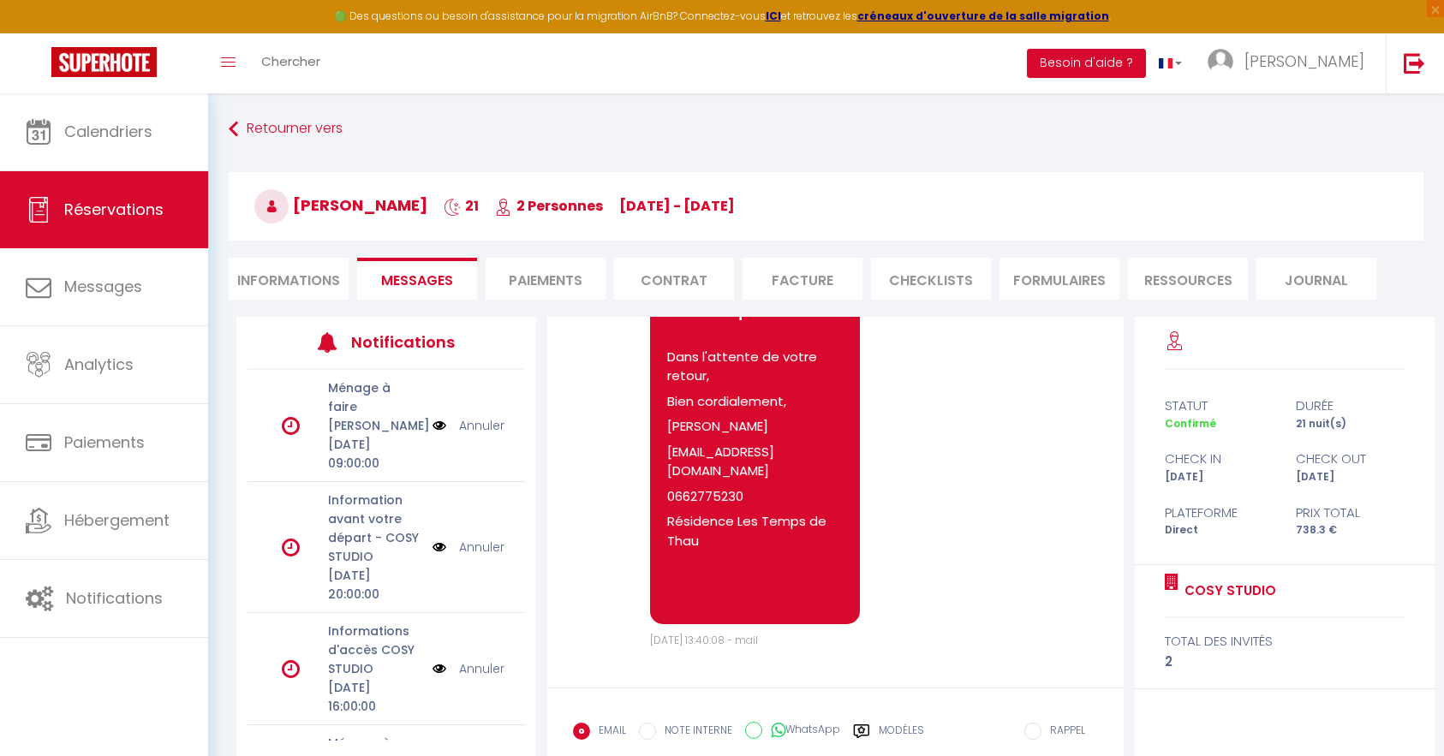
click at [277, 283] on li "Informations" at bounding box center [289, 279] width 120 height 42
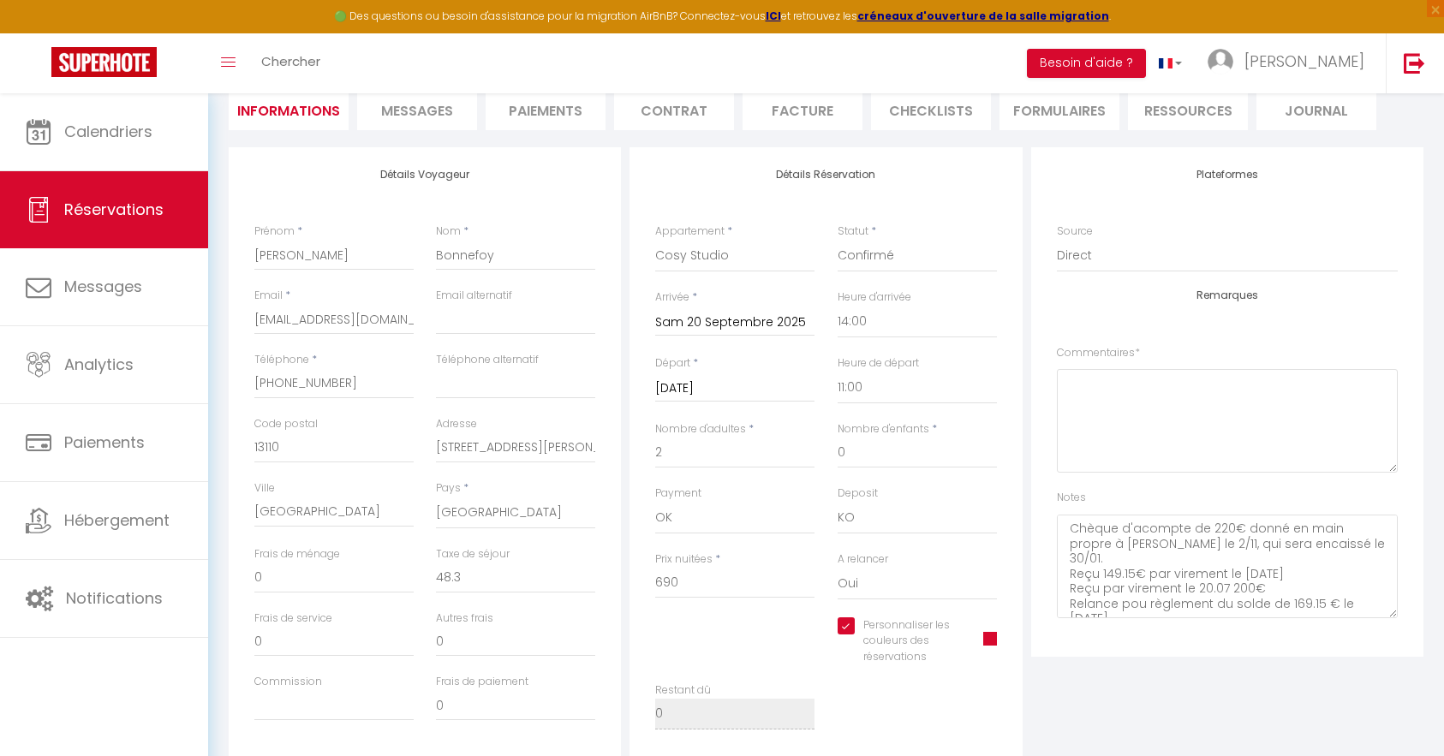
scroll to position [171, 0]
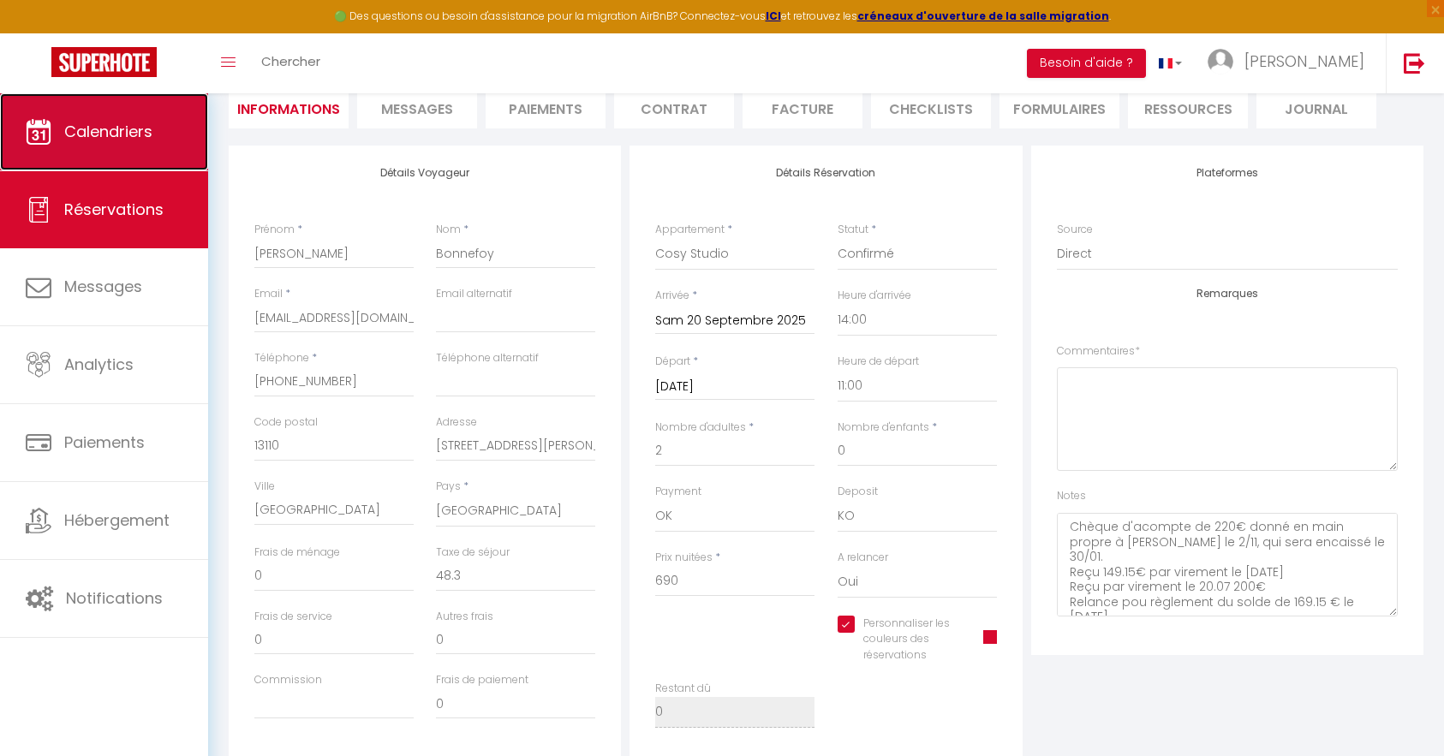
click at [136, 135] on span "Calendriers" at bounding box center [108, 131] width 88 height 21
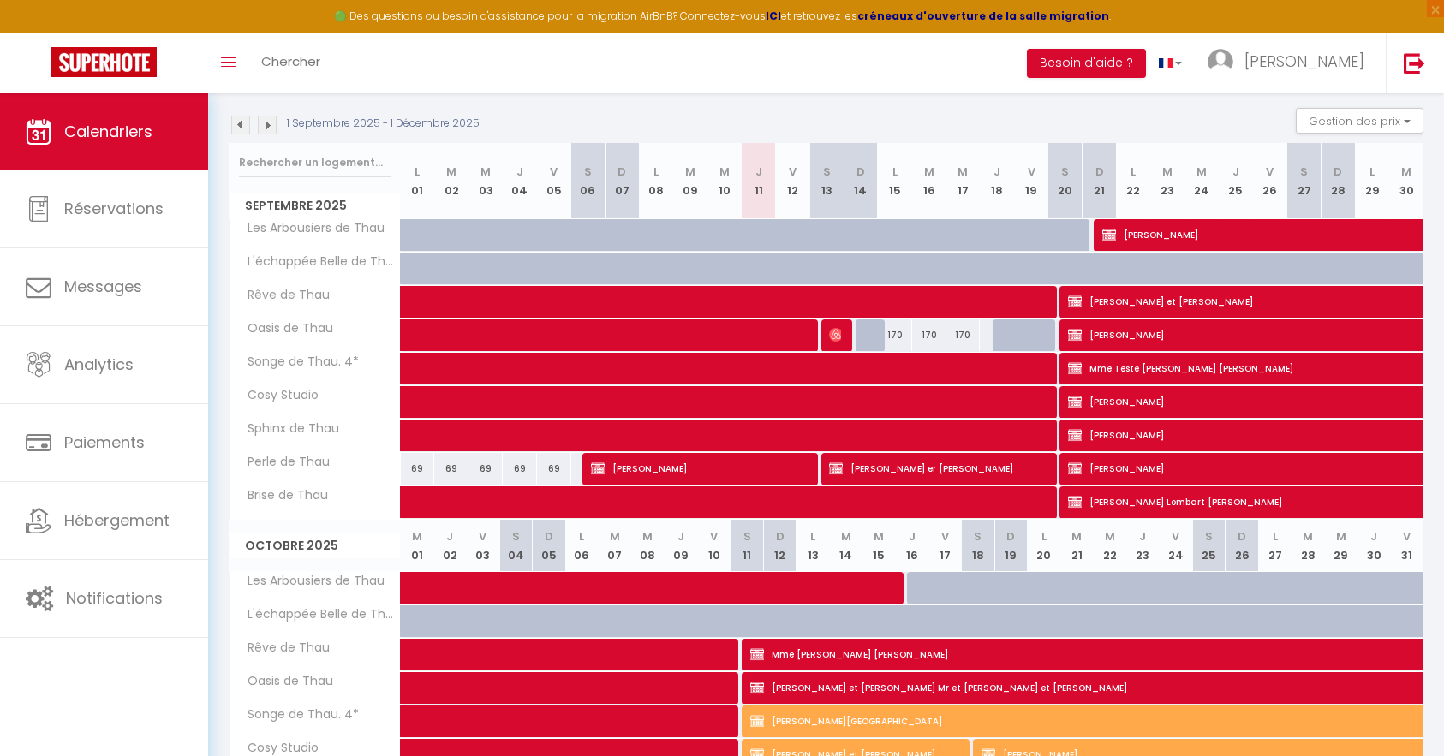
scroll to position [342, 0]
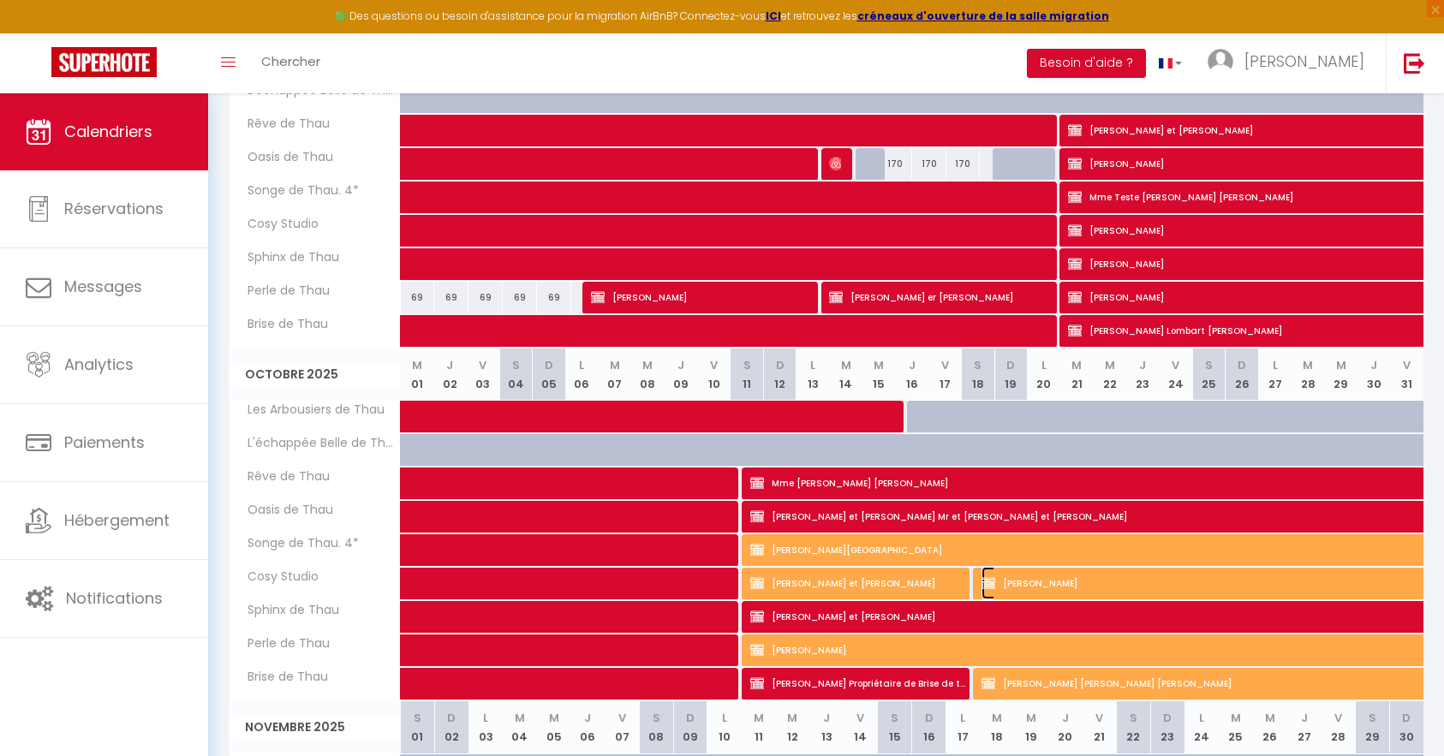
click at [1106, 581] on span "[PERSON_NAME]" at bounding box center [1394, 583] width 827 height 33
select select "KO"
select select "0"
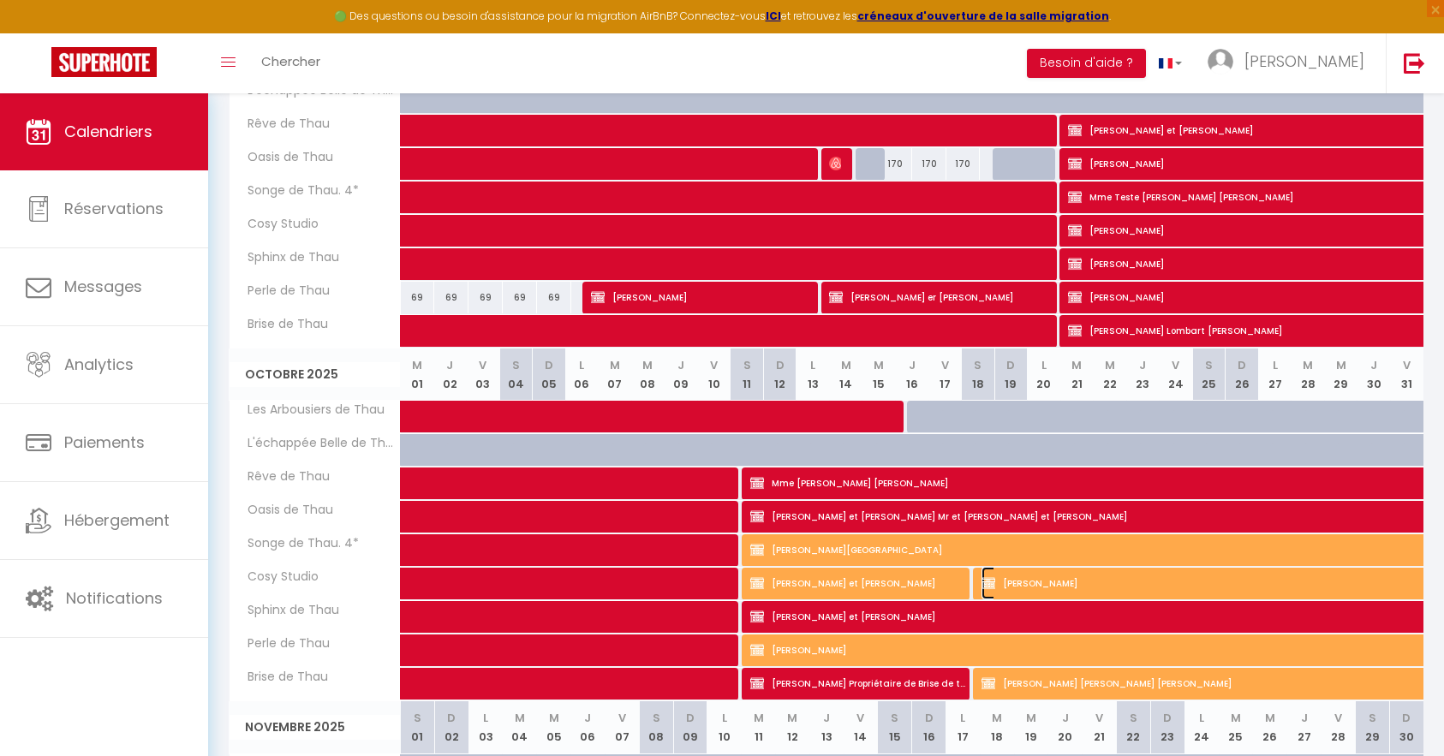
select select "1"
select select
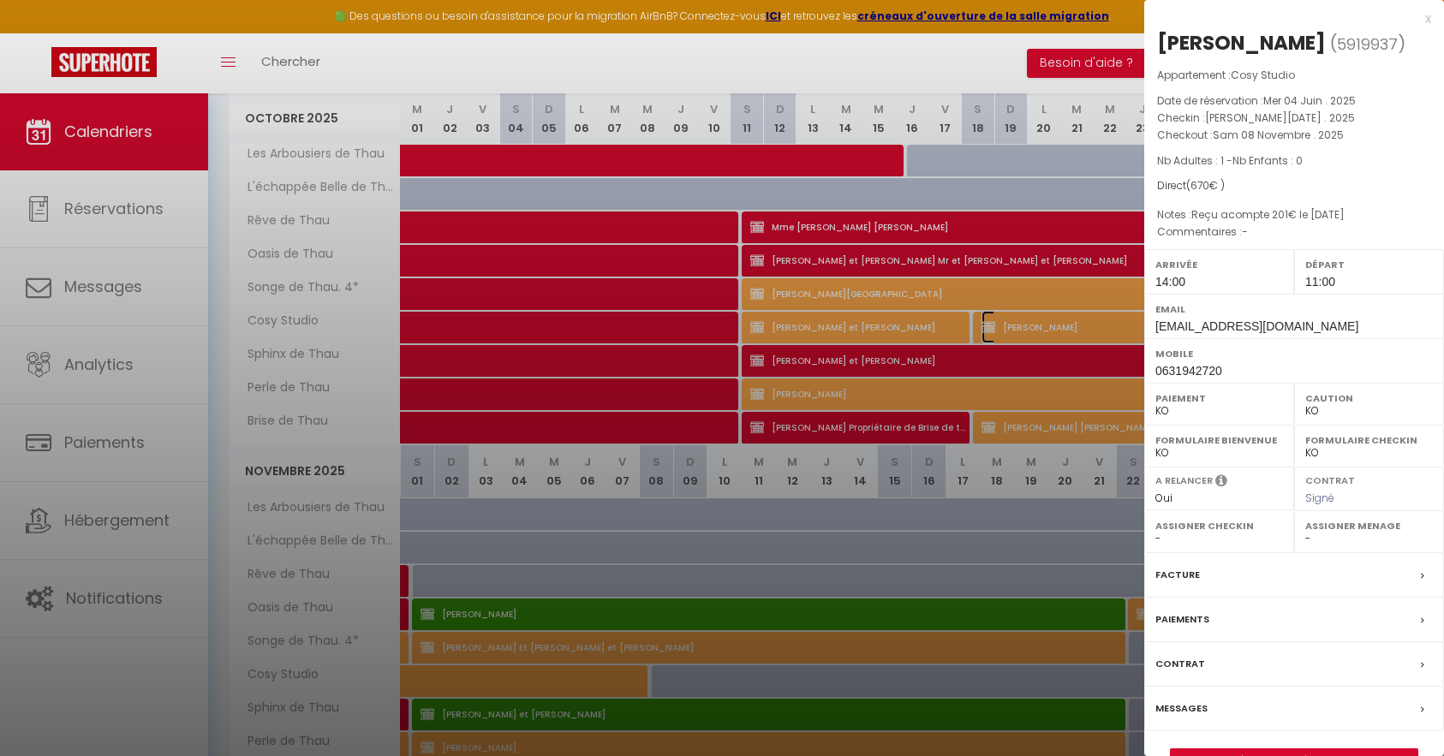
scroll to position [599, 0]
click at [1288, 728] on div "Messages" at bounding box center [1294, 709] width 300 height 45
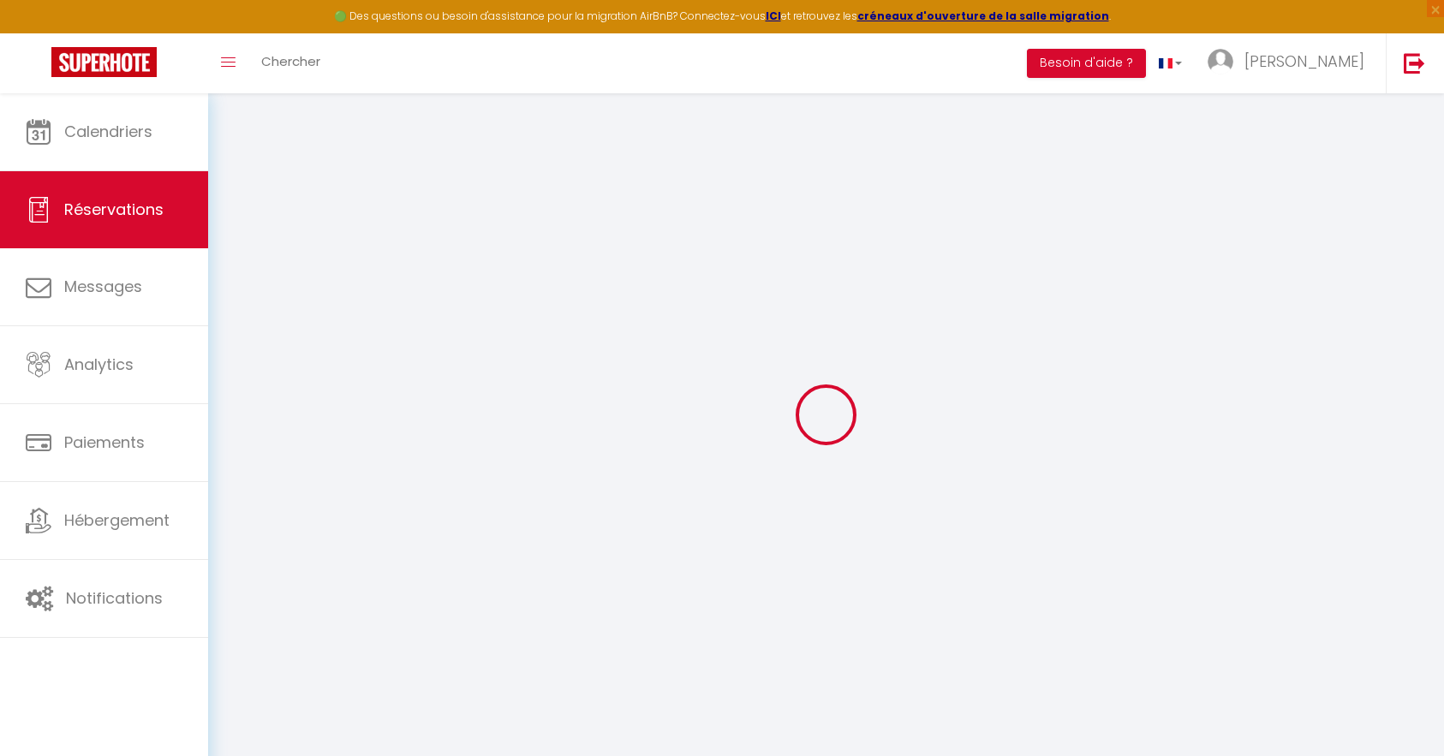
type input "Aimée"
type input "Guintrand"
type input "[EMAIL_ADDRESS][DOMAIN_NAME]"
type input "0631942720"
type input "84000"
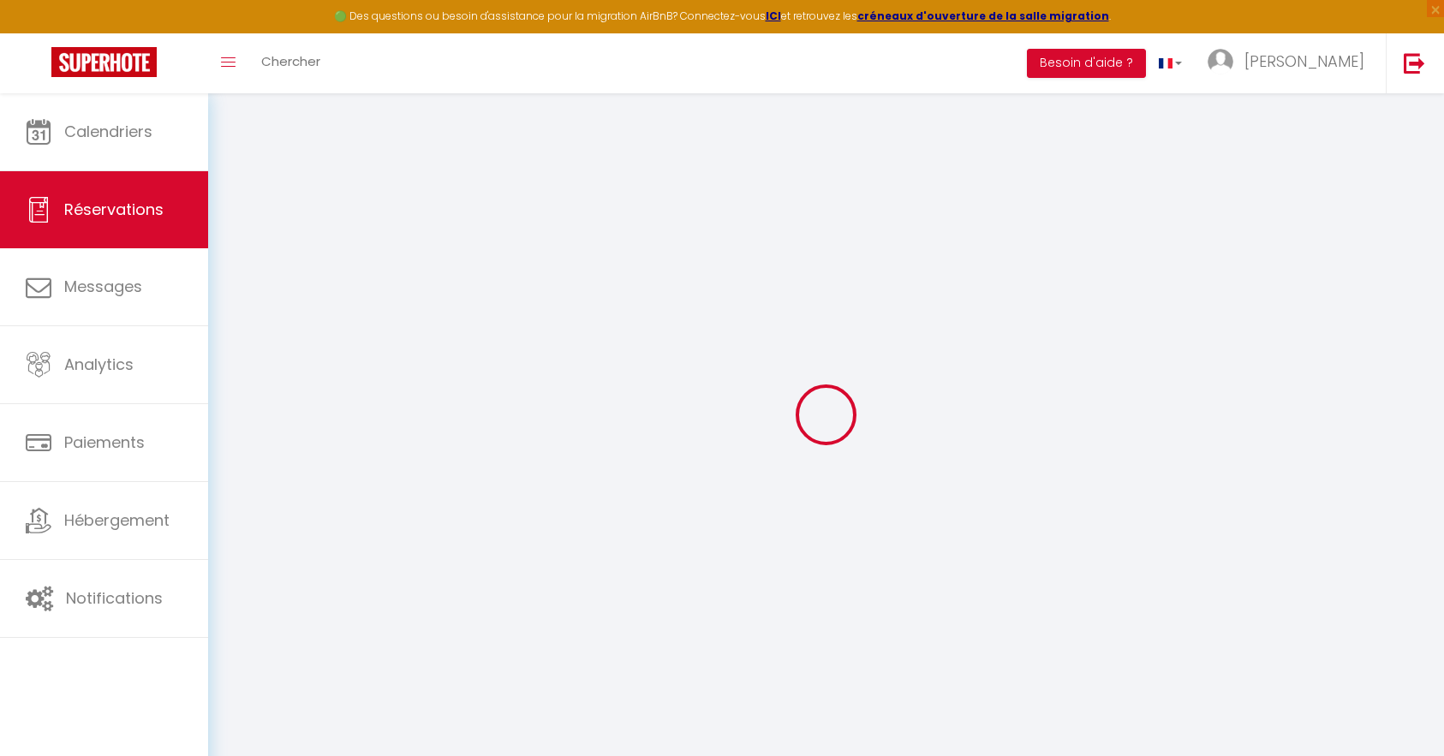
type input "Le [DATE][PERSON_NAME] C1 1rue [PERSON_NAME]"
type input "[GEOGRAPHIC_DATA]"
select select "FR"
select select "27465"
select select "2"
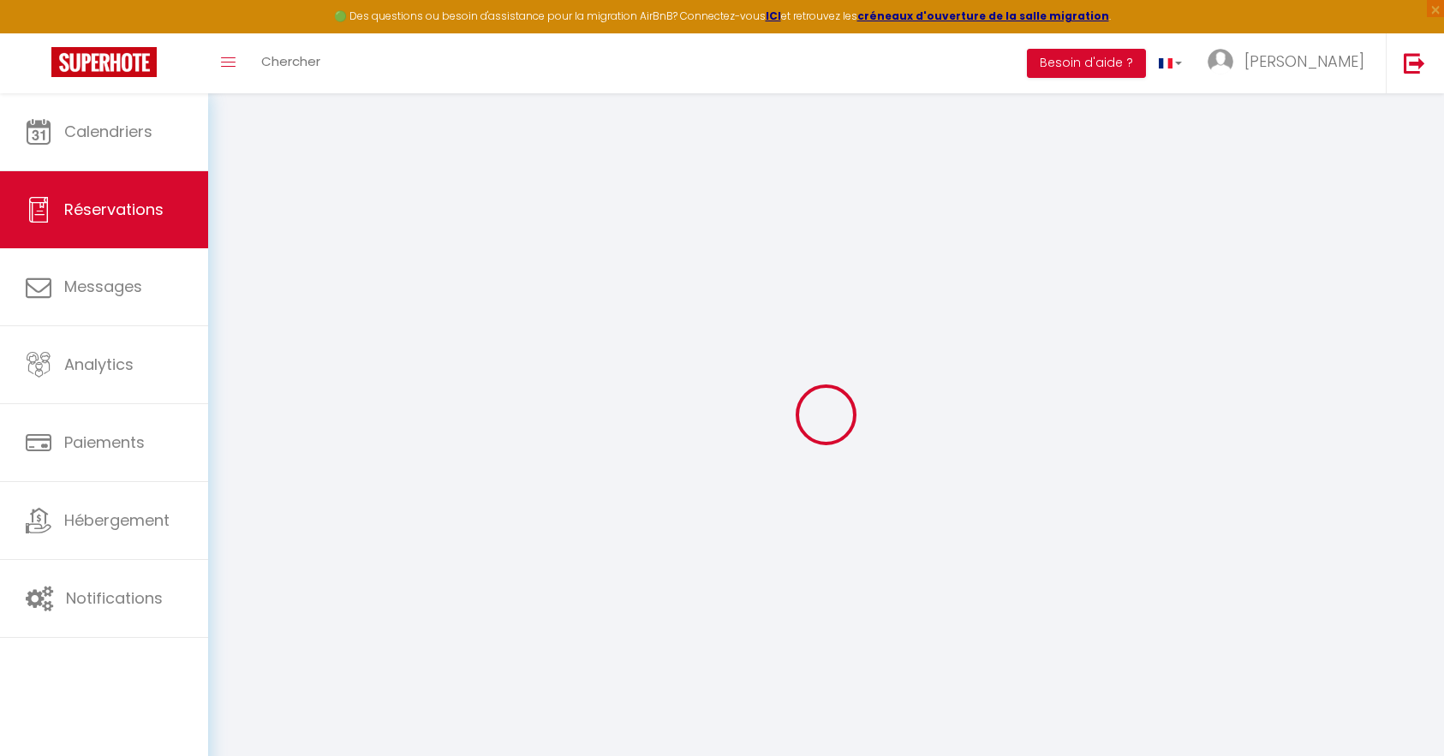
type input "[DATE]"
select select
type input "[DATE]"
select select
type input "1"
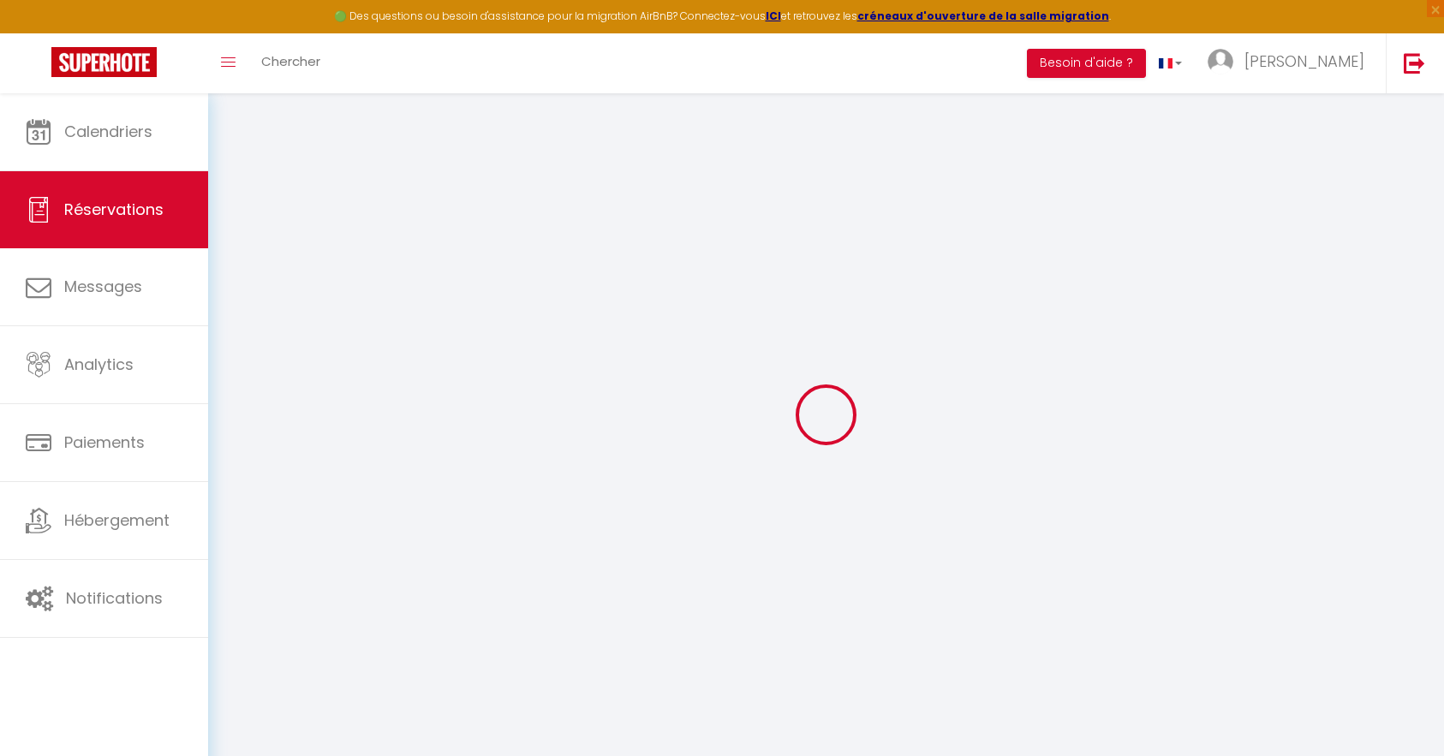
select select "10"
select select
type input "0"
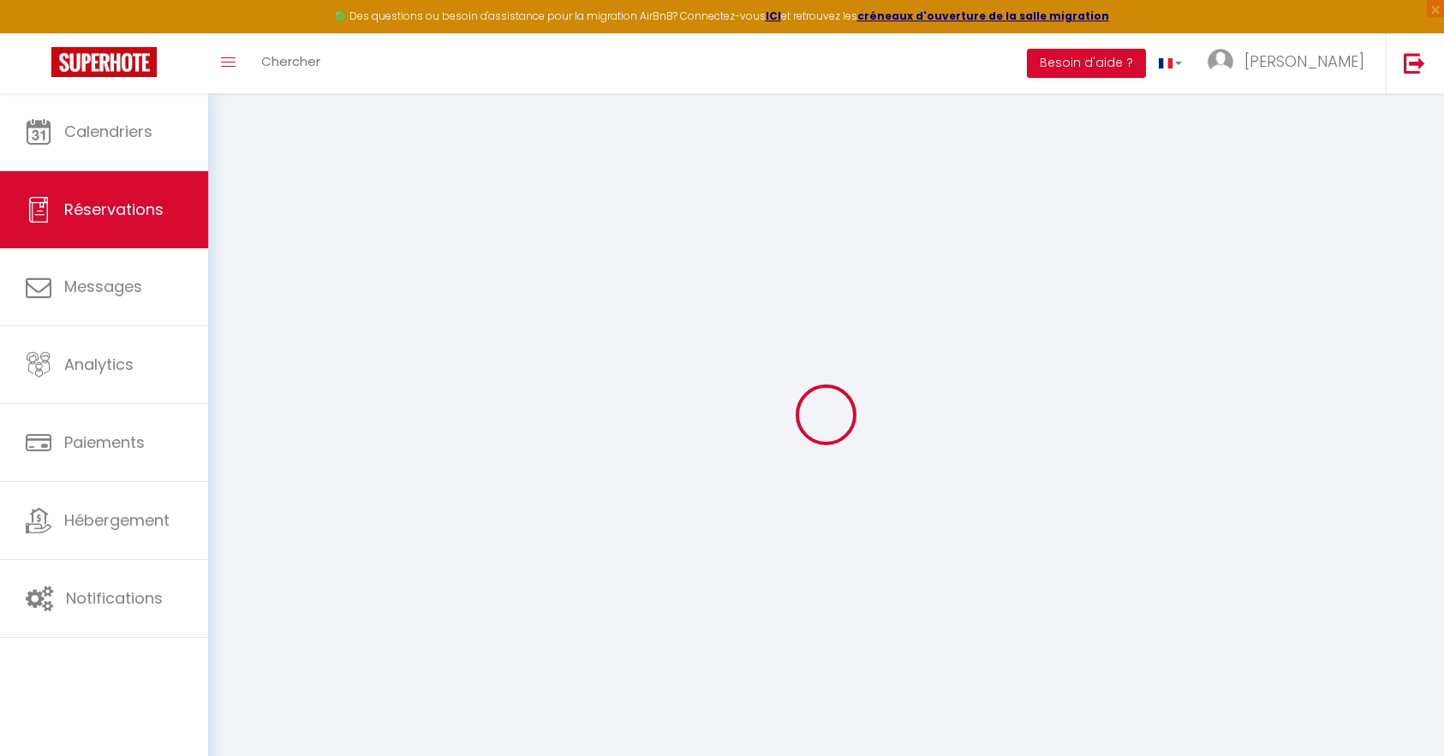
select select
select select "14"
select select
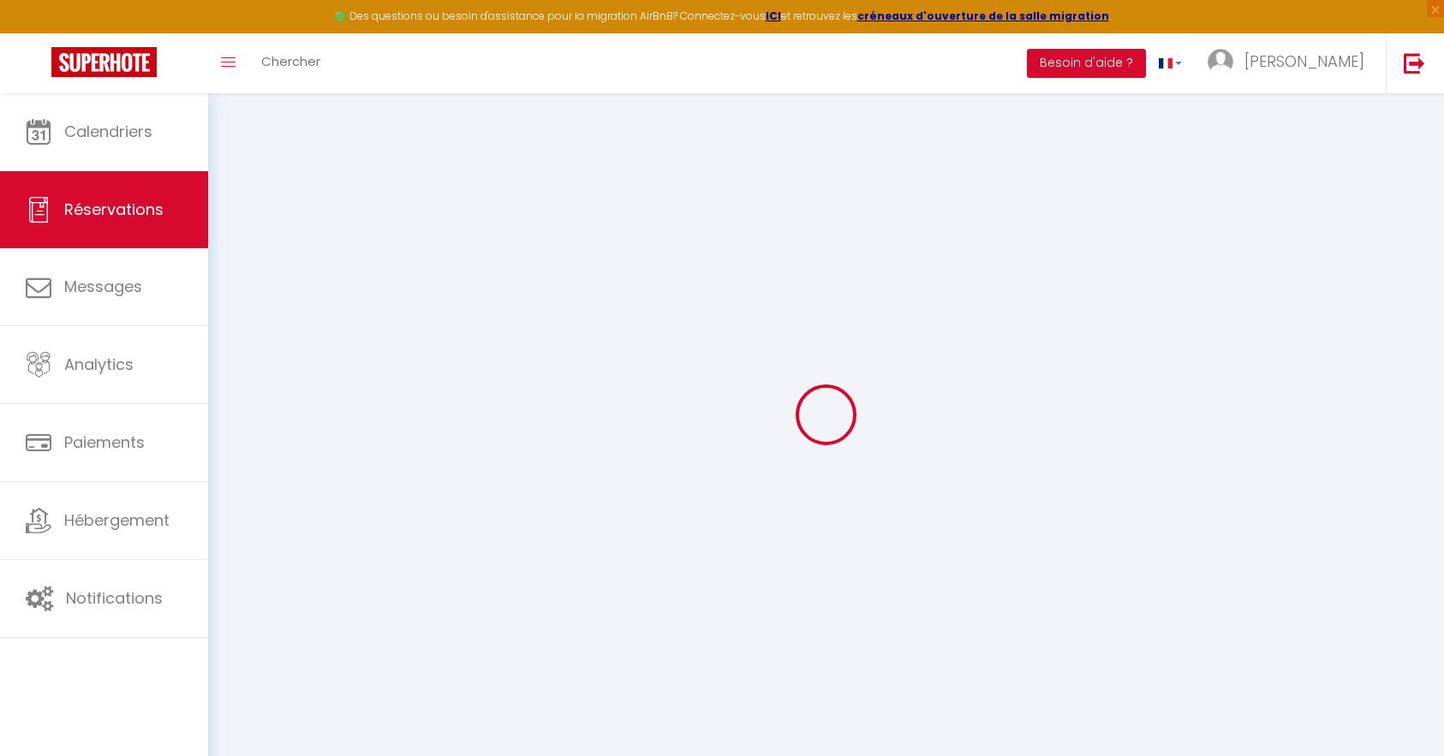
select select
checkbox input "true"
select select
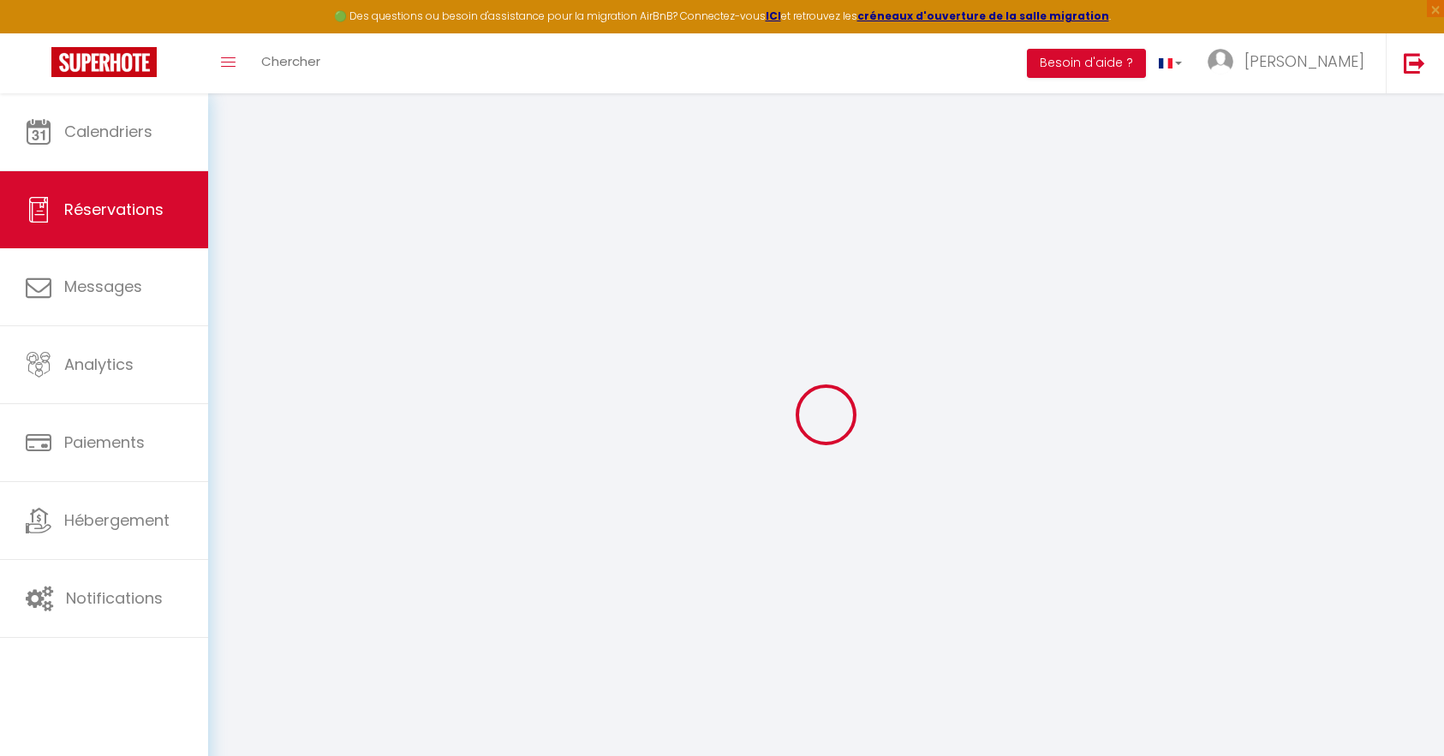
checkbox input "true"
type textarea "Reçu acompte 201€ le [DATE]"
select select
select select "14:00"
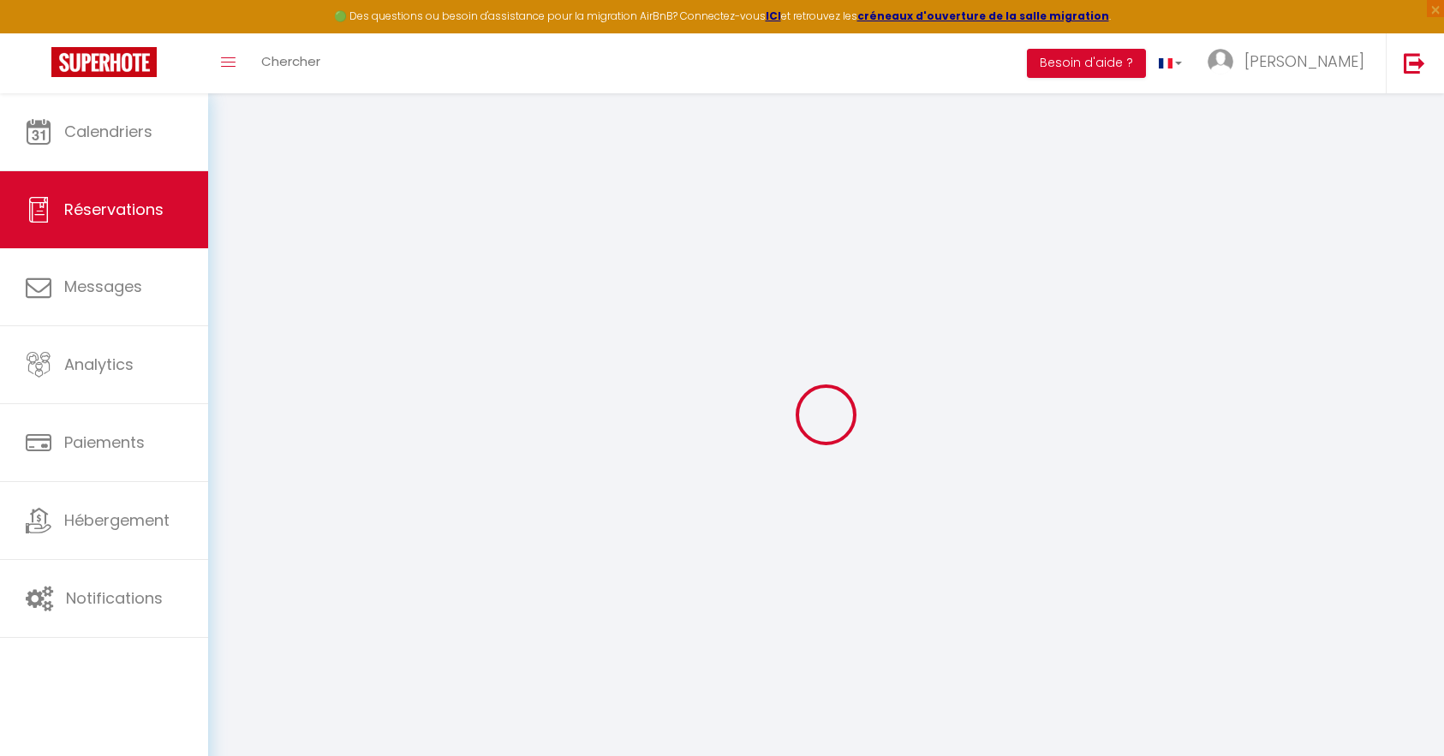
select select "11:00"
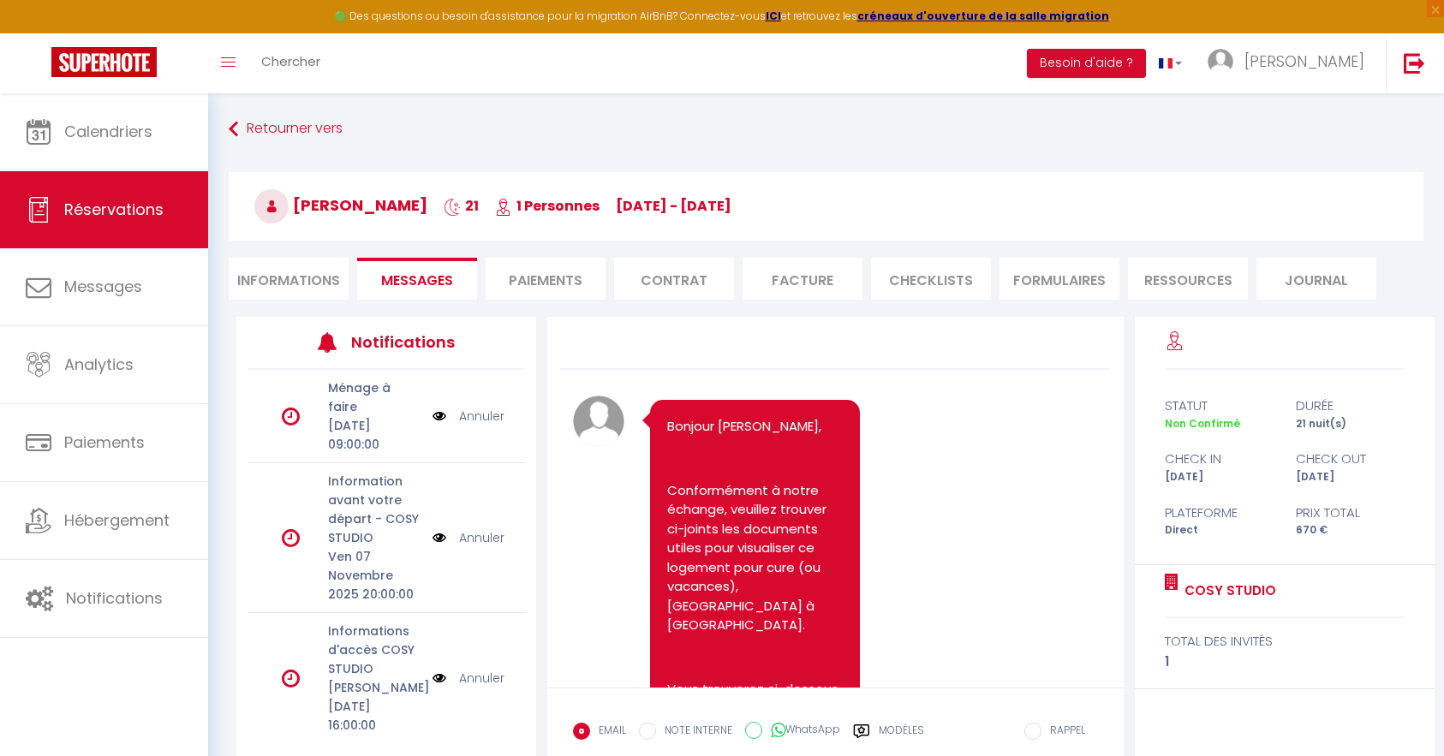
scroll to position [15238, 0]
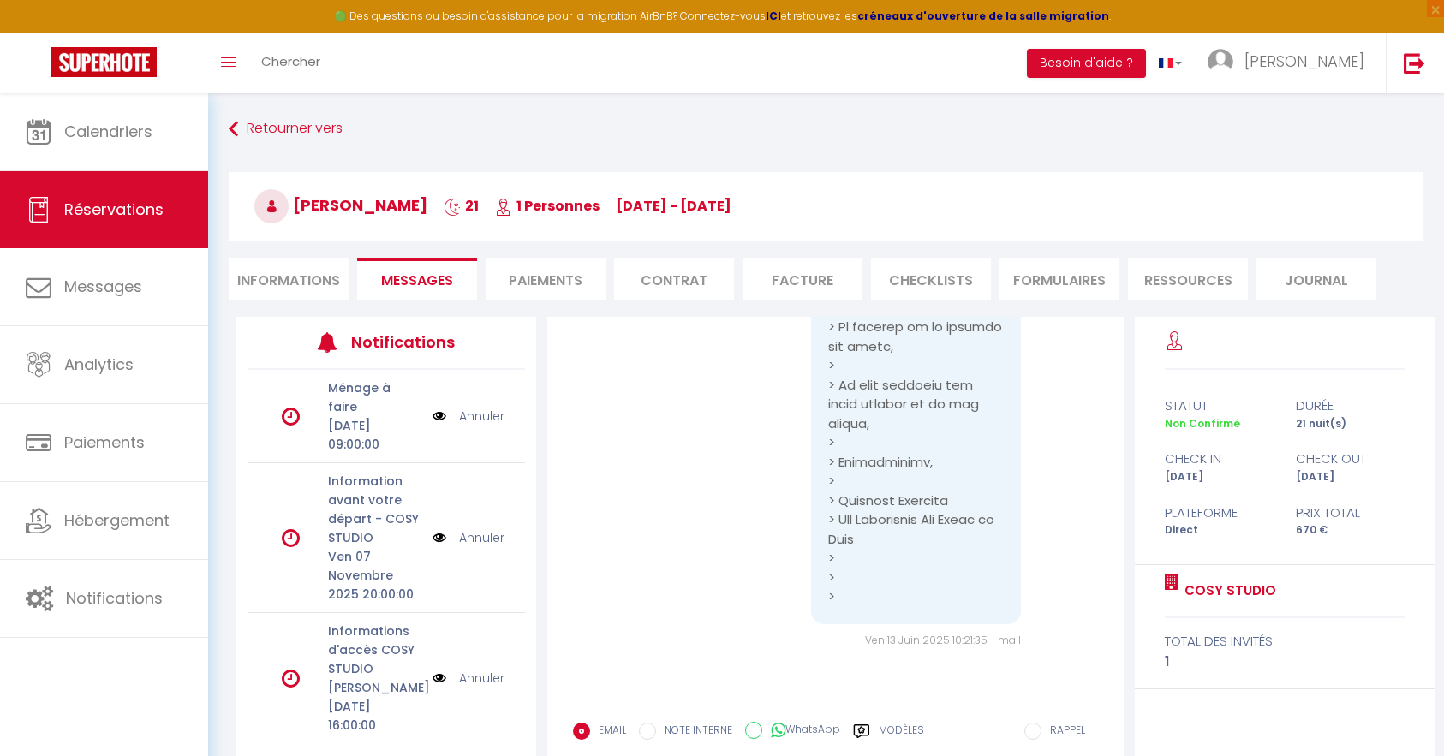
click at [277, 278] on li "Informations" at bounding box center [289, 279] width 120 height 42
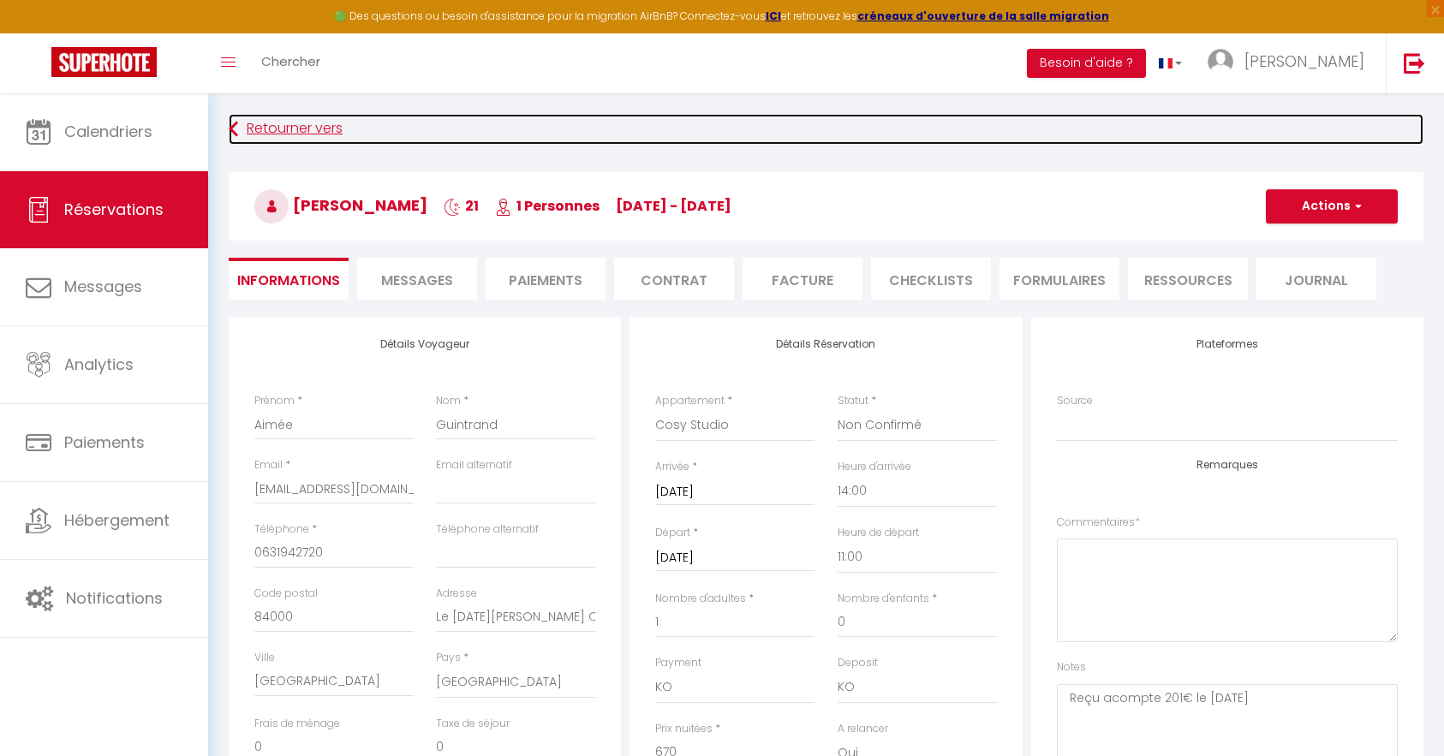
click at [275, 128] on link "Retourner vers" at bounding box center [826, 129] width 1194 height 31
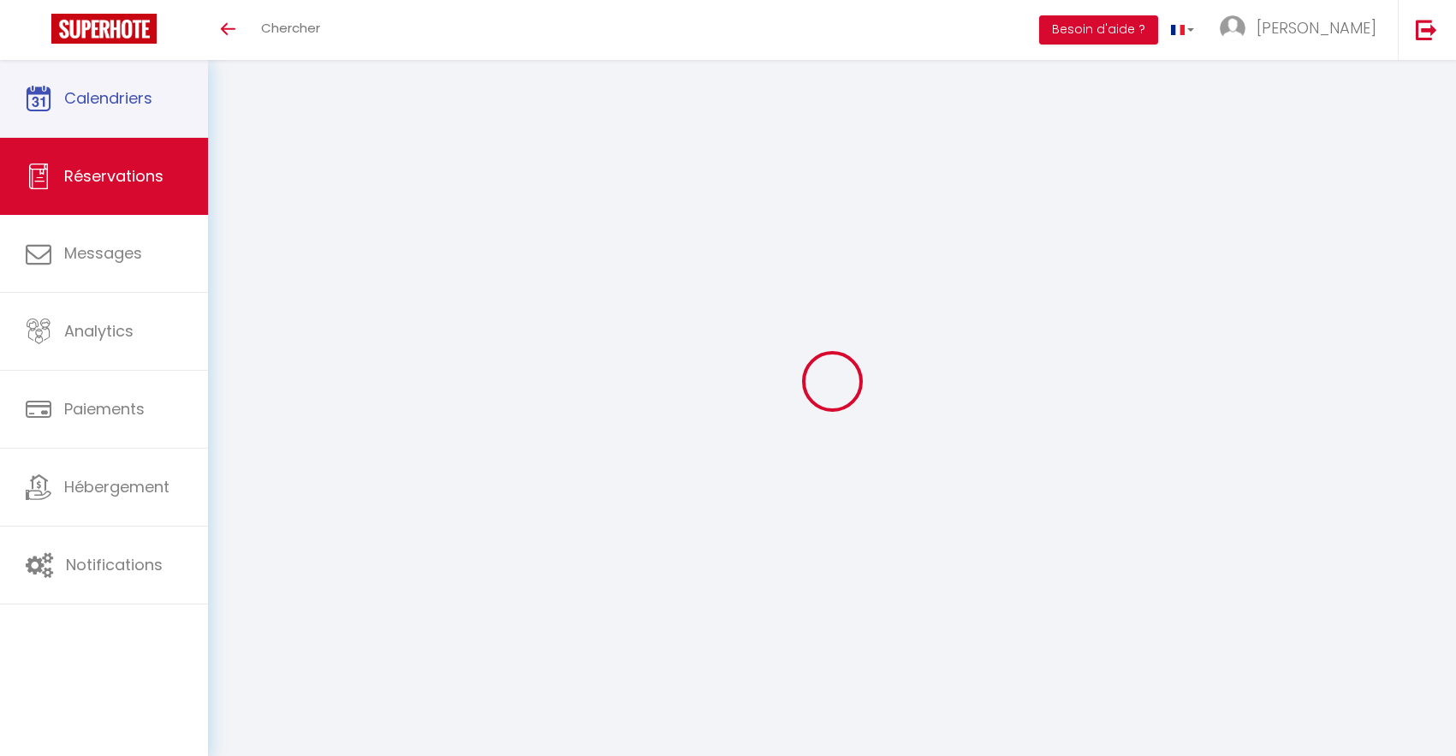
click at [119, 92] on span "Calendriers" at bounding box center [108, 97] width 88 height 21
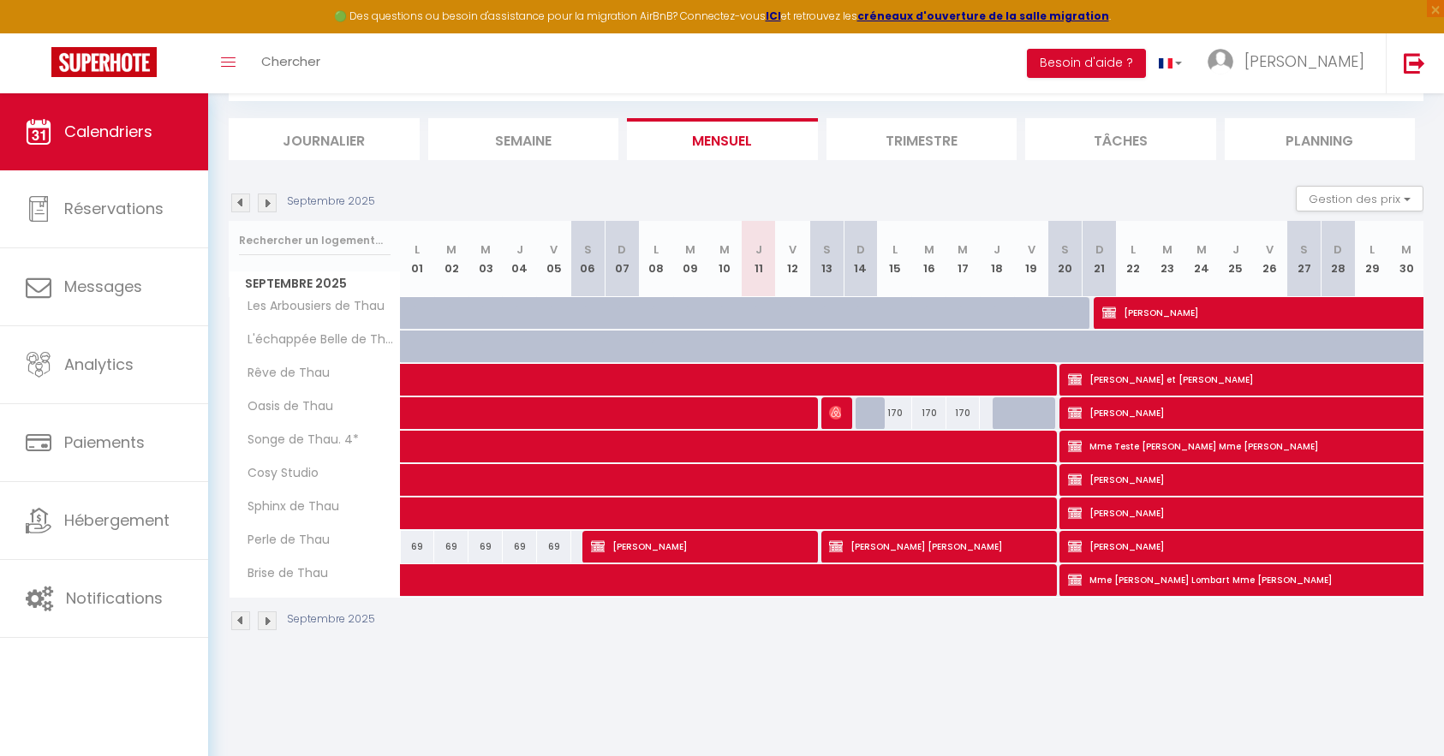
click at [265, 201] on img at bounding box center [267, 202] width 19 height 19
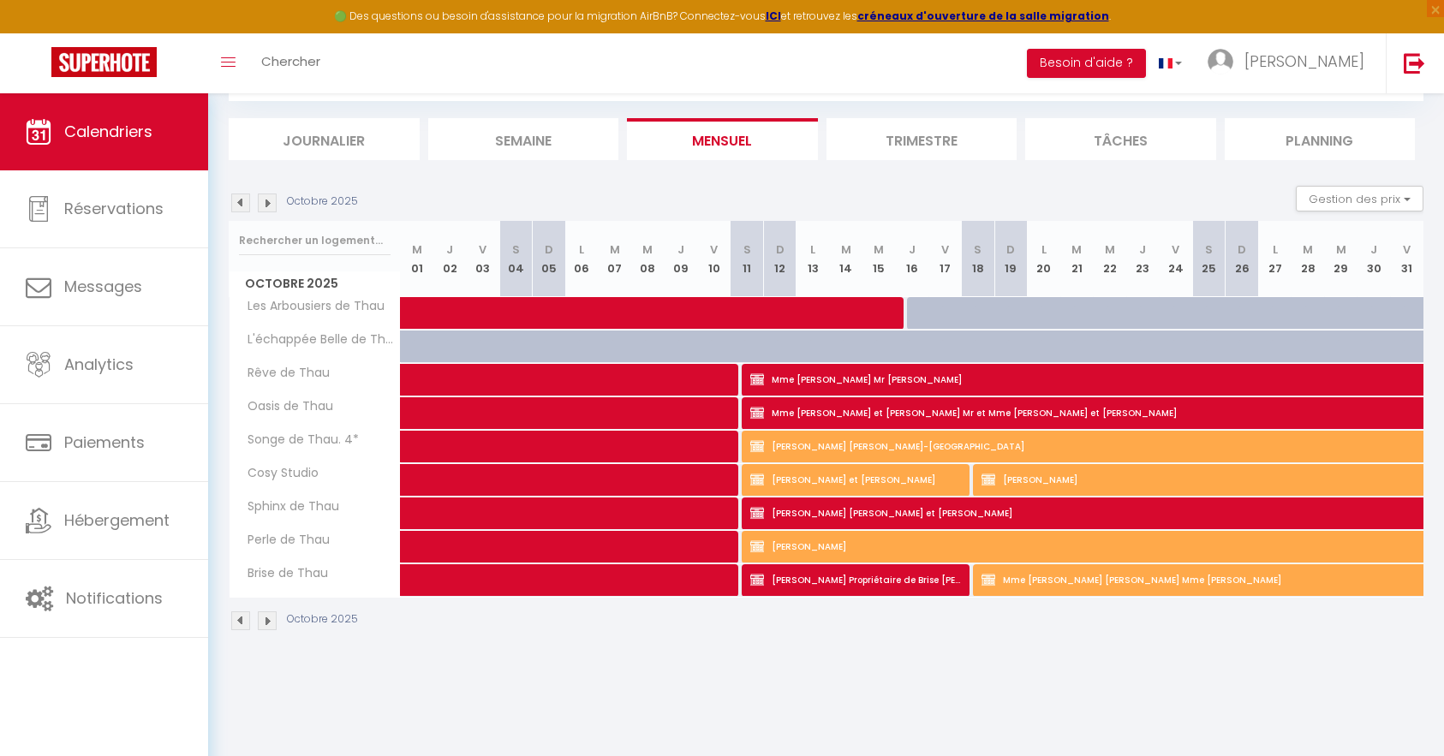
click at [268, 203] on img at bounding box center [267, 202] width 19 height 19
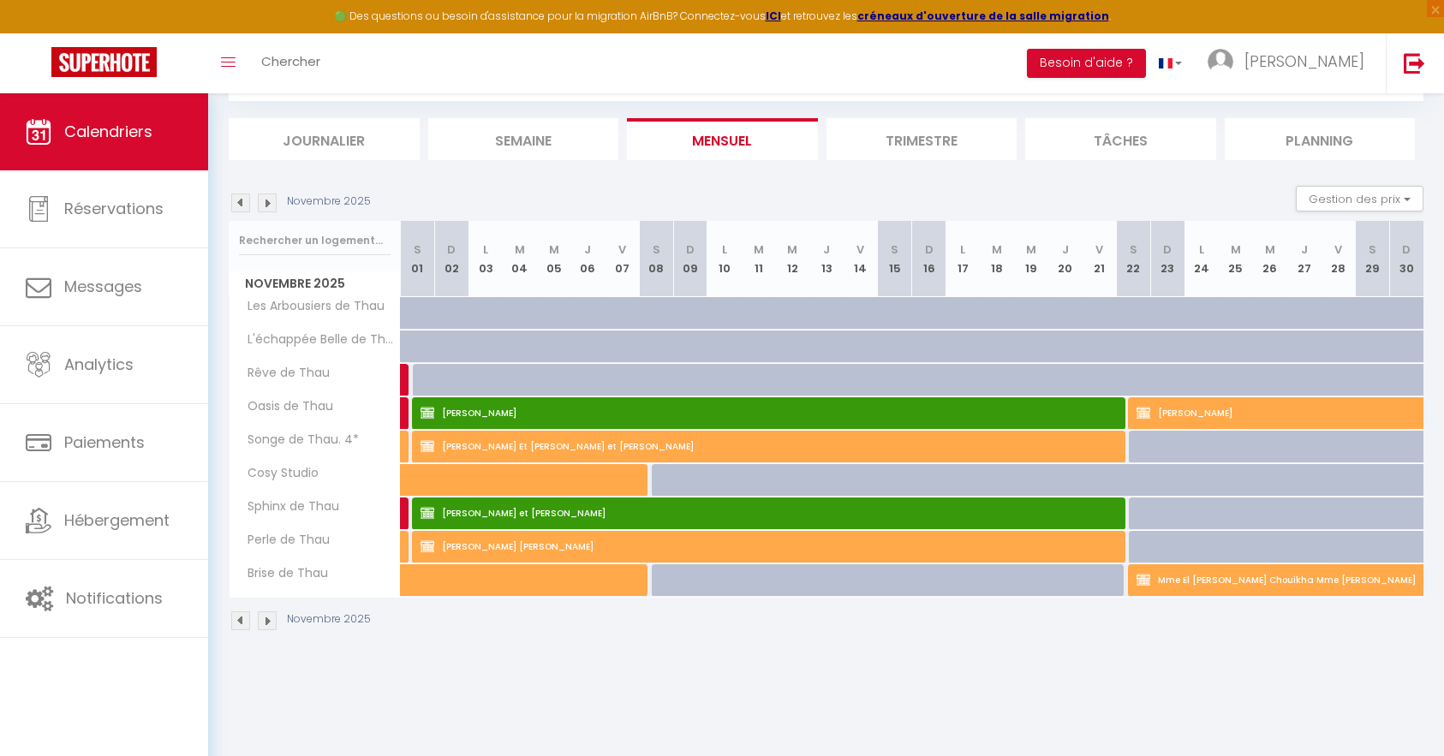
click at [268, 203] on img at bounding box center [267, 202] width 19 height 19
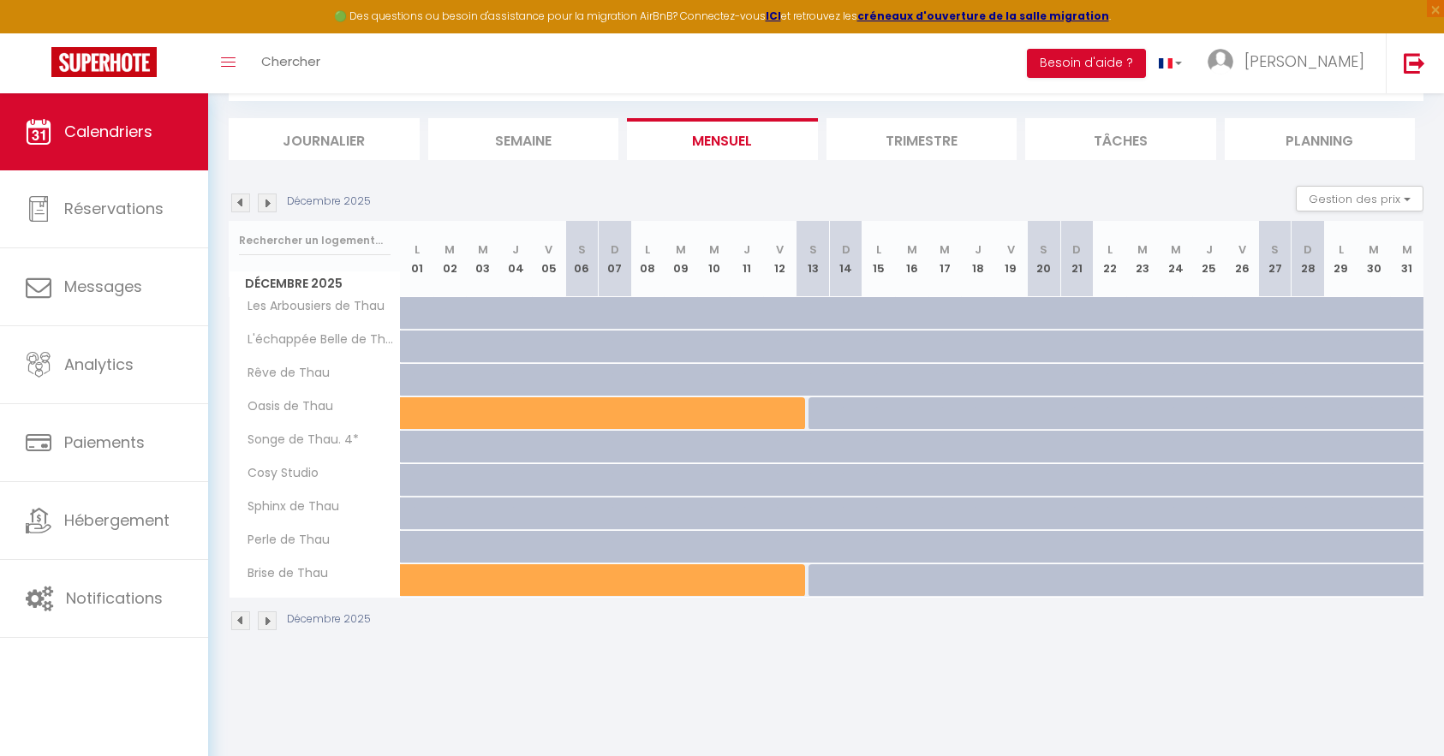
click at [237, 207] on img at bounding box center [240, 202] width 19 height 19
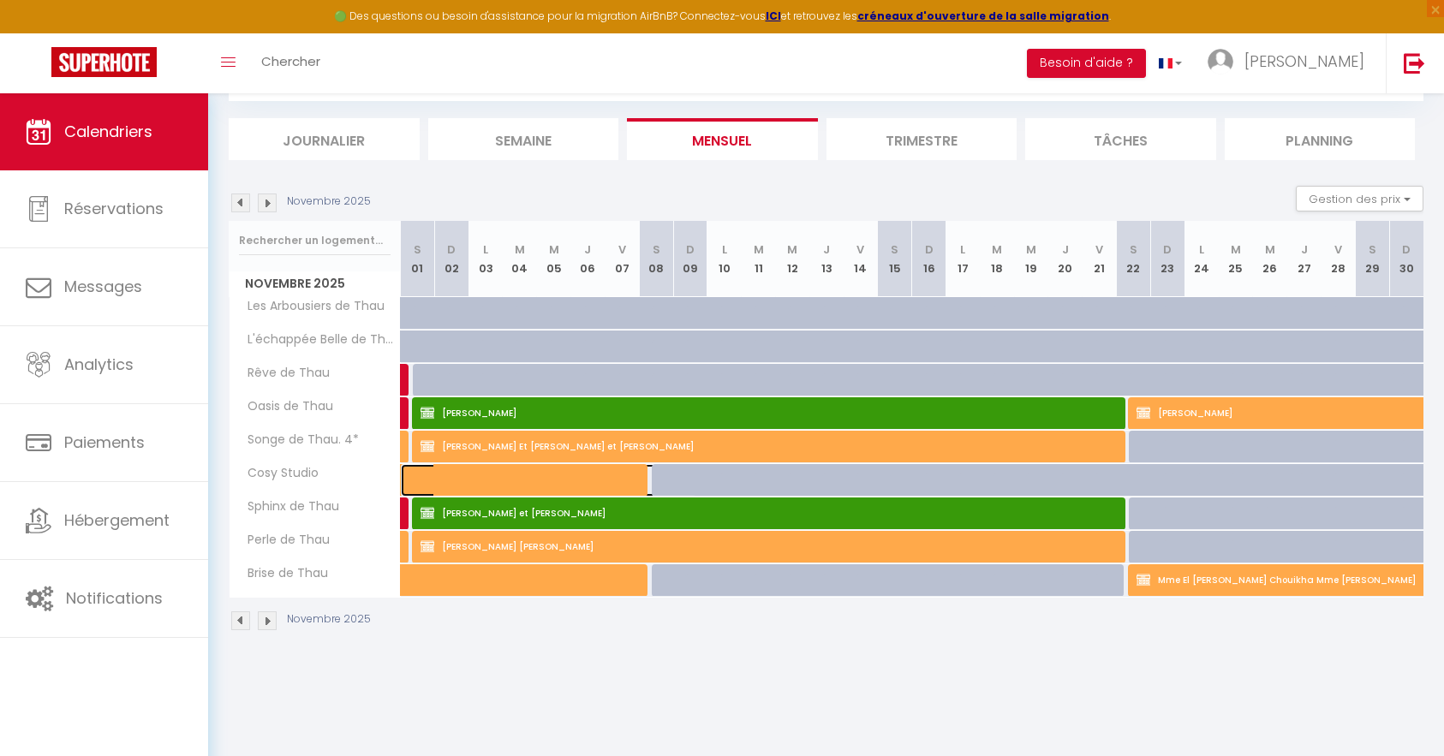
click at [598, 480] on span at bounding box center [558, 480] width 276 height 33
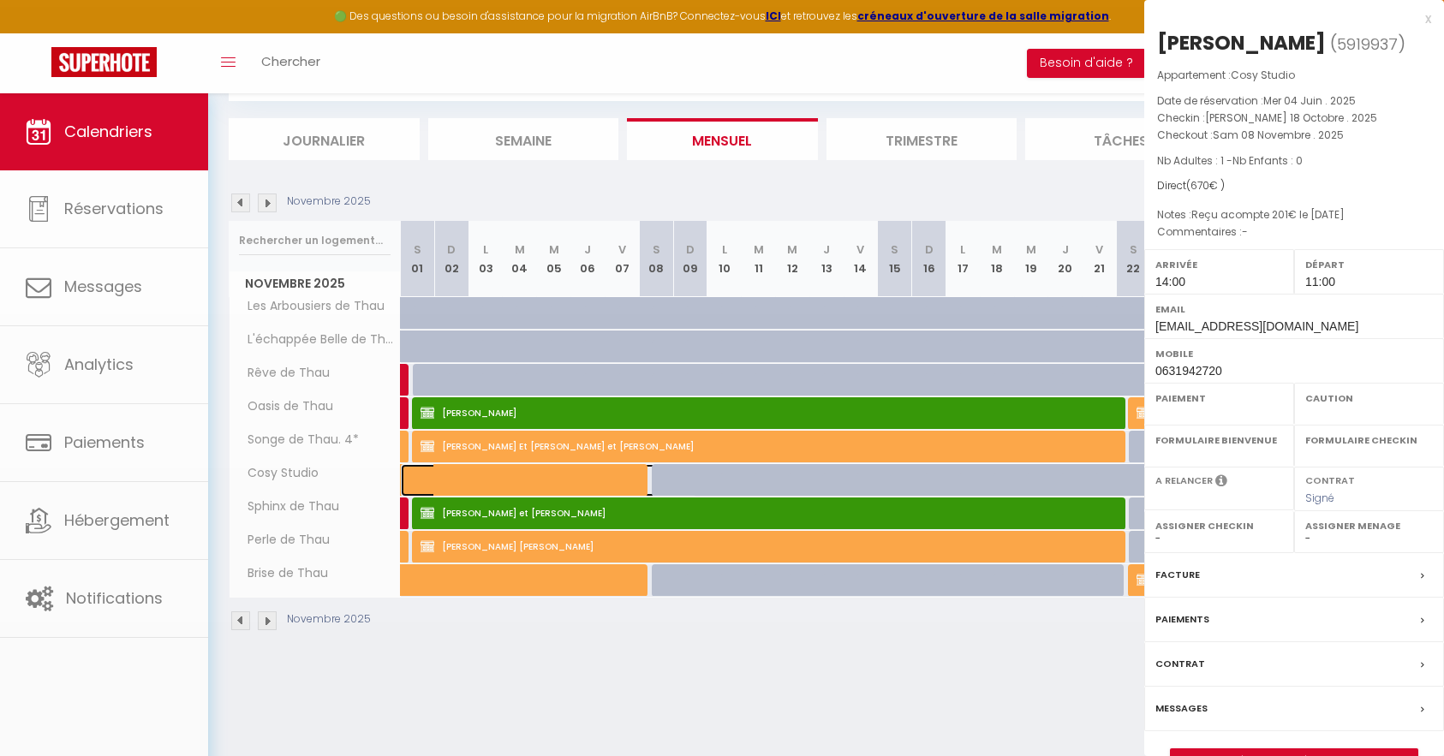
select select "KO"
select select "0"
select select "1"
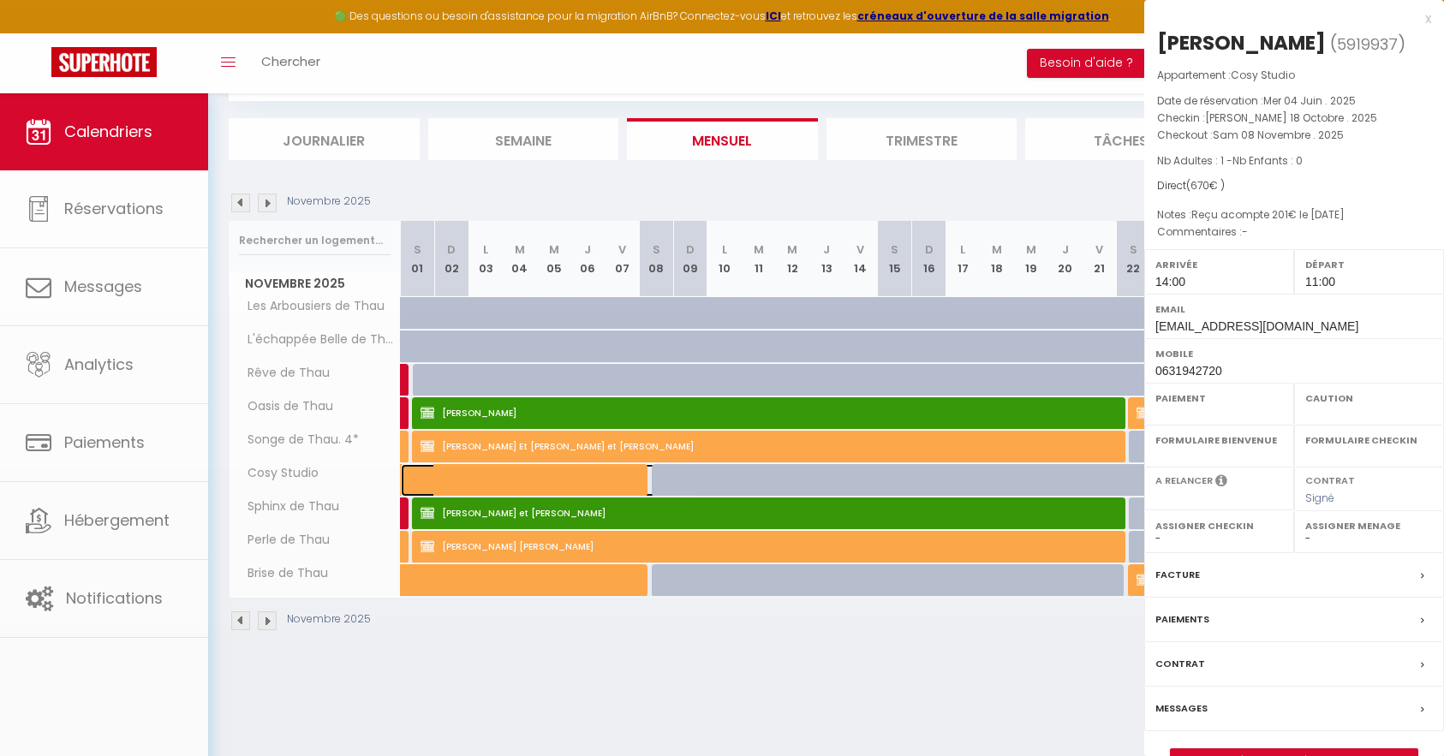
select select
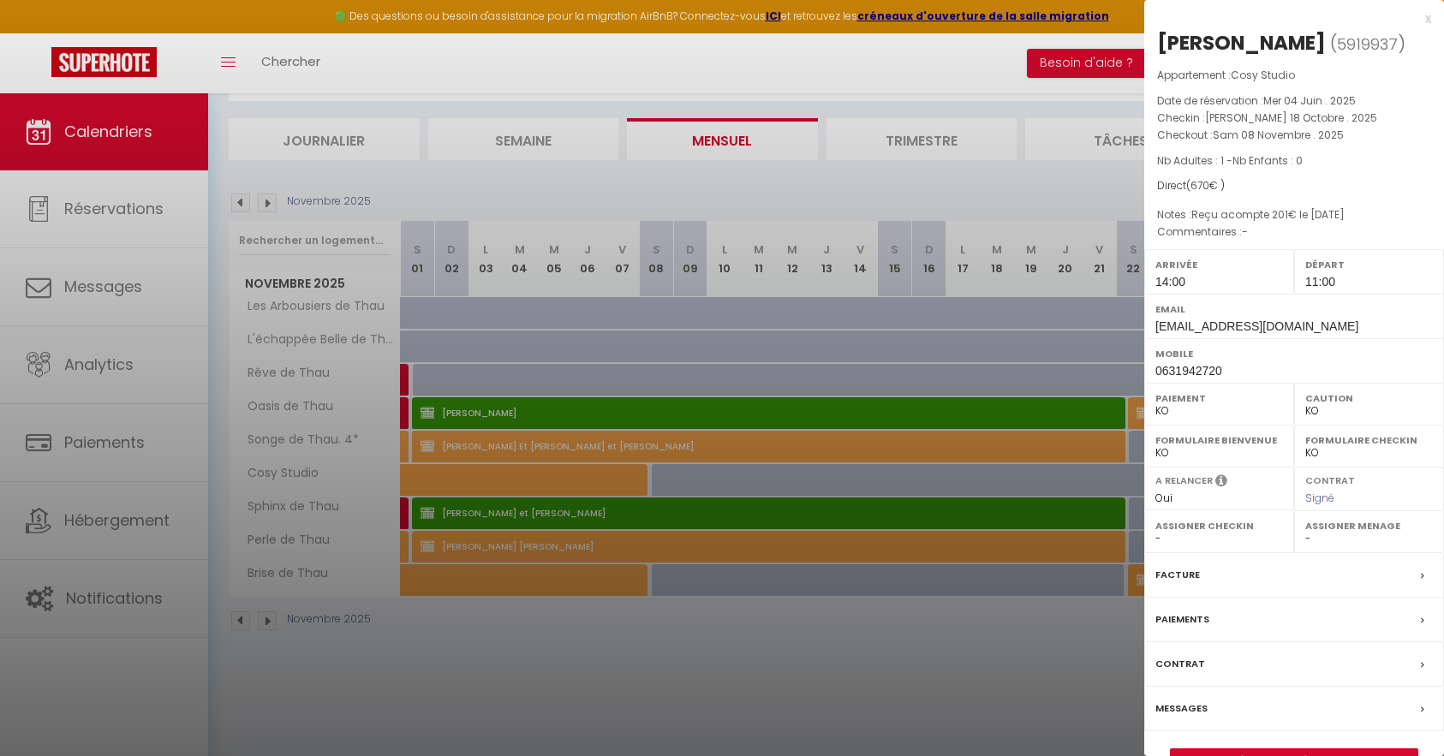
click at [1343, 706] on div "Messages" at bounding box center [1294, 709] width 300 height 45
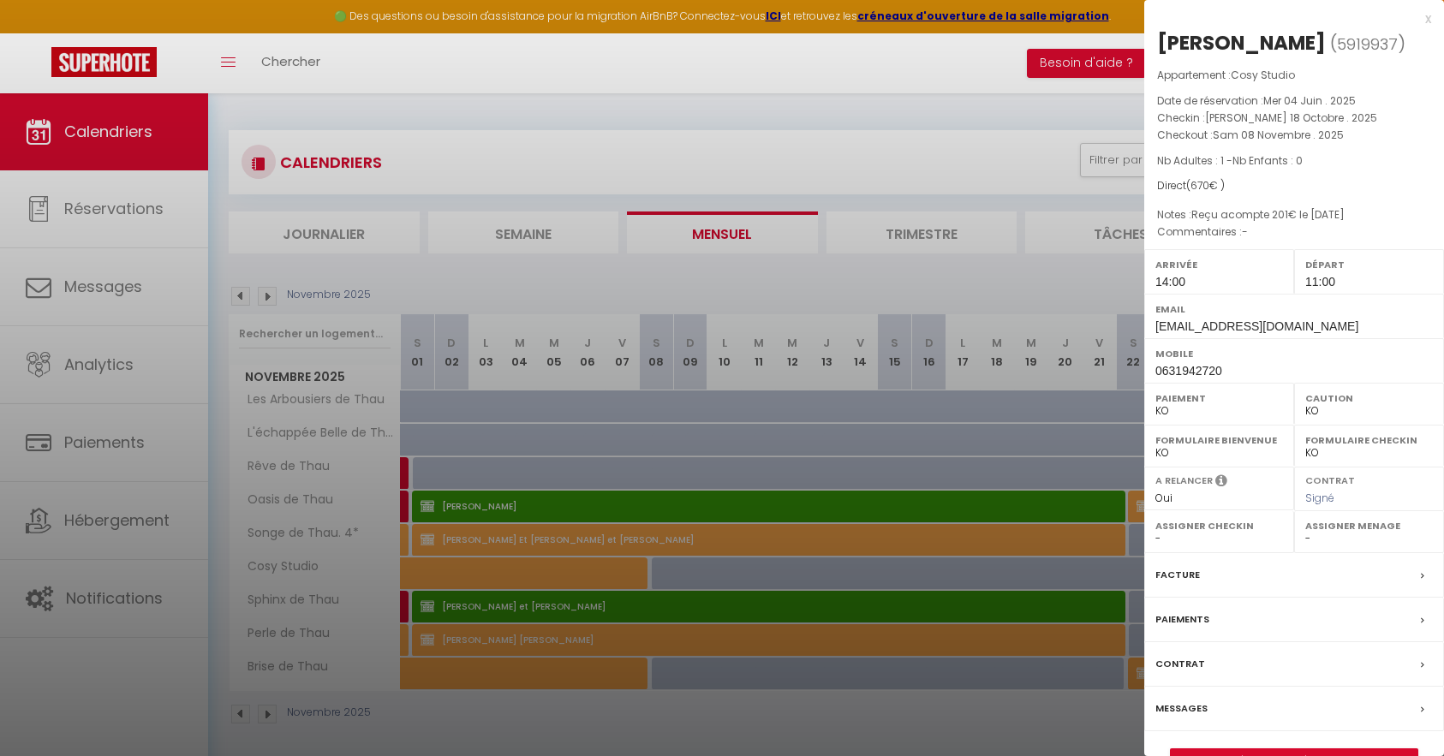
select select
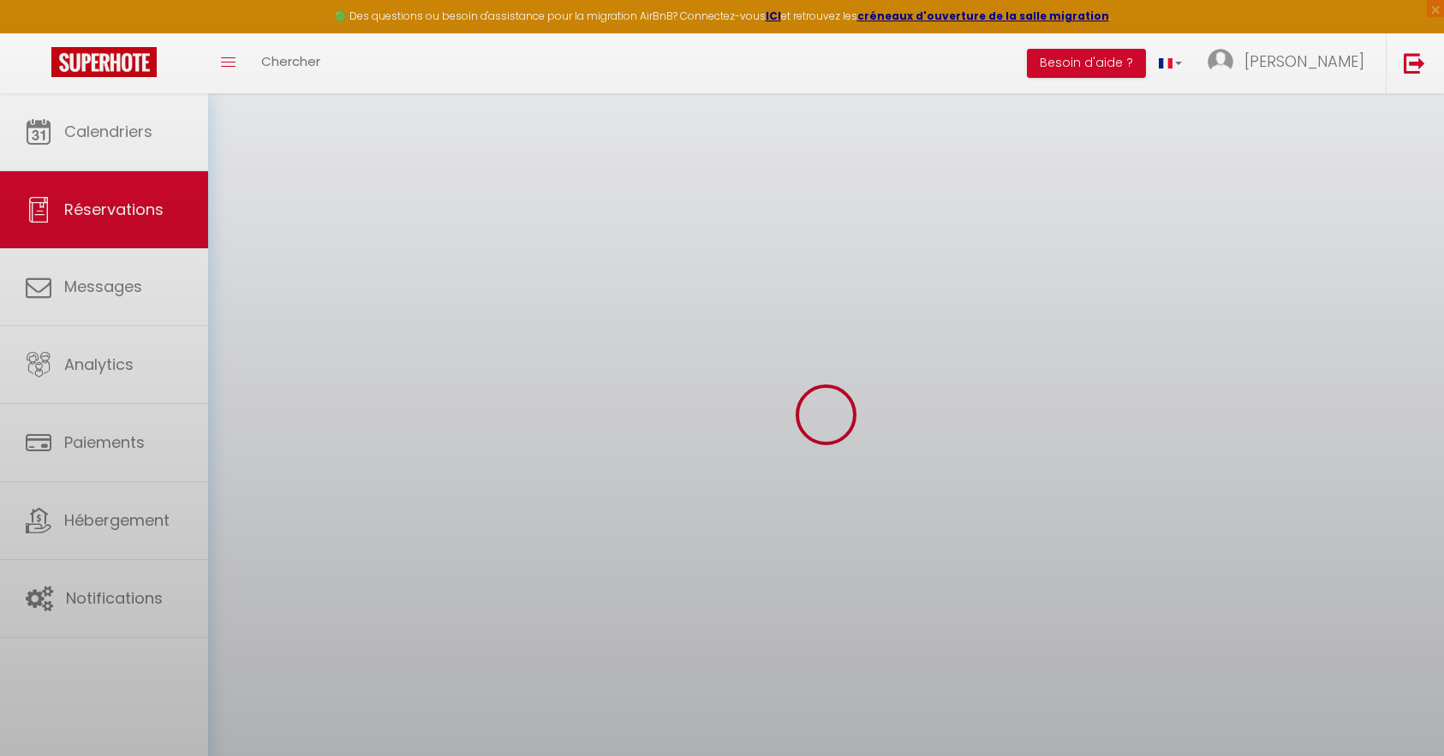
select select
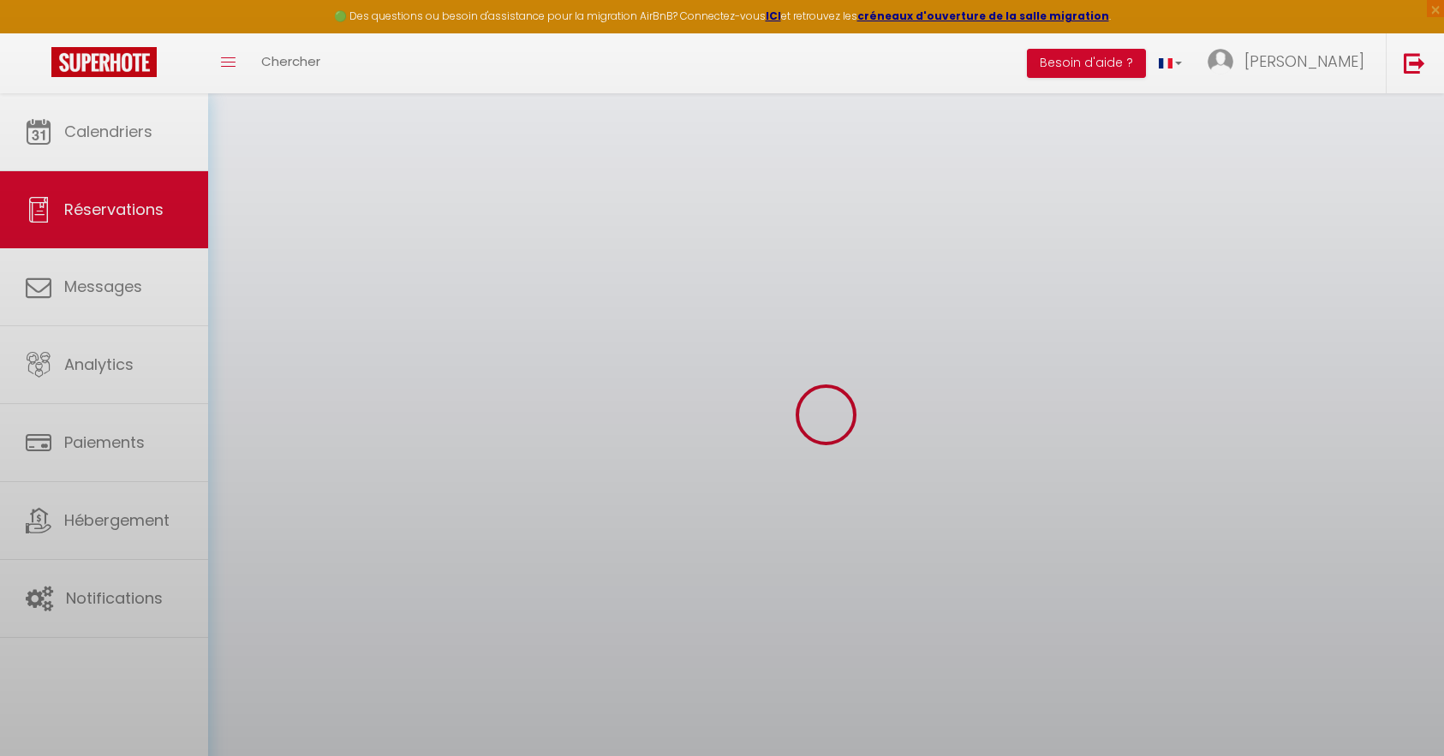
select select
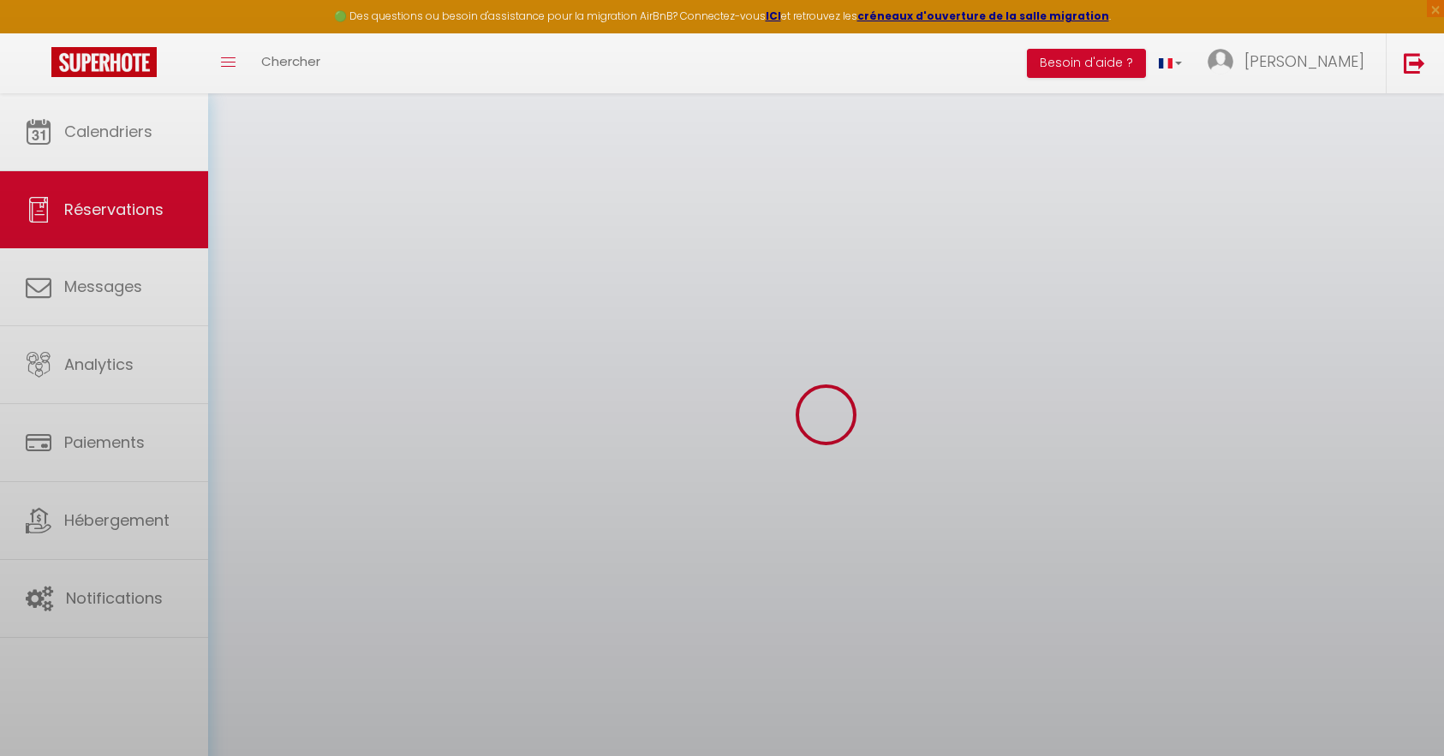
select select
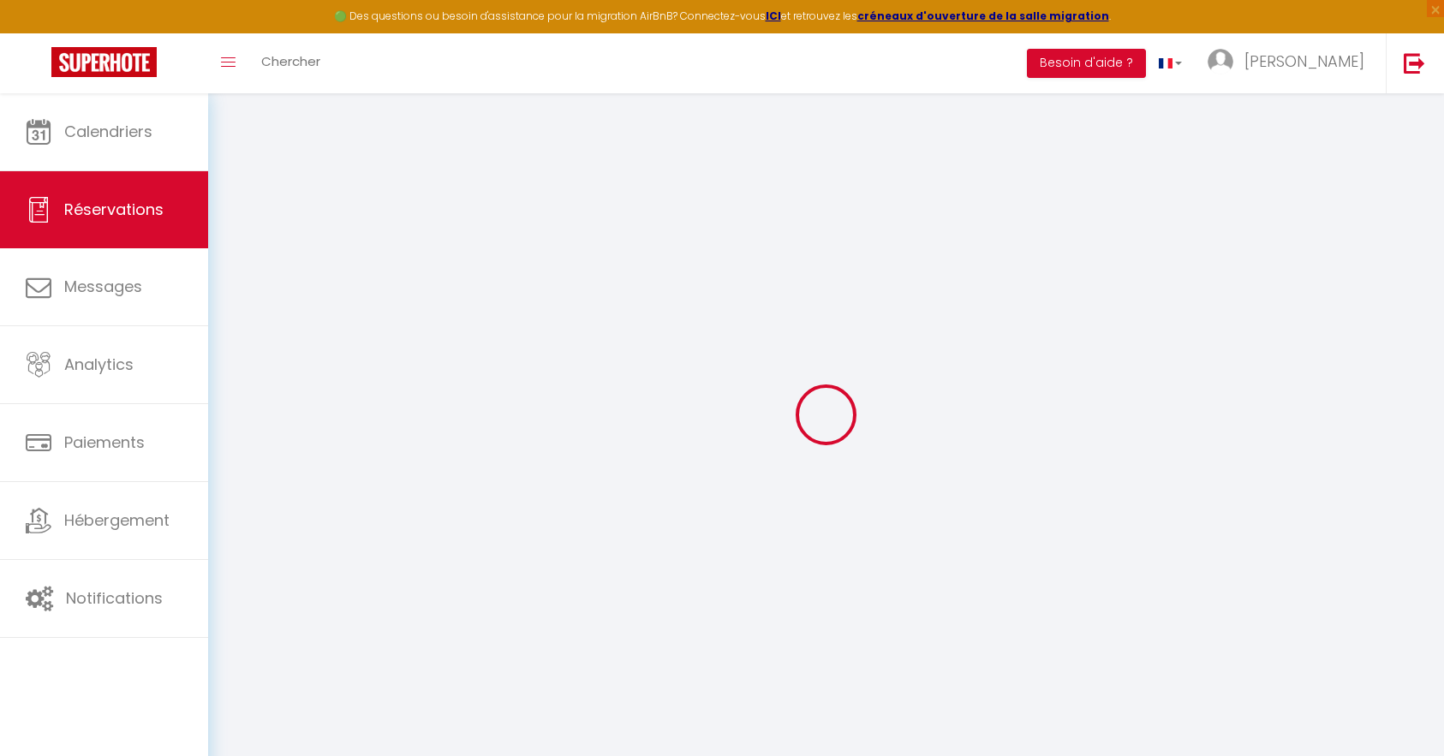
type input "Aimée"
type input "Guintrand"
type input "[EMAIL_ADDRESS][DOMAIN_NAME]"
type input "0631942720"
type input "84000"
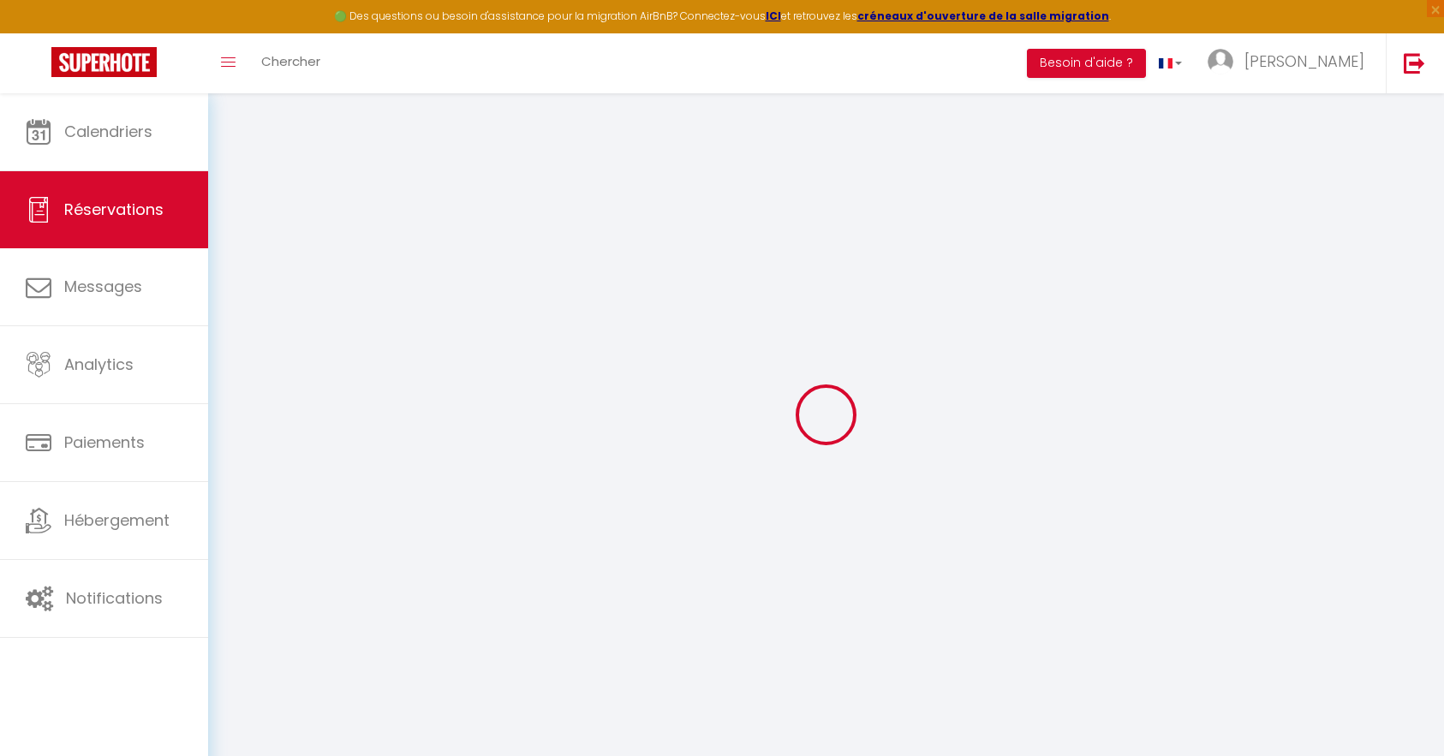
type input "Le [DATE][PERSON_NAME] C1 1rue [PERSON_NAME]"
type input "[GEOGRAPHIC_DATA]"
select select "FR"
select select "27465"
select select "2"
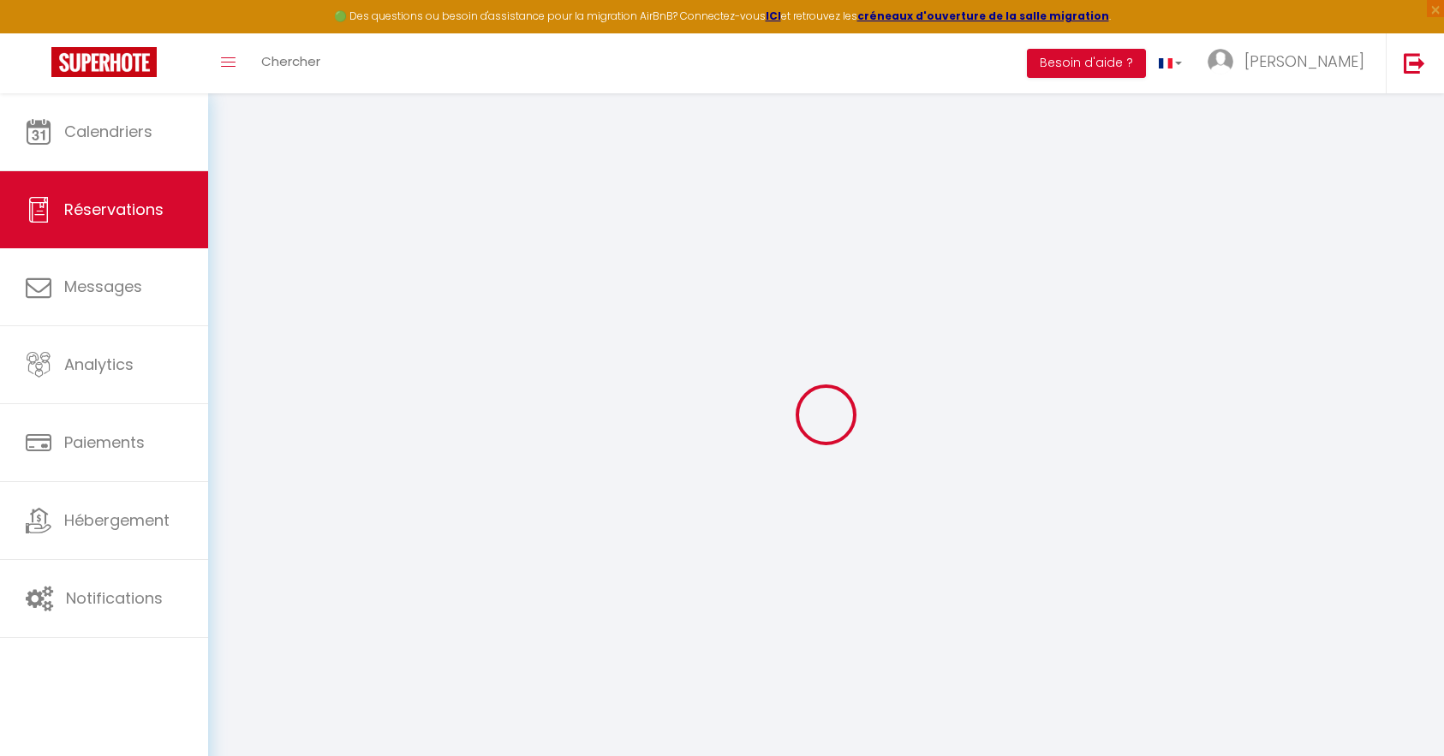
type input "[PERSON_NAME] 18 Octobre 2025"
select select
type input "[PERSON_NAME] 08 Novembre 2025"
select select
type input "1"
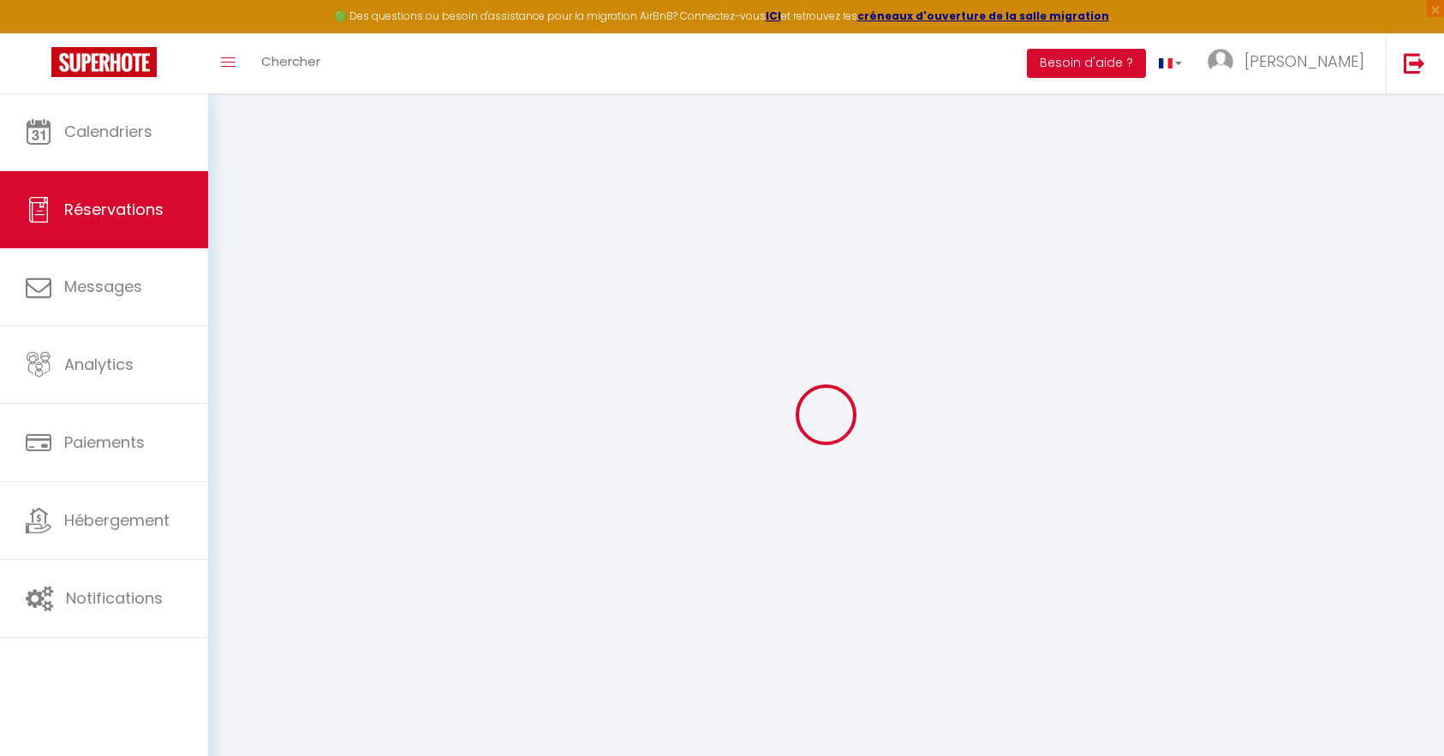
select select "10"
select select
type input "0"
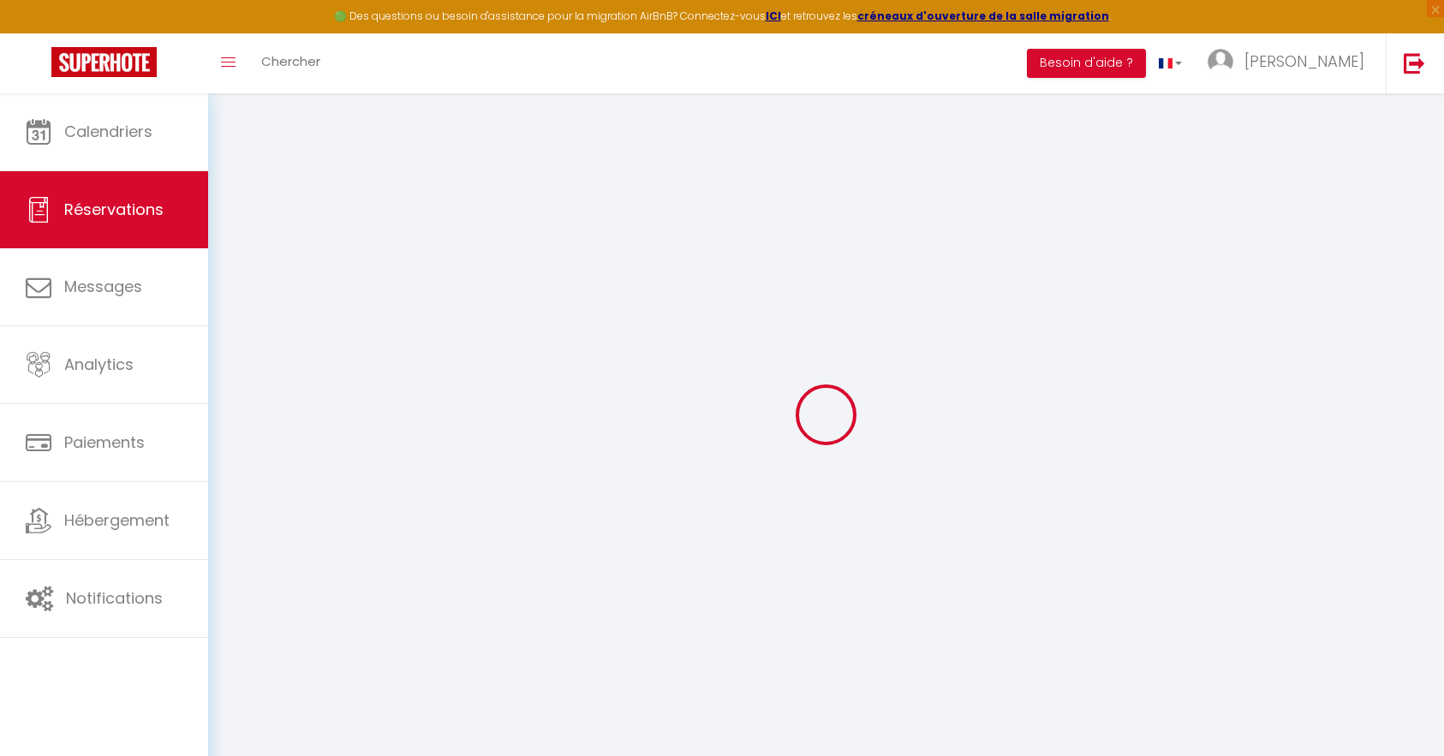
select select
select select "14"
select select
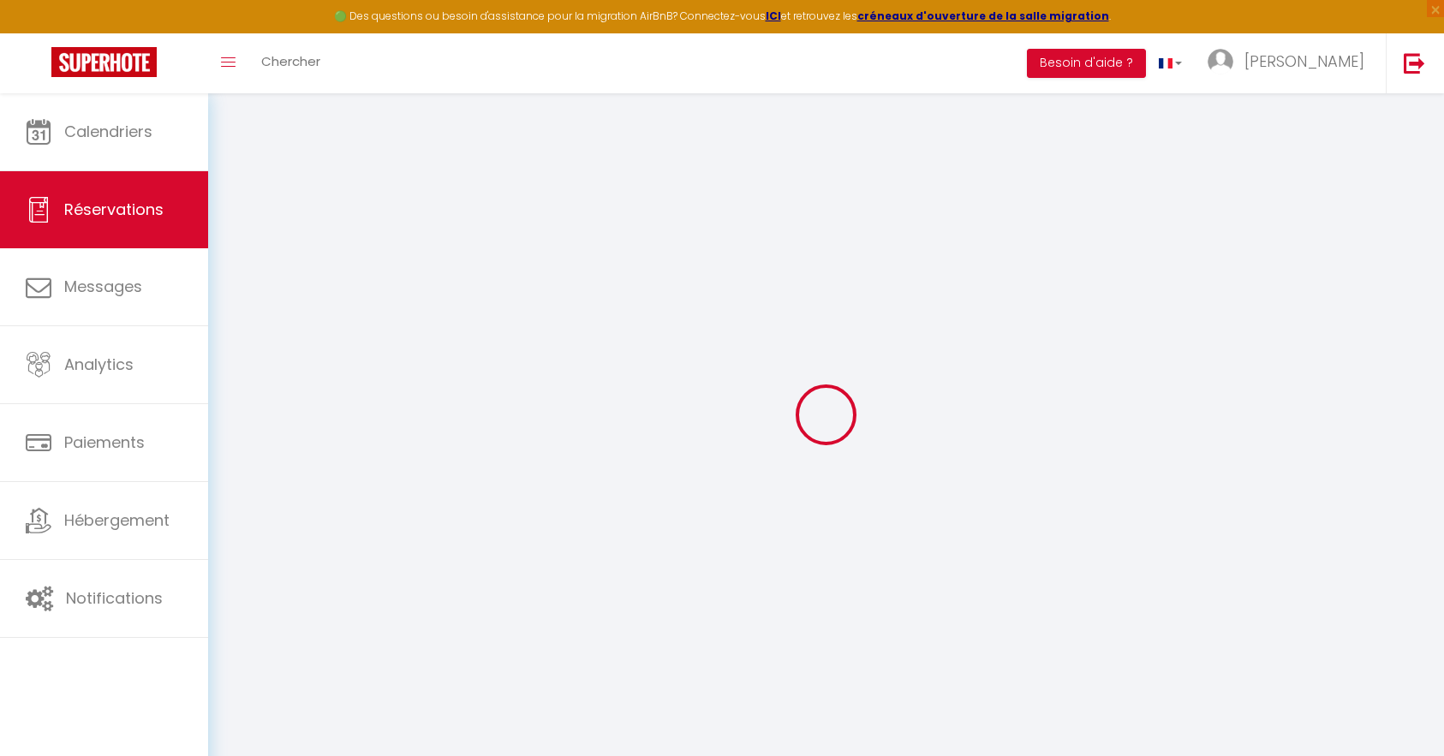
select select
checkbox input "true"
type textarea "Reçu acompte 201€ le [DATE]"
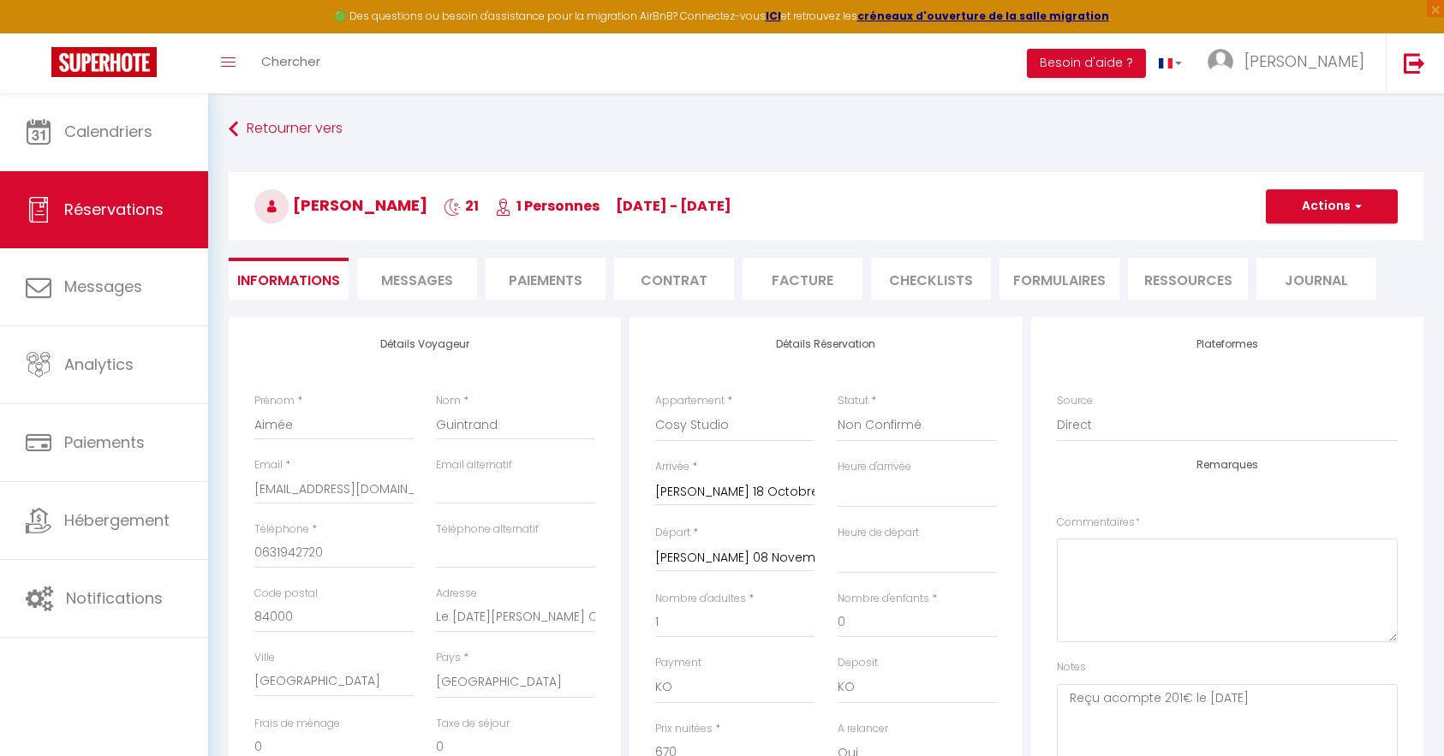
select select
select select "14:00"
select select "11:00"
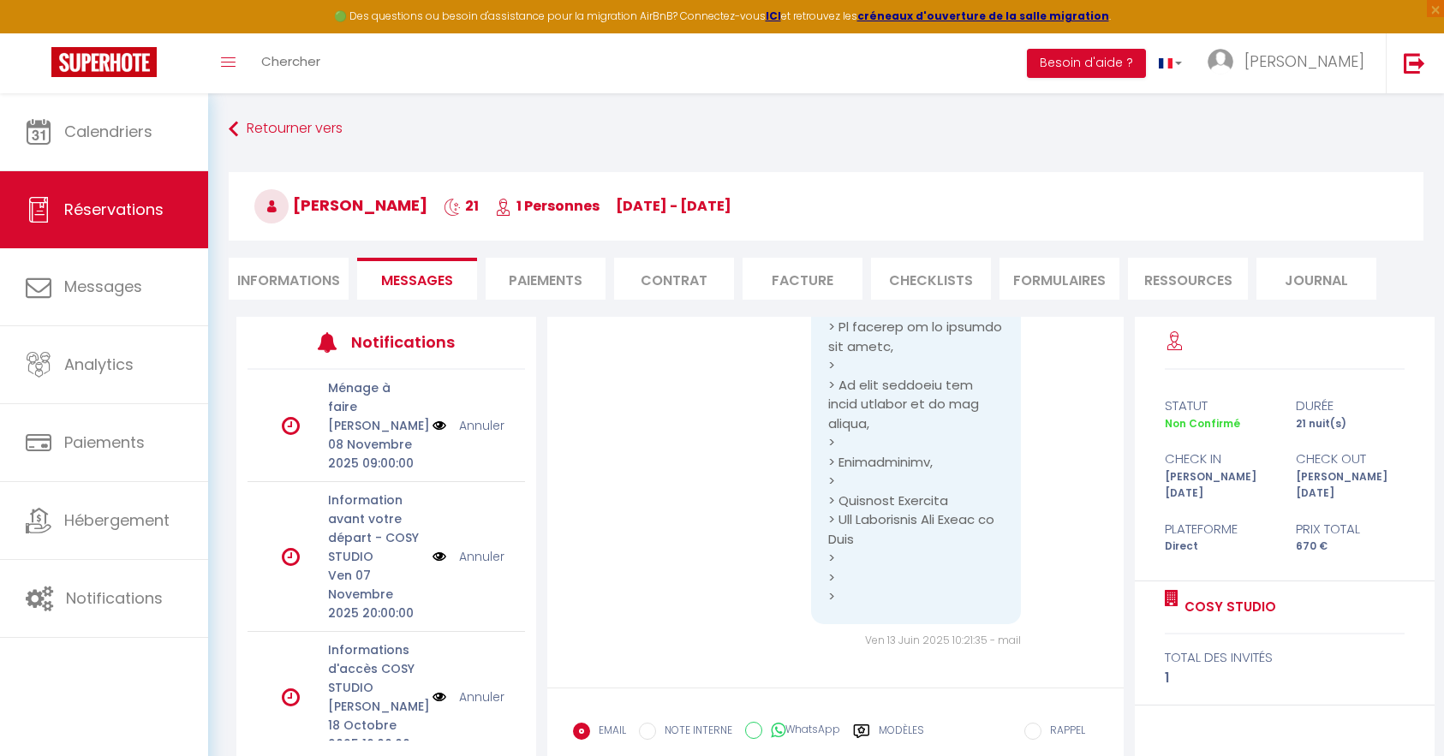
click at [292, 283] on li "Informations" at bounding box center [289, 279] width 120 height 42
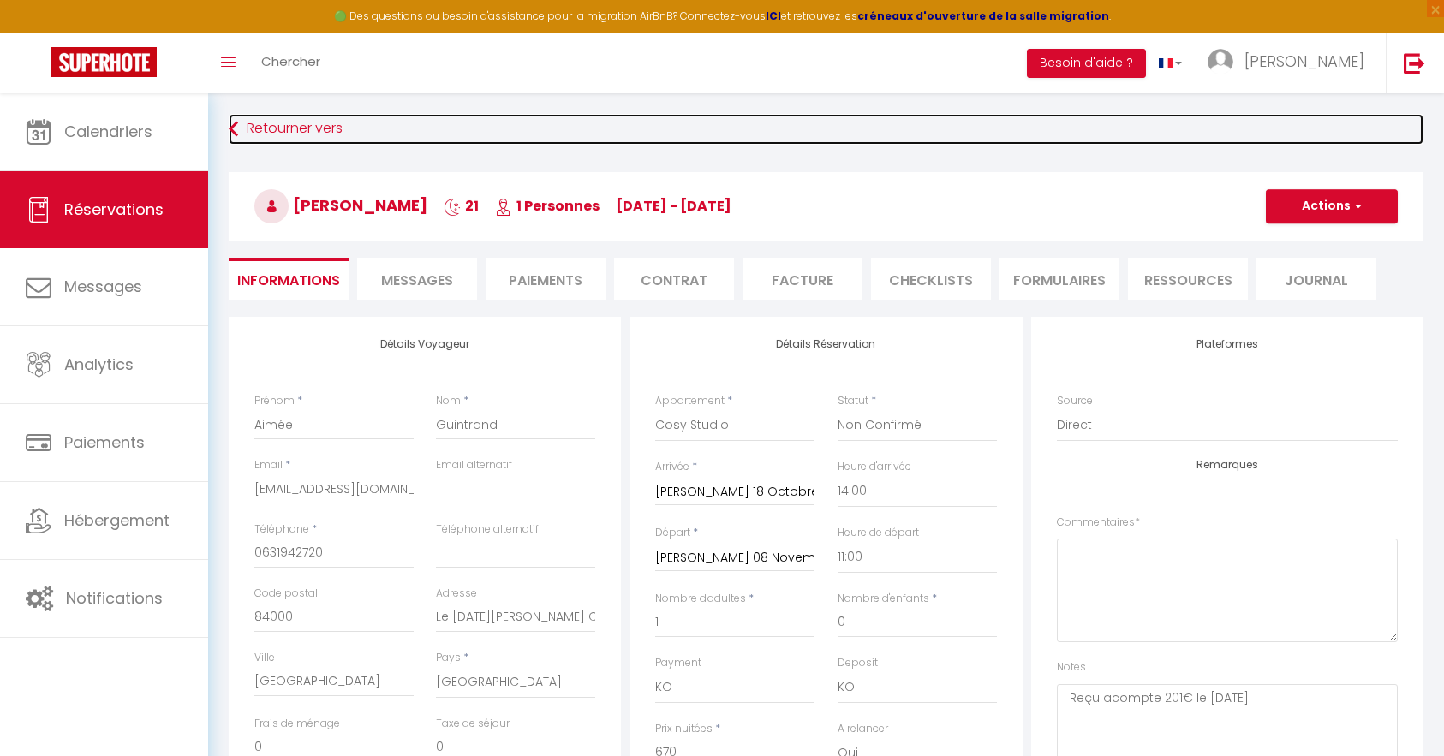
click at [283, 130] on link "Retourner vers" at bounding box center [826, 129] width 1194 height 31
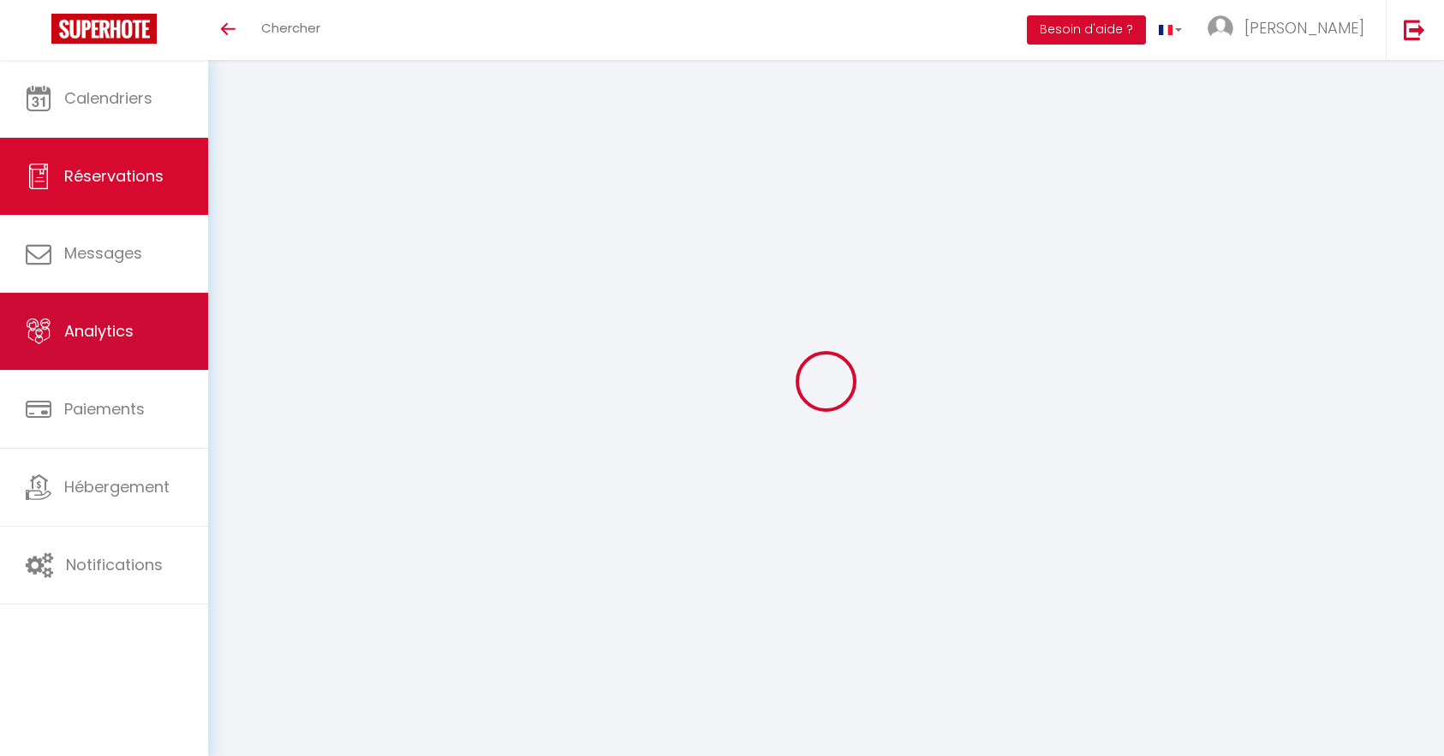
select select
checkbox input "true"
type textarea "Reçu acompte 201€ le [DATE]"
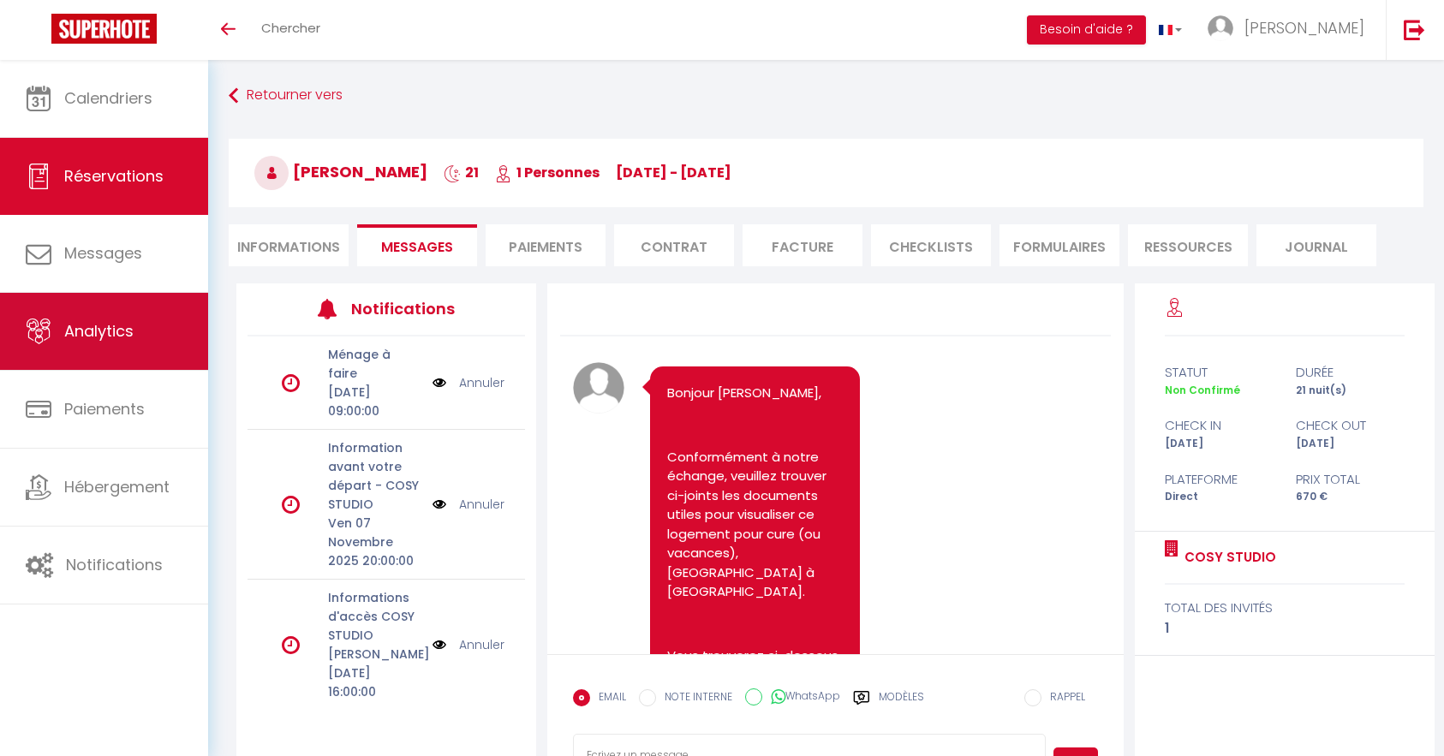
scroll to position [15238, 0]
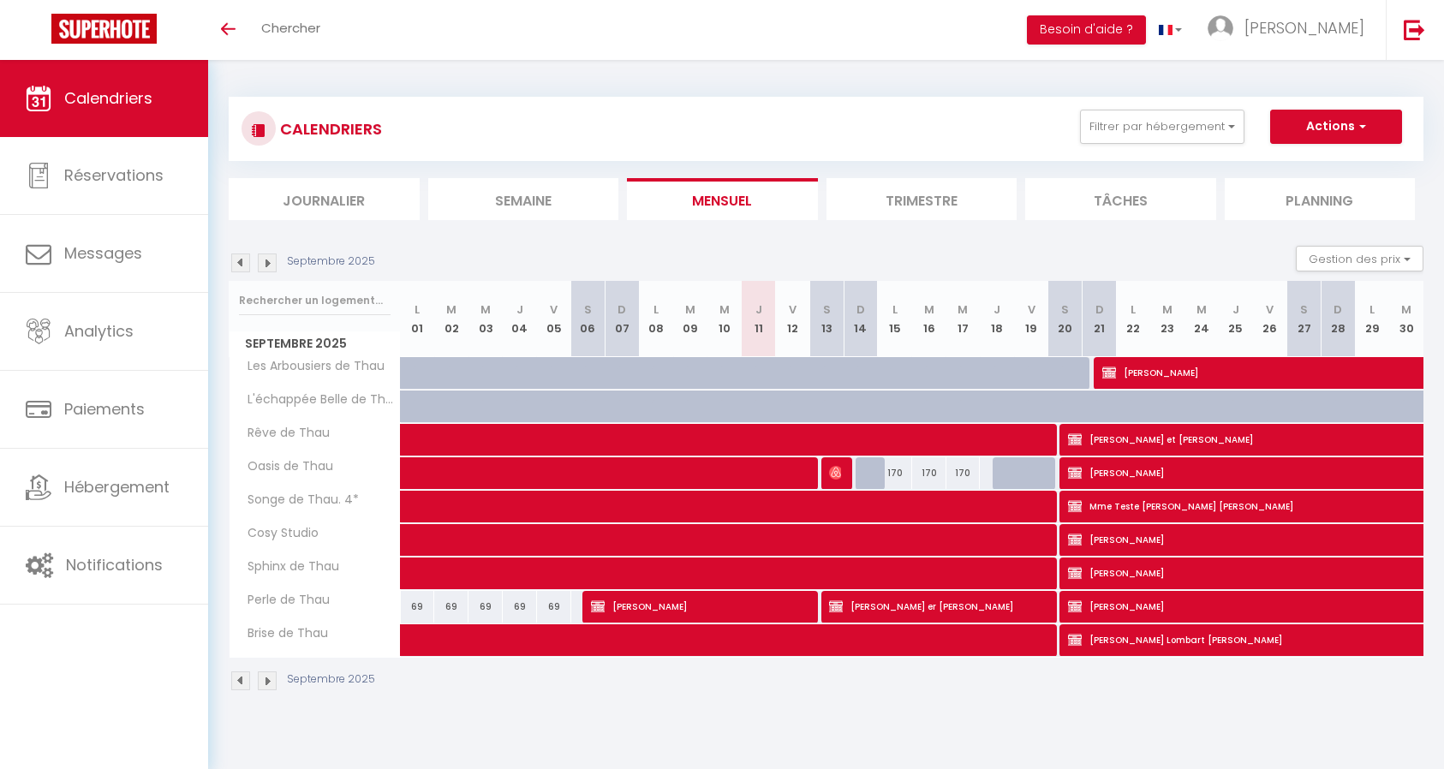
click at [244, 263] on img at bounding box center [240, 262] width 19 height 19
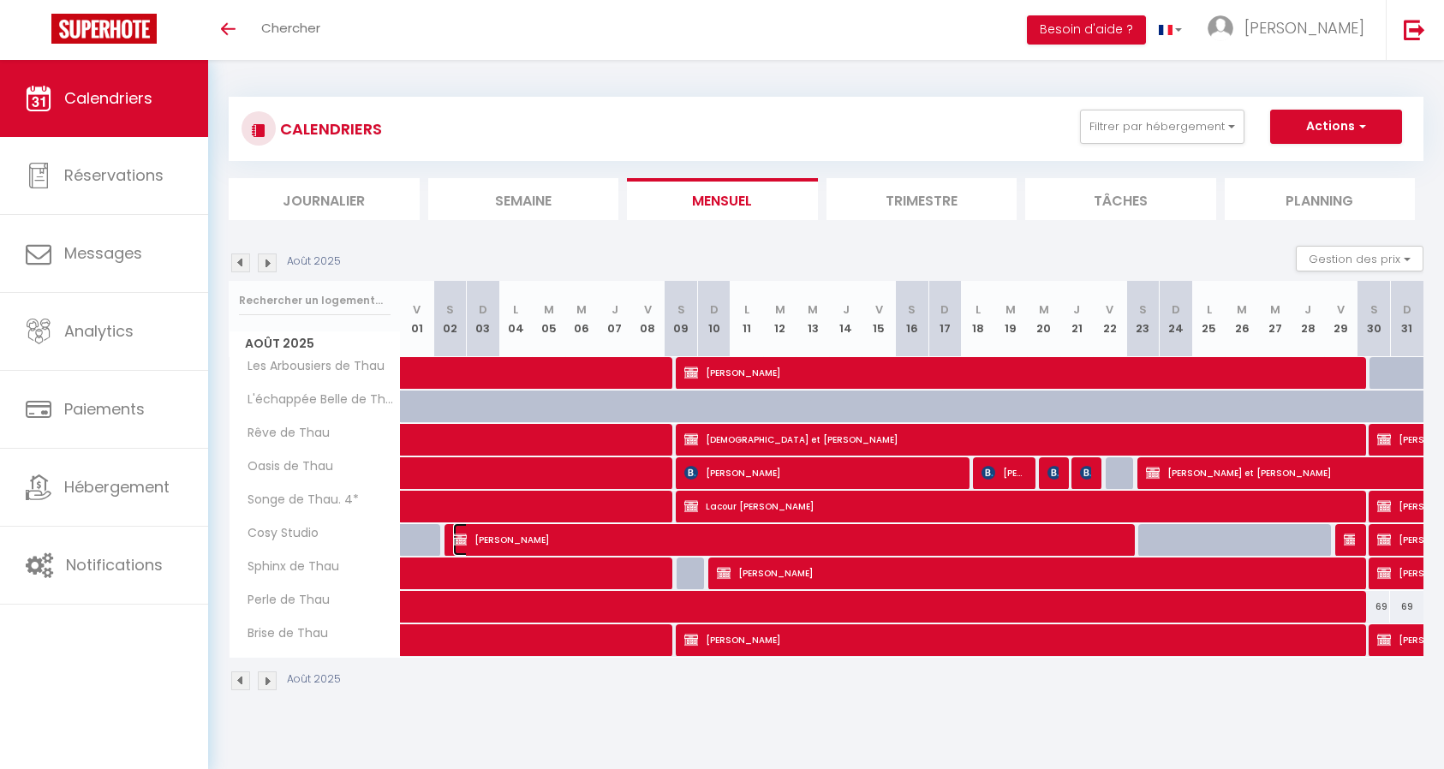
click at [626, 539] on span "[PERSON_NAME]" at bounding box center [792, 539] width 679 height 33
select select "OK"
select select "KO"
select select "0"
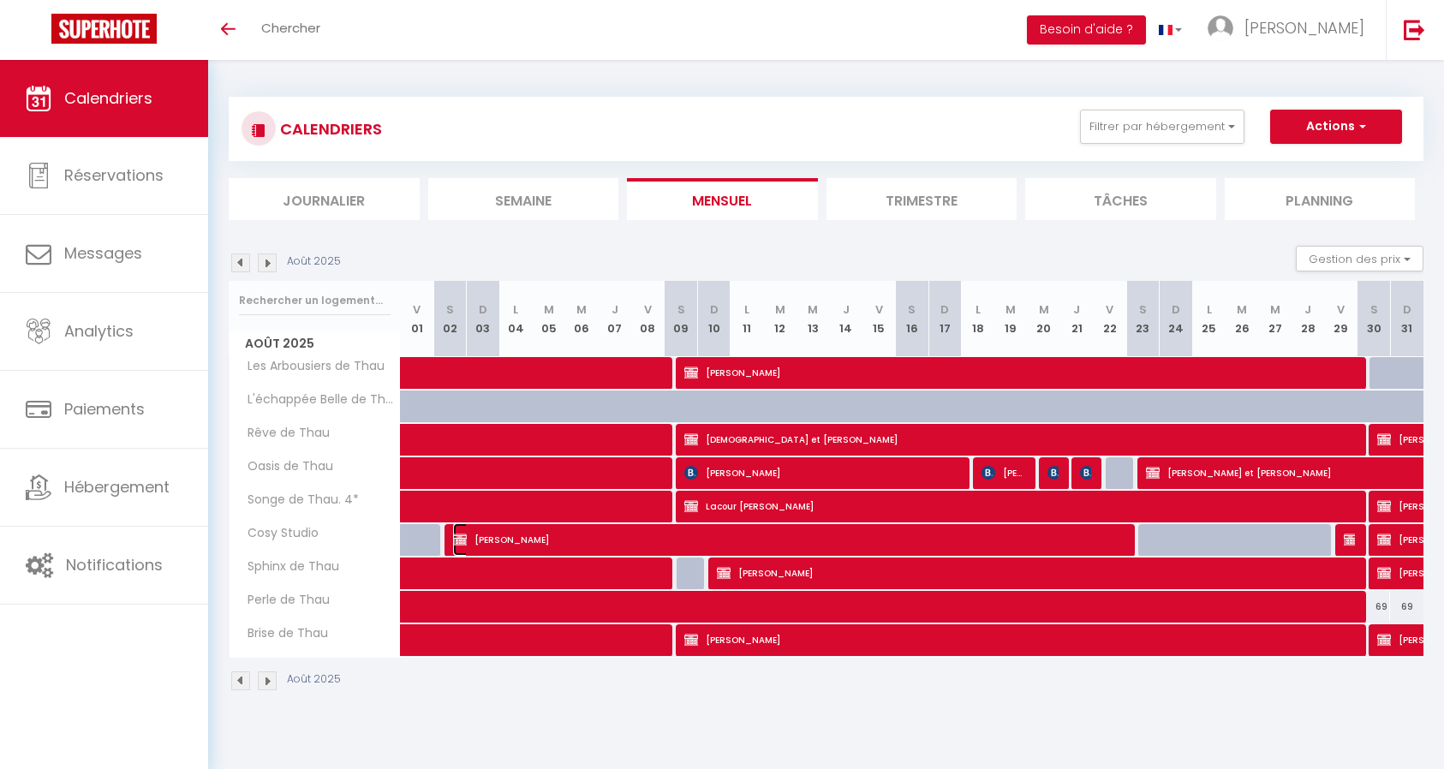
select select "1"
select select
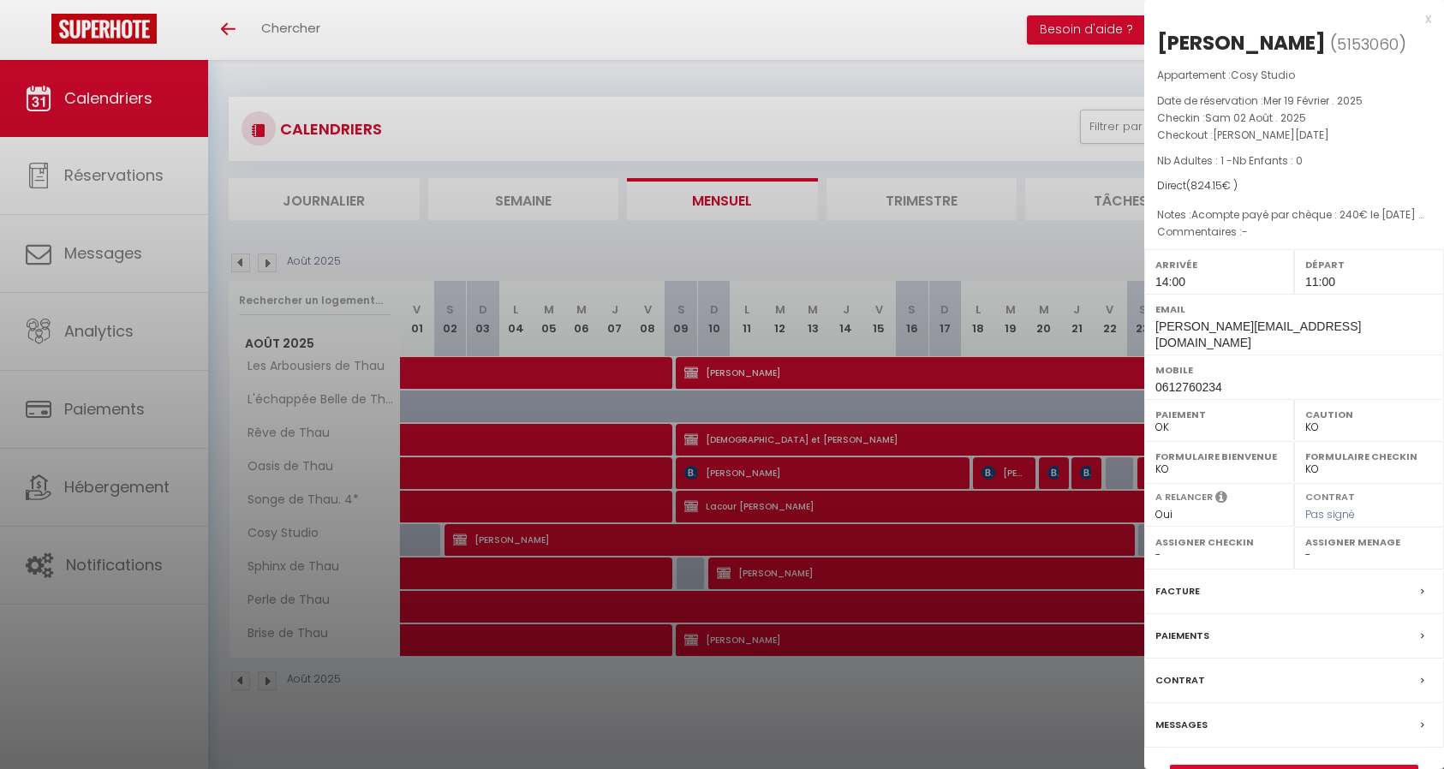
click at [1229, 737] on div "Messages" at bounding box center [1294, 725] width 300 height 45
select select
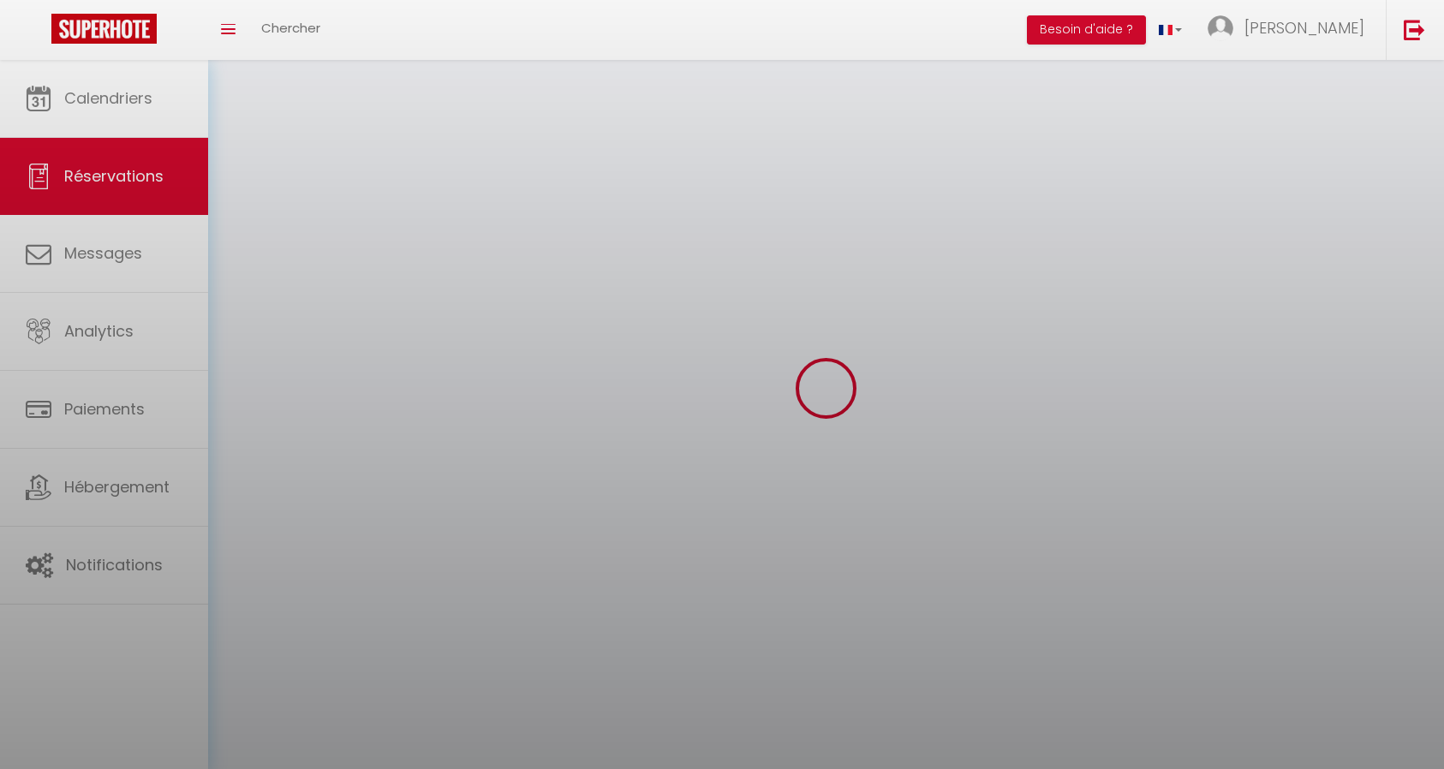
select select
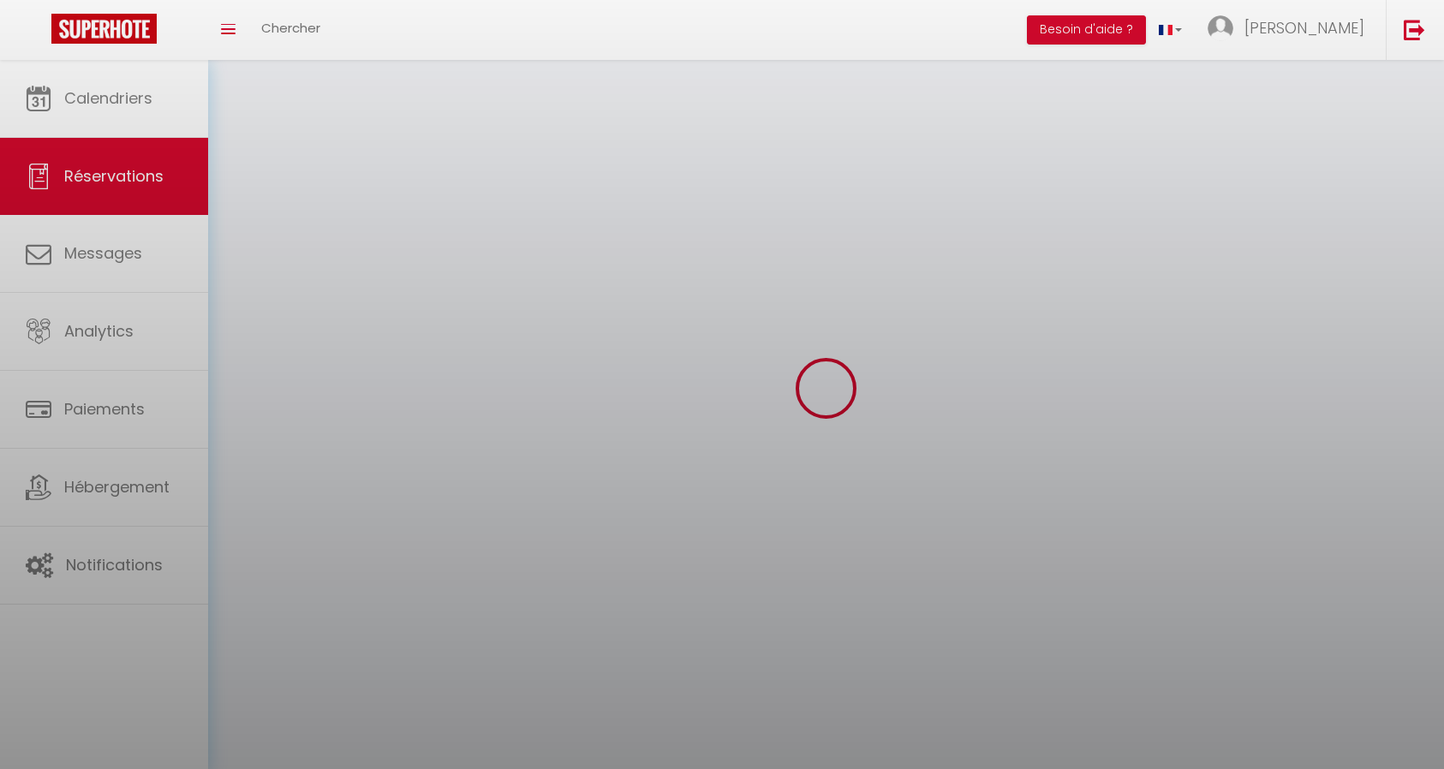
select select
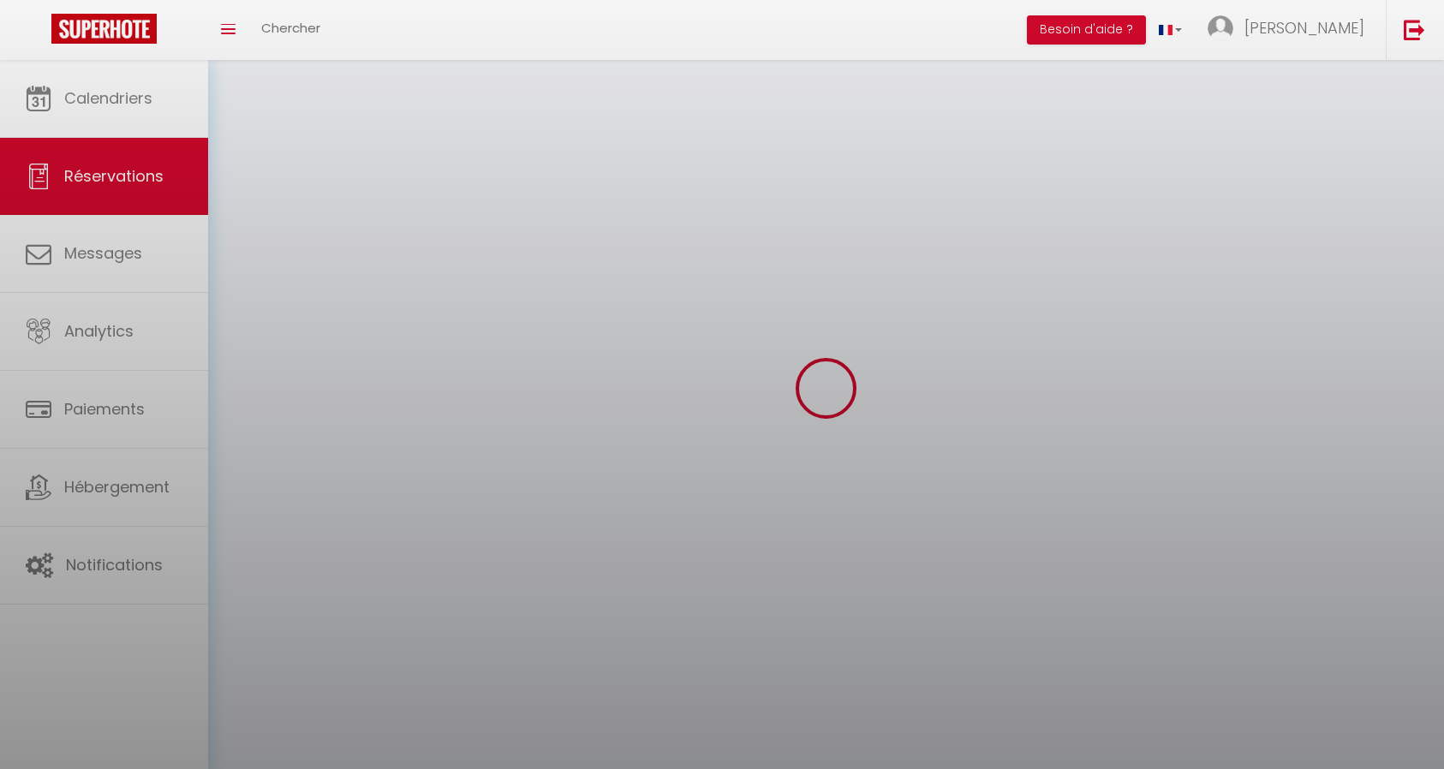
select select
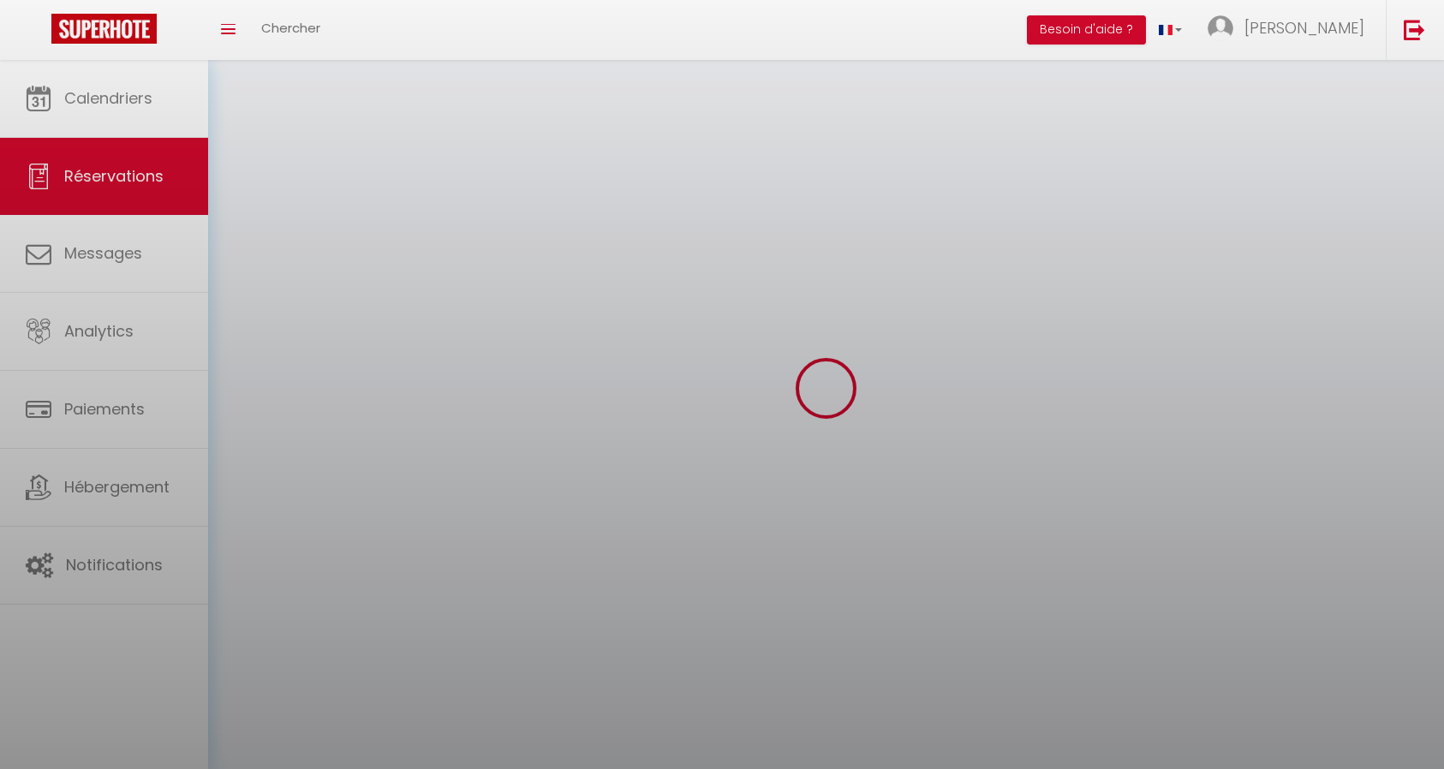
select select
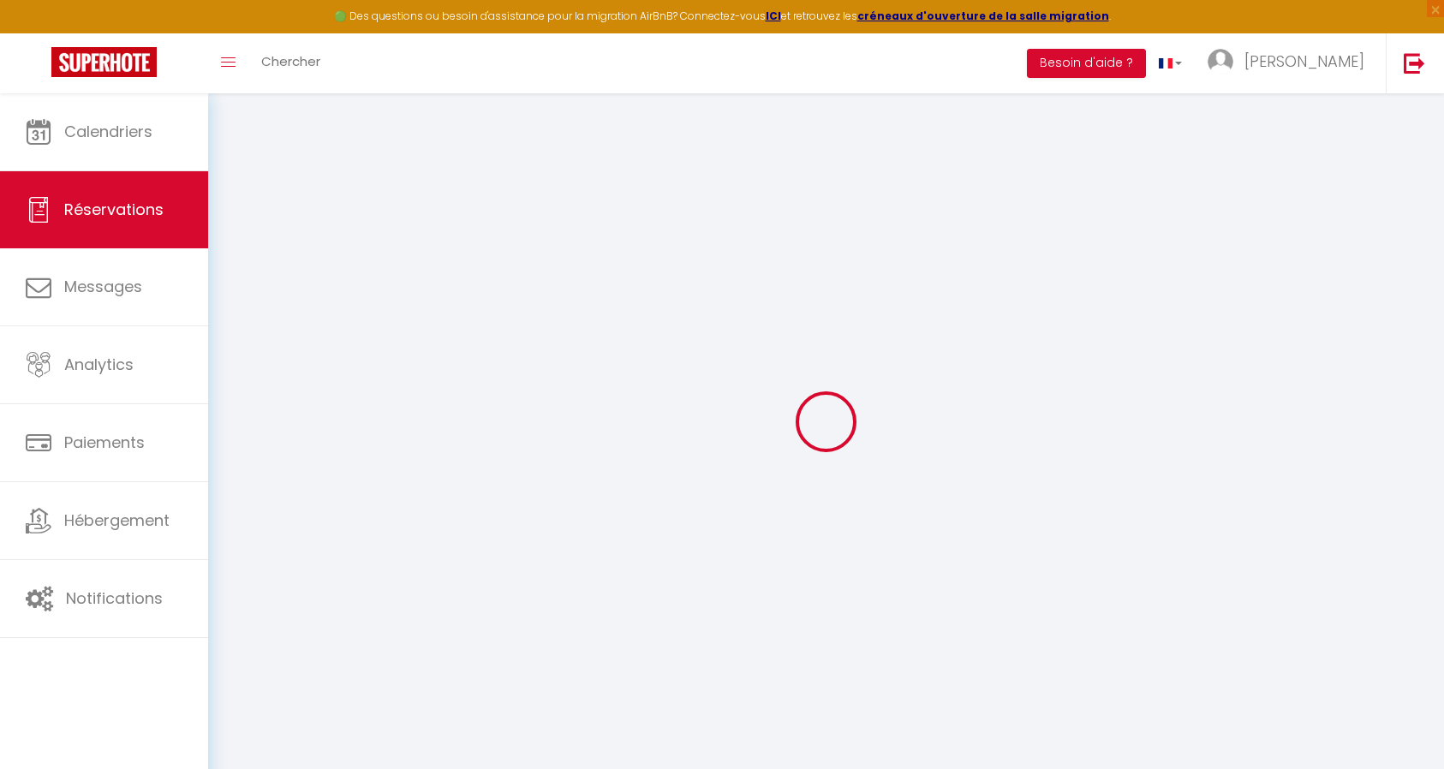
select select
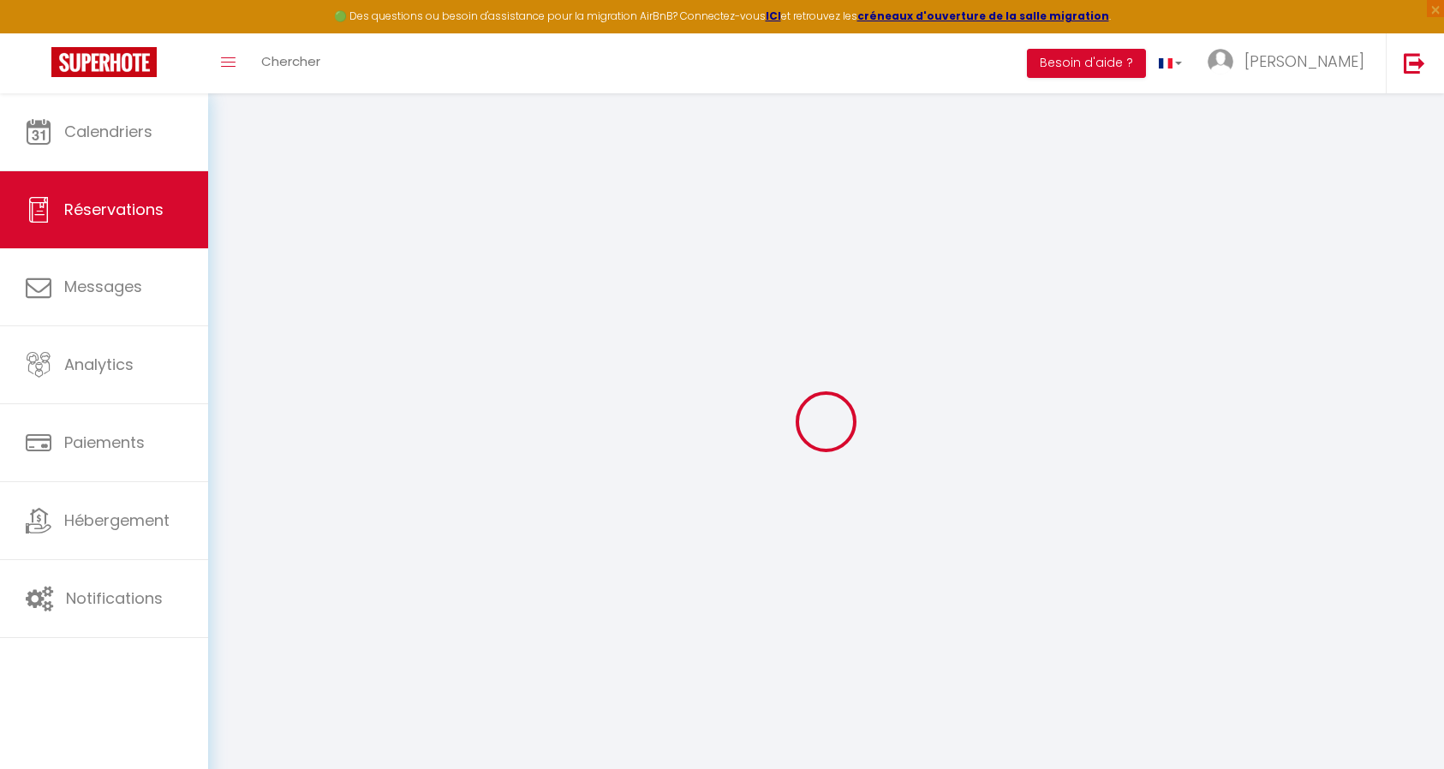
select select
type input "[GEOGRAPHIC_DATA]"
type input "Vanpeperstraete"
type input "[PERSON_NAME][EMAIL_ADDRESS][DOMAIN_NAME]"
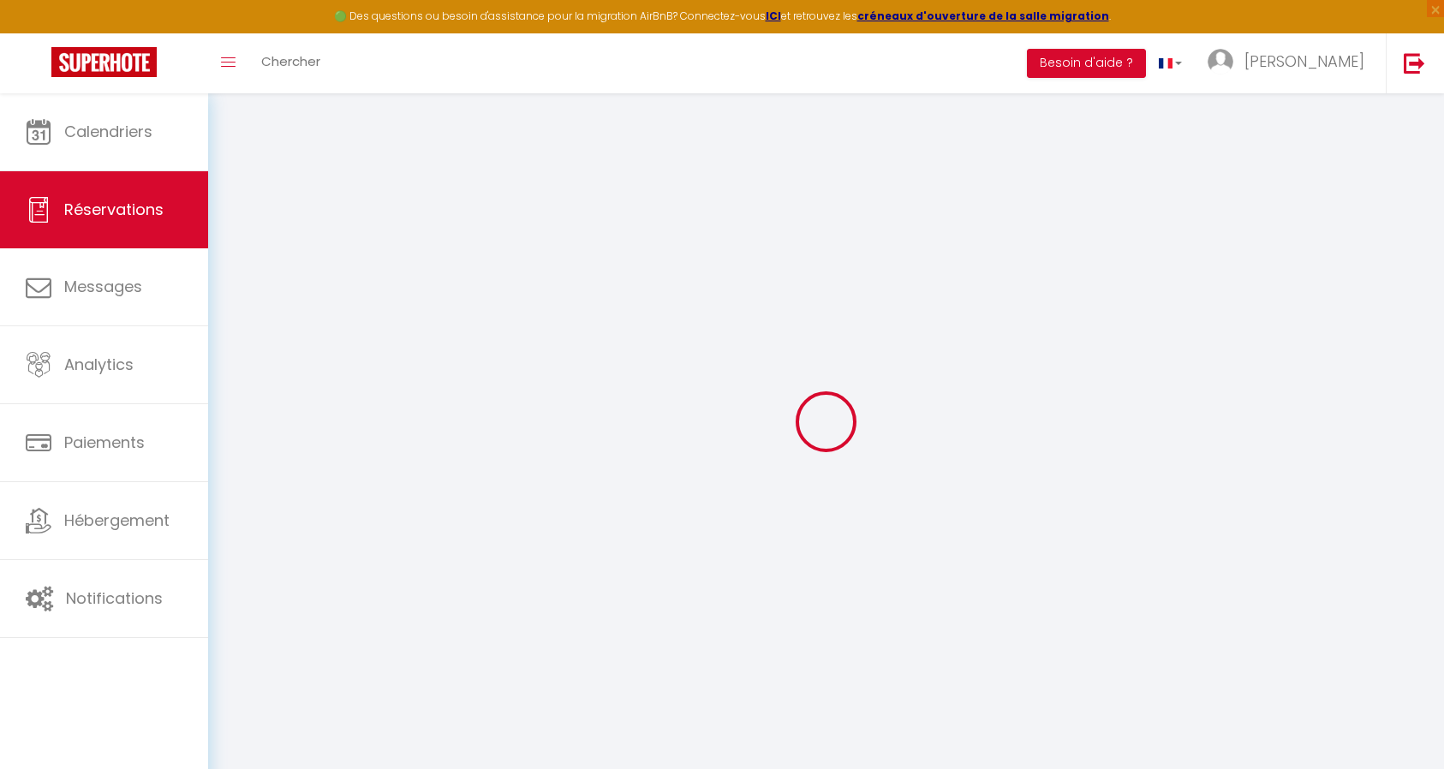
type input "0612760234"
select select "FR"
select select "27465"
select select "1"
type input "[DATE]"
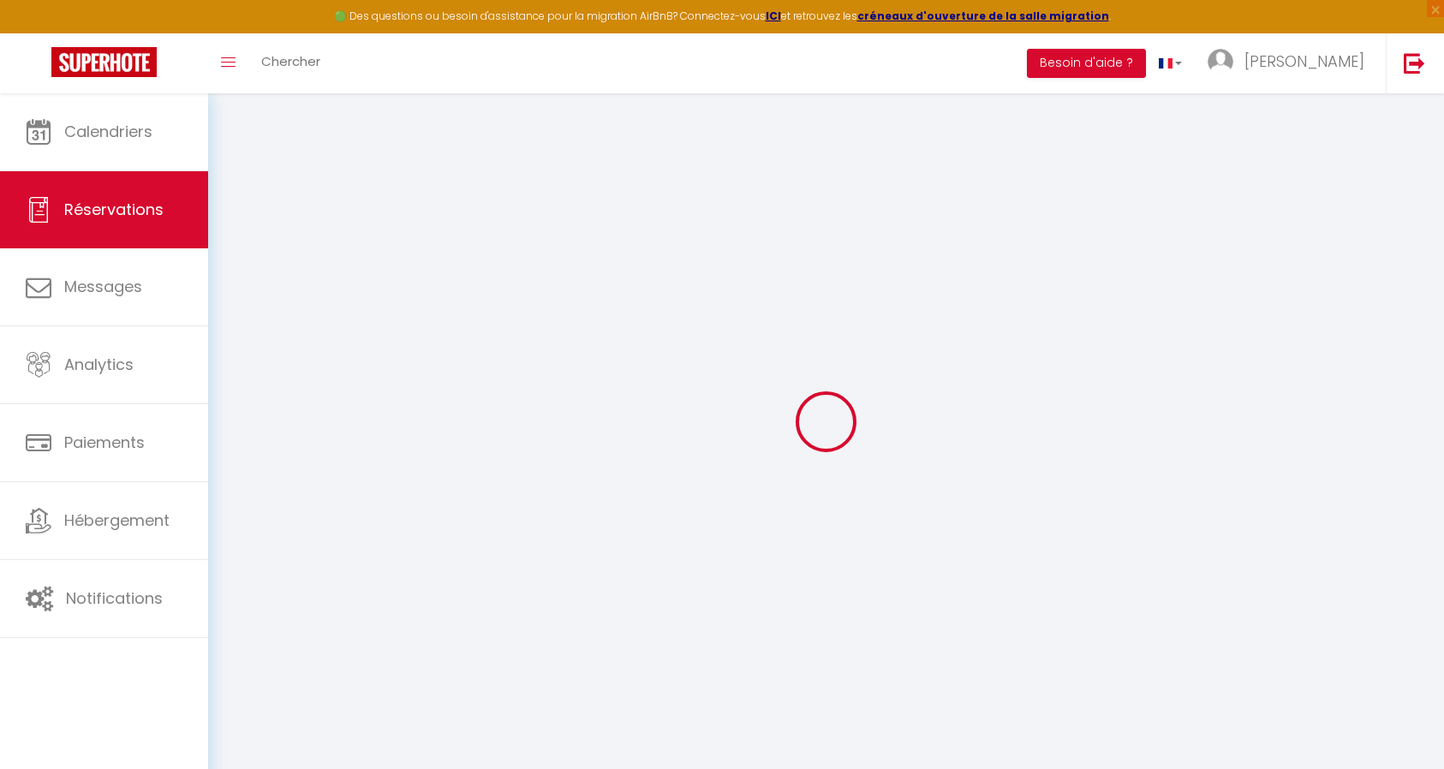
select select
type input "[DATE]"
select select
type input "1"
select select "12"
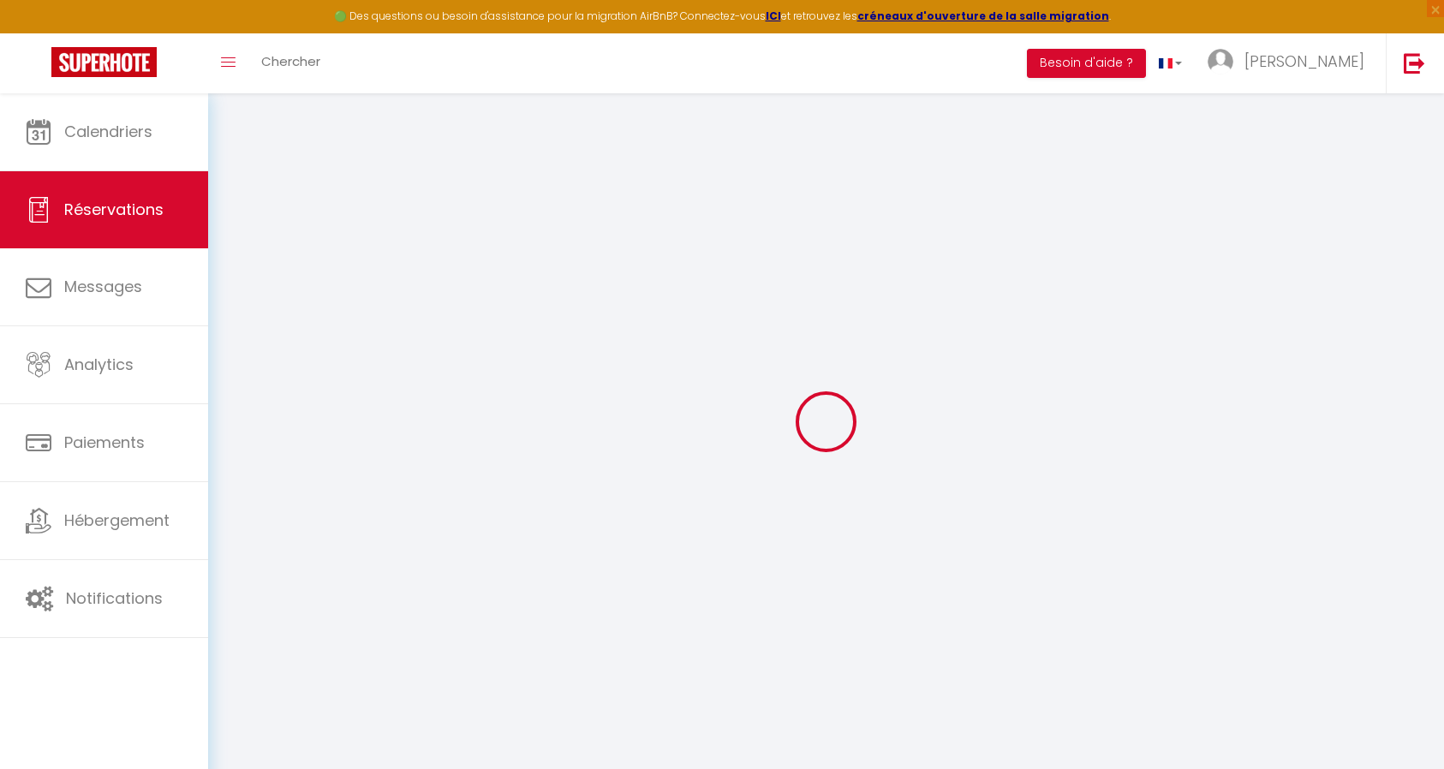
select select
type input "0"
select select
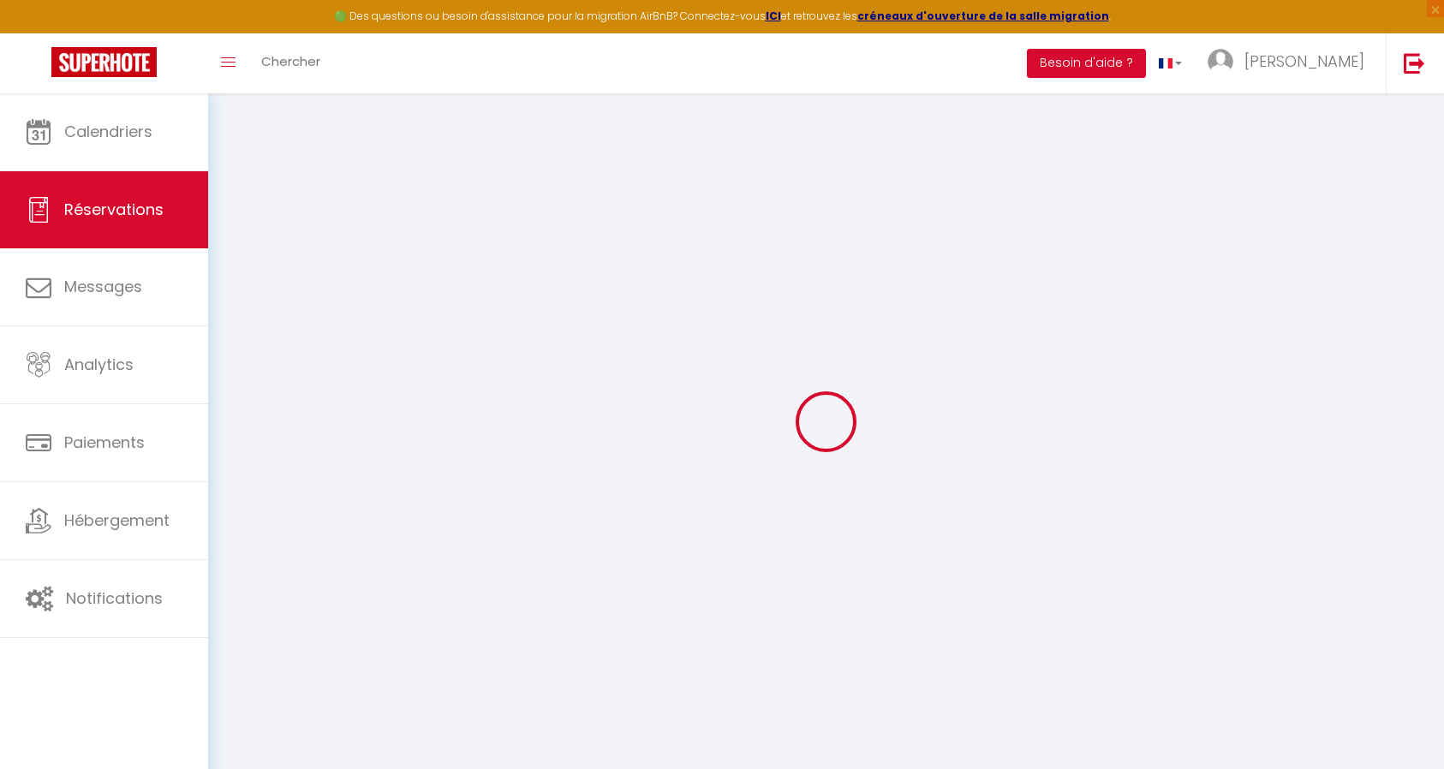
select select
select select "14"
select select
checkbox input "true"
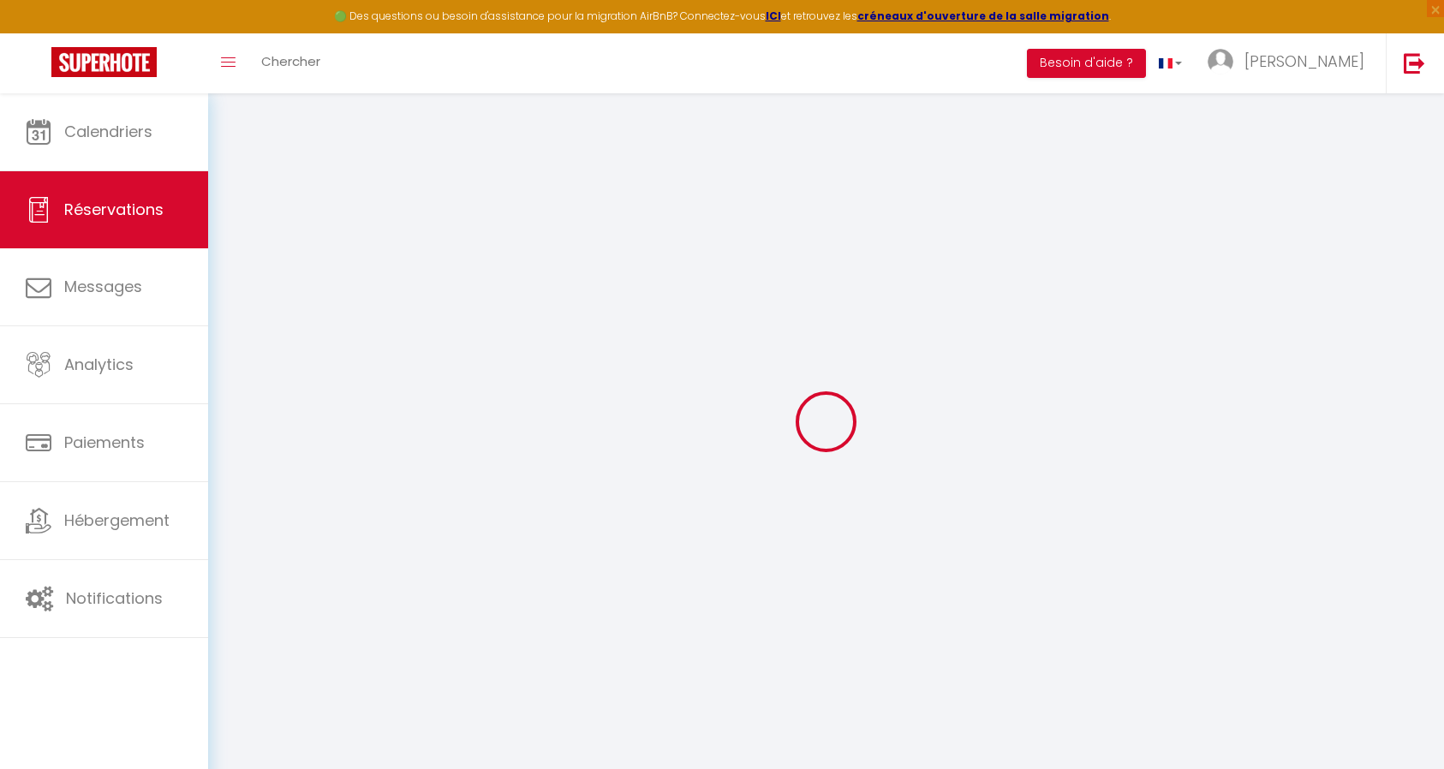
select select
checkbox input "true"
type textarea "Acompte payé par chèque : 240€ le [DATE] Message de la curiste : Je fais faire …"
type input "24.15"
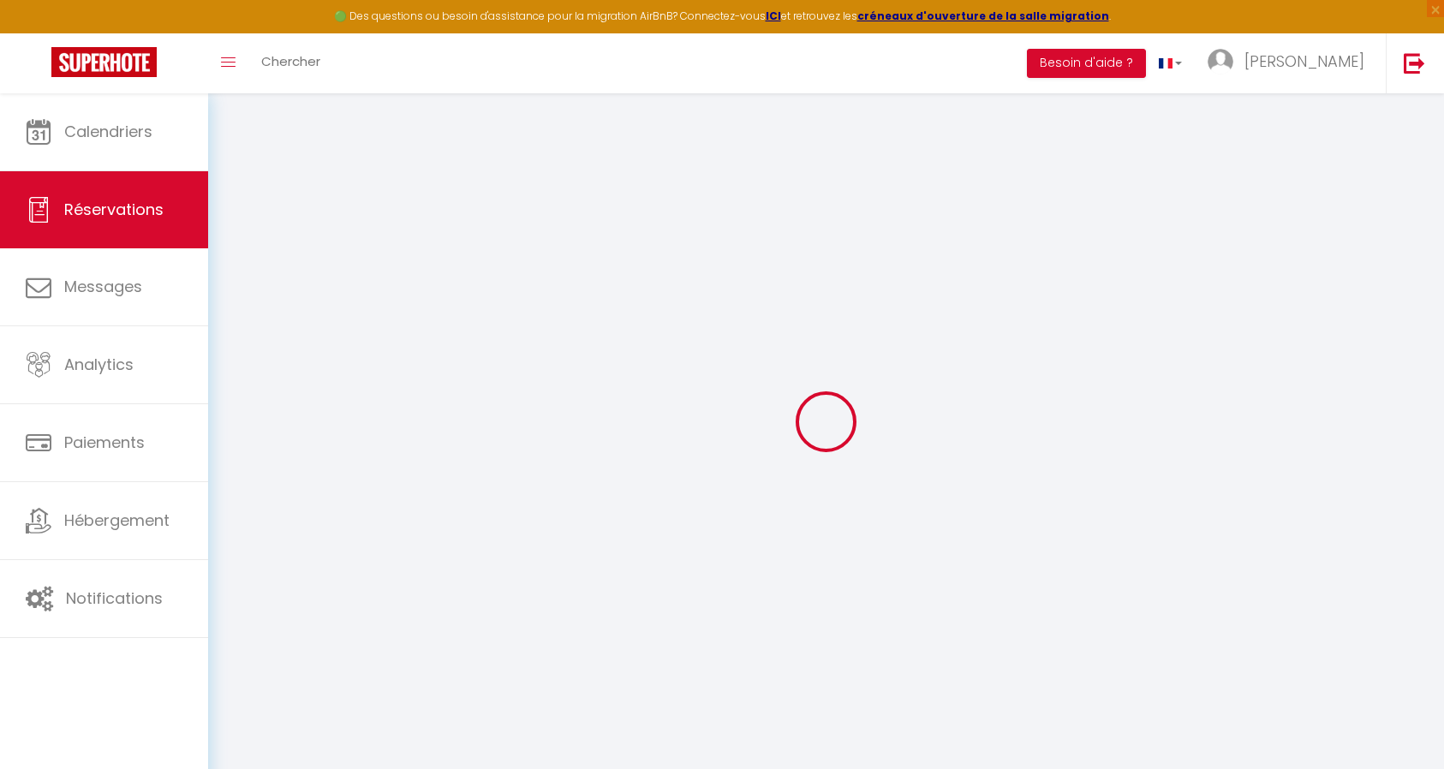
select select
select select "14:00"
select select "11:00"
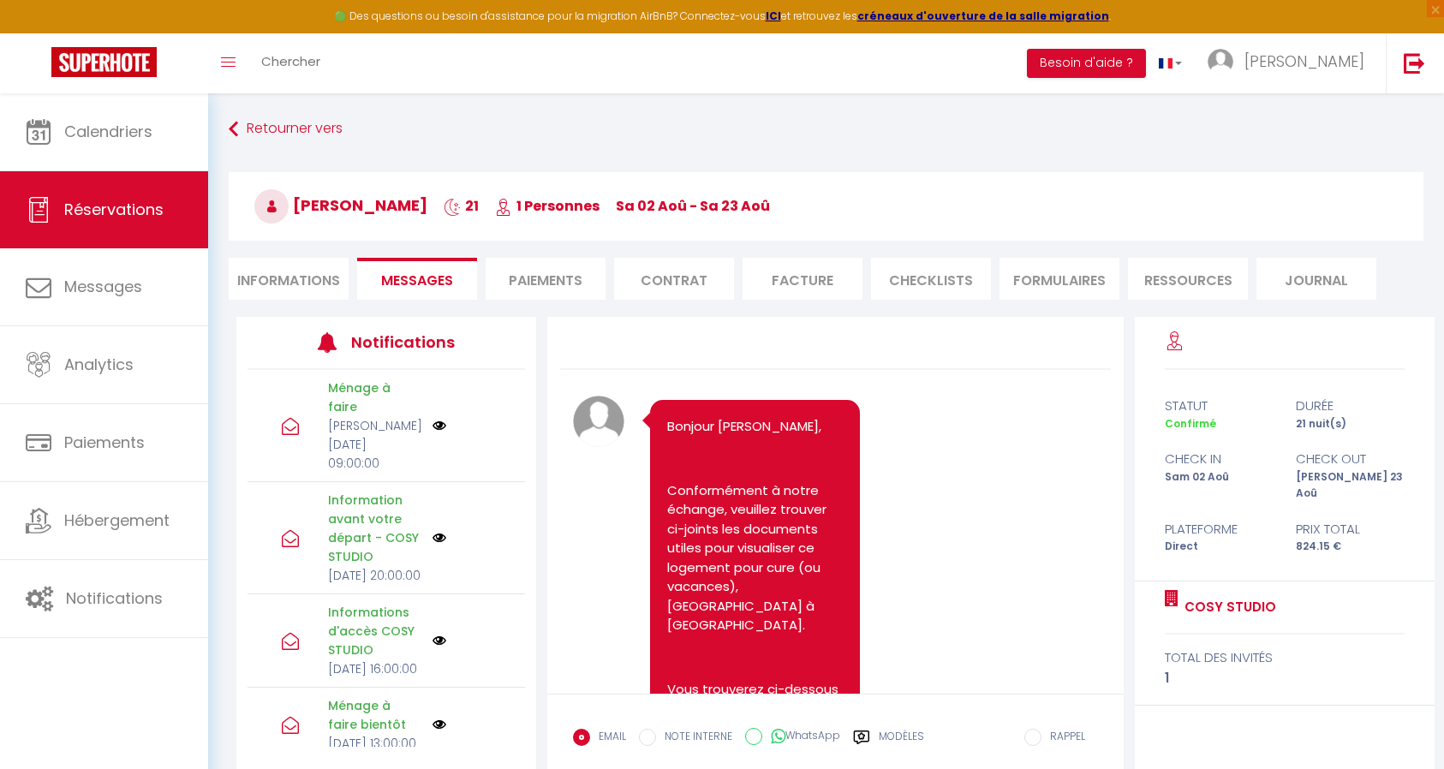
scroll to position [18281, 0]
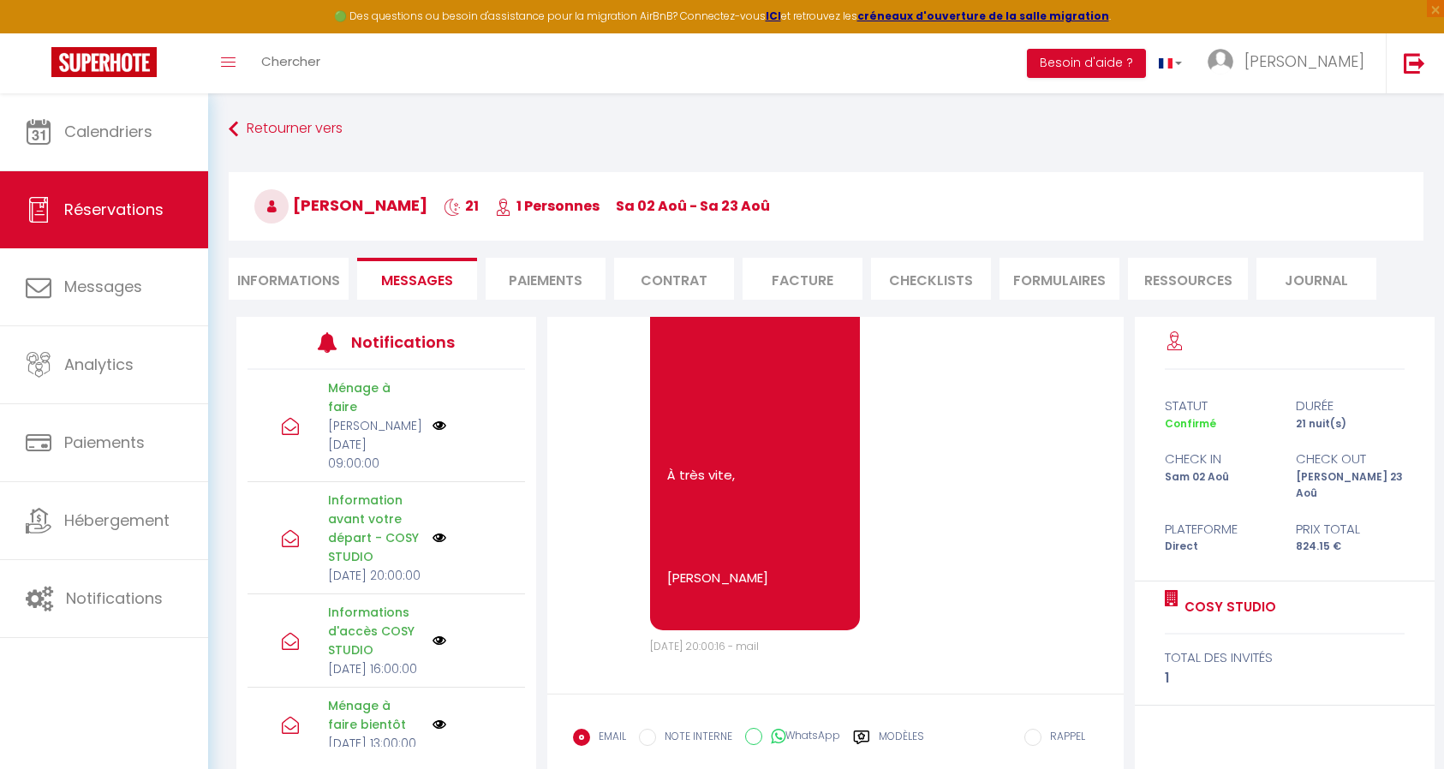
click at [281, 276] on li "Informations" at bounding box center [289, 279] width 120 height 42
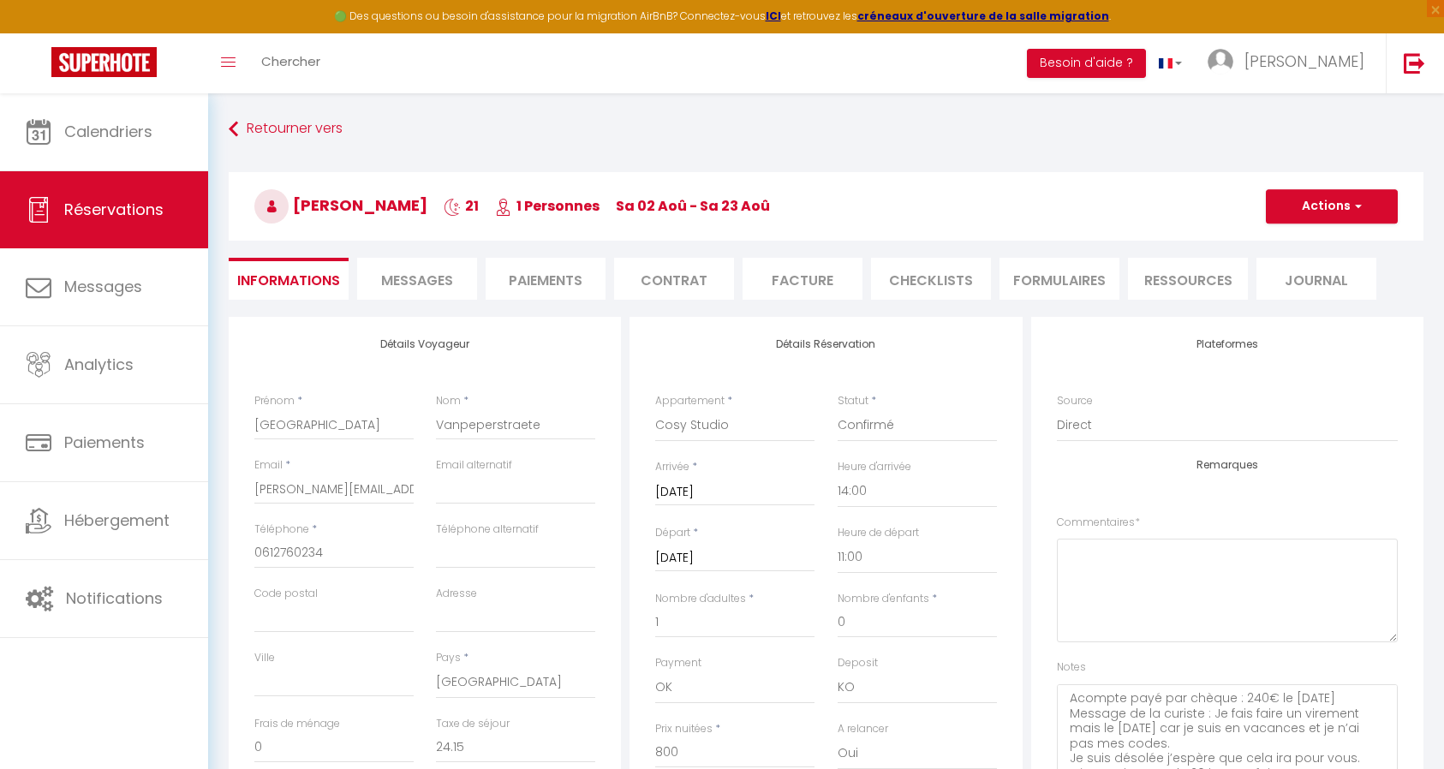
scroll to position [86, 0]
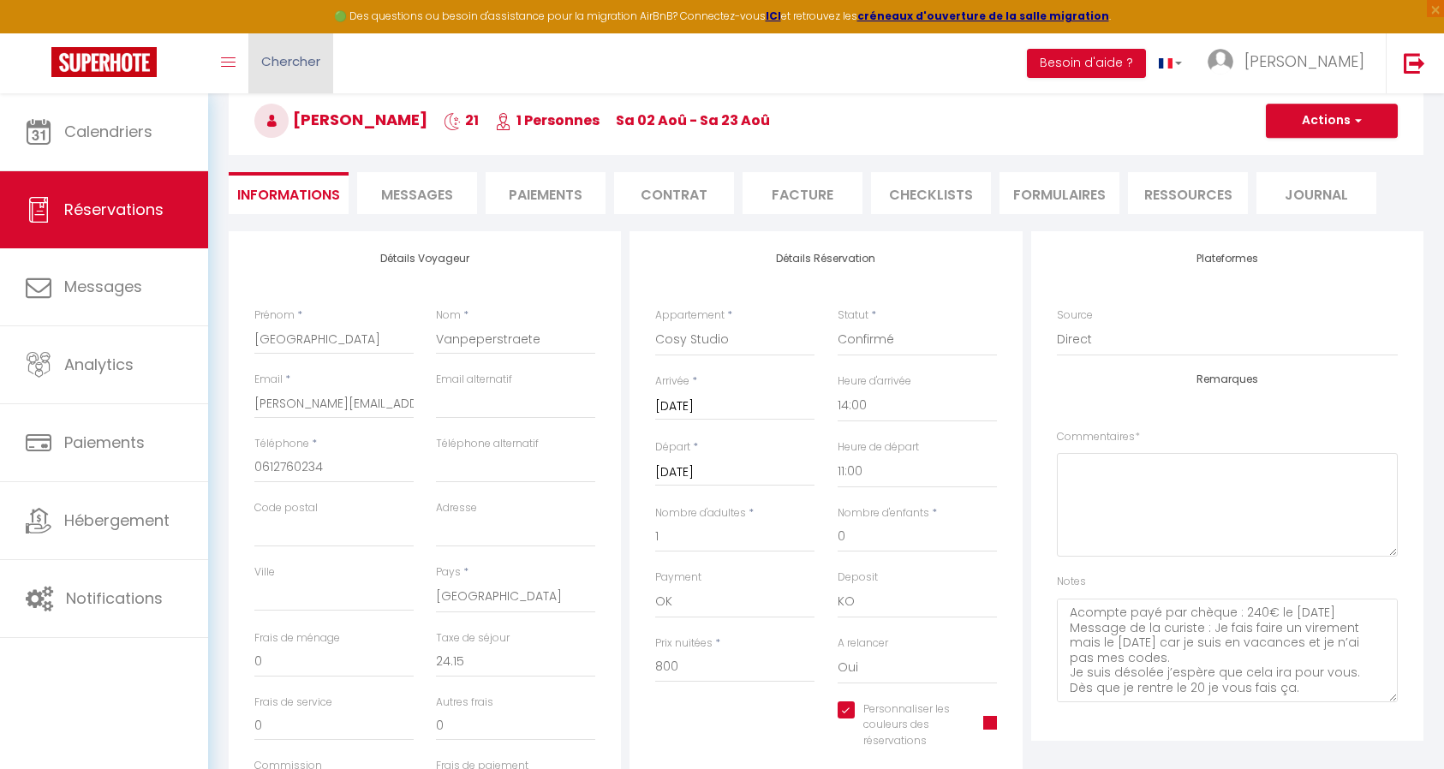
click at [293, 72] on link "Chercher" at bounding box center [290, 63] width 85 height 60
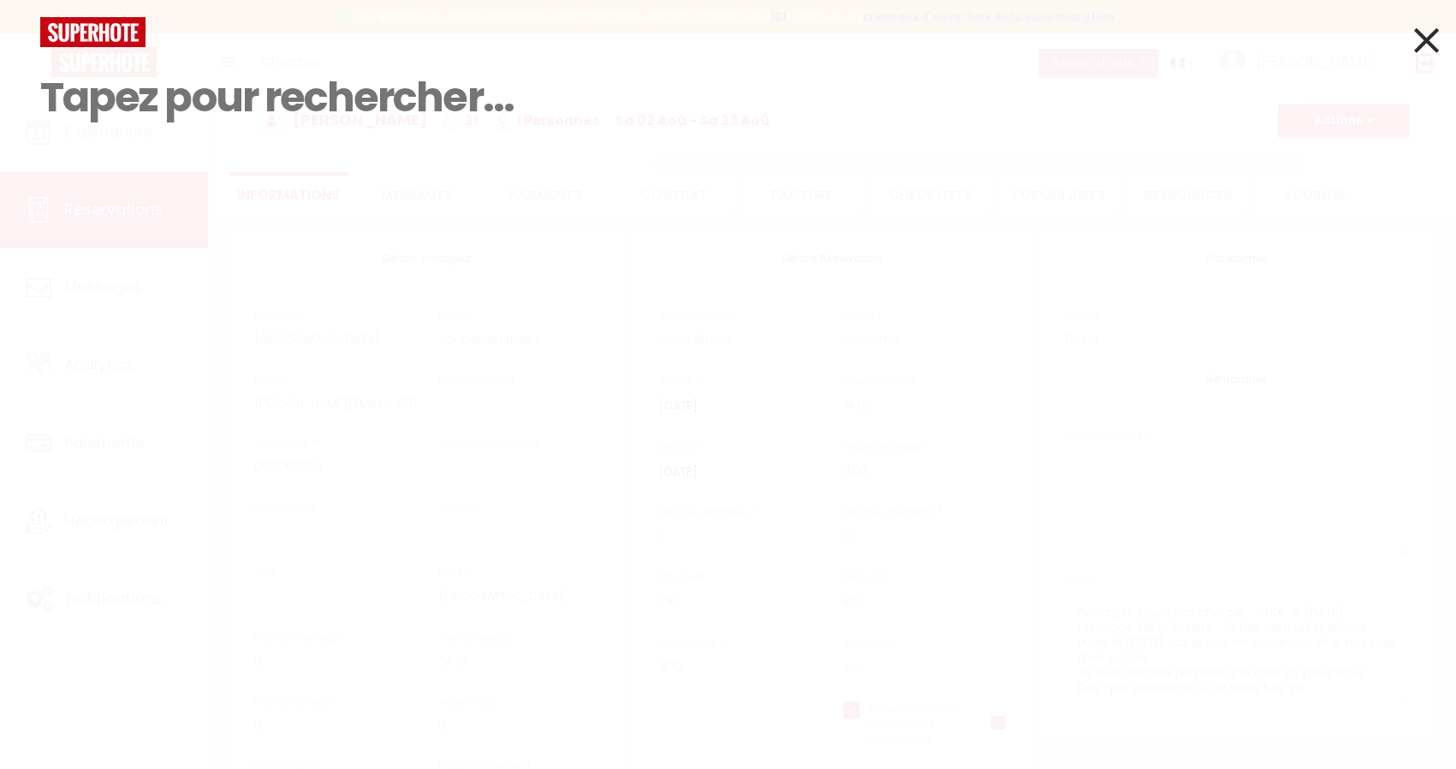
checkbox input "true"
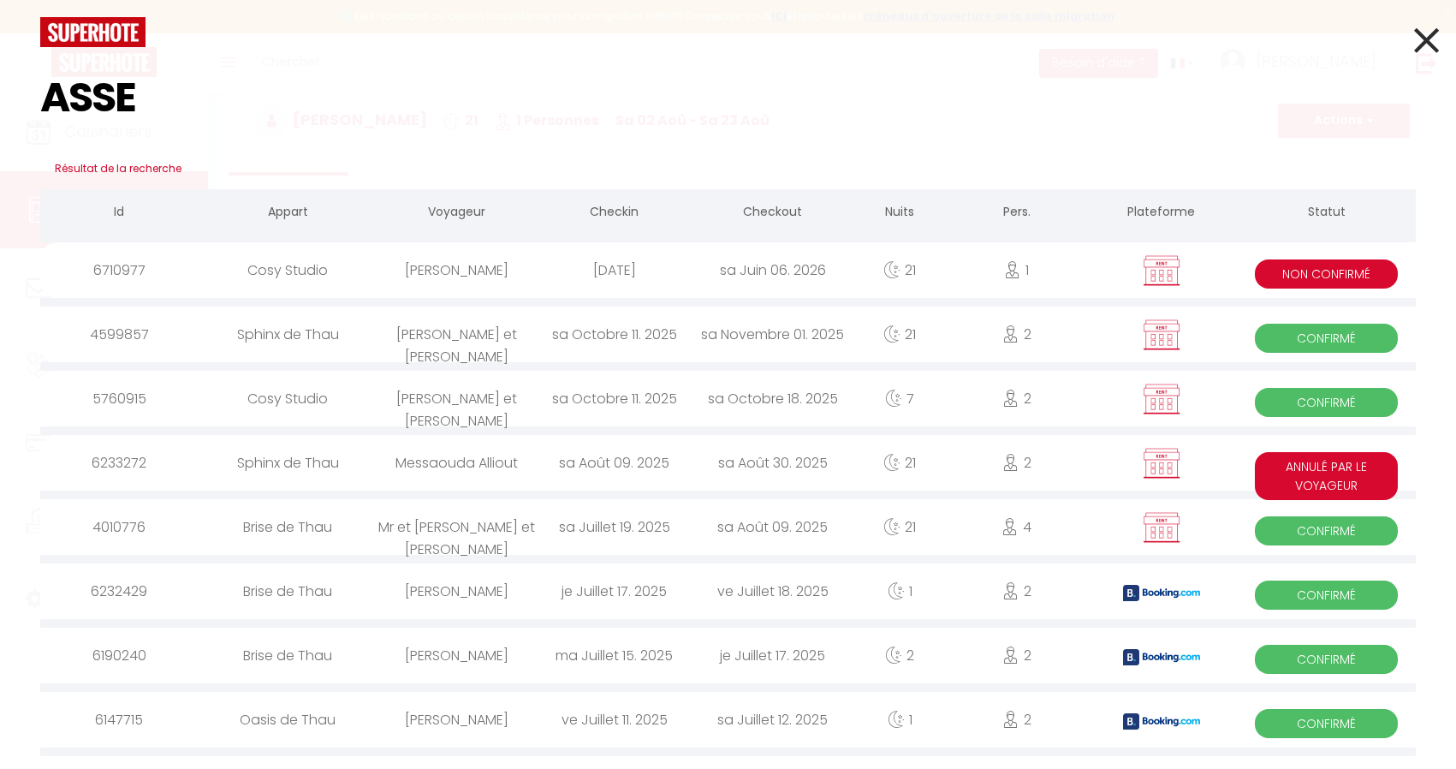
type input "ASSE"
click at [443, 277] on div "[PERSON_NAME]" at bounding box center [457, 270] width 158 height 56
checkbox input "true"
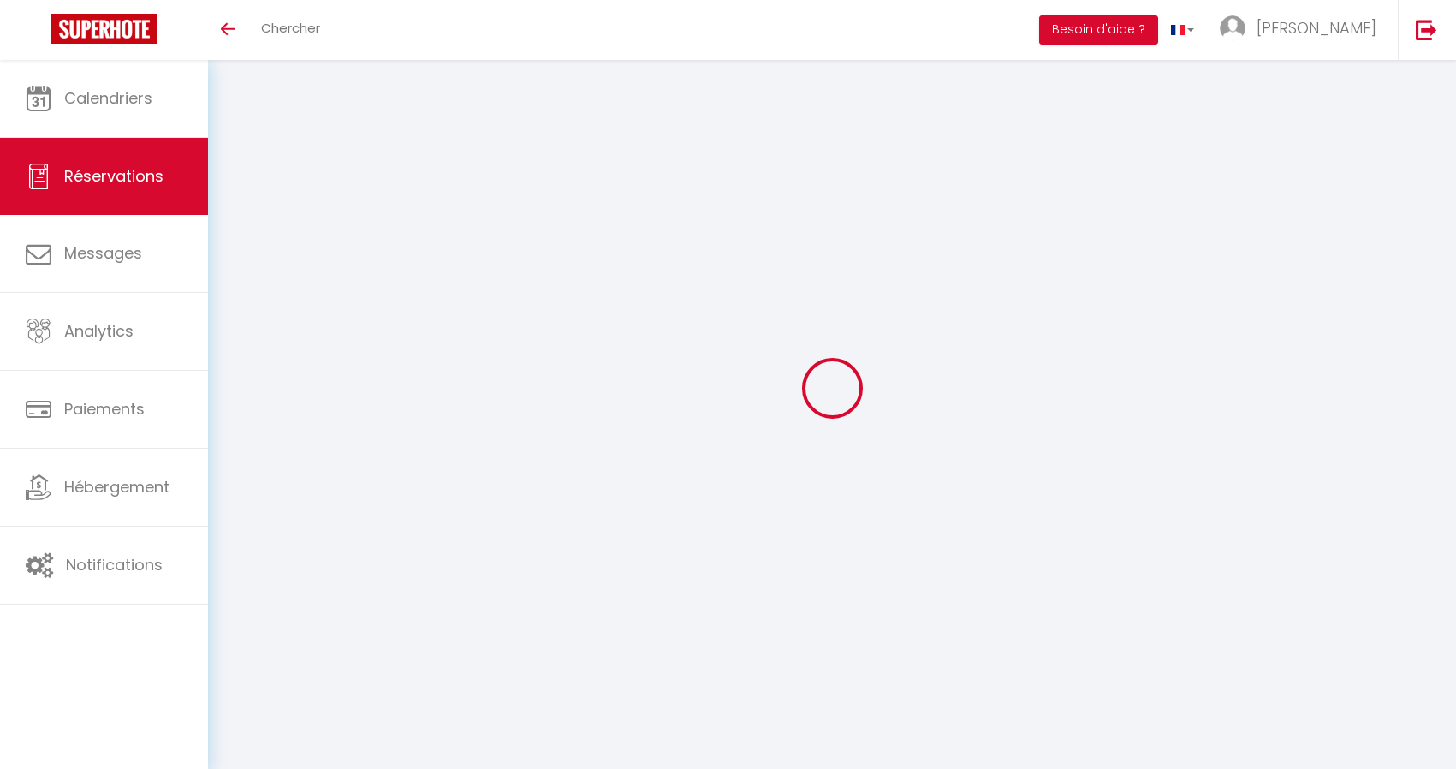
select select
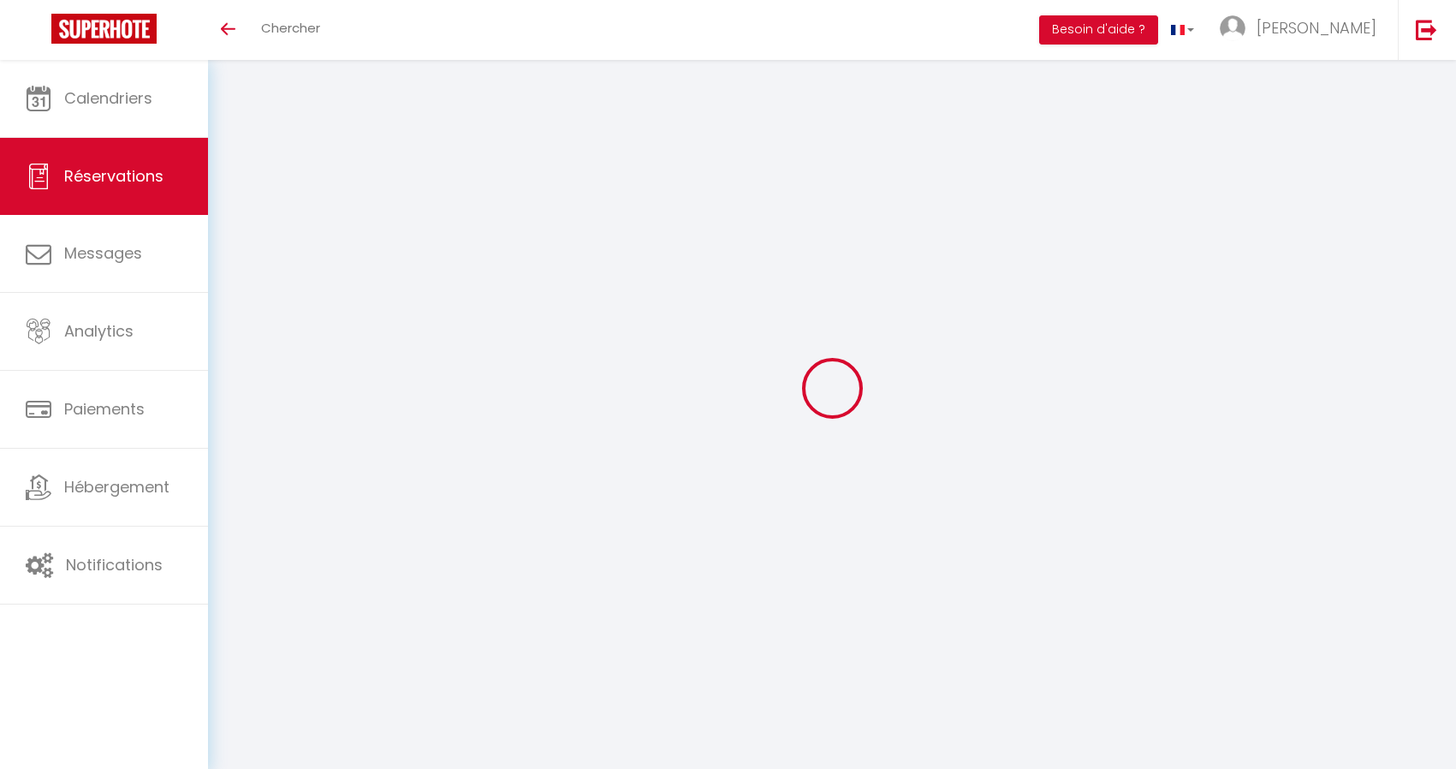
select select
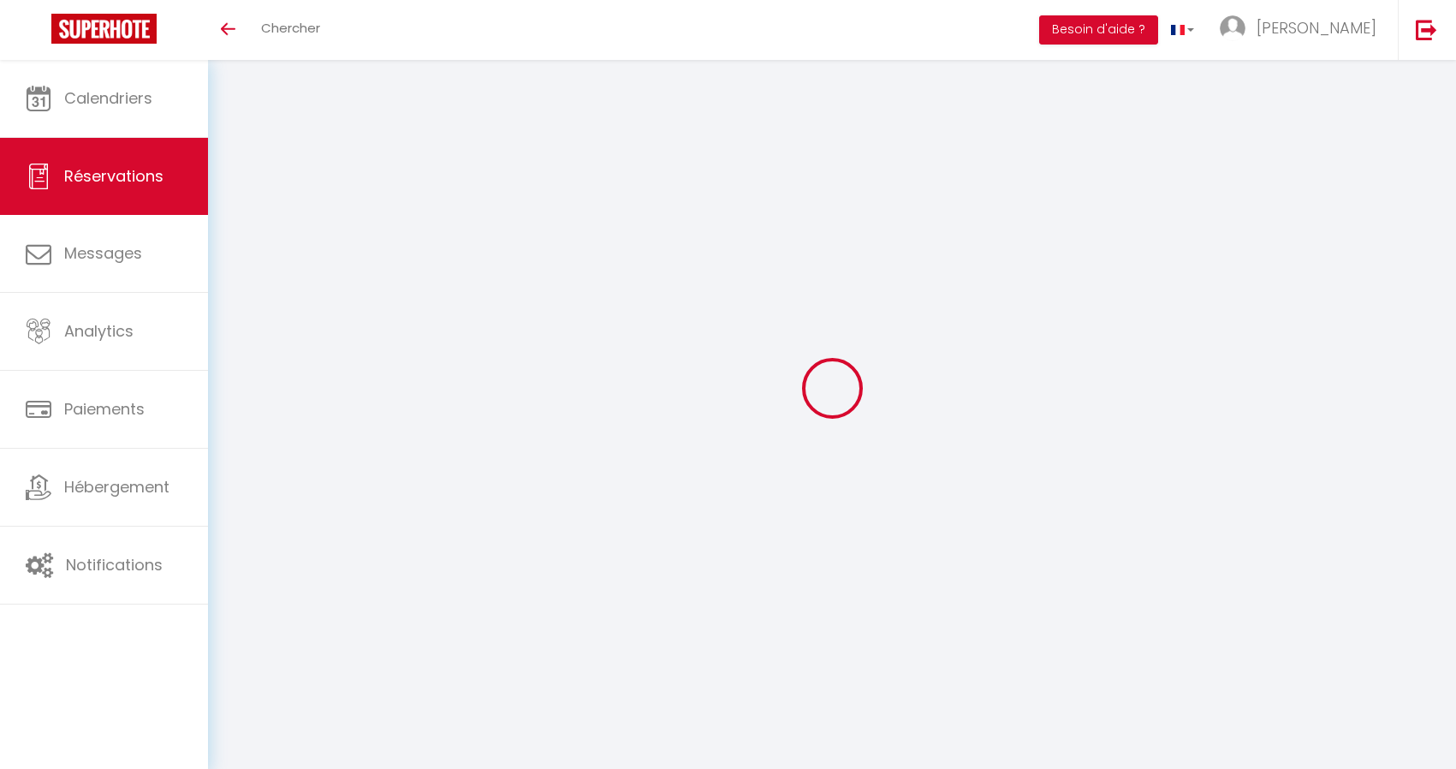
select select
checkbox input "false"
type input "[PERSON_NAME] [PERSON_NAME]"
type input "Assemat"
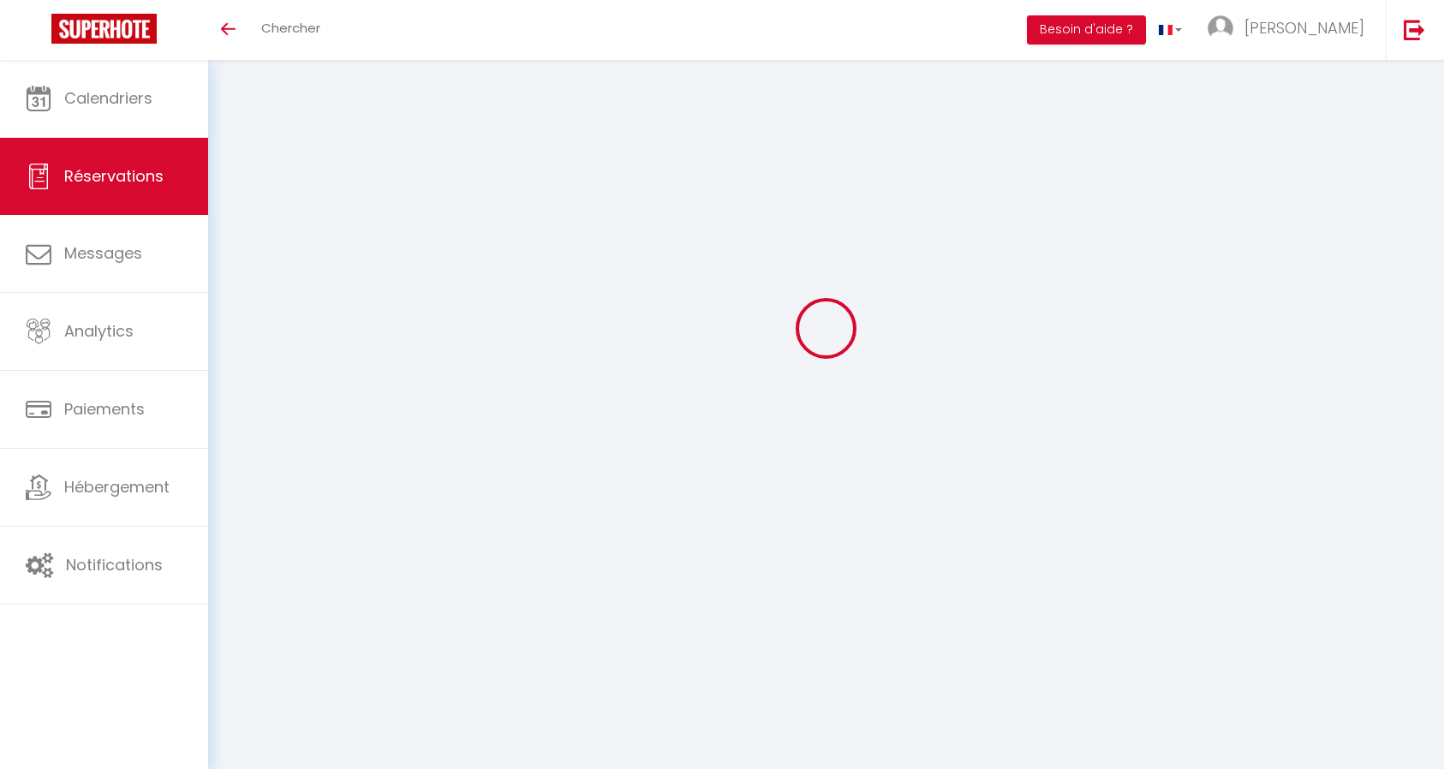
type input "[PERSON_NAME][EMAIL_ADDRESS][DOMAIN_NAME]"
type input "0631429797"
select select
select select "27465"
select select "2"
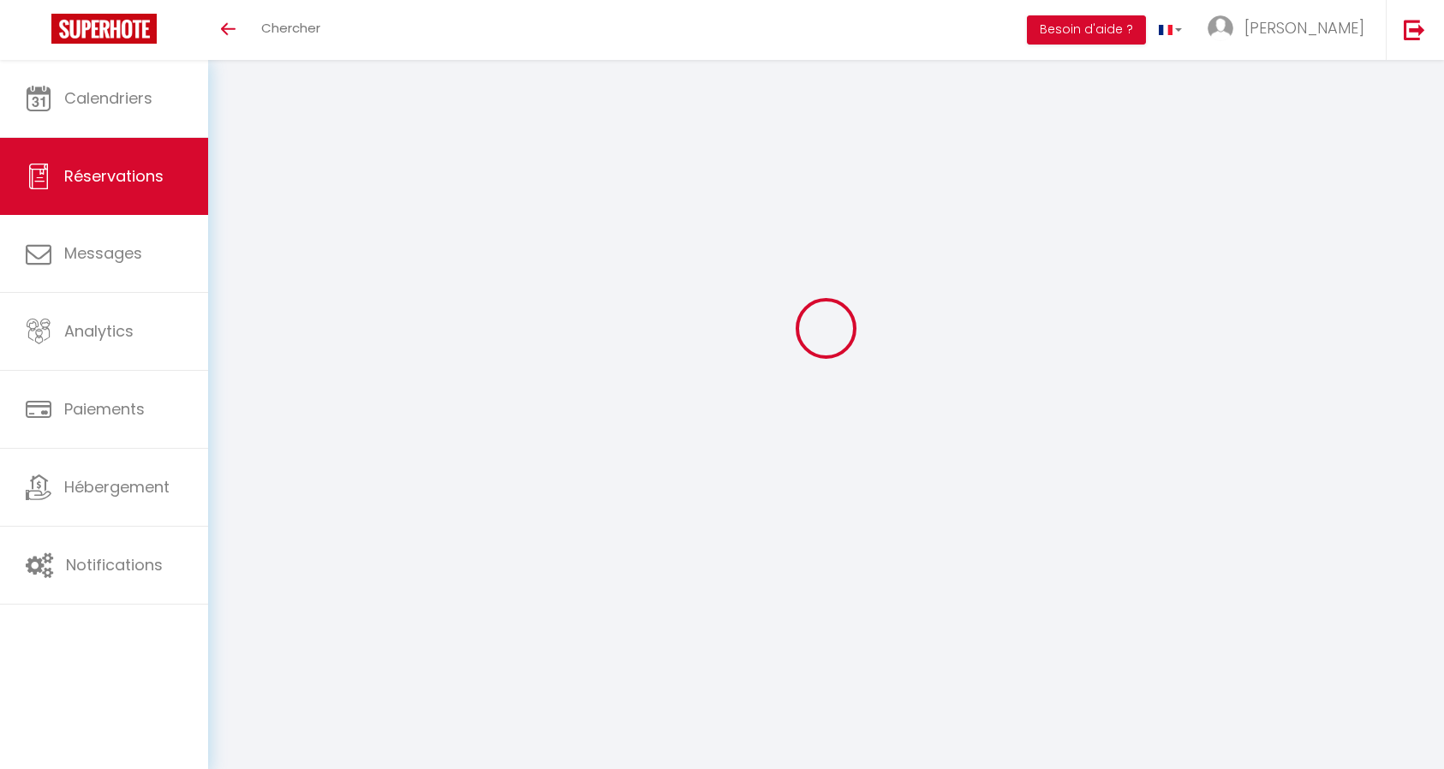
type input "[PERSON_NAME] 16 Mai 2026"
select select
type input "[PERSON_NAME] 06 Juin 2026"
select select
type input "1"
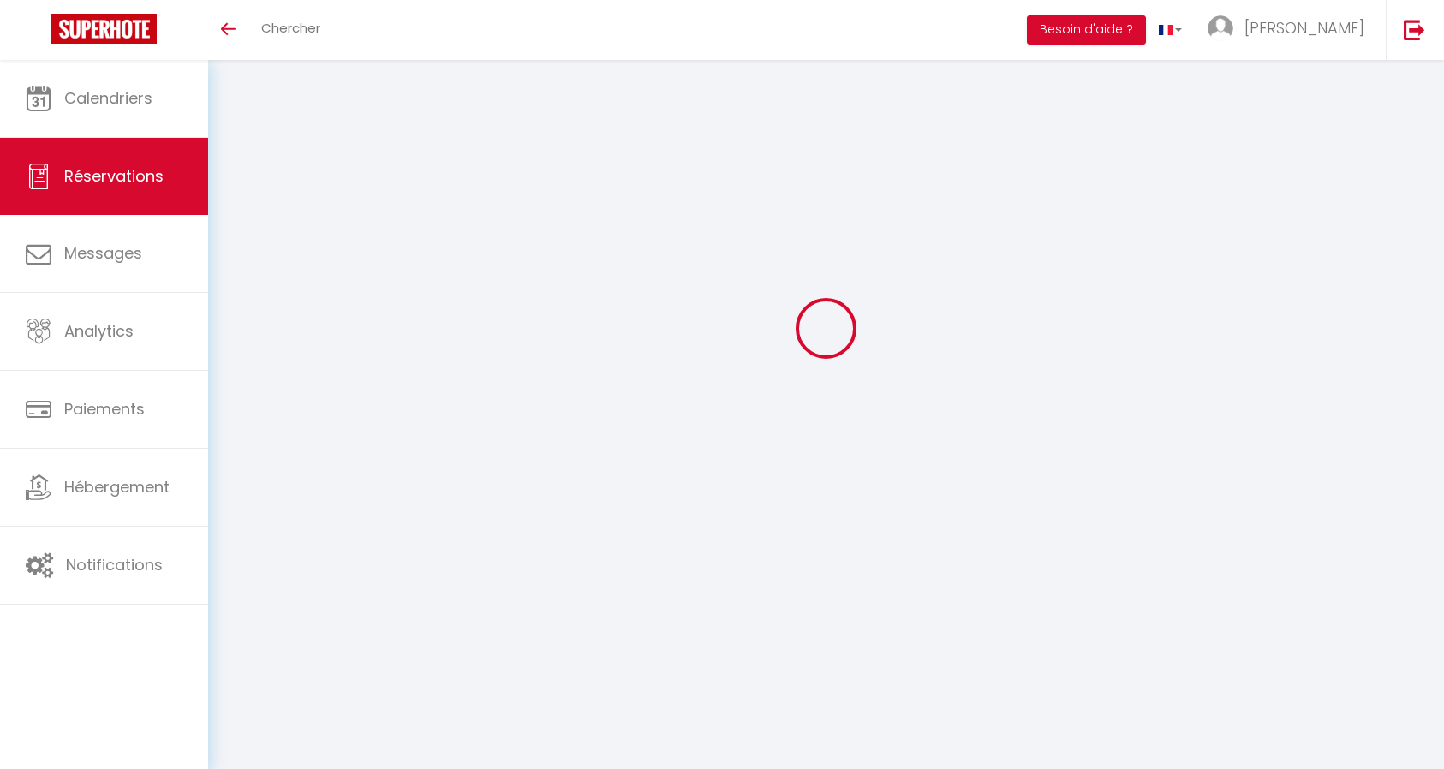
select select "10"
select select
type input "730"
checkbox input "false"
type input "730"
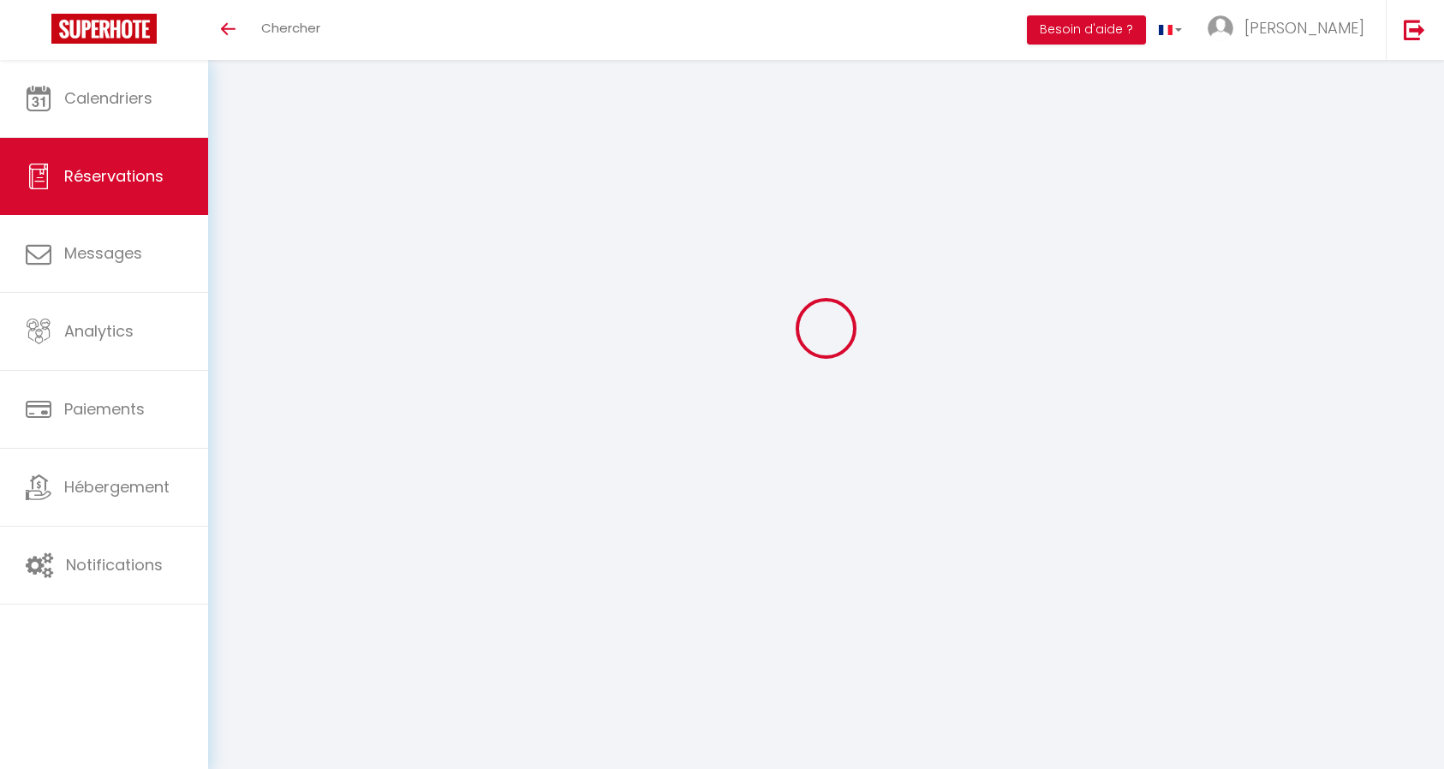
type input "0"
select select
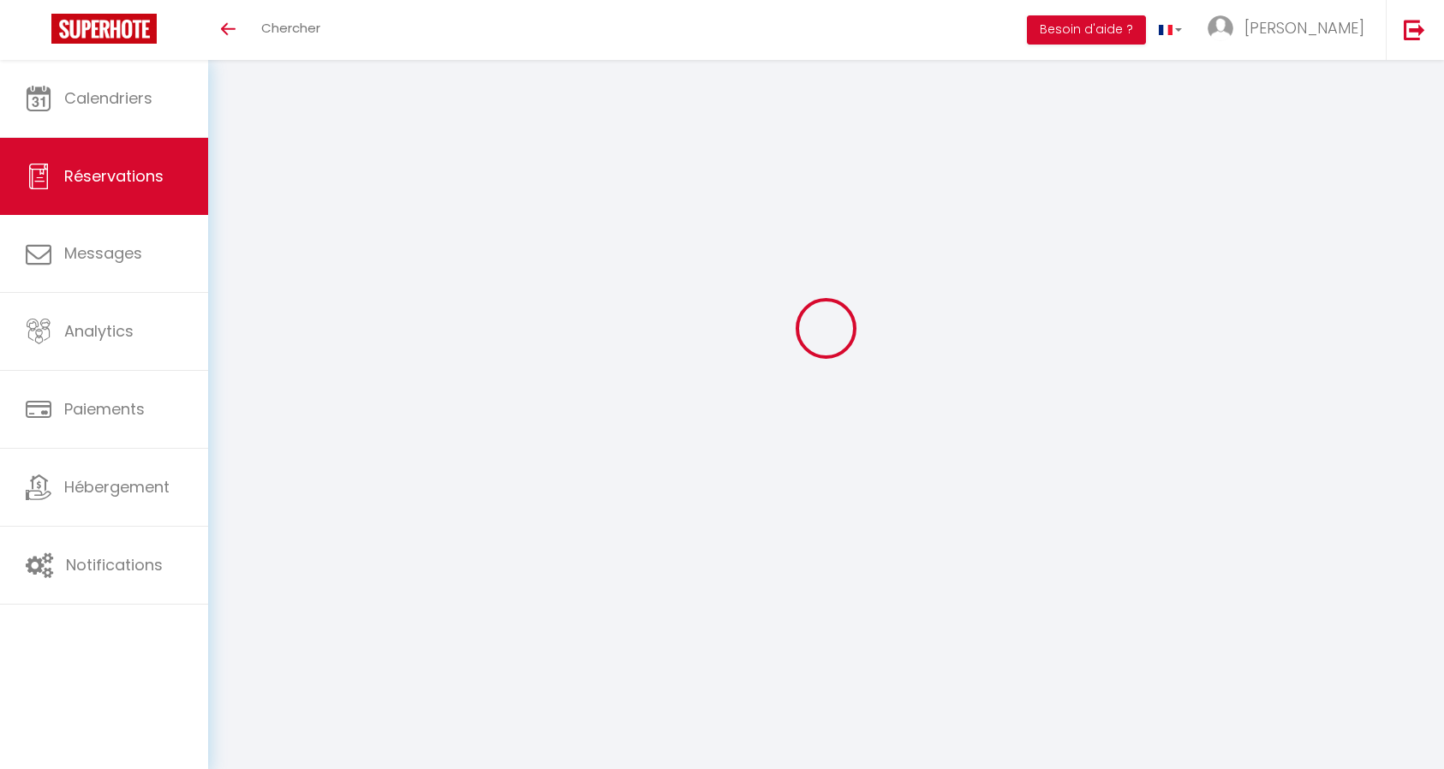
select select
select select "14"
checkbox input "false"
select select
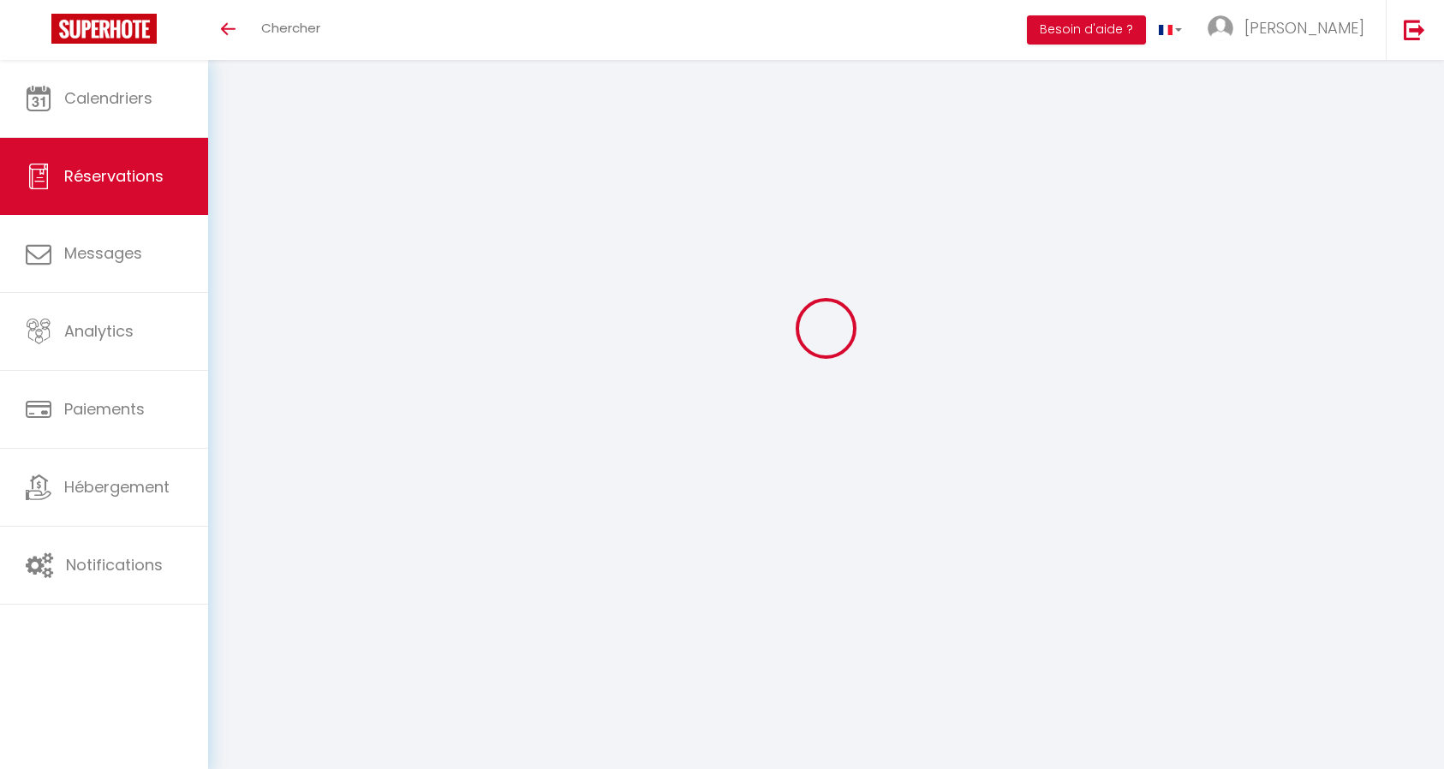
select select
checkbox input "false"
select select
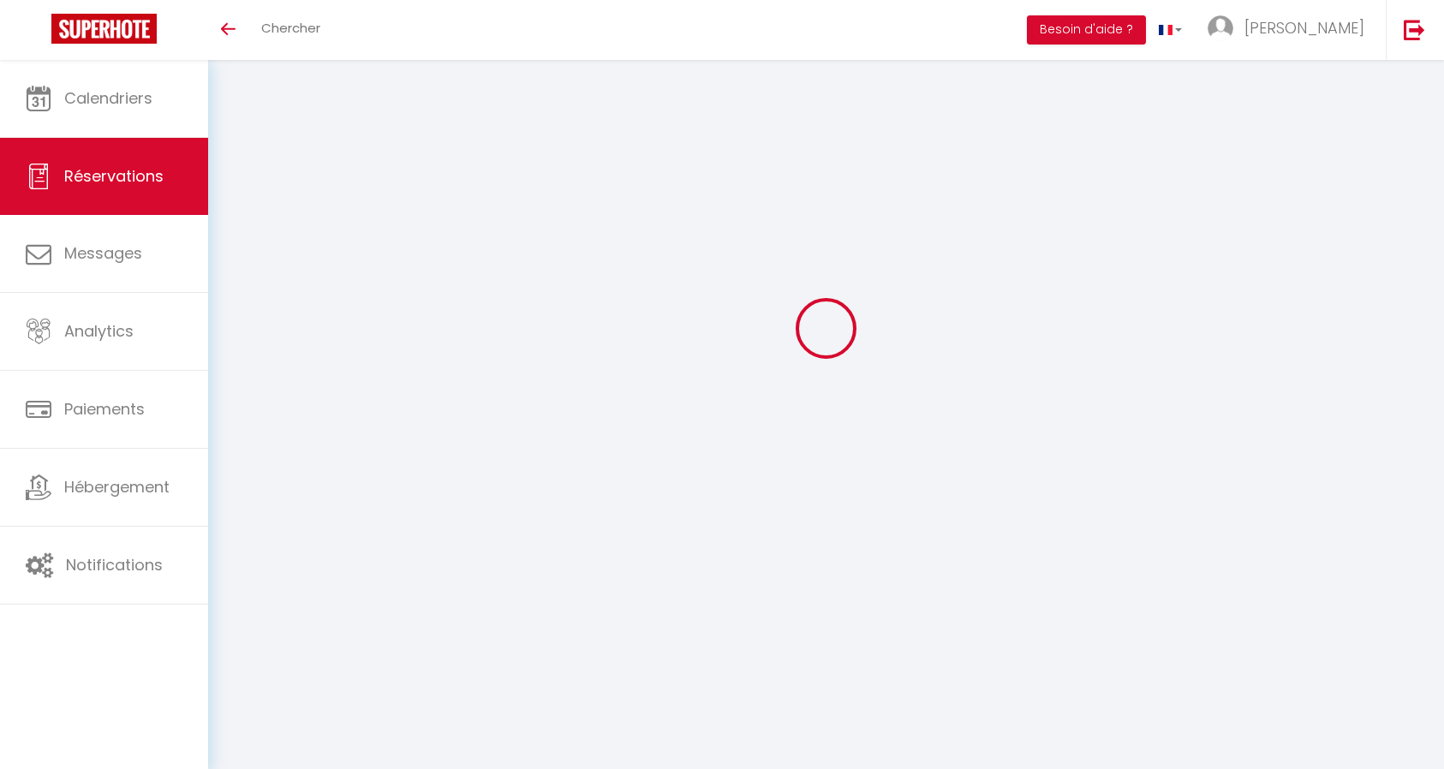
checkbox input "false"
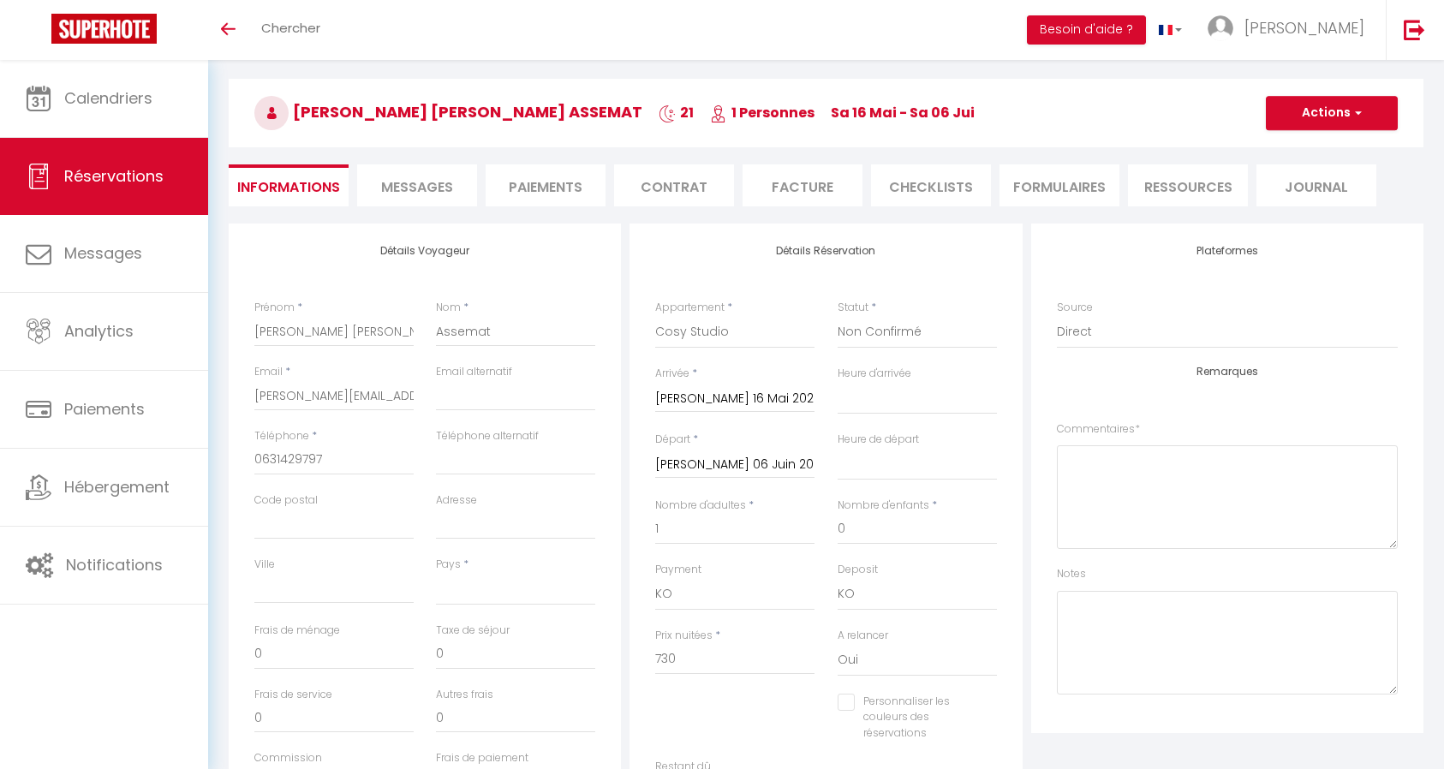
select select
checkbox input "false"
select select
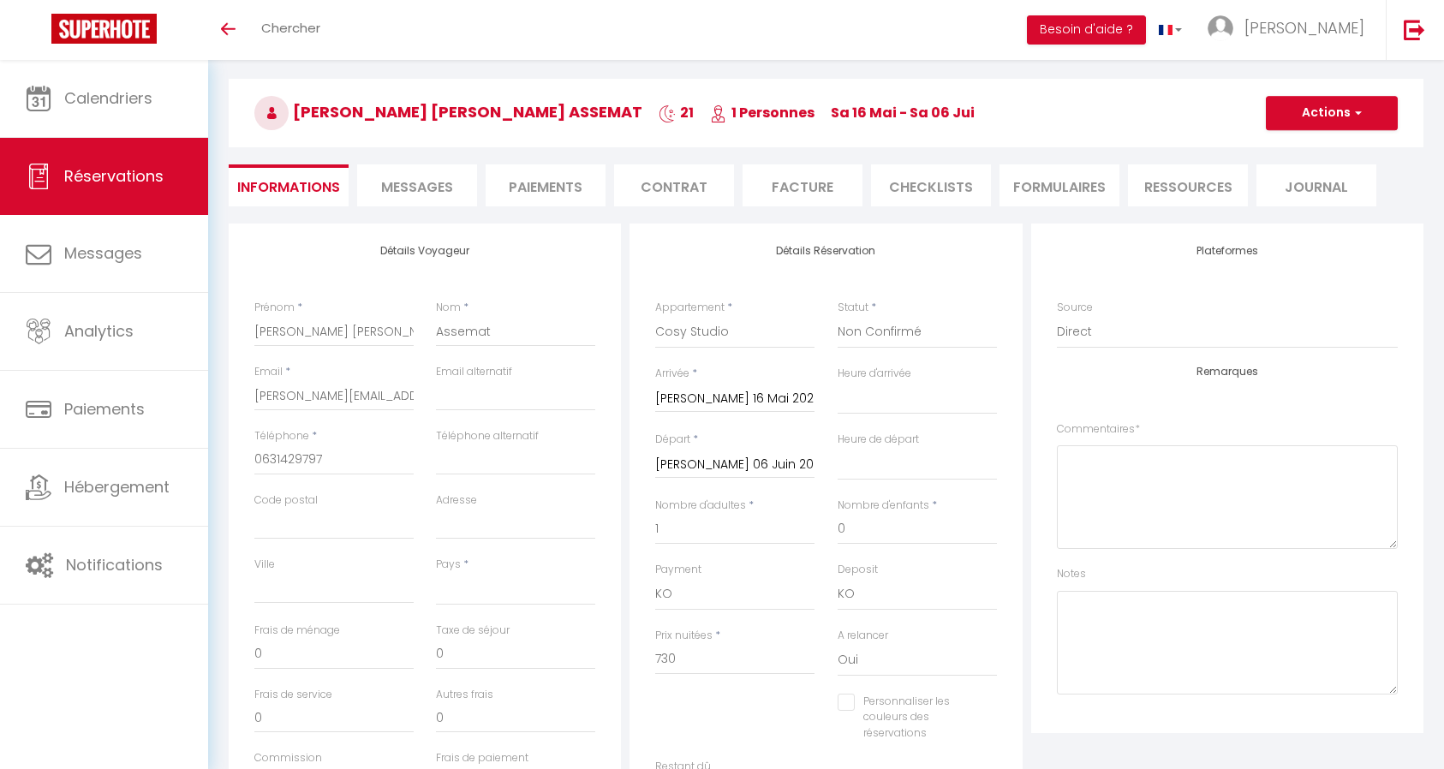
select select
checkbox input "false"
select select
checkbox input "false"
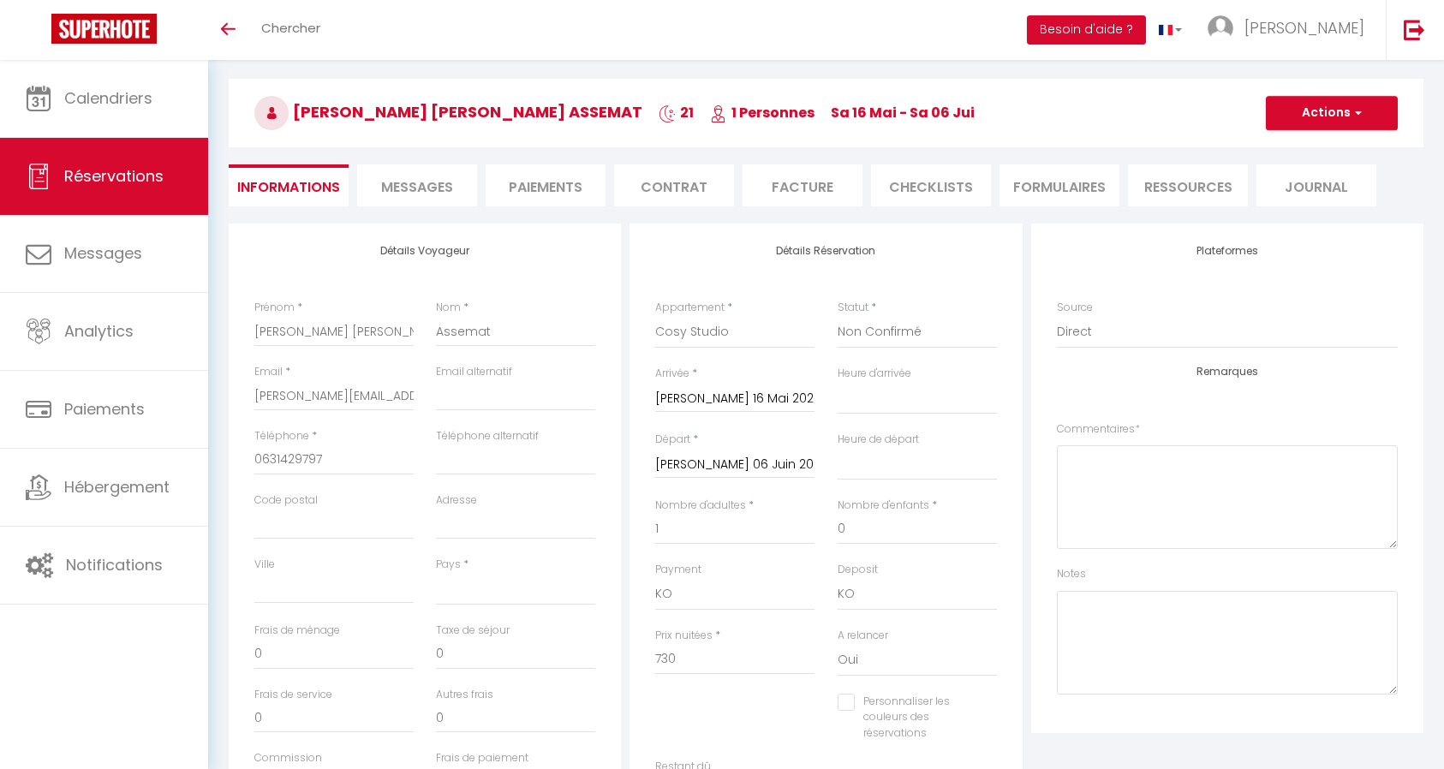
select select "14:00"
select select "11:00"
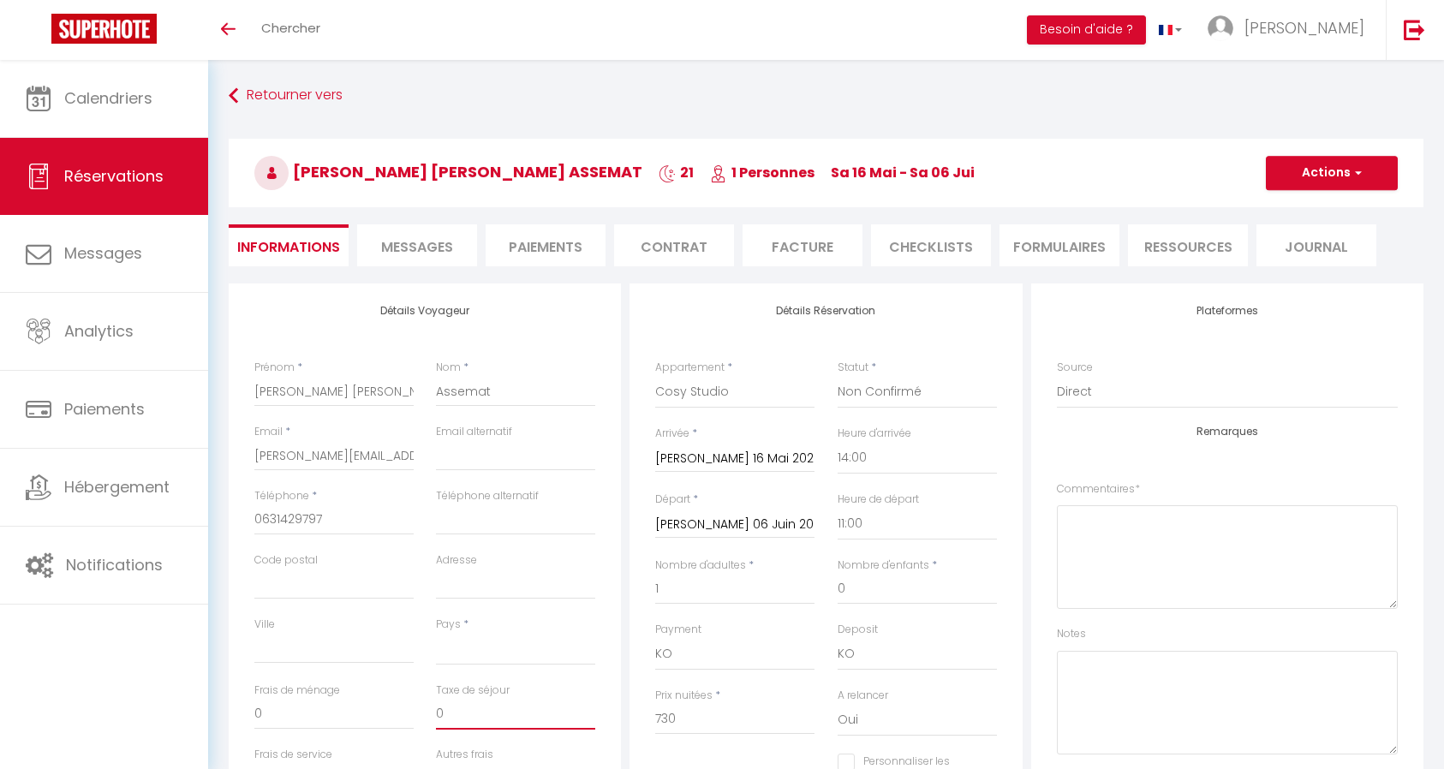
click at [482, 714] on input "0" at bounding box center [515, 714] width 159 height 31
click at [484, 717] on input "0" at bounding box center [515, 714] width 159 height 31
drag, startPoint x: 455, startPoint y: 716, endPoint x: 396, endPoint y: 721, distance: 59.3
click at [396, 721] on div "Frais de ménage 0 Taxe de séjour 0" at bounding box center [425, 714] width 364 height 64
type input "2"
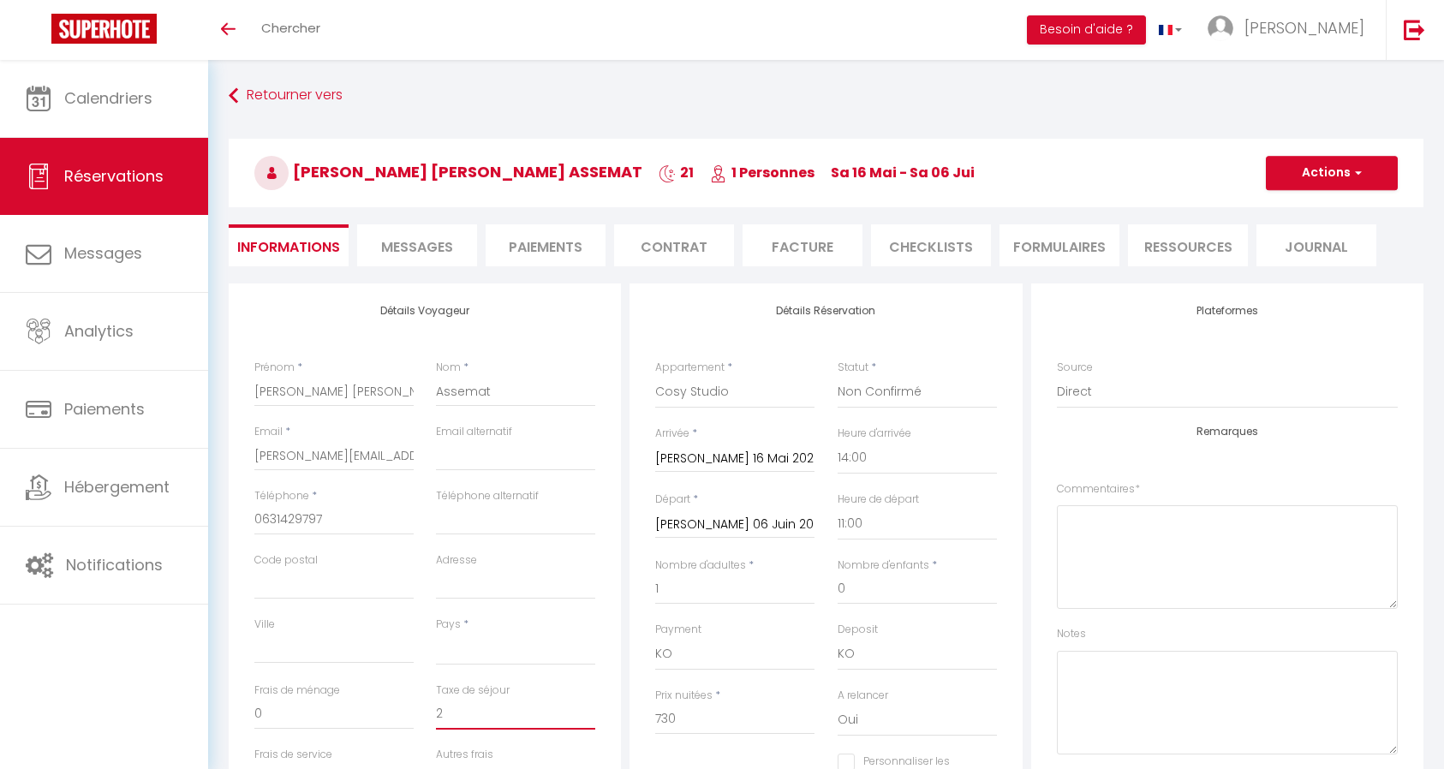
select select
checkbox input "false"
type input "24"
select select
checkbox input "false"
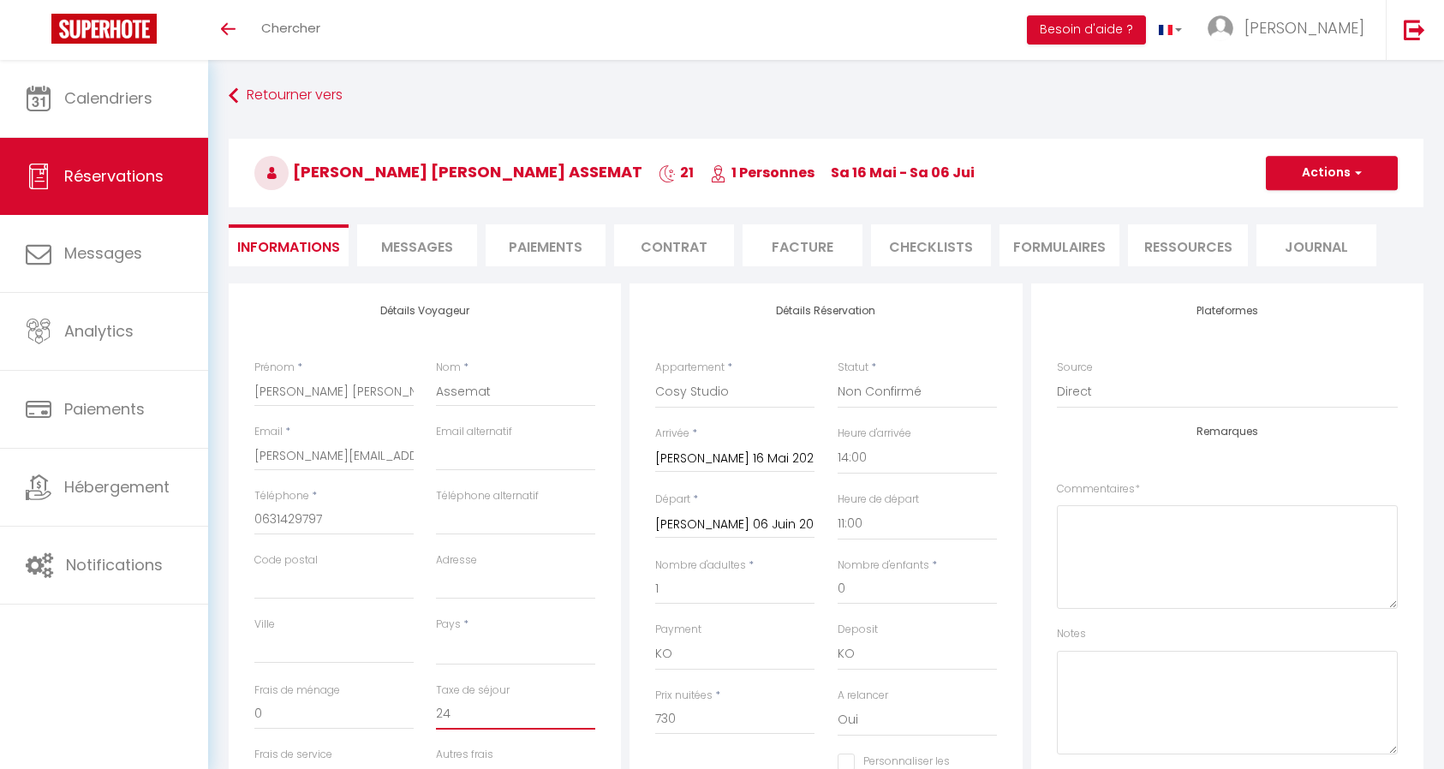
type input "24."
select select
checkbox input "false"
type input "24.1"
select select
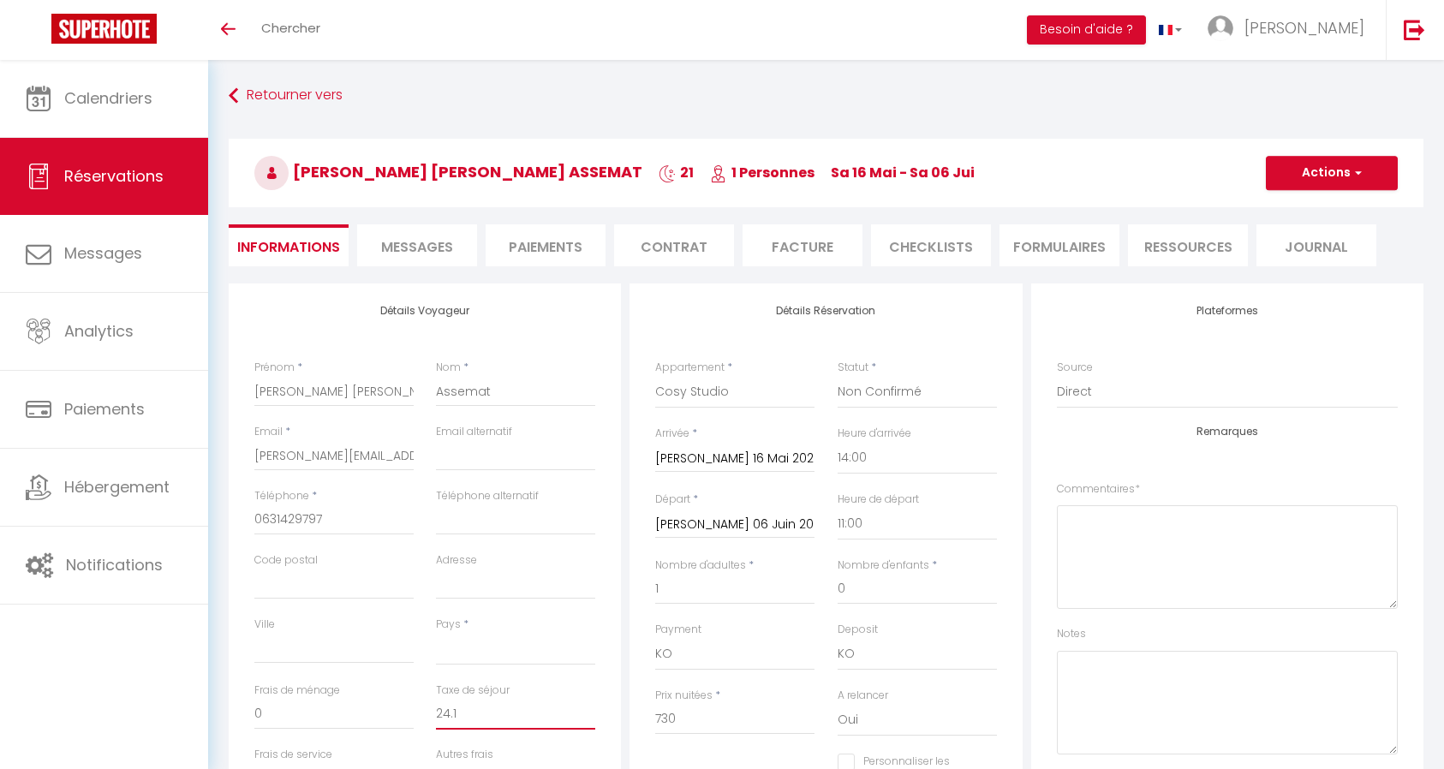
checkbox input "false"
type input "24.15"
select select
checkbox input "false"
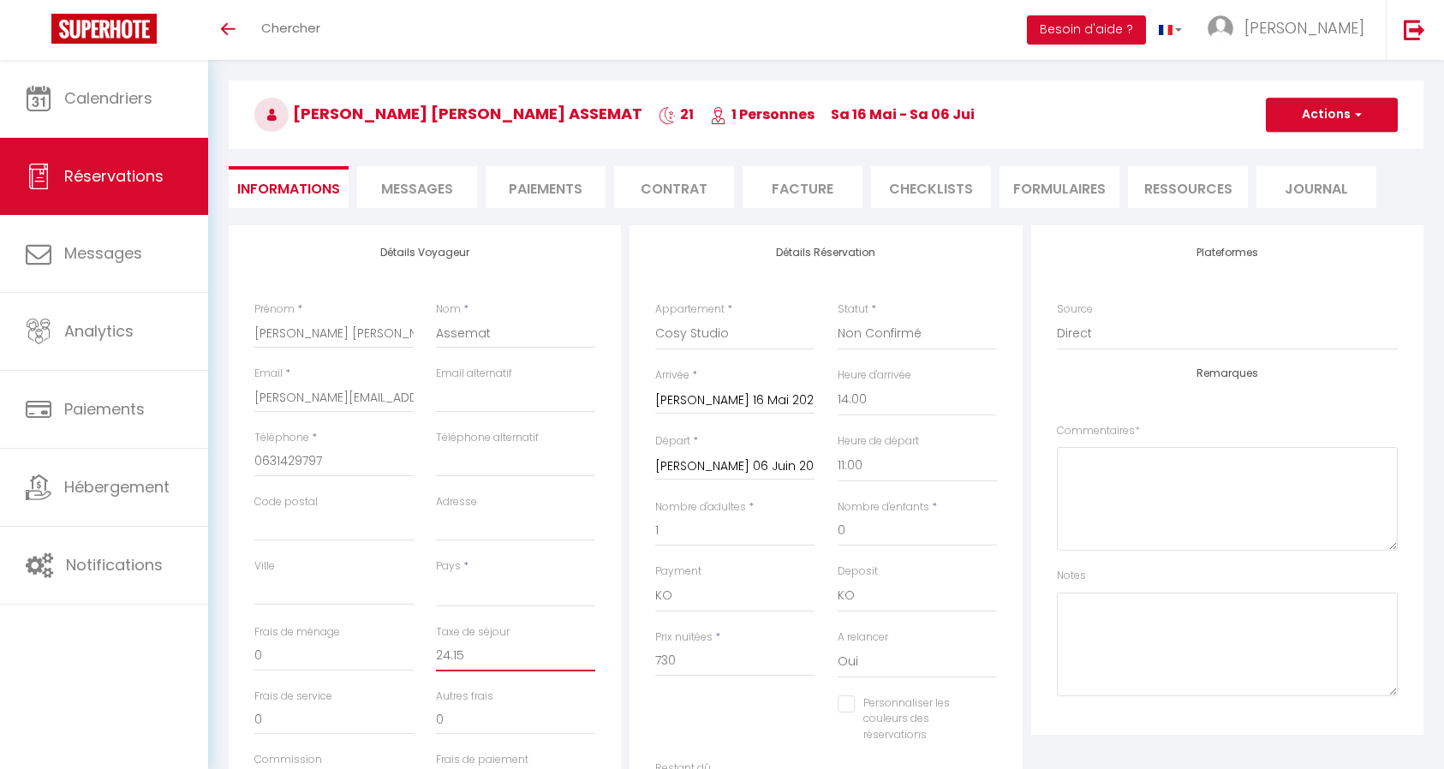
scroll to position [86, 0]
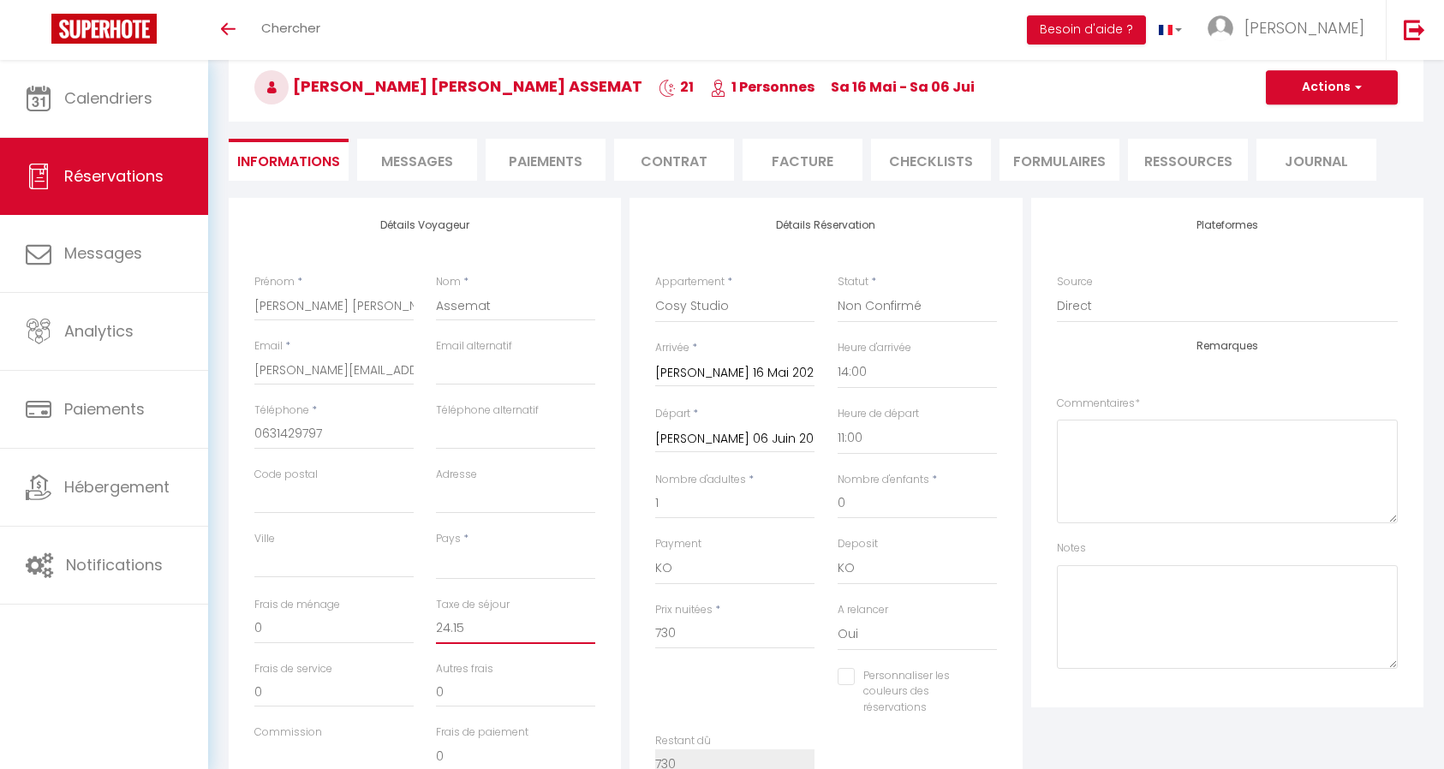
type input "24.15"
click at [1318, 81] on button "Actions" at bounding box center [1331, 87] width 132 height 34
click at [1298, 125] on link "Enregistrer" at bounding box center [1314, 125] width 135 height 22
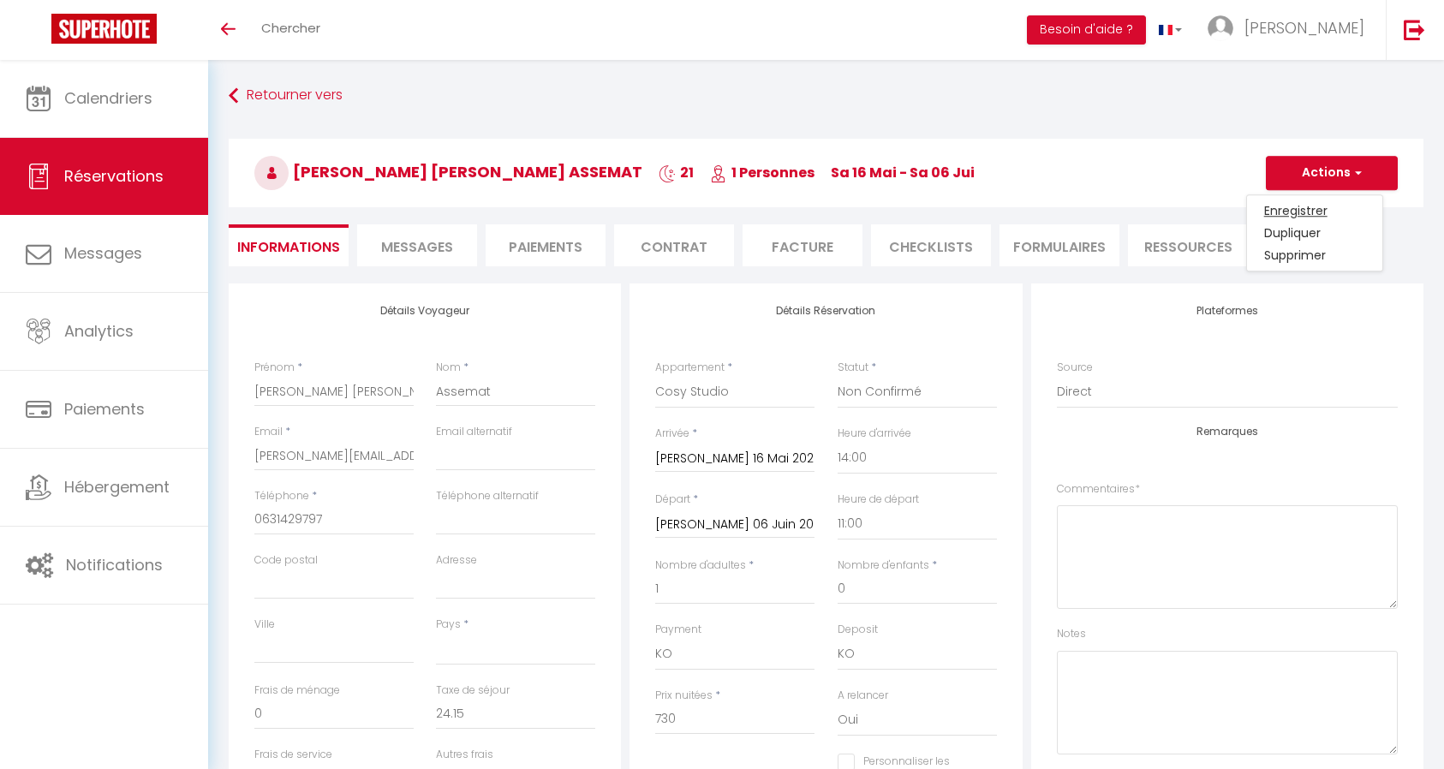
select select "not_cancelled"
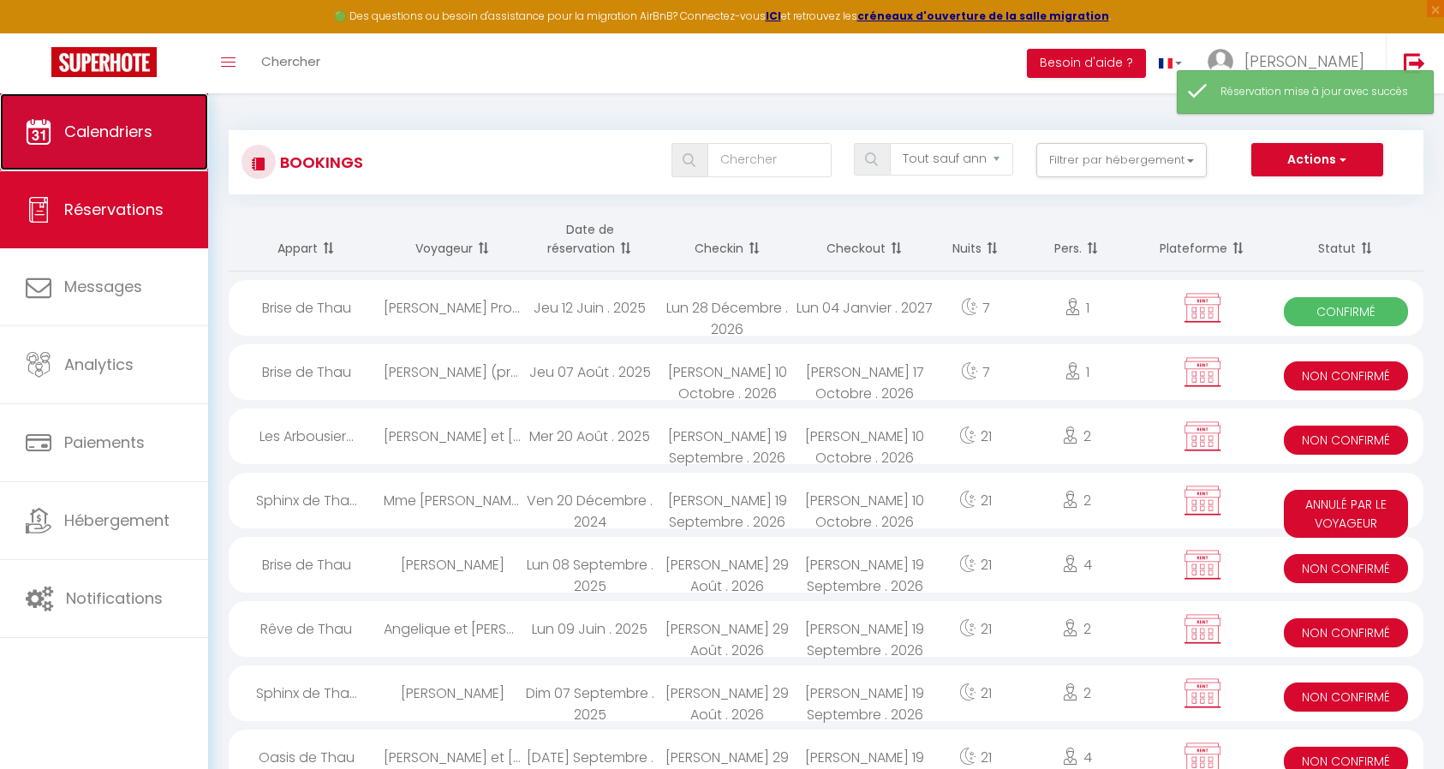
click at [97, 126] on span "Calendriers" at bounding box center [108, 131] width 88 height 21
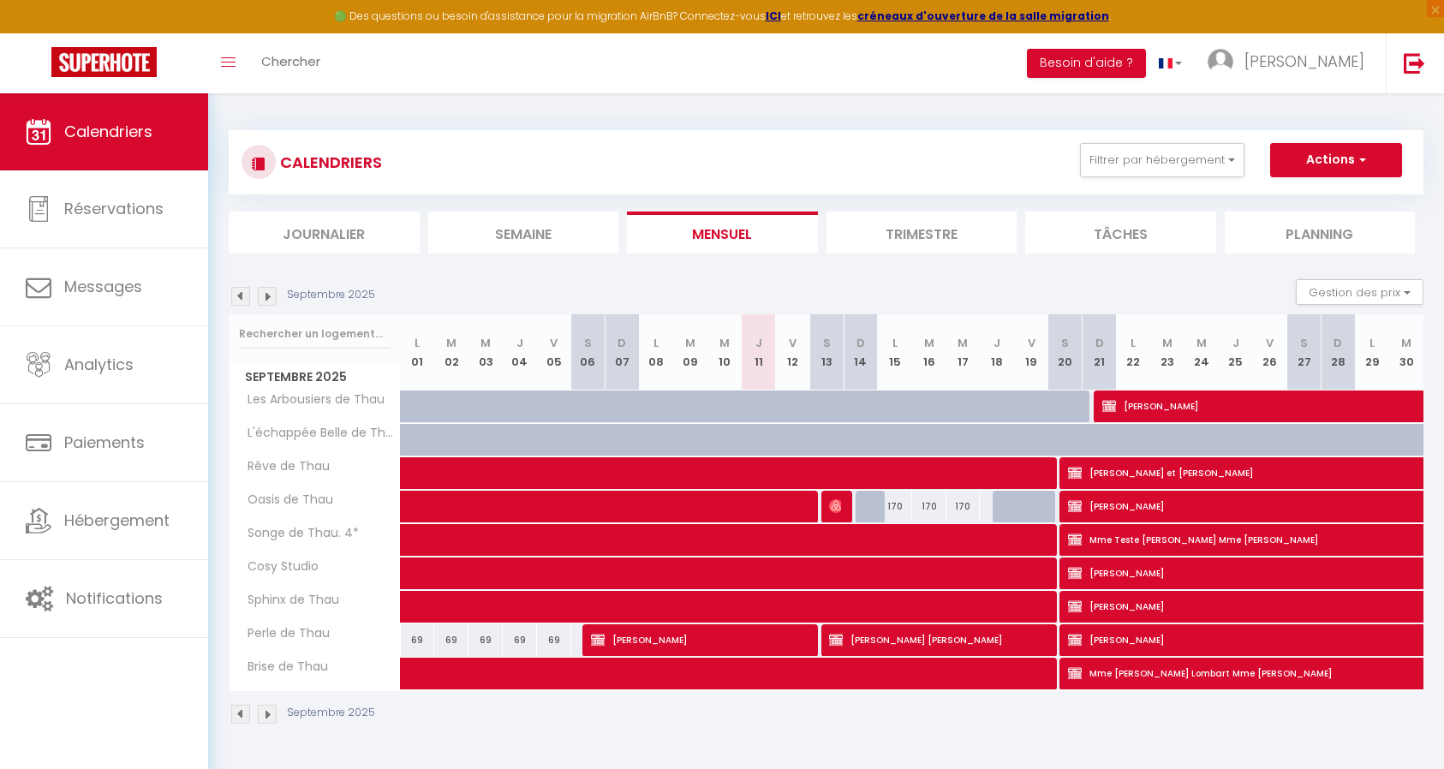
click at [272, 295] on img at bounding box center [267, 296] width 19 height 19
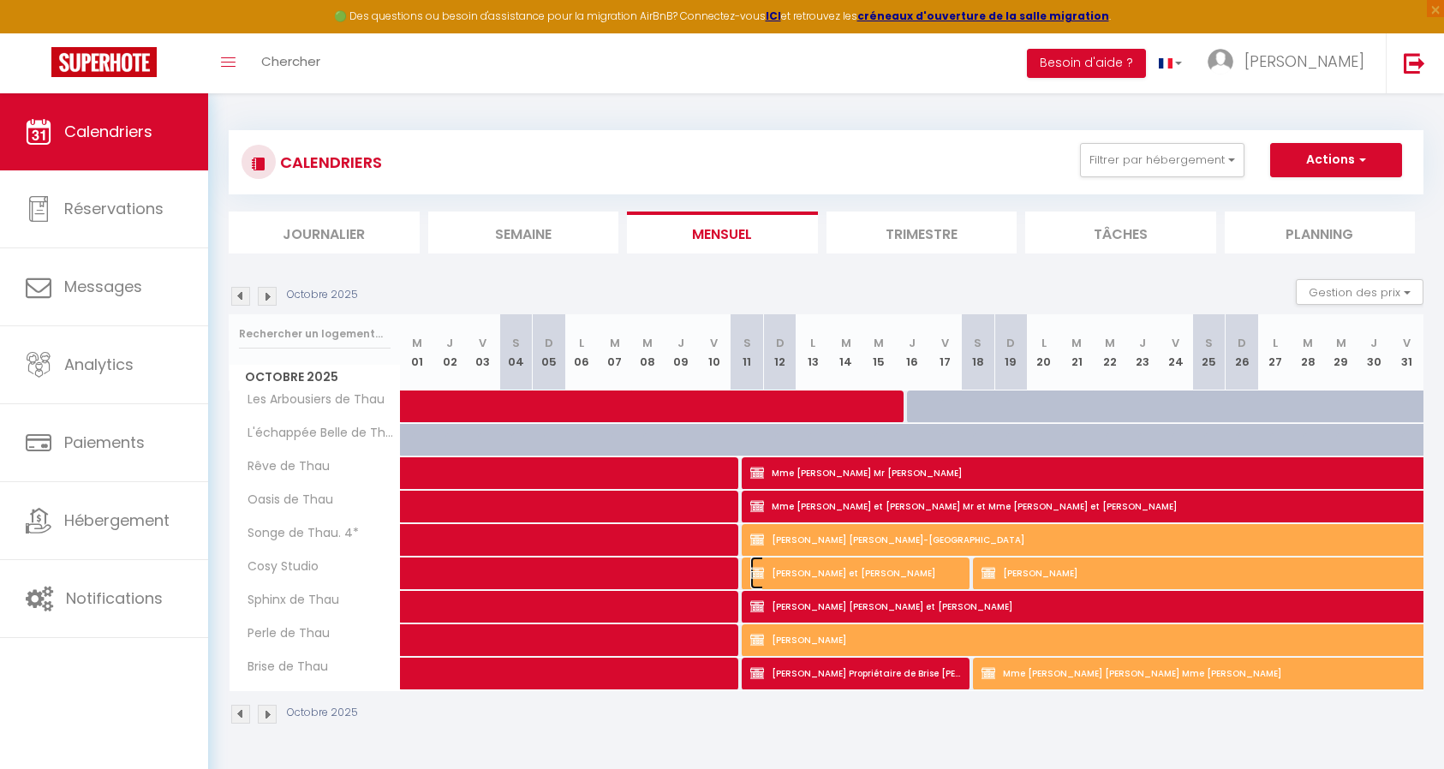
click at [919, 574] on span "[PERSON_NAME] et [PERSON_NAME]" at bounding box center [855, 573] width 211 height 33
select select "OK"
select select "KO"
select select "0"
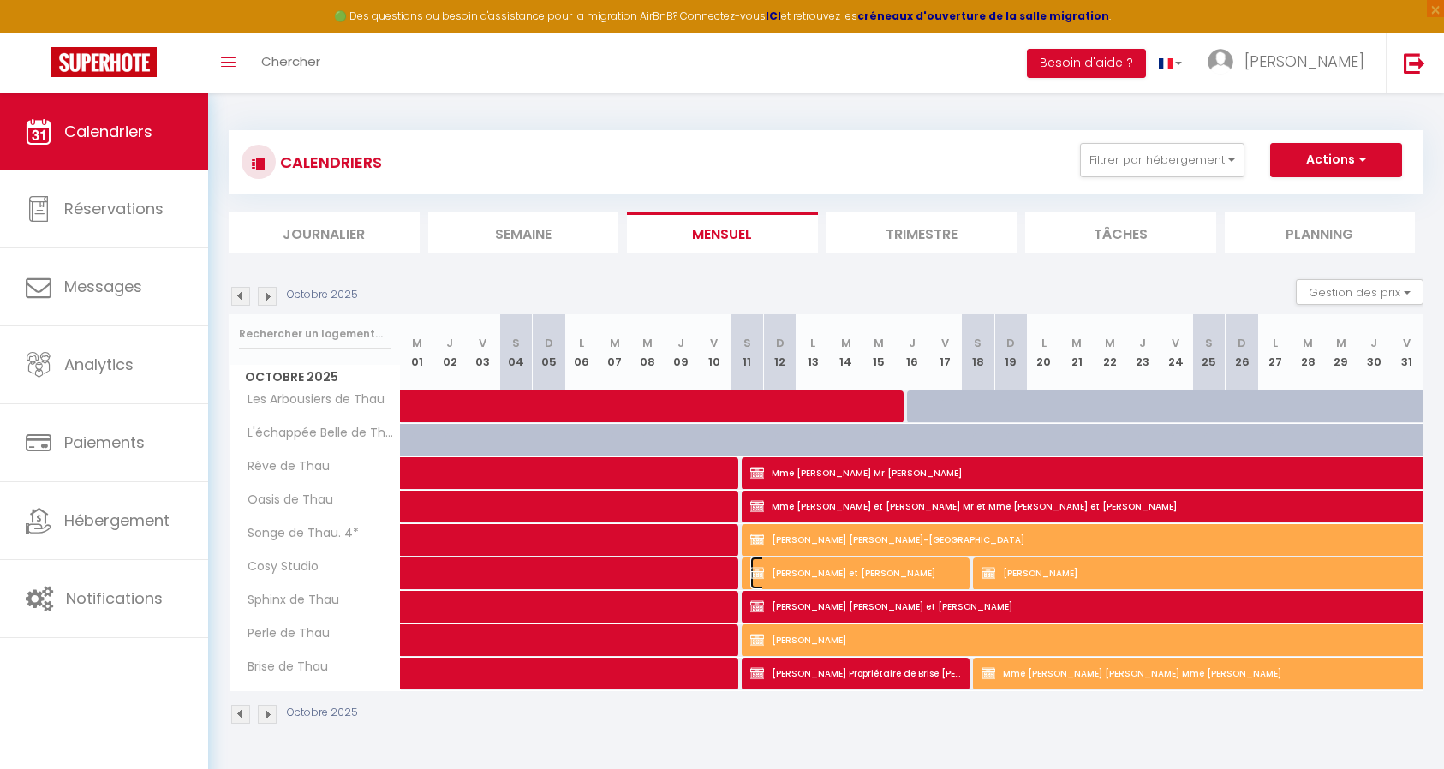
select select "0"
select select
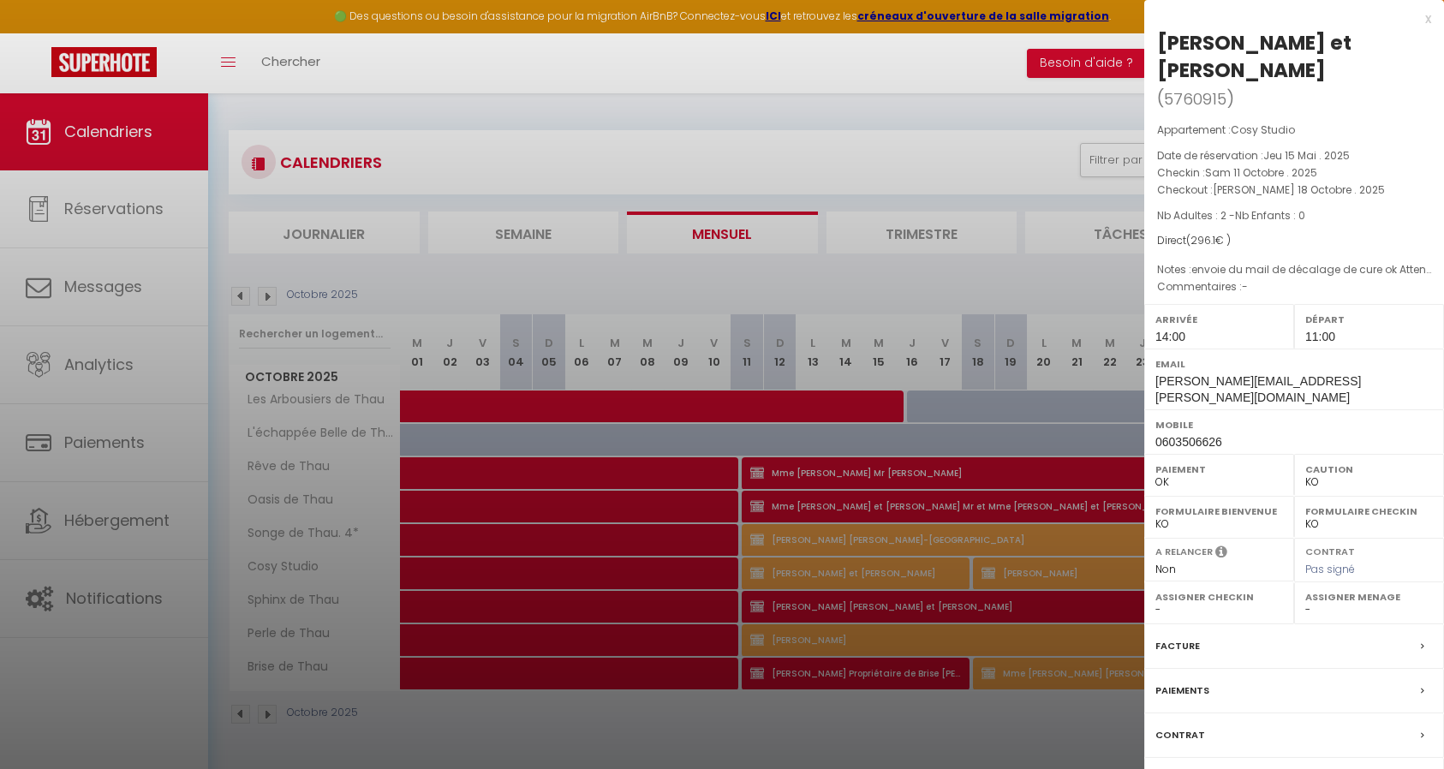
click at [866, 638] on div at bounding box center [722, 384] width 1444 height 769
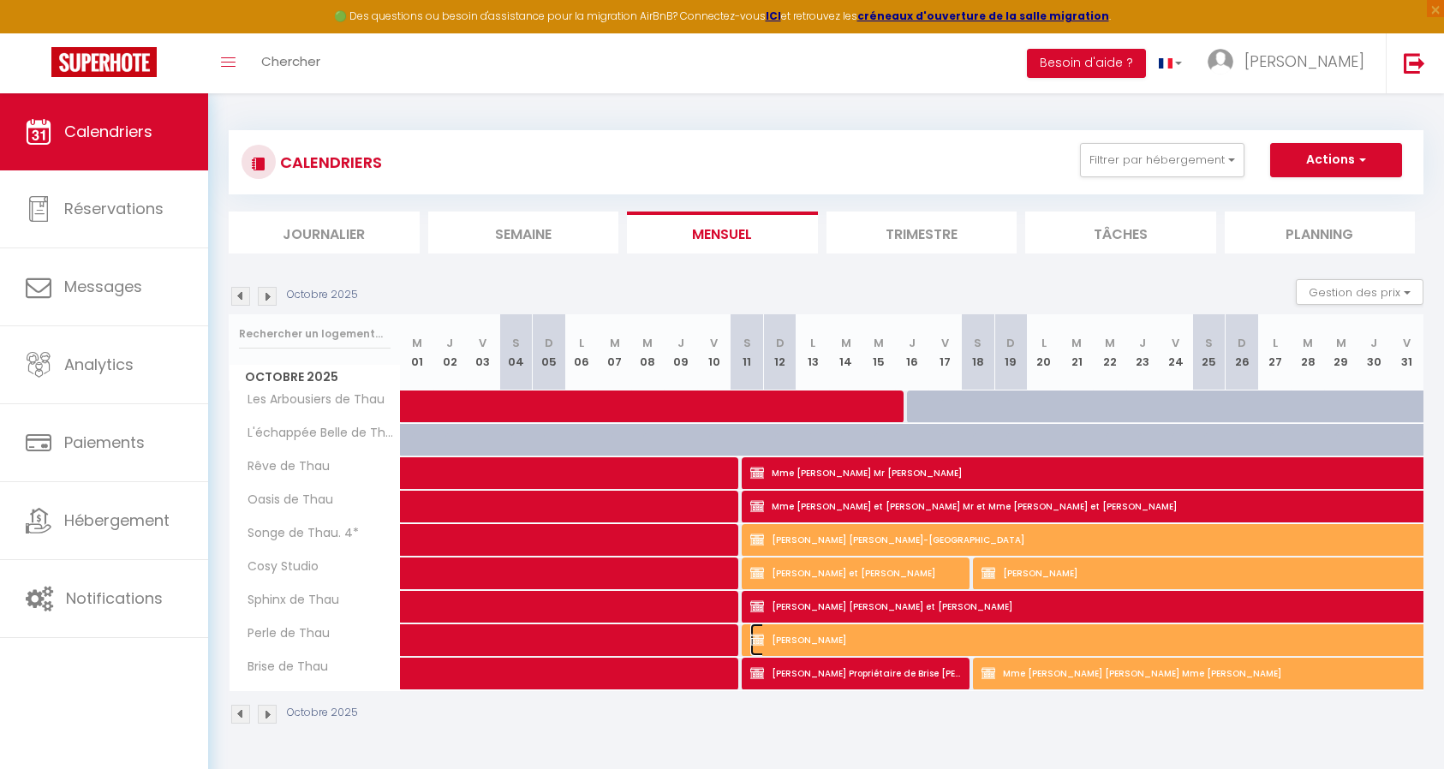
click at [866, 638] on span "[PERSON_NAME]" at bounding box center [1163, 639] width 827 height 33
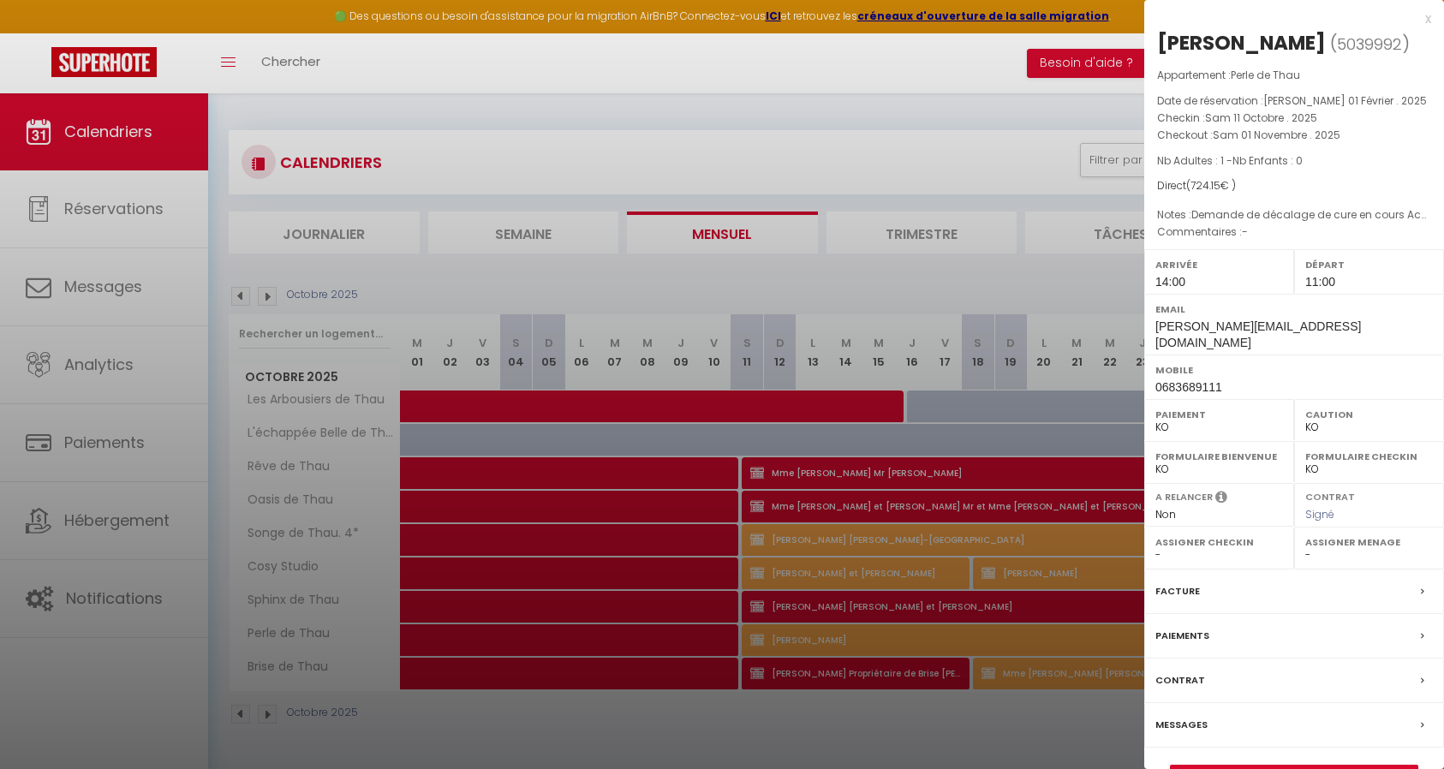
click at [866, 543] on div at bounding box center [722, 384] width 1444 height 769
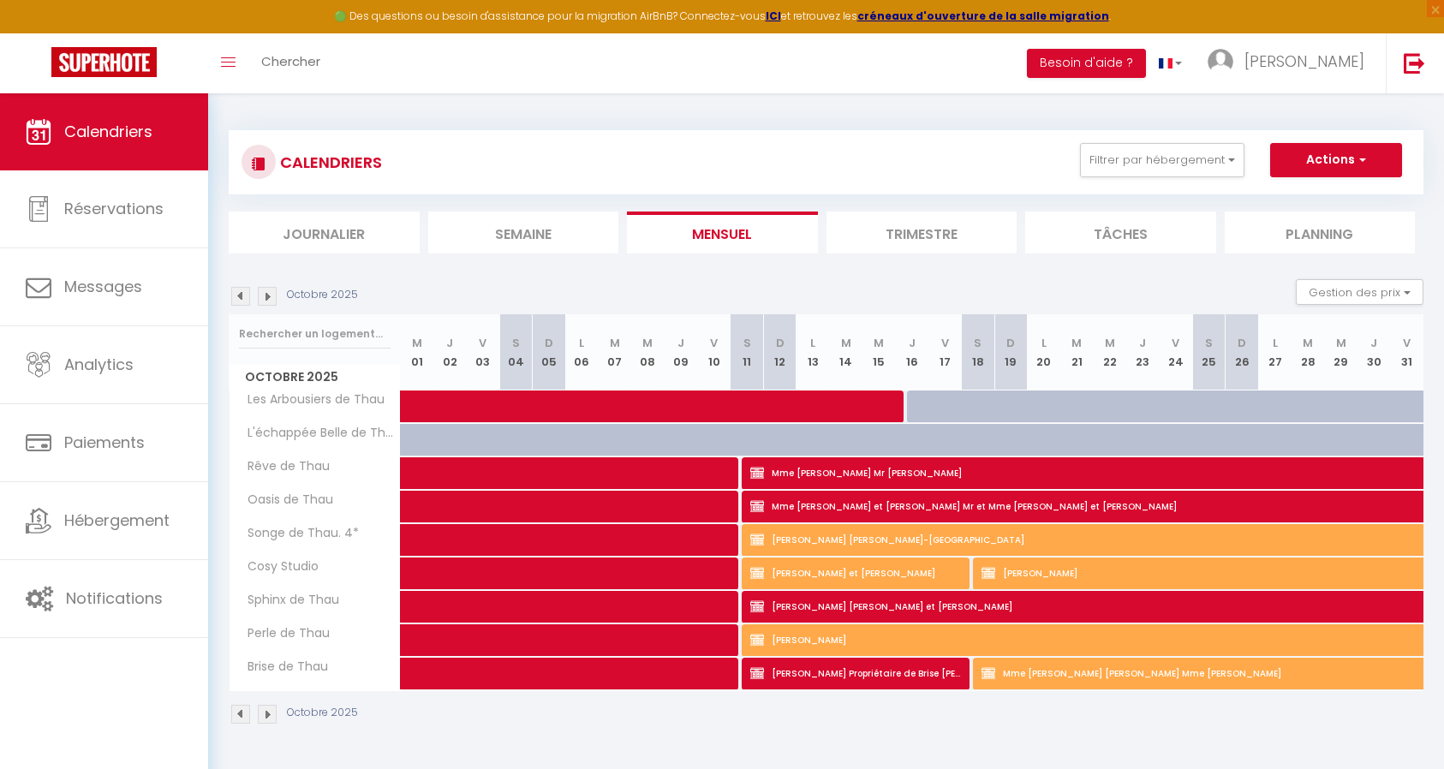
click at [866, 543] on body "🟢 Des questions ou besoin d'assistance pour la migration AirBnB? Connectez-vous…" at bounding box center [722, 477] width 1444 height 769
click at [866, 543] on span "[PERSON_NAME][GEOGRAPHIC_DATA]" at bounding box center [1163, 539] width 827 height 33
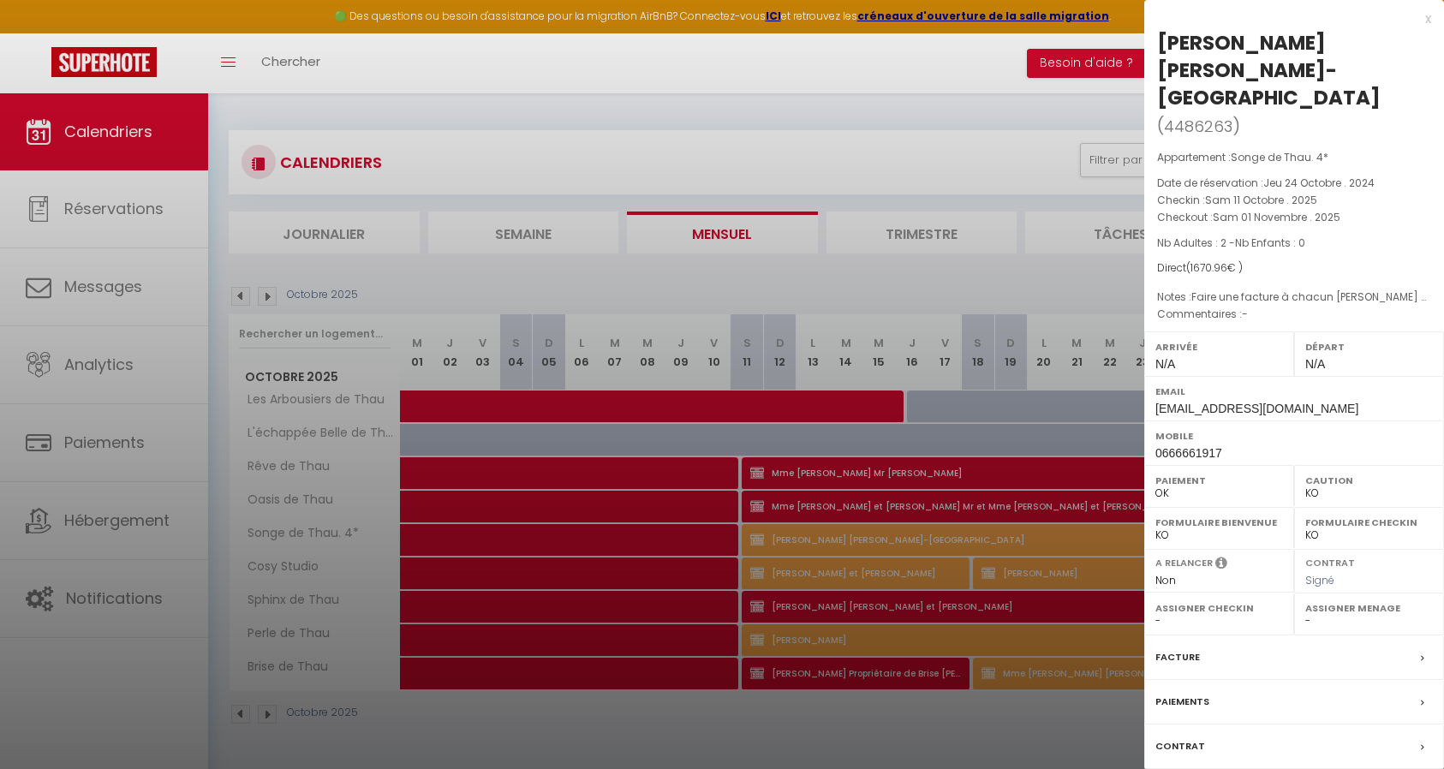
click at [879, 647] on div at bounding box center [722, 384] width 1444 height 769
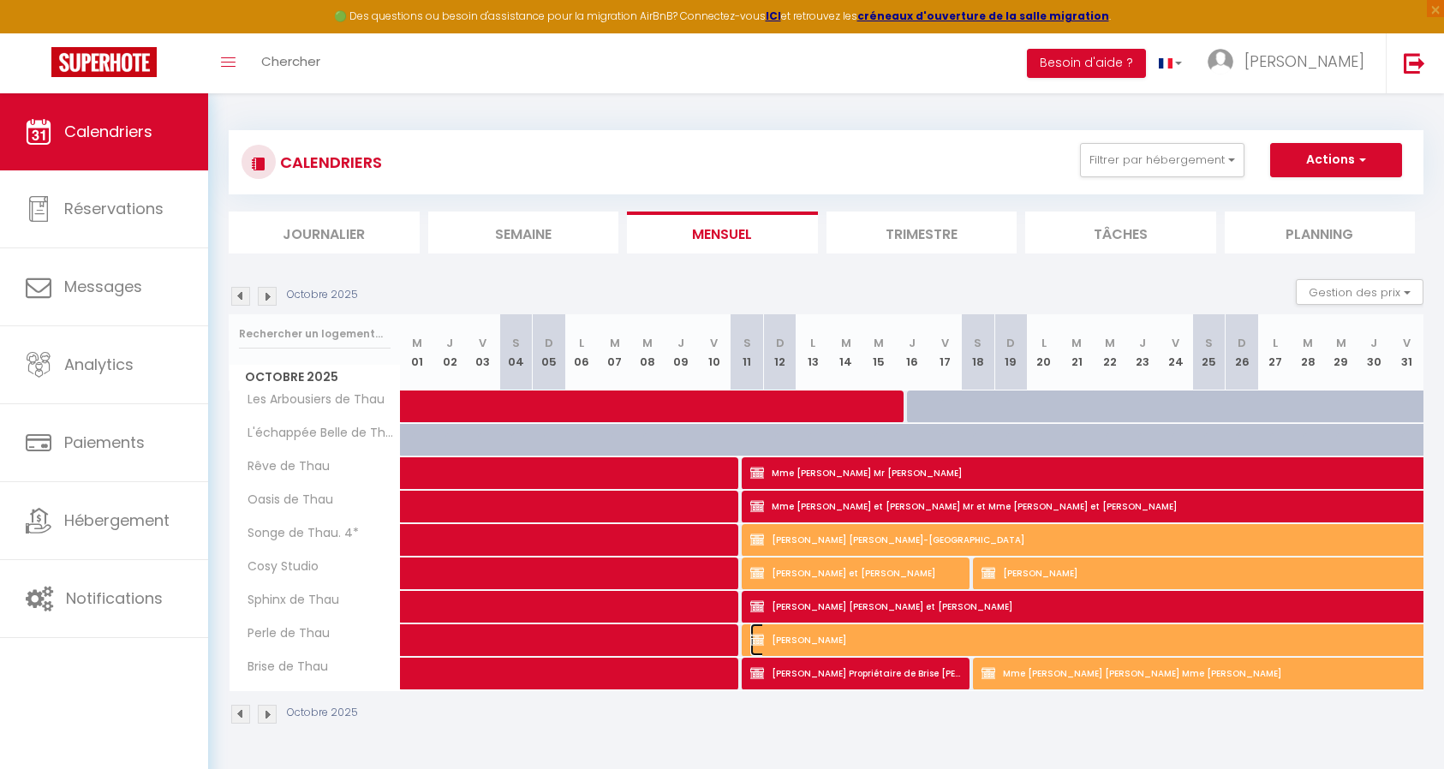
click at [879, 647] on span "[PERSON_NAME]" at bounding box center [1163, 639] width 827 height 33
select select "KO"
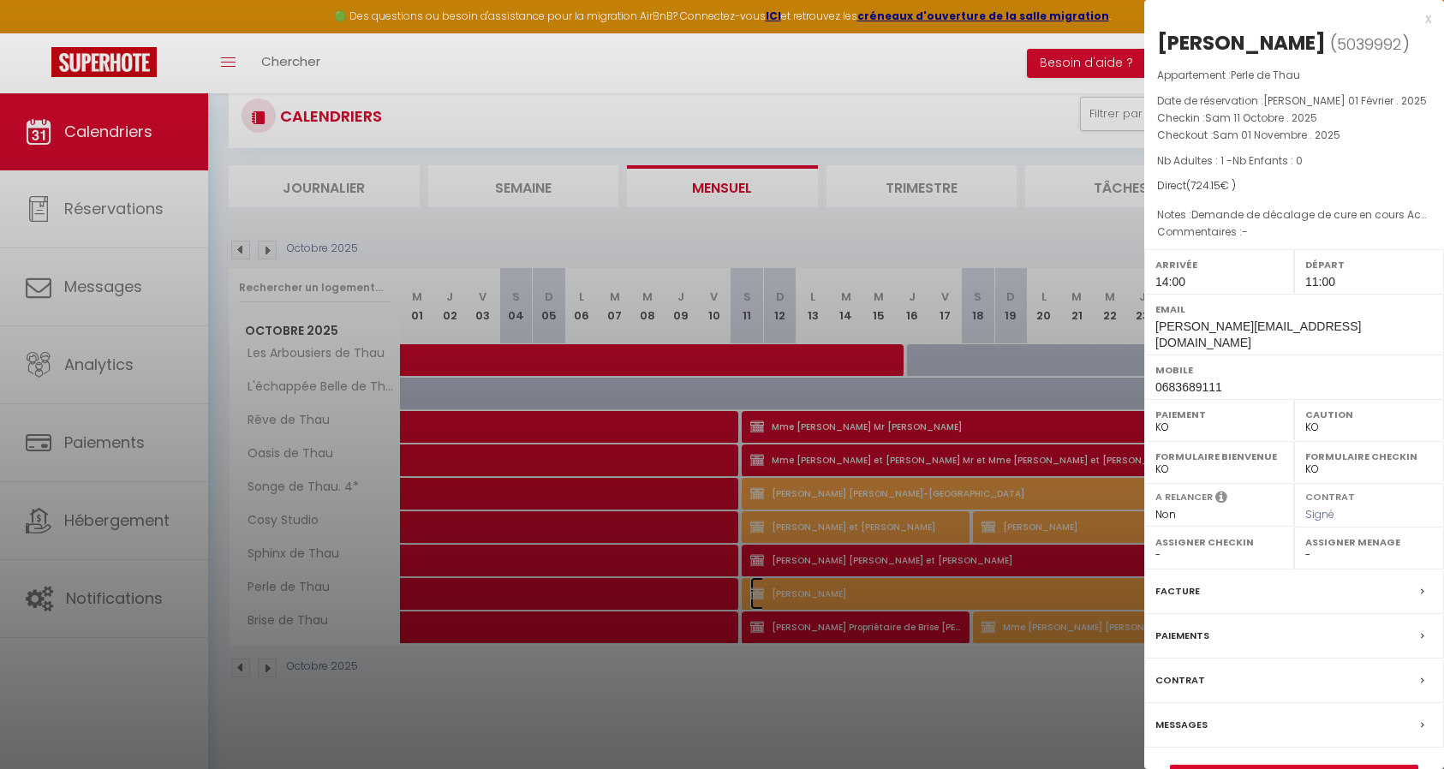
scroll to position [86, 0]
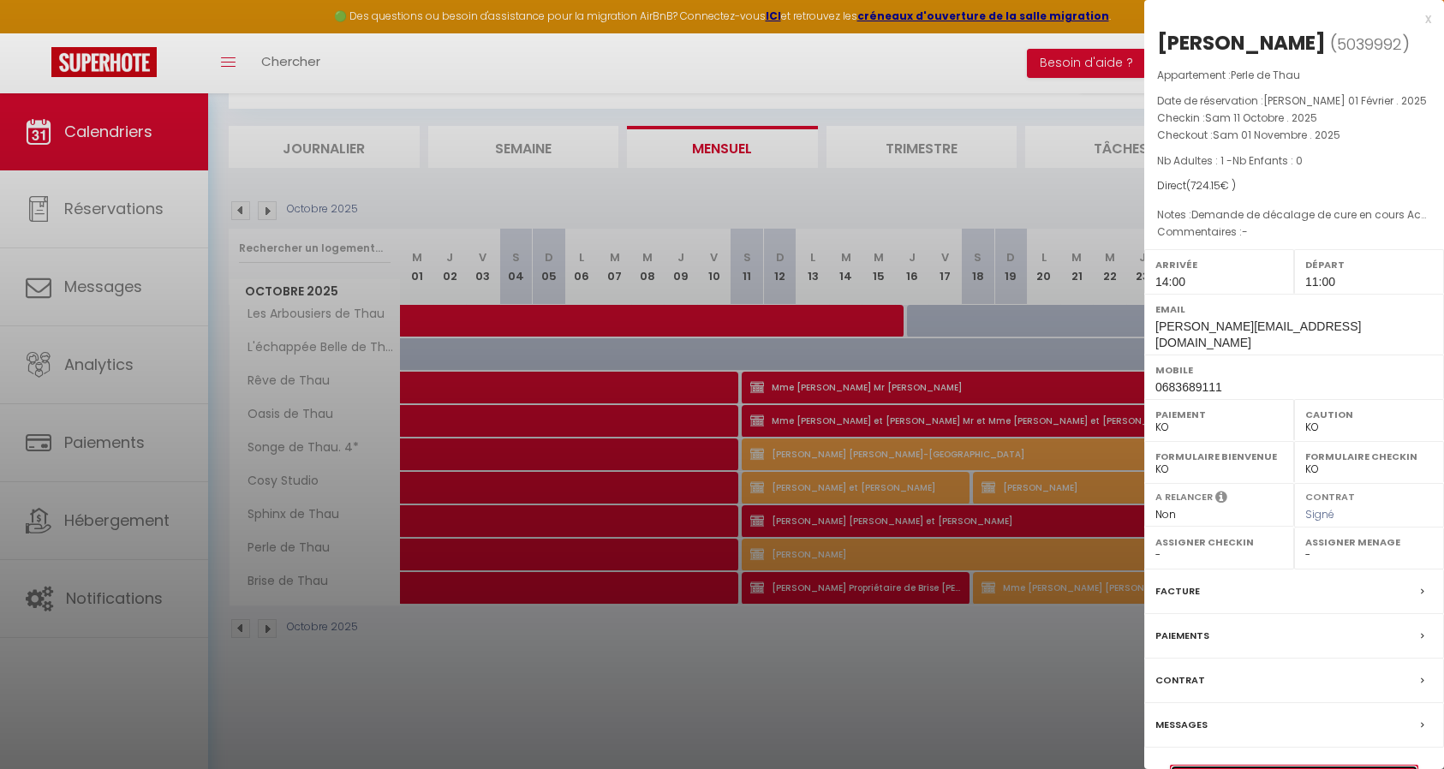
click at [1271, 765] on link "Détails de la réservation" at bounding box center [1293, 776] width 247 height 22
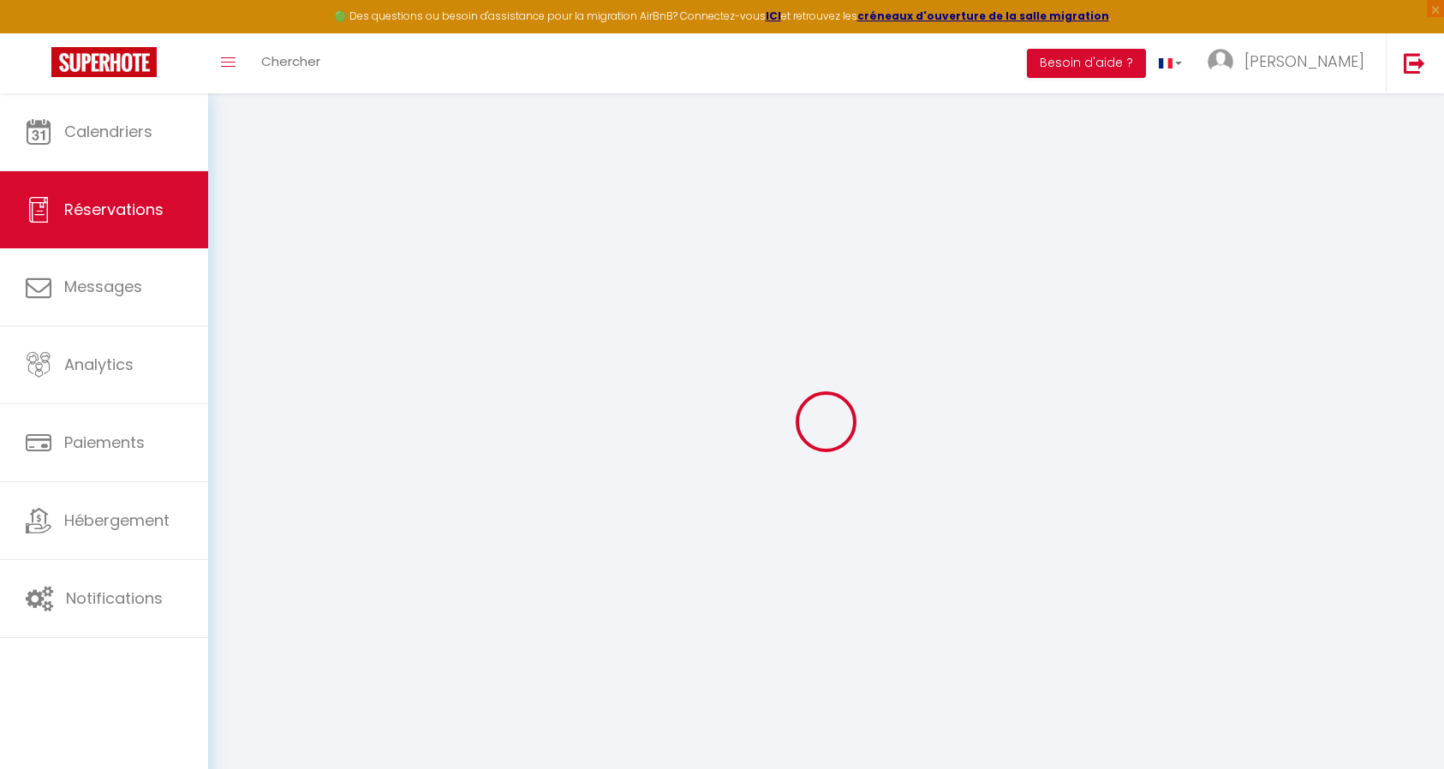
select select
checkbox input "true"
select select
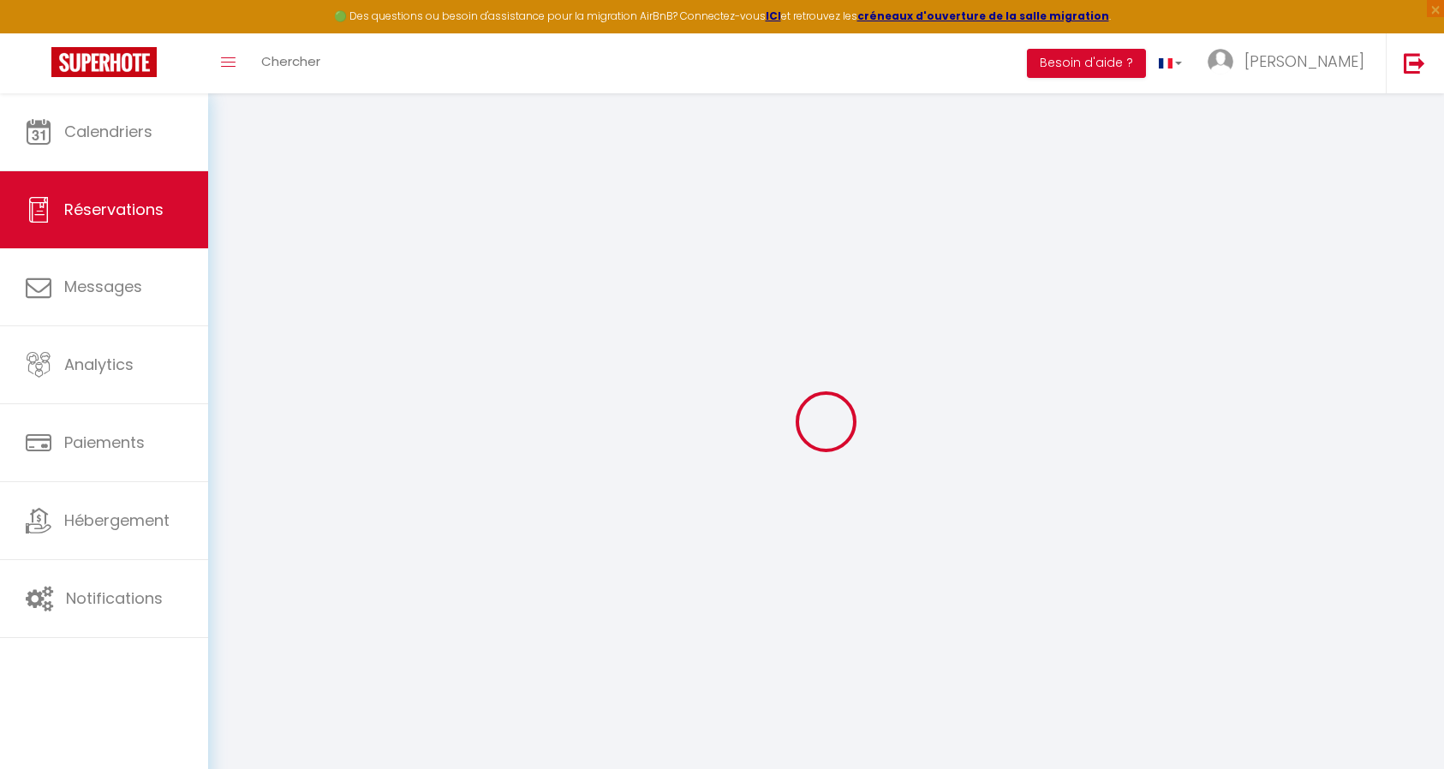
checkbox input "true"
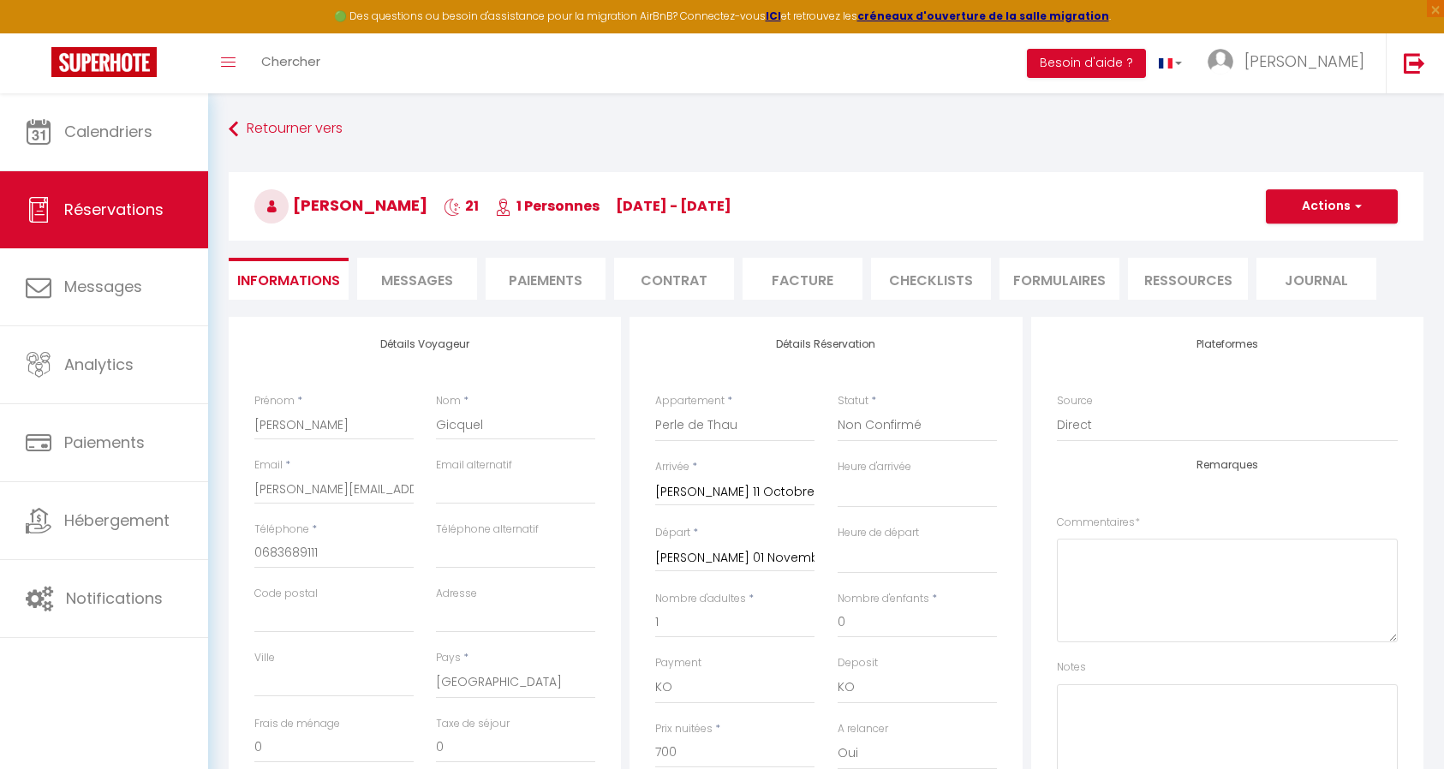
select select
checkbox input "true"
type textarea "Demande de décalage de cure en cours Acompte de 210€ par virement reçu le 17.02…"
type input "24.15"
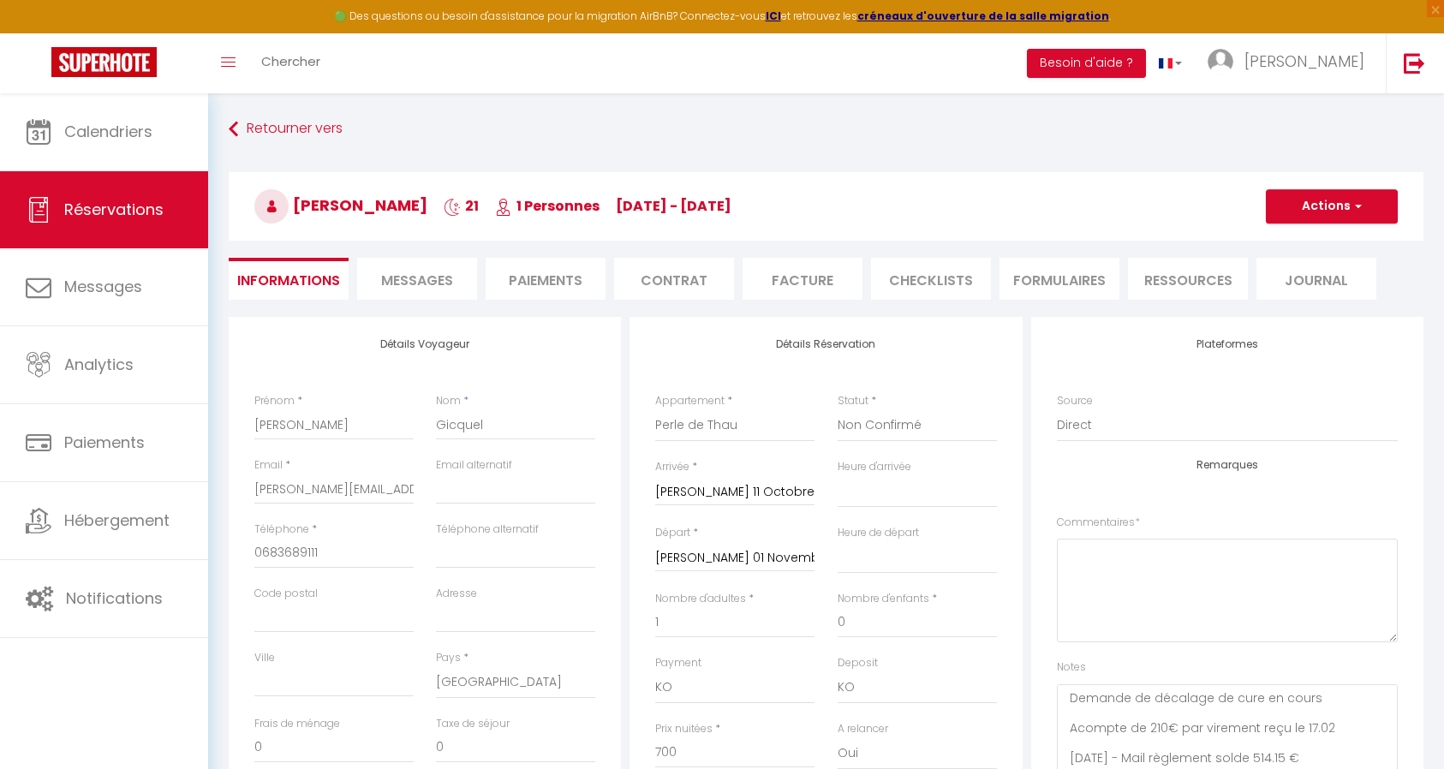
select select
checkbox input "true"
select select "14:00"
select select "11:00"
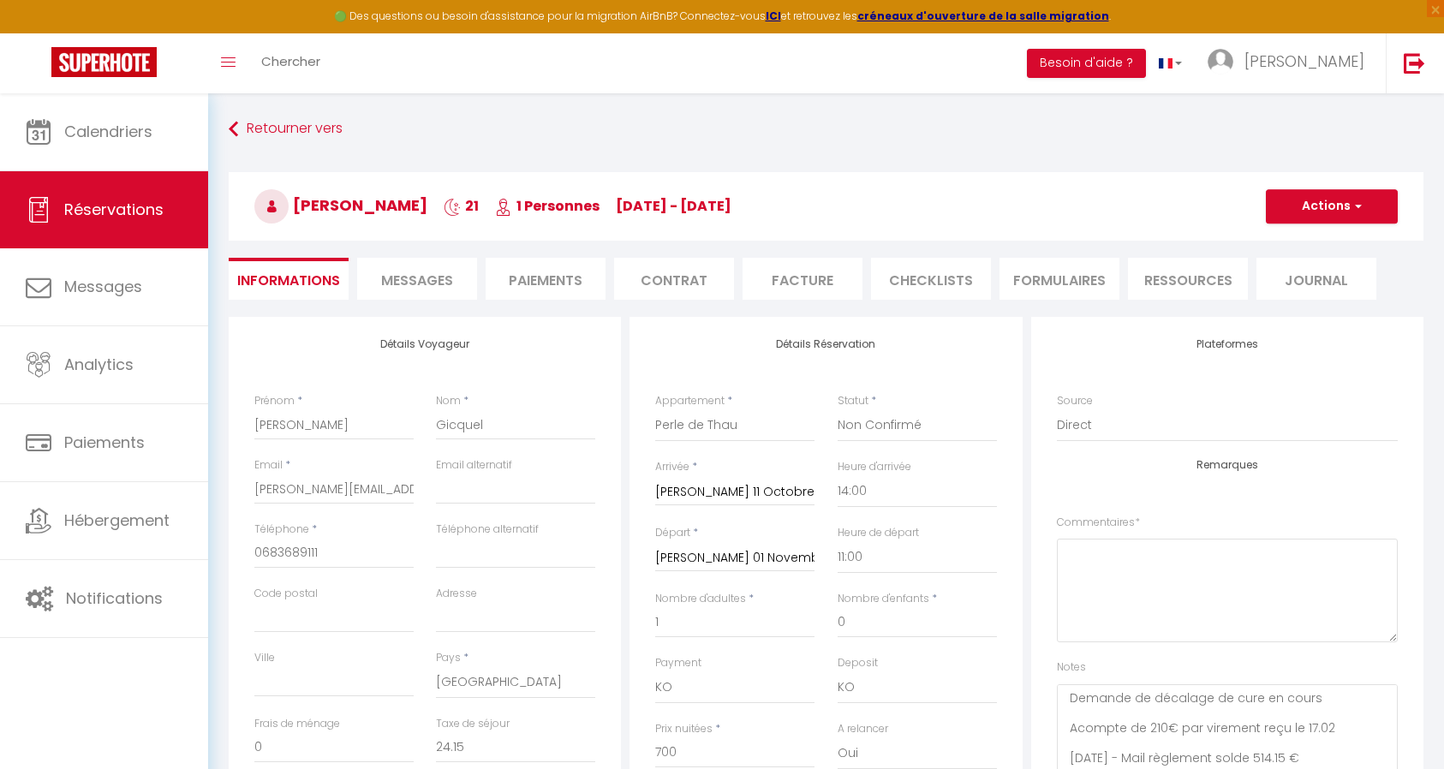
click at [286, 56] on span "Chercher" at bounding box center [290, 61] width 59 height 18
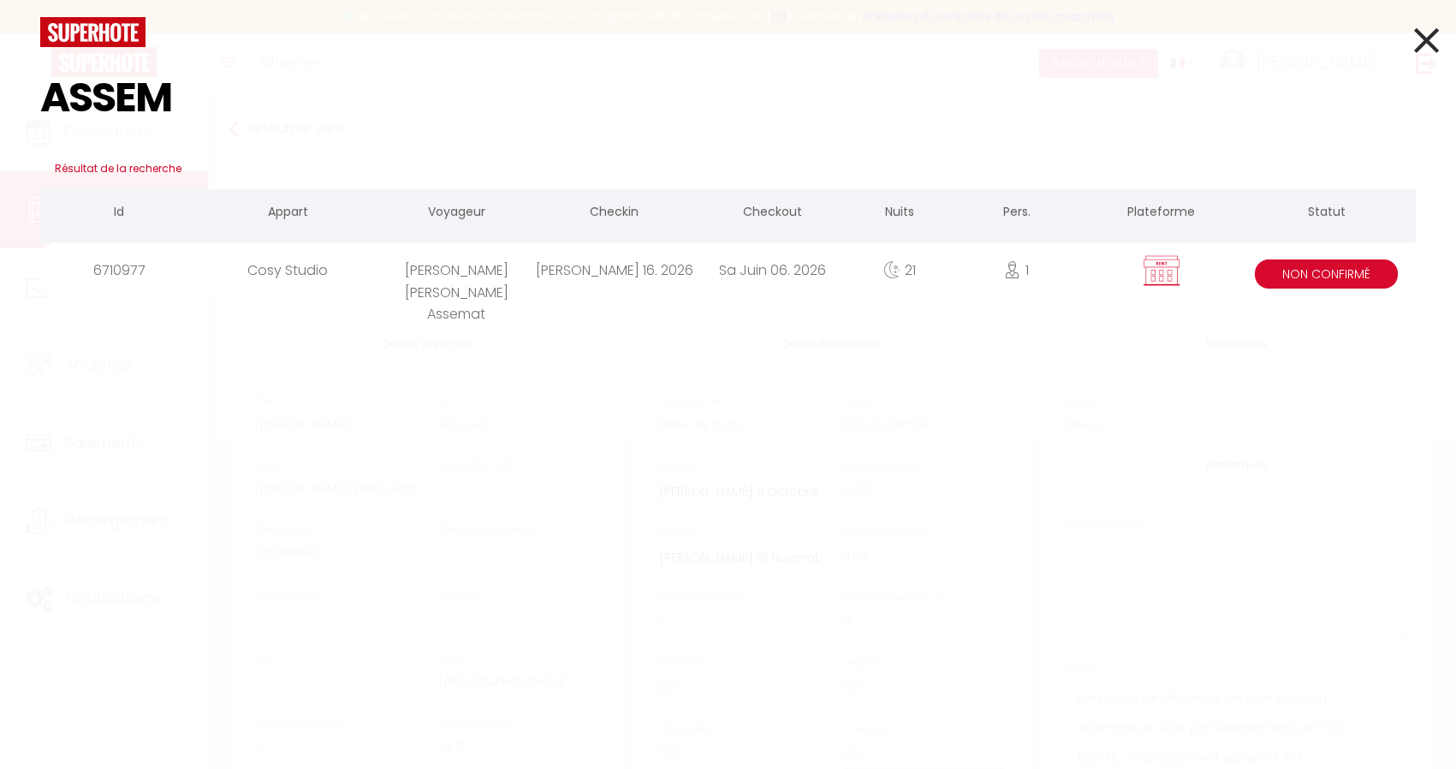
type input "ASSEM"
click at [360, 273] on div "Cosy Studio" at bounding box center [288, 270] width 179 height 56
checkbox input "true"
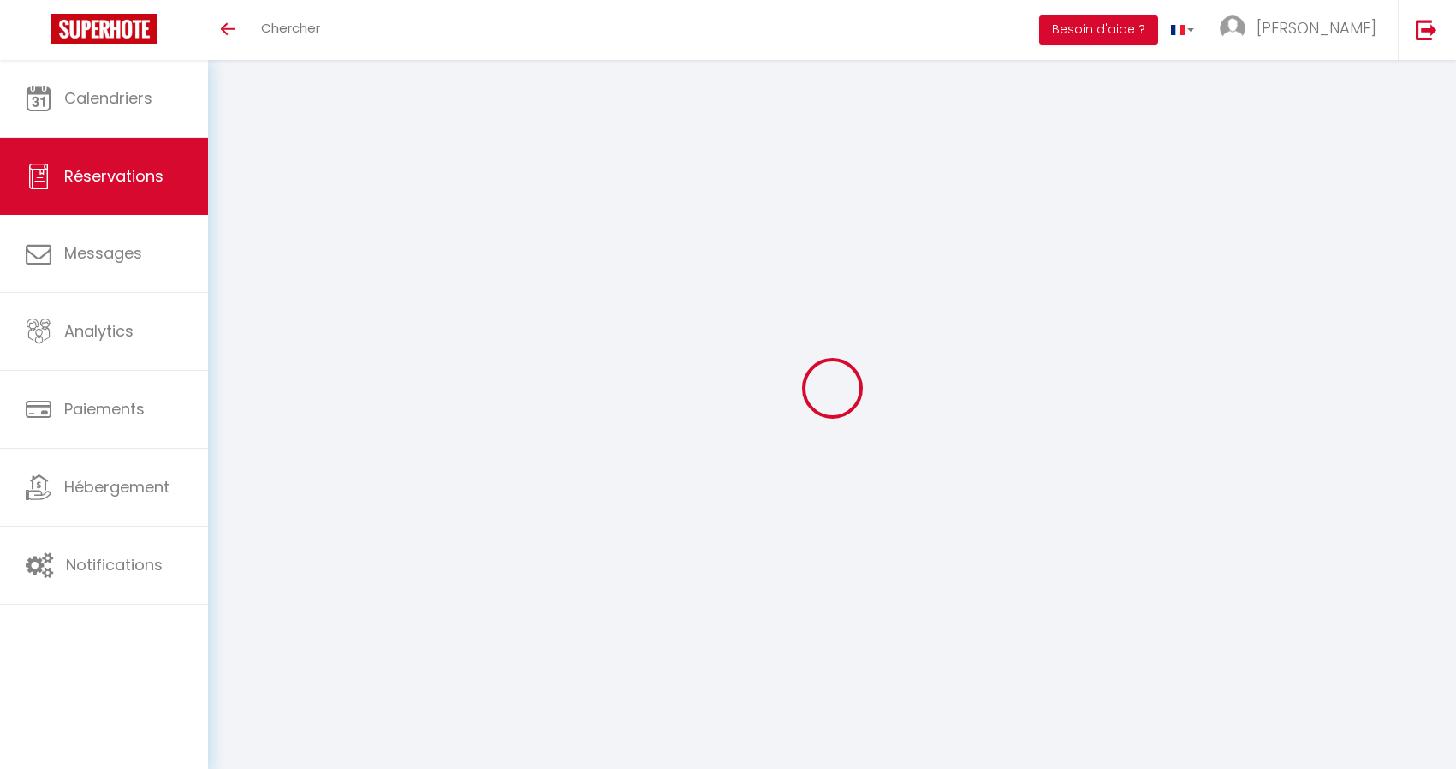
select select
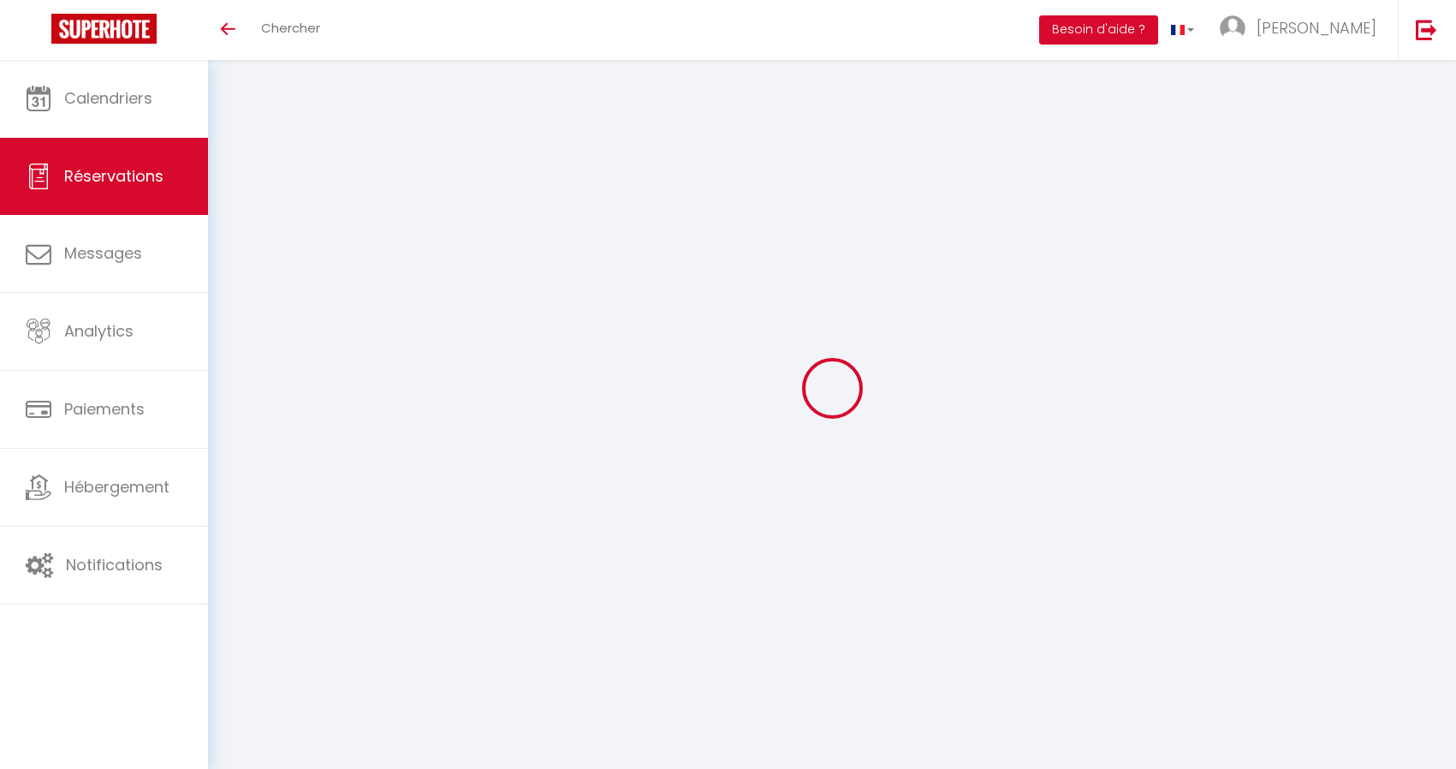
select select
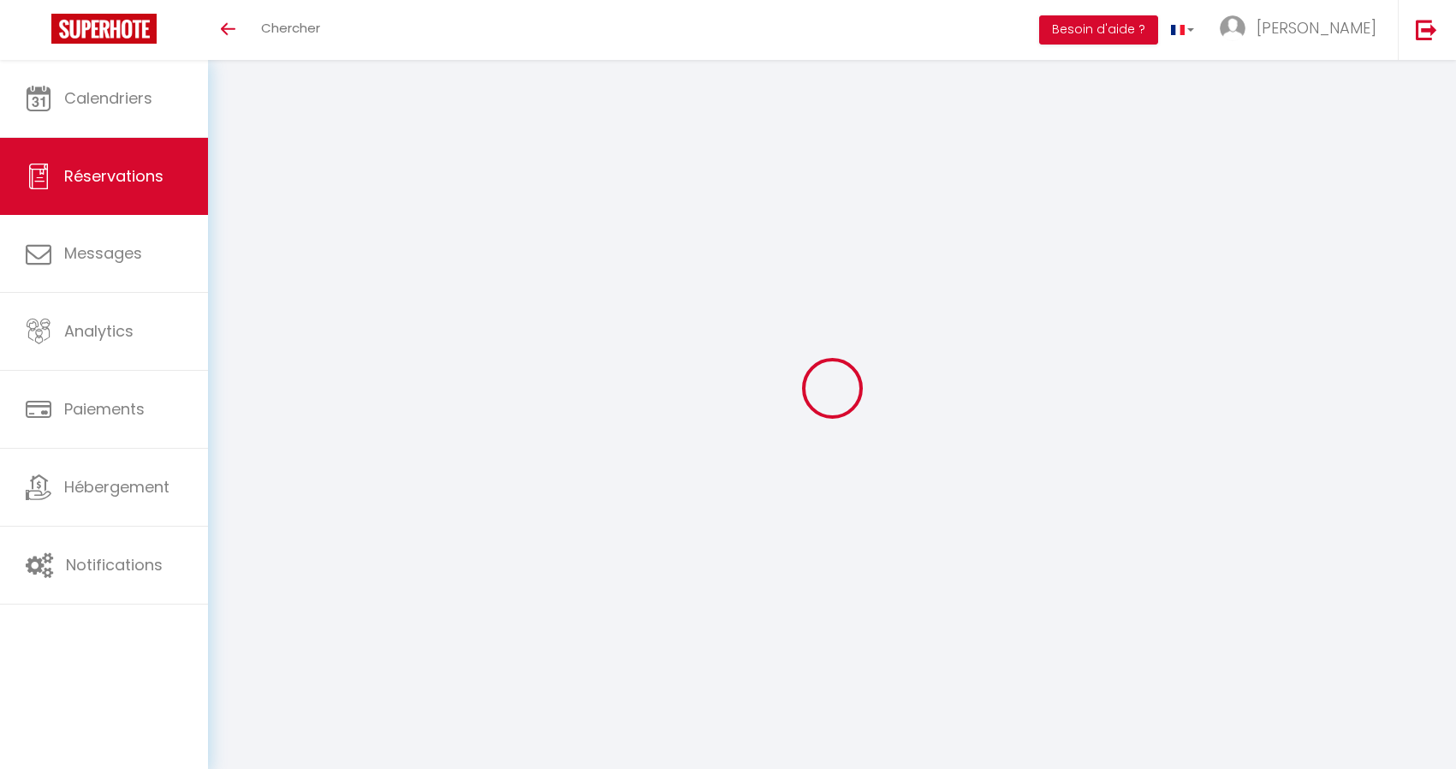
select select
checkbox input "false"
type input "[PERSON_NAME]"
type input "Assemat"
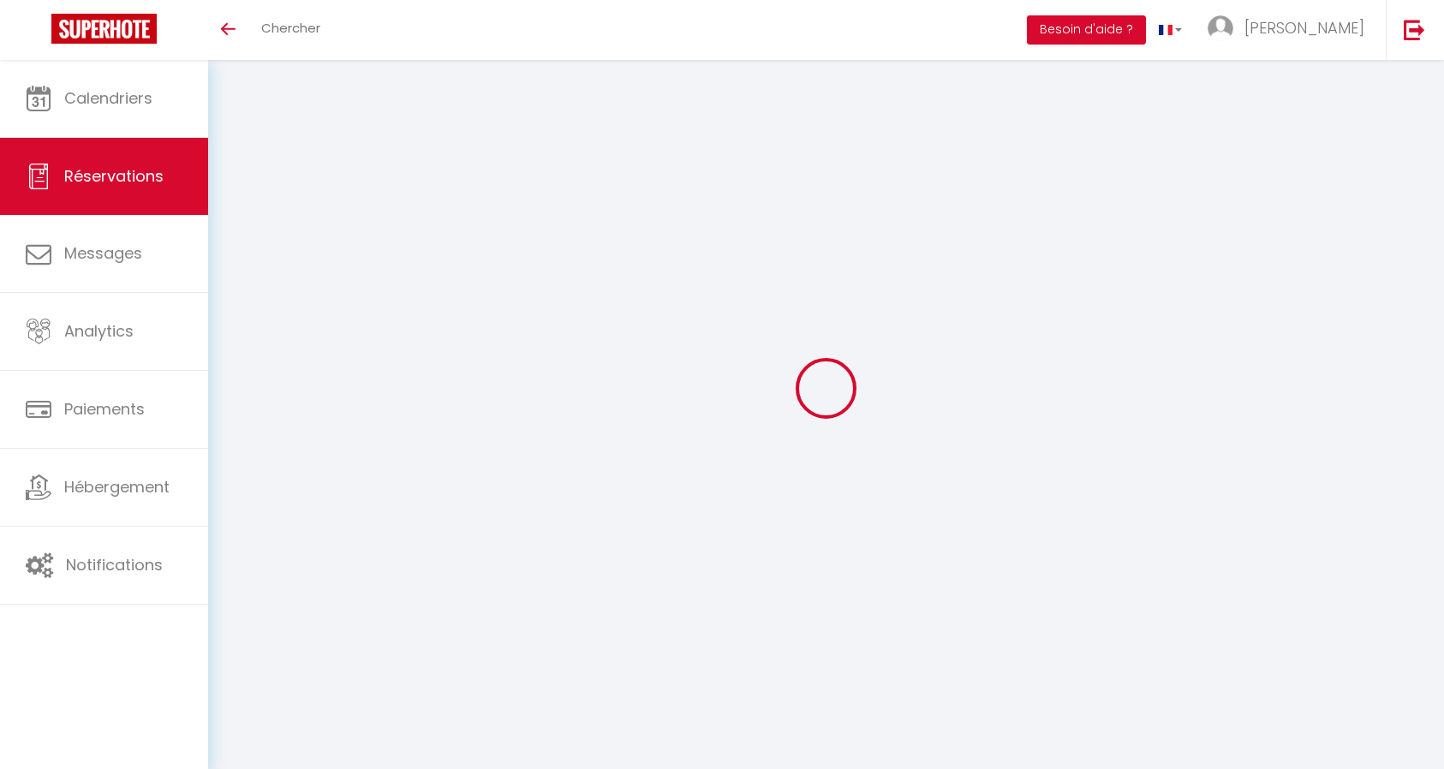
type input "[PERSON_NAME][EMAIL_ADDRESS][DOMAIN_NAME]"
type input "0631429797"
select select
select select "27465"
select select "2"
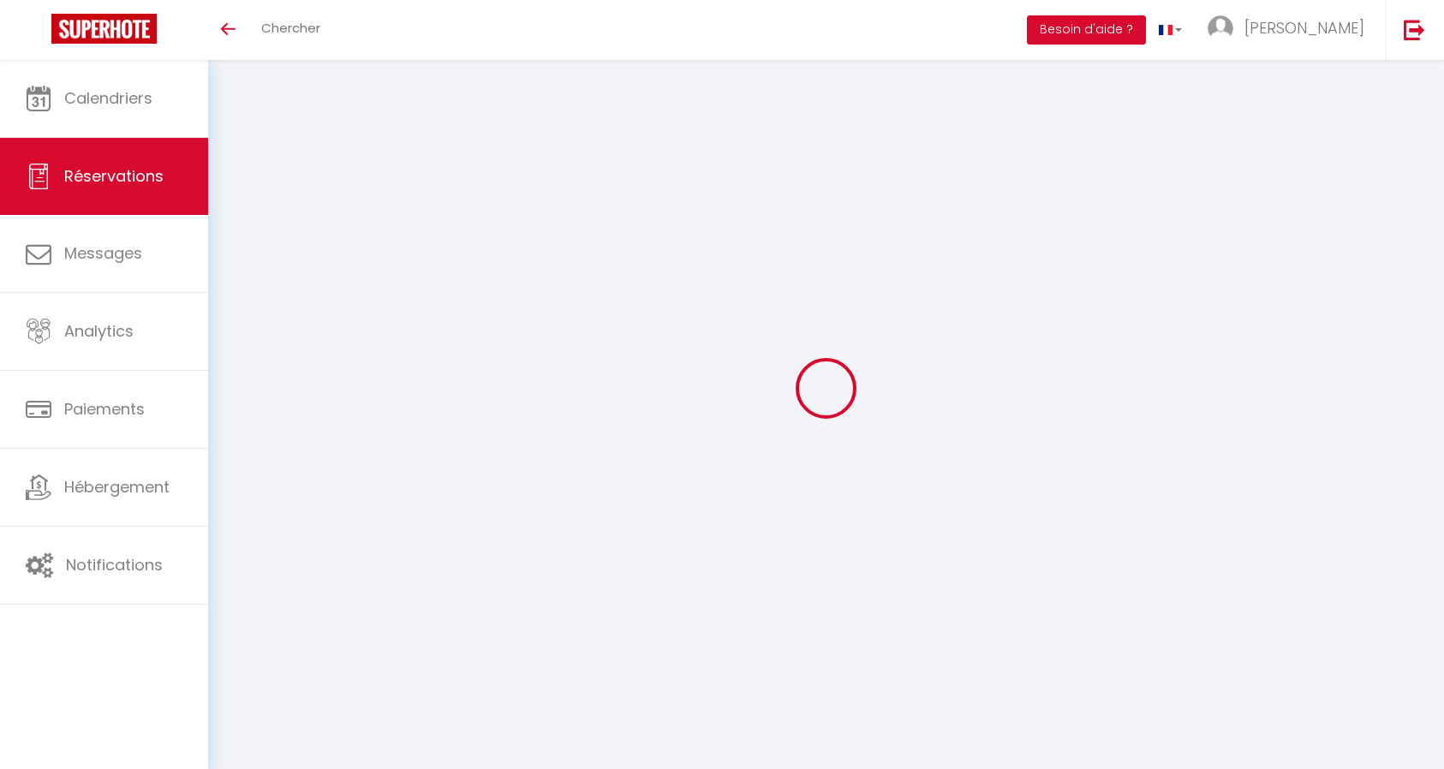
type input "[DATE]"
select select
type input "[DATE]"
select select
type input "1"
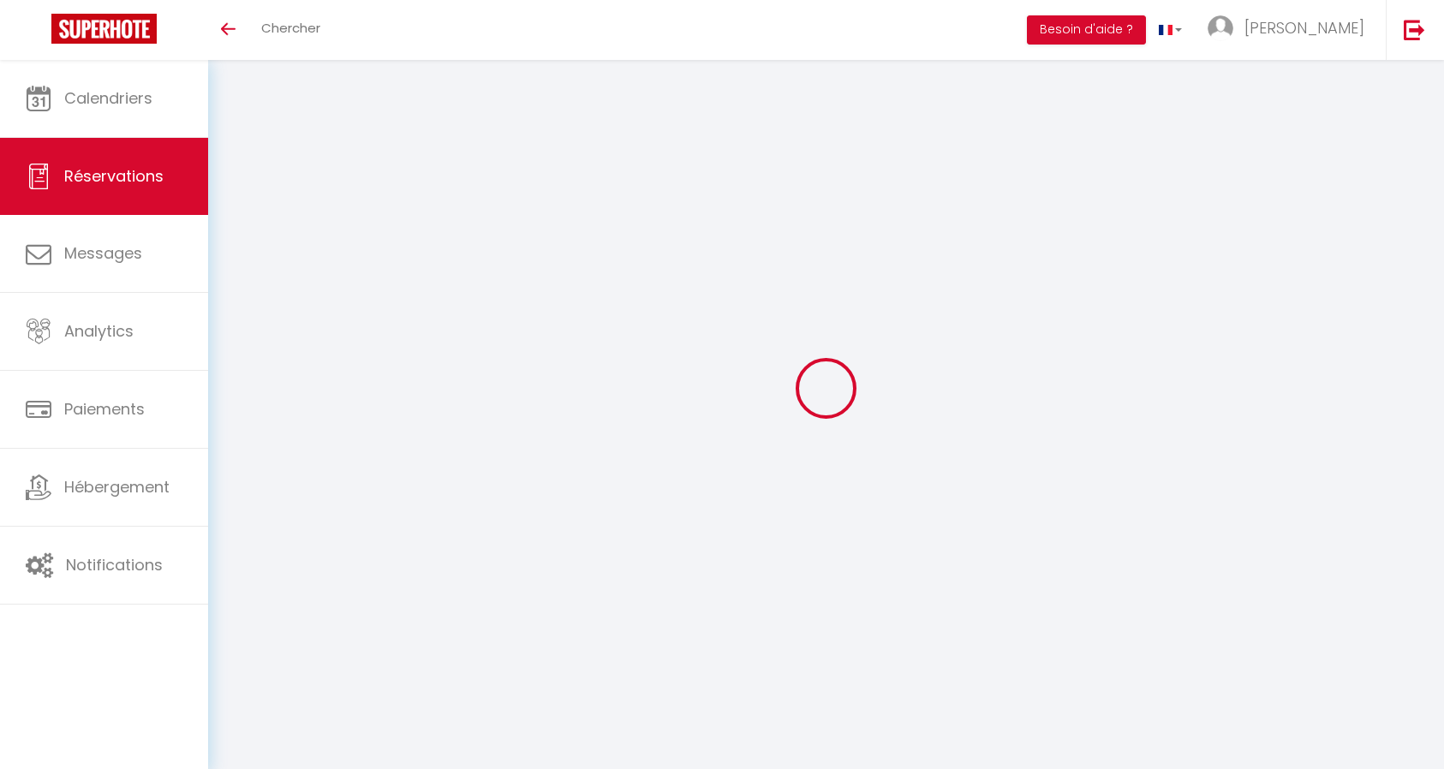
select select "10"
select select
type input "730"
checkbox input "false"
type input "754.15"
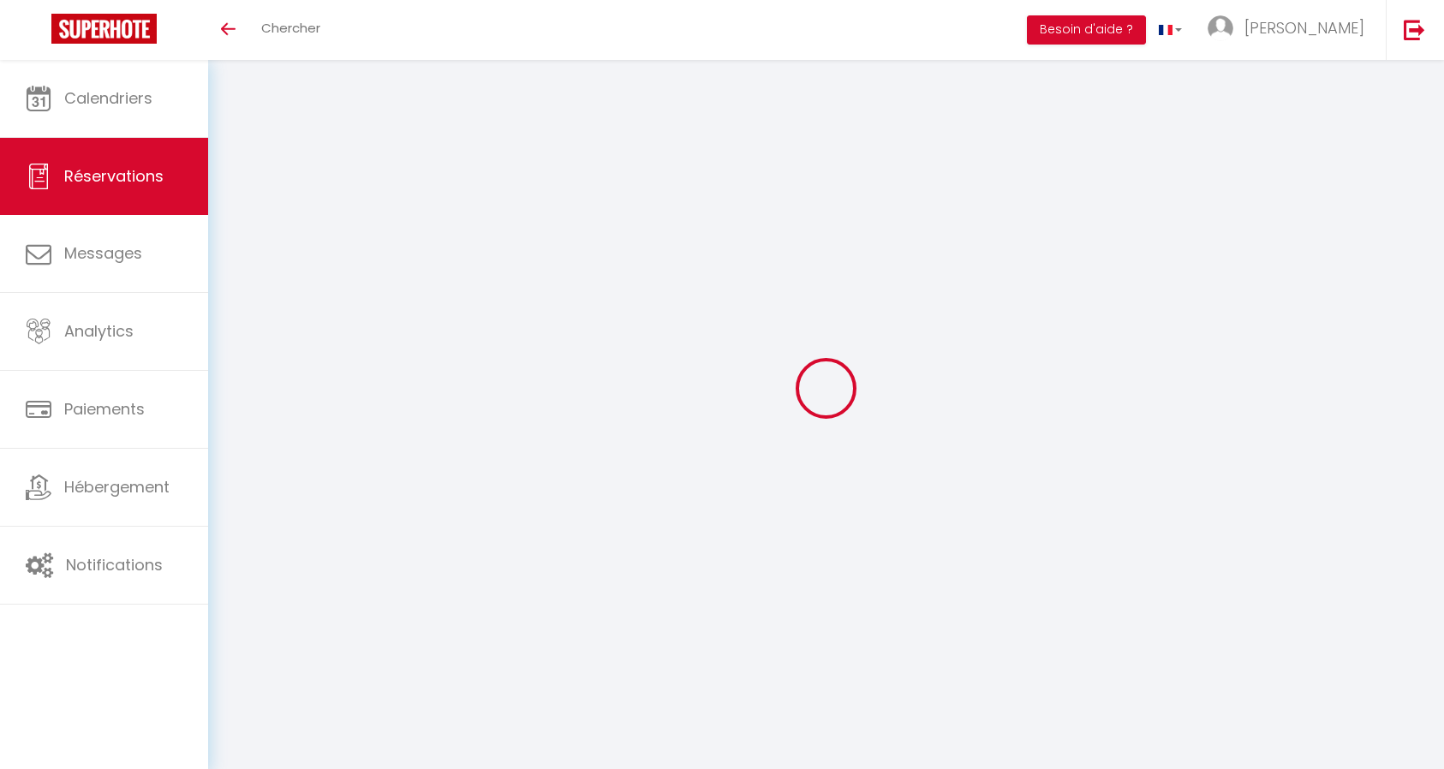
type input "0"
select select
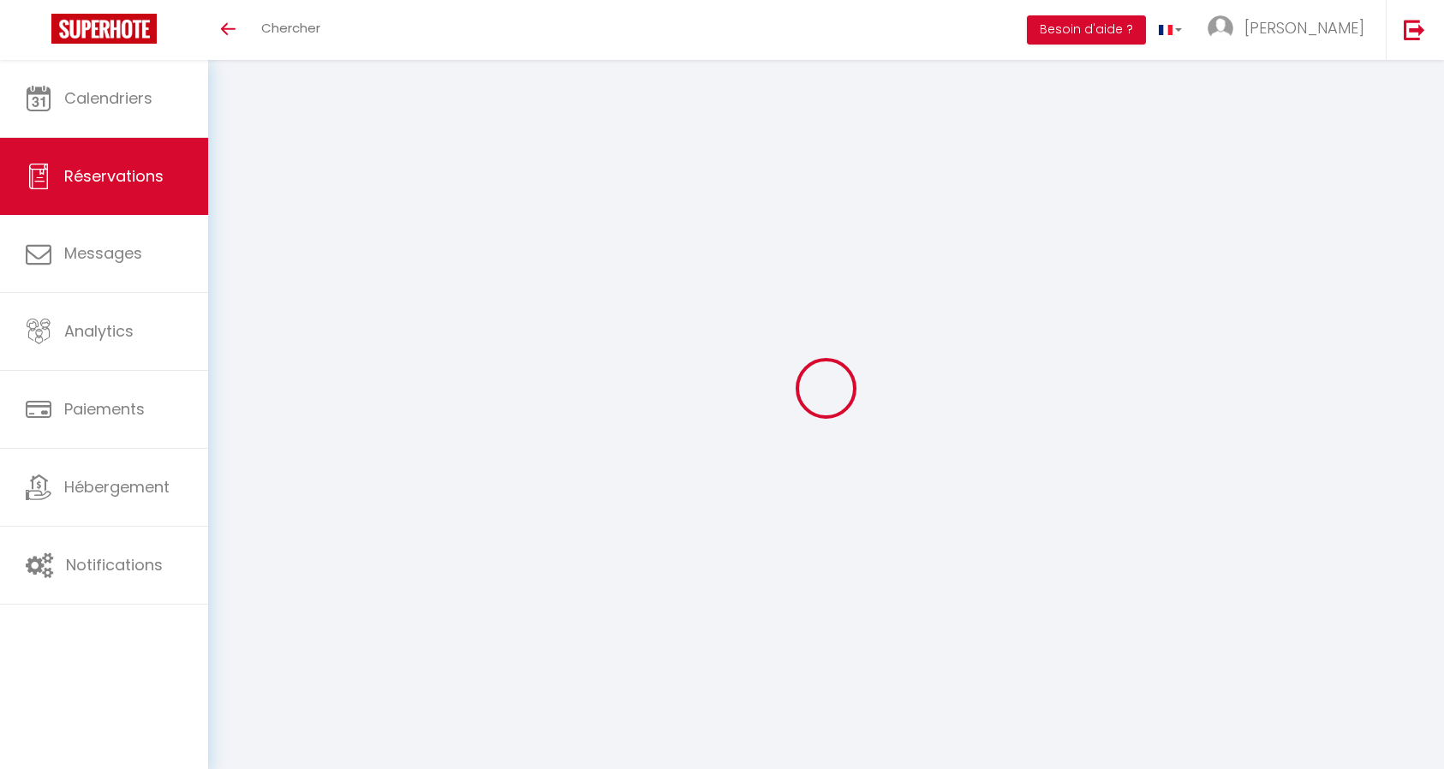
select select
select select "14"
checkbox input "false"
select select
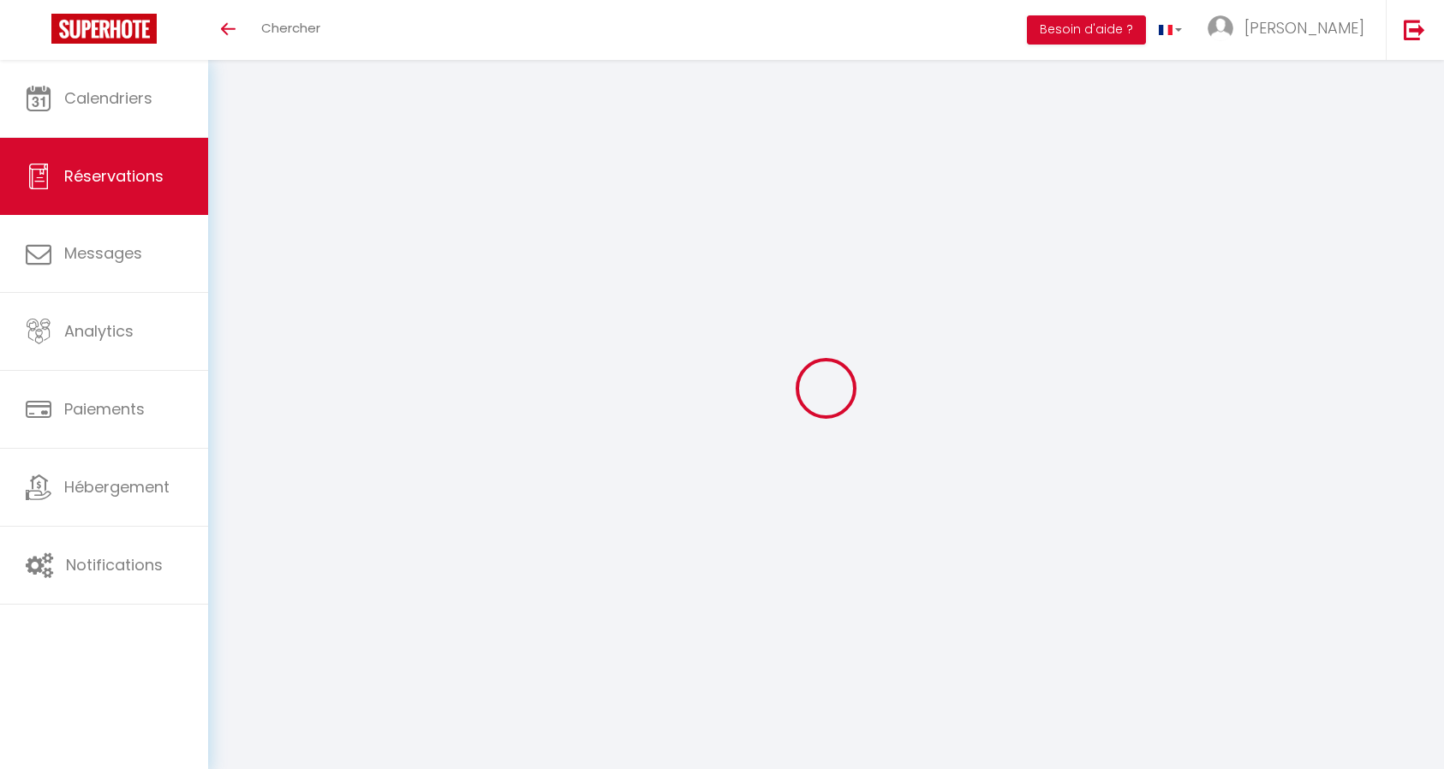
select select
checkbox input "false"
select select
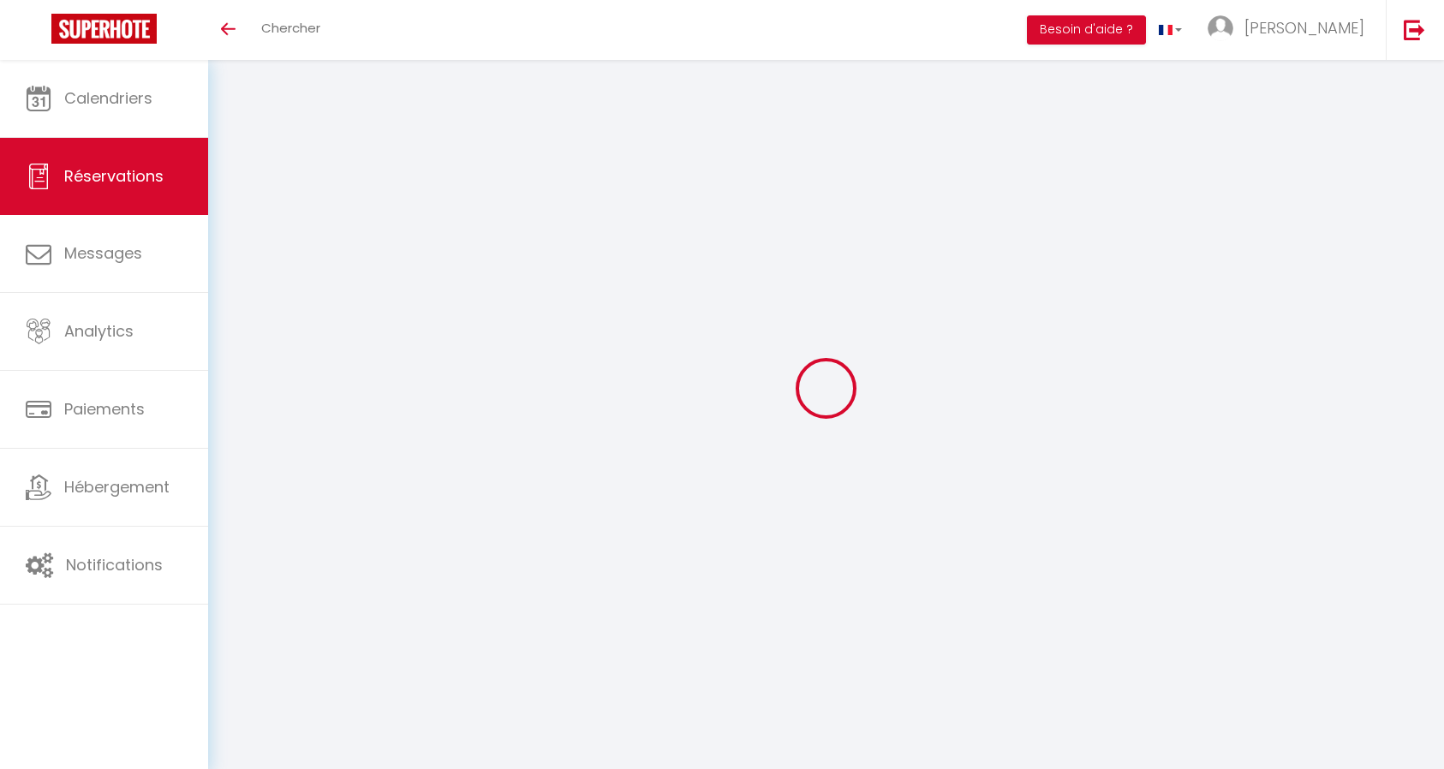
checkbox input "false"
select select
checkbox input "false"
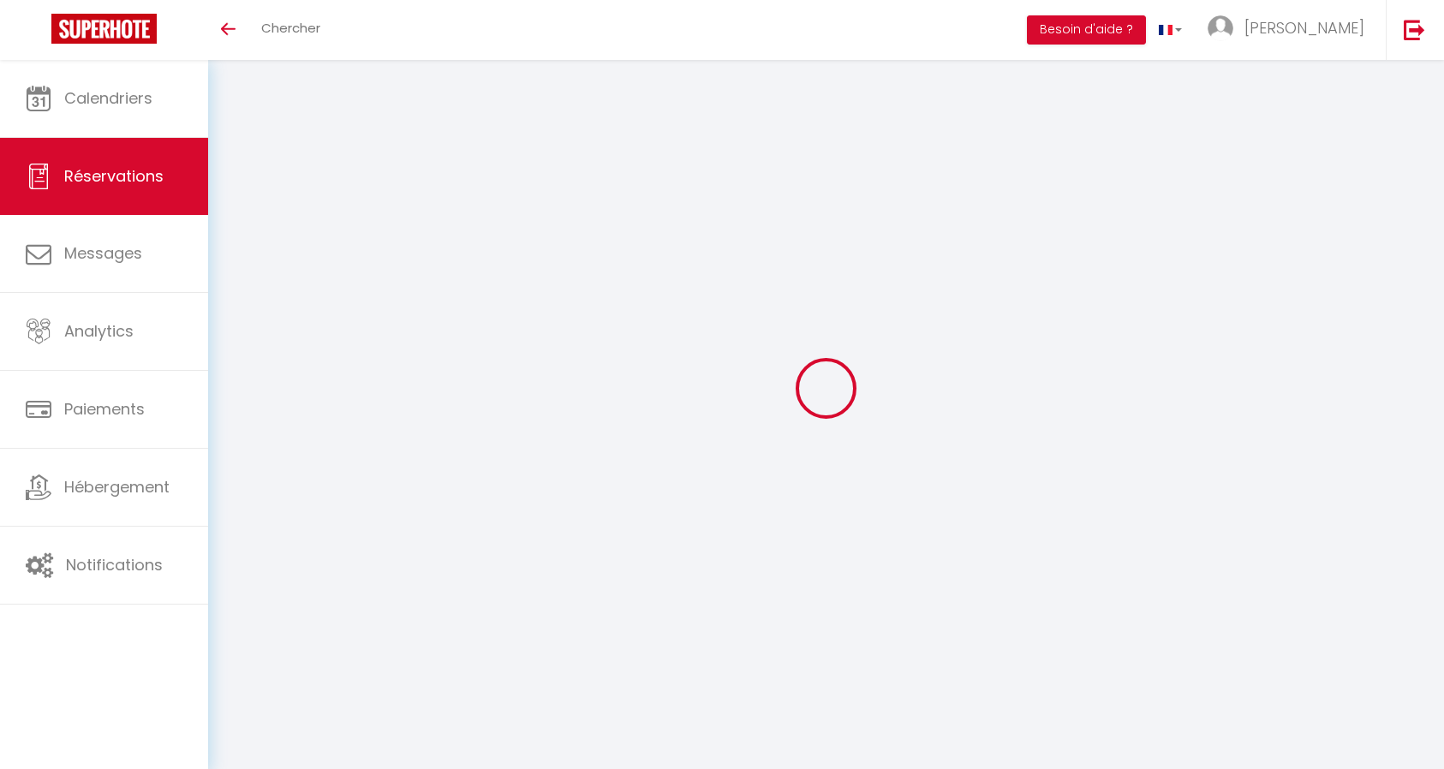
select select
type input "24.15"
select select
checkbox input "false"
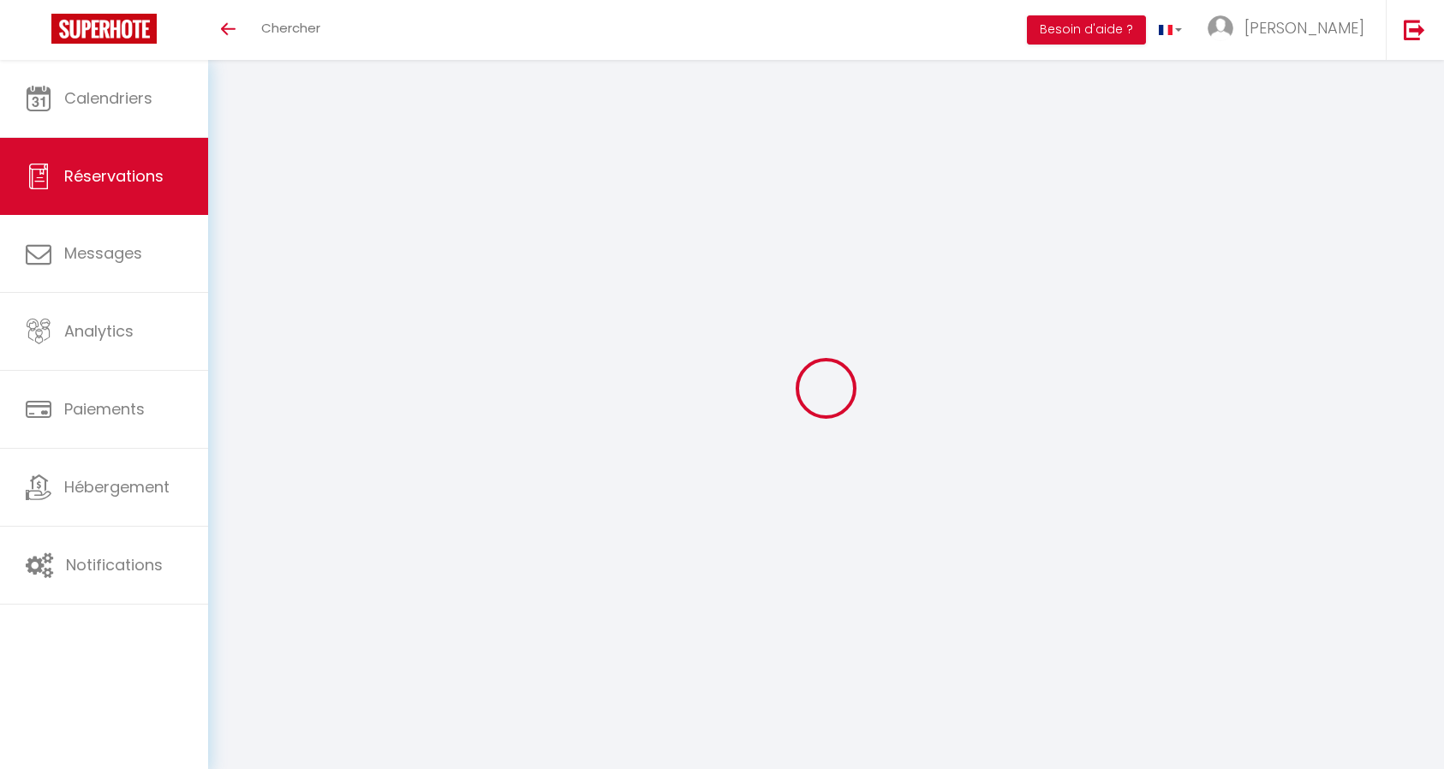
select select
checkbox input "false"
select select "14:00"
select select "11:00"
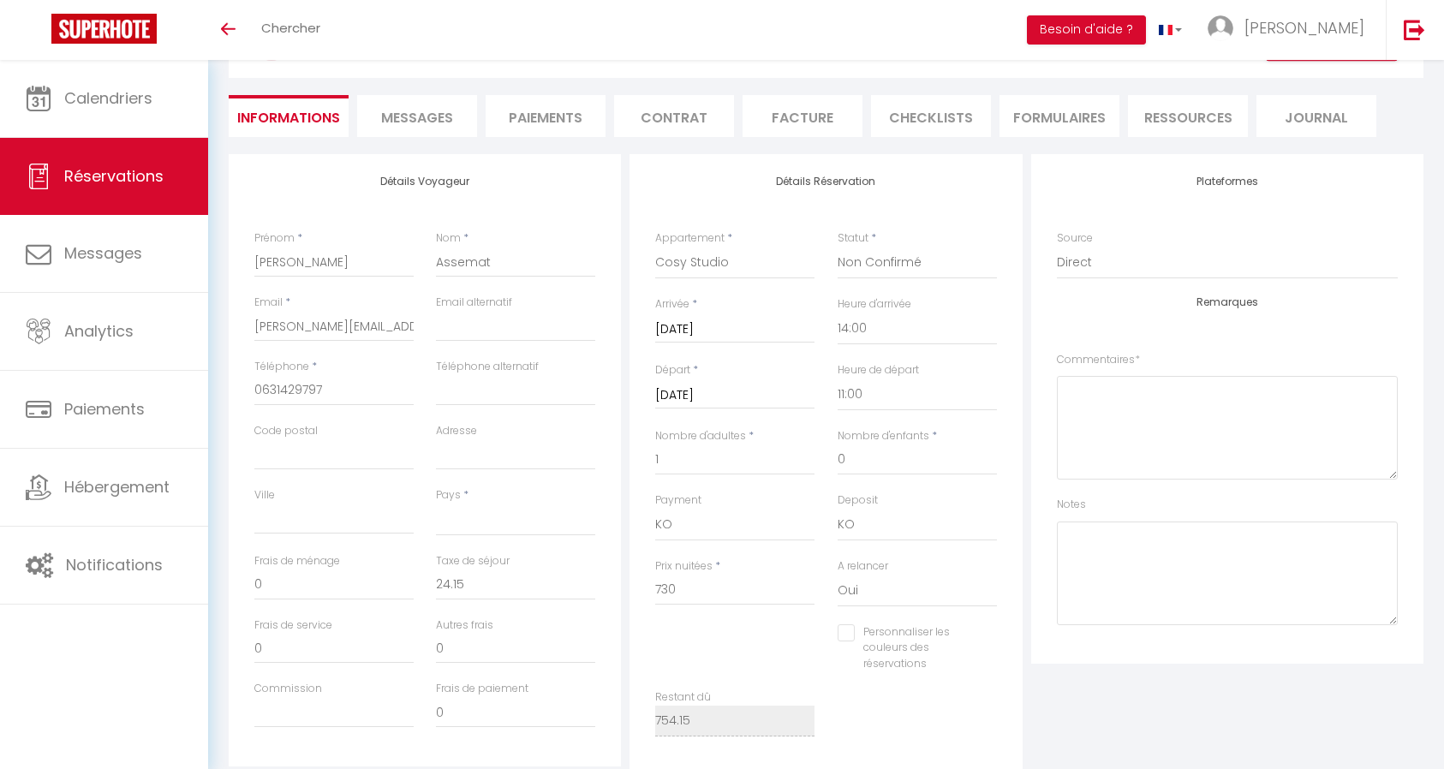
scroll to position [171, 0]
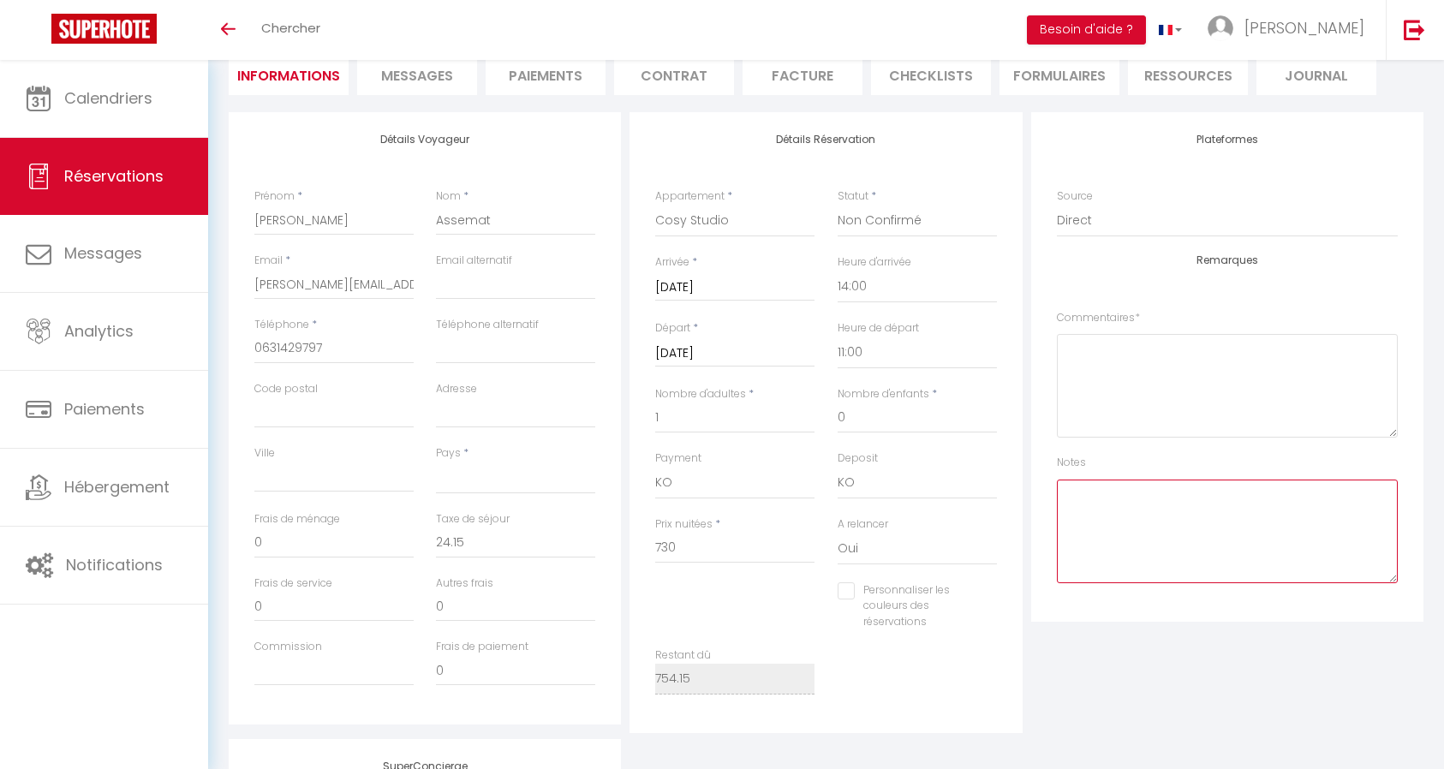
click at [1116, 498] on textarea at bounding box center [1227, 531] width 341 height 104
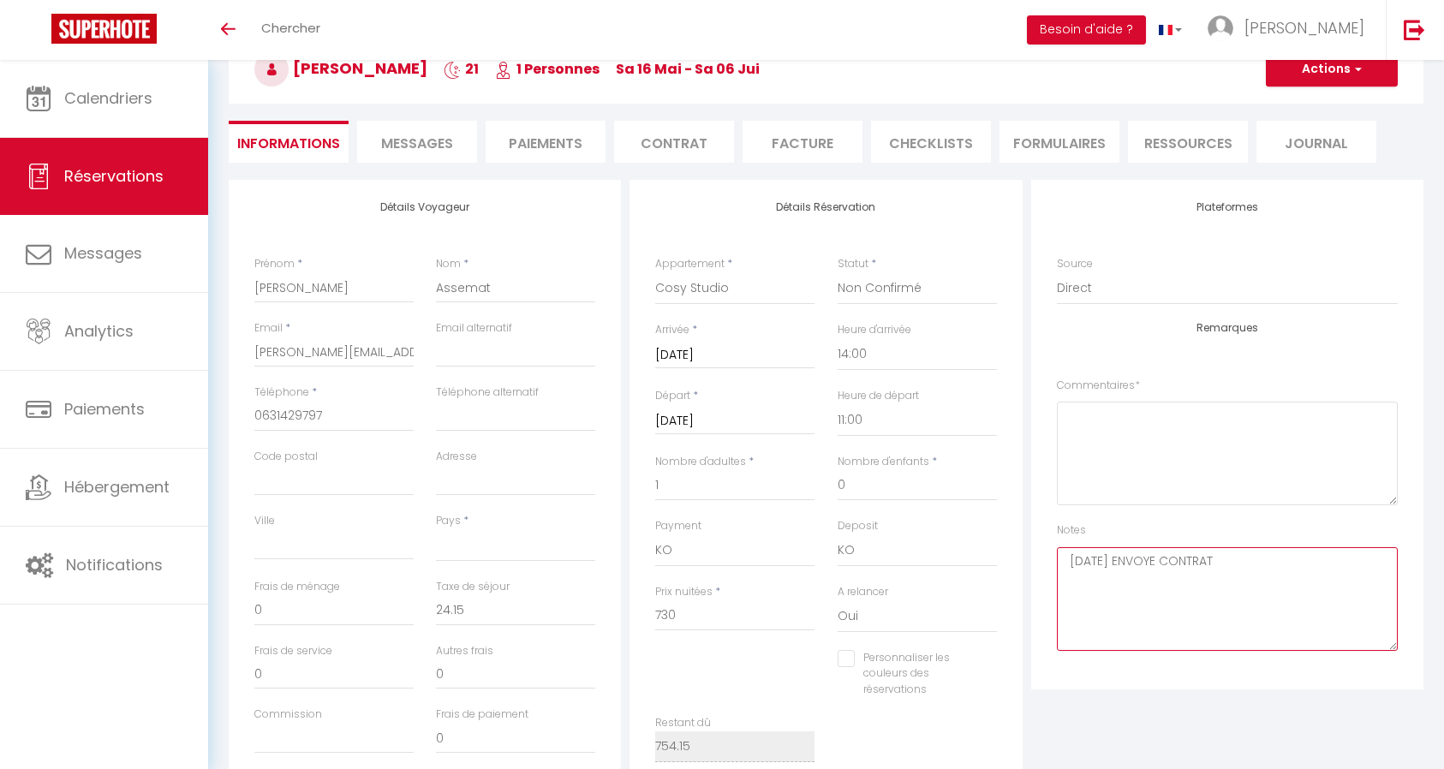
scroll to position [0, 0]
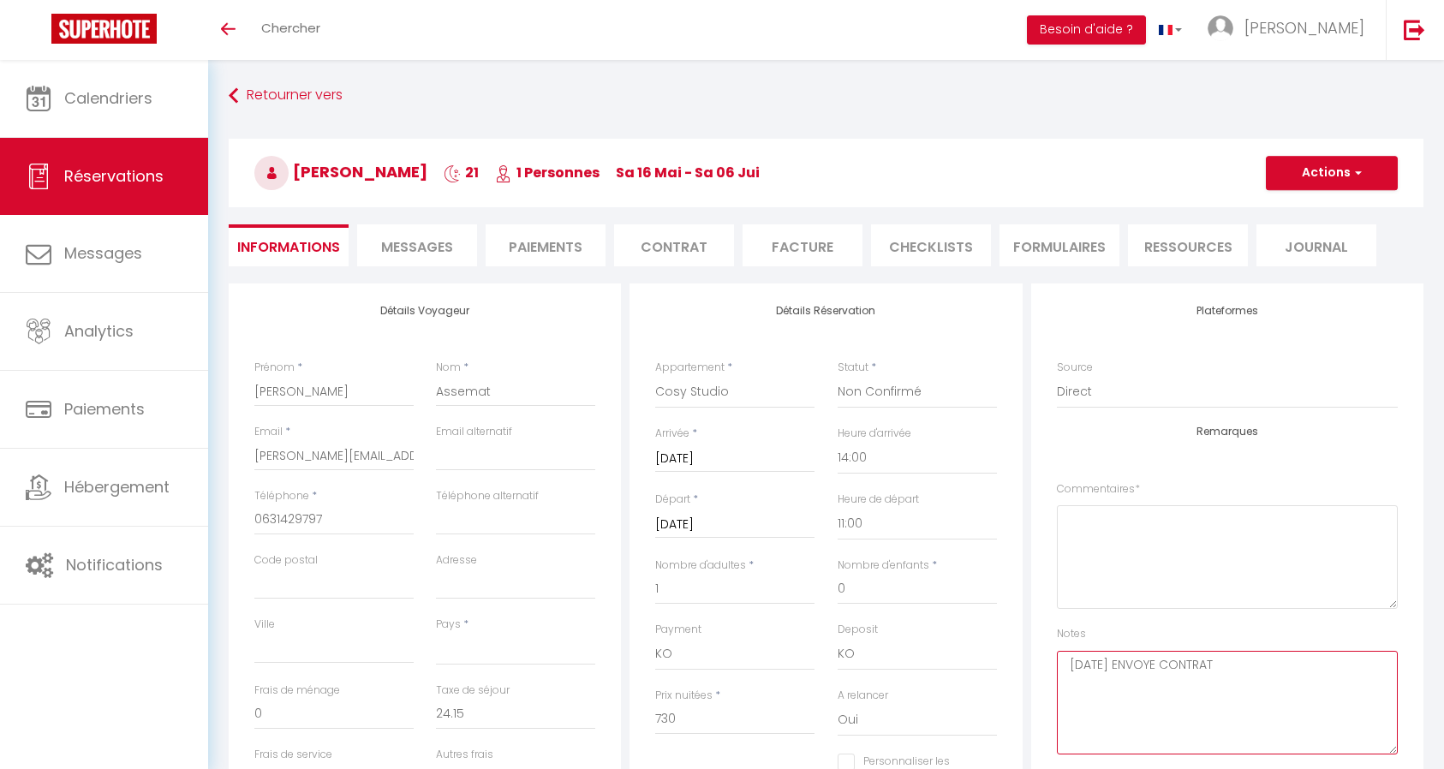
type textarea "[DATE] ENVOYE CONTRAT"
click at [1326, 174] on button "Actions" at bounding box center [1331, 173] width 132 height 34
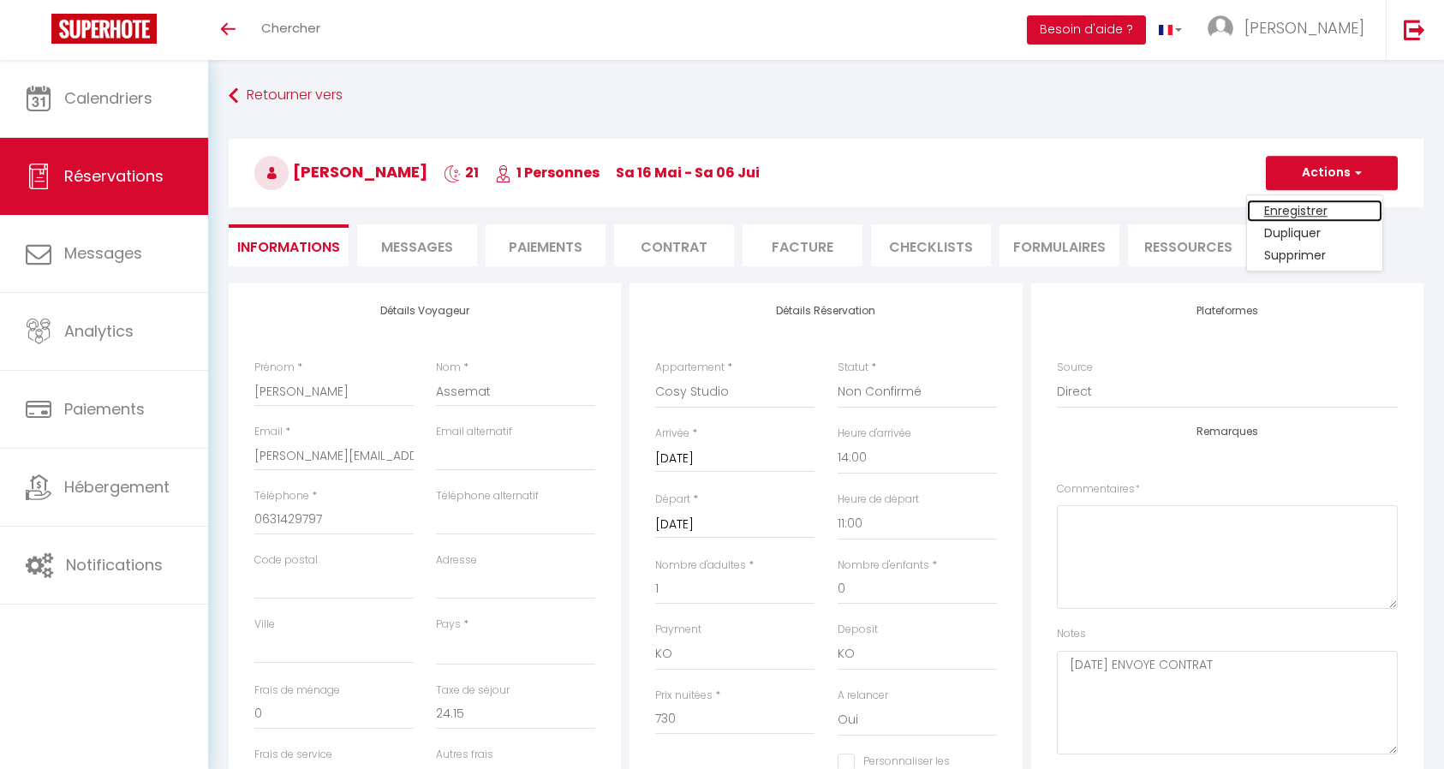
click at [1301, 212] on link "Enregistrer" at bounding box center [1314, 210] width 135 height 22
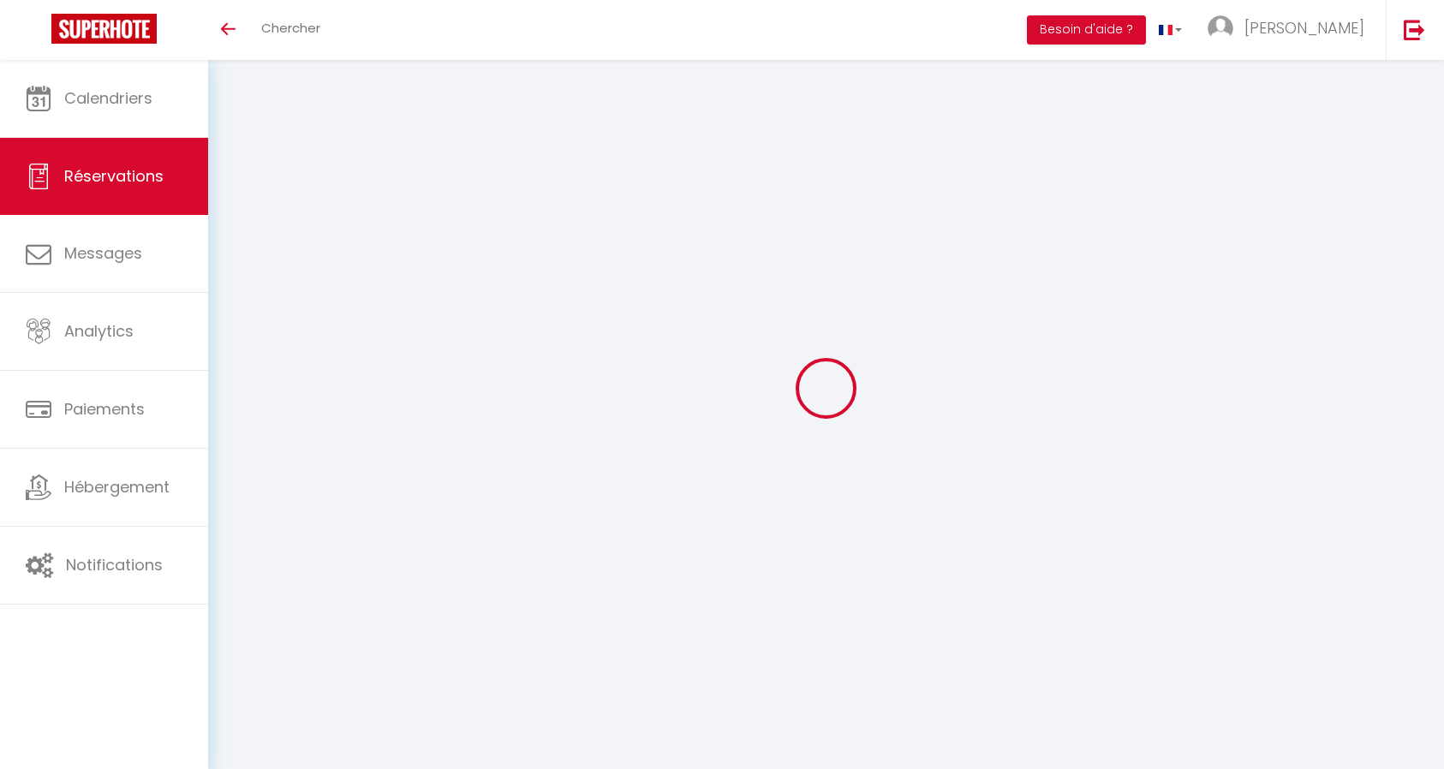
select select "not_cancelled"
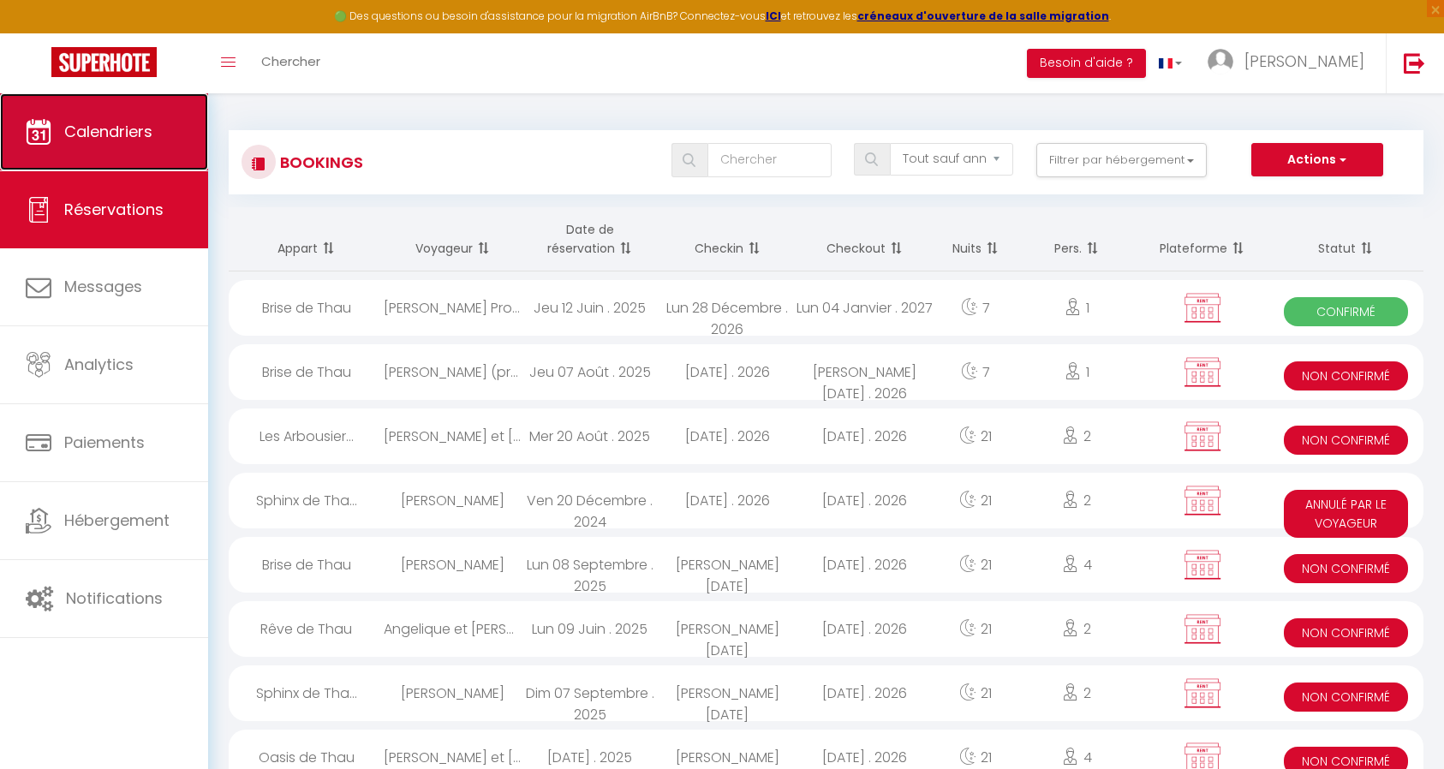
click at [98, 134] on span "Calendriers" at bounding box center [108, 131] width 88 height 21
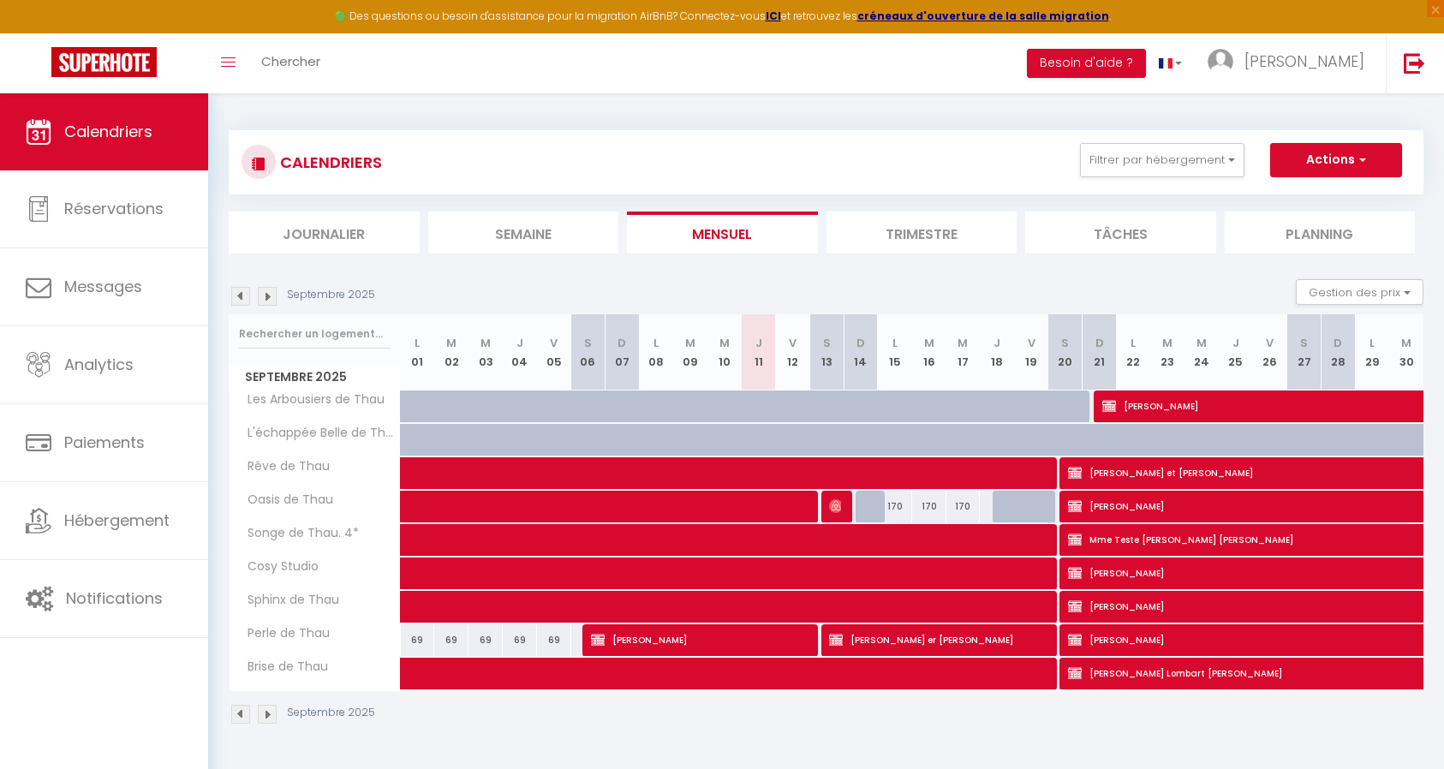
click at [271, 297] on img at bounding box center [267, 296] width 19 height 19
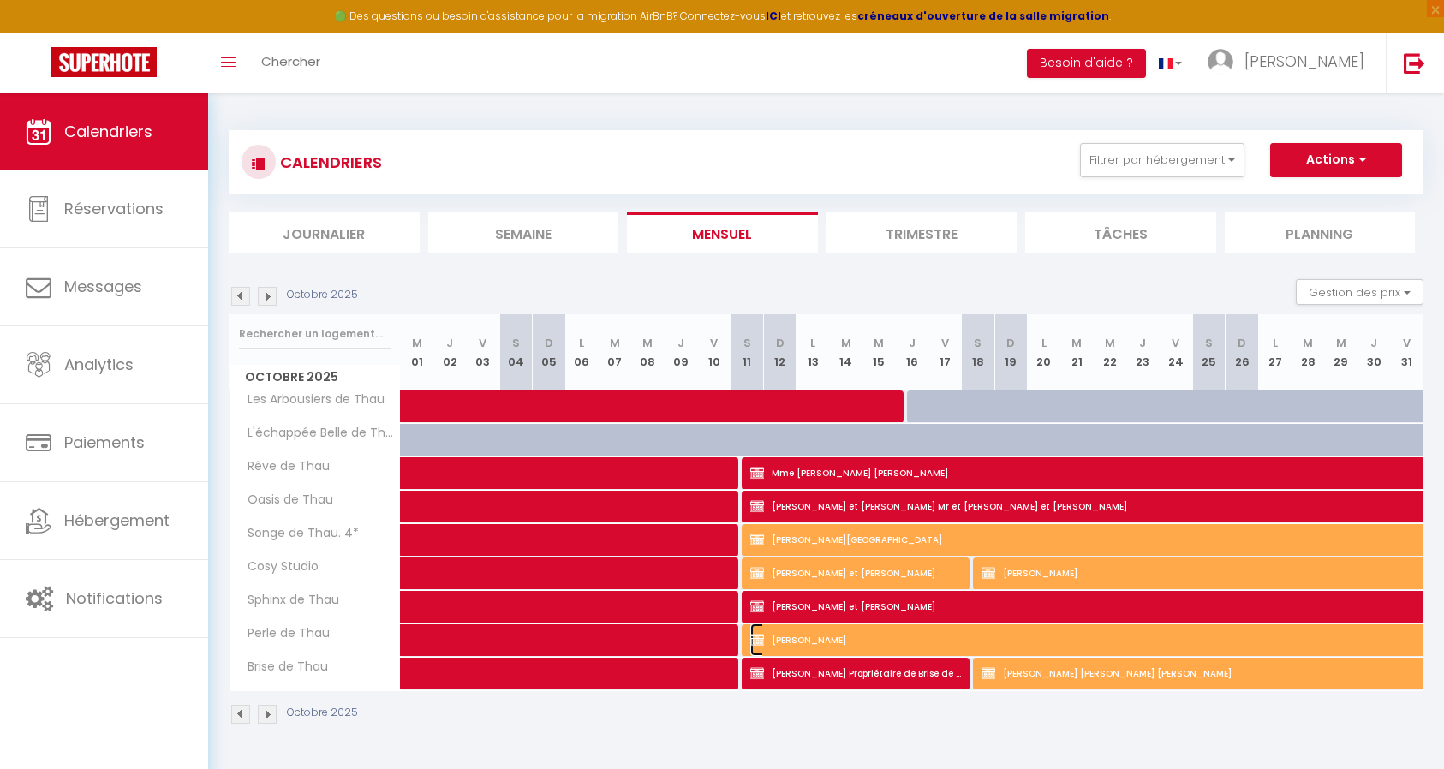
click at [856, 638] on span "[PERSON_NAME]" at bounding box center [1163, 639] width 827 height 33
select select "KO"
select select "0"
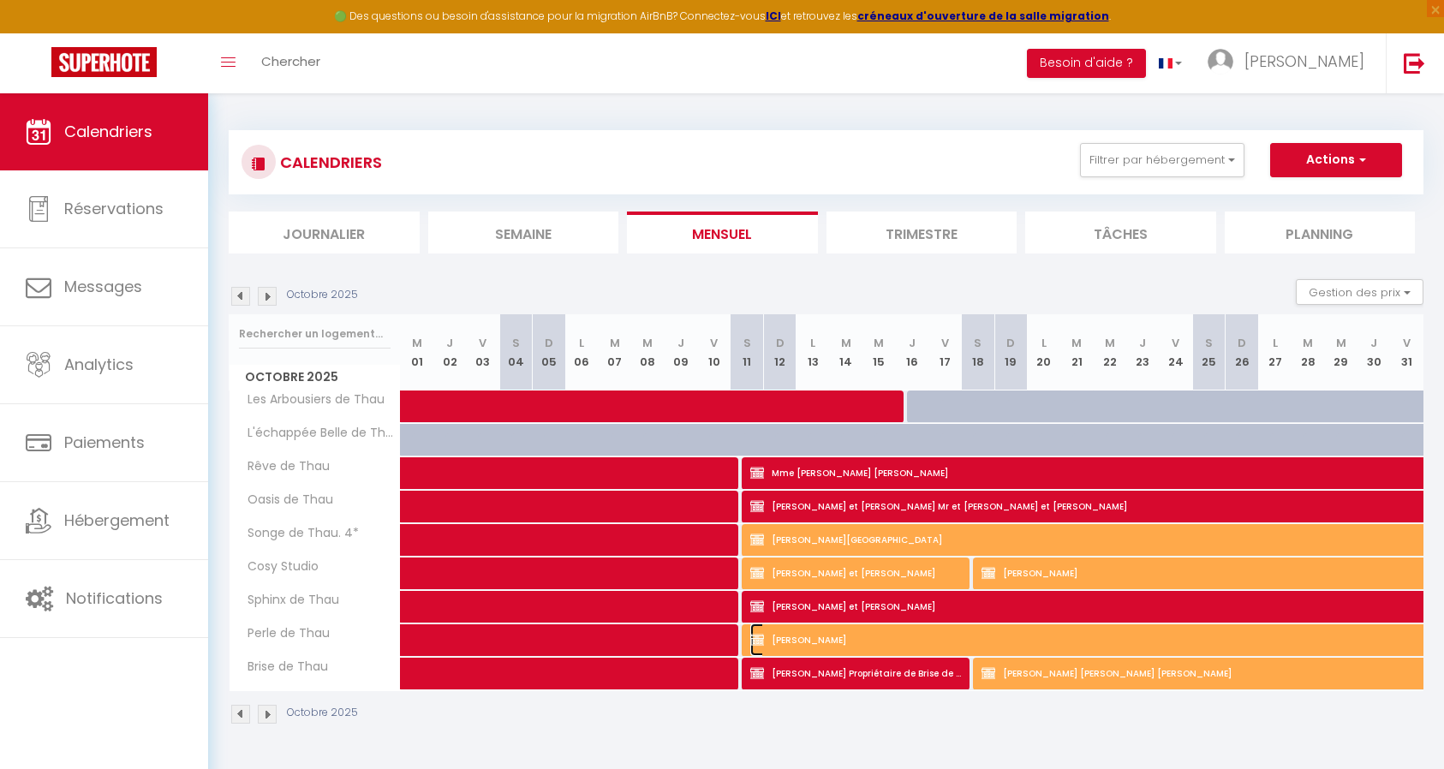
select select "1"
select select
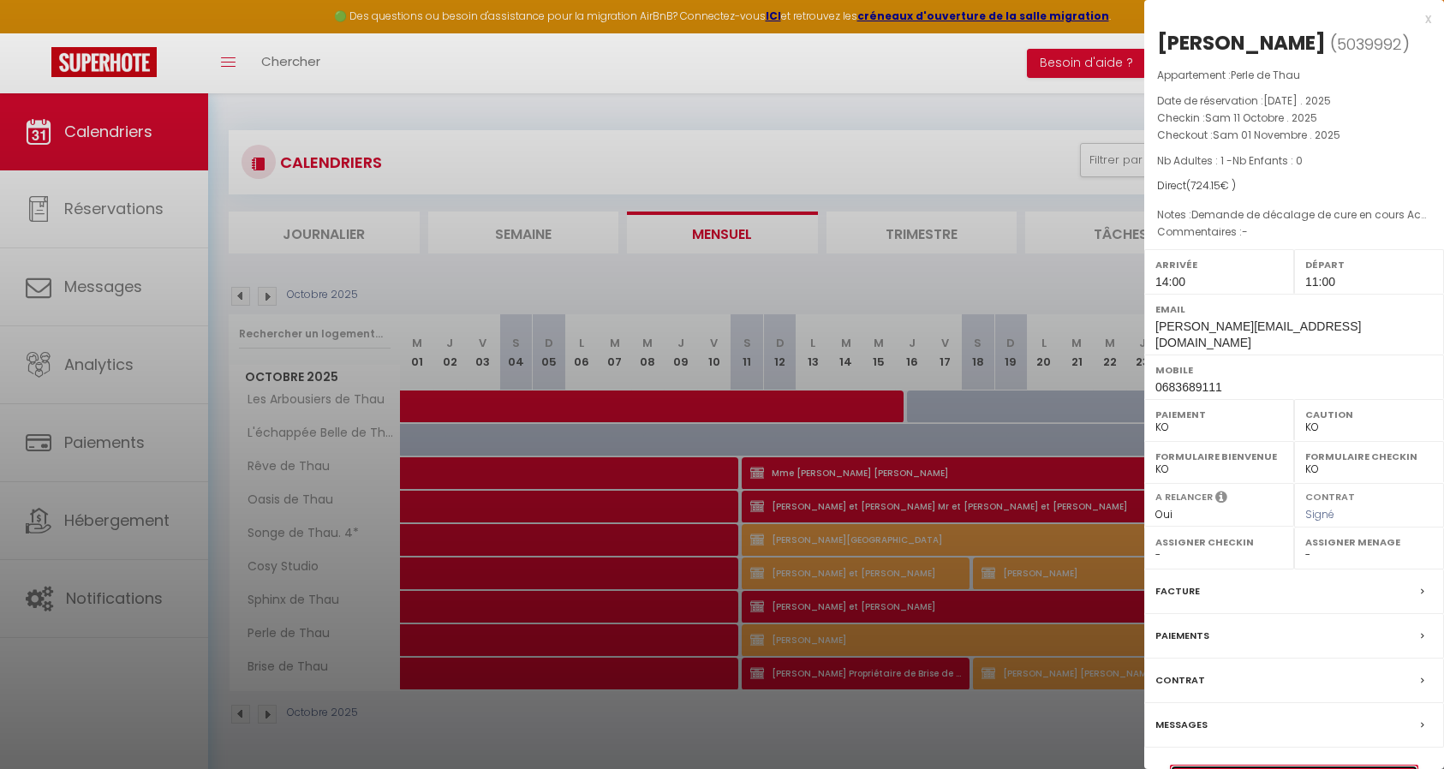
click at [1357, 765] on link "Détails de la réservation" at bounding box center [1293, 776] width 247 height 22
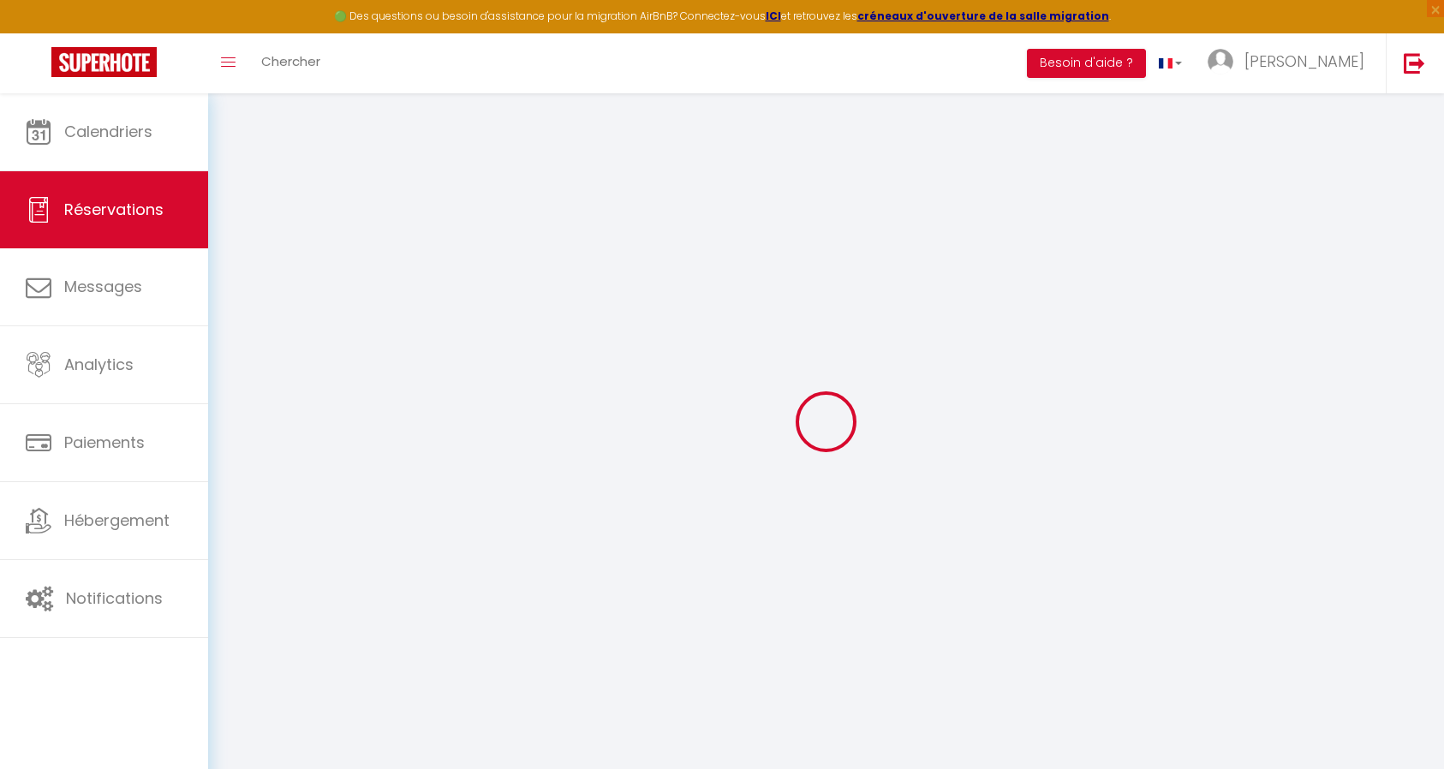
type input "[PERSON_NAME]"
type input "Gicquel"
type input "[PERSON_NAME][EMAIL_ADDRESS][DOMAIN_NAME]"
type input "0683689111"
select select "FR"
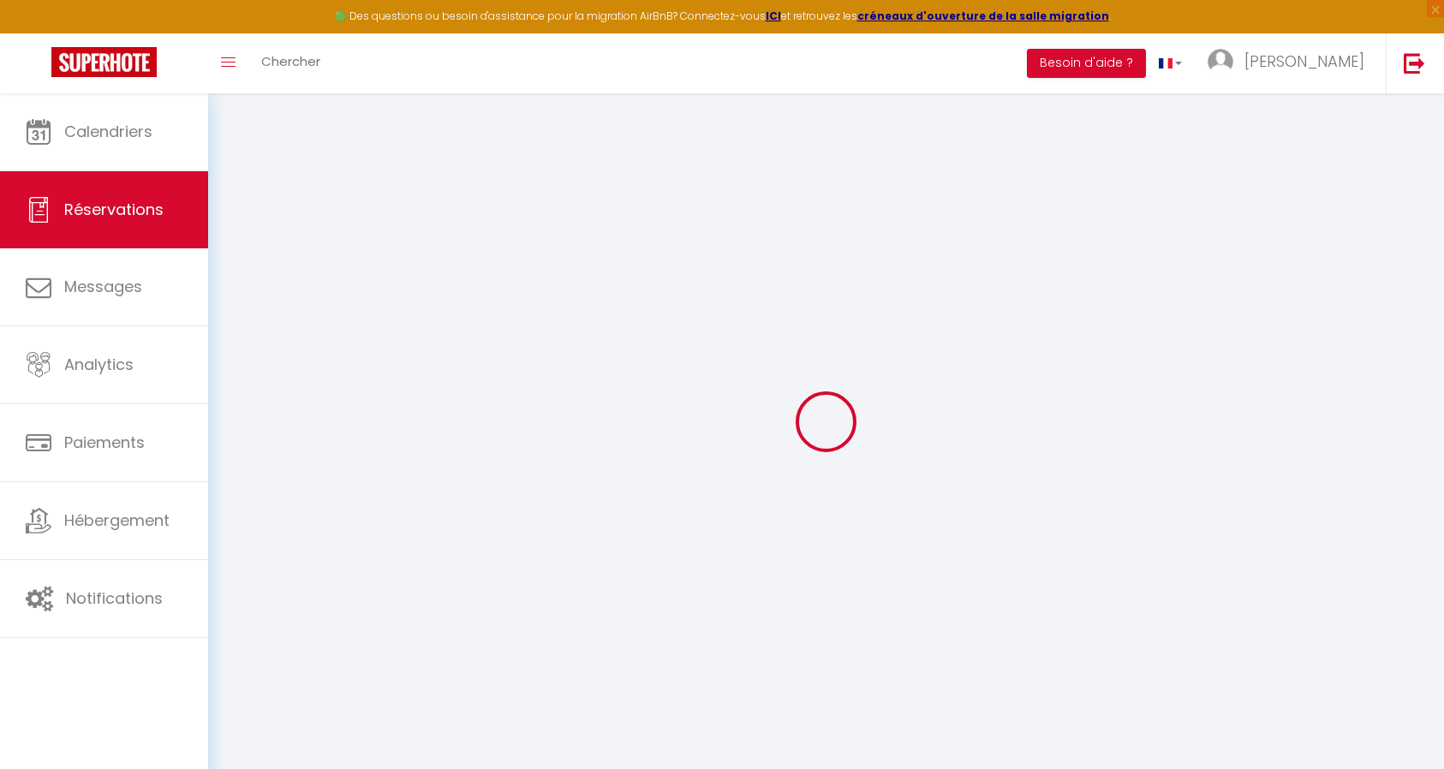
select select "7648"
select select "2"
type input "[DATE]"
select select
type input "[DATE]"
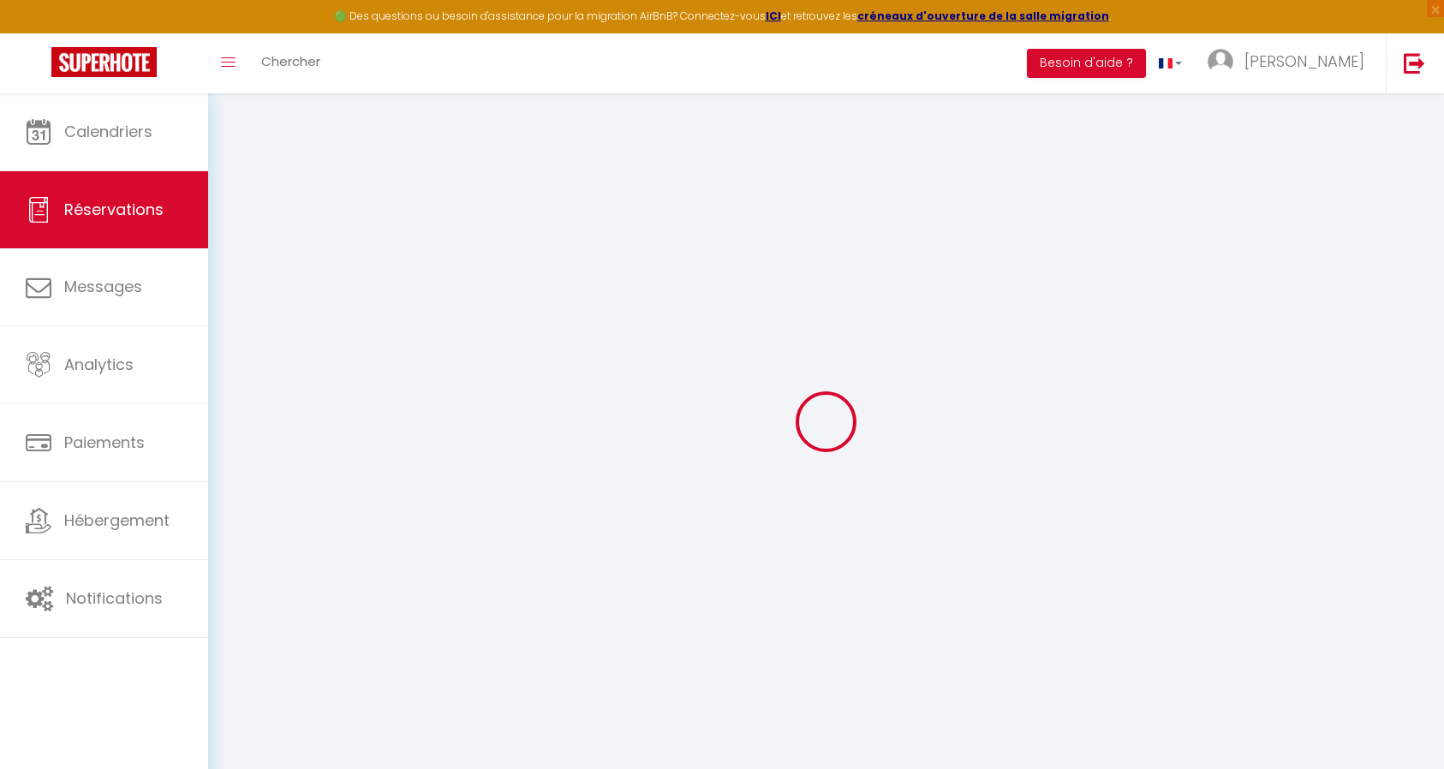
select select
type input "1"
select select "10"
select select
type input "700"
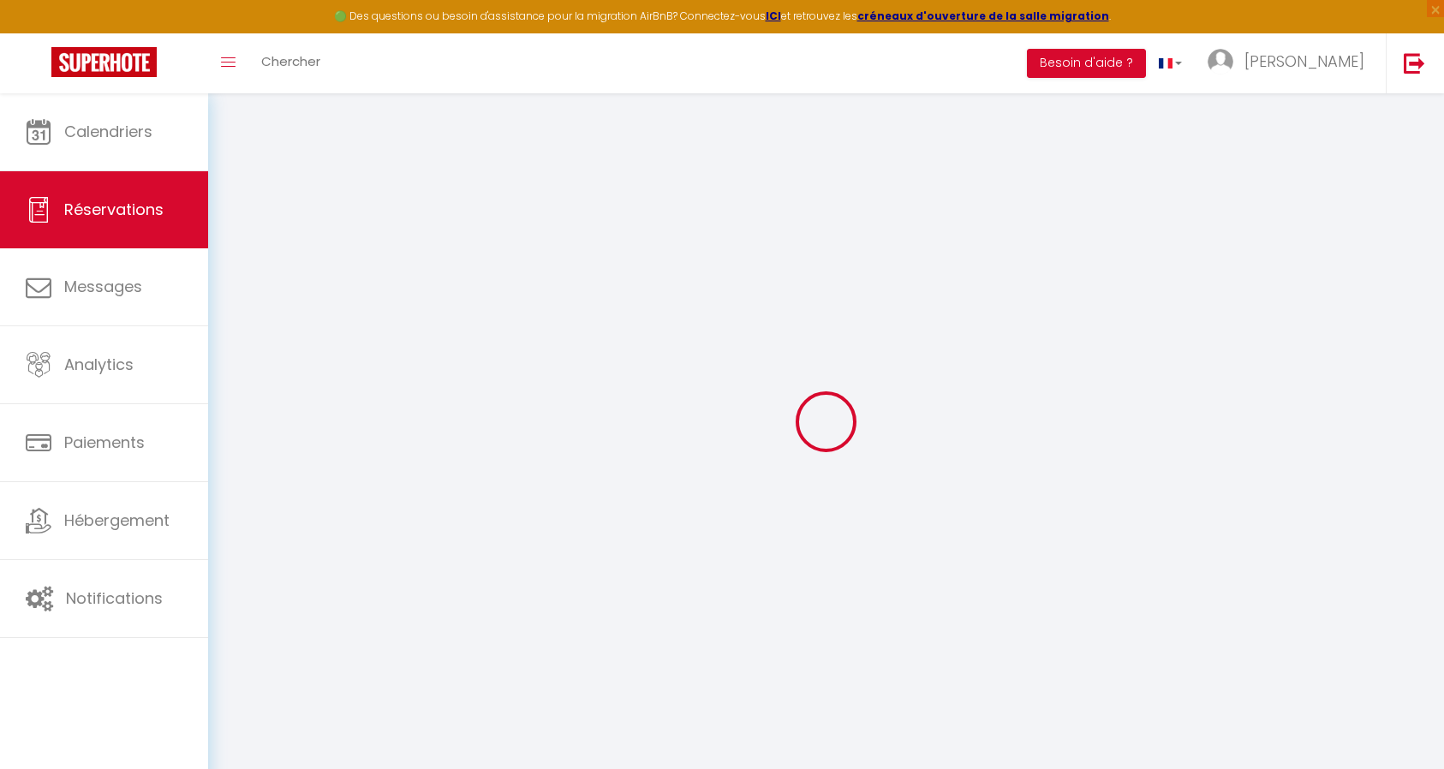
checkbox input "true"
type input "724.15"
type input "0"
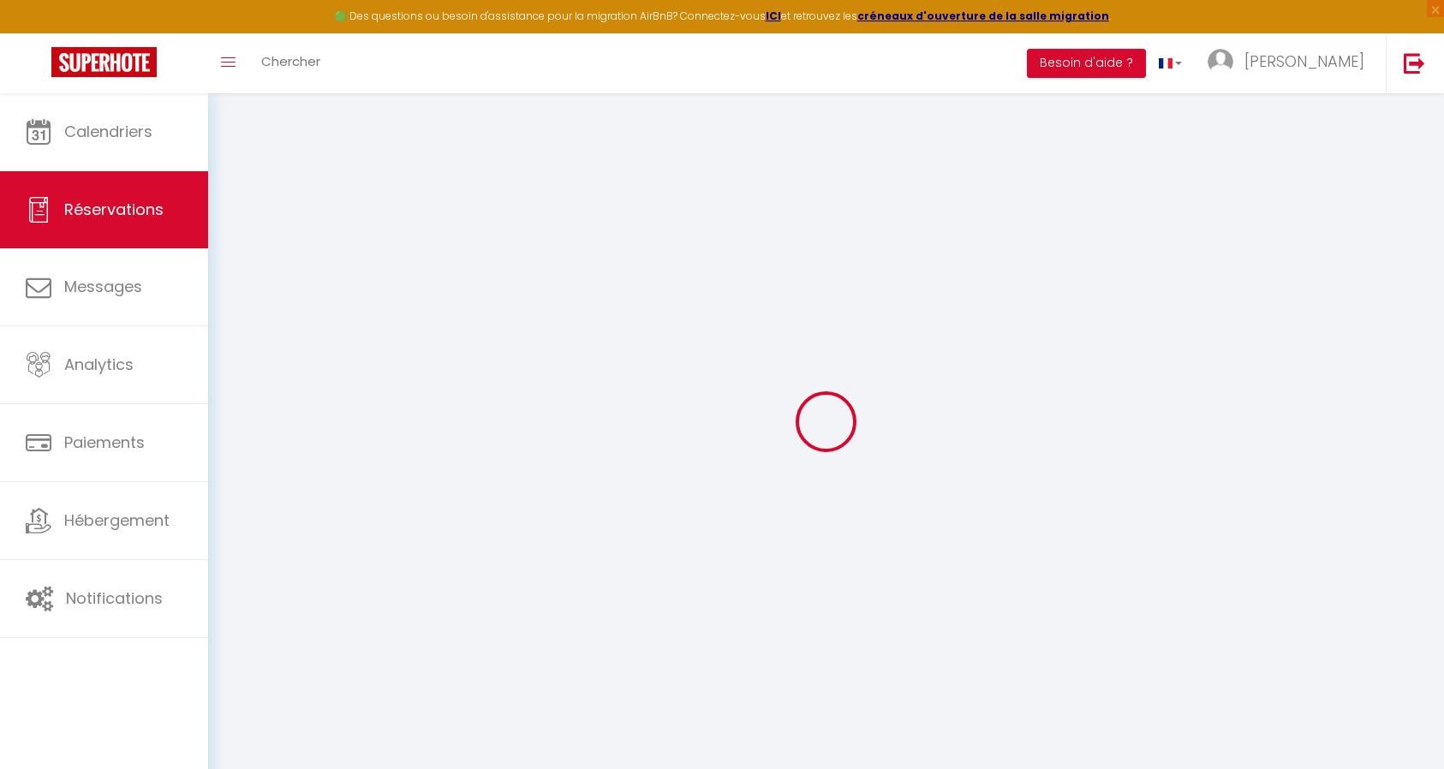
select select
select select "14"
checkbox input "true"
select select
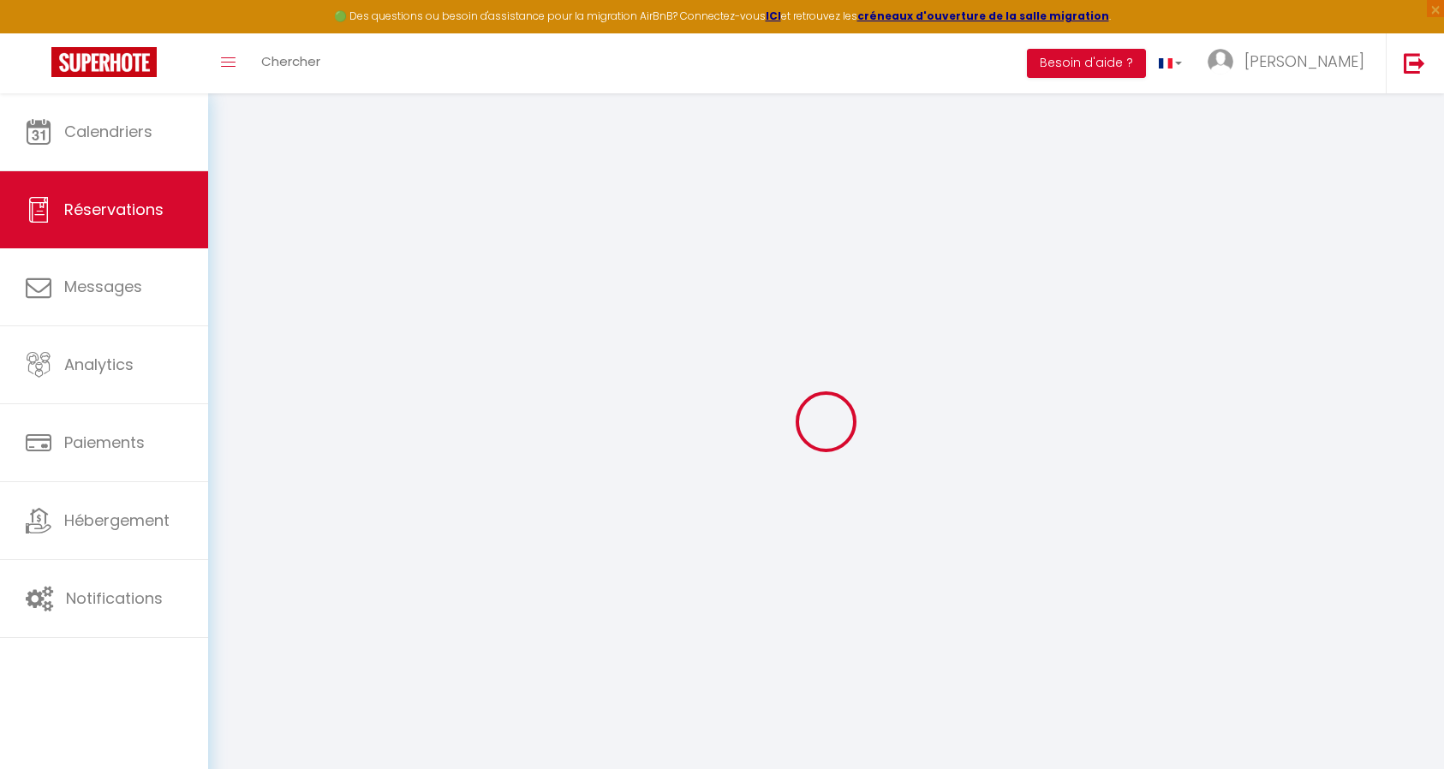
select select
checkbox input "true"
select select
checkbox input "true"
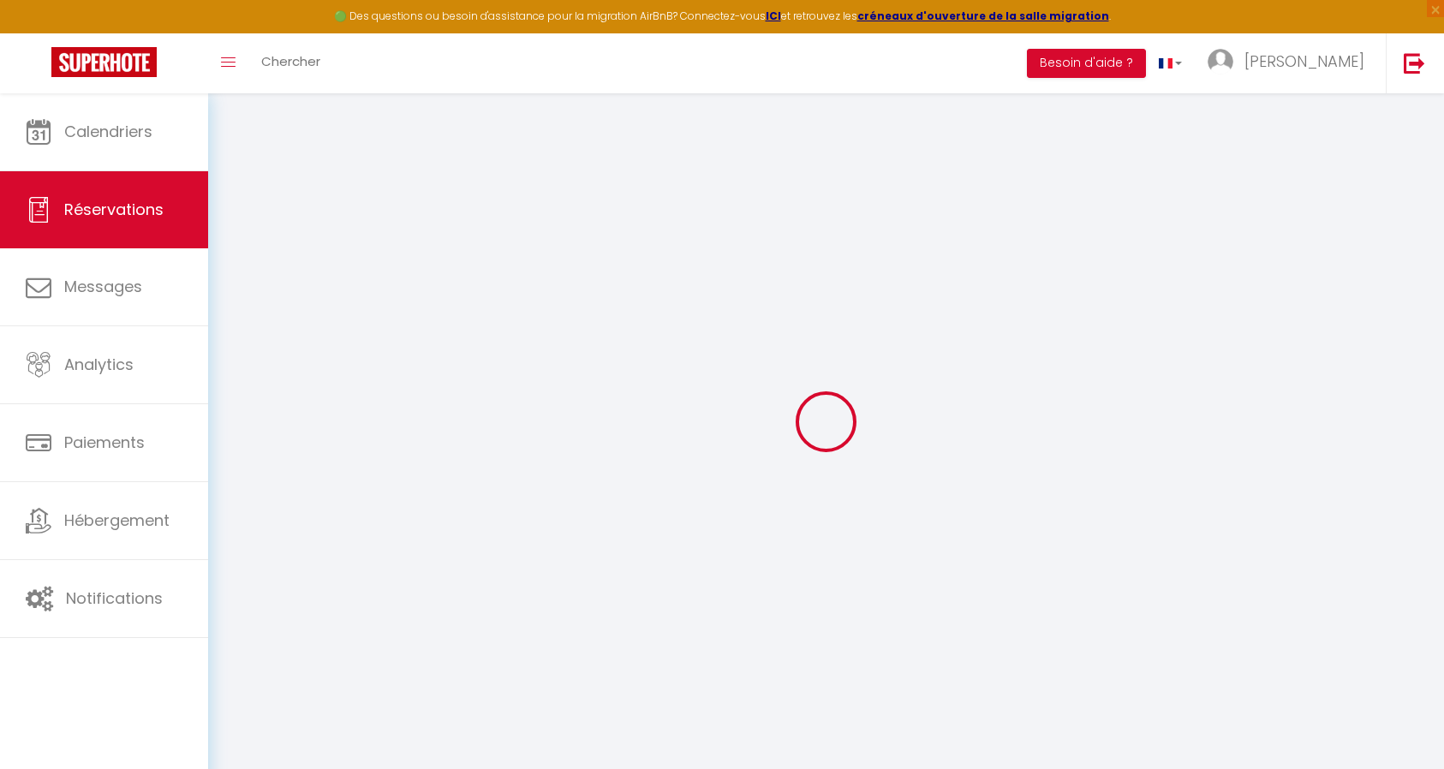
type textarea "Demande de décalage de cure en cours Acompte de 210€ par virement reçu le 17.02…"
type input "24.15"
select select
checkbox input "true"
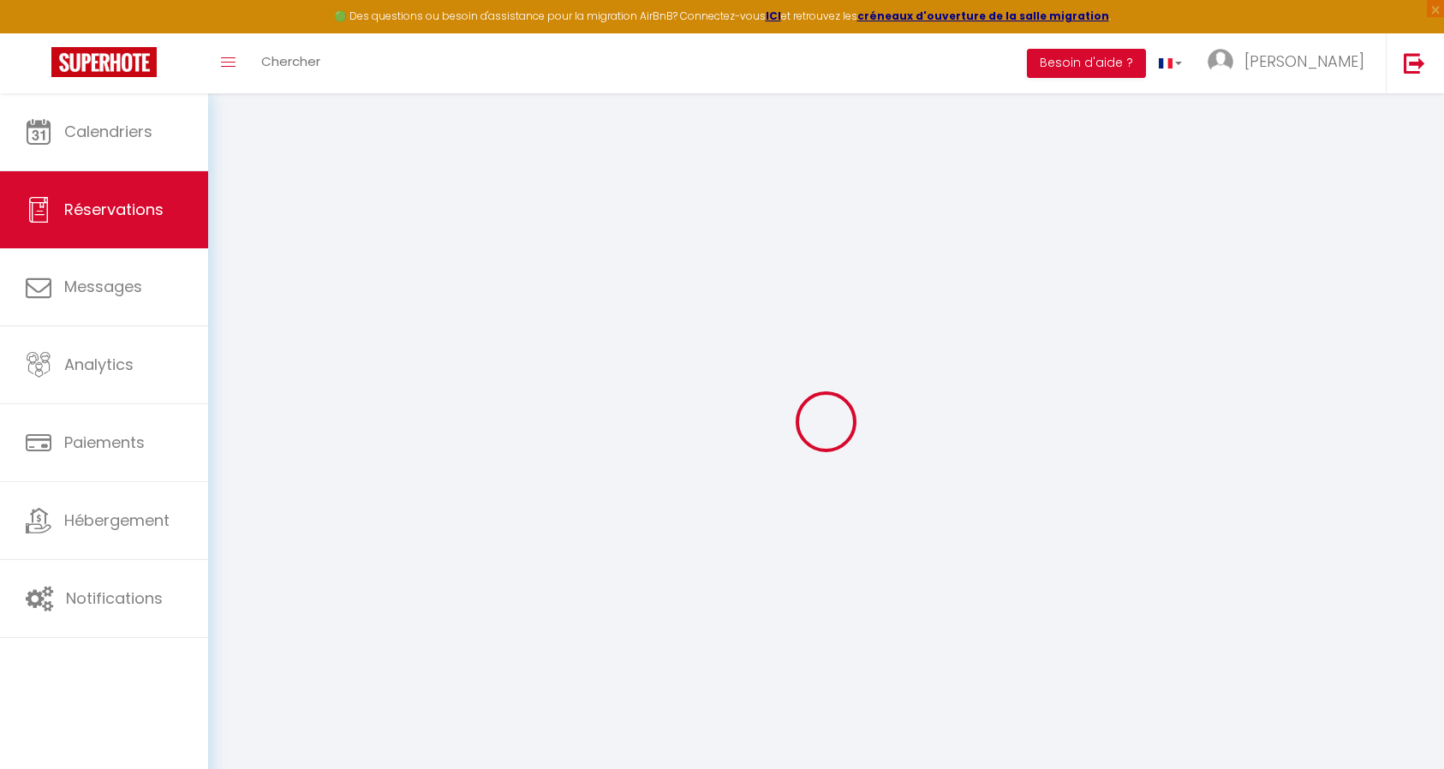
select select "14:00"
select select "11:00"
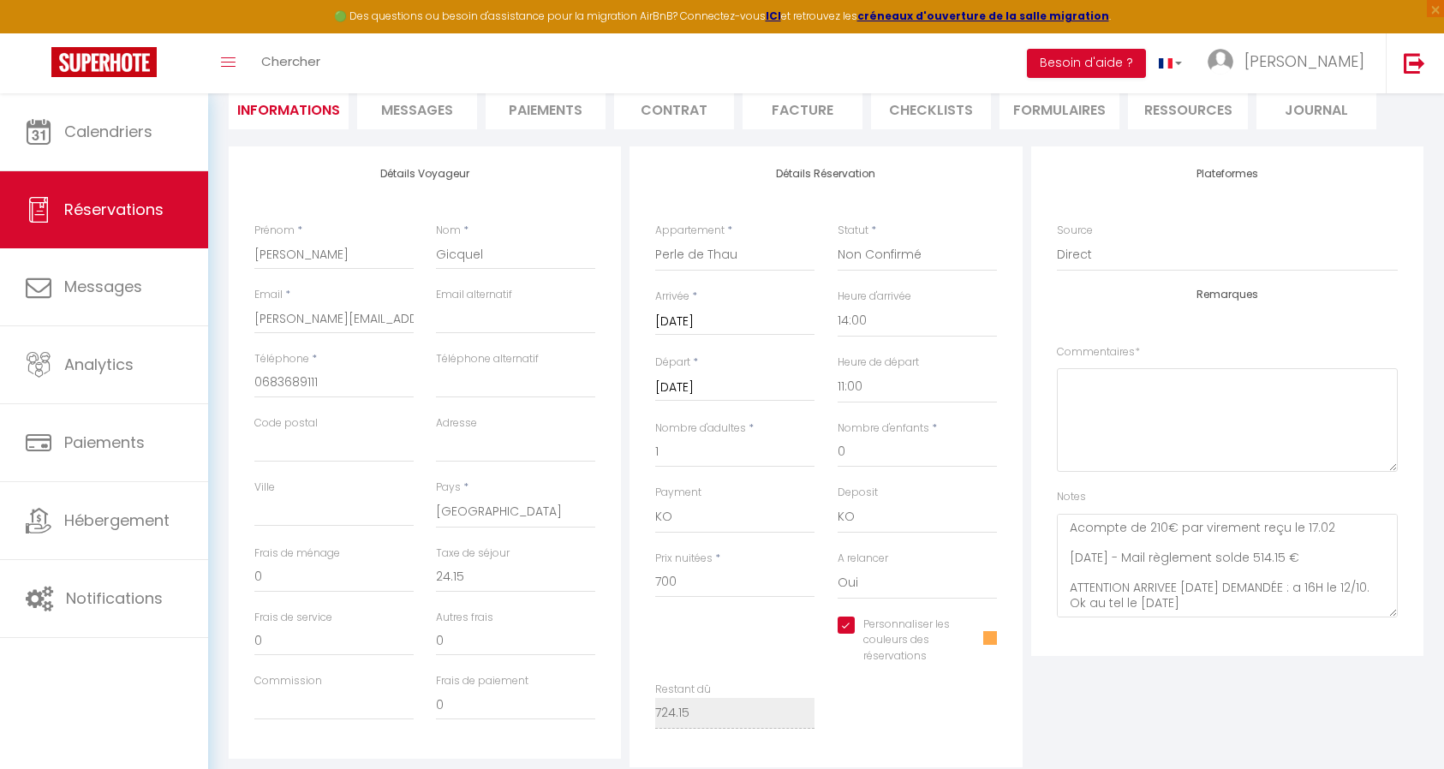
scroll to position [171, 0]
click at [411, 111] on span "Messages" at bounding box center [417, 109] width 72 height 20
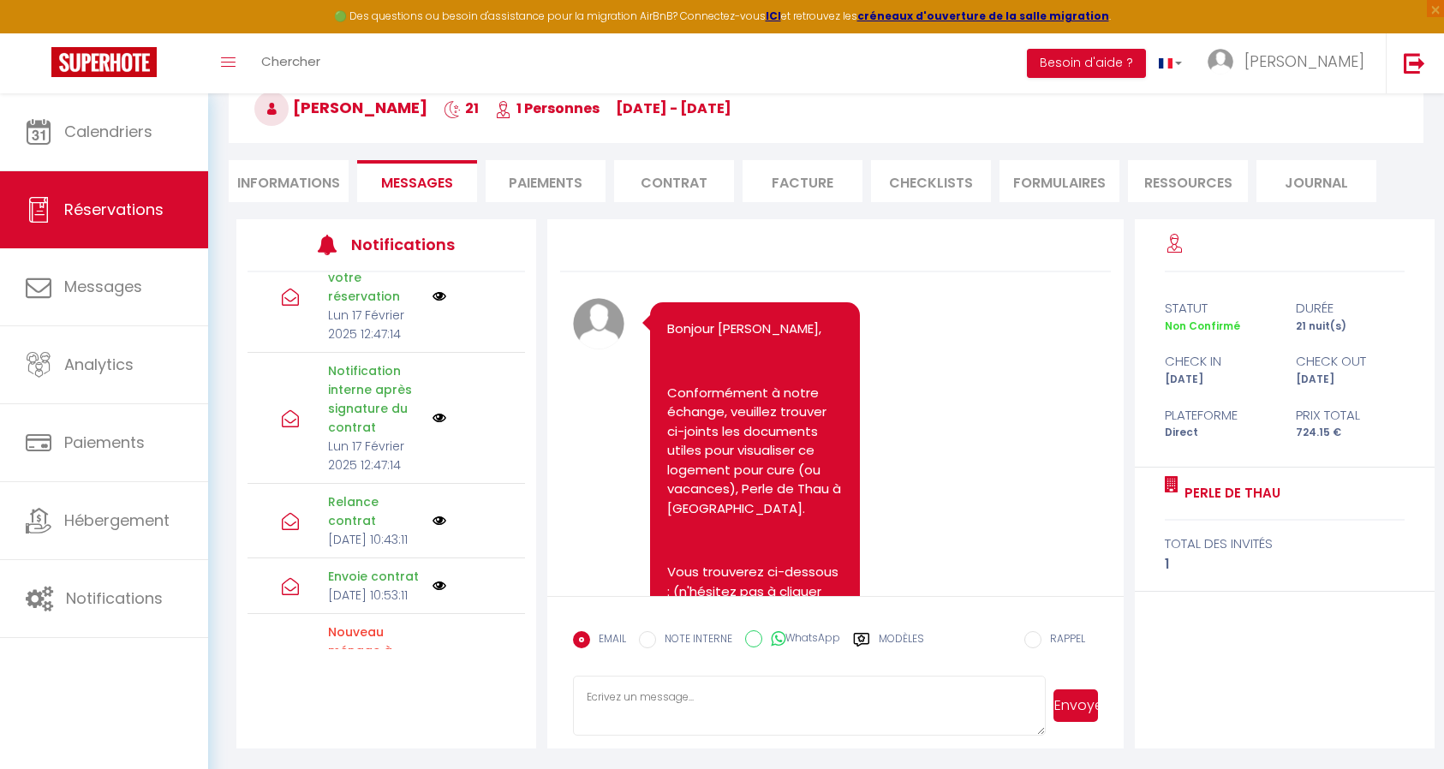
scroll to position [309, 0]
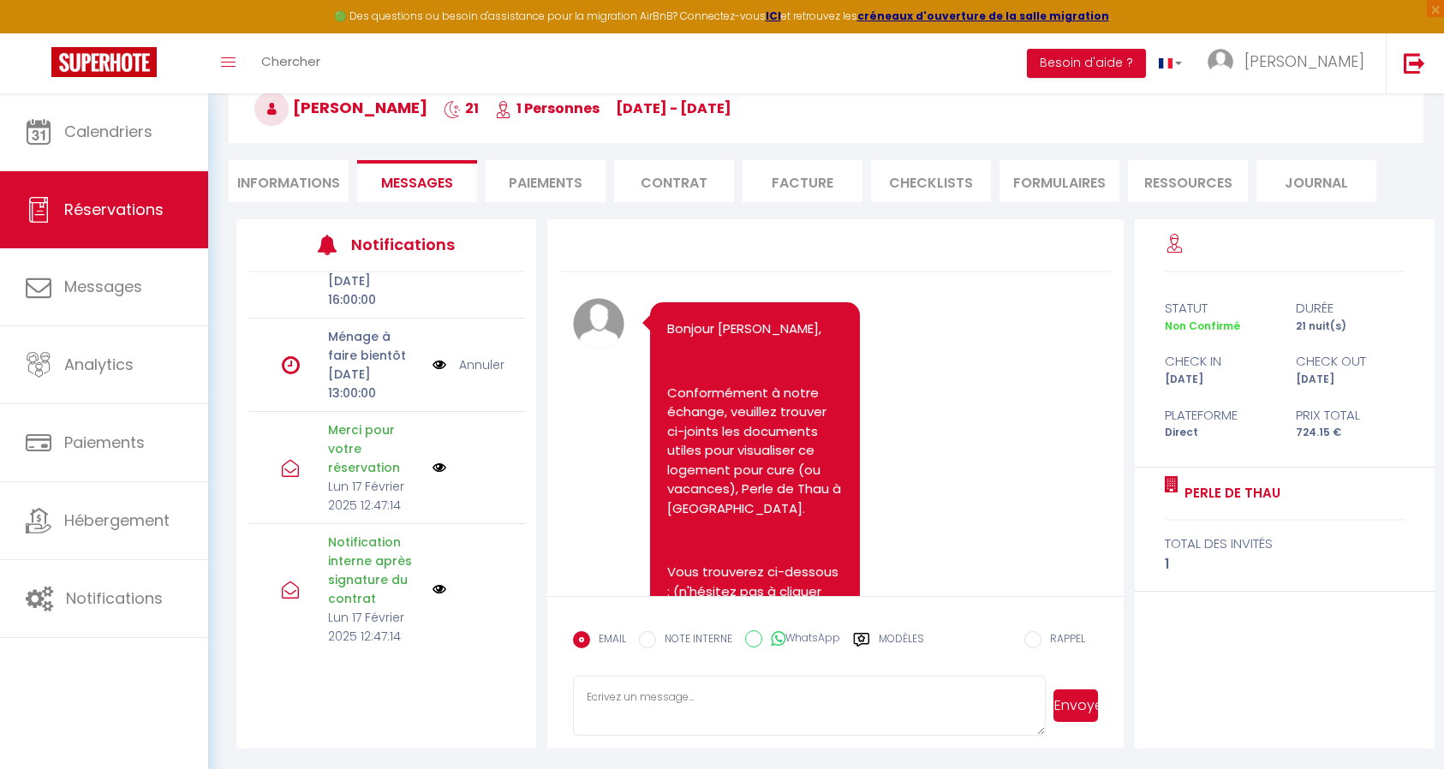
click at [318, 186] on li "Informations" at bounding box center [289, 181] width 120 height 42
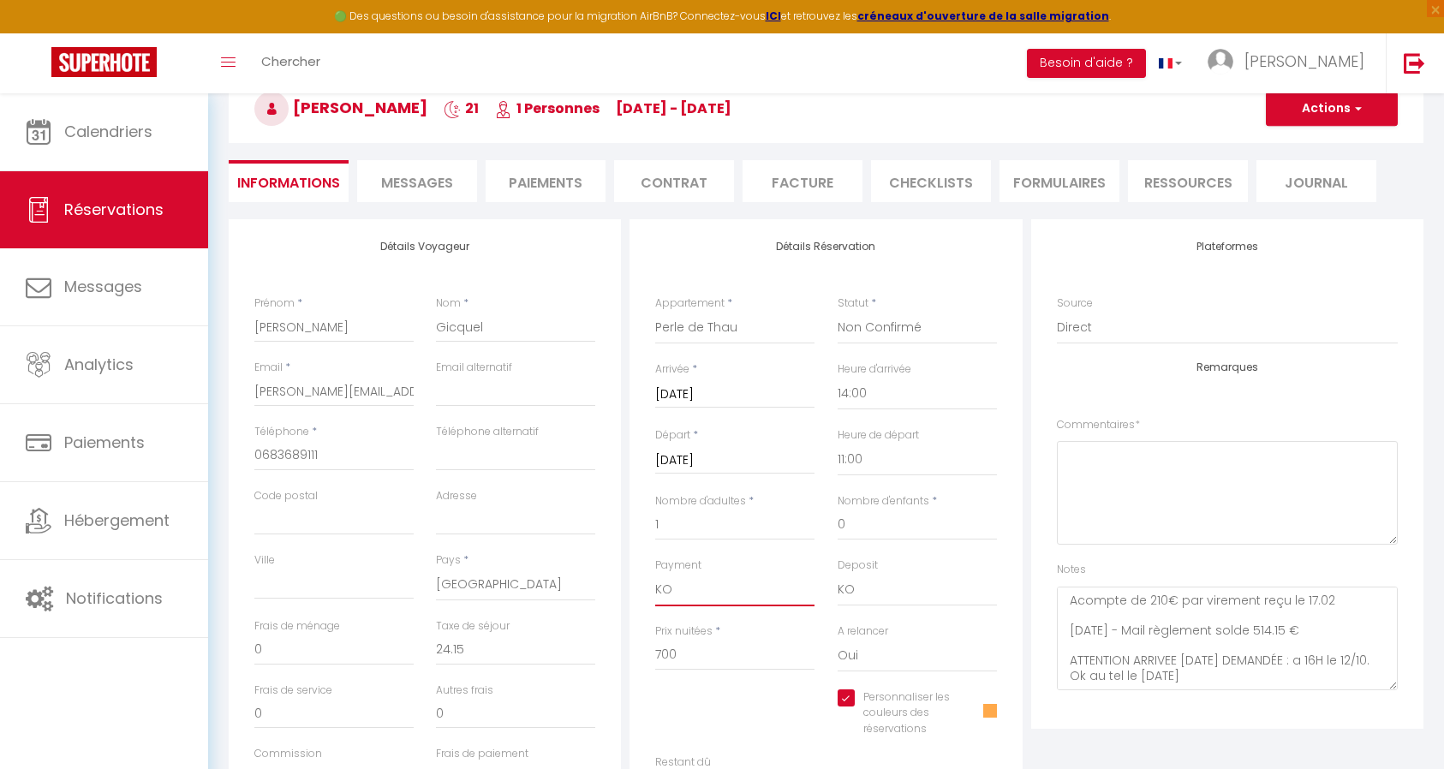
click at [737, 592] on select "OK KO" at bounding box center [734, 590] width 159 height 33
select select "12"
click at [655, 574] on select "OK KO" at bounding box center [734, 590] width 159 height 33
checkbox input "true"
click at [914, 326] on select "Confirmé Non Confirmé [PERSON_NAME] par le voyageur No Show Request" at bounding box center [916, 328] width 159 height 33
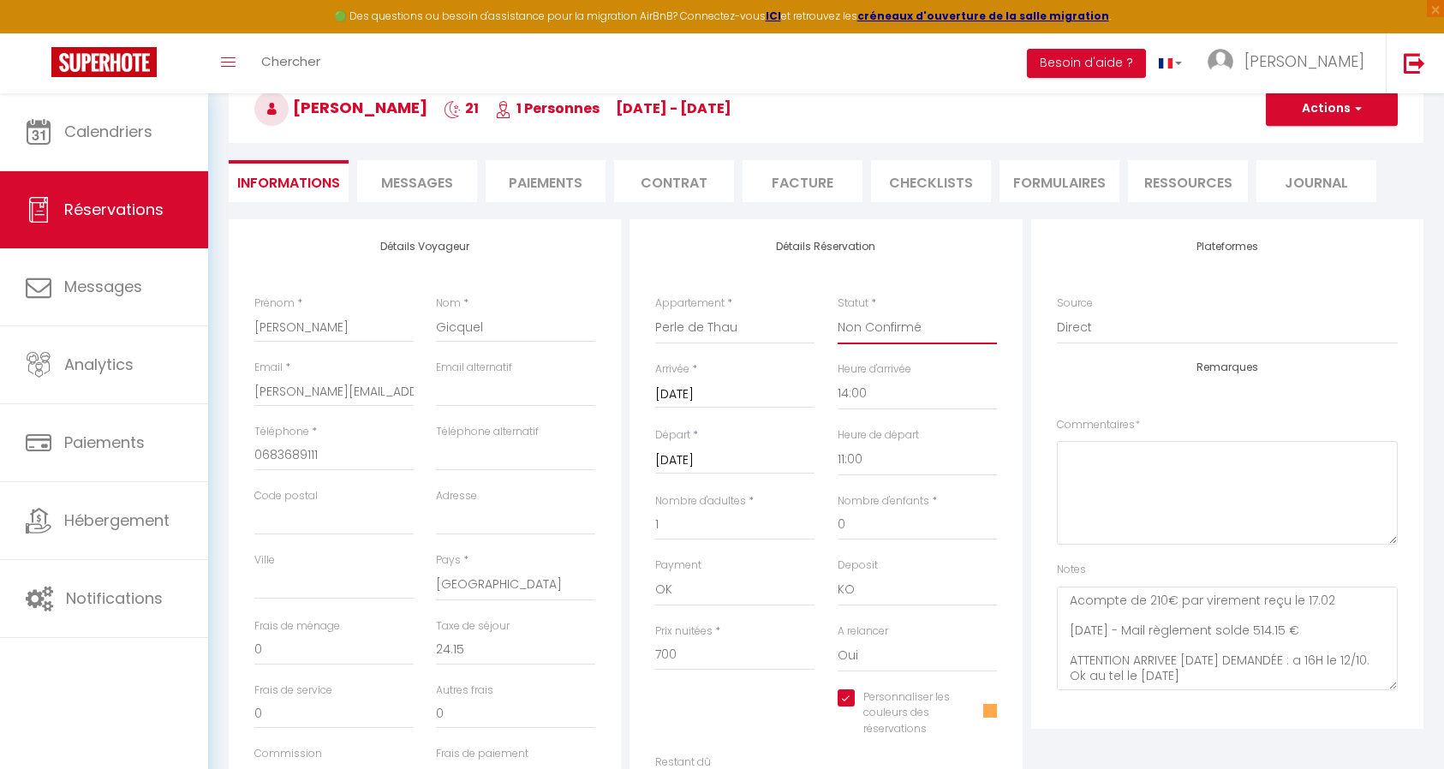
select select "1"
click at [837, 312] on select "Confirmé Non Confirmé [PERSON_NAME] par le voyageur No Show Request" at bounding box center [916, 328] width 159 height 33
click at [1291, 672] on textarea "Demande de décalage de cure en cours Acompte de 210€ par virement reçu le 17.02…" at bounding box center [1227, 638] width 341 height 104
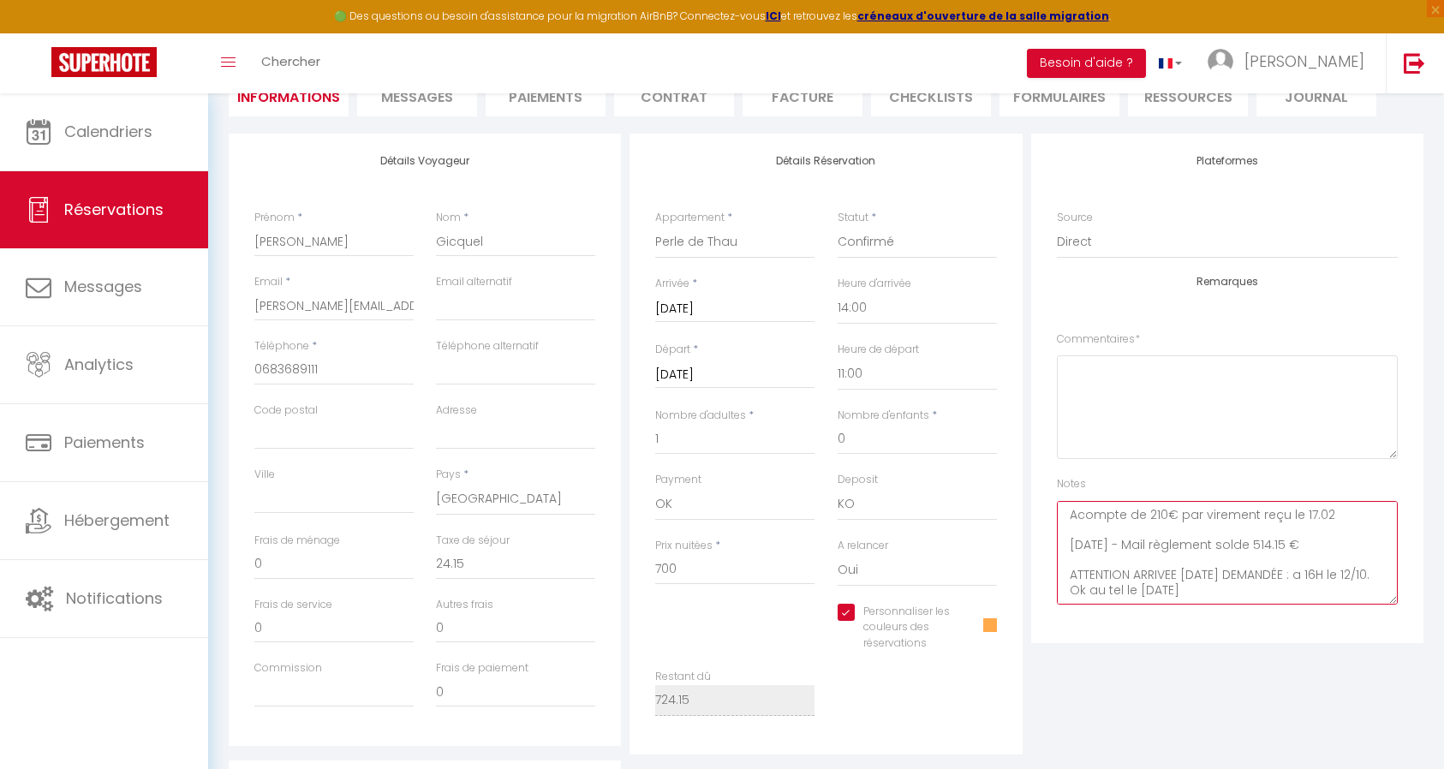
checkbox input "true"
type textarea "Demande de décalage de cure en cours Acompte de 210€ par virement reçu le 17.02…"
checkbox input "true"
click at [1282, 586] on textarea "Demande de décalage de cure en cours Acompte de 210€ par virement reçu le 17.02…" at bounding box center [1227, 553] width 341 height 104
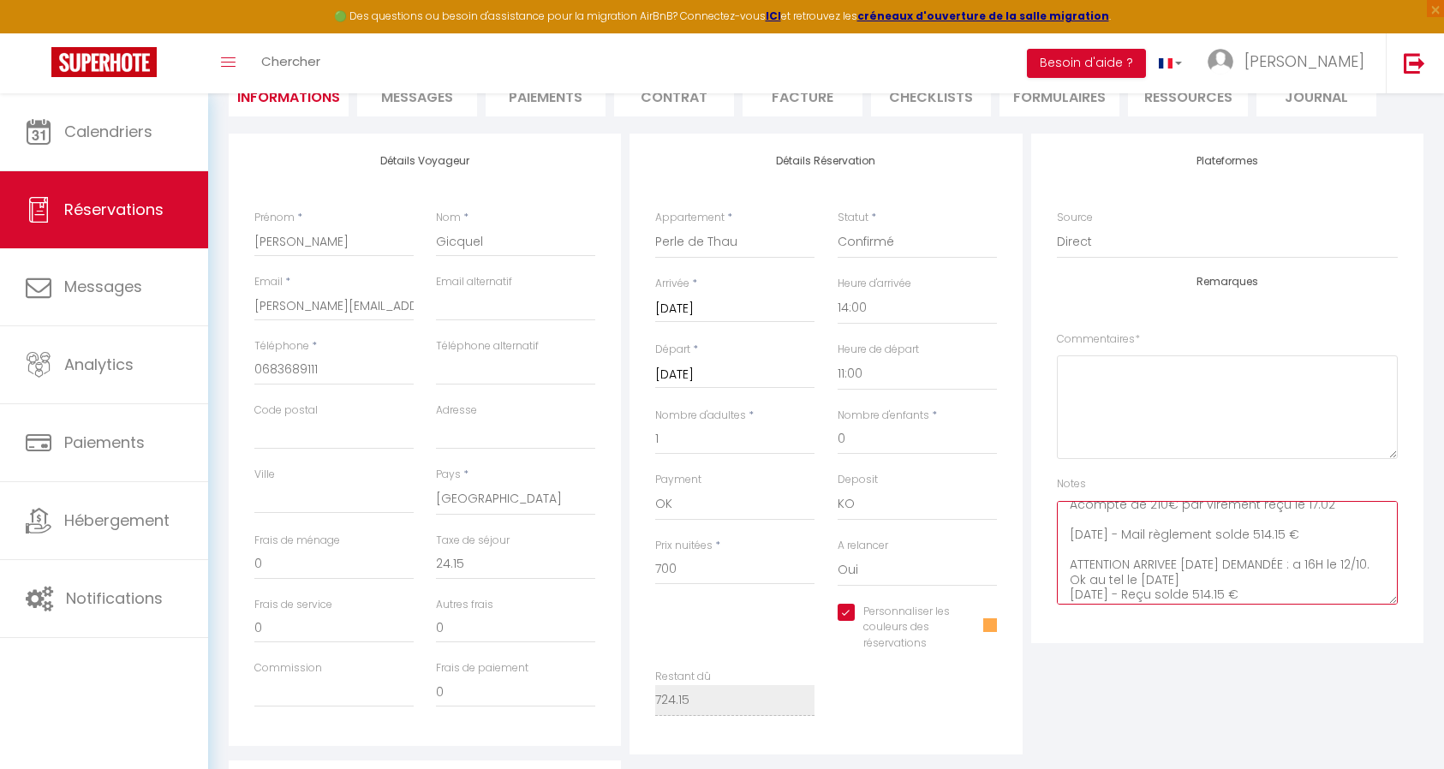
click at [1318, 520] on textarea "Demande de décalage de cure en cours Acompte de 210€ par virement reçu le 17.02…" at bounding box center [1227, 553] width 341 height 104
click at [1311, 545] on textarea "Demande de décalage de cure en cours Acompte de 210€ par virement reçu le 17.02…" at bounding box center [1227, 553] width 341 height 104
click at [1310, 570] on textarea "Demande de décalage de cure en cours Acompte de 210€ par virement reçu le 17.02…" at bounding box center [1227, 553] width 341 height 104
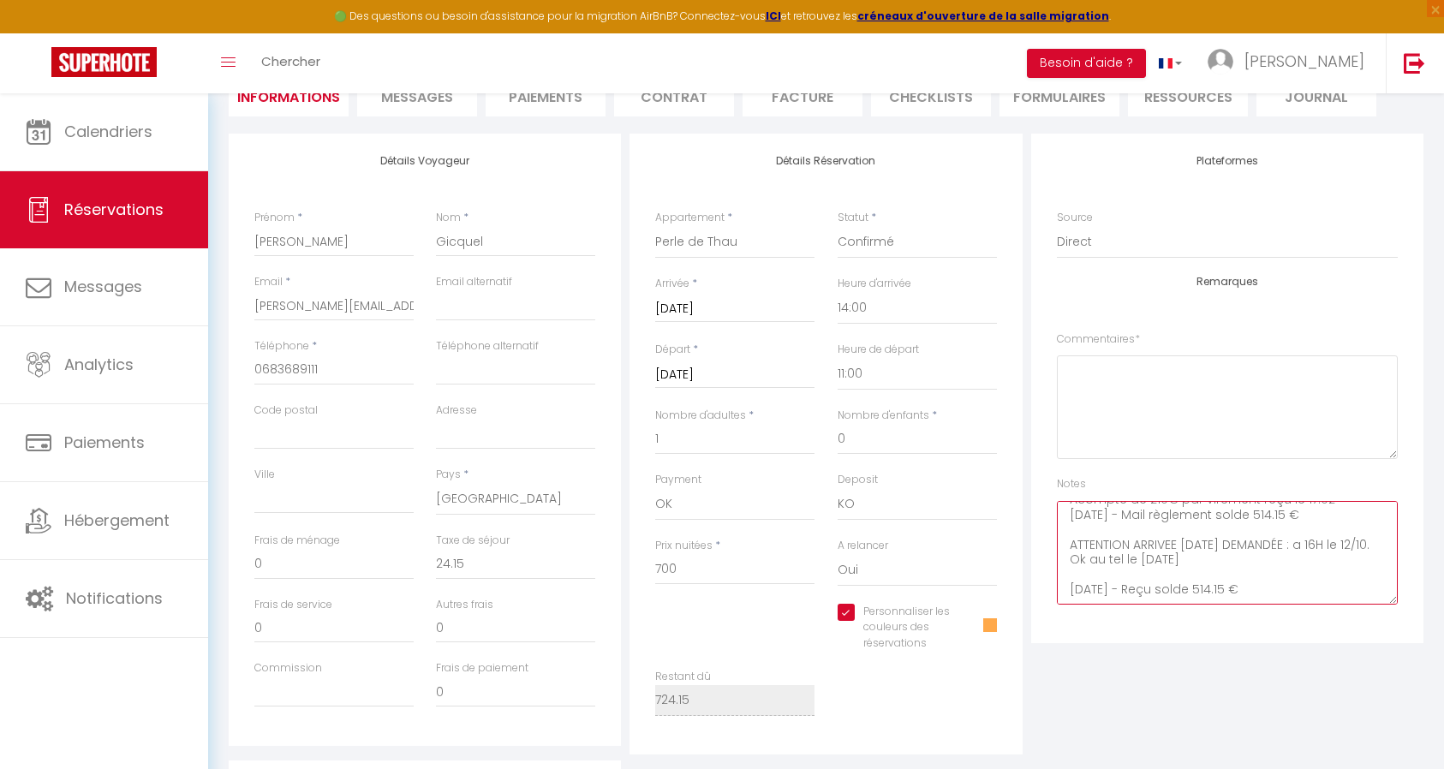
click at [1298, 589] on textarea "Demande de décalage de cure en cours Acompte de 210€ par virement reçu le 17.02…" at bounding box center [1227, 553] width 341 height 104
type textarea "Demande de décalage de cure en cours Acompte de 210€ par virement reçu le 17.02…"
click at [995, 625] on span at bounding box center [990, 625] width 14 height 14
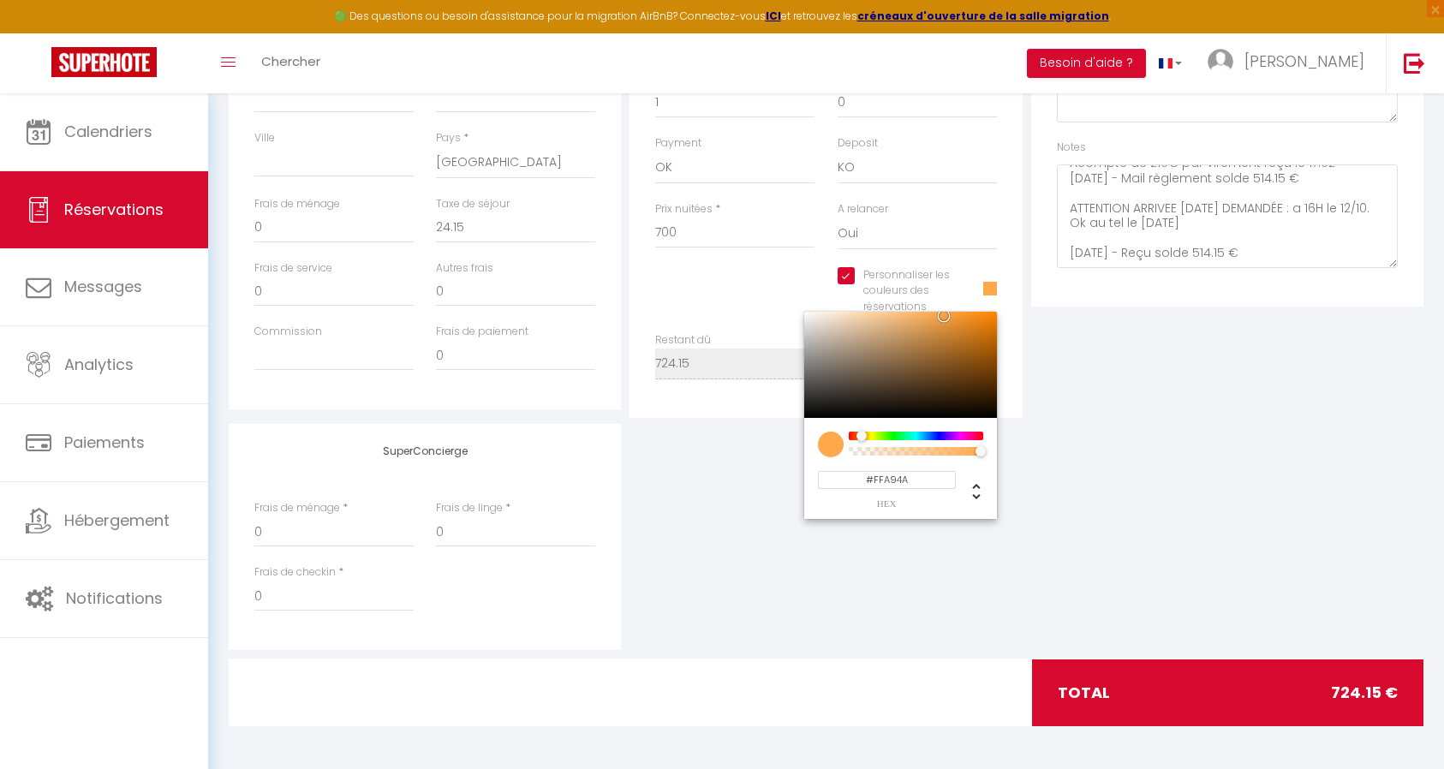
scroll to position [521, 0]
click at [898, 481] on input "#FFA94A" at bounding box center [887, 479] width 138 height 18
drag, startPoint x: 898, startPoint y: 481, endPoint x: 902, endPoint y: 490, distance: 9.2
click at [898, 484] on input "#FFA94A" at bounding box center [887, 479] width 138 height 18
checkbox input "true"
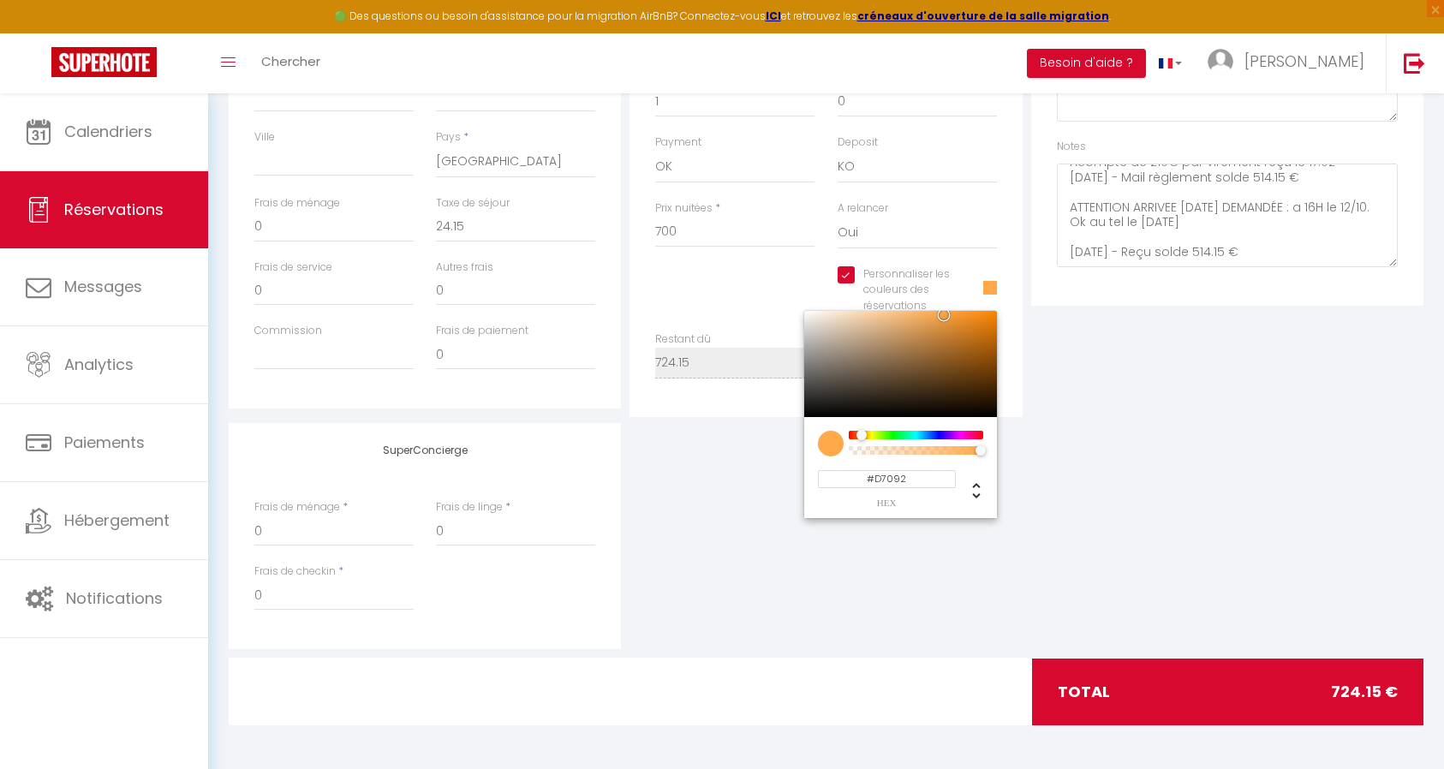
type input "#D7092E"
checkbox input "true"
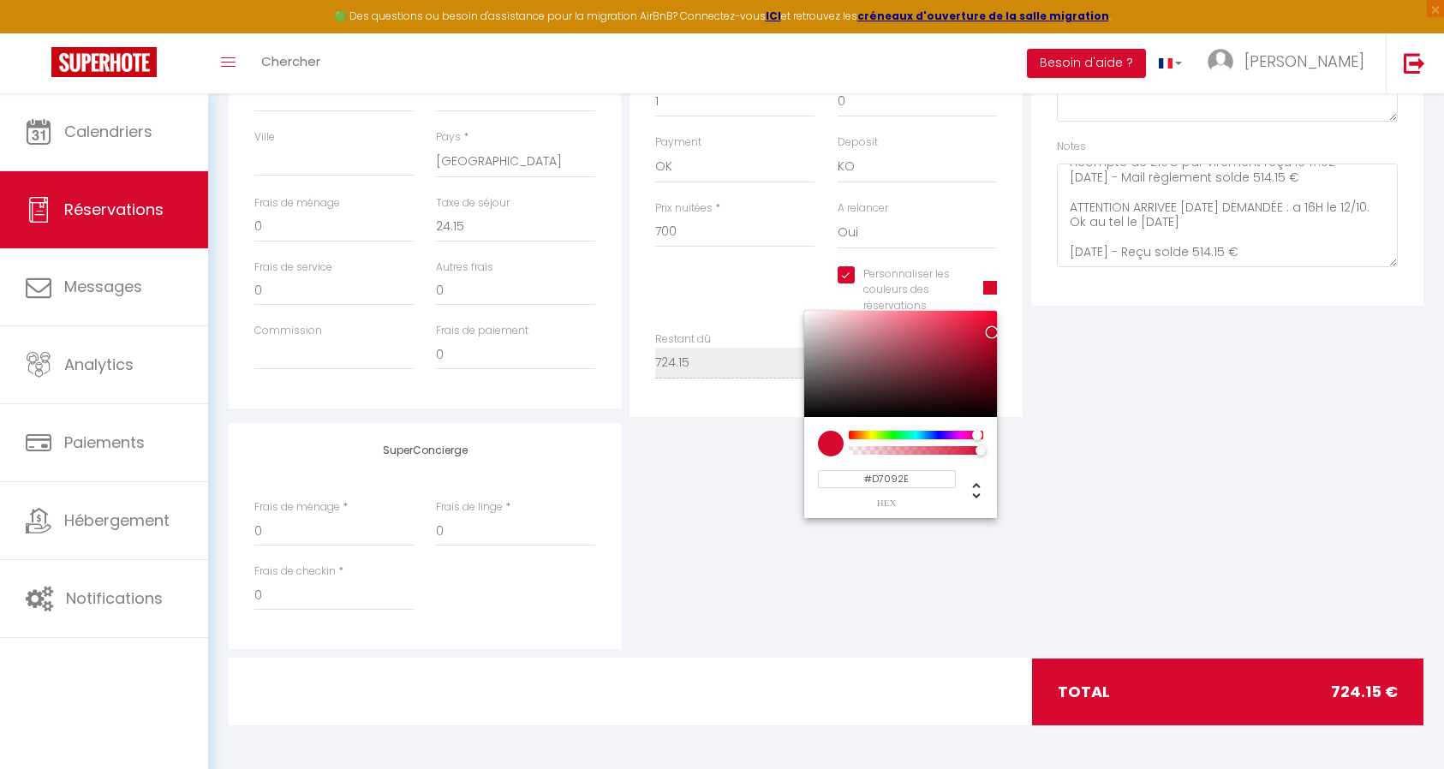
type input "#D7092E"
click at [1055, 469] on div "SuperConcierge Frais de ménage * 0 Frais de linge * 0 Frais de checkin * 0" at bounding box center [825, 536] width 1203 height 226
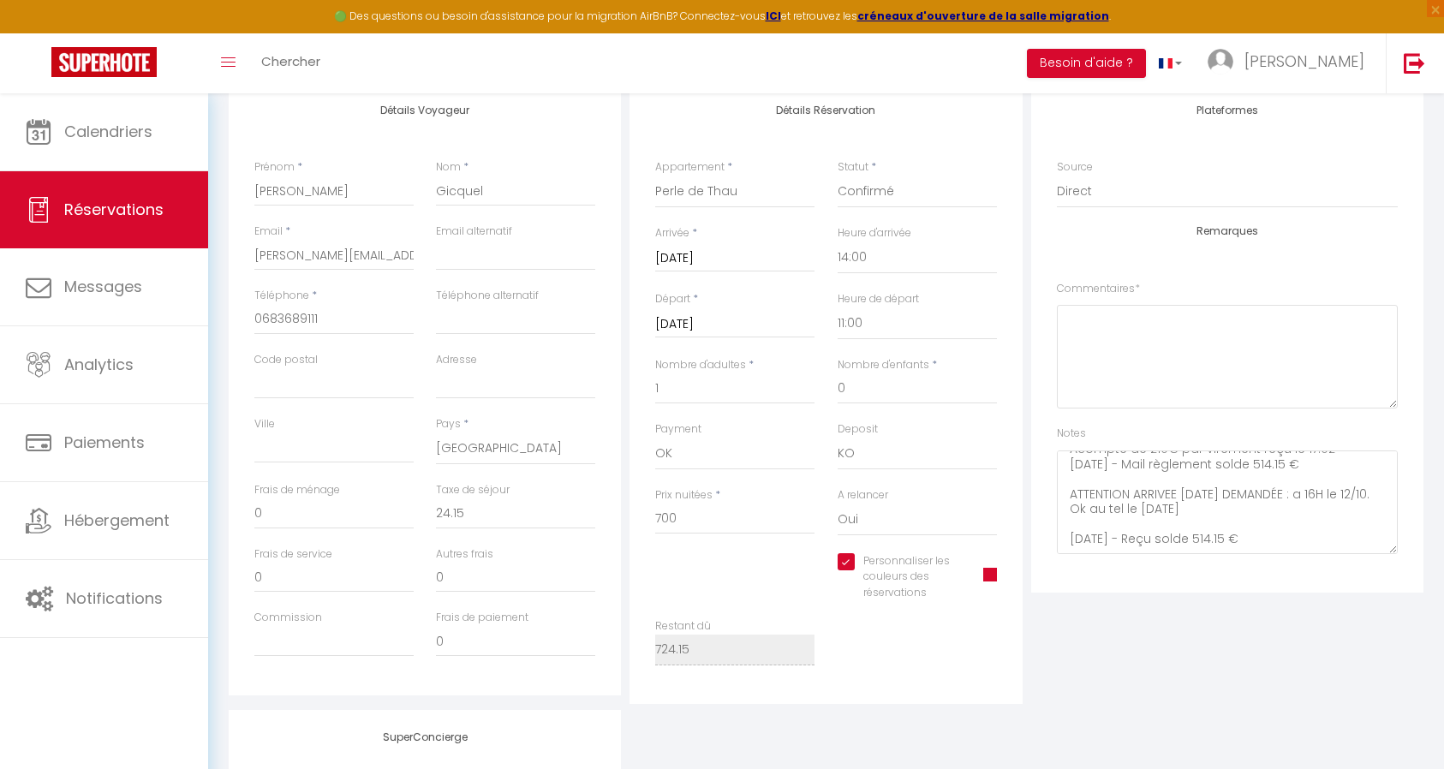
scroll to position [264, 0]
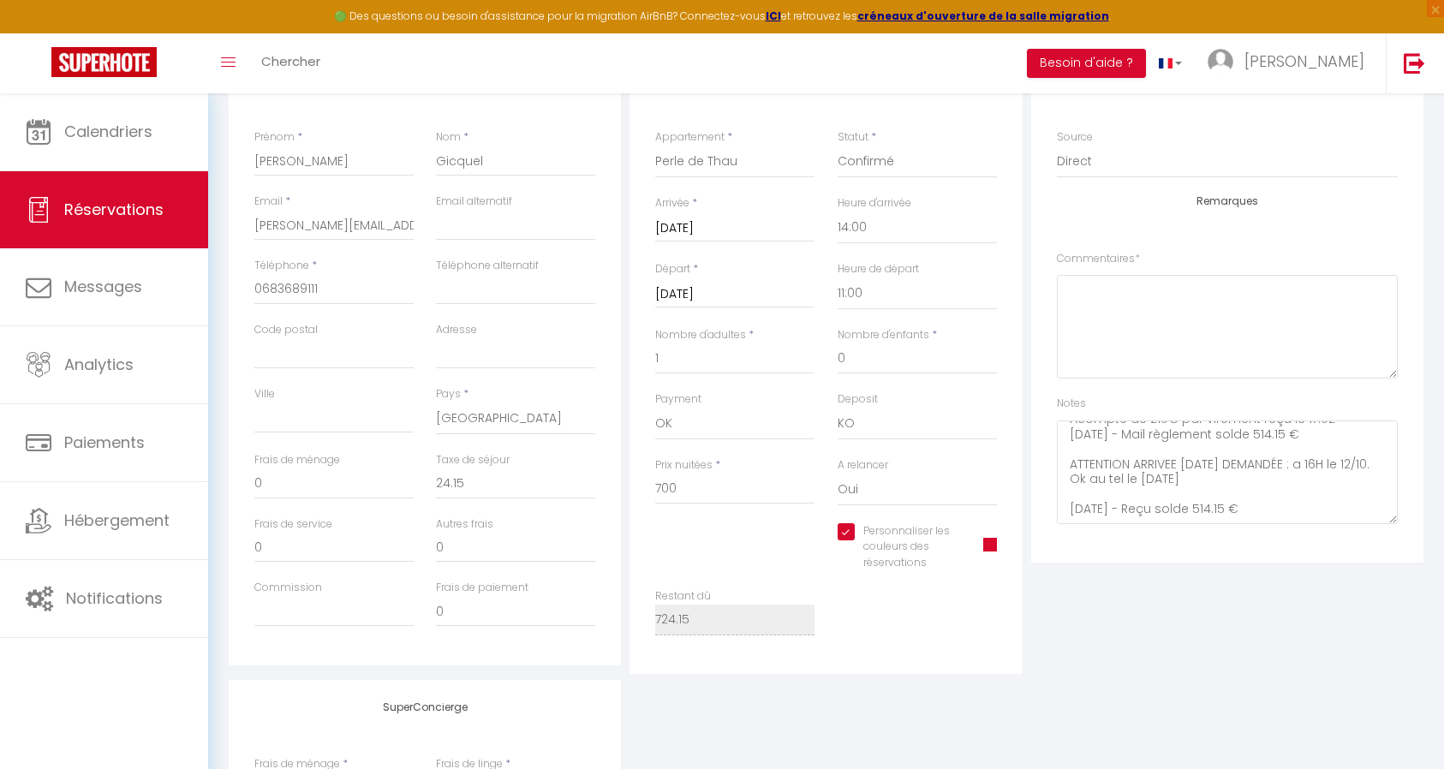
checkbox input "true"
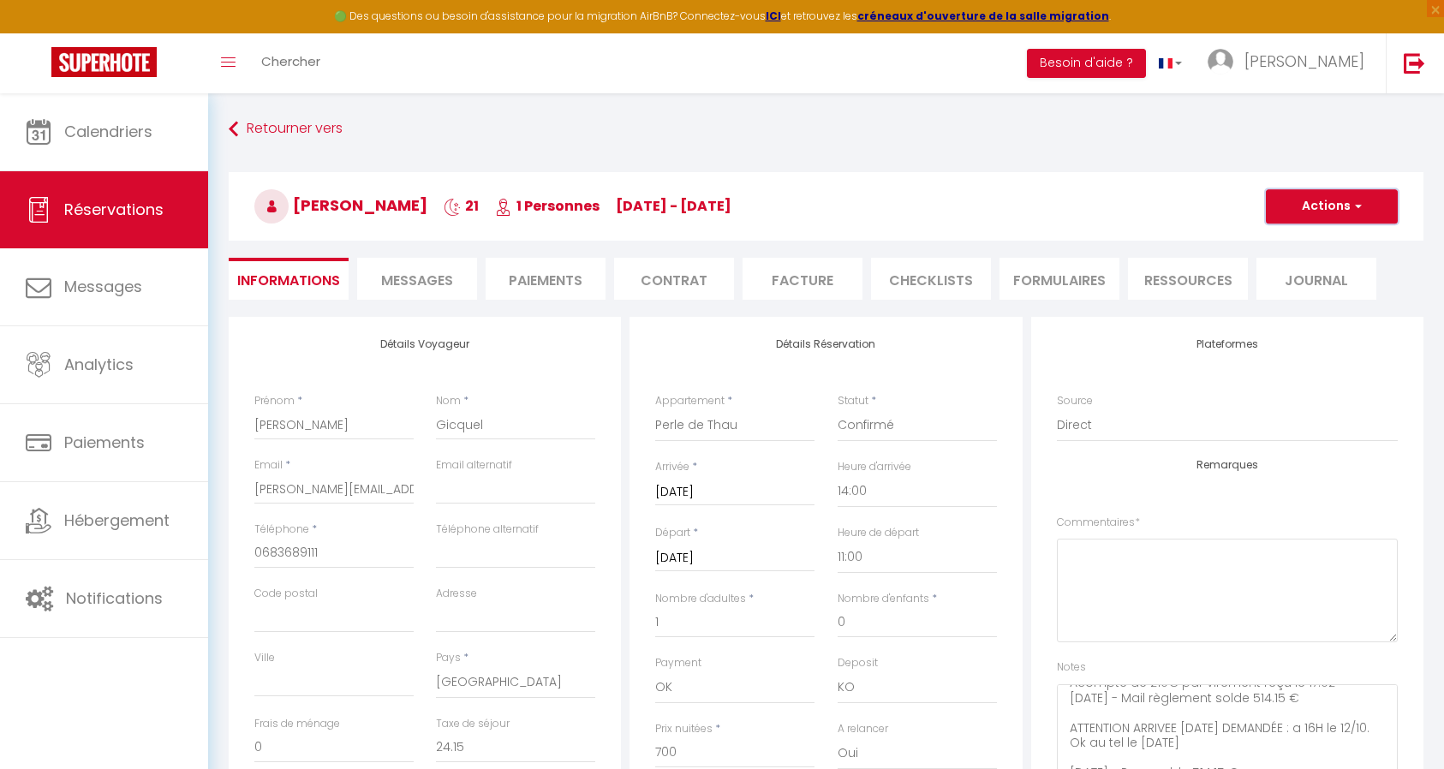
click at [1311, 204] on button "Actions" at bounding box center [1331, 206] width 132 height 34
click at [1316, 242] on link "Enregistrer" at bounding box center [1314, 244] width 135 height 22
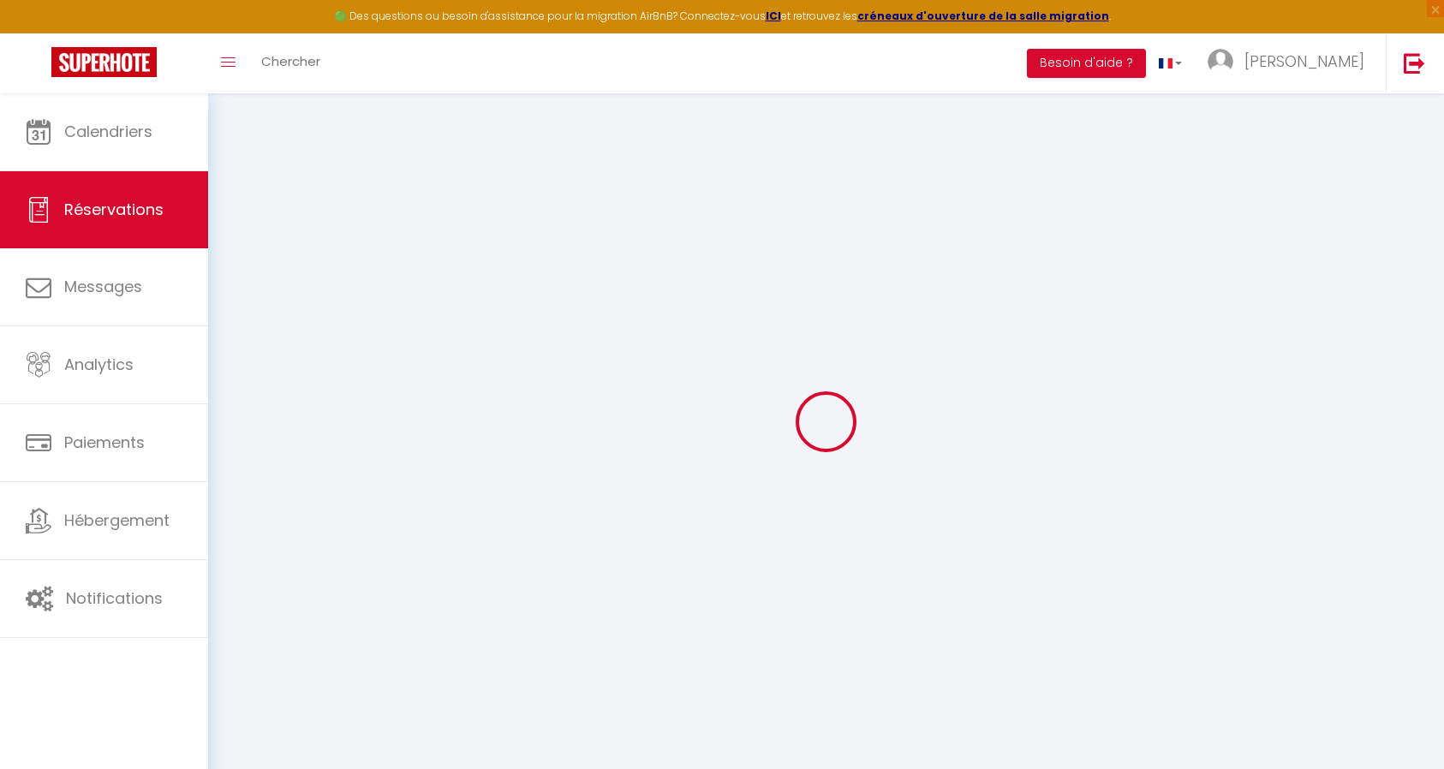
select select "not_cancelled"
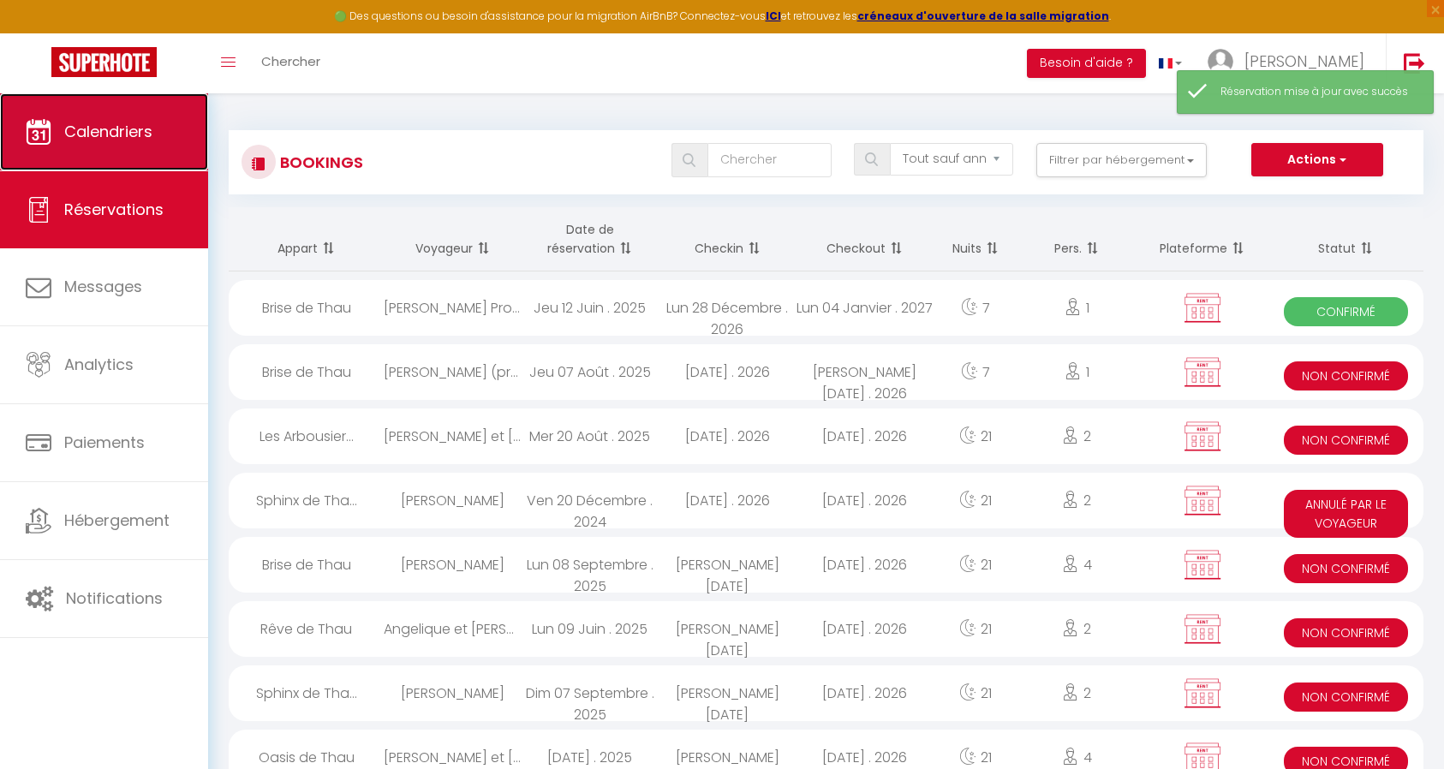
click at [118, 130] on span "Calendriers" at bounding box center [108, 131] width 88 height 21
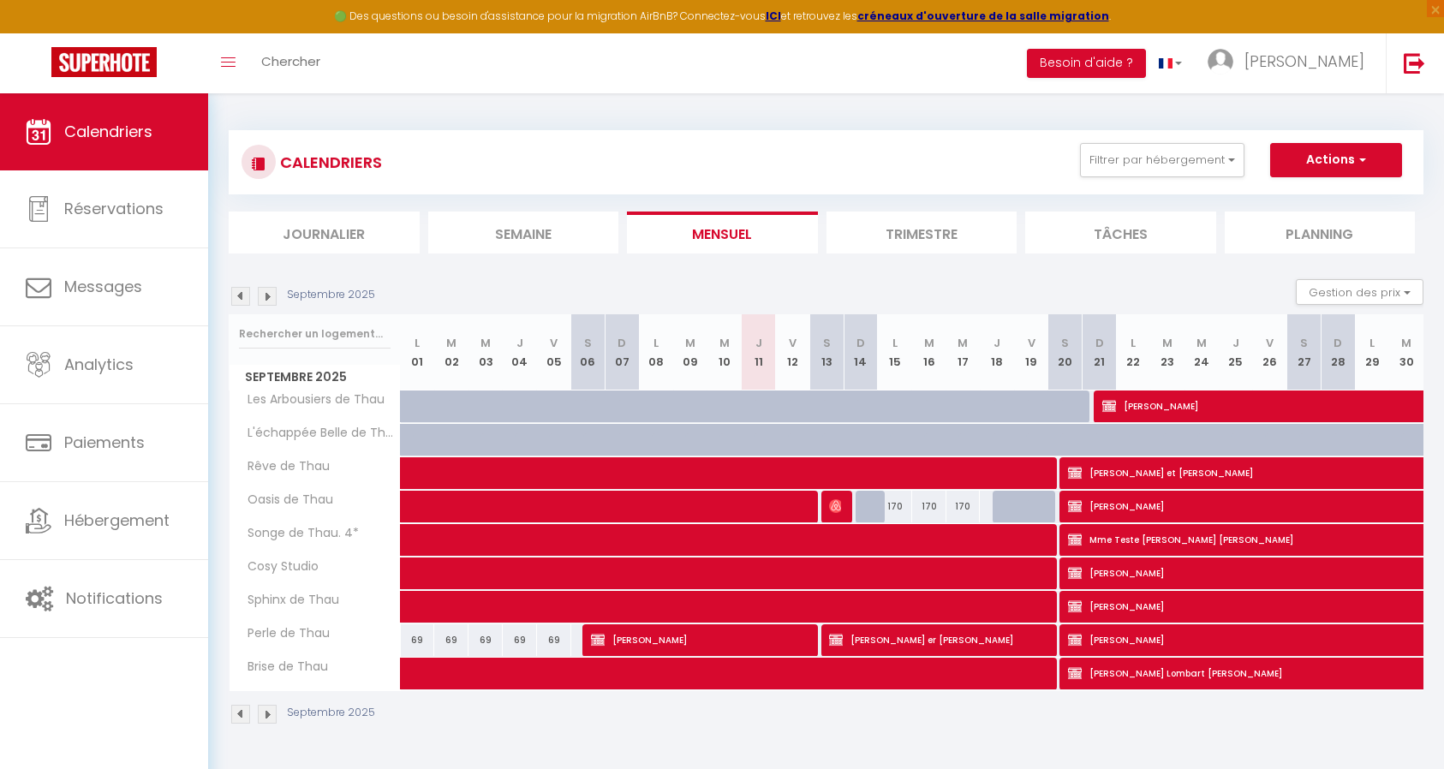
click at [268, 299] on img at bounding box center [267, 296] width 19 height 19
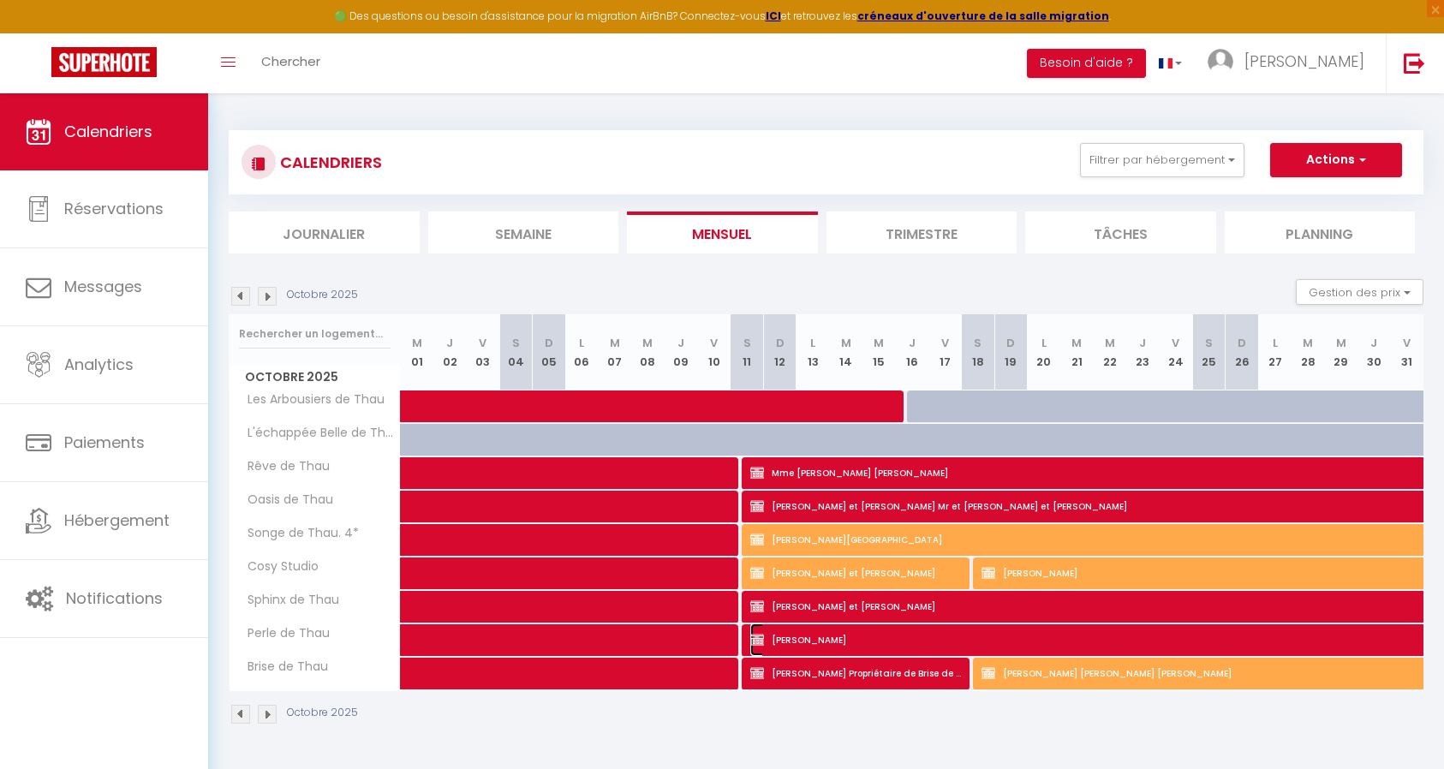
click at [863, 640] on span "[PERSON_NAME]" at bounding box center [1163, 639] width 827 height 33
select select "OK"
select select "KO"
select select "0"
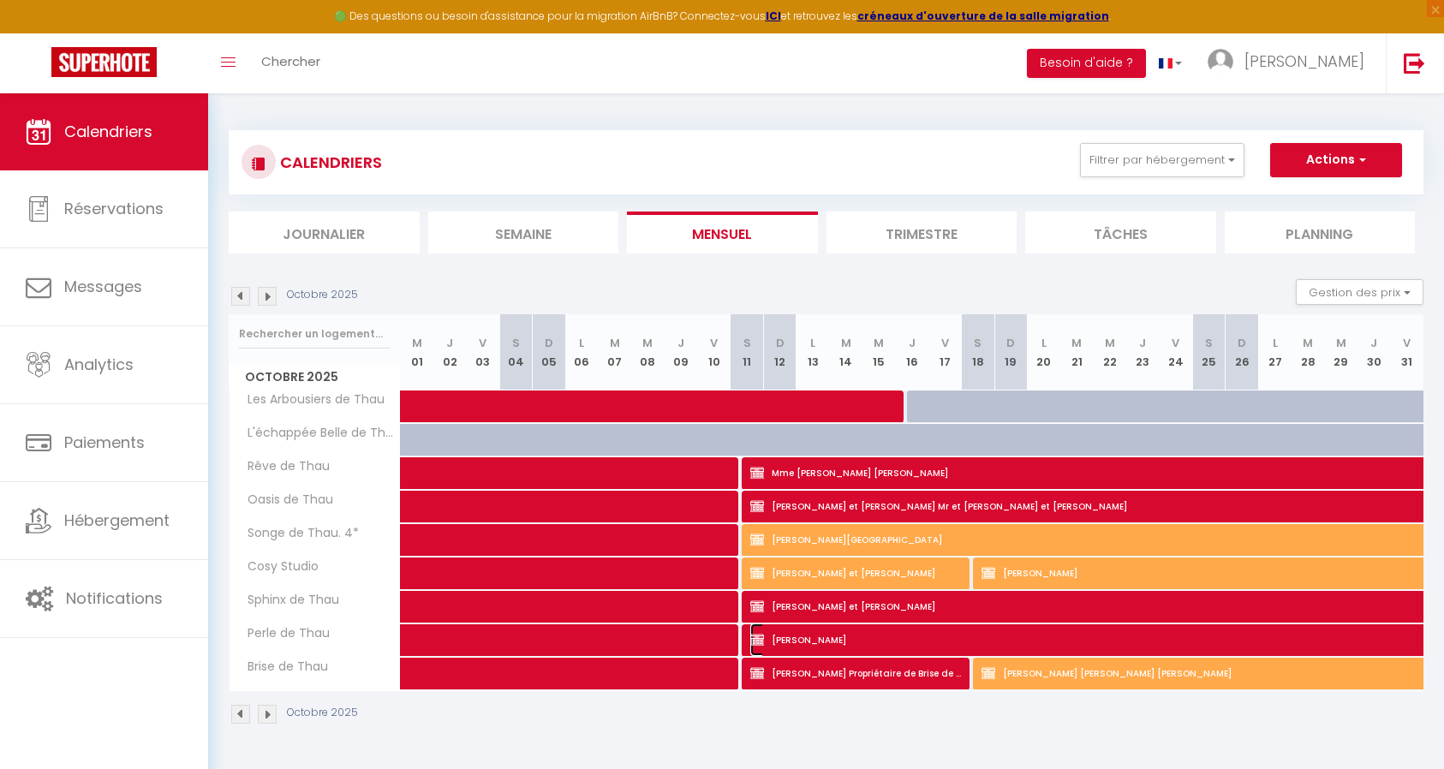
select select "1"
select select
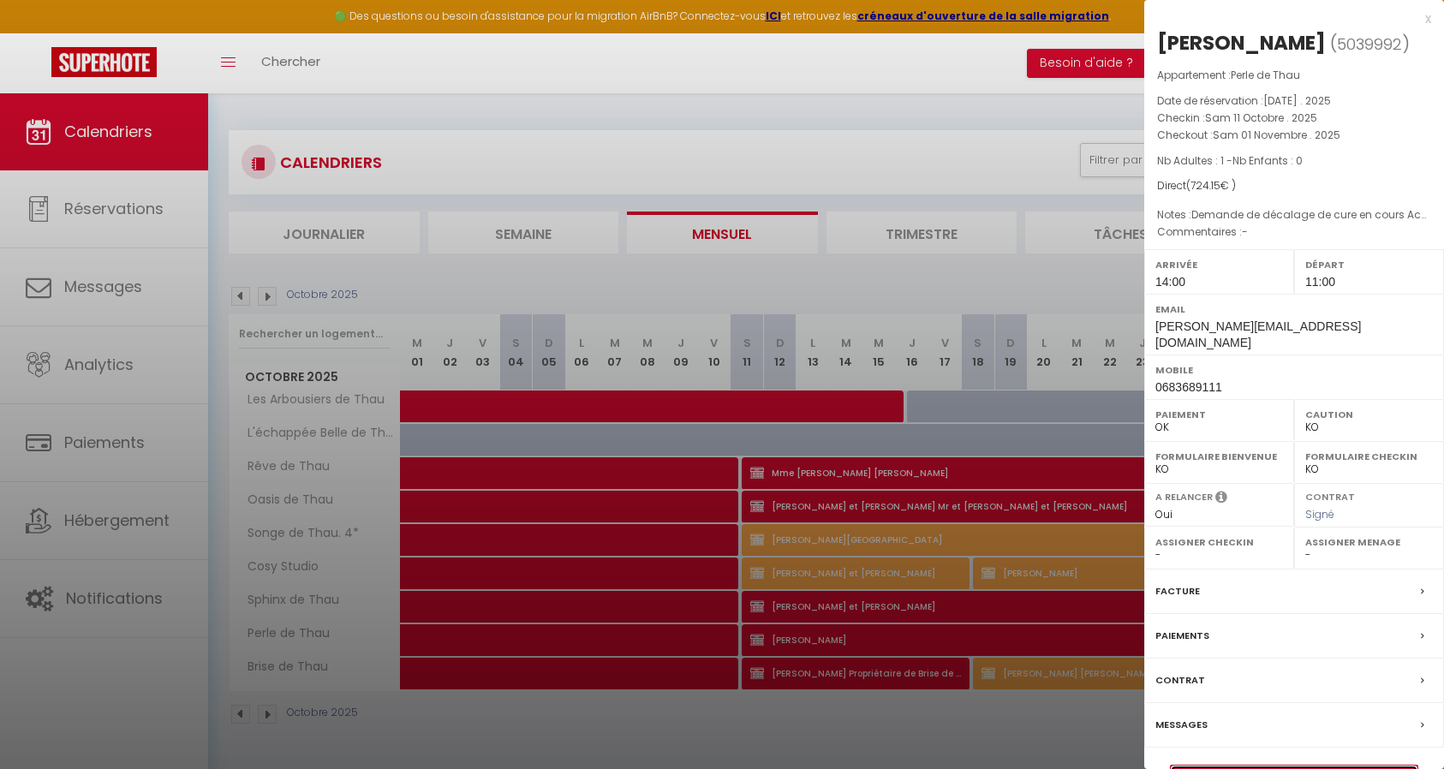
click at [1300, 765] on link "Détails de la réservation" at bounding box center [1293, 776] width 247 height 22
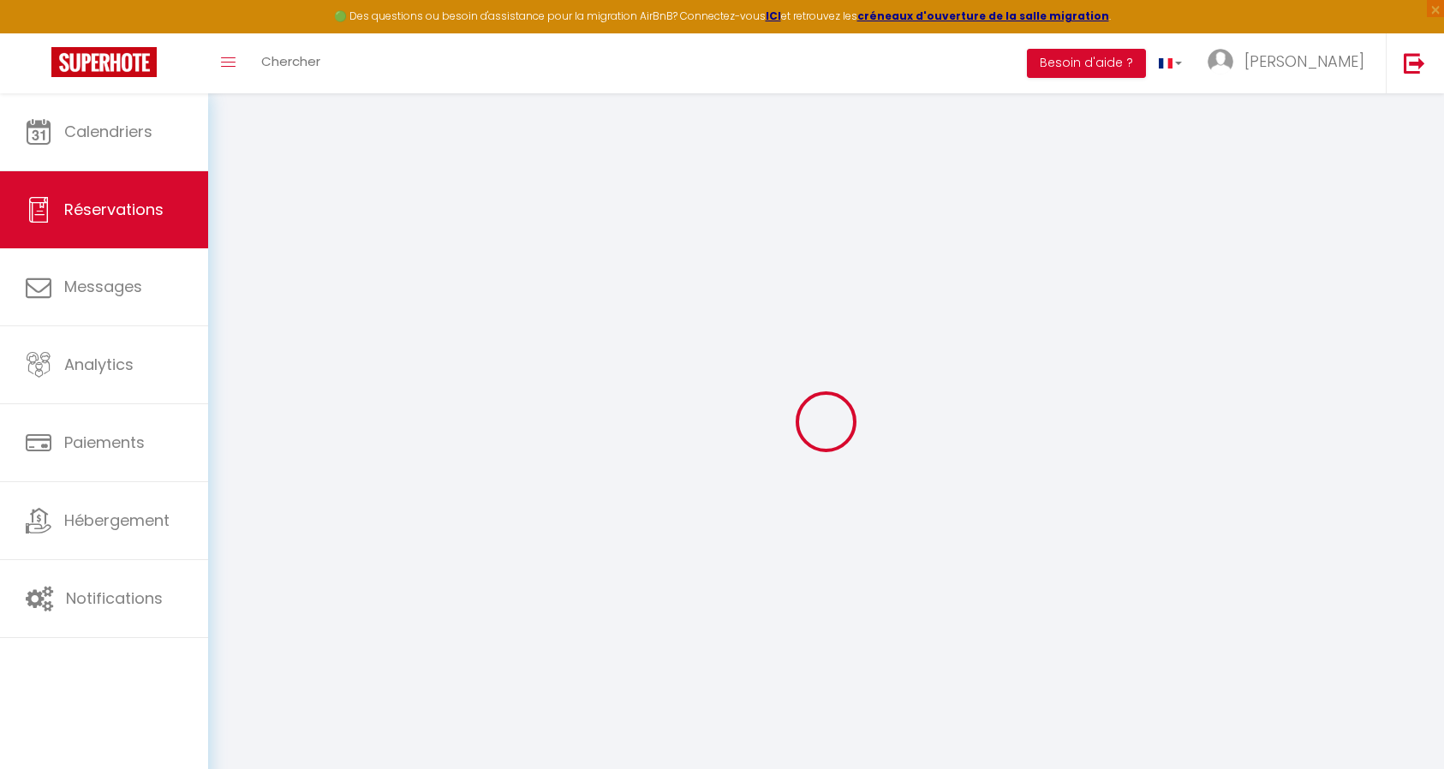
select select
checkbox input "true"
select select
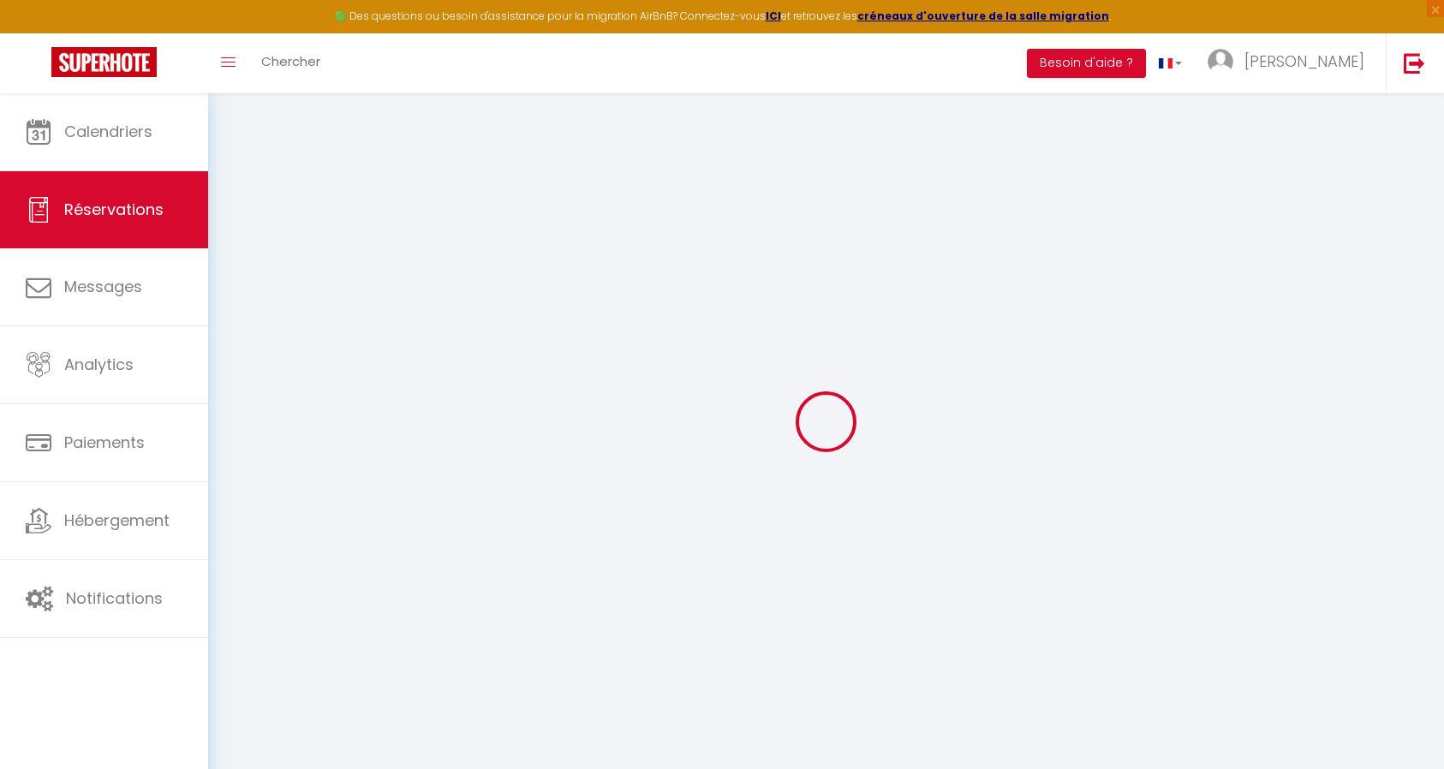
checkbox input "true"
type textarea "Demande de décalage de cure en cours Acompte de 210€ par virement reçu le 17.02…"
type input "24.15"
select select
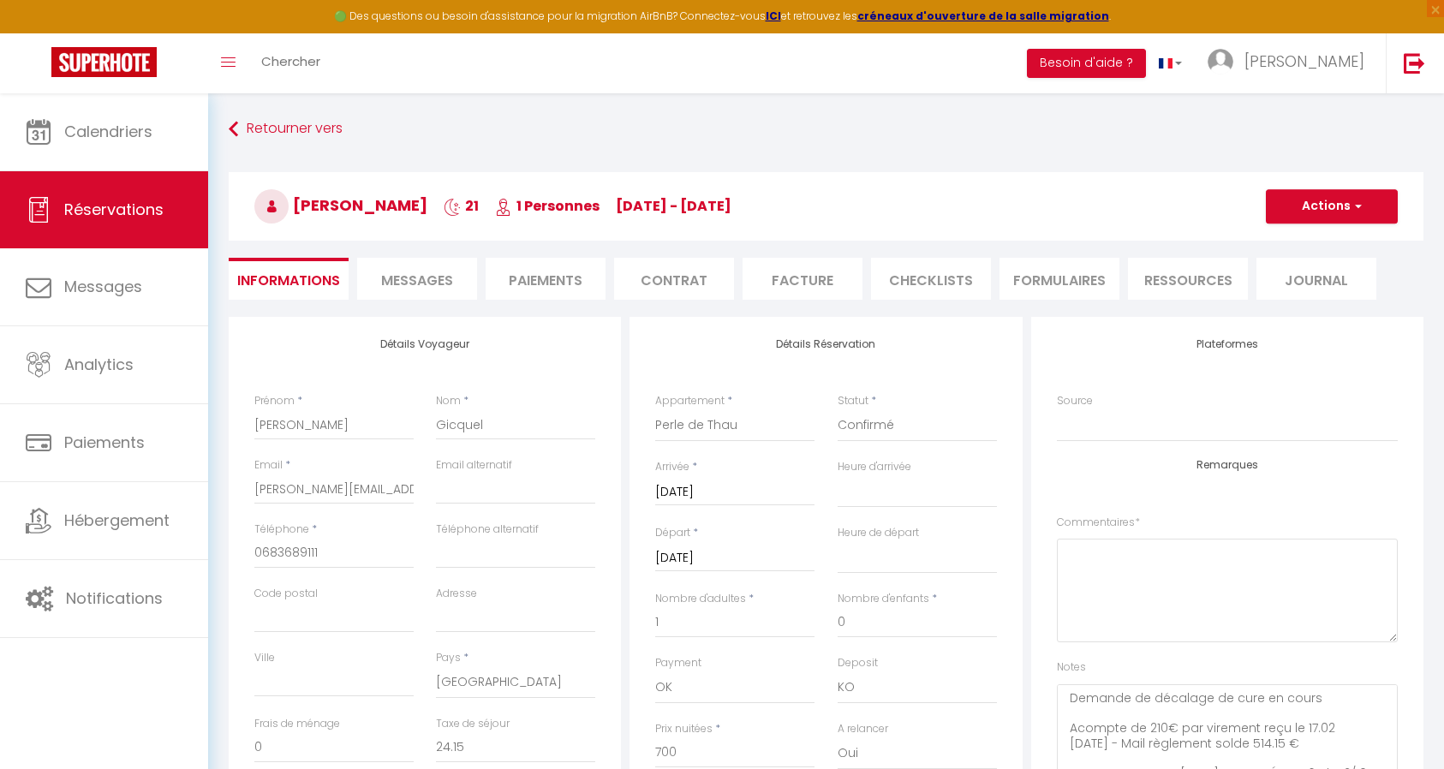
checkbox input "true"
select select "14:00"
select select "11:00"
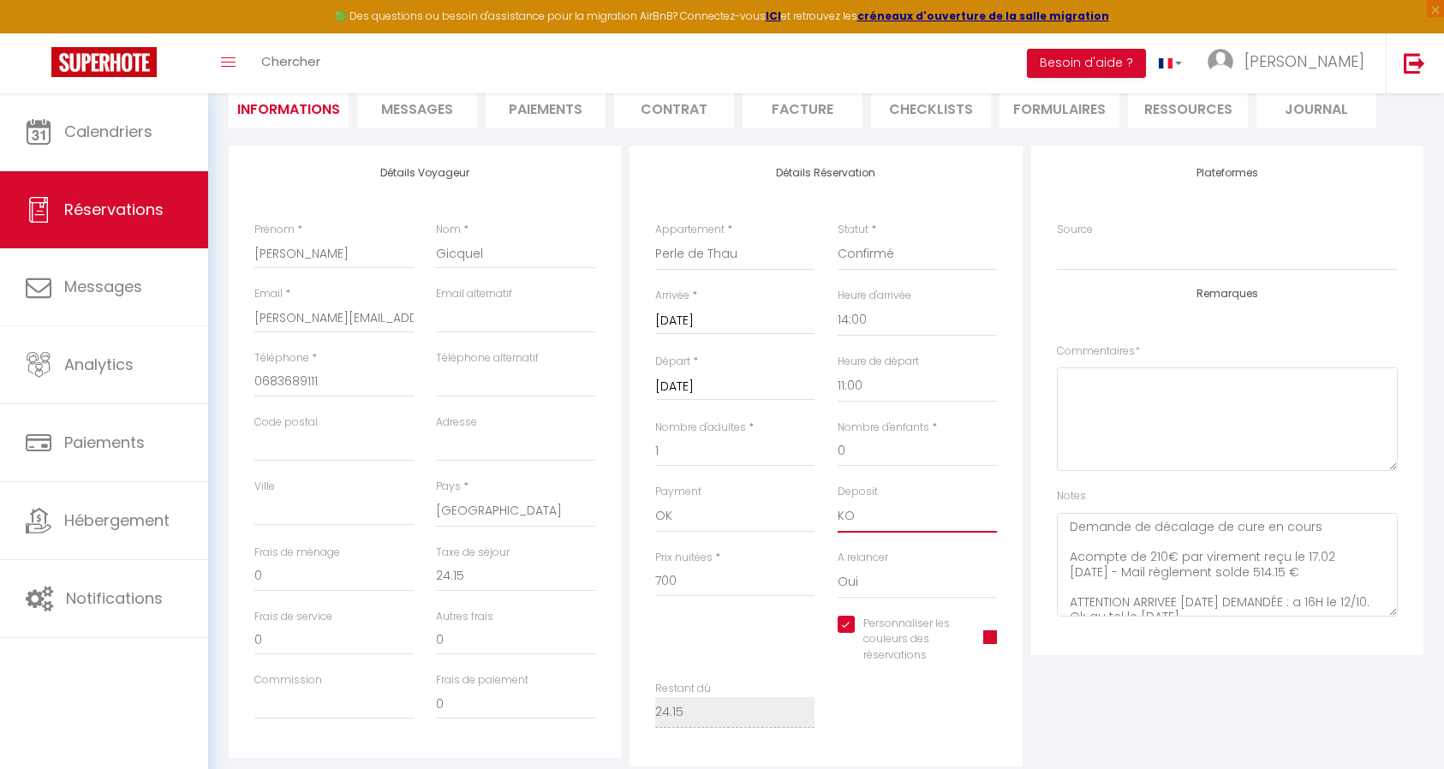
click at [860, 521] on select "OK KO" at bounding box center [916, 516] width 159 height 33
select select "15"
click at [837, 500] on select "OK KO" at bounding box center [916, 516] width 159 height 33
checkbox input "true"
click at [891, 589] on select "Oui Non" at bounding box center [916, 582] width 159 height 33
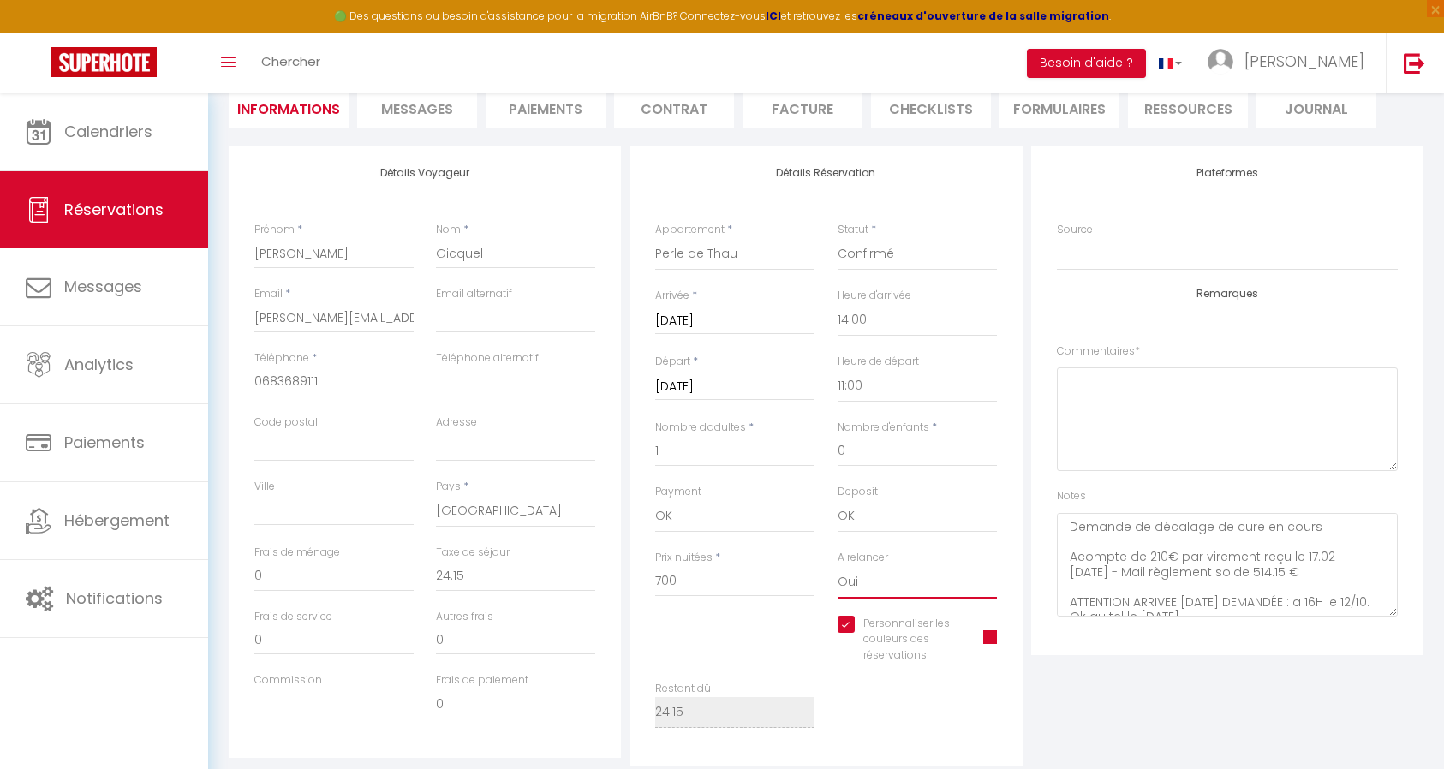
select select "0"
click at [837, 566] on select "Oui Non" at bounding box center [916, 582] width 159 height 33
checkbox input "true"
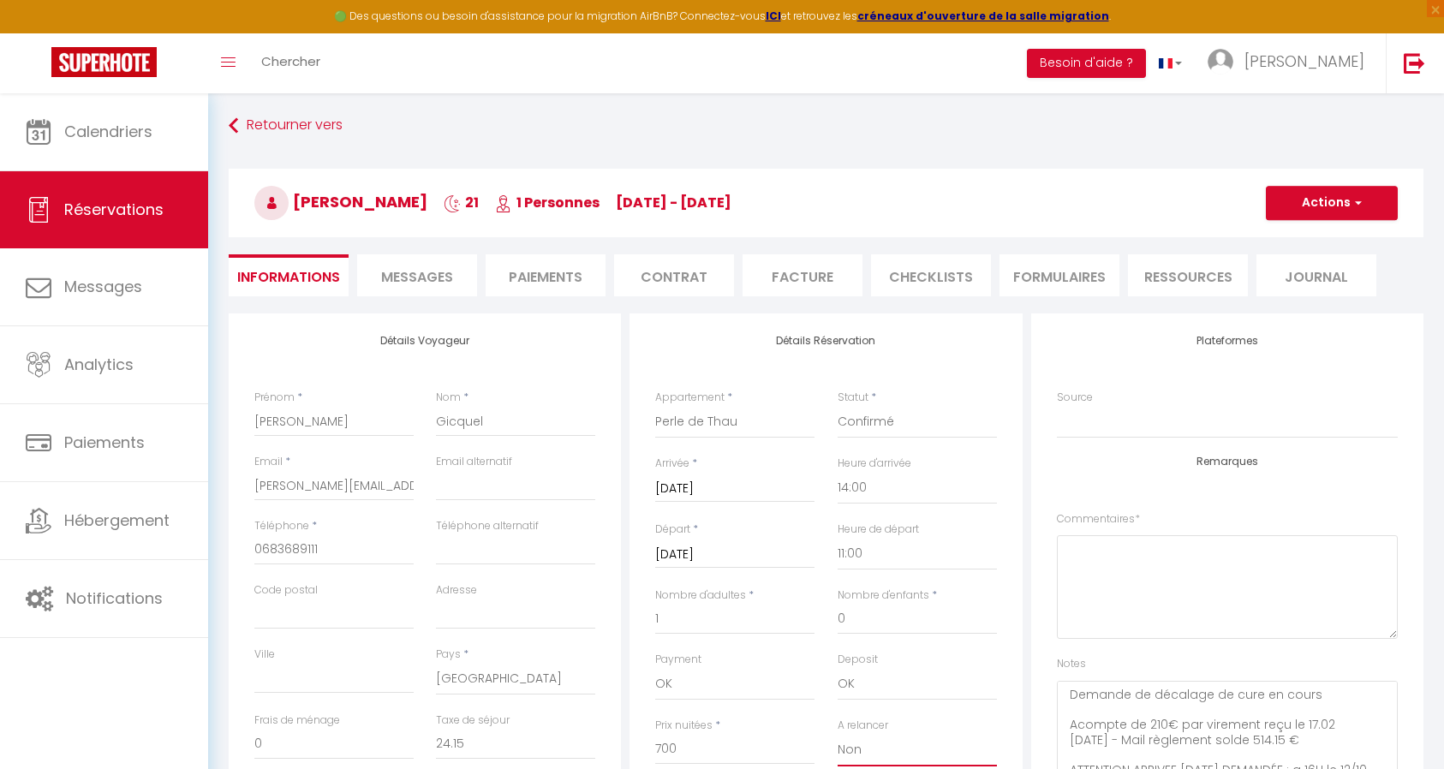
scroll to position [0, 0]
click at [1312, 210] on button "Actions" at bounding box center [1331, 206] width 132 height 34
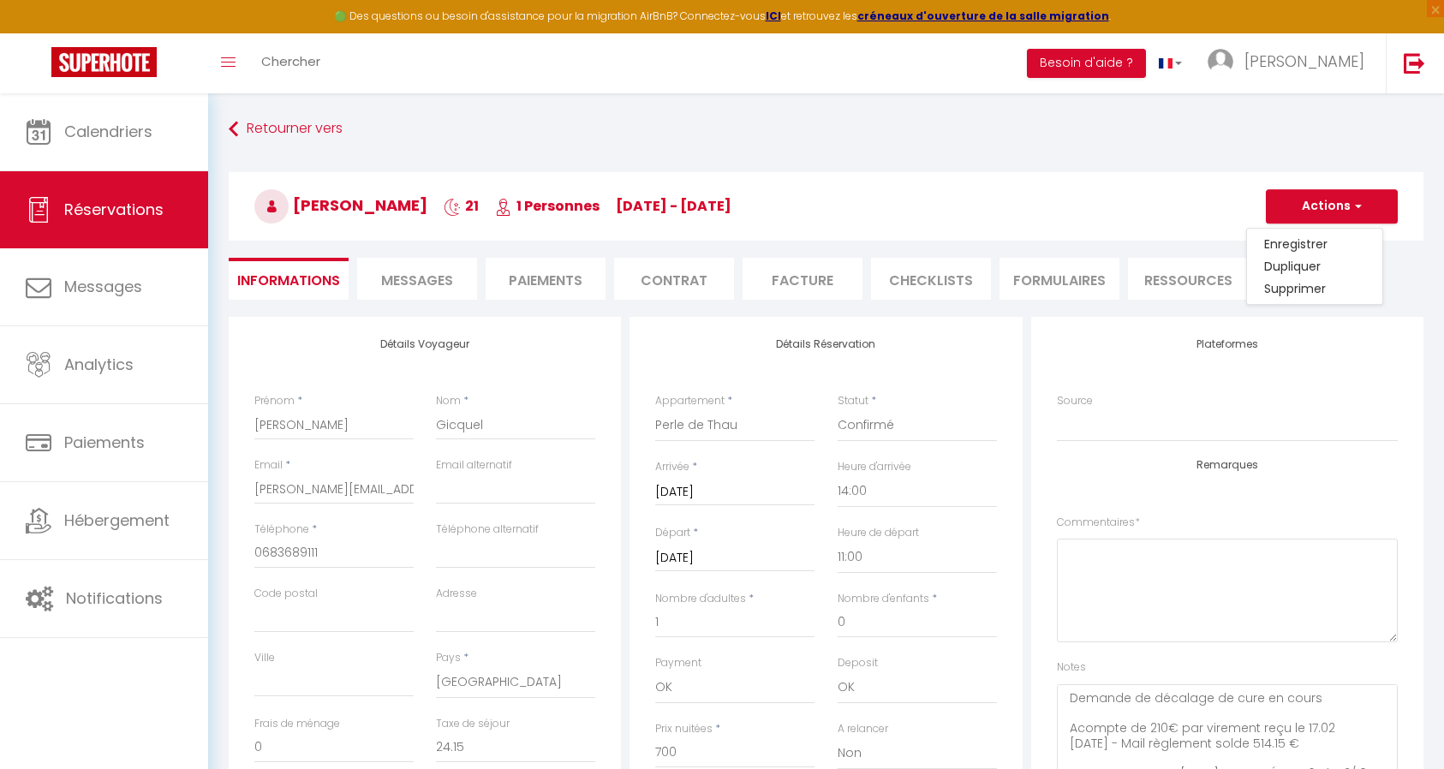
click at [565, 281] on li "Paiements" at bounding box center [545, 279] width 120 height 42
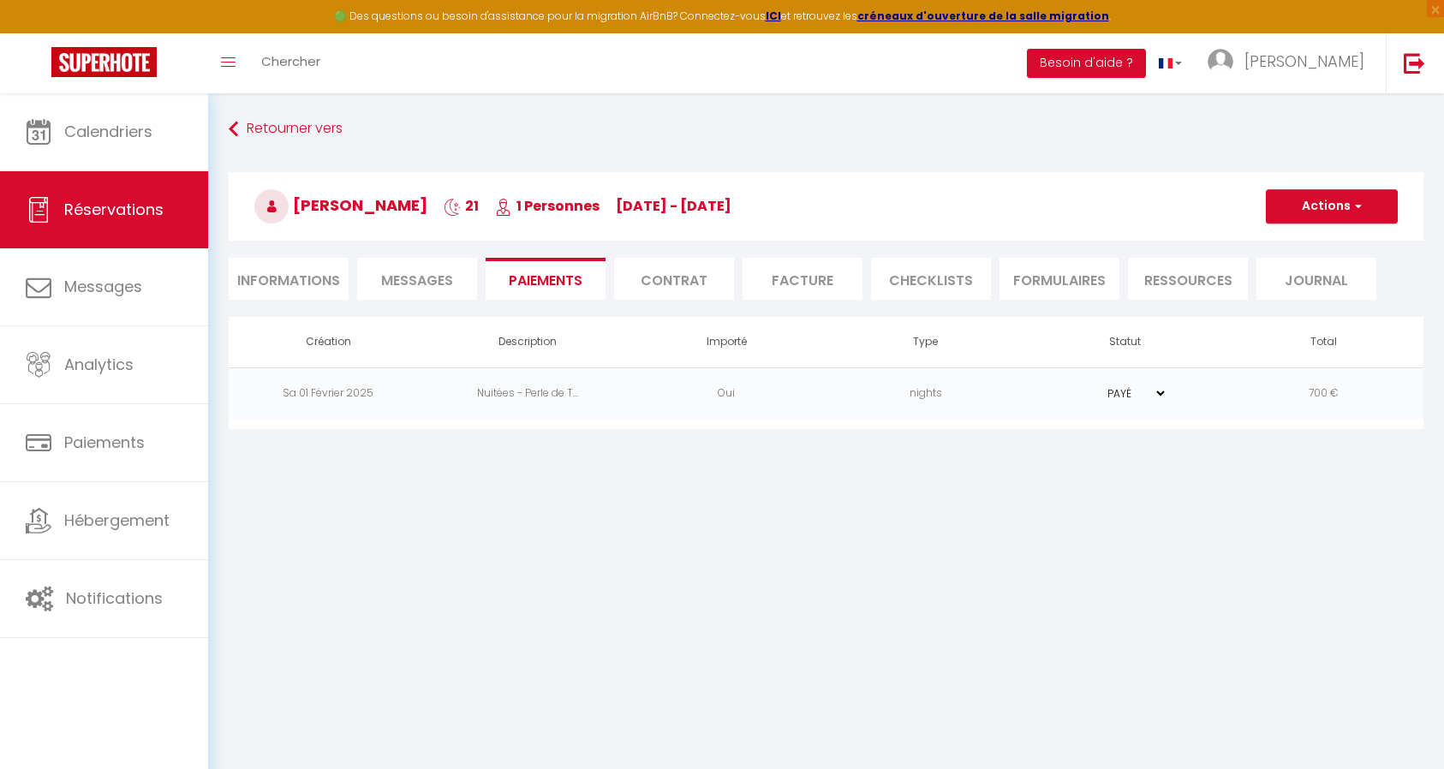
click at [673, 277] on li "Contrat" at bounding box center [674, 279] width 120 height 42
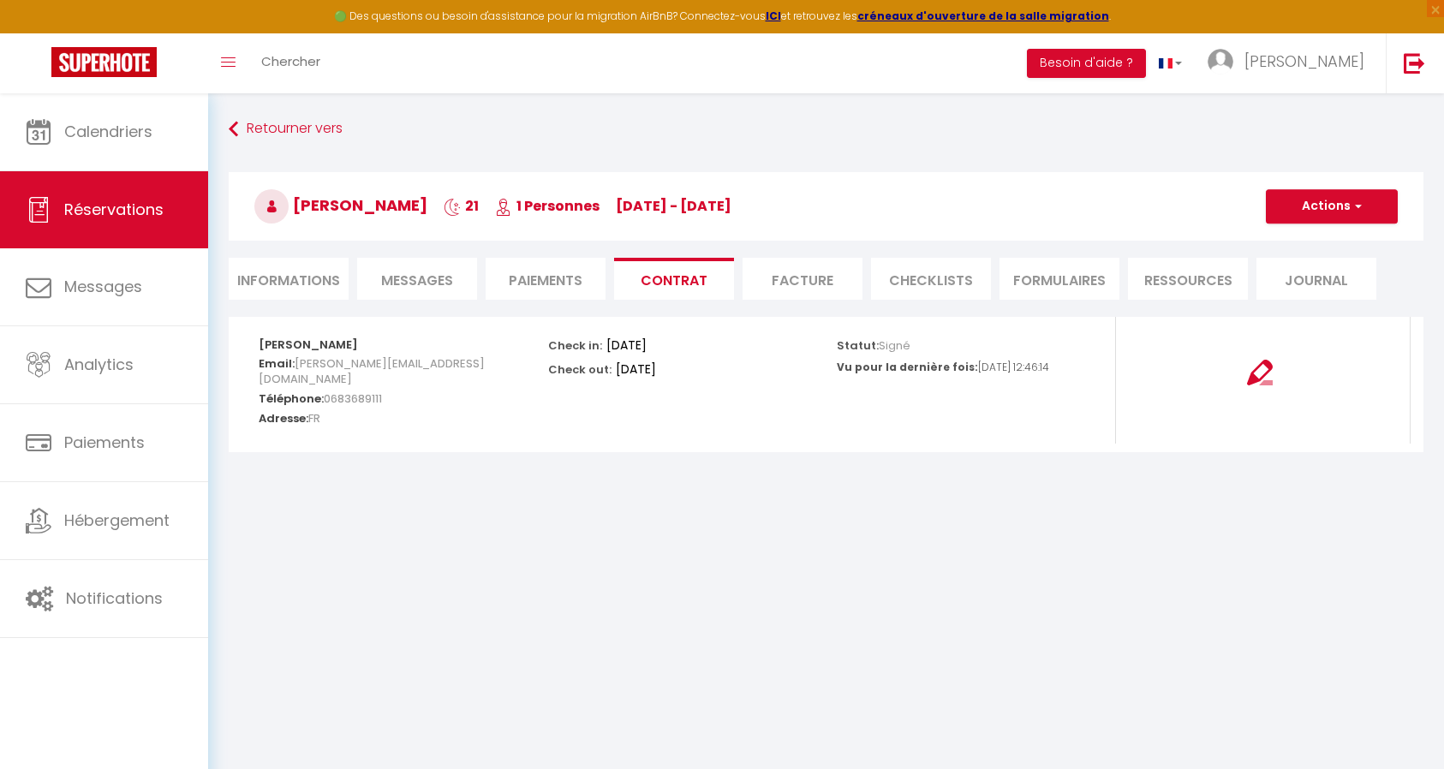
click at [779, 283] on li "Facture" at bounding box center [802, 279] width 120 height 42
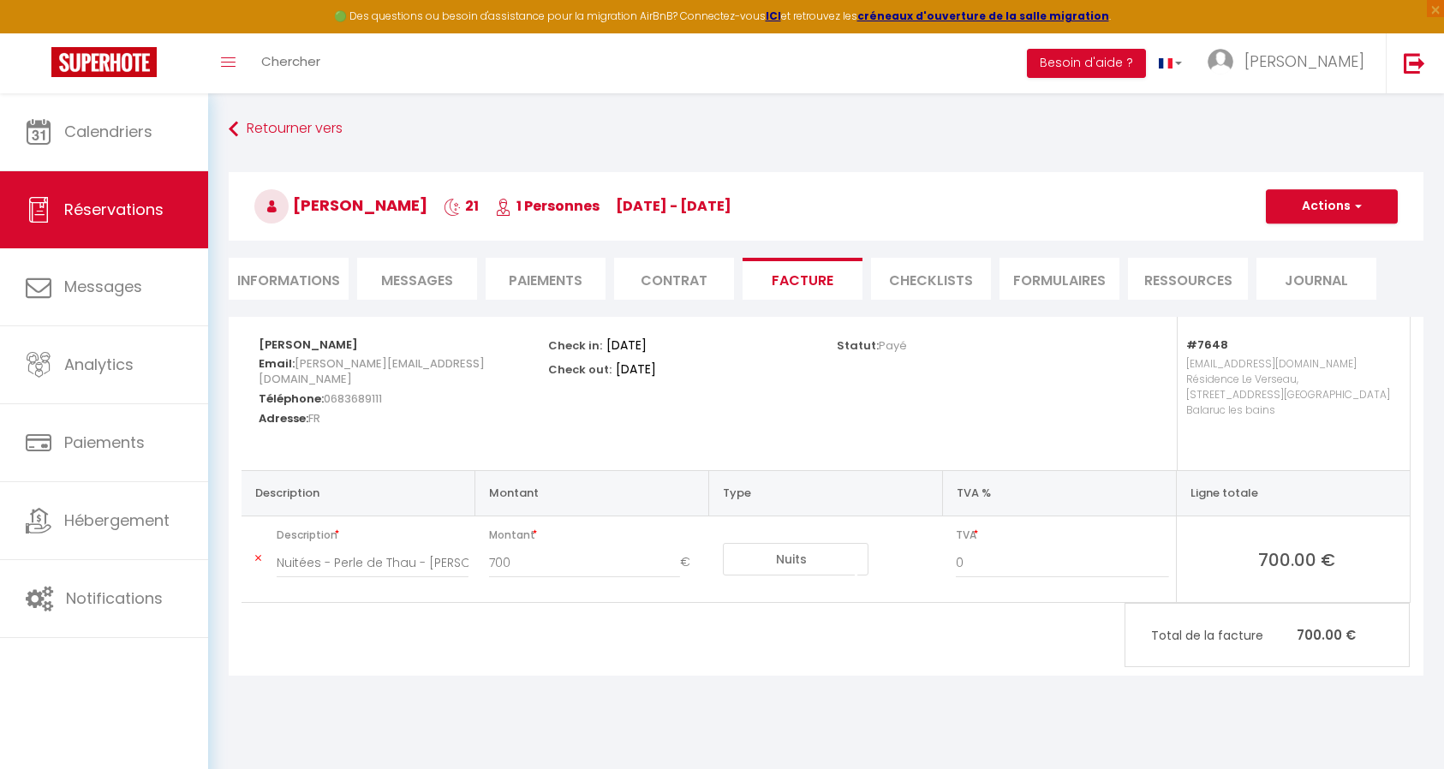
click at [410, 285] on span "Messages" at bounding box center [417, 281] width 72 height 20
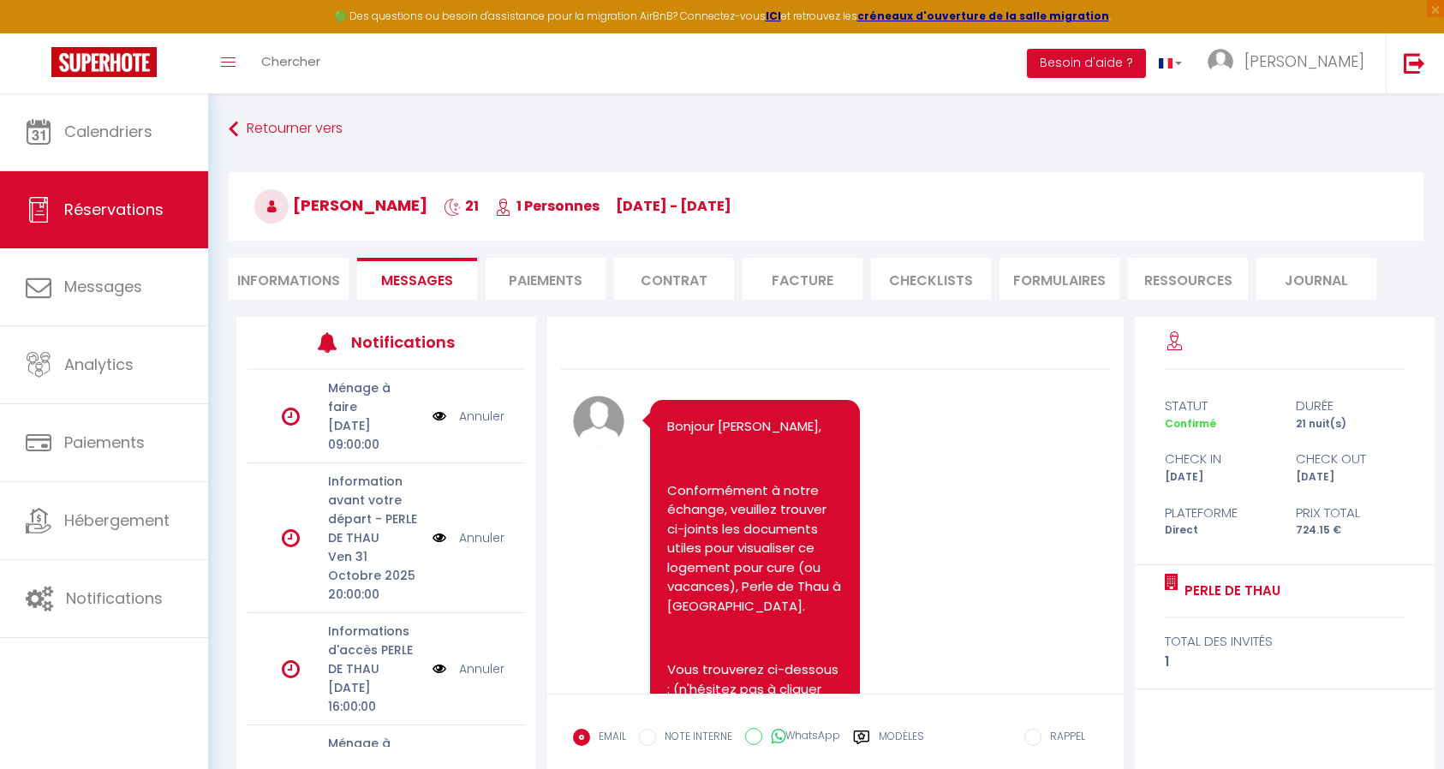
click at [926, 269] on li "CHECKLISTS" at bounding box center [931, 279] width 120 height 42
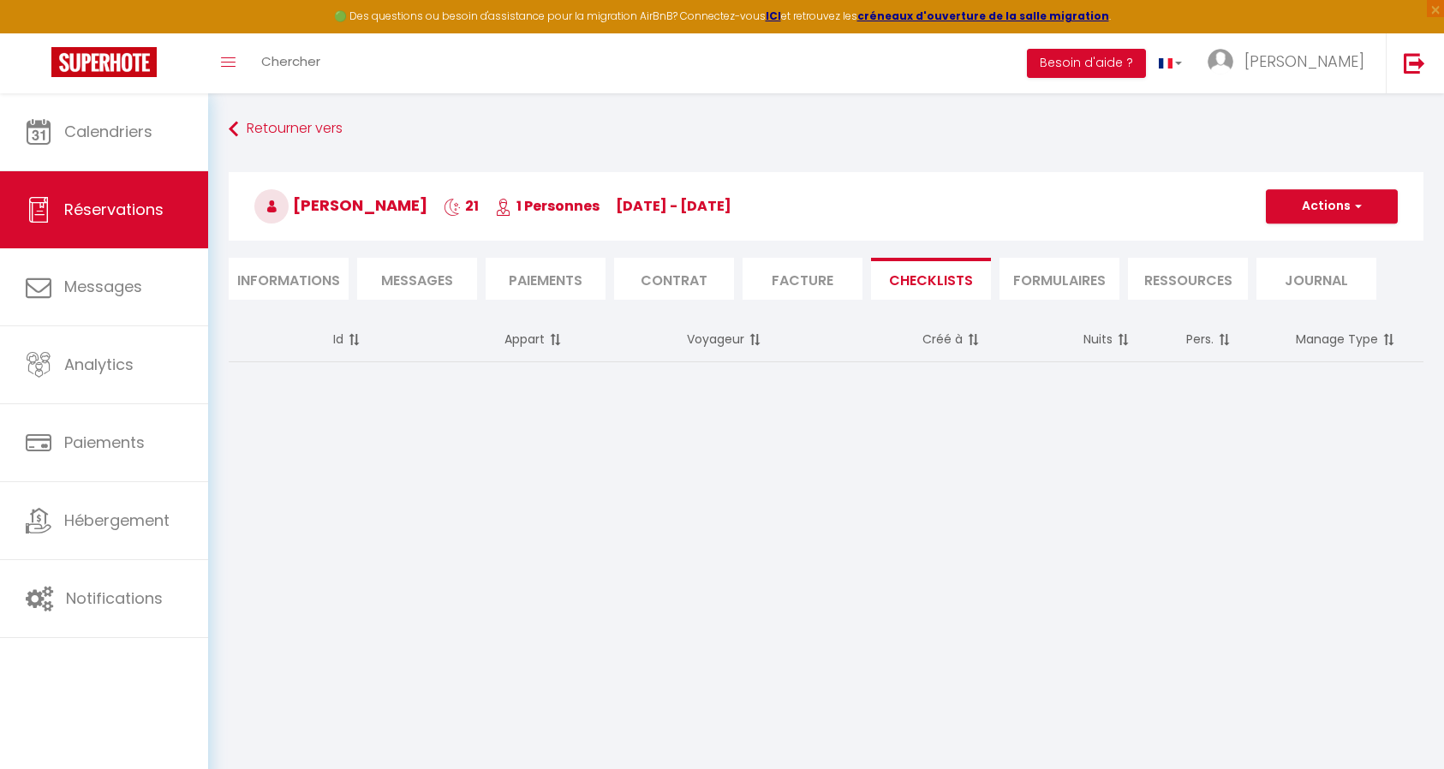
click at [796, 280] on li "Facture" at bounding box center [802, 279] width 120 height 42
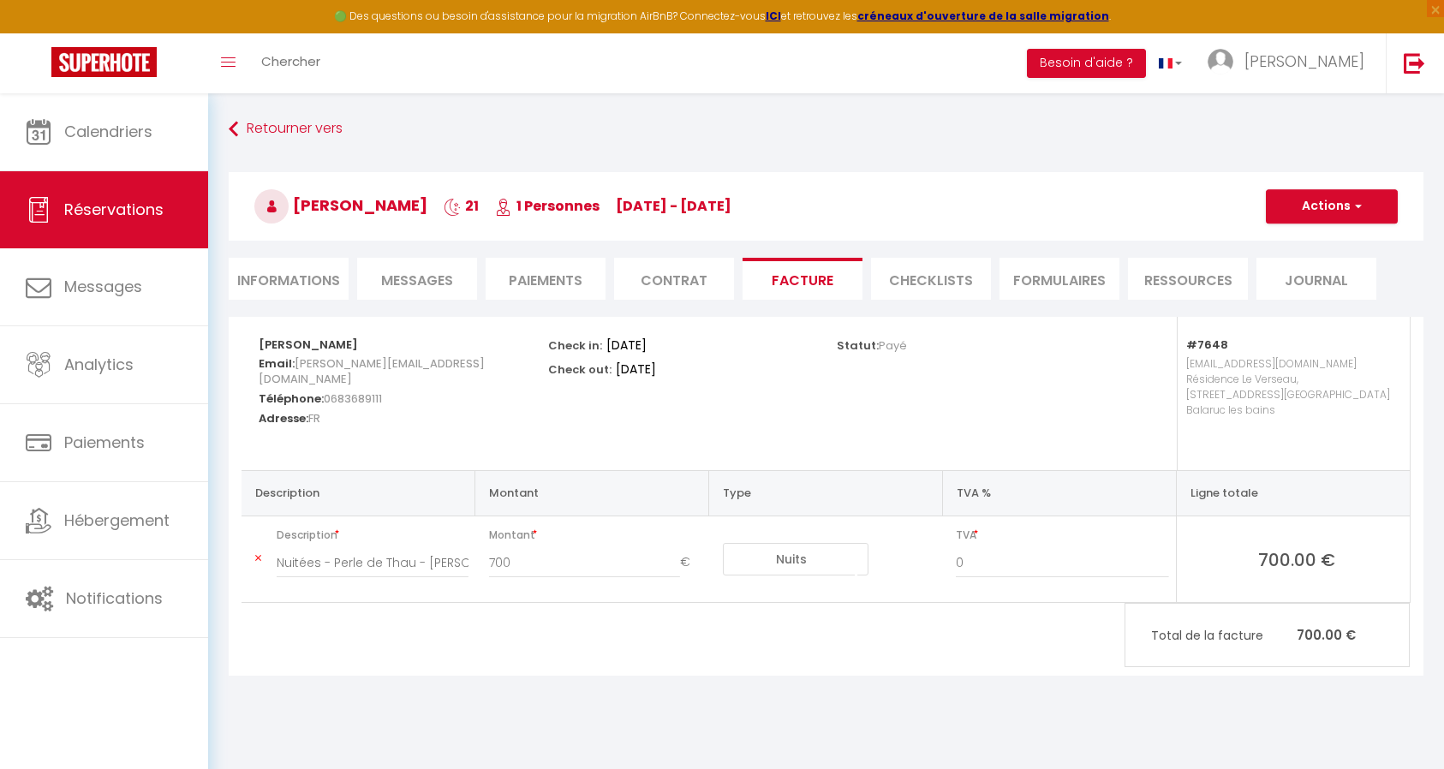
click at [688, 295] on li "Contrat" at bounding box center [674, 279] width 120 height 42
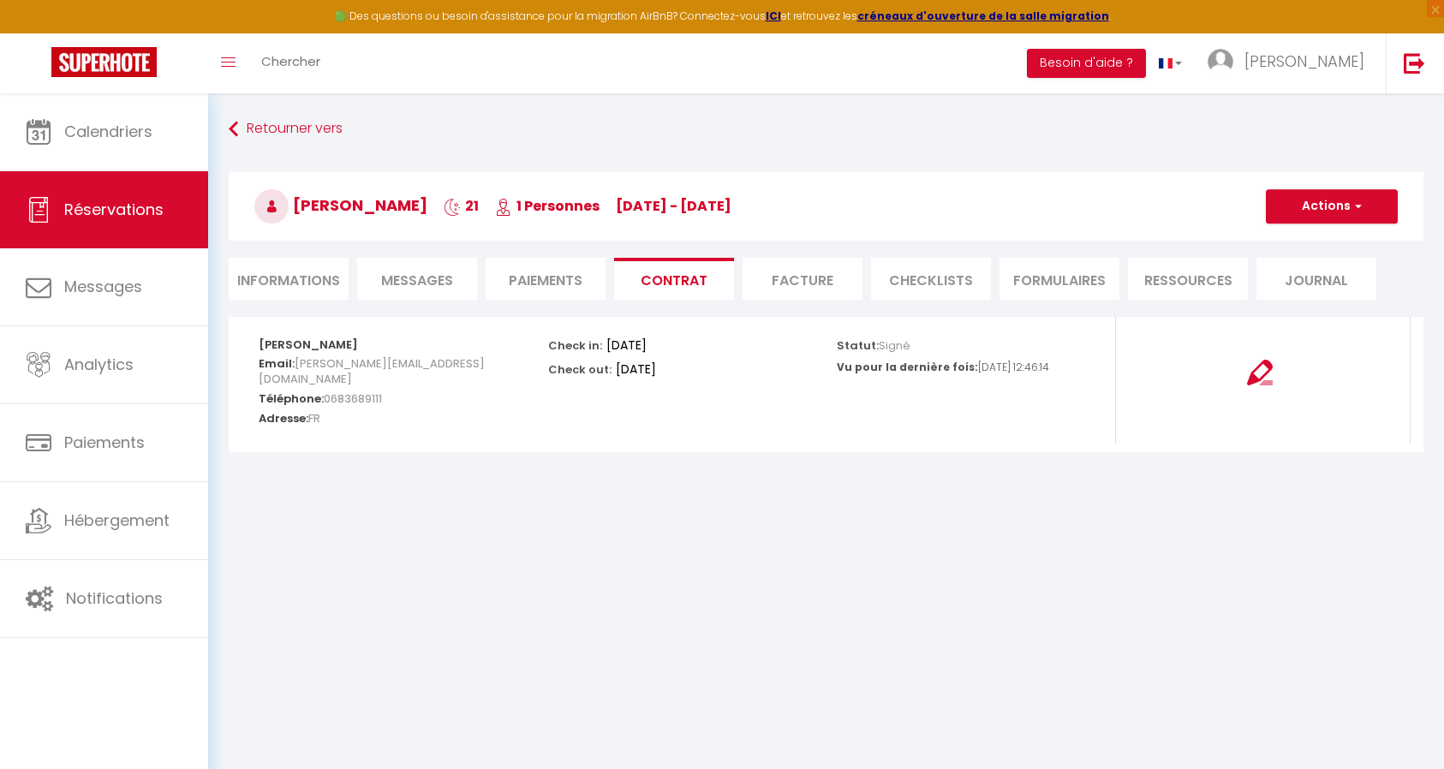
click at [517, 286] on li "Paiements" at bounding box center [545, 279] width 120 height 42
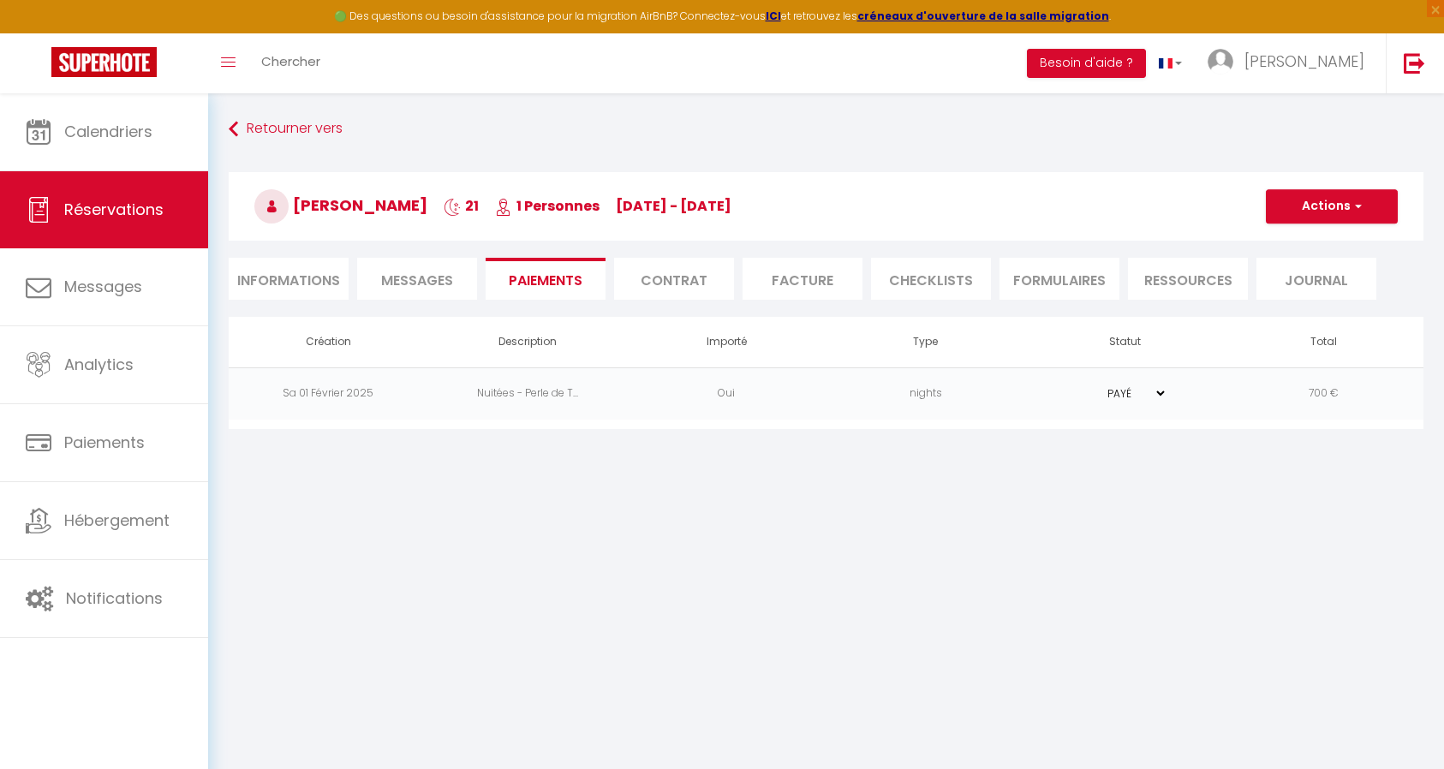
click at [417, 284] on span "Messages" at bounding box center [417, 281] width 72 height 20
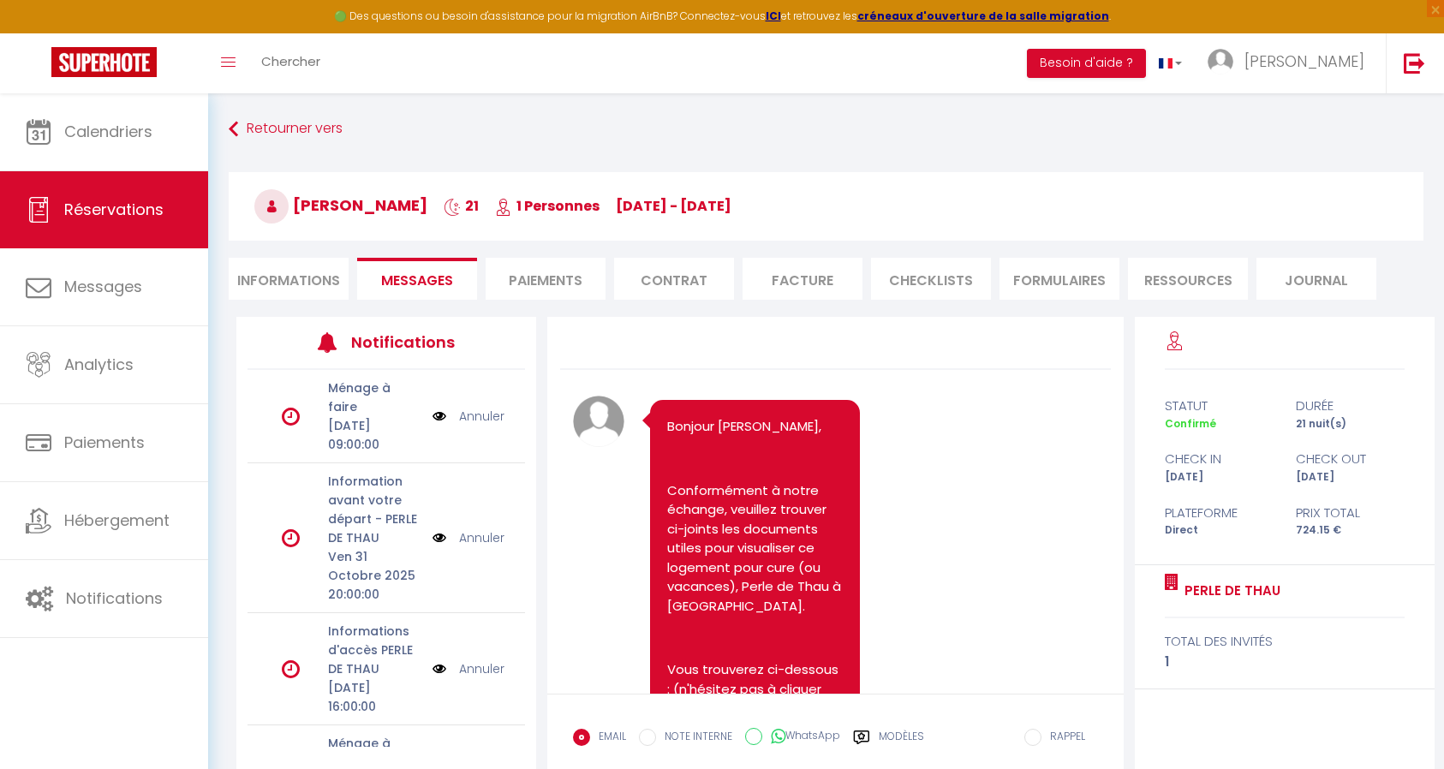
click at [244, 284] on li "Informations" at bounding box center [289, 279] width 120 height 42
select select "0"
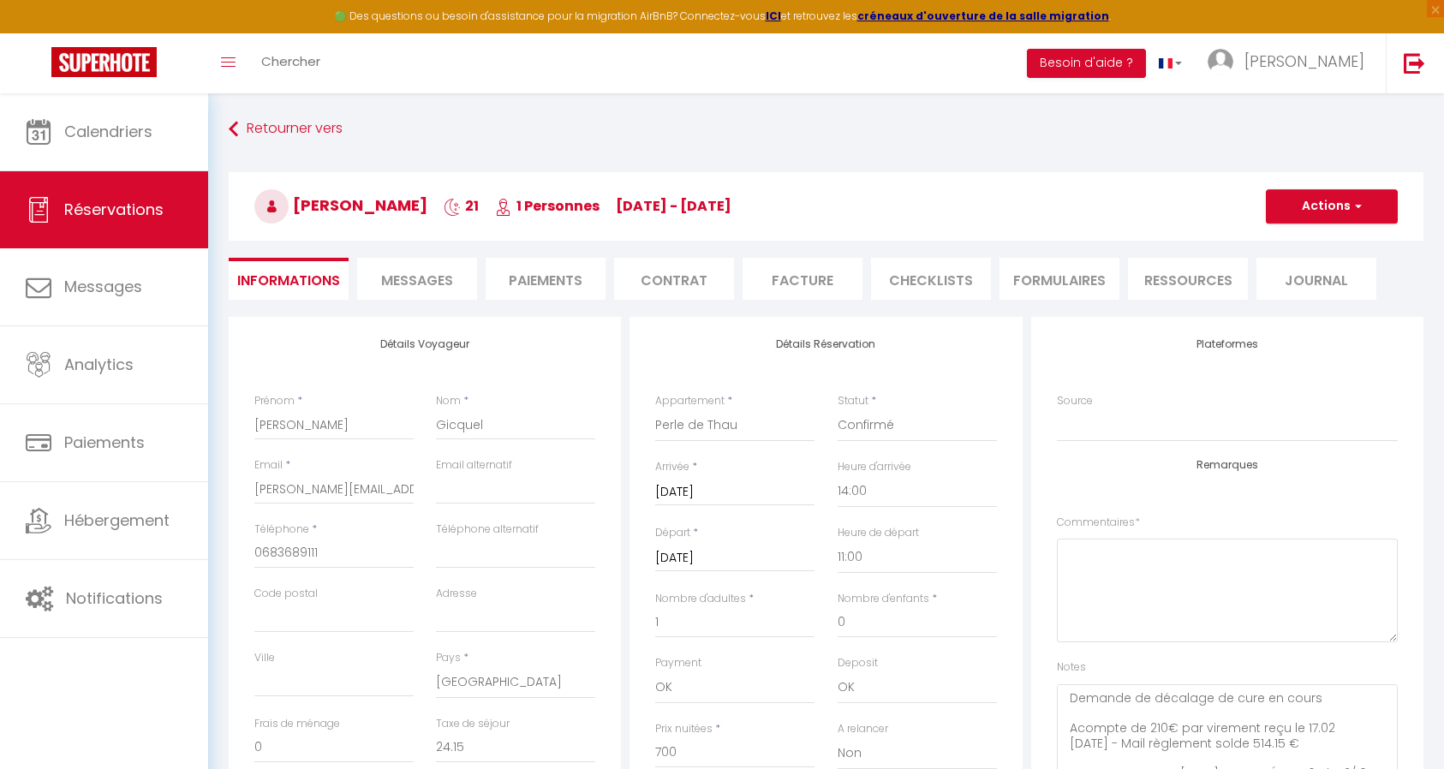
checkbox input "true"
click at [813, 282] on li "Facture" at bounding box center [802, 279] width 120 height 42
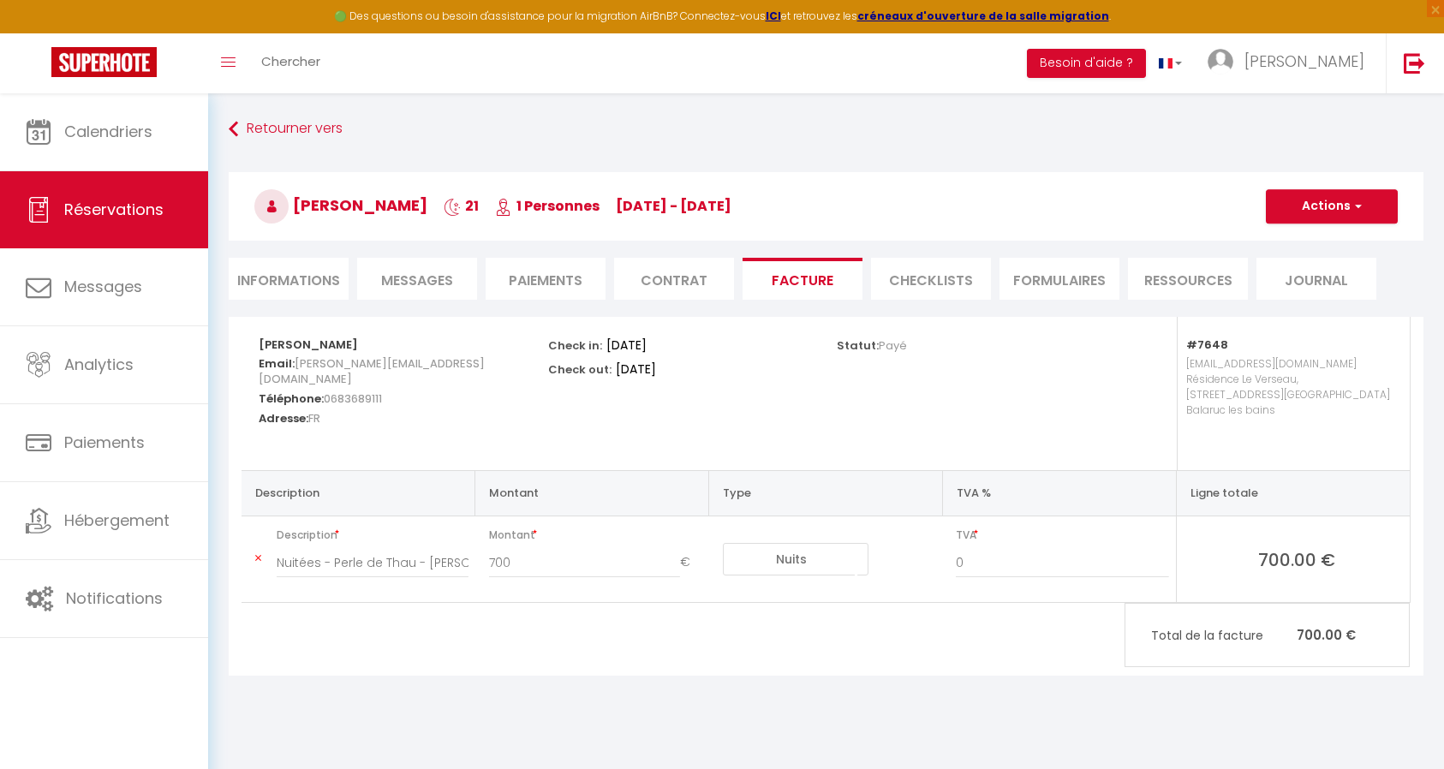
click at [968, 279] on li "CHECKLISTS" at bounding box center [931, 279] width 120 height 42
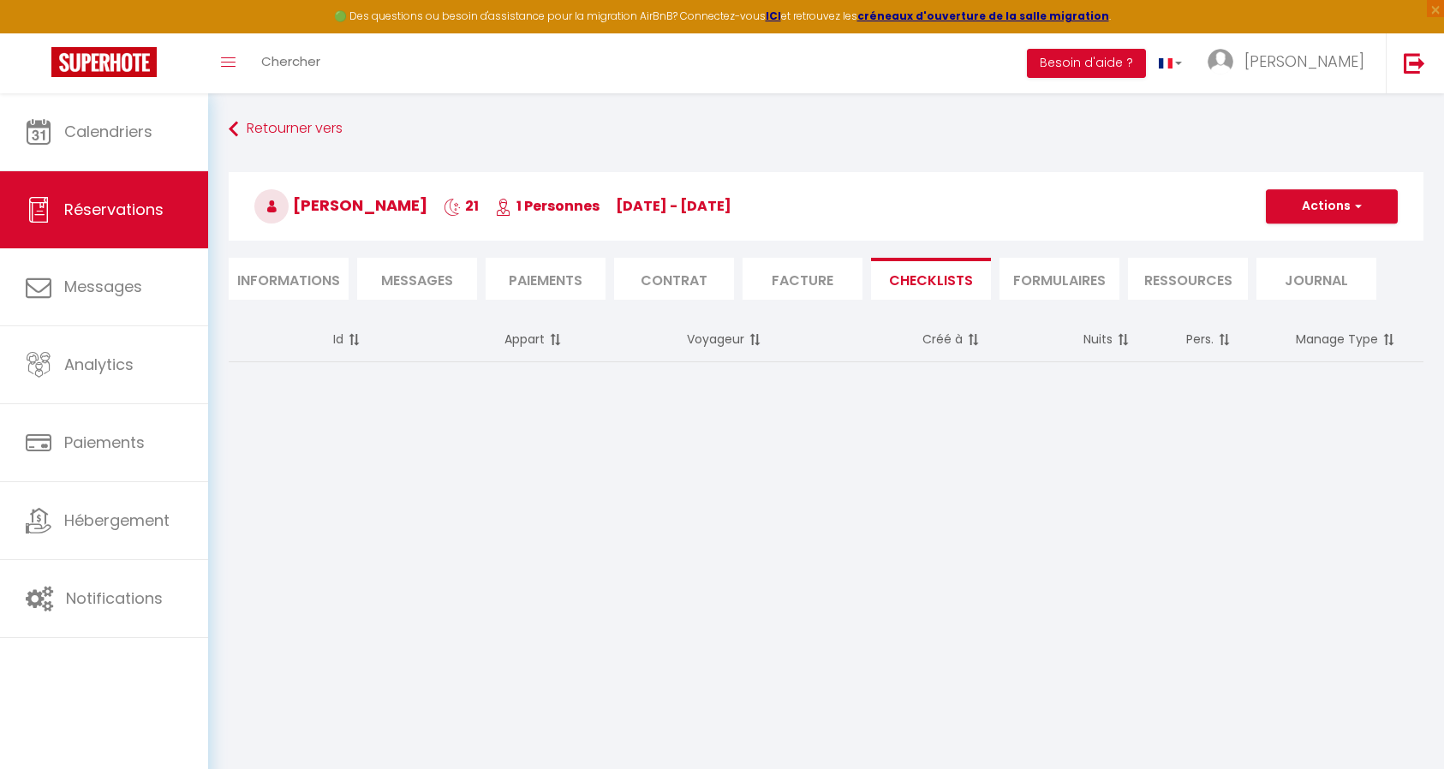
click at [1056, 284] on li "FORMULAIRES" at bounding box center [1059, 279] width 120 height 42
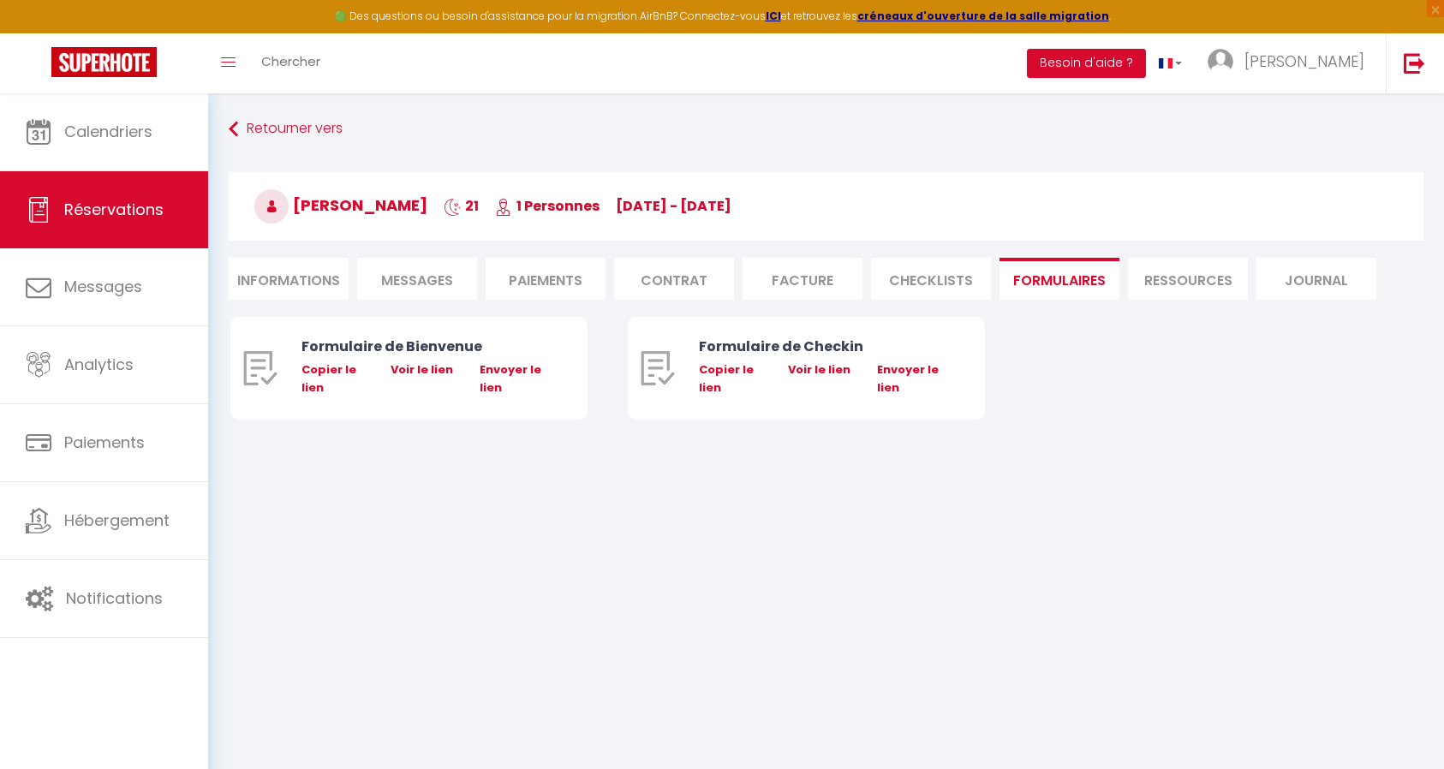
click at [1160, 283] on li "Ressources" at bounding box center [1188, 279] width 120 height 42
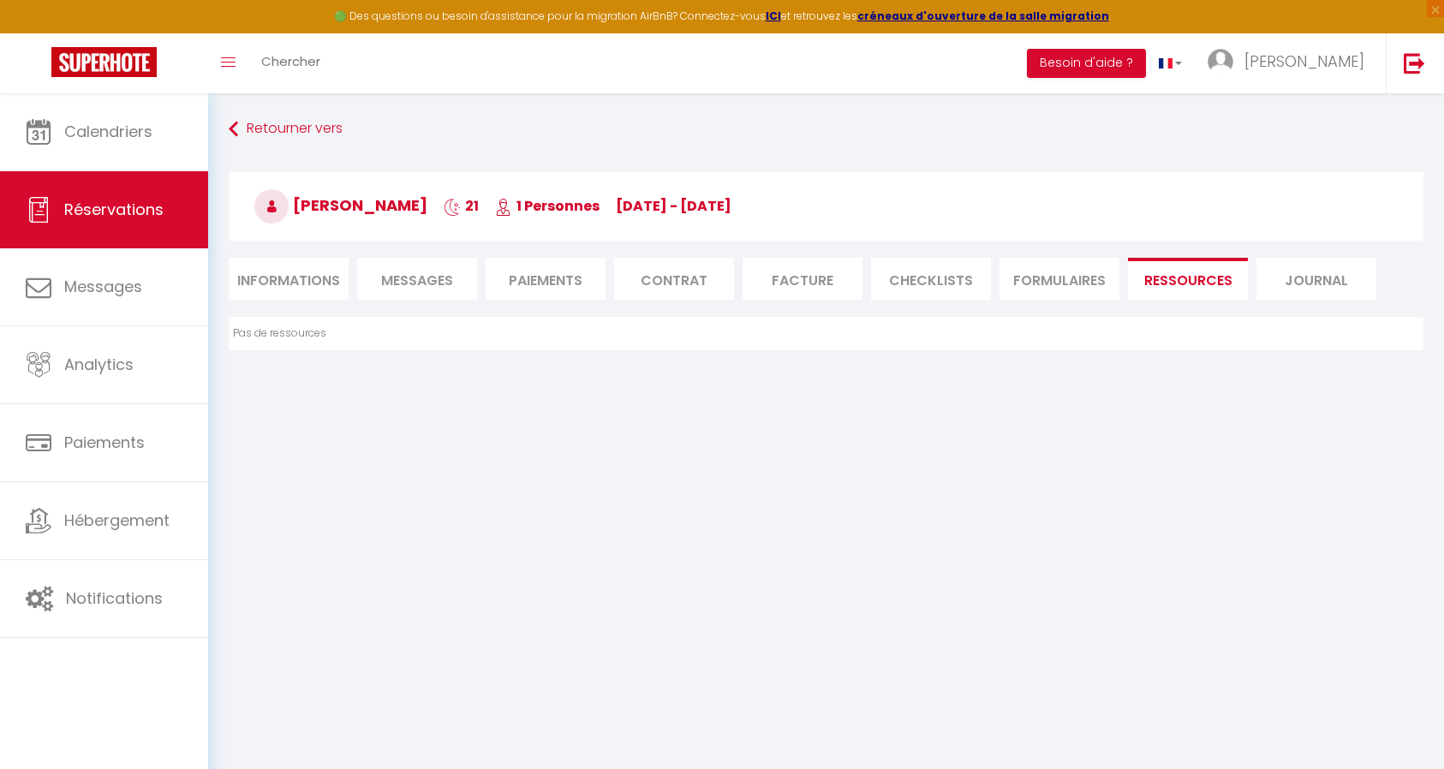
click at [403, 289] on span "Messages" at bounding box center [417, 281] width 72 height 20
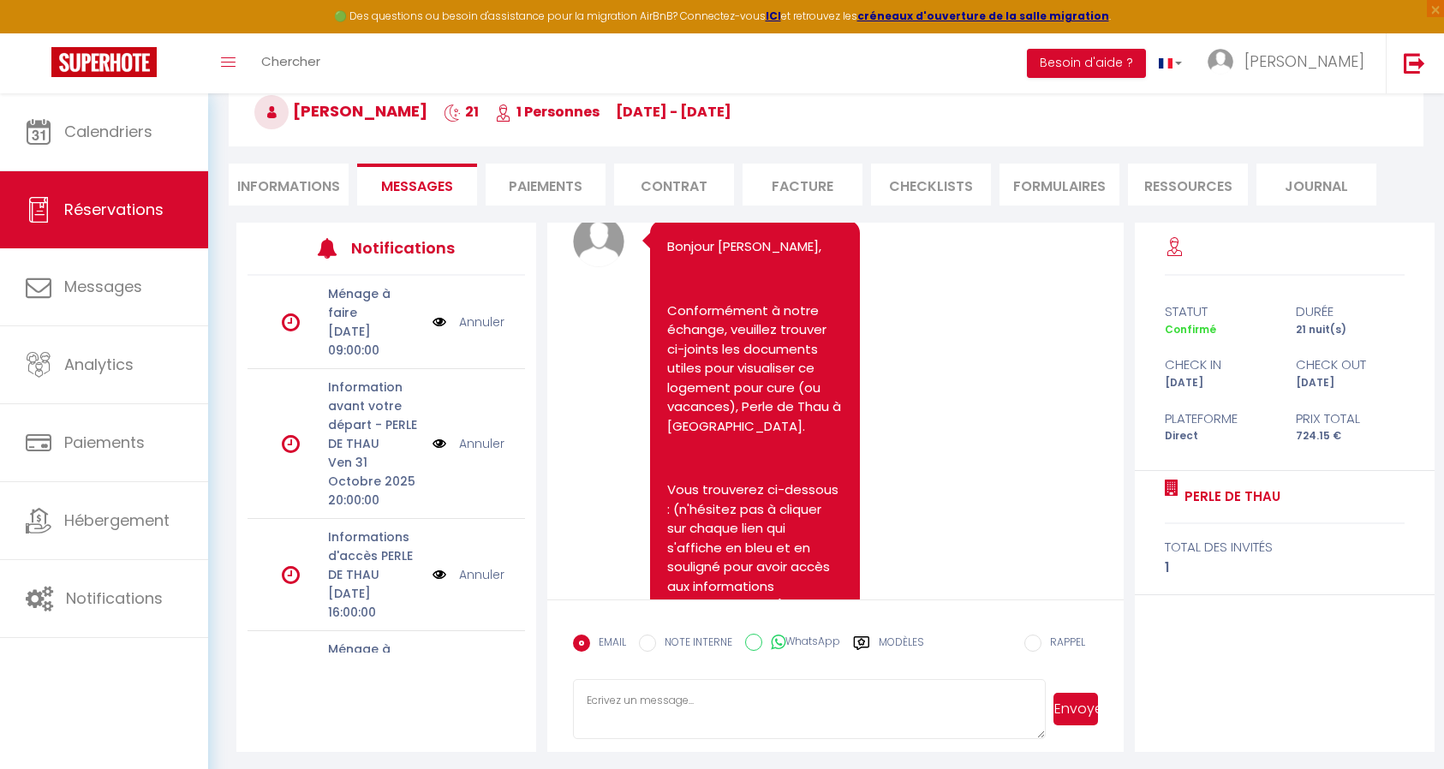
scroll to position [98, 0]
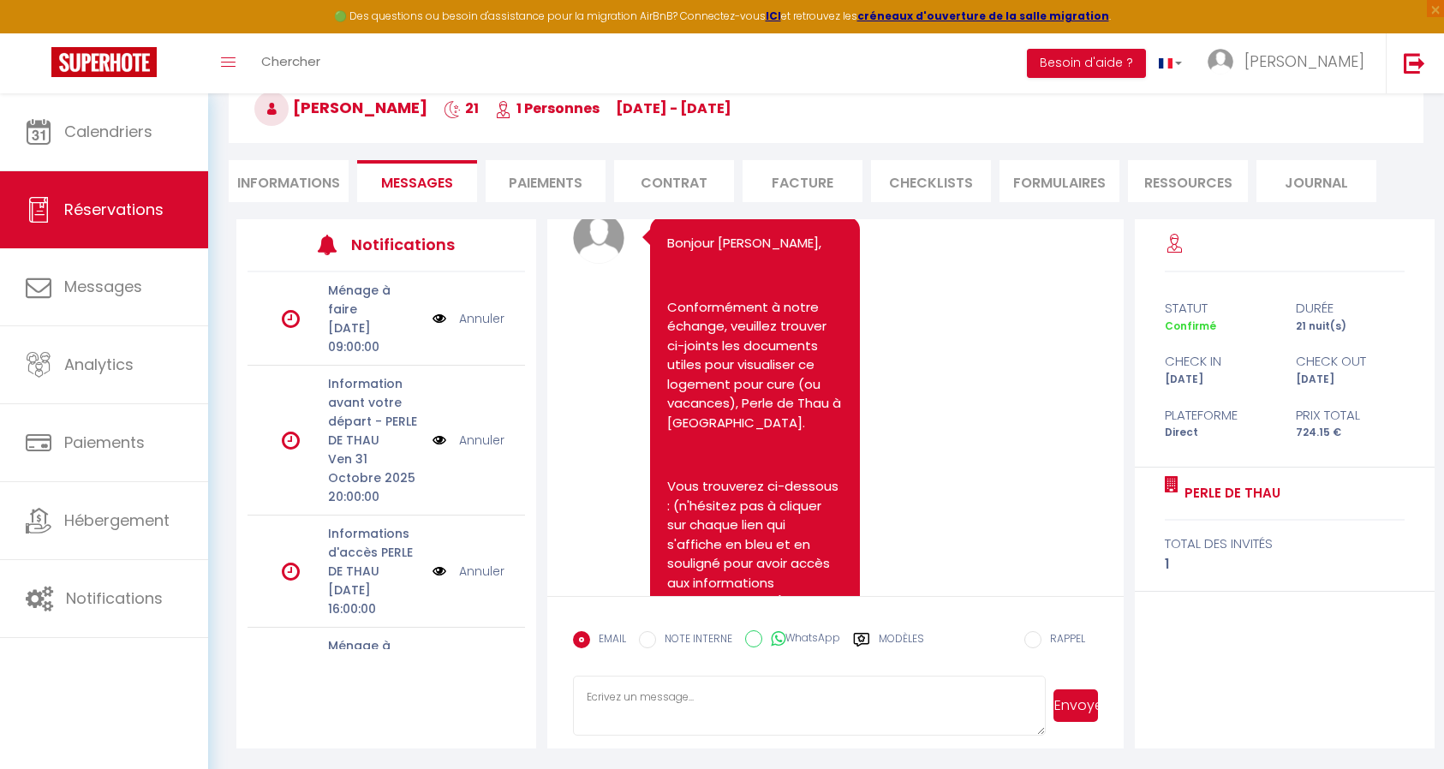
click at [521, 188] on li "Paiements" at bounding box center [545, 181] width 120 height 42
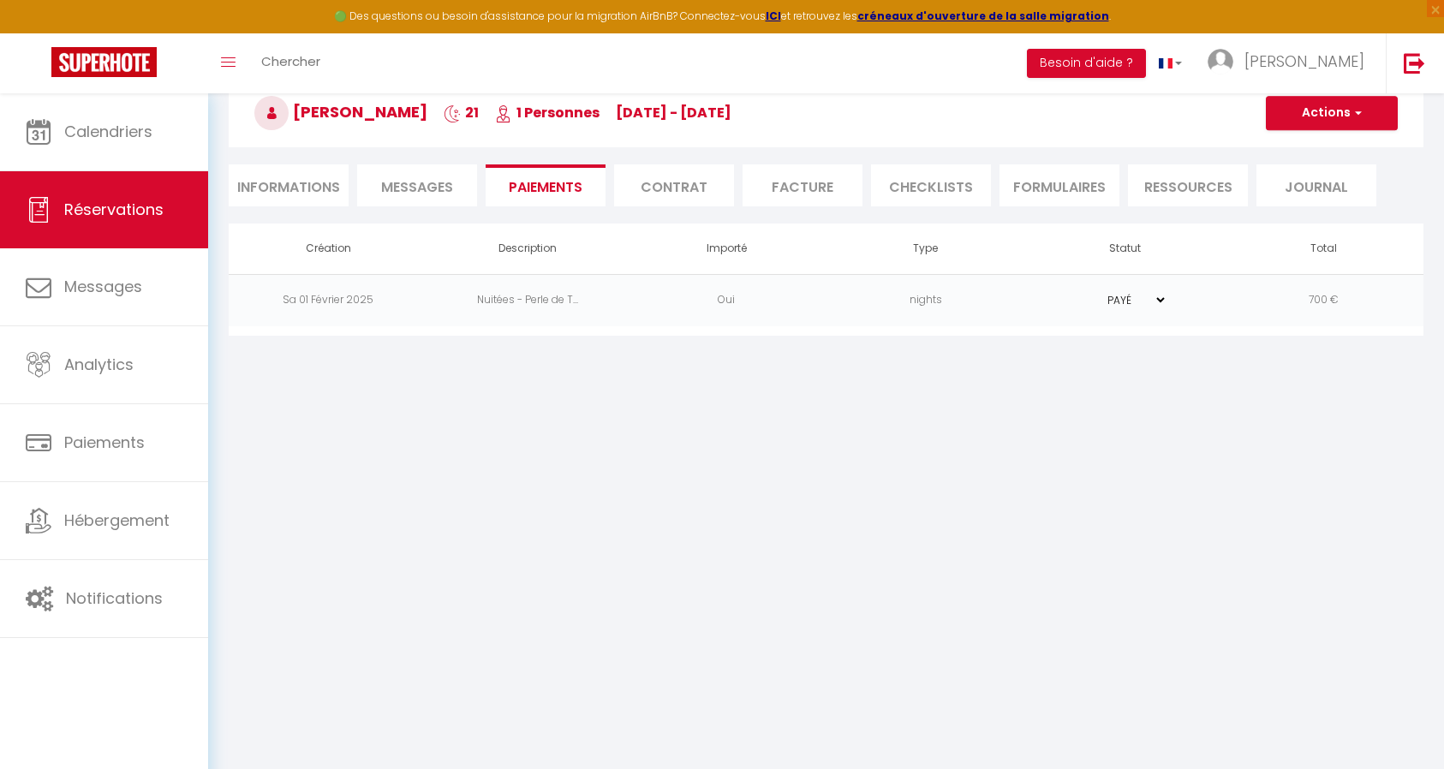
scroll to position [93, 0]
click at [666, 193] on li "Contrat" at bounding box center [674, 185] width 120 height 42
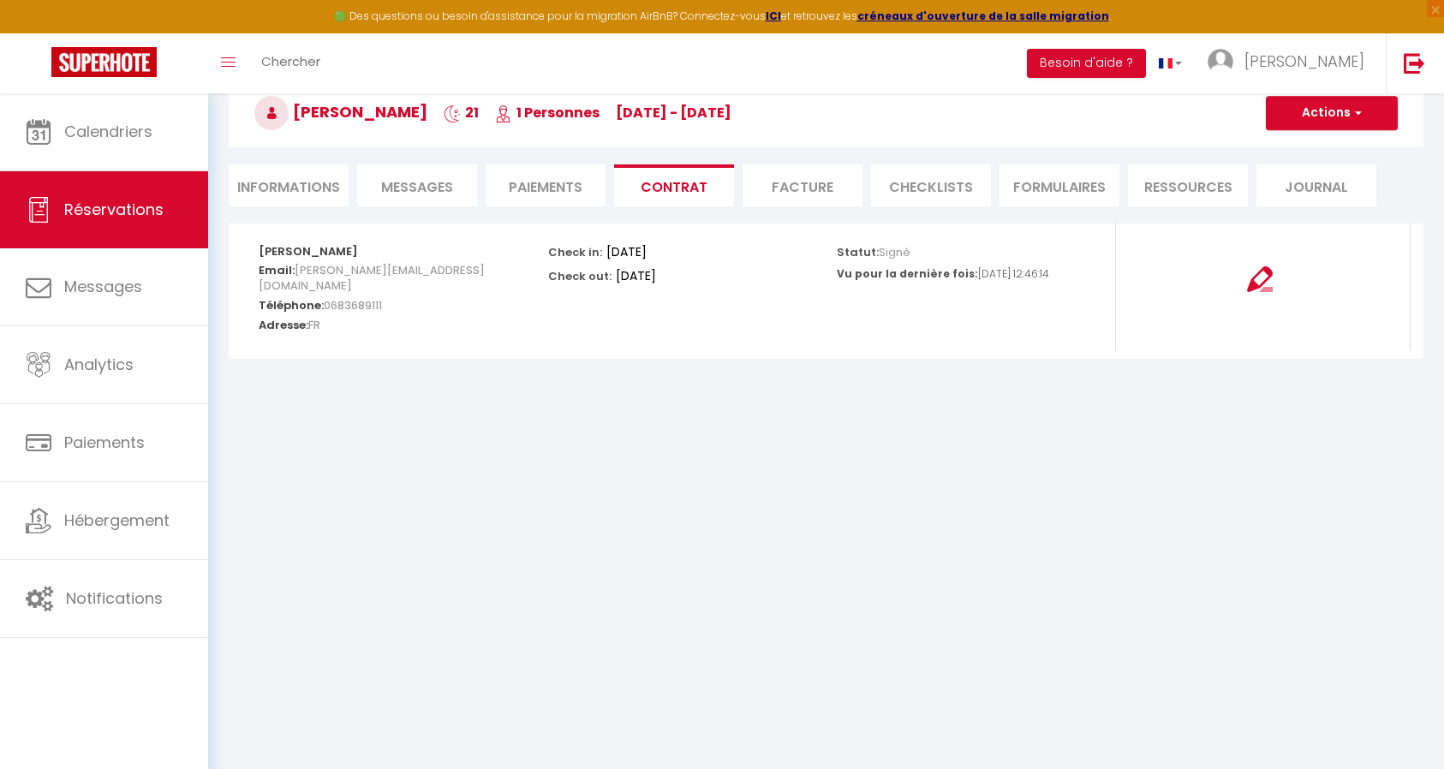
click at [295, 193] on li "Informations" at bounding box center [289, 185] width 120 height 42
select select "0"
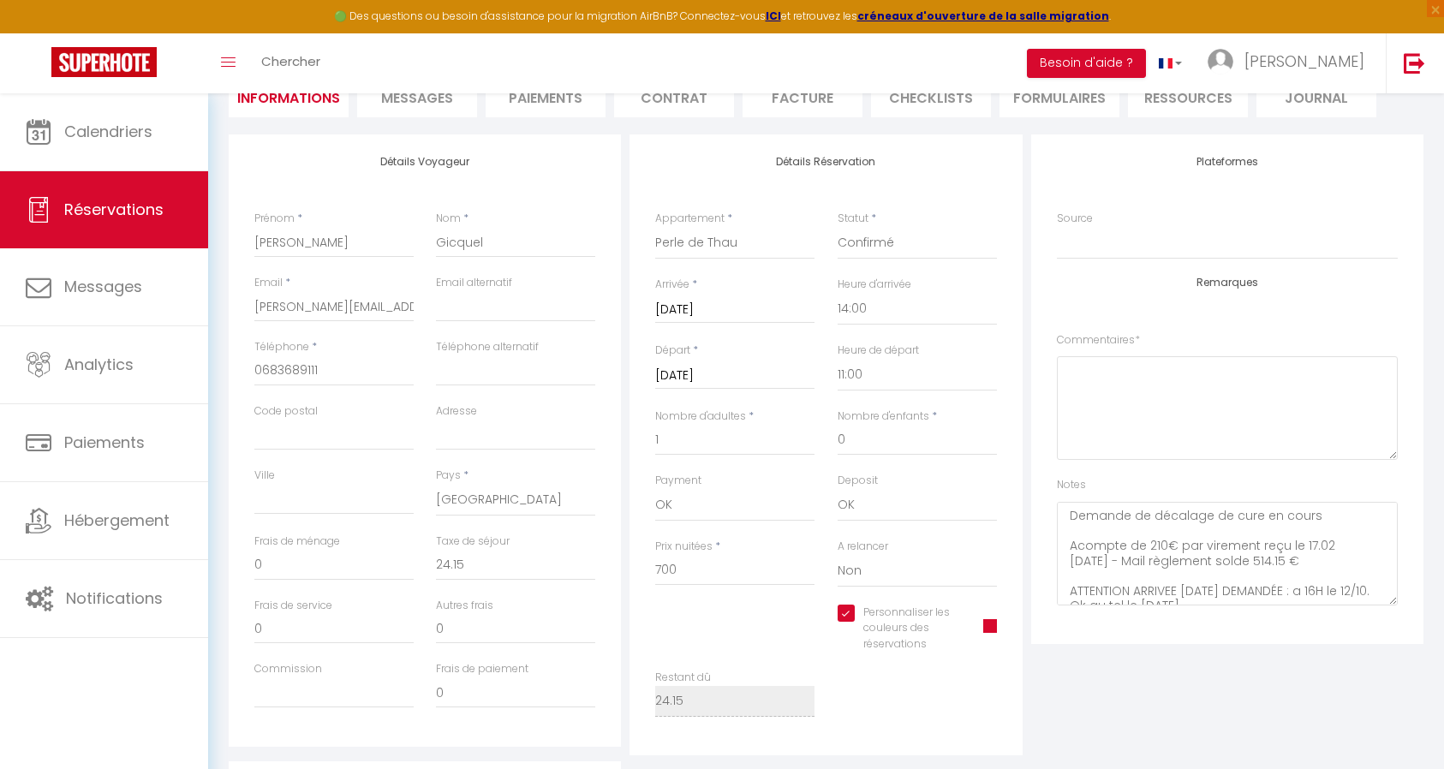
scroll to position [0, 0]
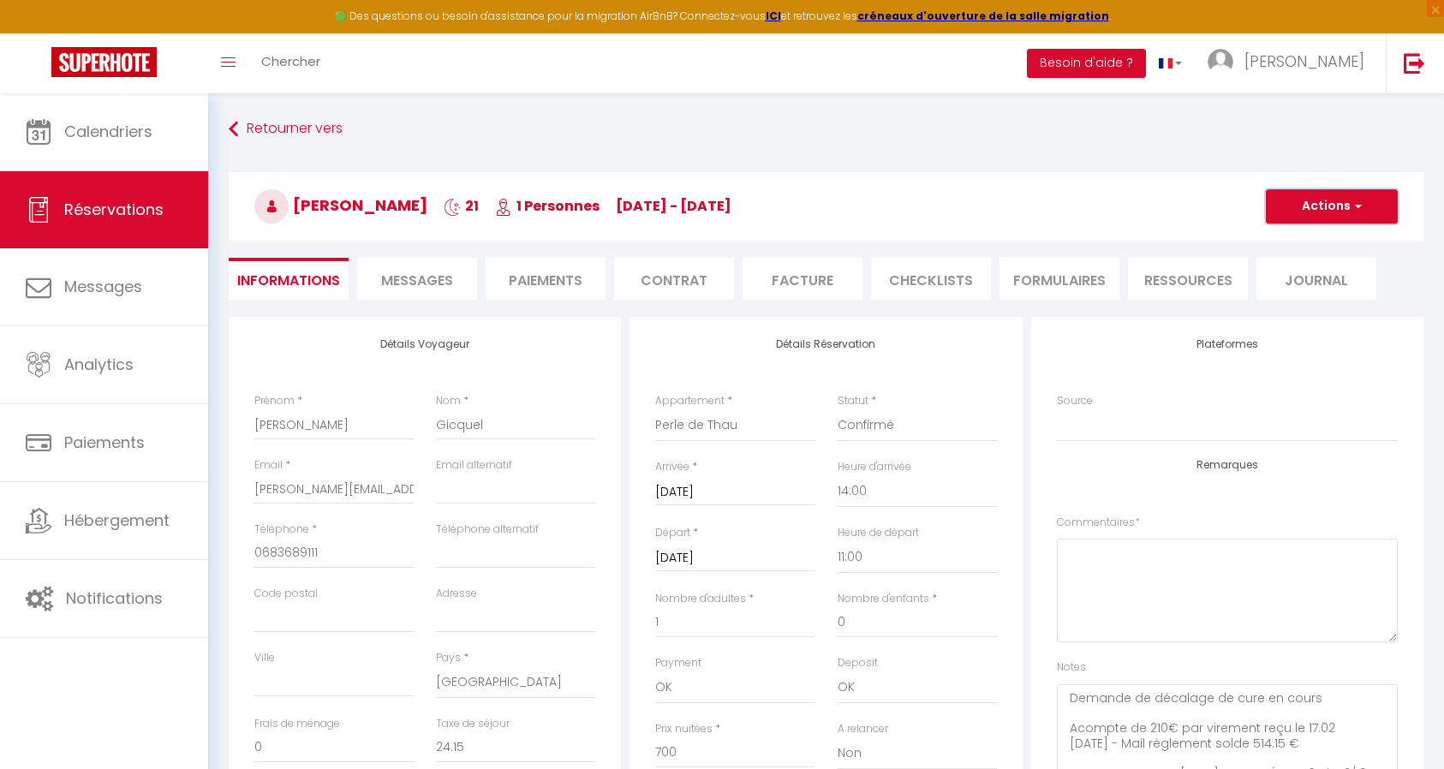
click at [1333, 205] on button "Actions" at bounding box center [1331, 206] width 132 height 34
click at [1304, 243] on link "Enregistrer" at bounding box center [1314, 244] width 135 height 22
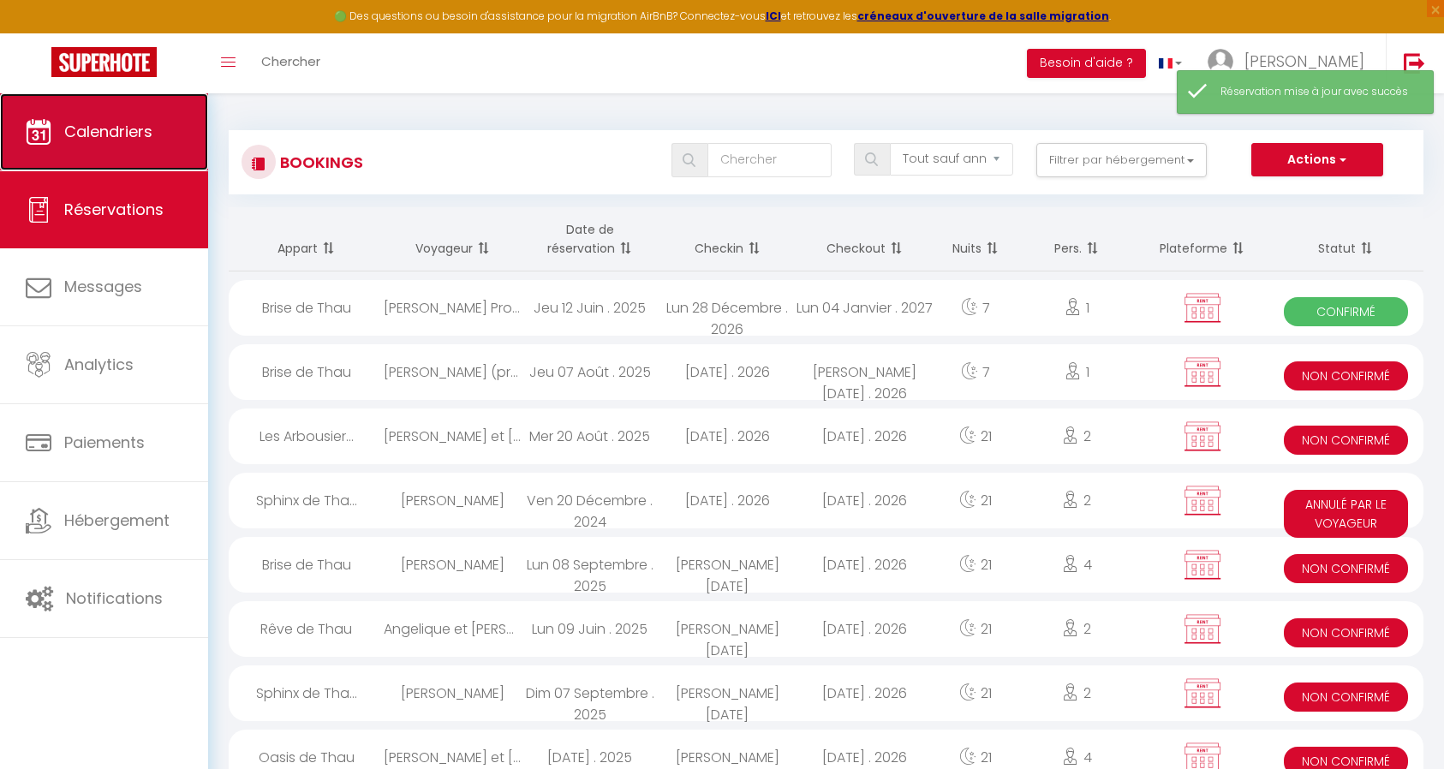
click at [80, 126] on span "Calendriers" at bounding box center [108, 131] width 88 height 21
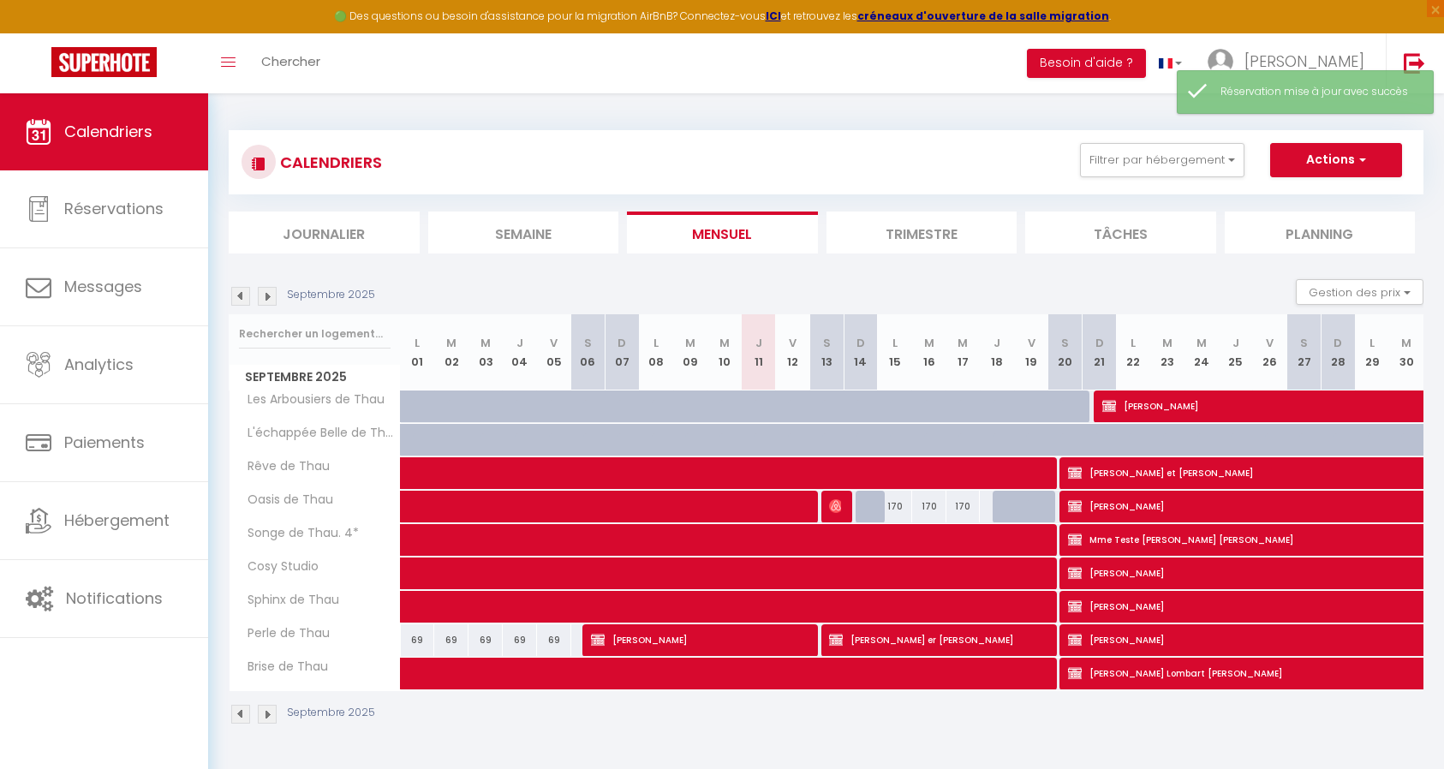
click at [267, 300] on img at bounding box center [267, 296] width 19 height 19
select select
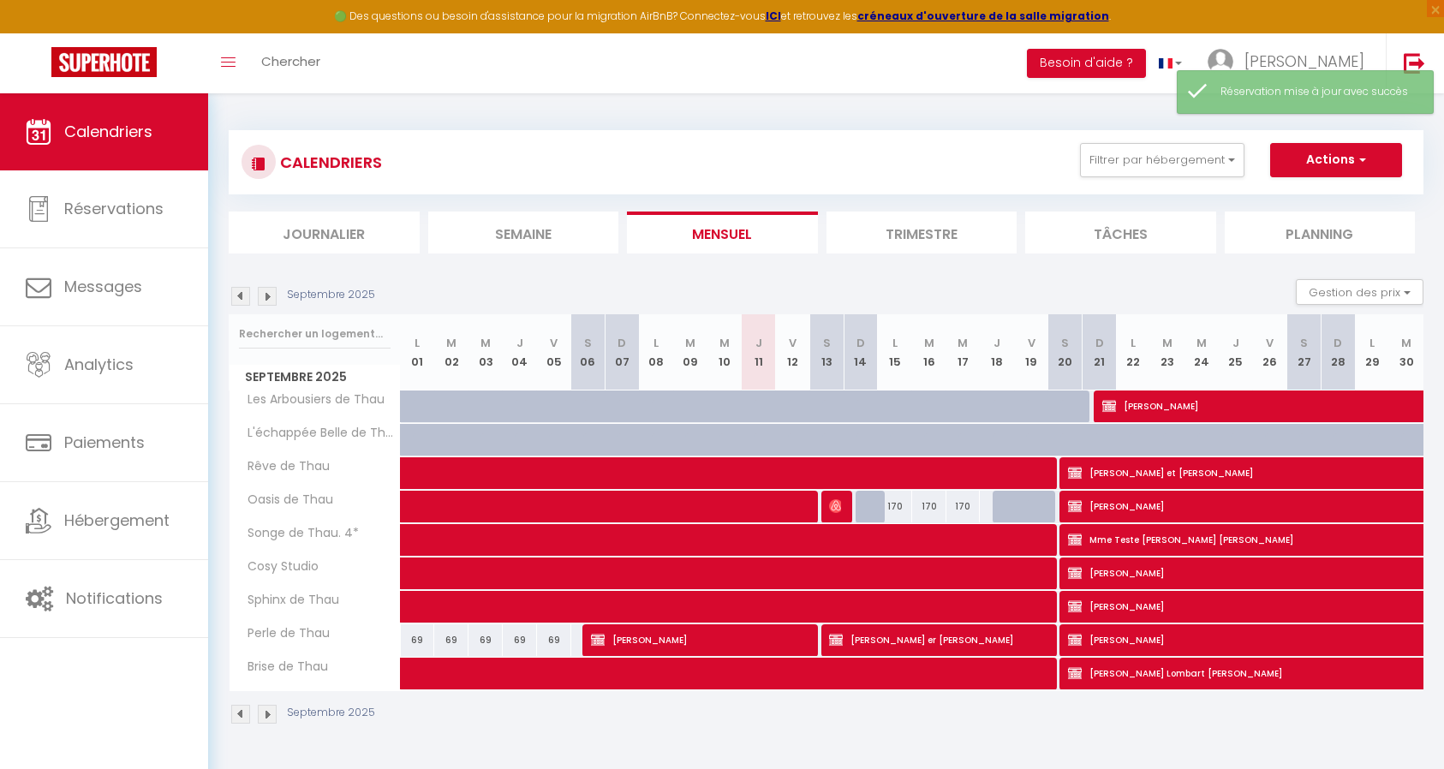
select select
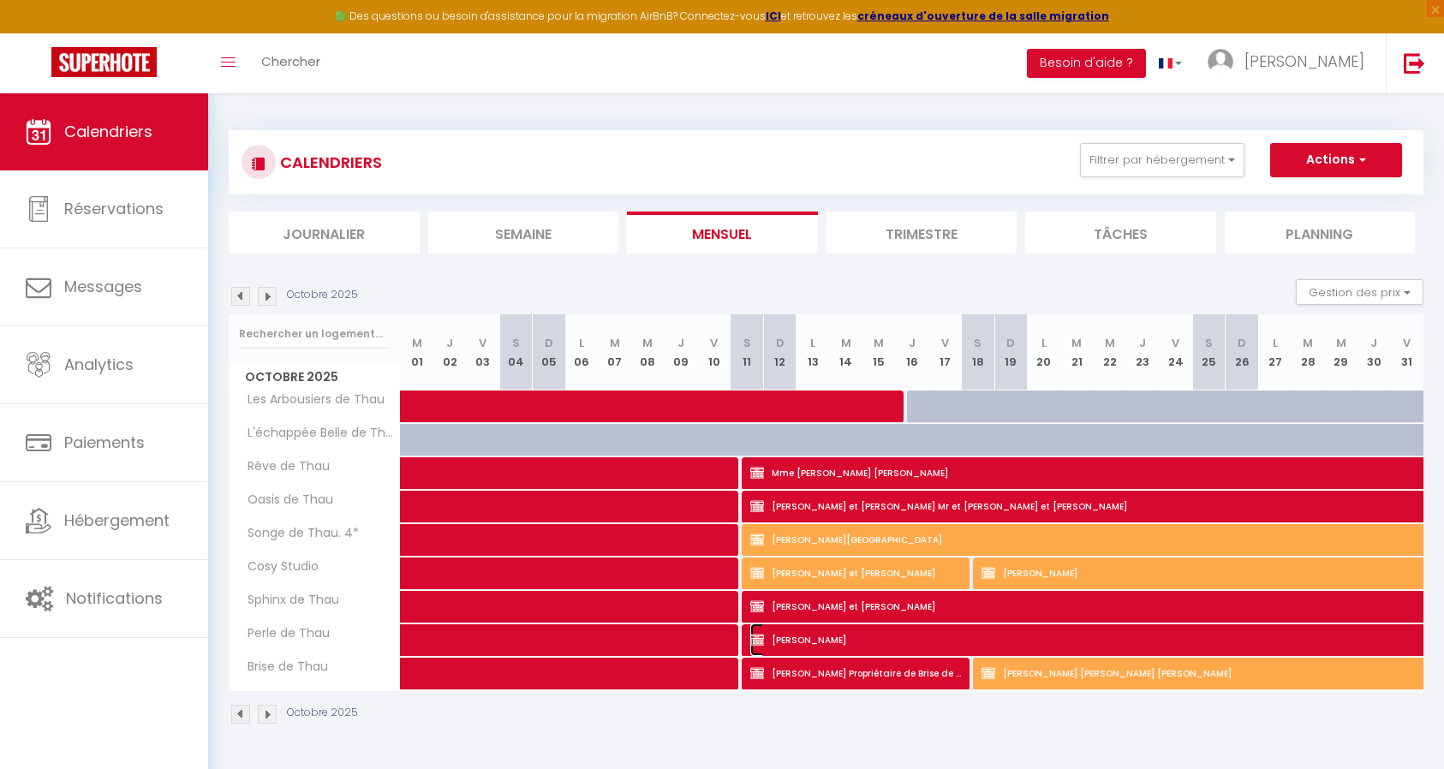
click at [880, 637] on span "[PERSON_NAME]" at bounding box center [1163, 639] width 827 height 33
select select "OK"
select select "0"
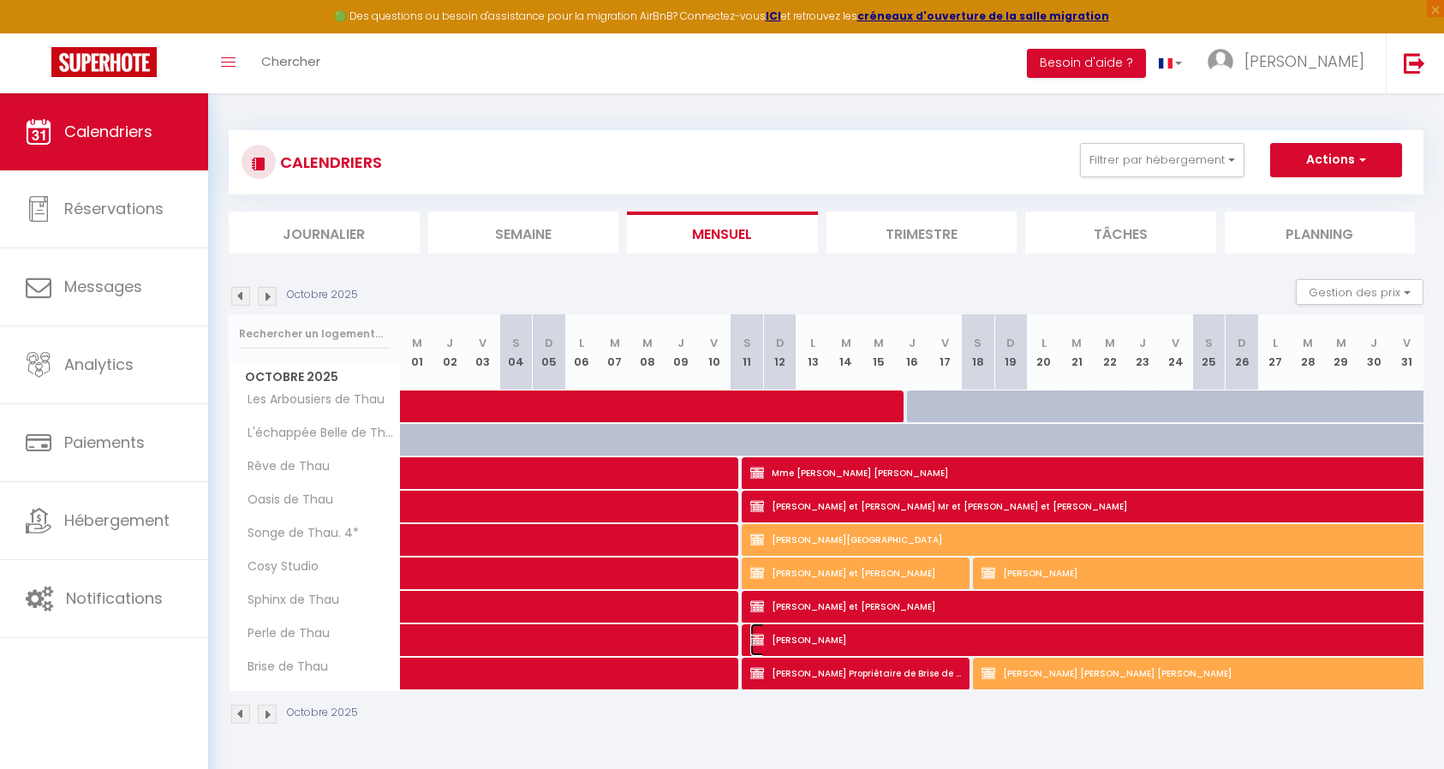
select select "0"
select select
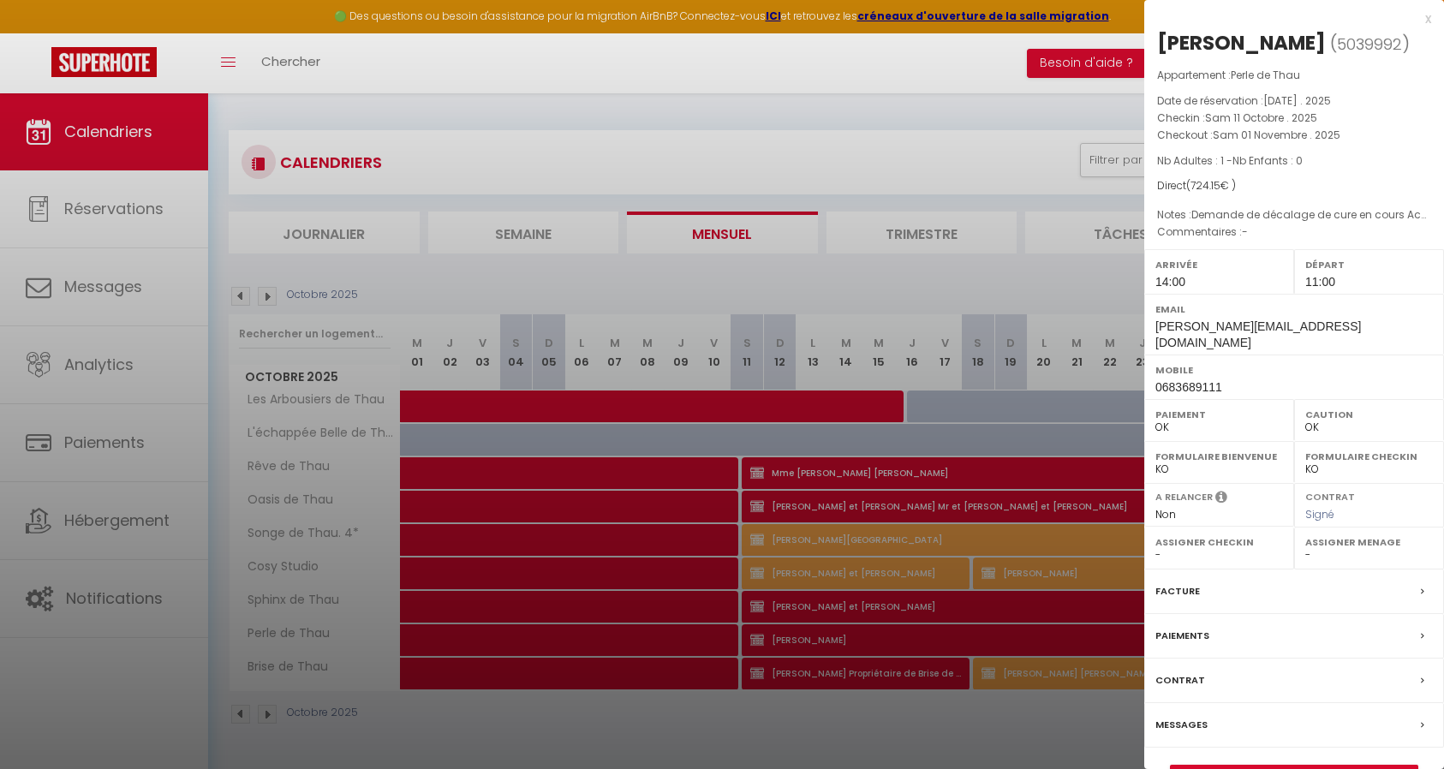
click at [1352, 40] on span "5039992" at bounding box center [1369, 43] width 65 height 21
copy span "5039992"
click at [280, 65] on div at bounding box center [722, 384] width 1444 height 769
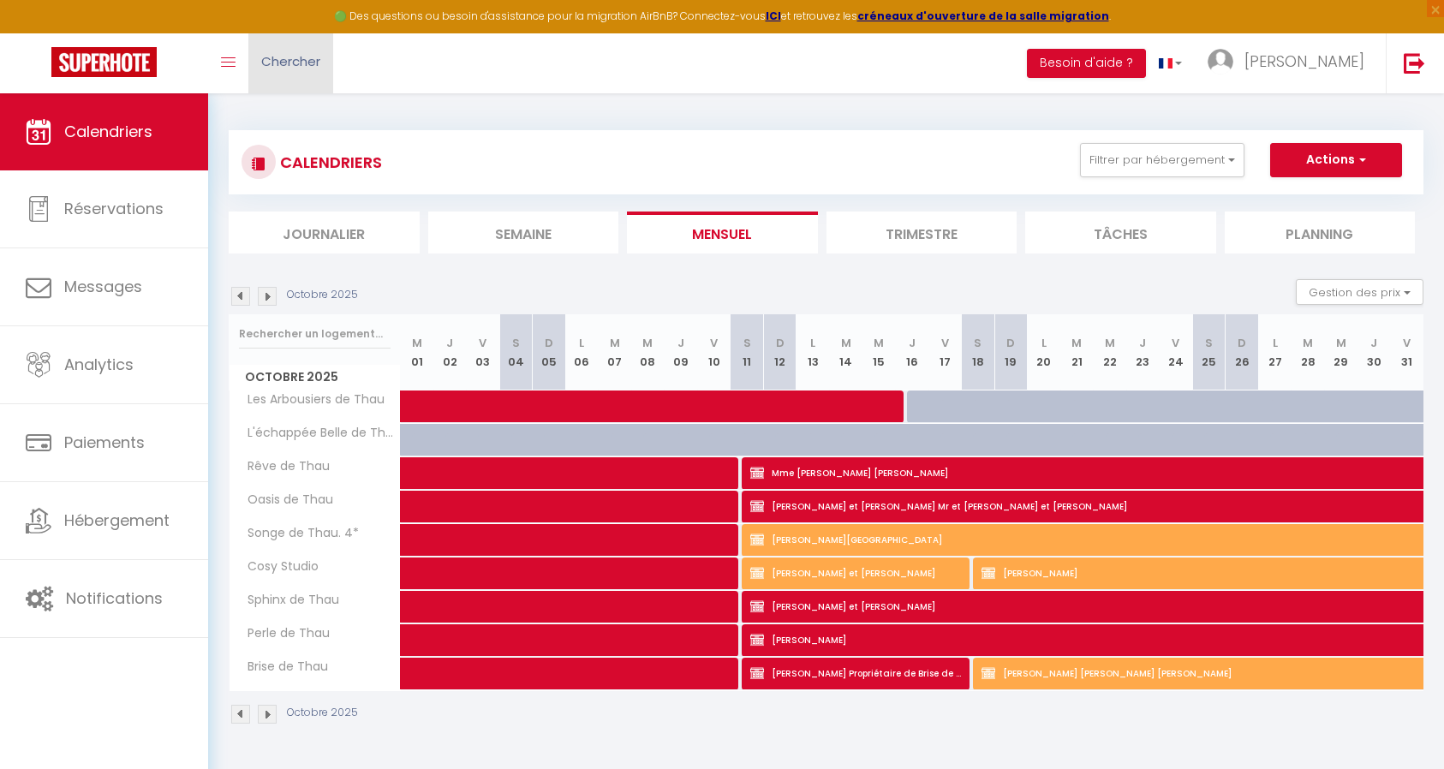
click at [280, 65] on span "Chercher" at bounding box center [290, 61] width 59 height 18
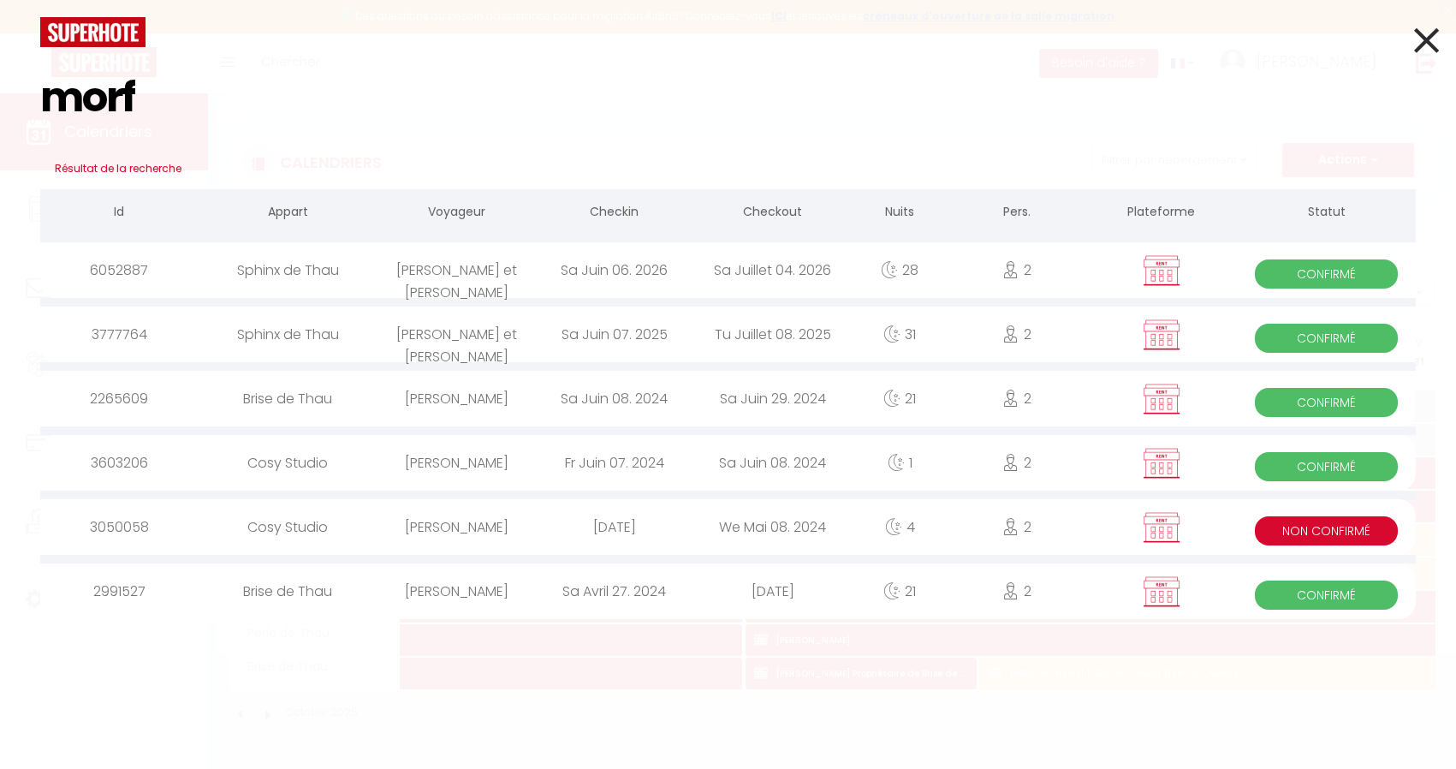
type input "morf"
click at [534, 341] on div "[PERSON_NAME] et [PERSON_NAME]" at bounding box center [457, 335] width 158 height 56
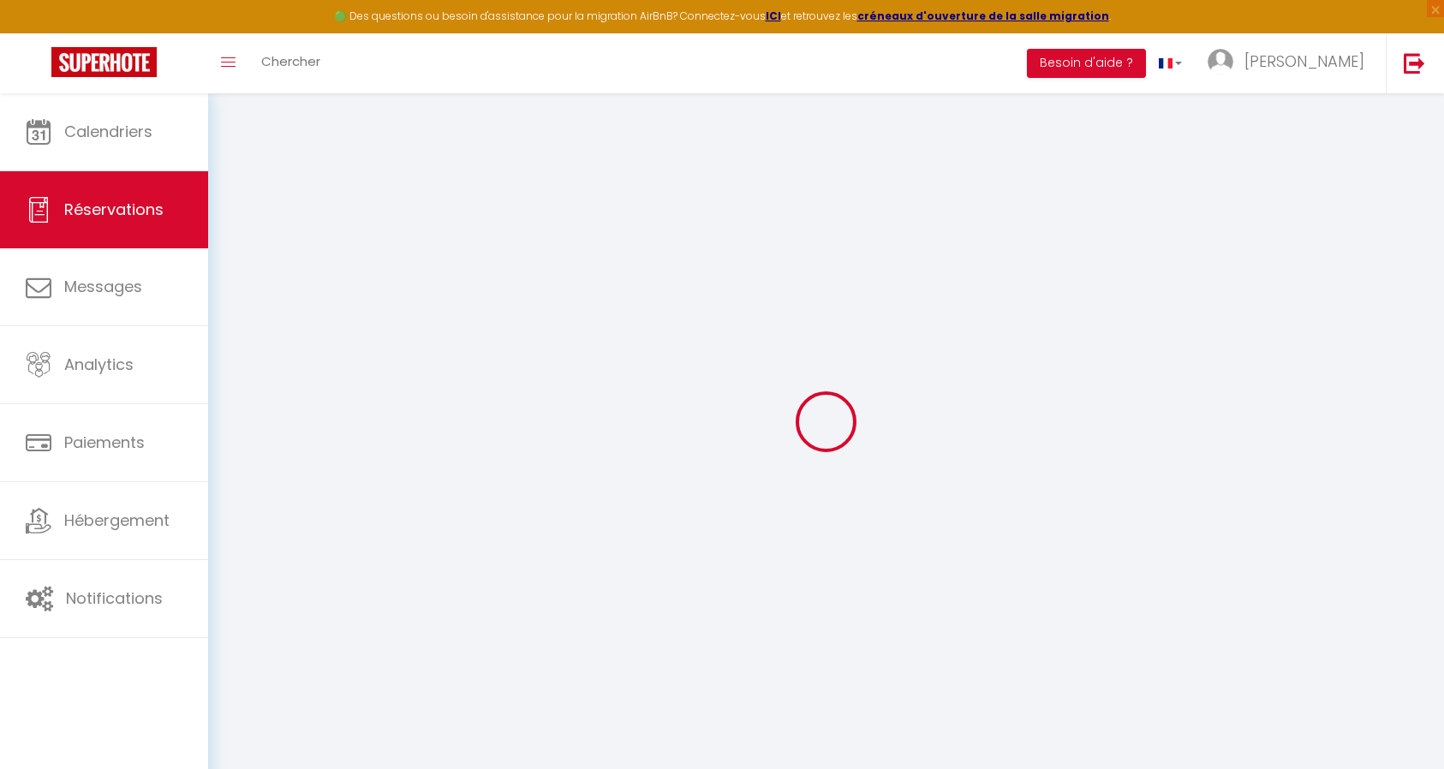
type input "[PERSON_NAME] et [PERSON_NAME]"
type input "[PERSON_NAME]"
type input "[EMAIL_ADDRESS][DOMAIN_NAME]"
type input "0662733996"
type input "69800"
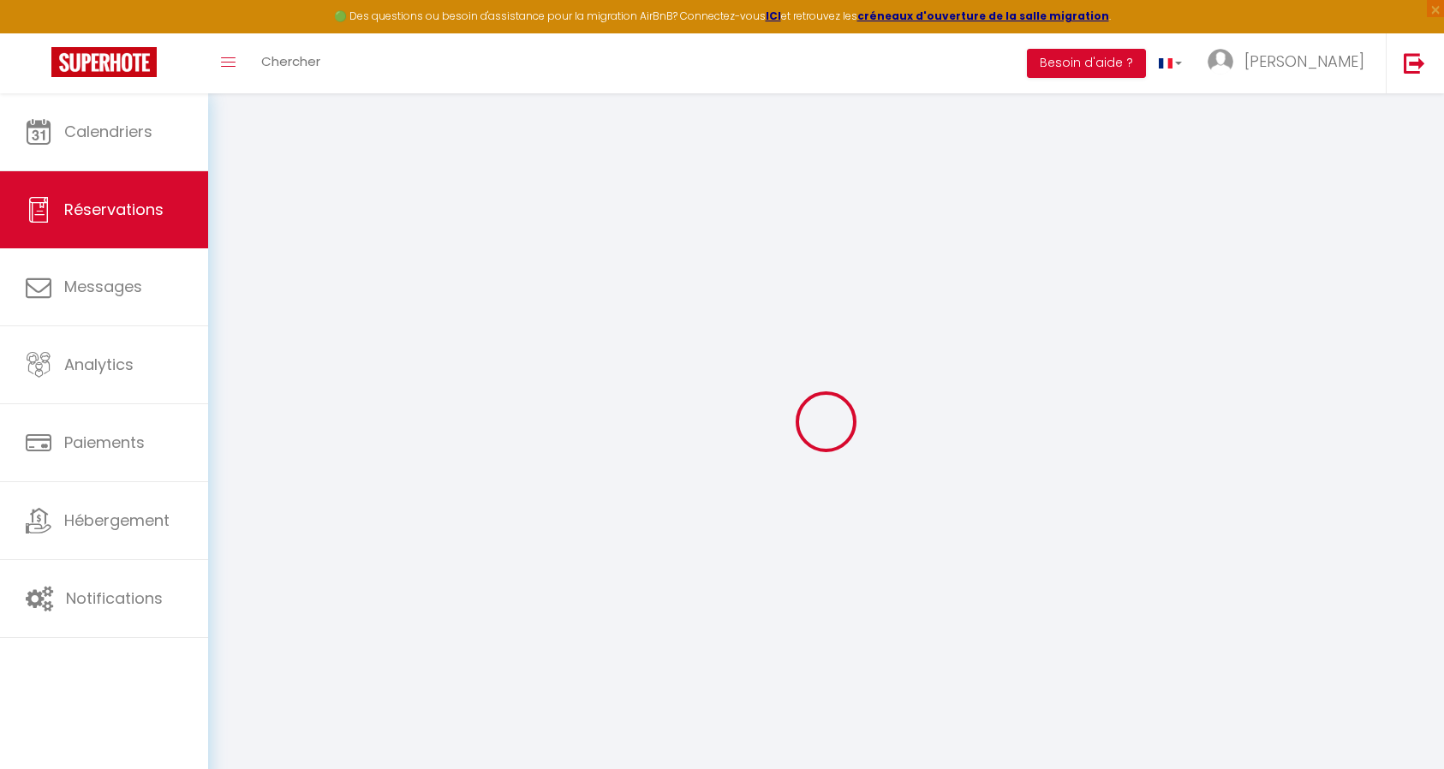
type input "[STREET_ADDRESS] allende"
type input "[DEMOGRAPHIC_DATA]"
select select "FR"
select select "42868"
select select "1"
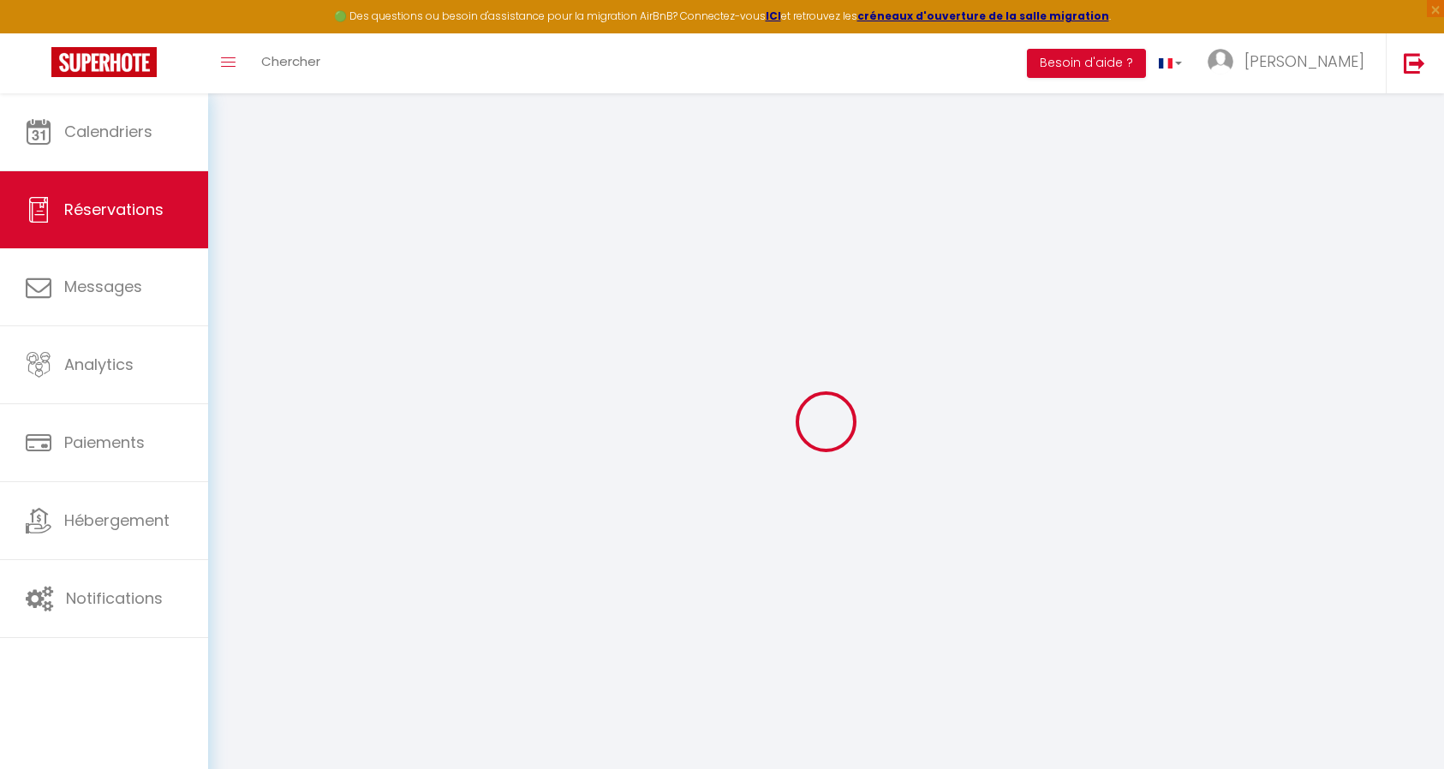
type input "Sam 07 Juin 2025"
select select
type input "Mar 08 Juillet 2025"
select select
type input "2"
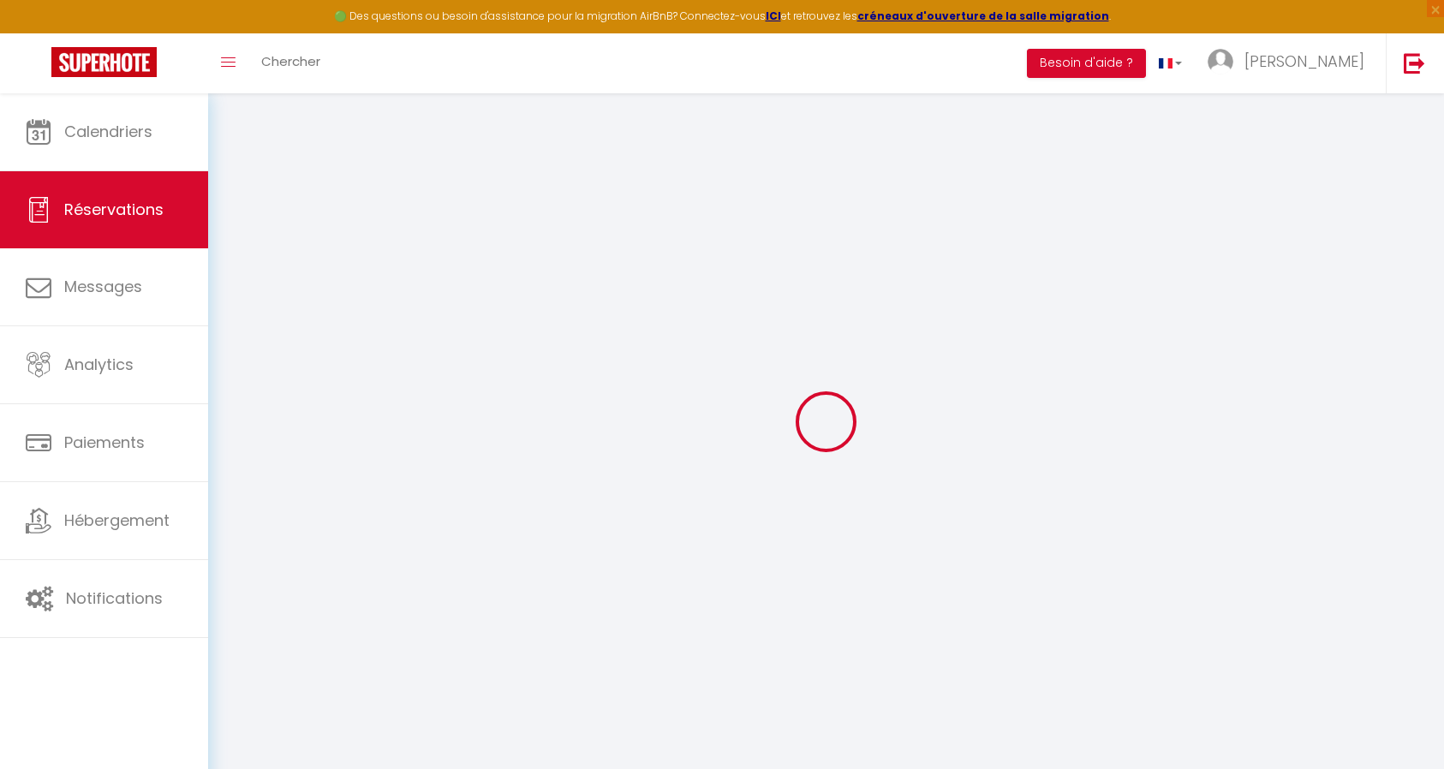
select select "12"
select select
type input "1600"
checkbox input "true"
type input "0"
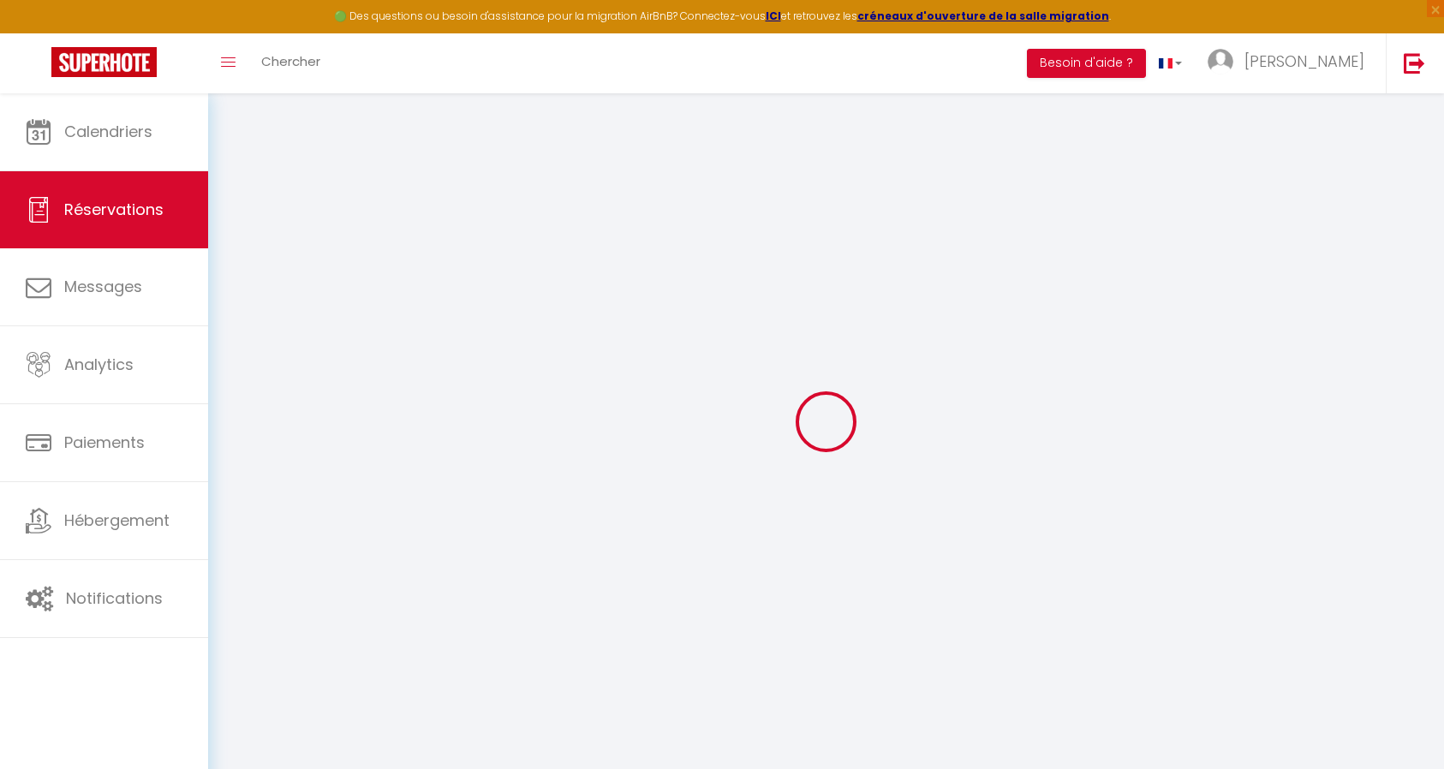
type input "0"
select select
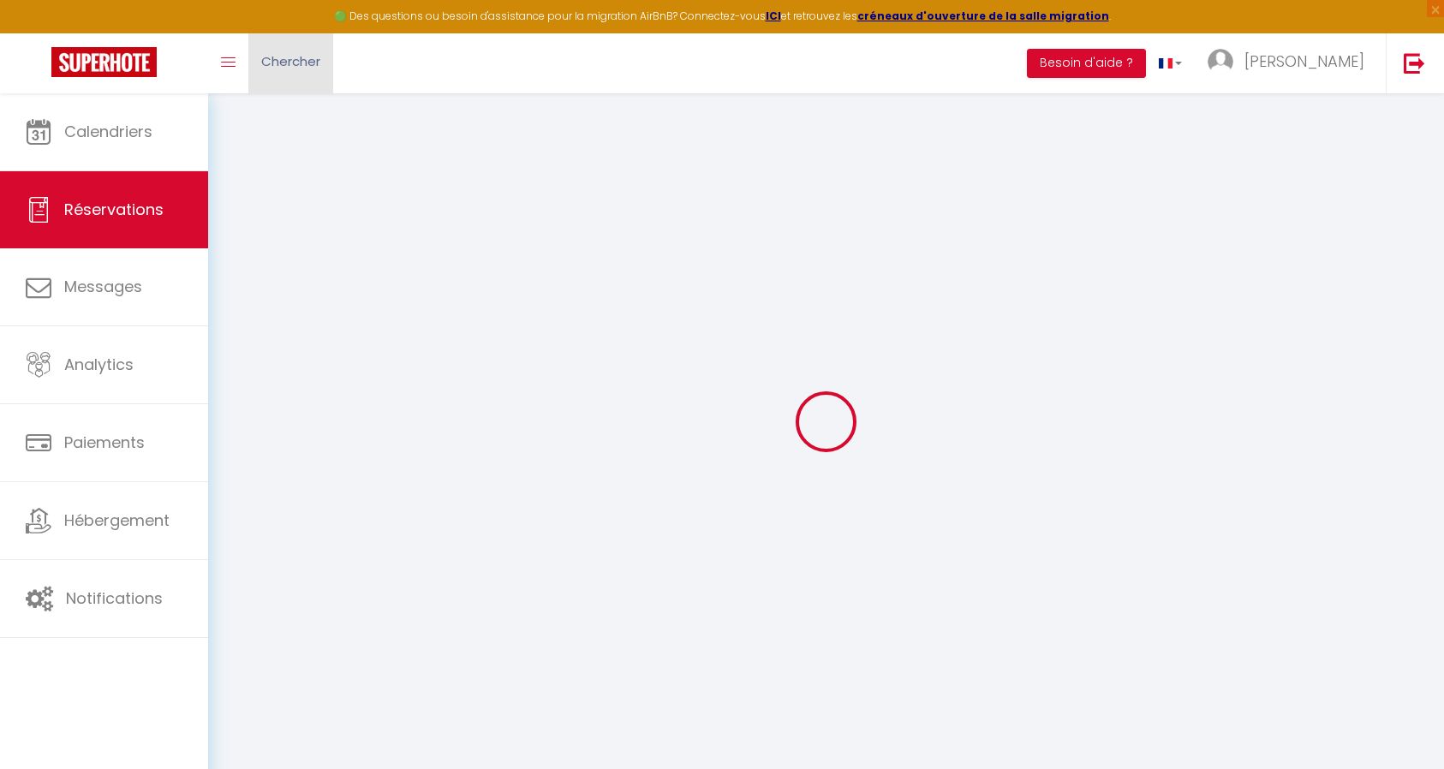
select select "14"
checkbox input "true"
select select
checkbox input "true"
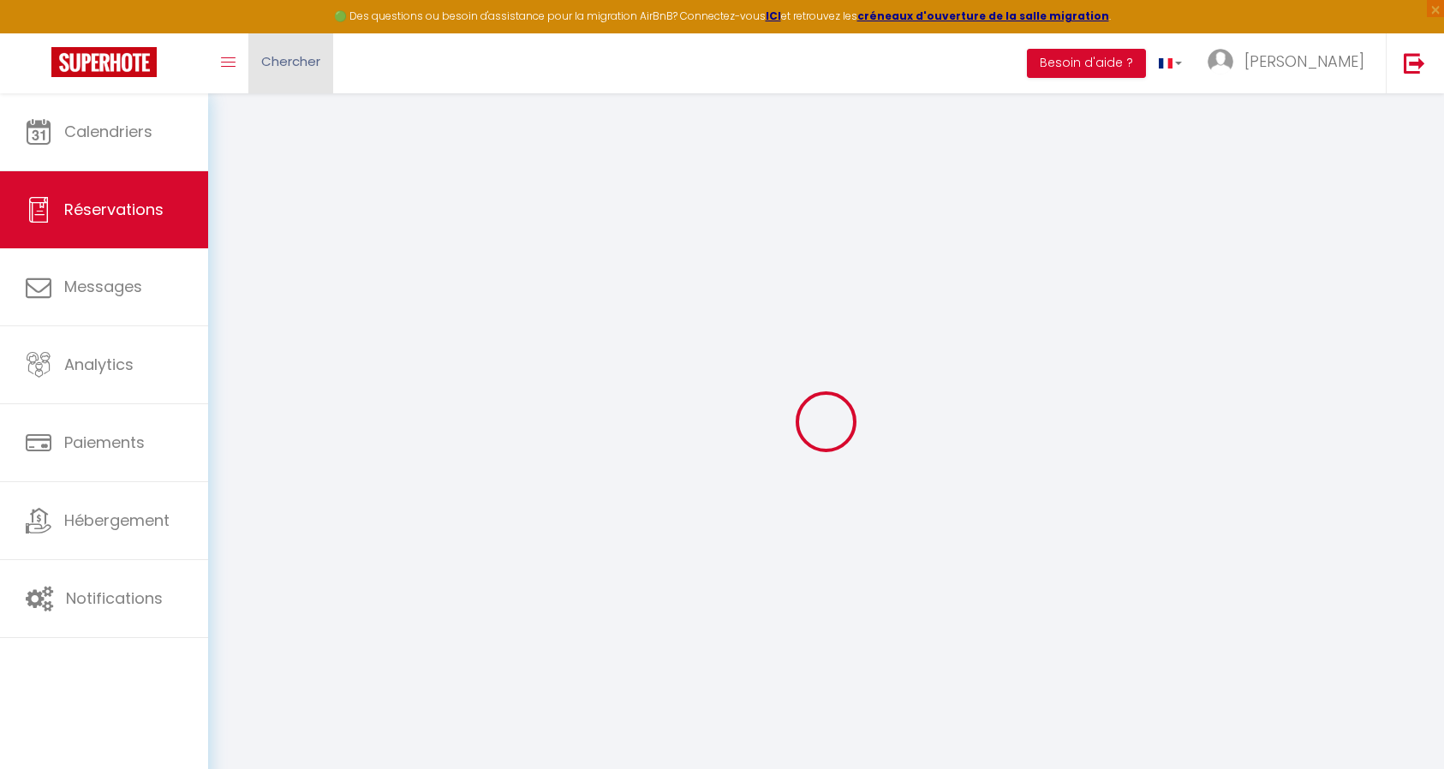
select select
checkbox input "true"
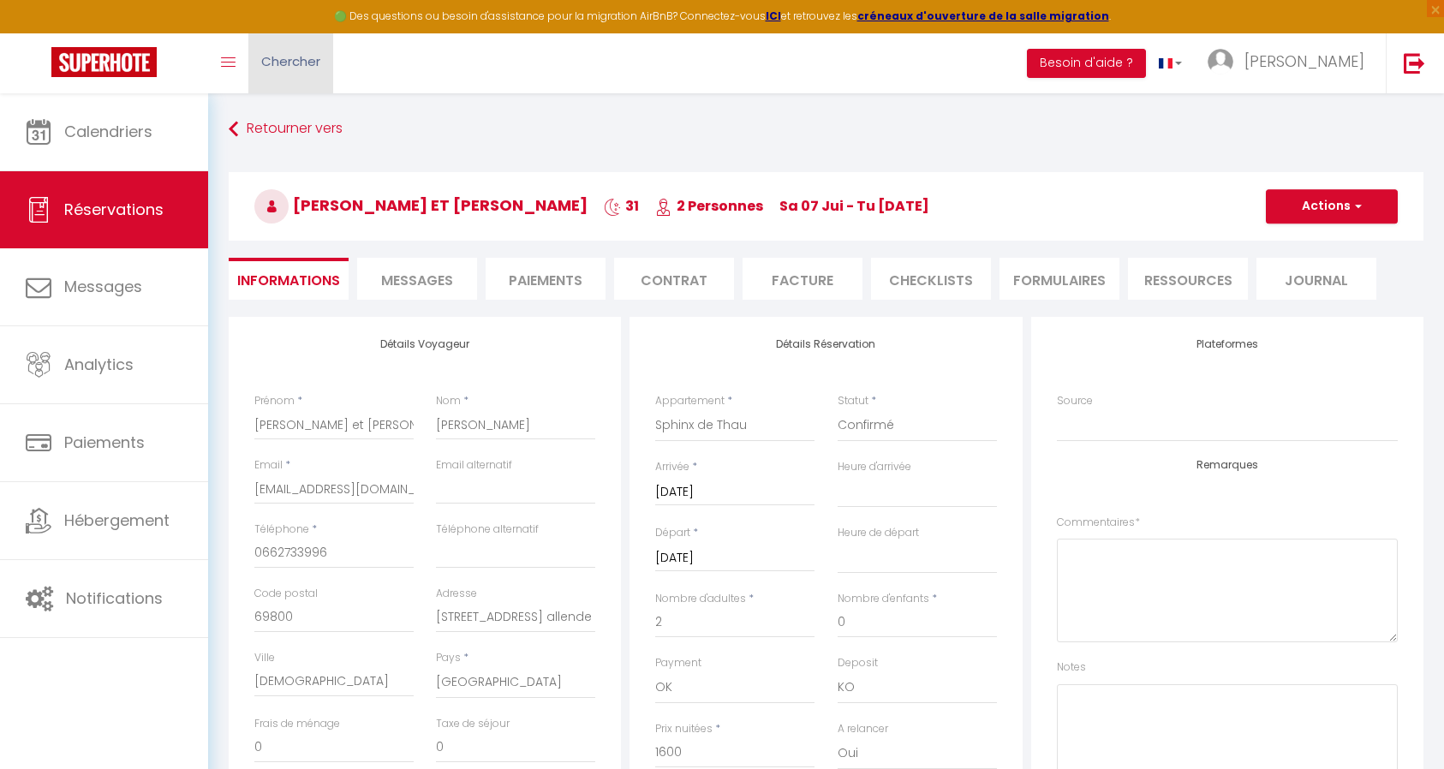
select select
checkbox input "true"
type textarea "Contrat signé et reçu par courrier le 24/07/24 Acompte de 600€ reçu par viremen…"
select select
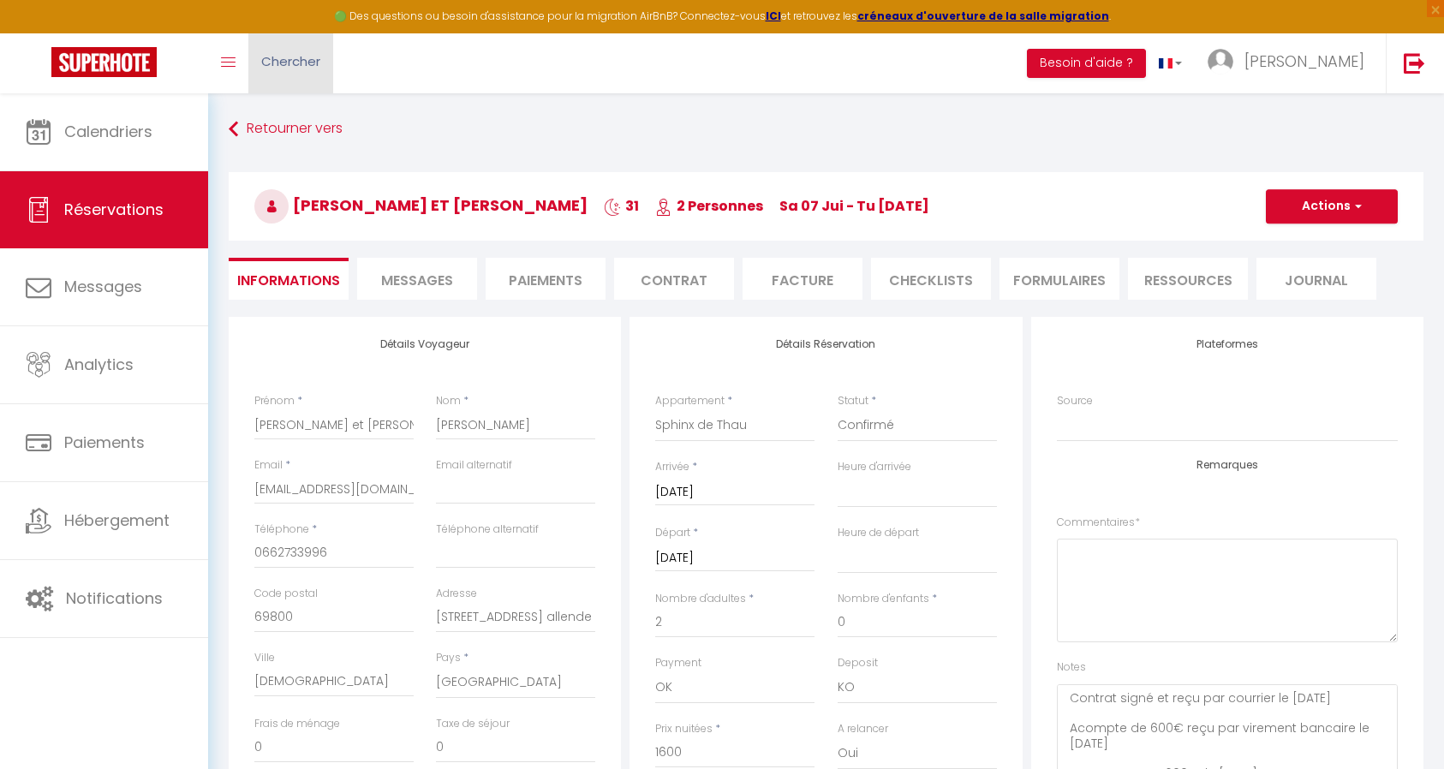
select select
checkbox input "true"
select select "14:00"
select select "11:00"
click at [290, 74] on link "Chercher" at bounding box center [290, 63] width 85 height 60
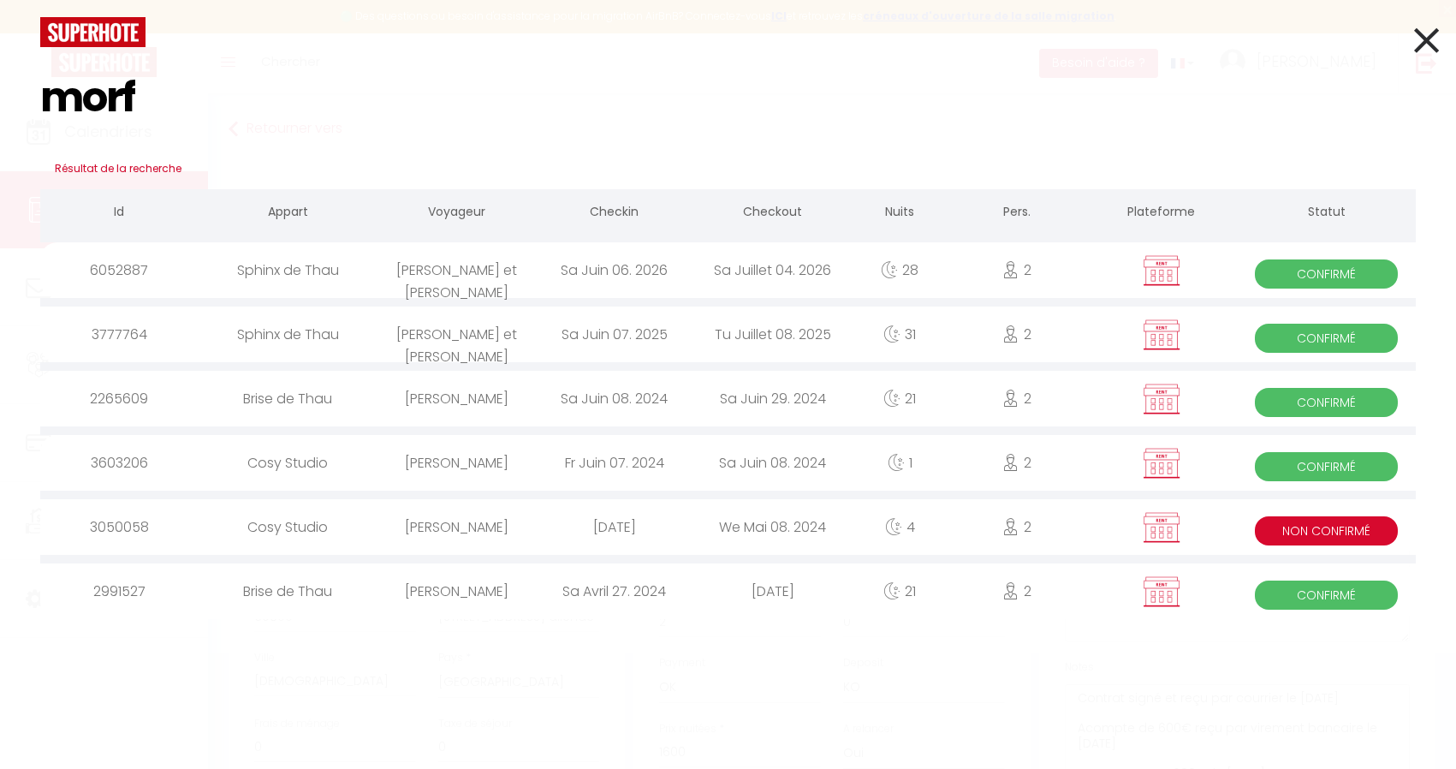
click at [364, 273] on div "Sphinx de Thau" at bounding box center [288, 270] width 179 height 56
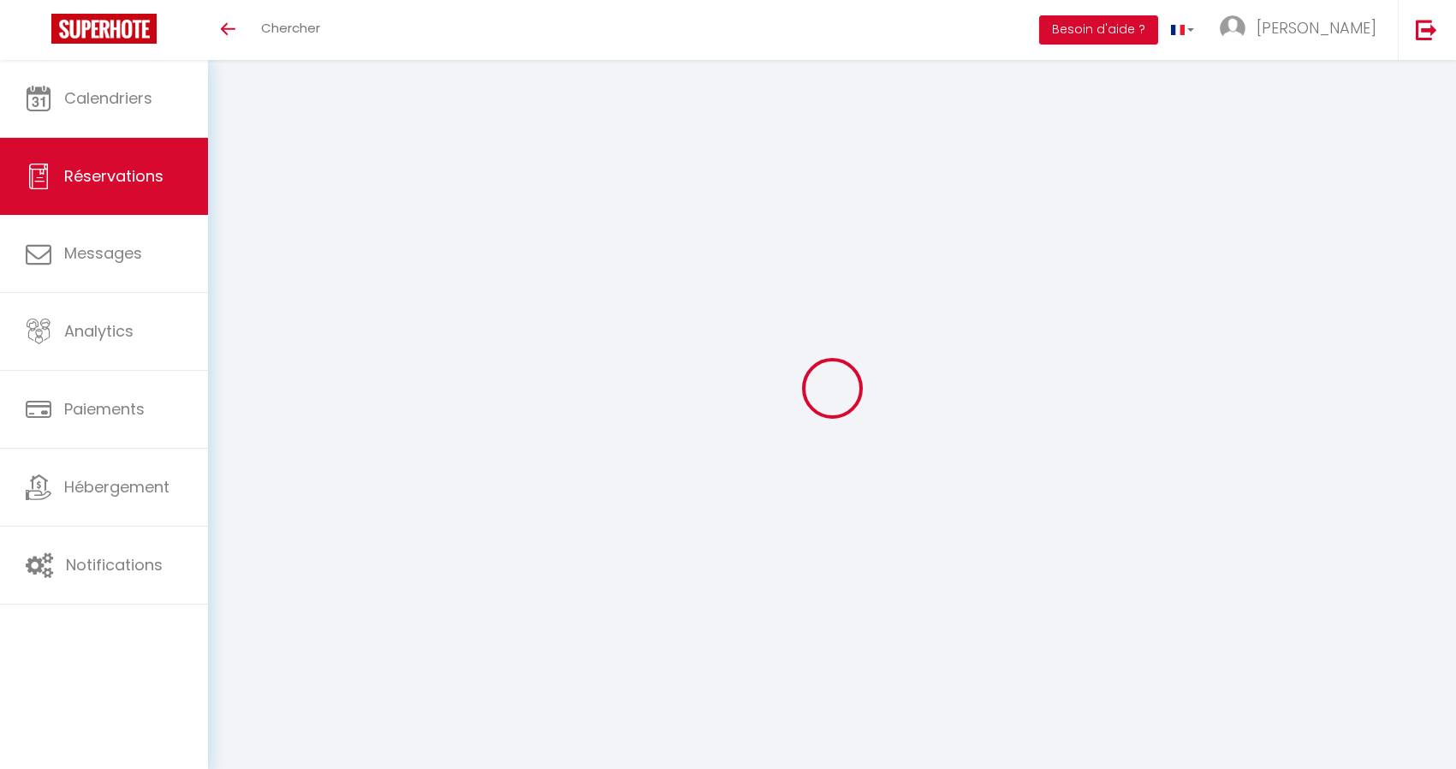
select select
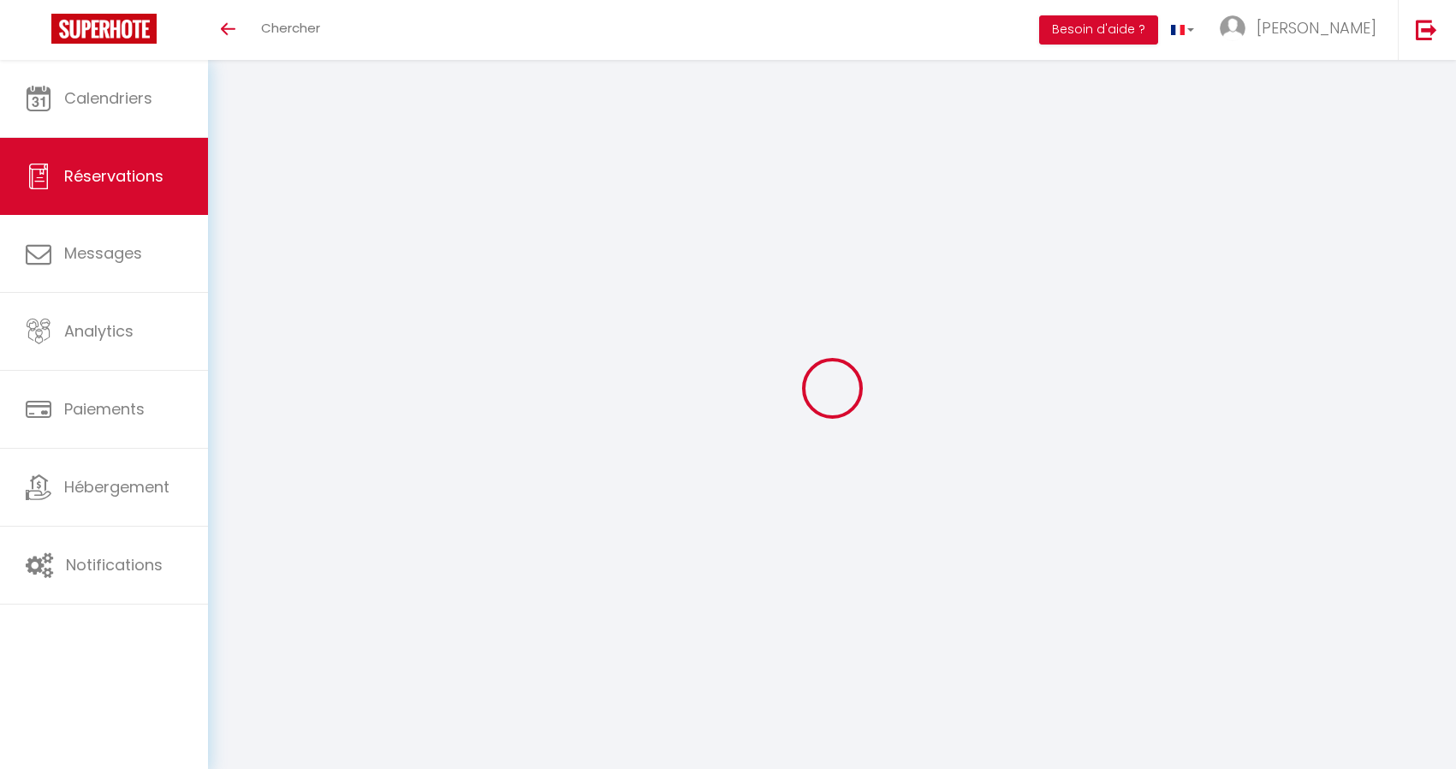
select select
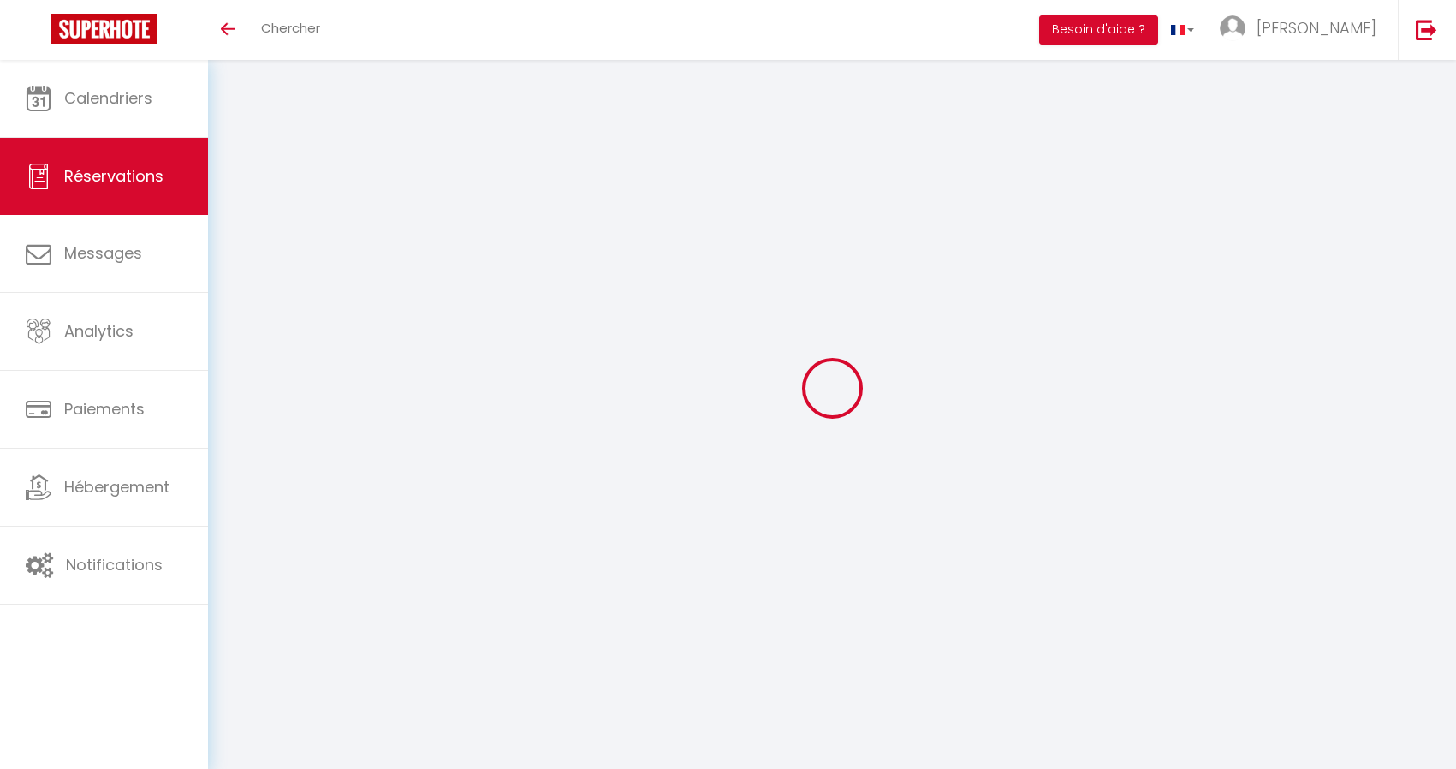
select select
checkbox input "false"
type input "[PERSON_NAME] et [PERSON_NAME]"
type input "[PERSON_NAME]"
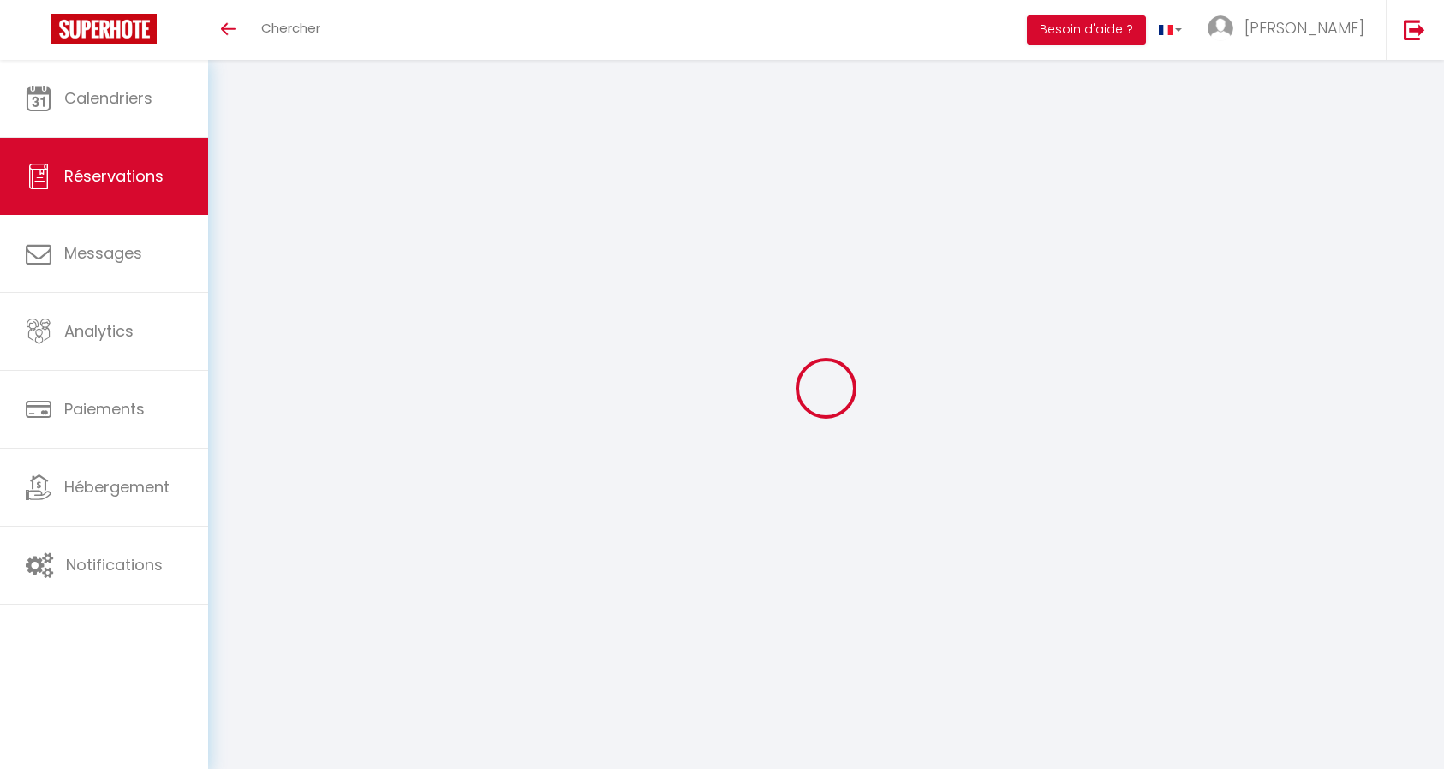
type input "[EMAIL_ADDRESS][DOMAIN_NAME]"
type input "0662733996"
type input "69800"
type input "[STREET_ADDRESS] allende"
type input "[DEMOGRAPHIC_DATA]"
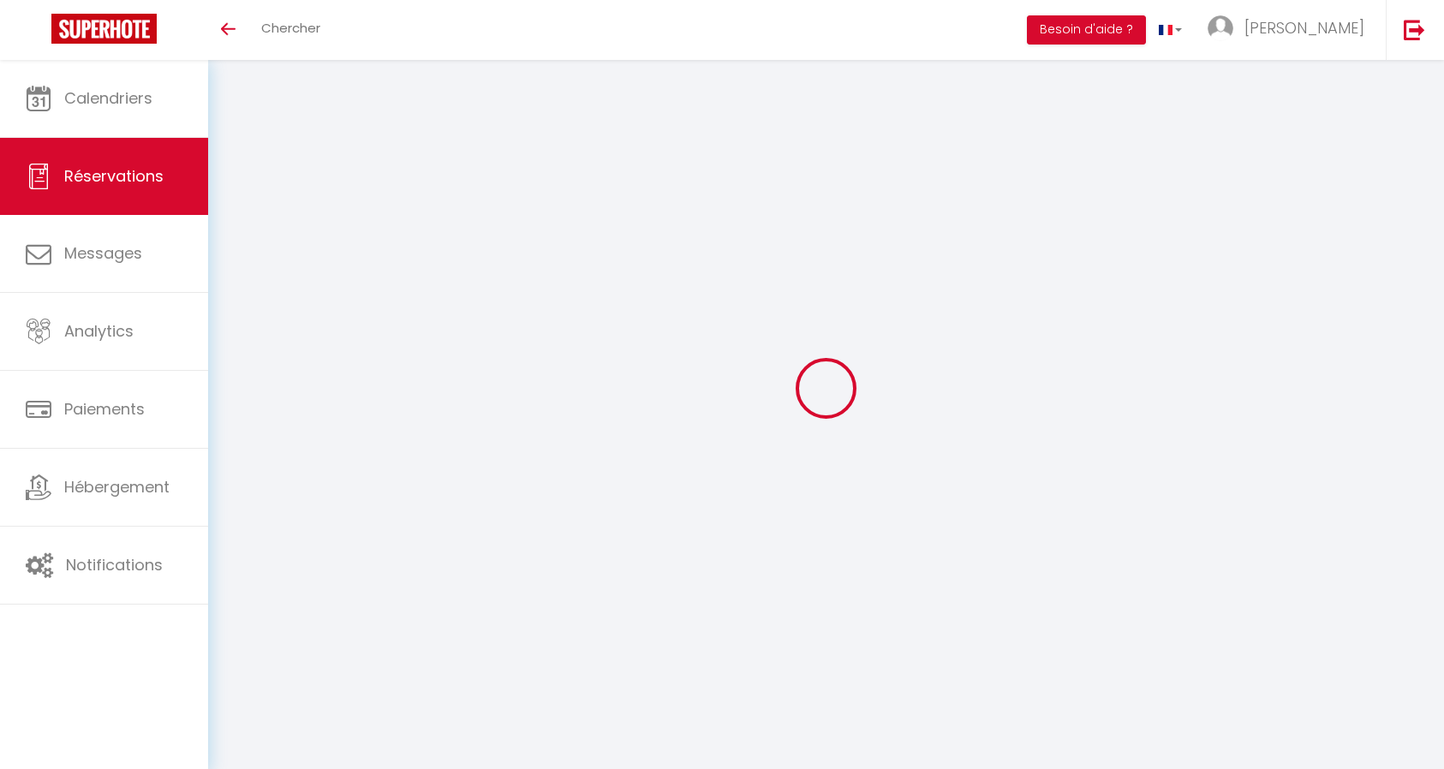
select select "FR"
select select "42868"
select select "1"
type input "[DATE]"
select select
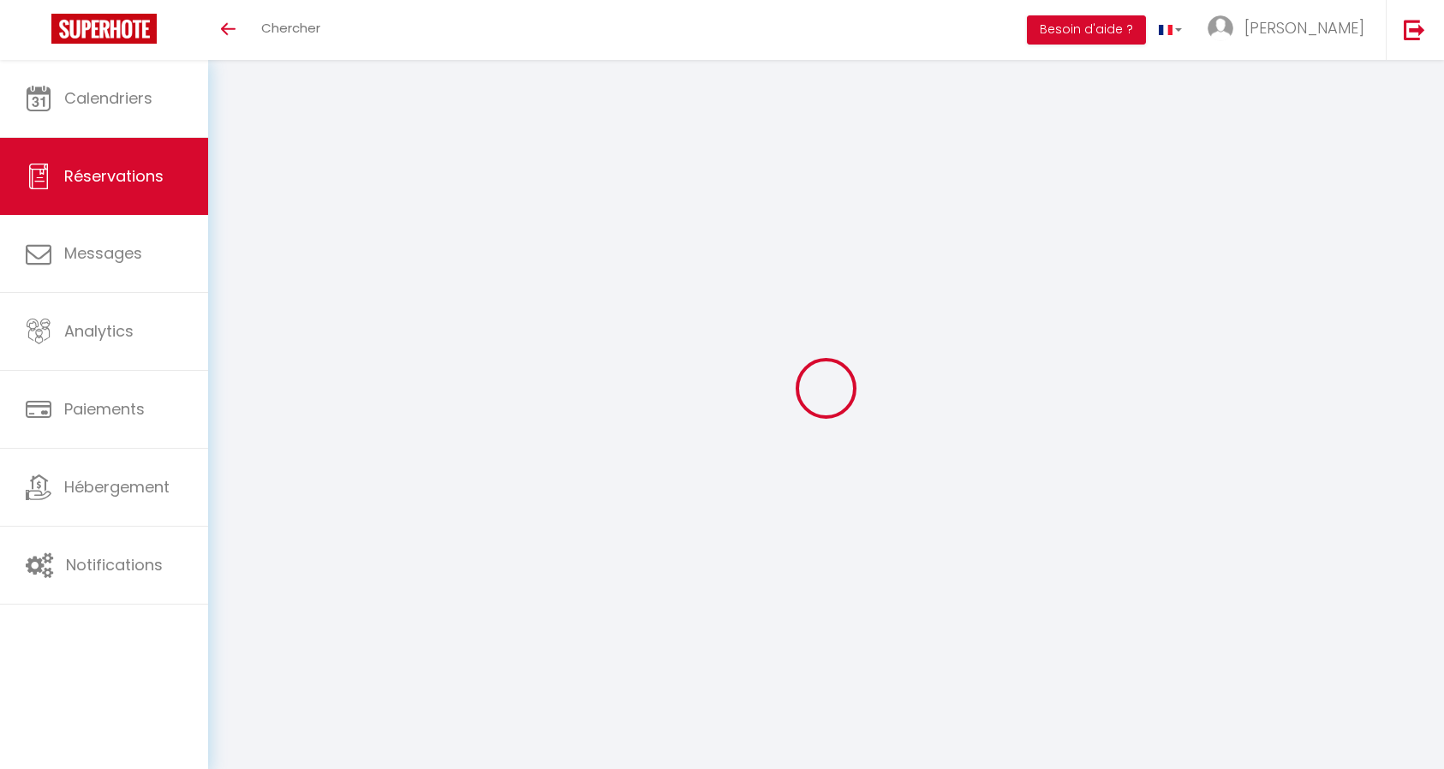
type input "[DATE]"
select select
type input "2"
select select "12"
select select
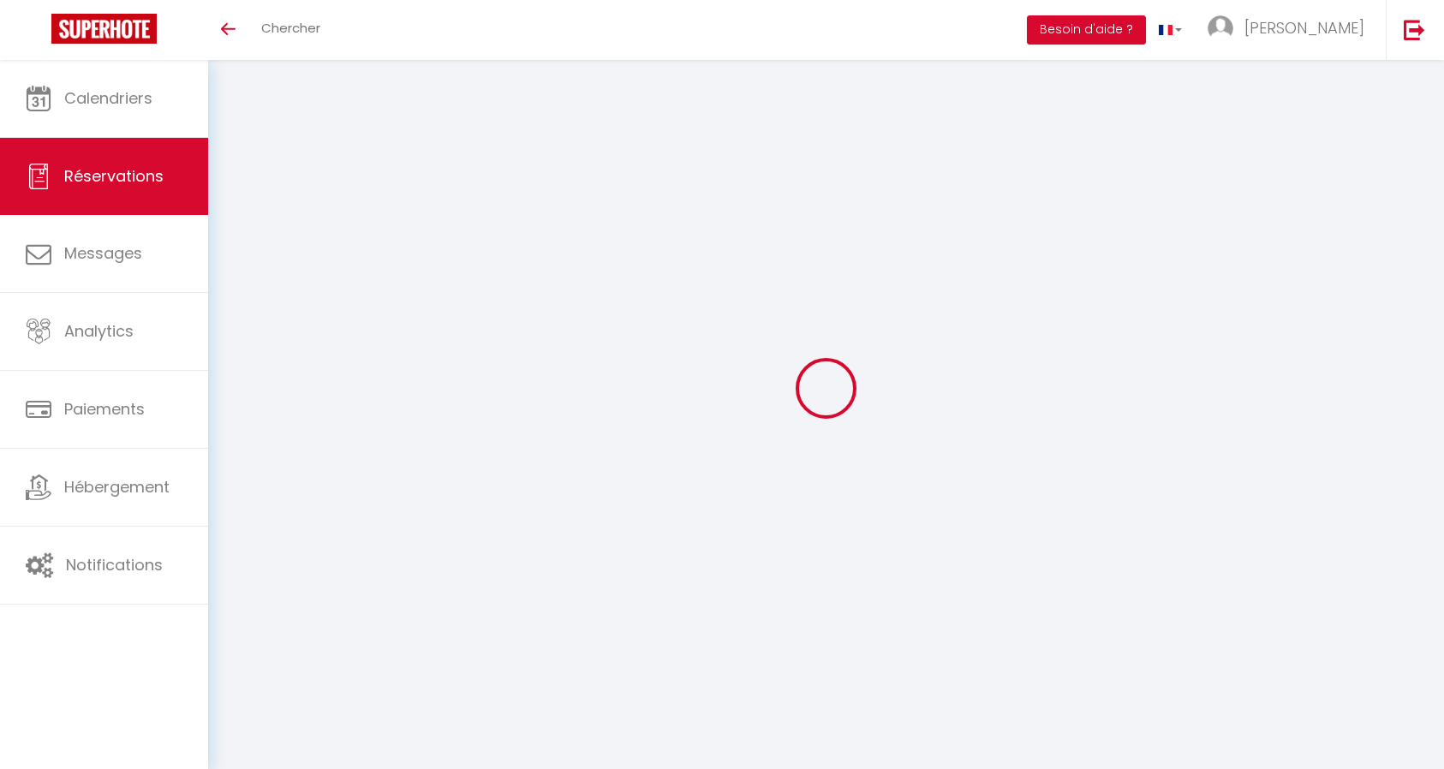
checkbox input "true"
type input "24.22"
type input "0"
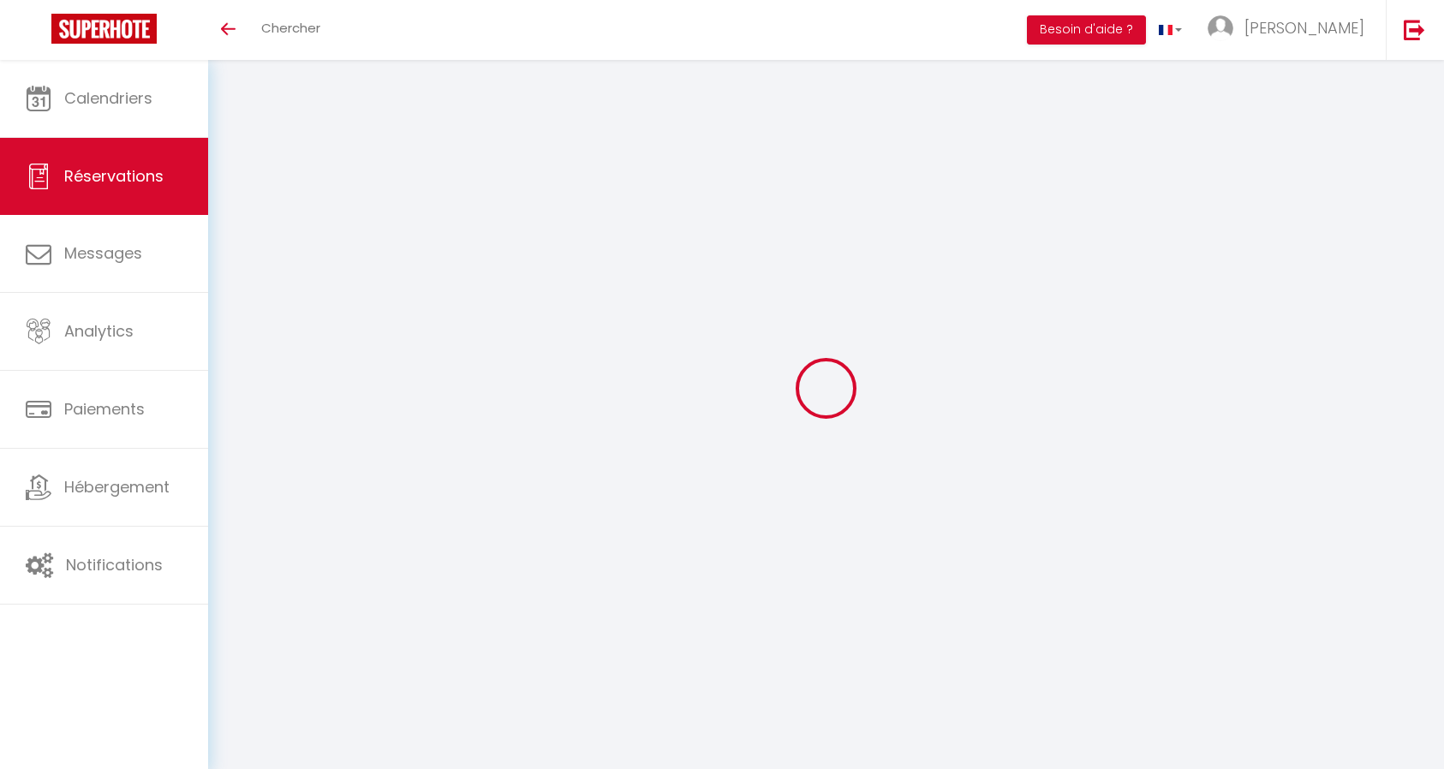
select select
select select "14"
checkbox input "true"
select select
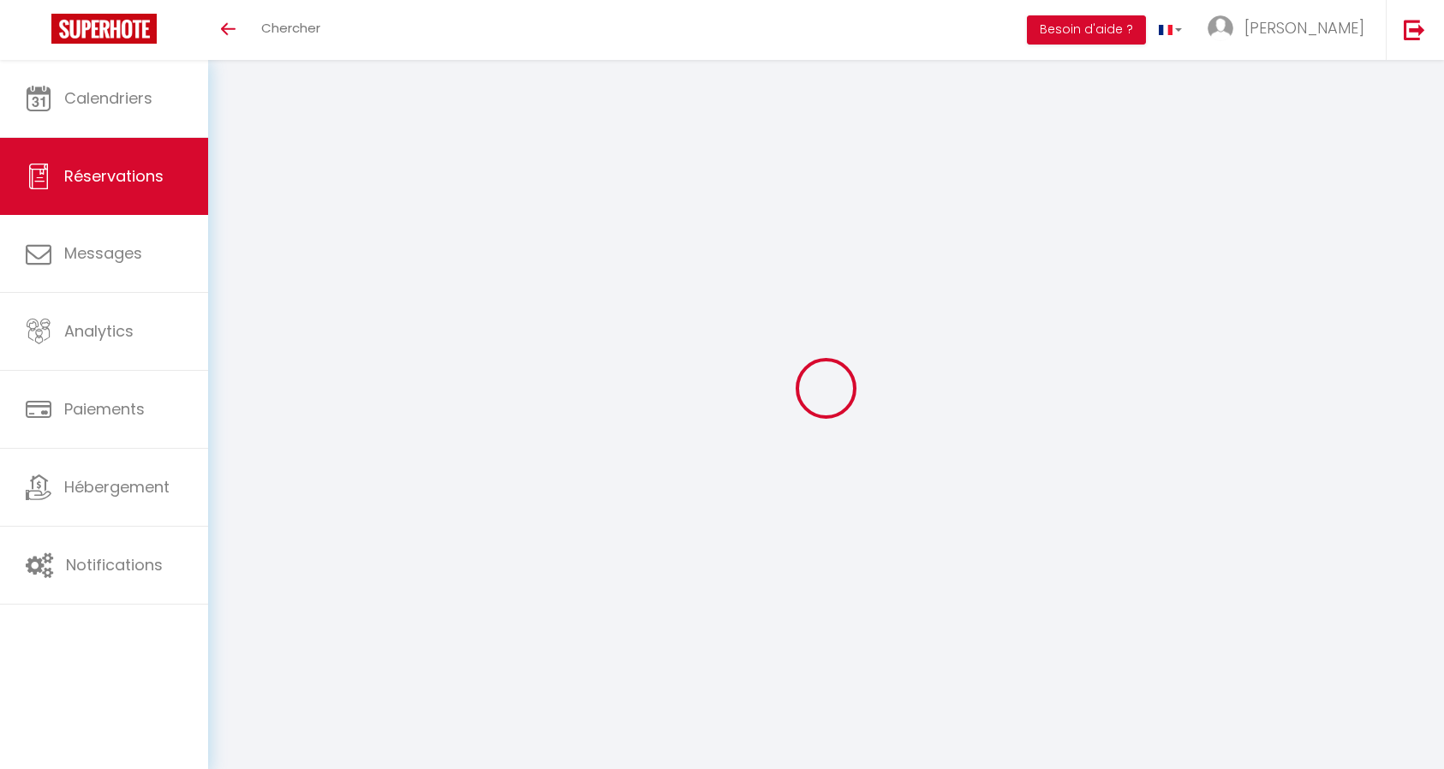
select select
checkbox input "true"
select select
checkbox input "true"
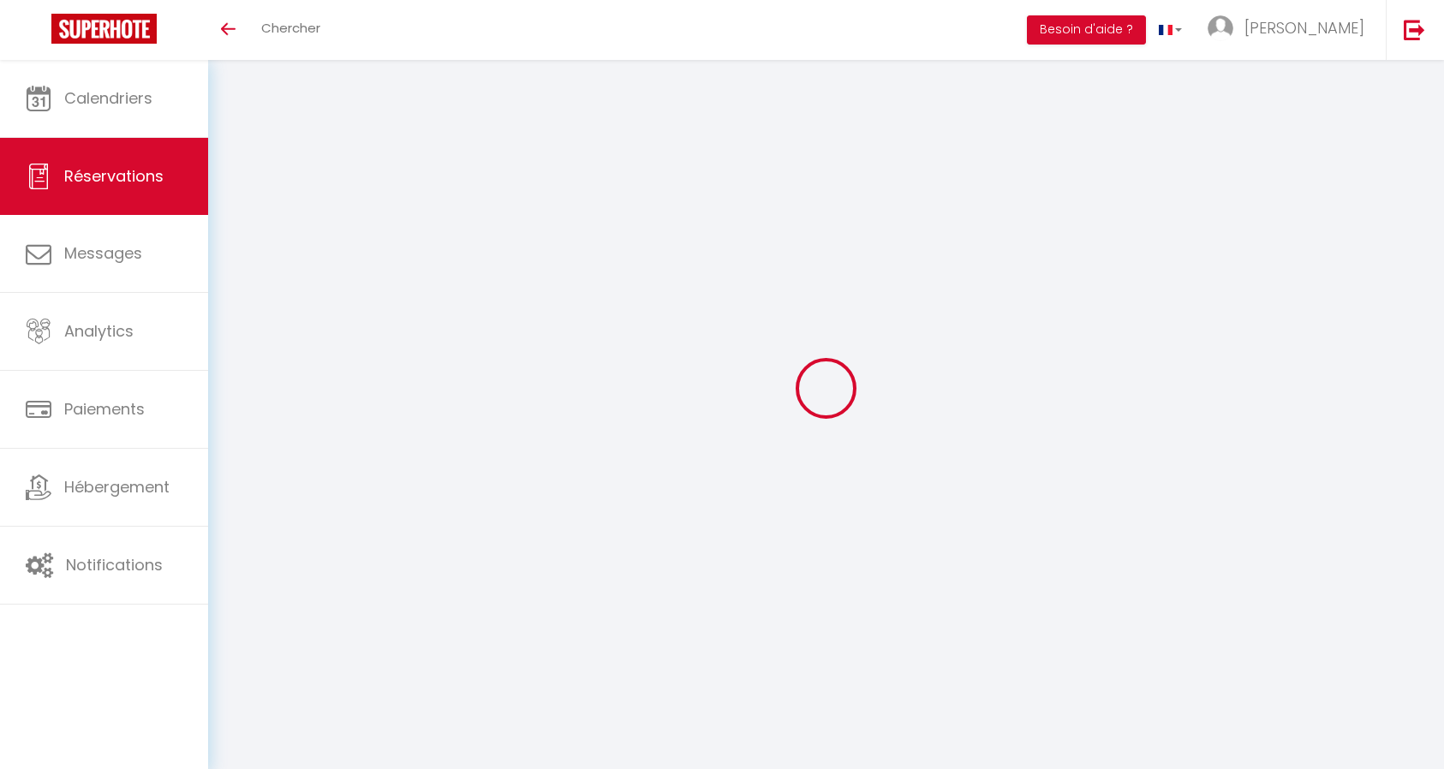
select select
checkbox input "true"
type textarea "Confirme par les clients - attente contrat et acompte [DATE] - Envoyé mail pour…"
type input "96.88"
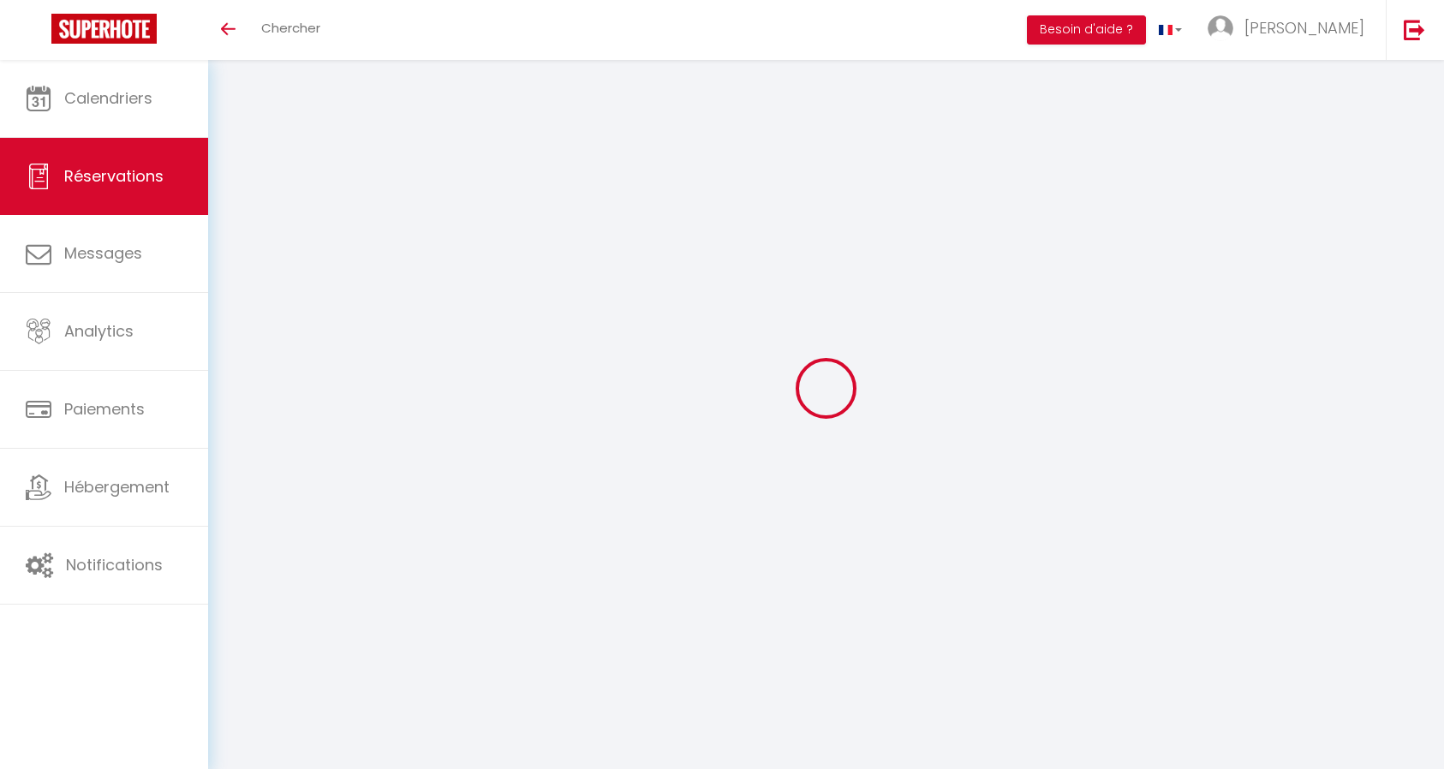
select select
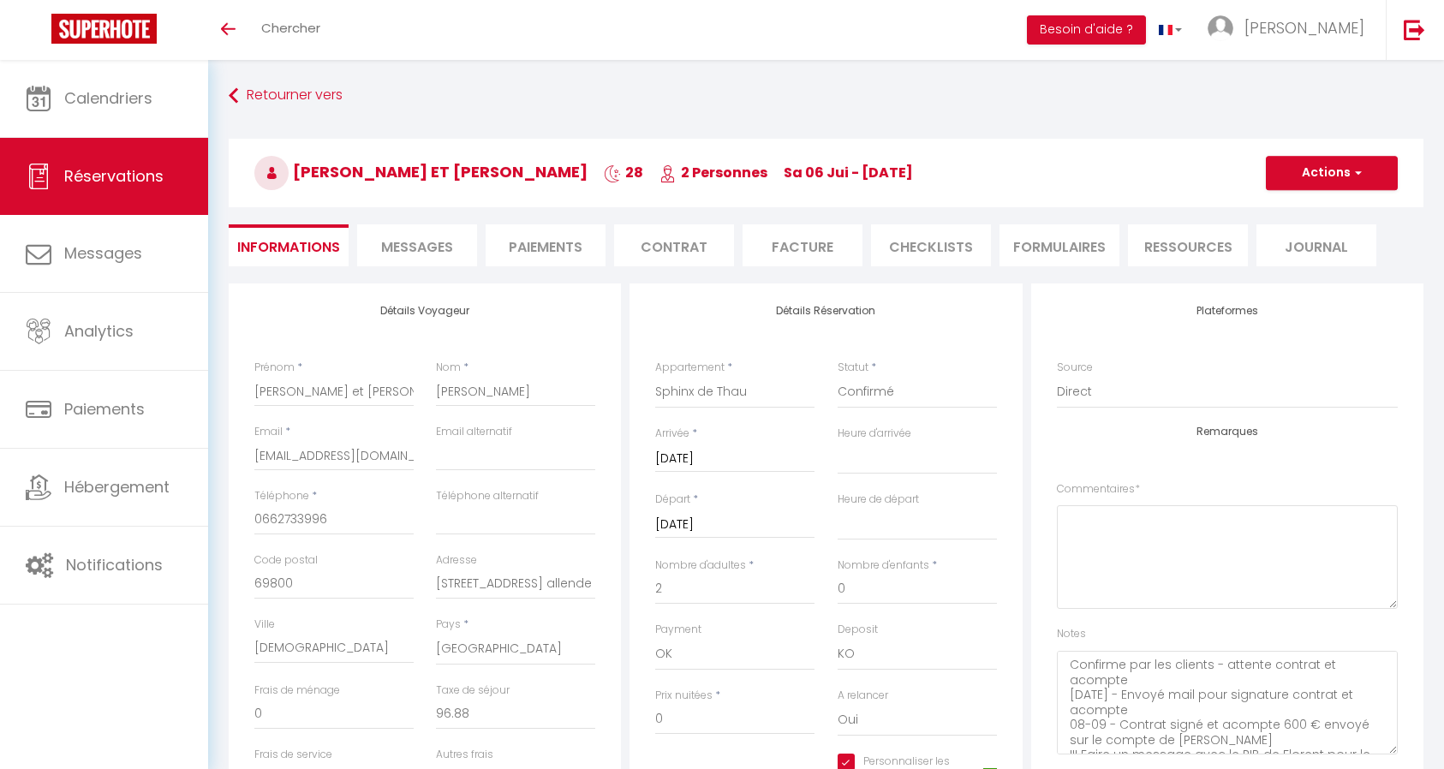
checkbox input "true"
select select "14:00"
select select "11:00"
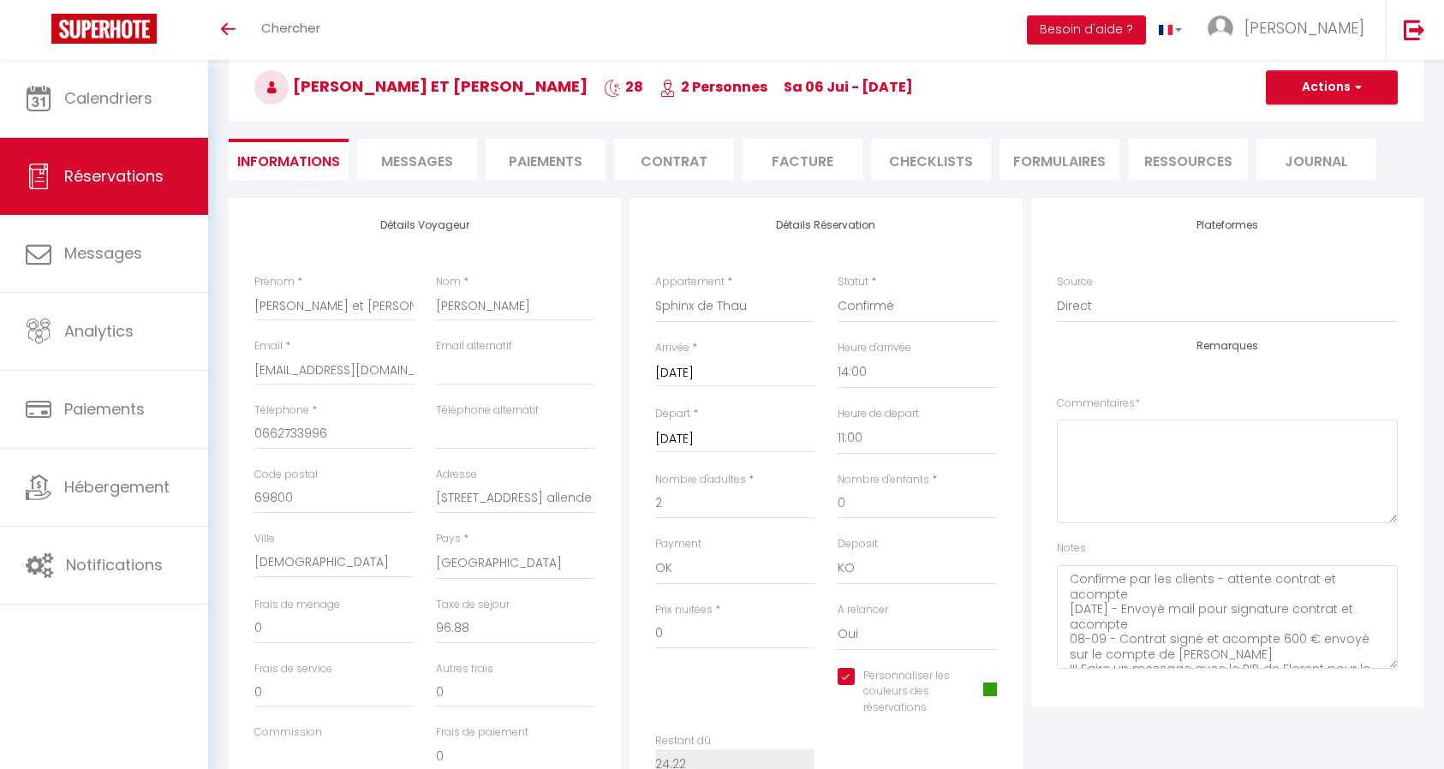
scroll to position [171, 0]
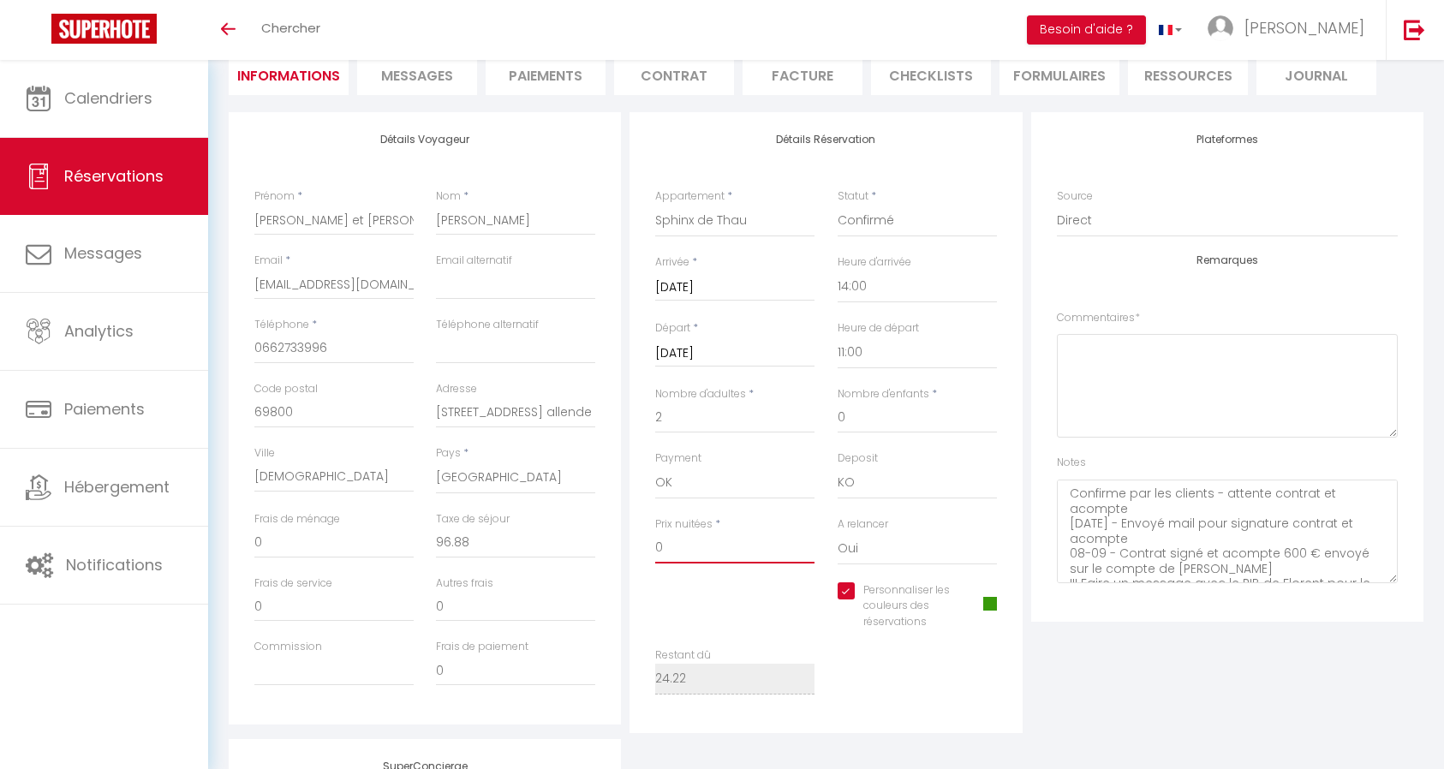
click at [684, 551] on input "0" at bounding box center [734, 548] width 159 height 31
type input "1"
checkbox input "true"
type input "16"
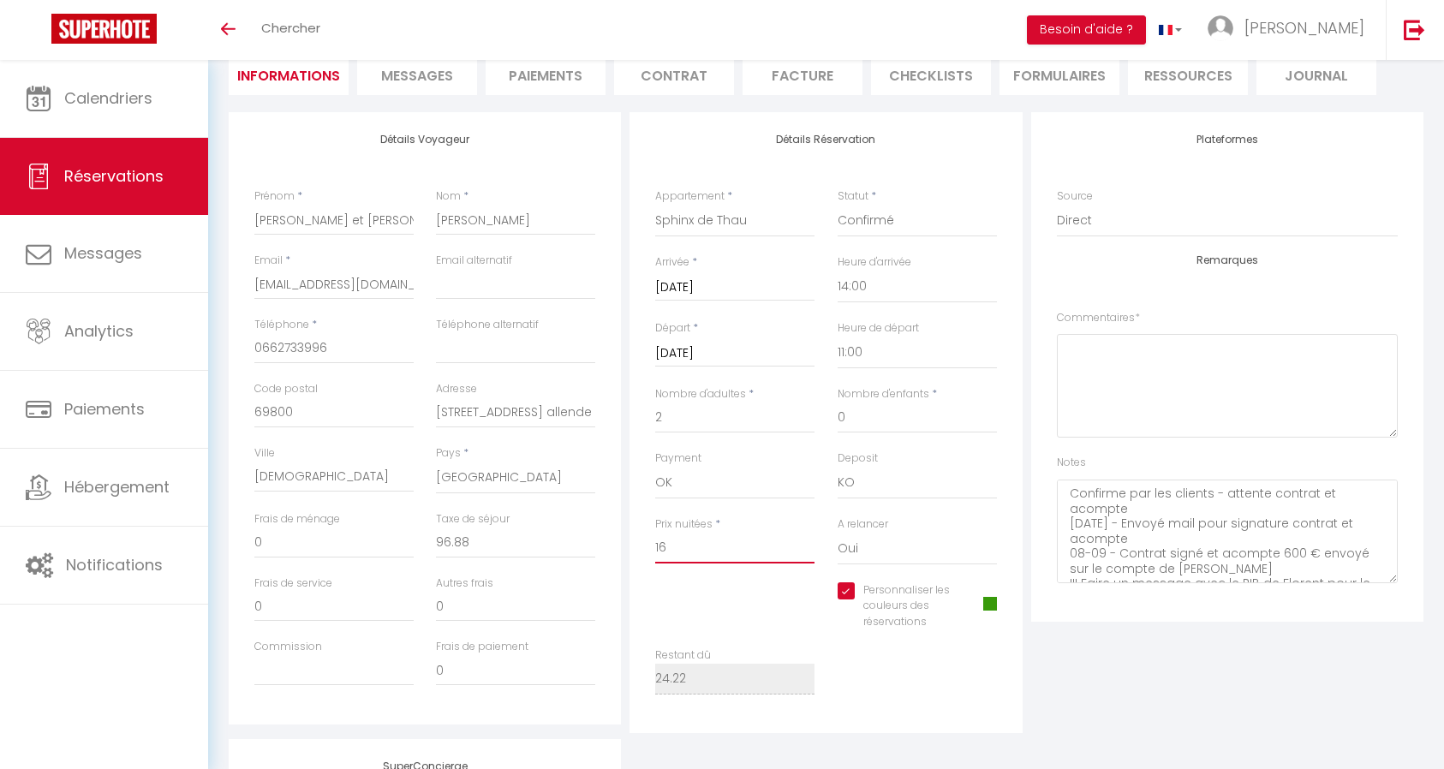
checkbox input "true"
type input "160"
checkbox input "true"
type input "1600"
checkbox input "true"
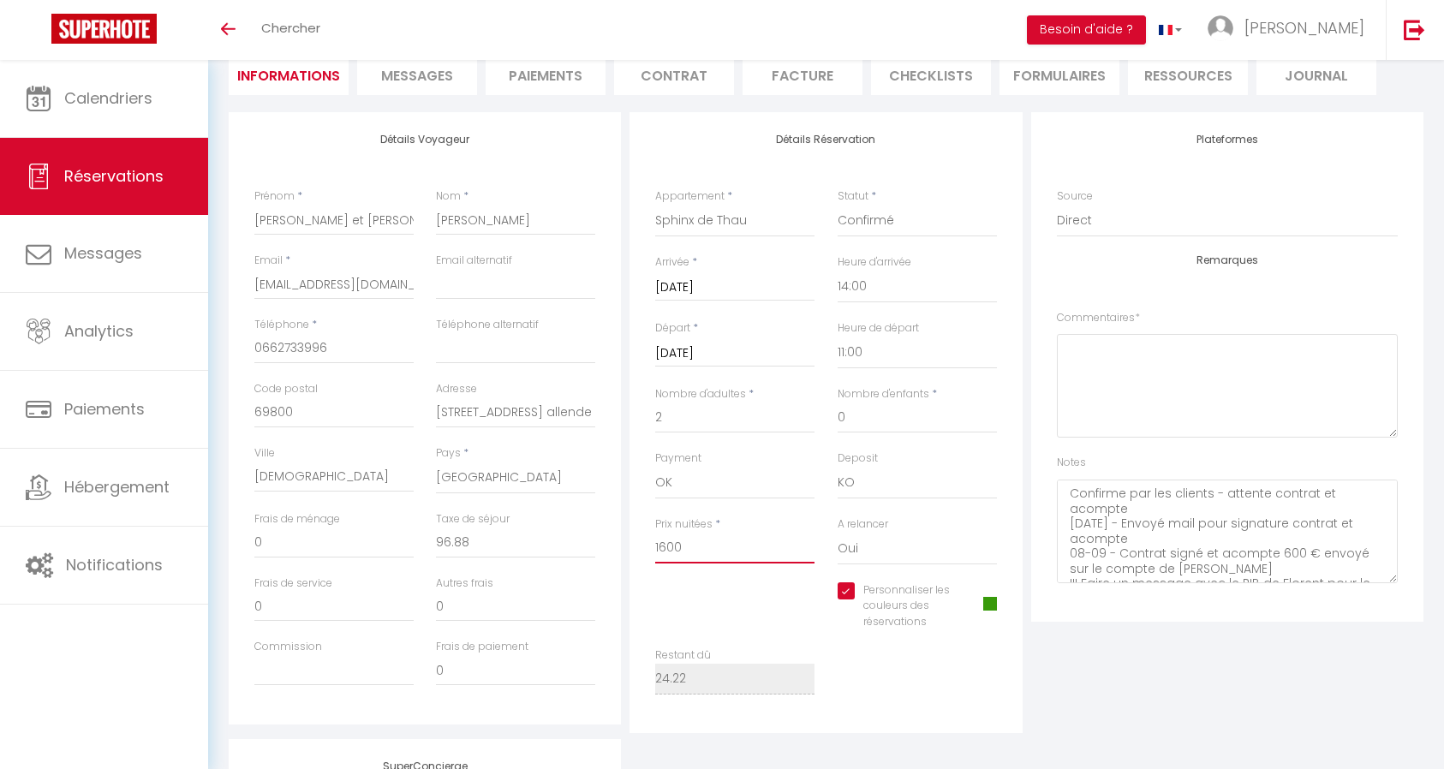
type input "1600"
type input "0"
checkbox input "true"
click at [848, 553] on select "Oui Non" at bounding box center [916, 549] width 159 height 33
select select "0"
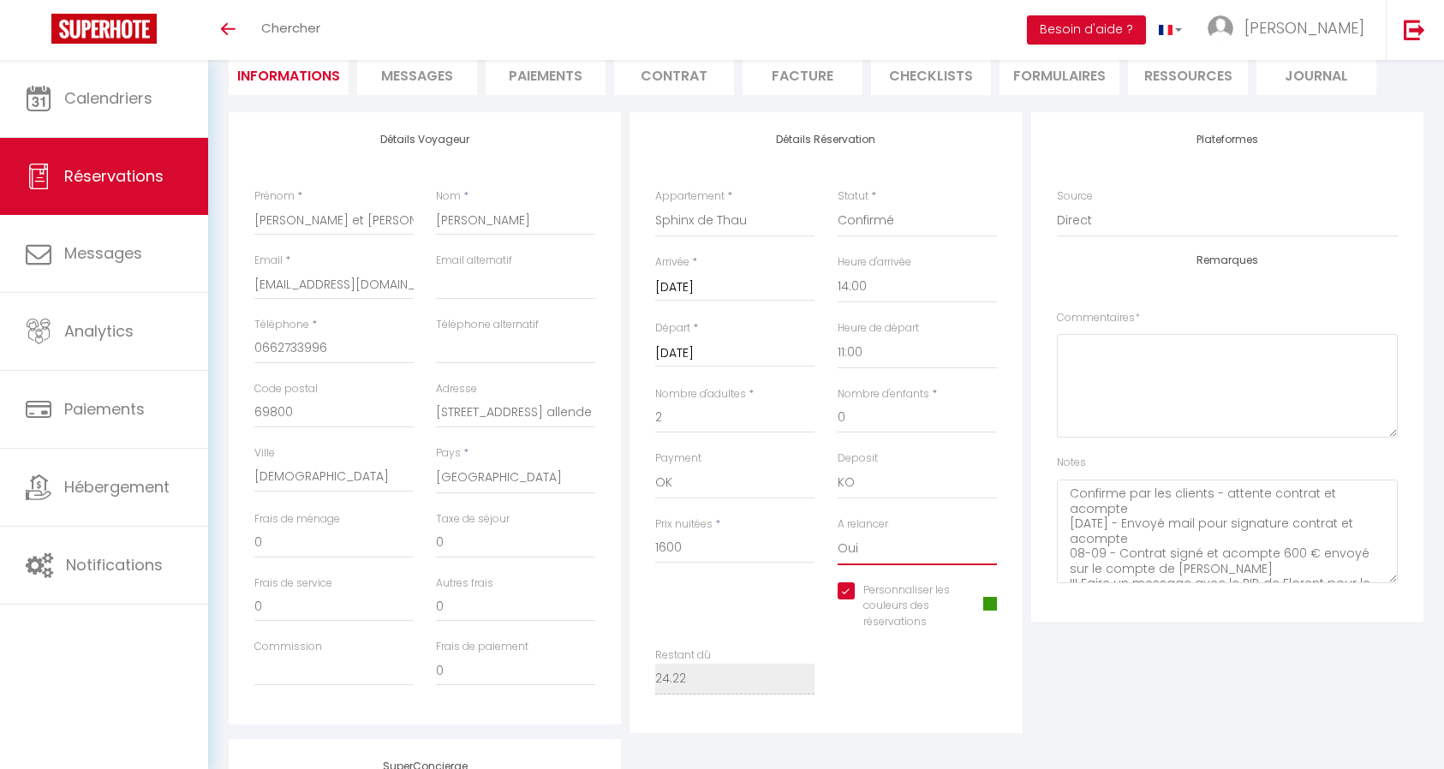
click at [837, 533] on select "Oui Non" at bounding box center [916, 549] width 159 height 33
checkbox input "true"
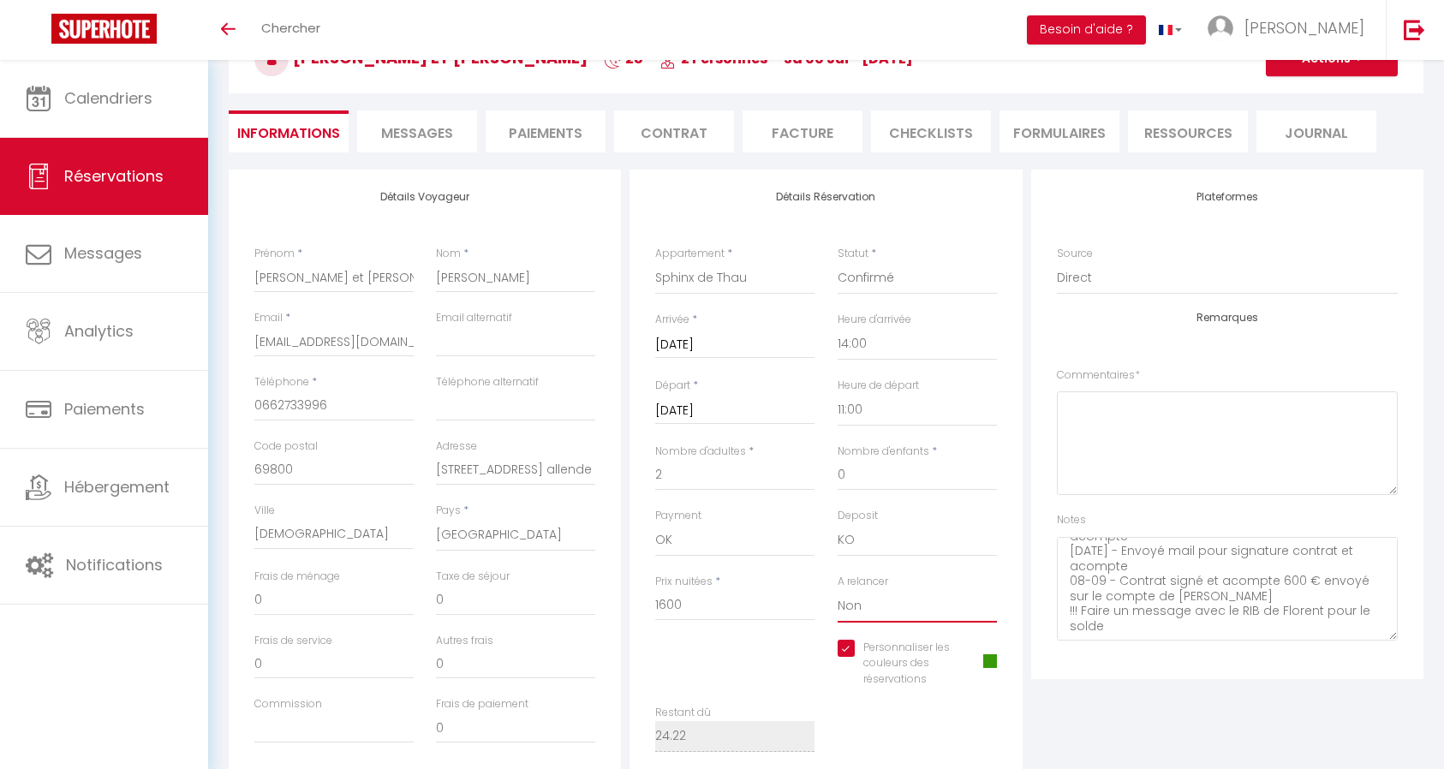
scroll to position [86, 0]
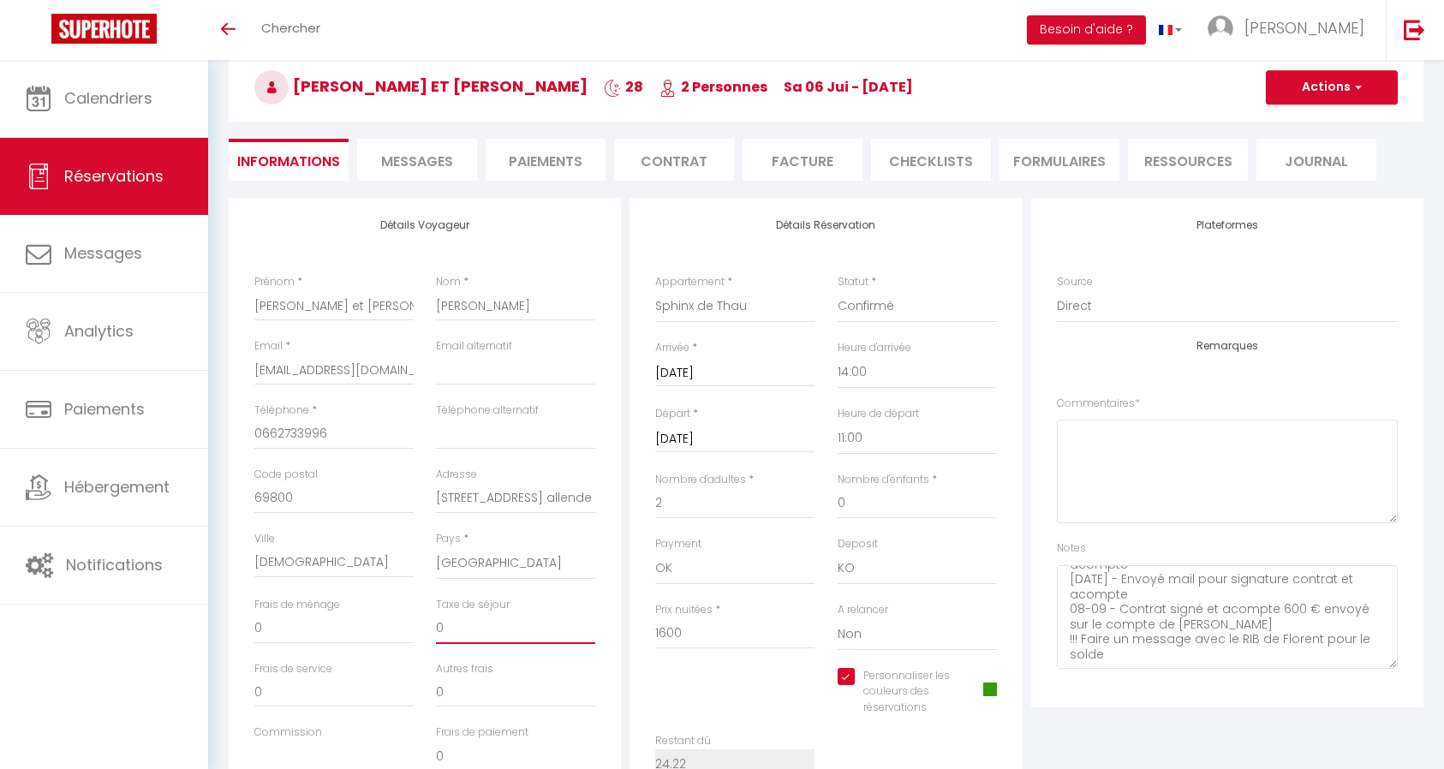
drag, startPoint x: 454, startPoint y: 622, endPoint x: 405, endPoint y: 635, distance: 50.5
click at [405, 635] on div "Frais de ménage 0 Taxe de séjour 0" at bounding box center [425, 629] width 364 height 64
type input "9"
checkbox input "true"
type input "96"
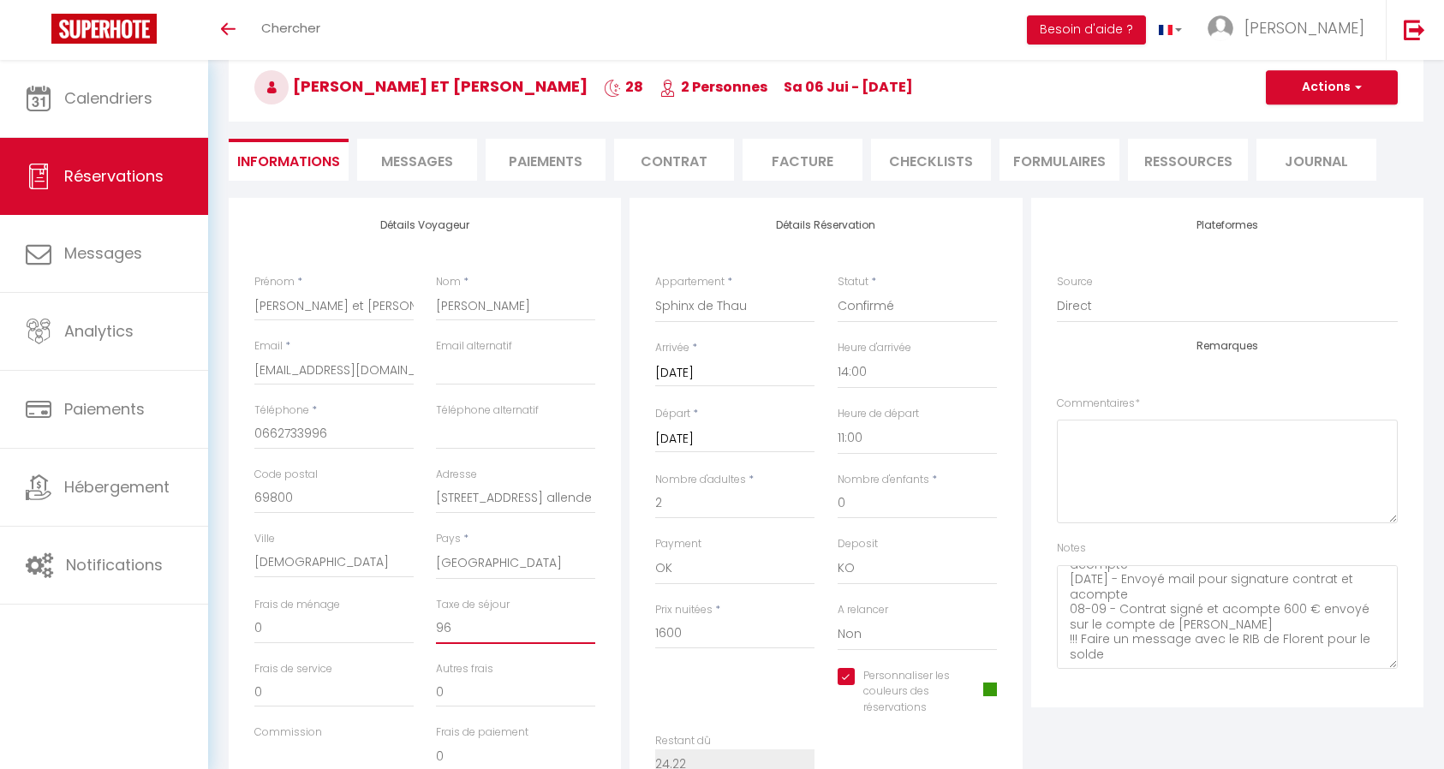
checkbox input "true"
type input "96."
checkbox input "true"
type input "96.8"
checkbox input "true"
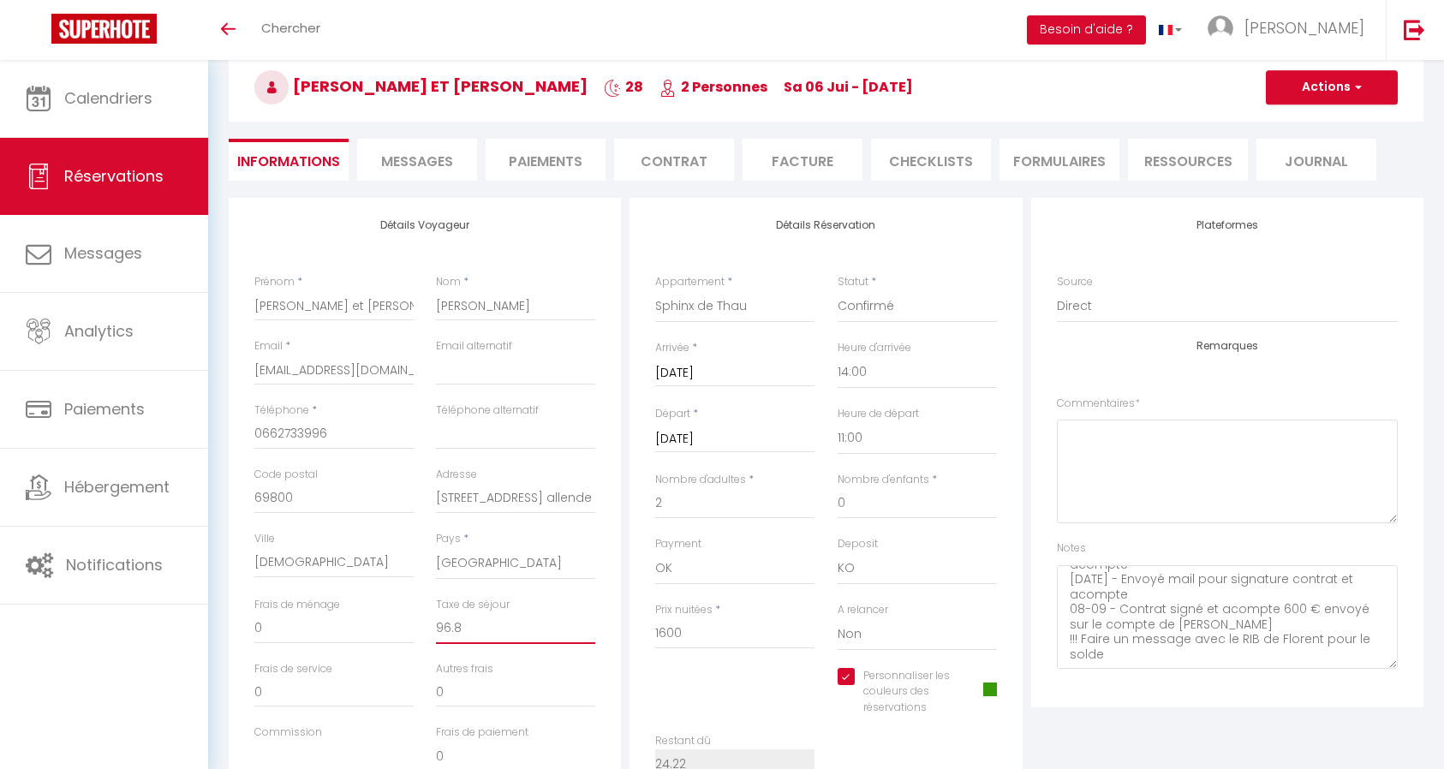
type input "96.88"
checkbox input "true"
type input "96.88"
click at [1331, 88] on button "Actions" at bounding box center [1331, 87] width 132 height 34
click at [1321, 124] on link "Enregistrer" at bounding box center [1314, 125] width 135 height 22
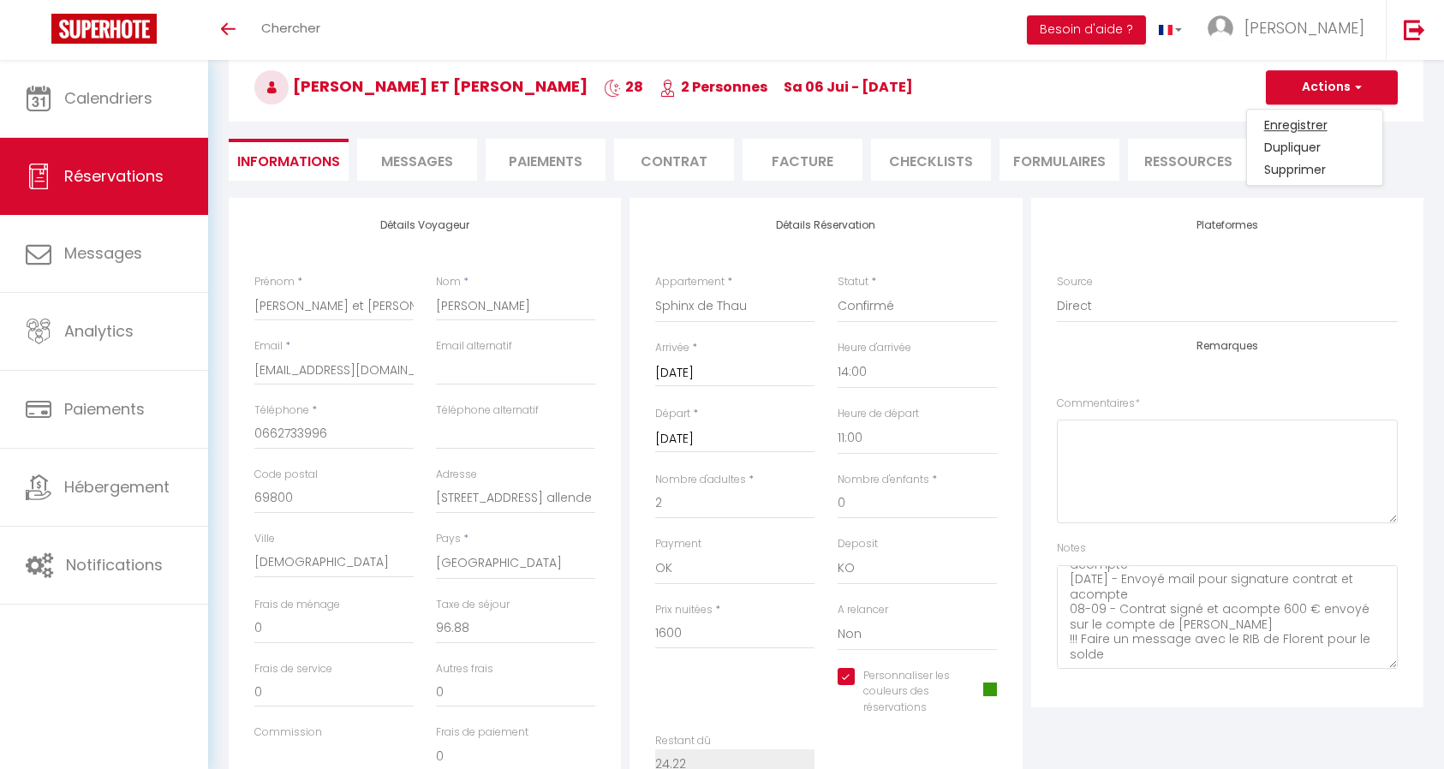
scroll to position [60, 0]
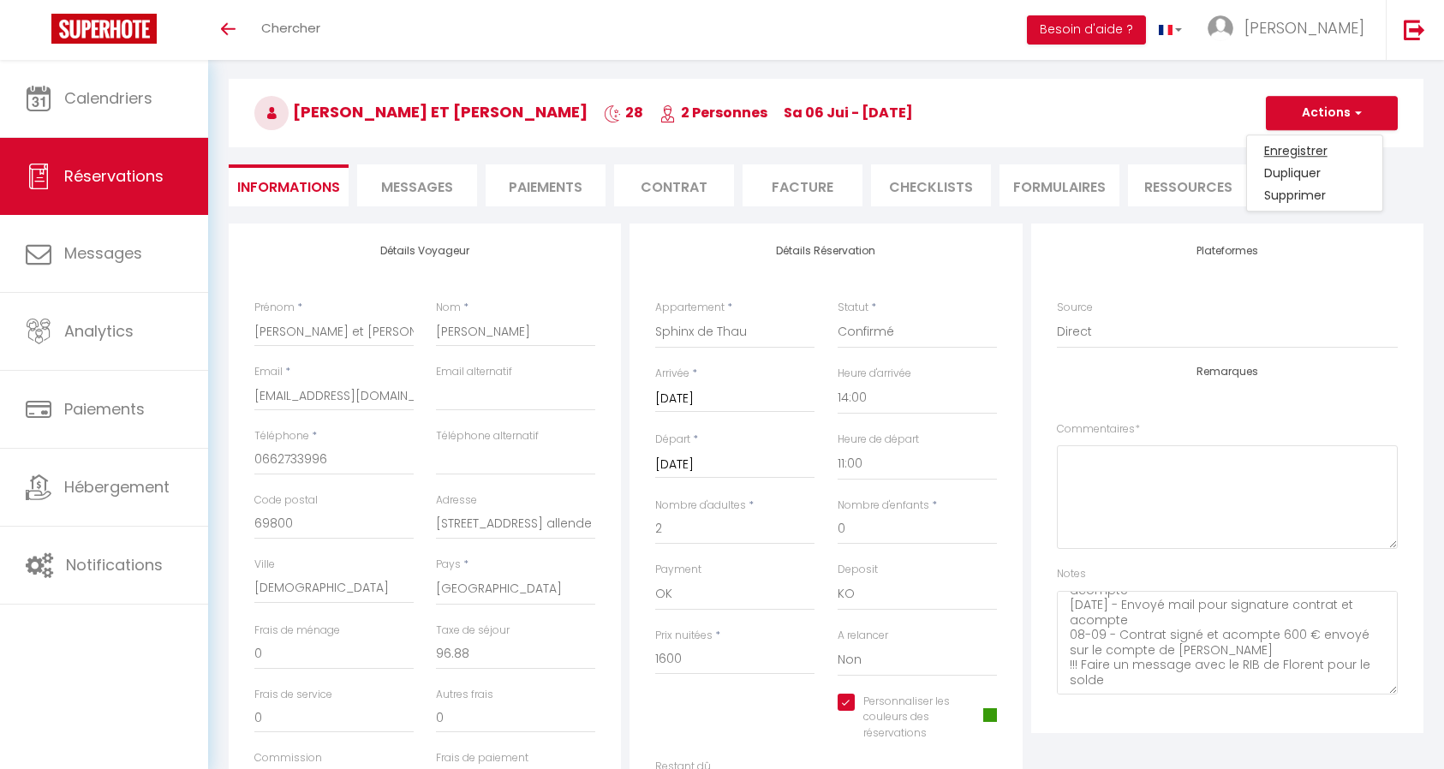
select select "not_cancelled"
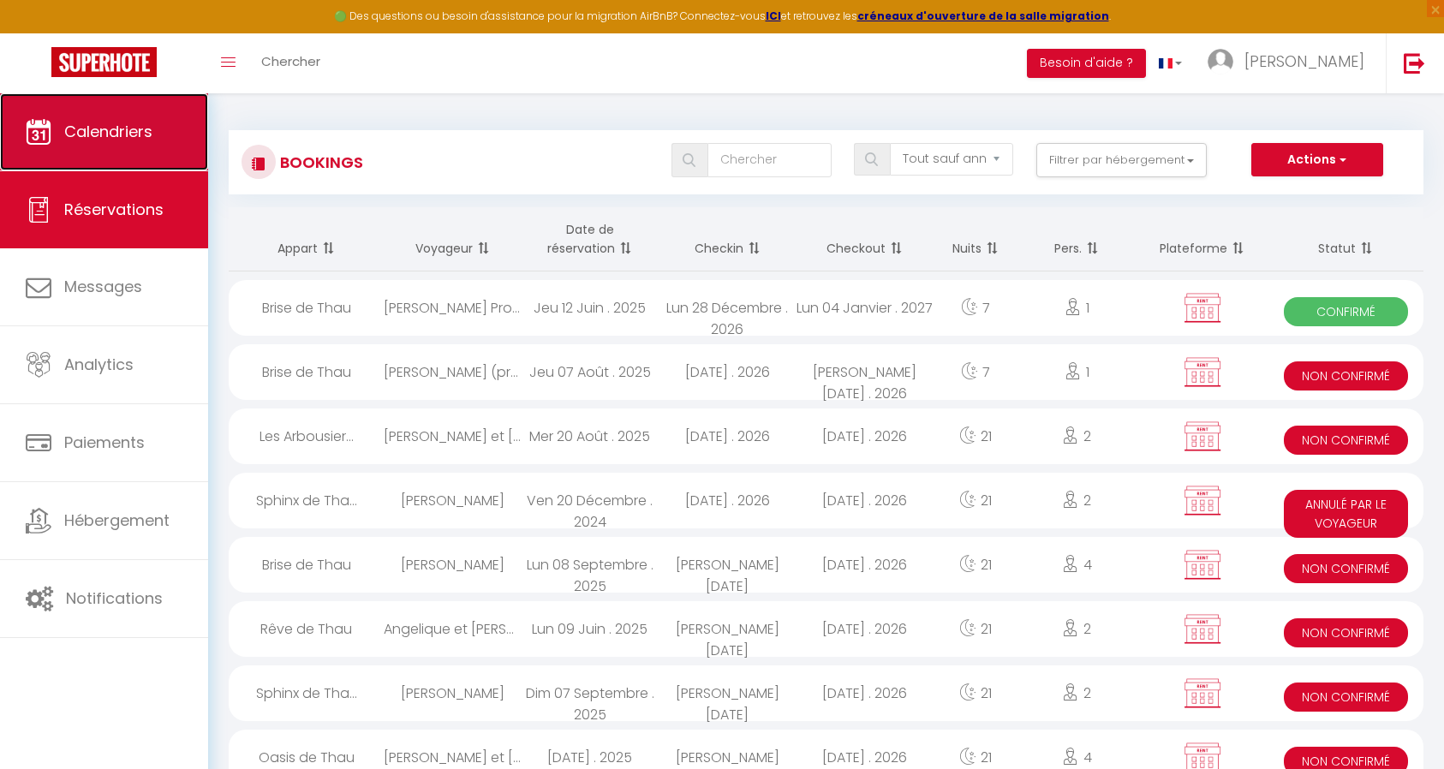
click at [134, 145] on link "Calendriers" at bounding box center [104, 131] width 208 height 77
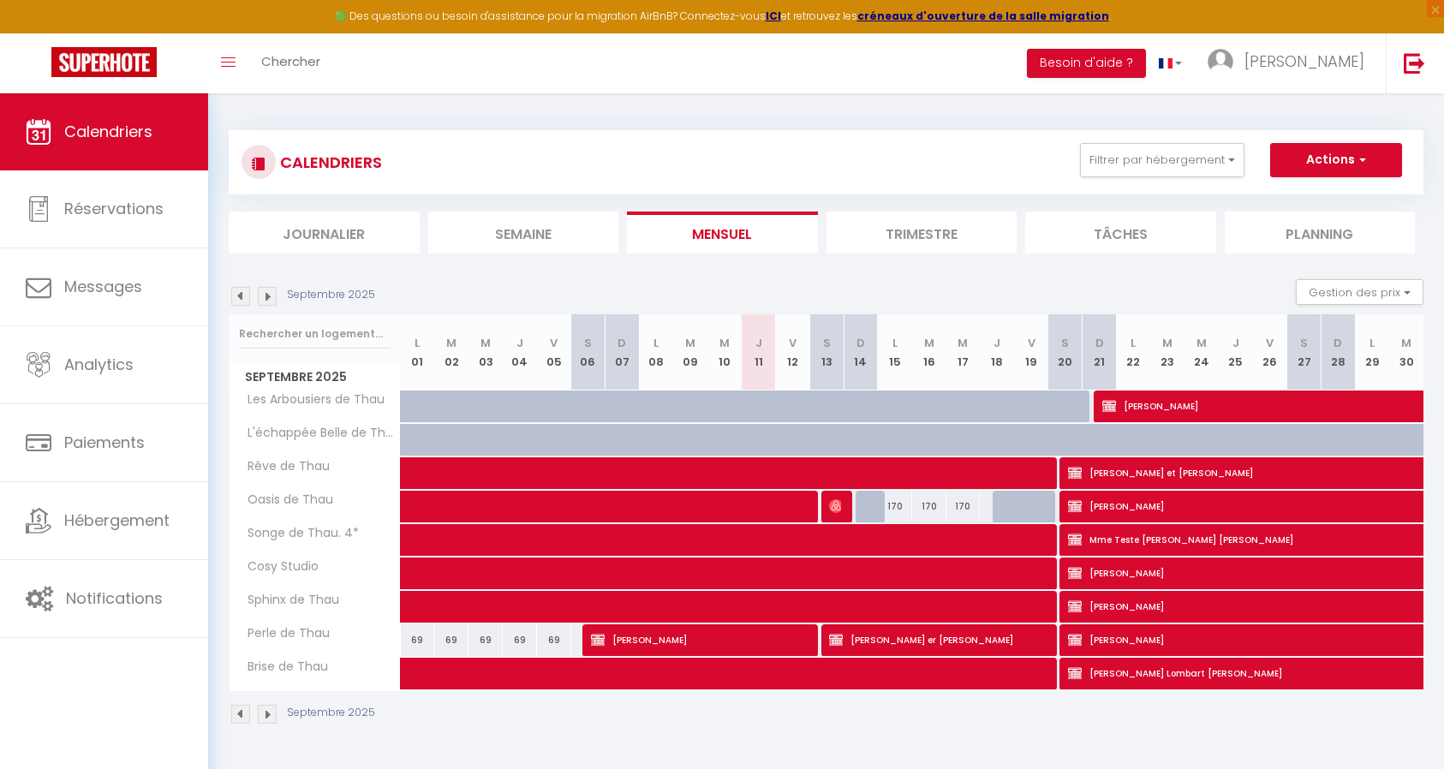
click at [266, 295] on img at bounding box center [267, 296] width 19 height 19
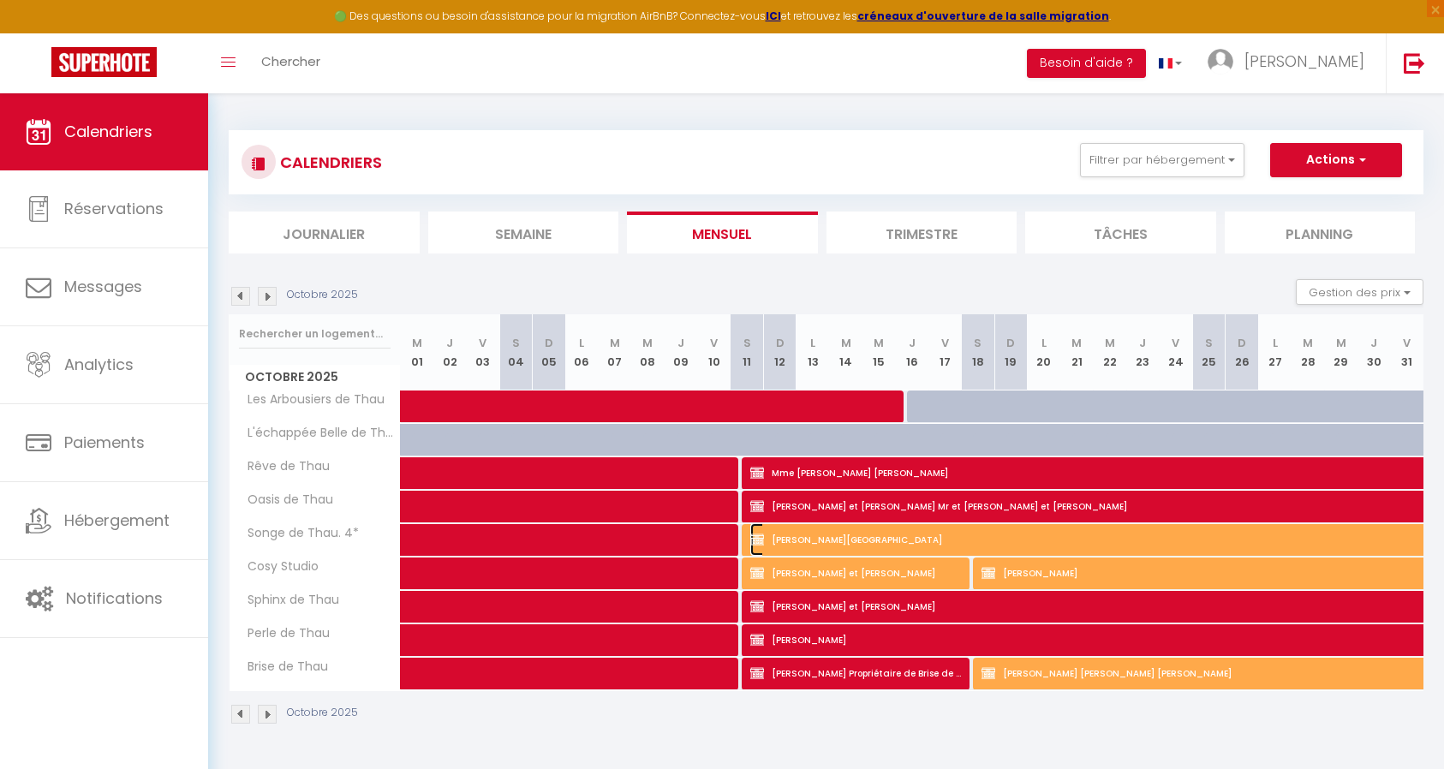
click at [914, 541] on span "[PERSON_NAME][GEOGRAPHIC_DATA]" at bounding box center [1163, 539] width 827 height 33
select select "OK"
select select "KO"
select select "0"
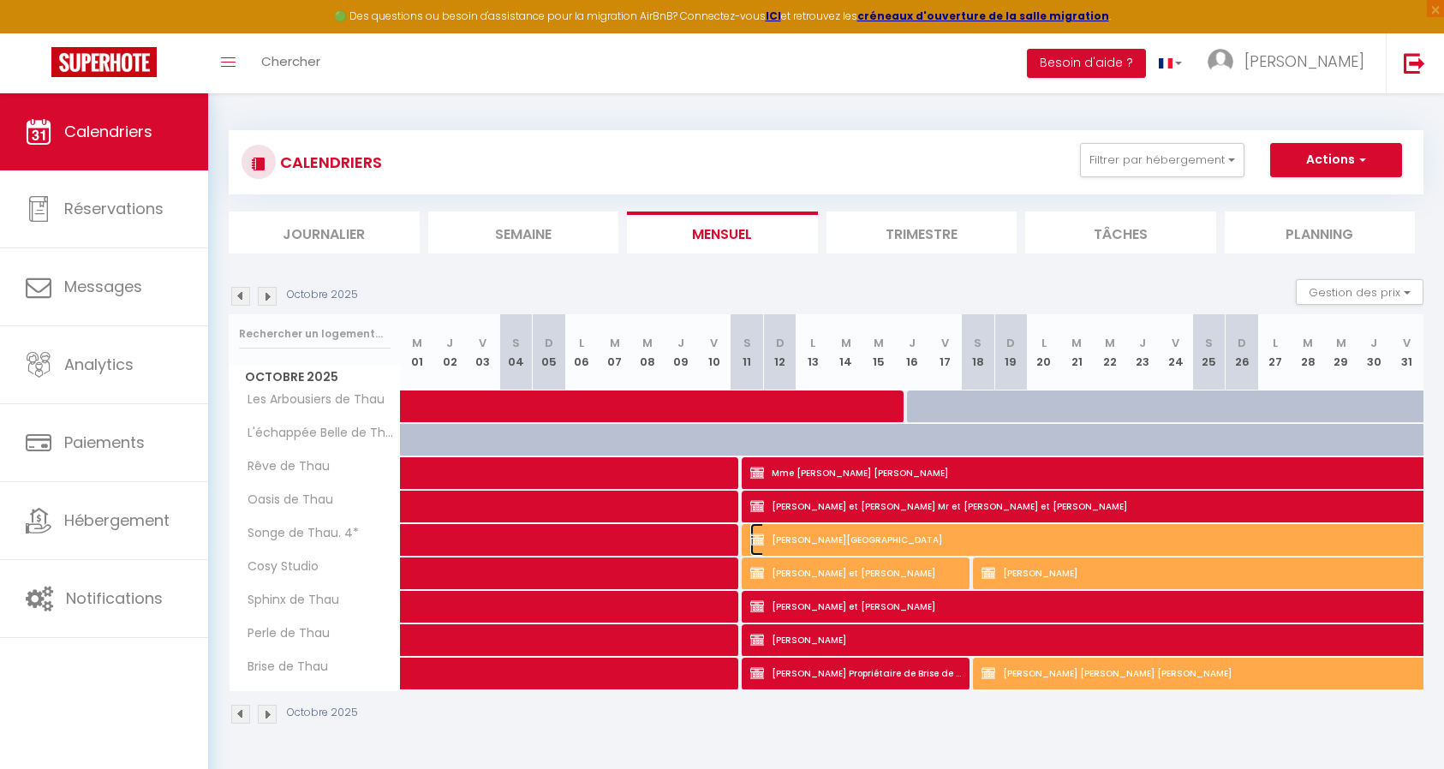
select select "1"
select select
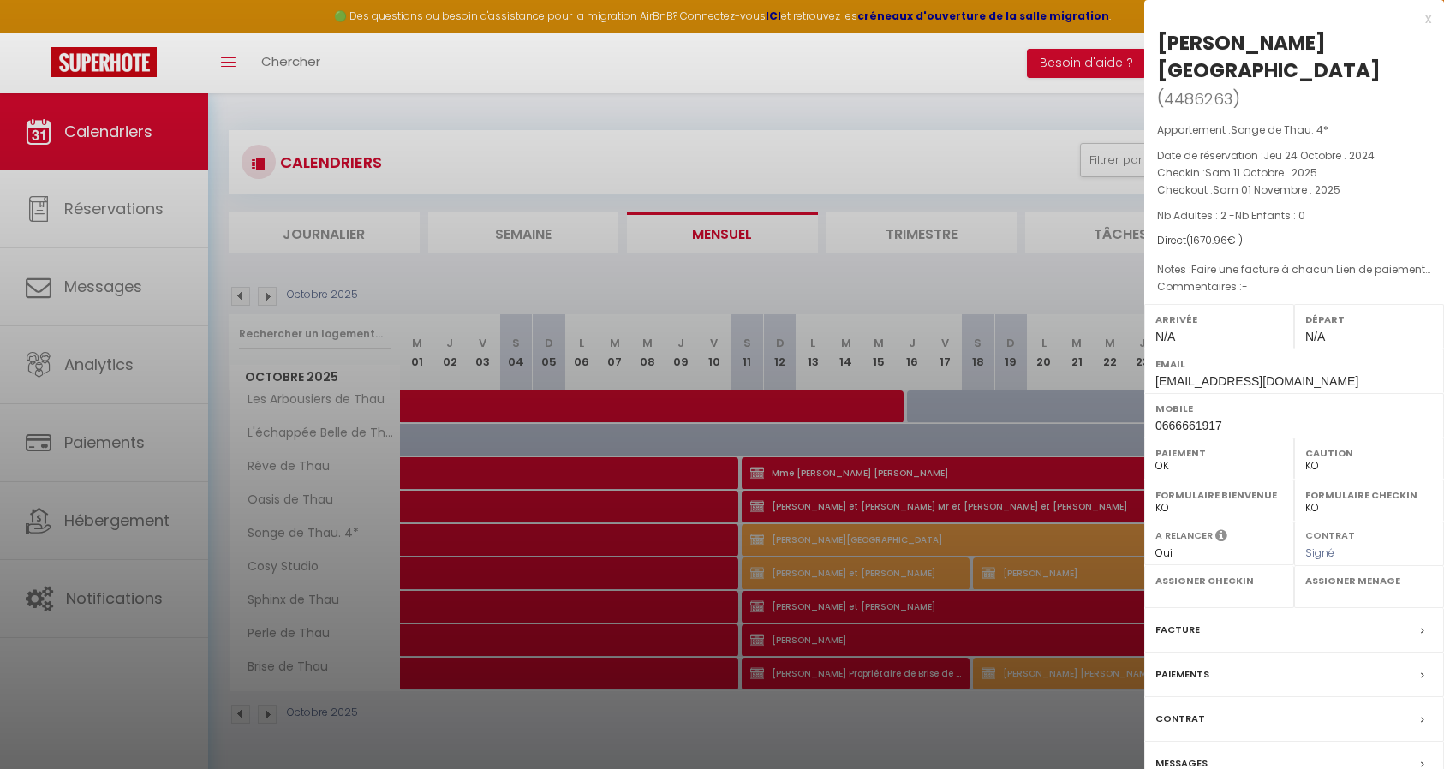
click at [860, 572] on div at bounding box center [722, 384] width 1444 height 769
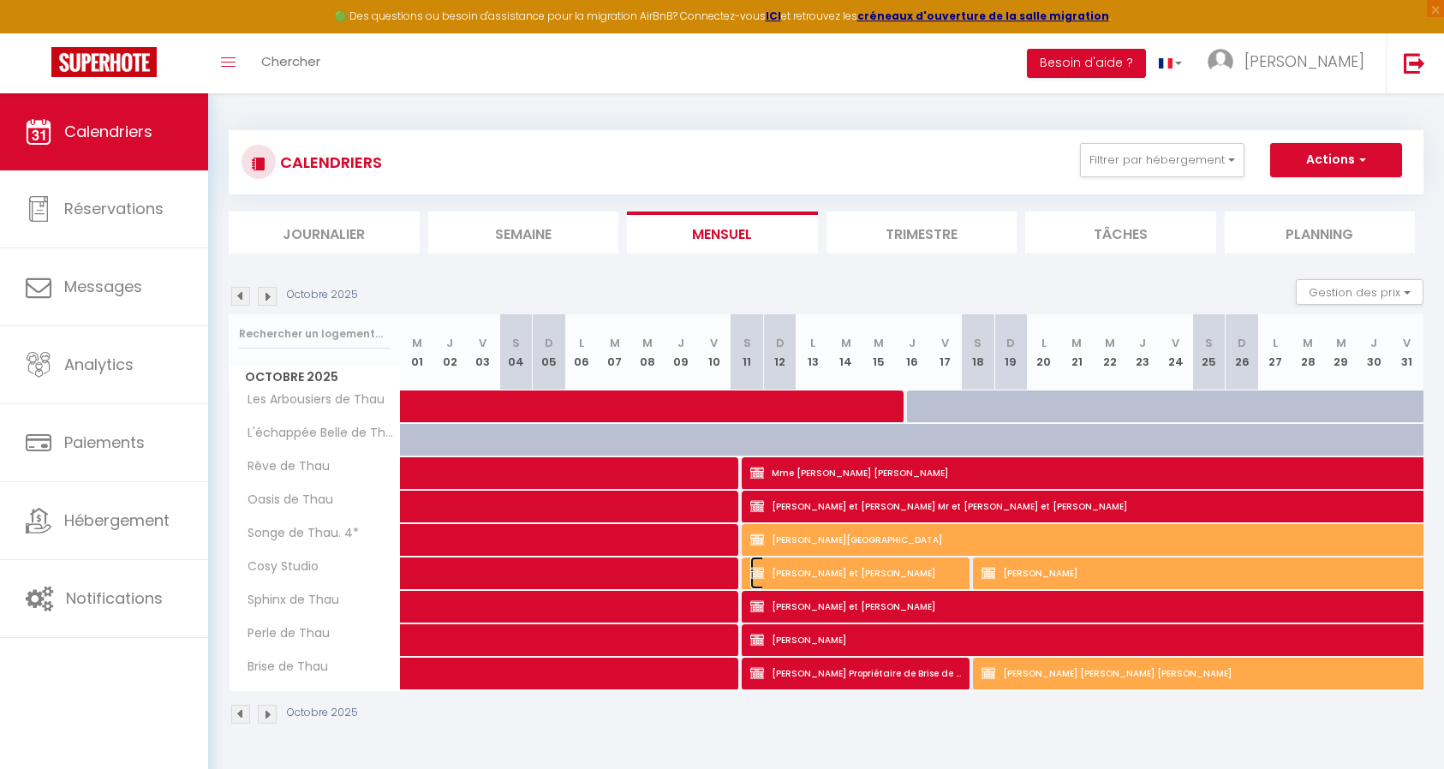
click at [881, 569] on span "[PERSON_NAME] et [PERSON_NAME]" at bounding box center [855, 573] width 211 height 33
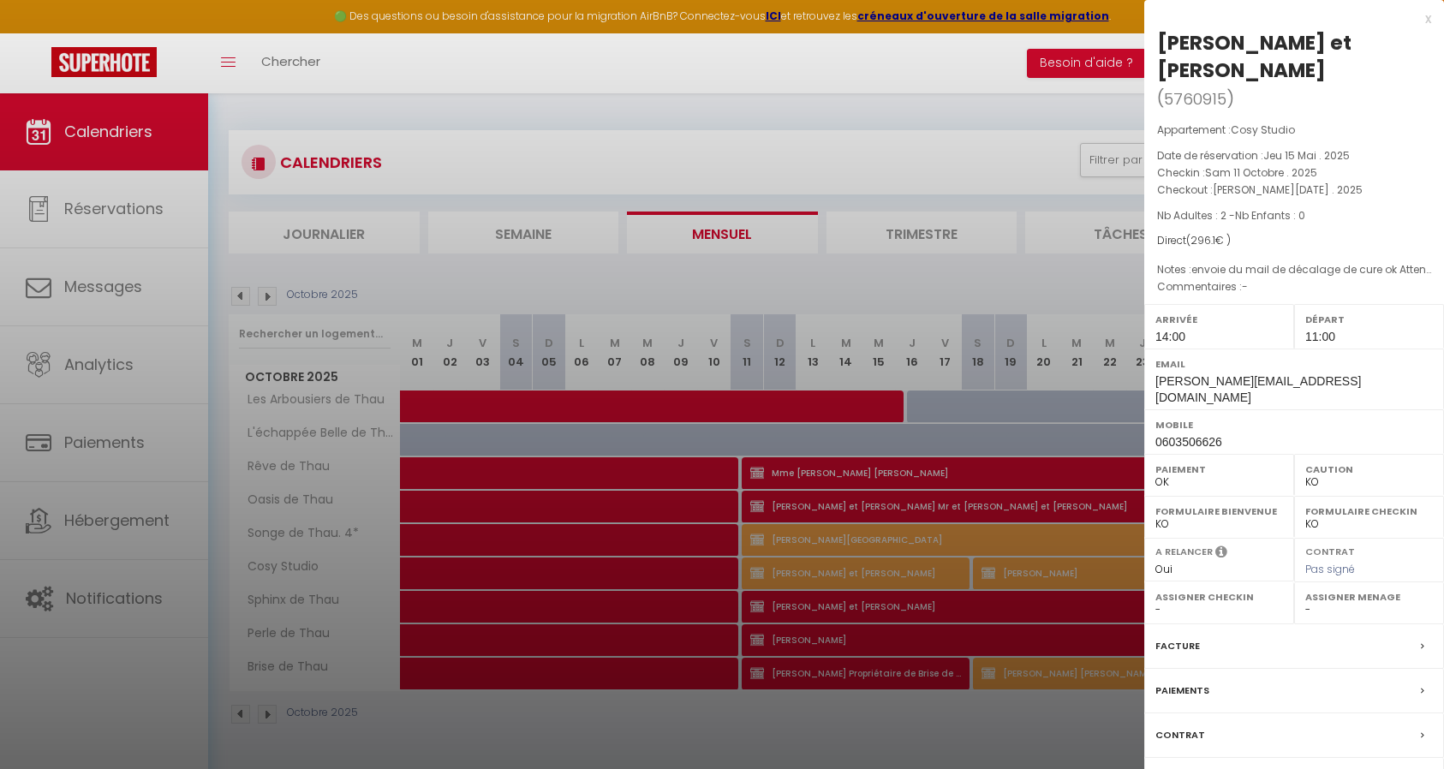
click at [1265, 758] on div "Messages" at bounding box center [1294, 780] width 300 height 45
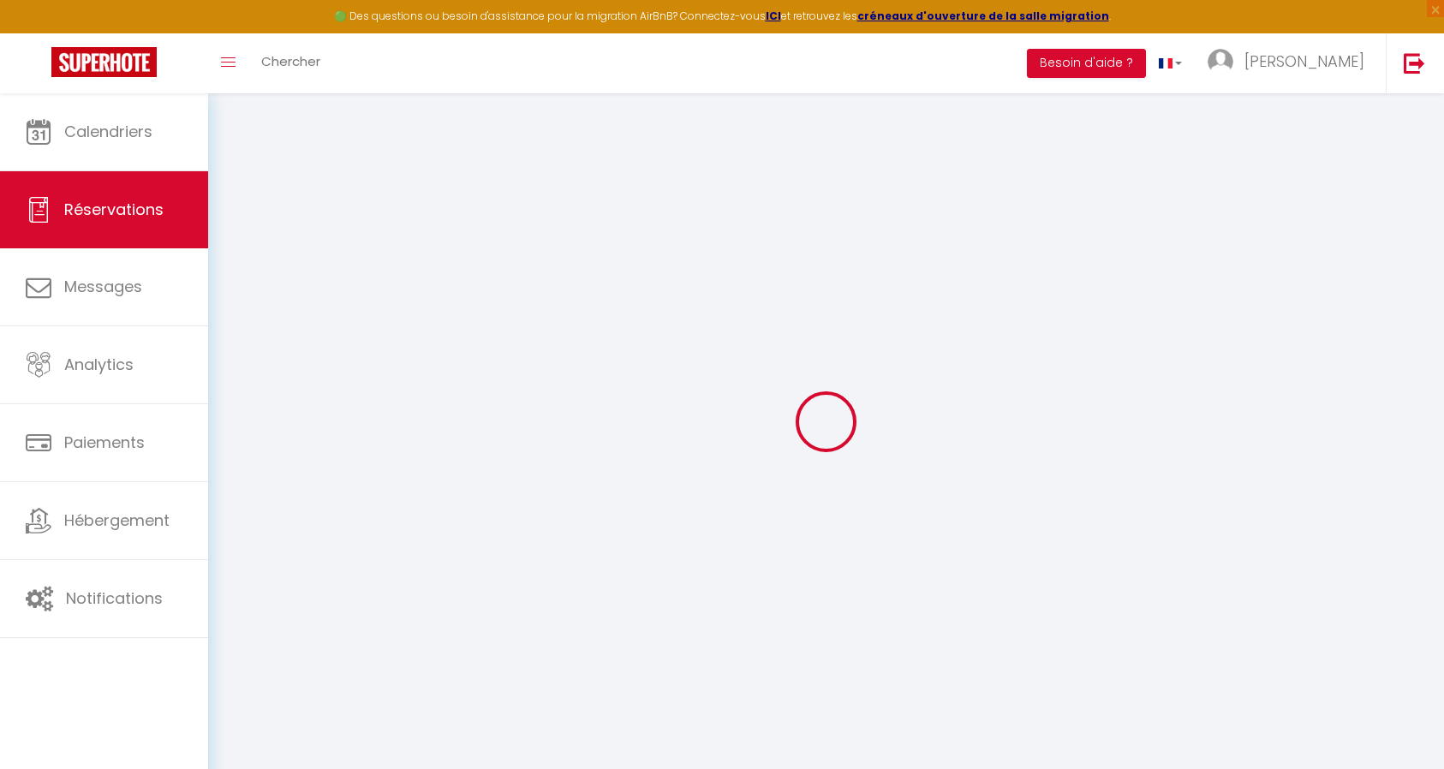
select select
checkbox input "true"
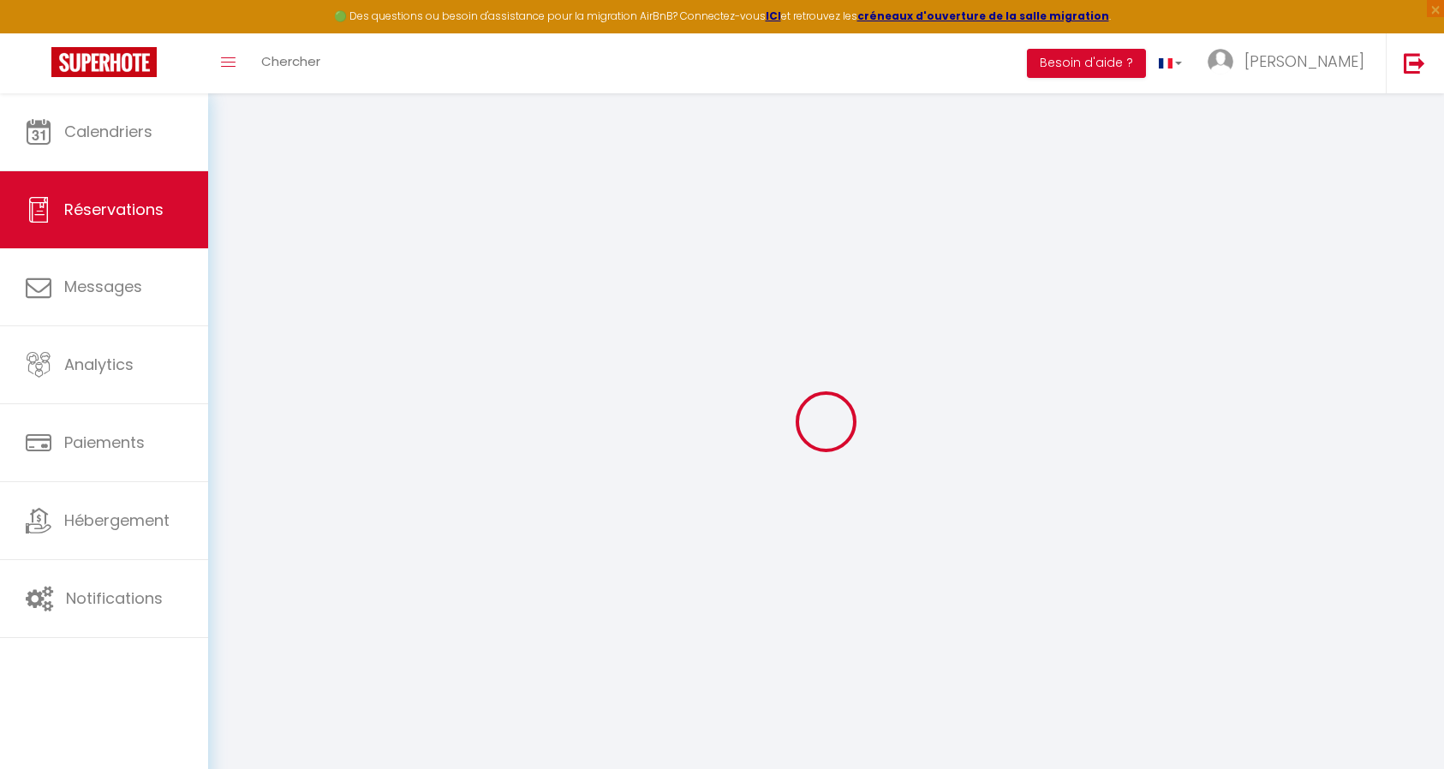
type textarea "envoie du mail de décalage de cure ok Attente retour et envoie à une amie de [P…"
select select
checkbox input "true"
type input "16.1"
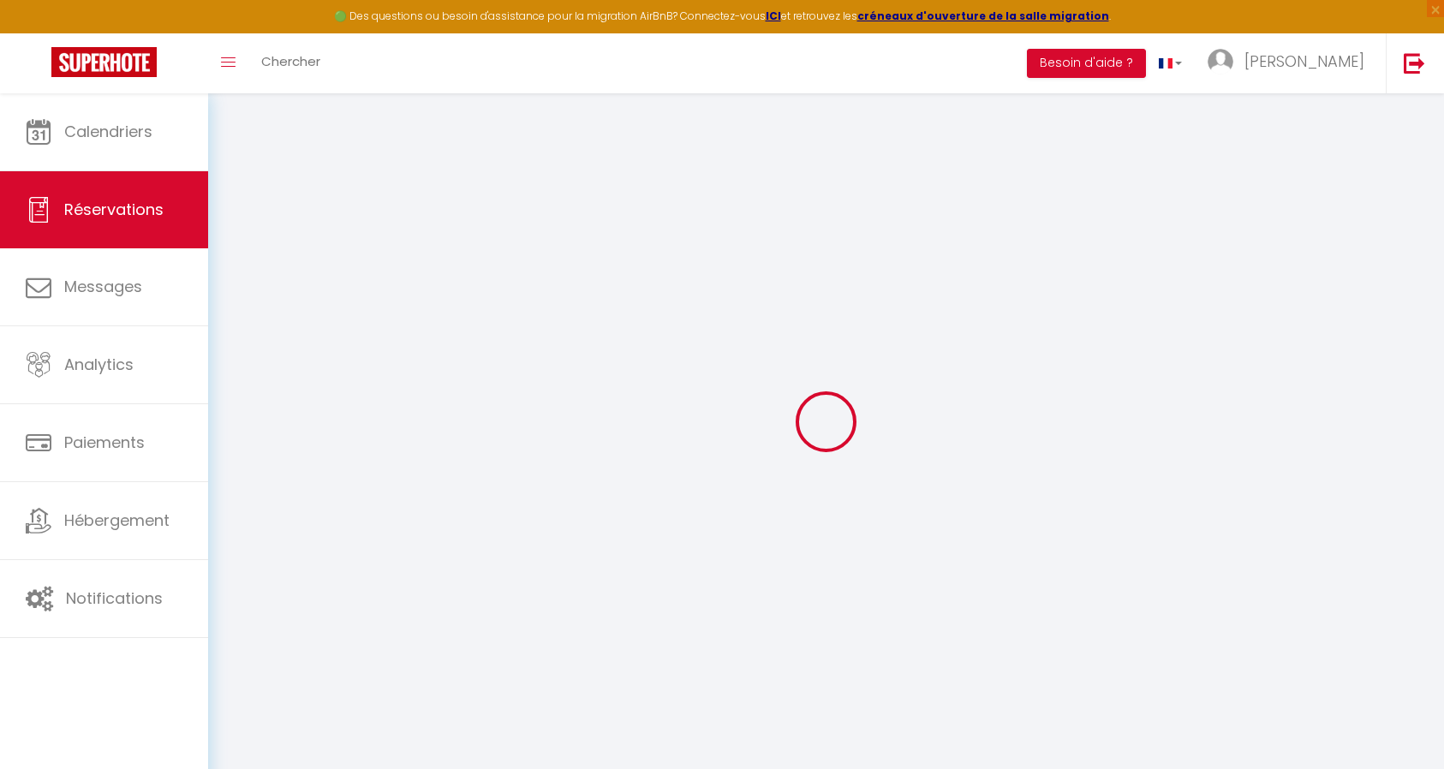
select select
select select "14:00"
select select "11:00"
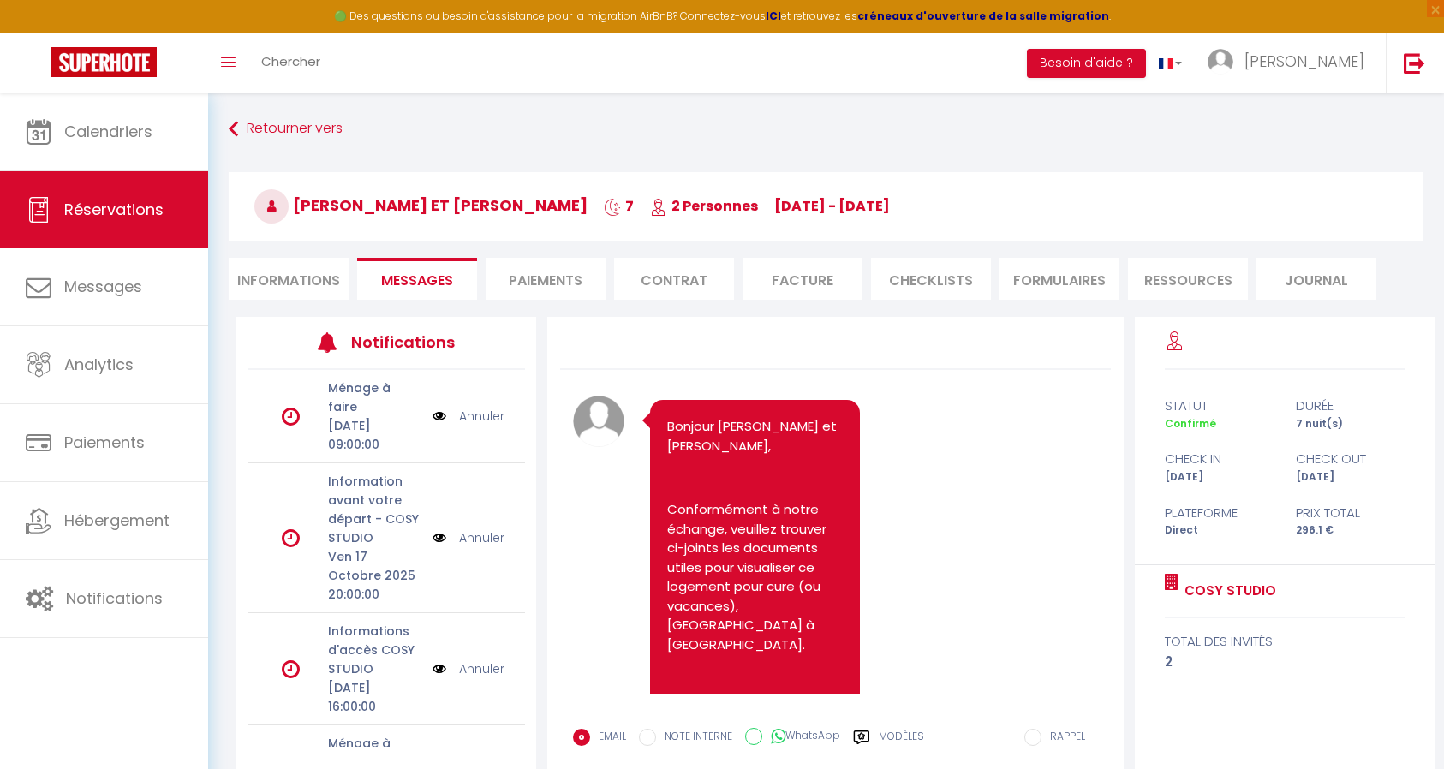
scroll to position [6533, 0]
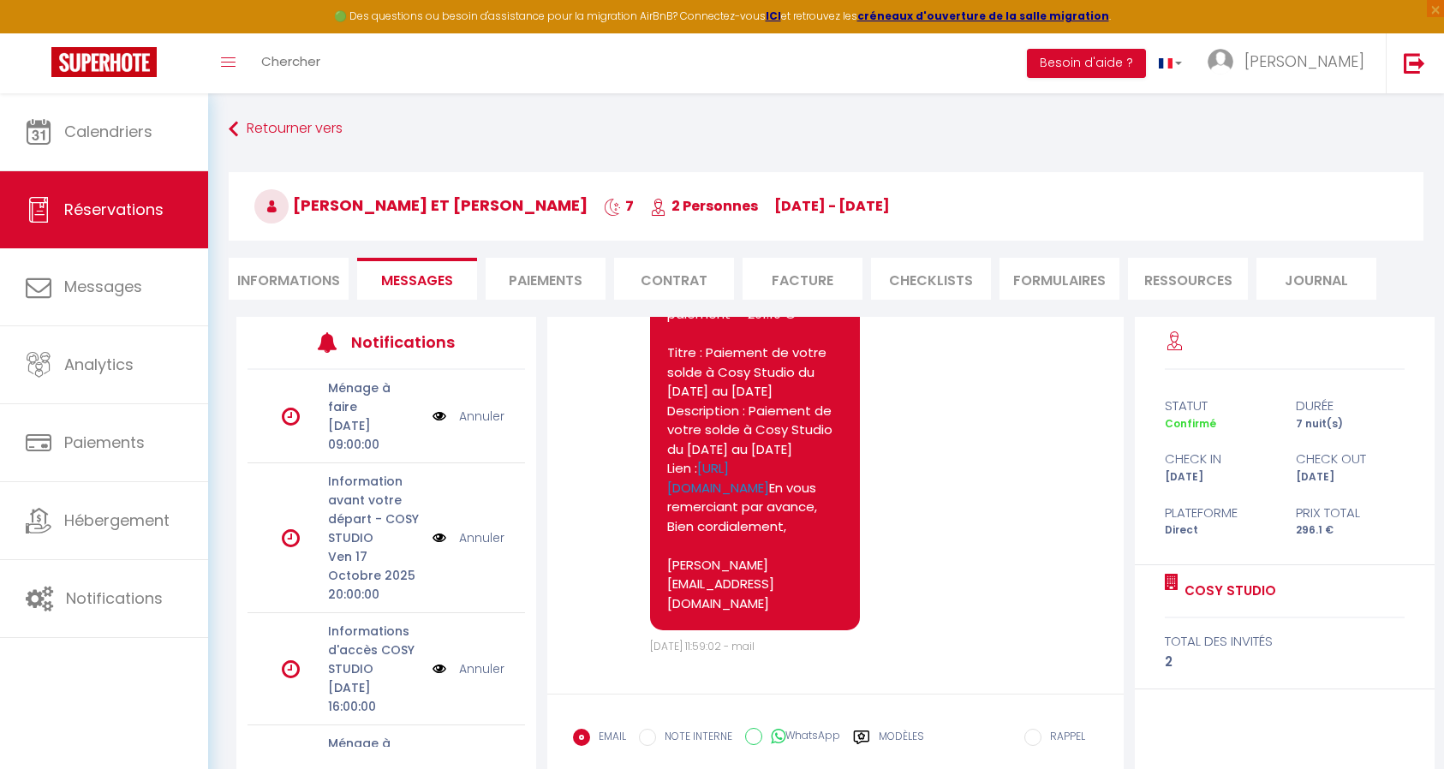
click at [295, 286] on li "Informations" at bounding box center [289, 279] width 120 height 42
select select "0"
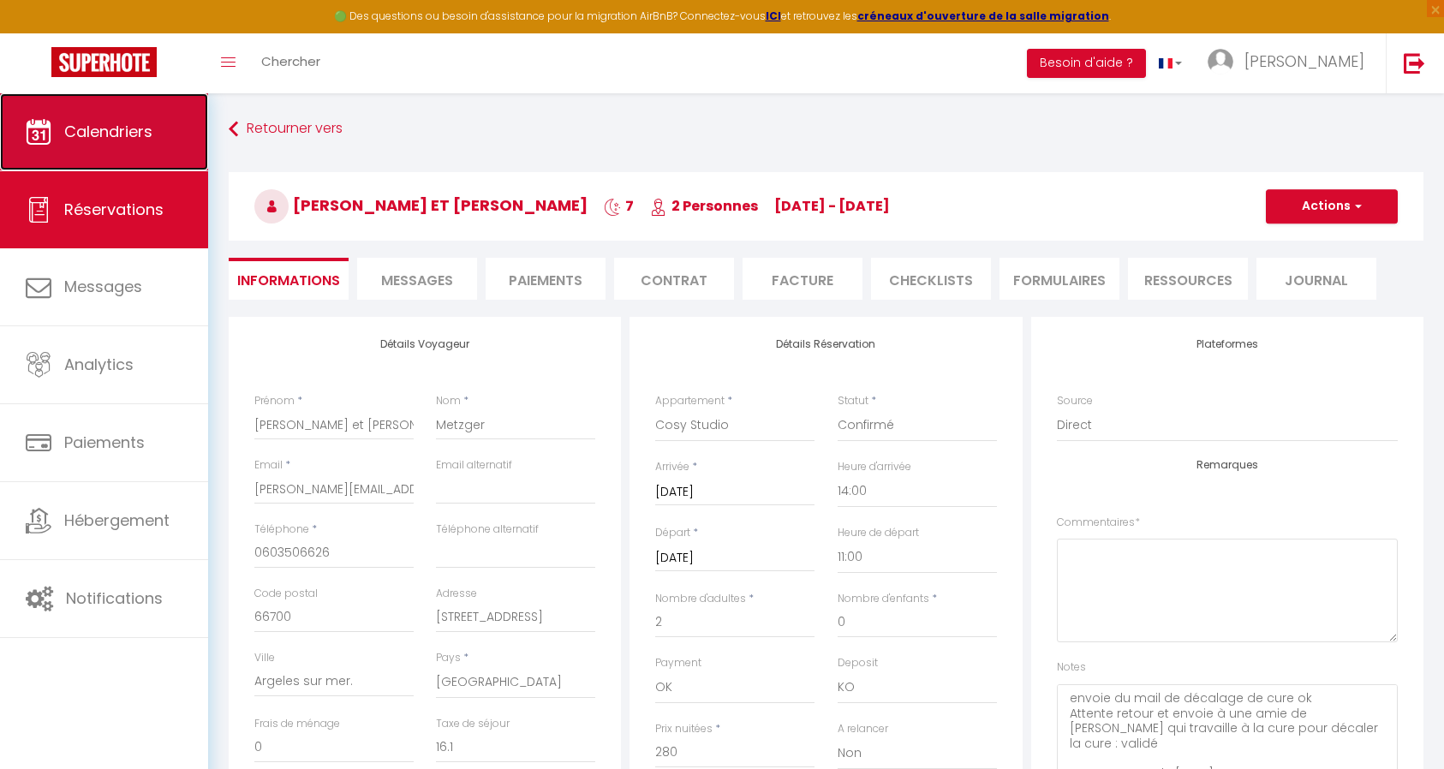
click at [80, 127] on span "Calendriers" at bounding box center [108, 131] width 88 height 21
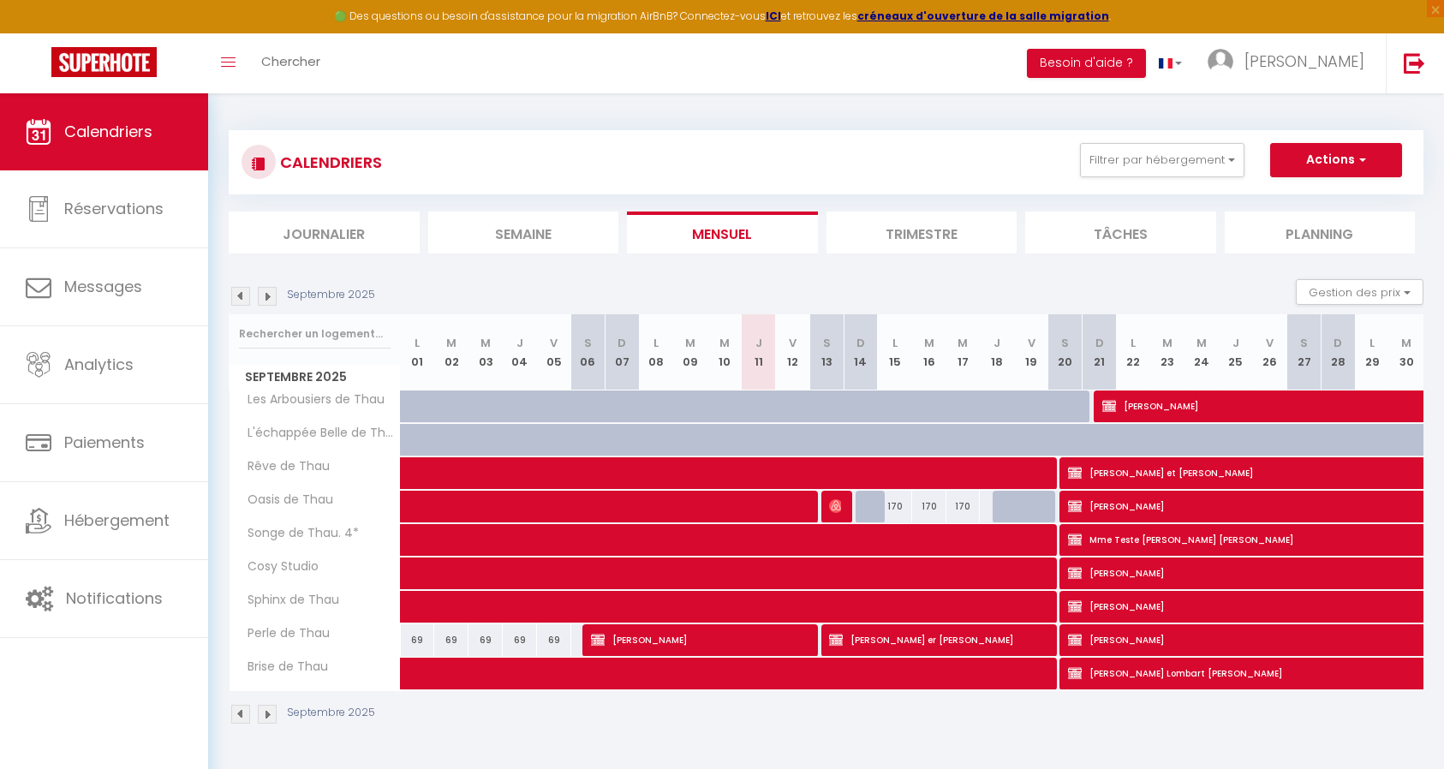
click at [262, 295] on img at bounding box center [267, 296] width 19 height 19
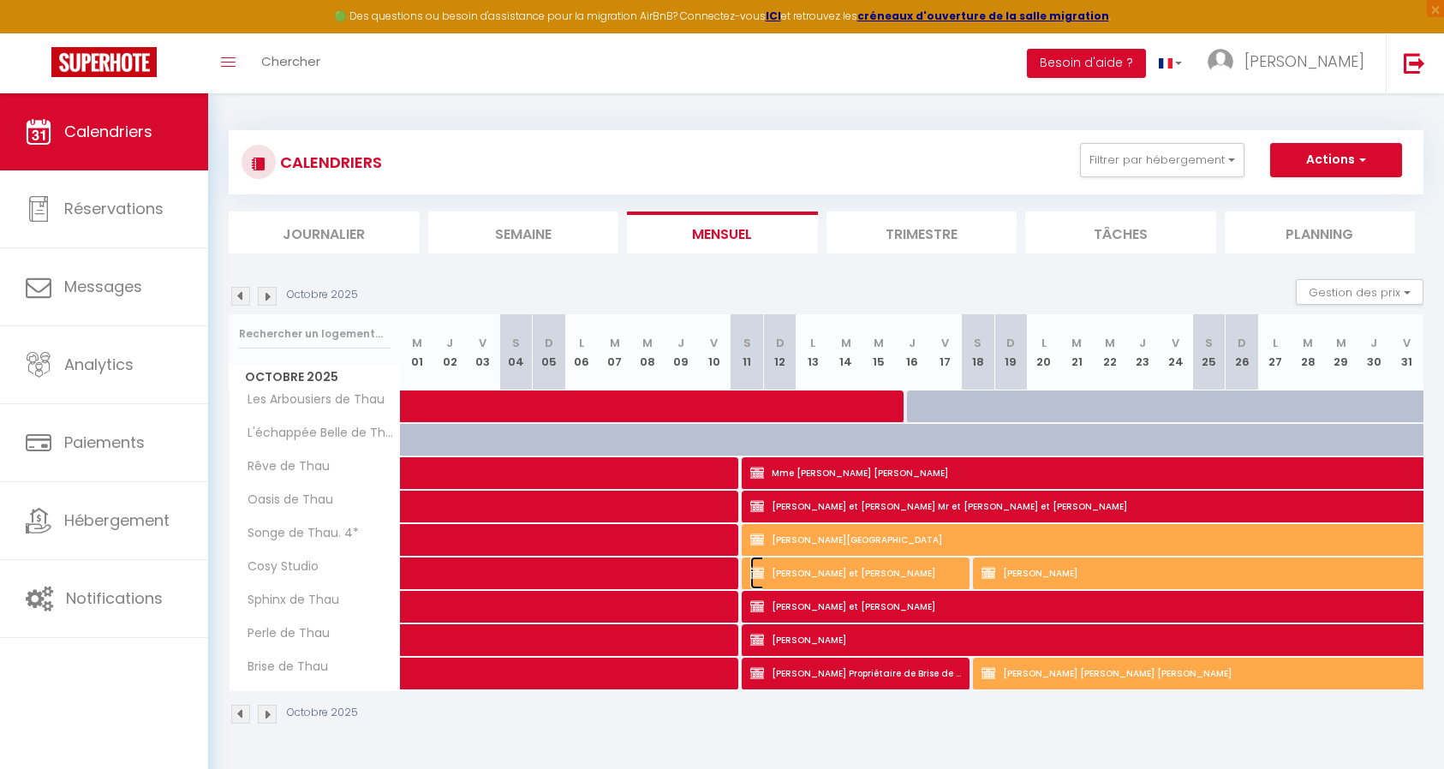
click at [907, 577] on span "[PERSON_NAME] et [PERSON_NAME]" at bounding box center [855, 573] width 211 height 33
select select "OK"
select select "KO"
select select "0"
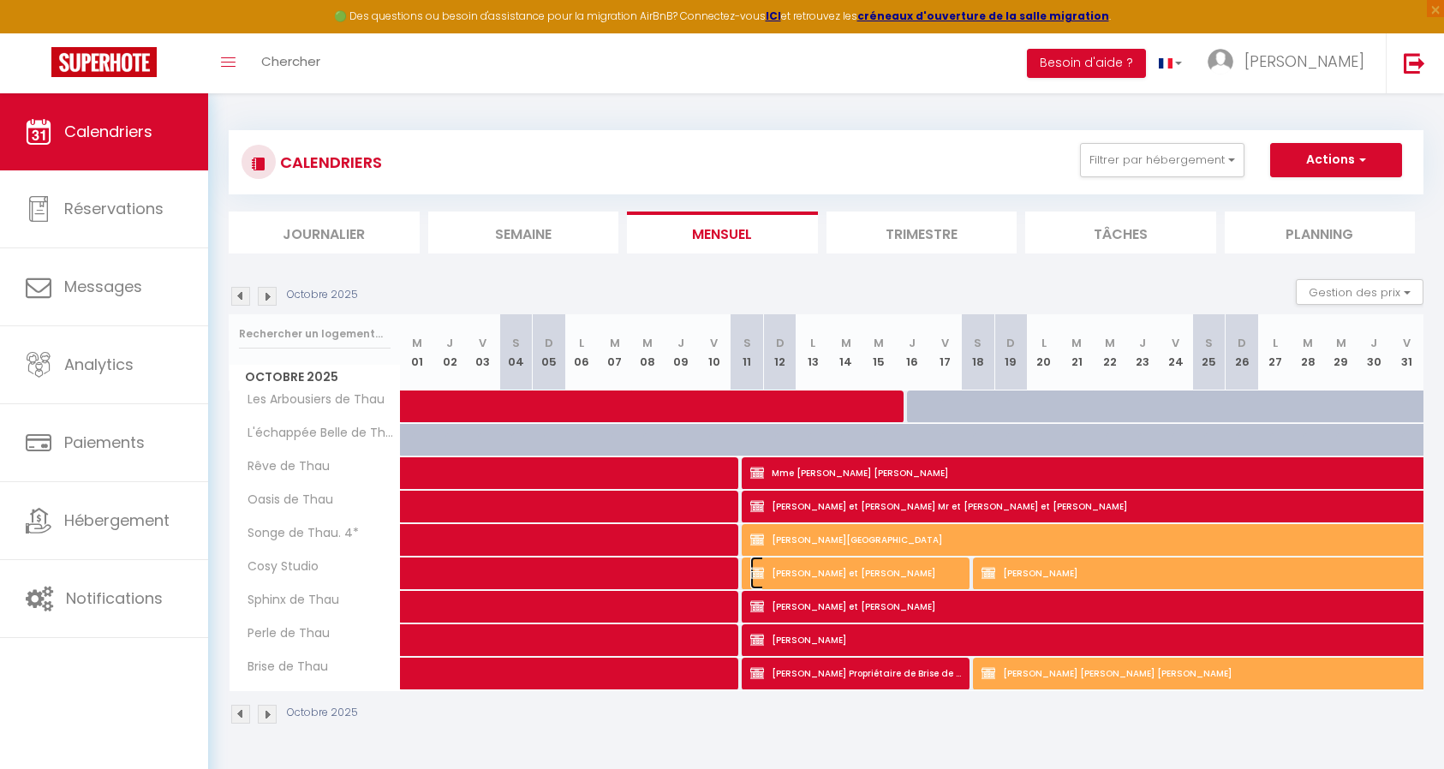
select select "0"
select select
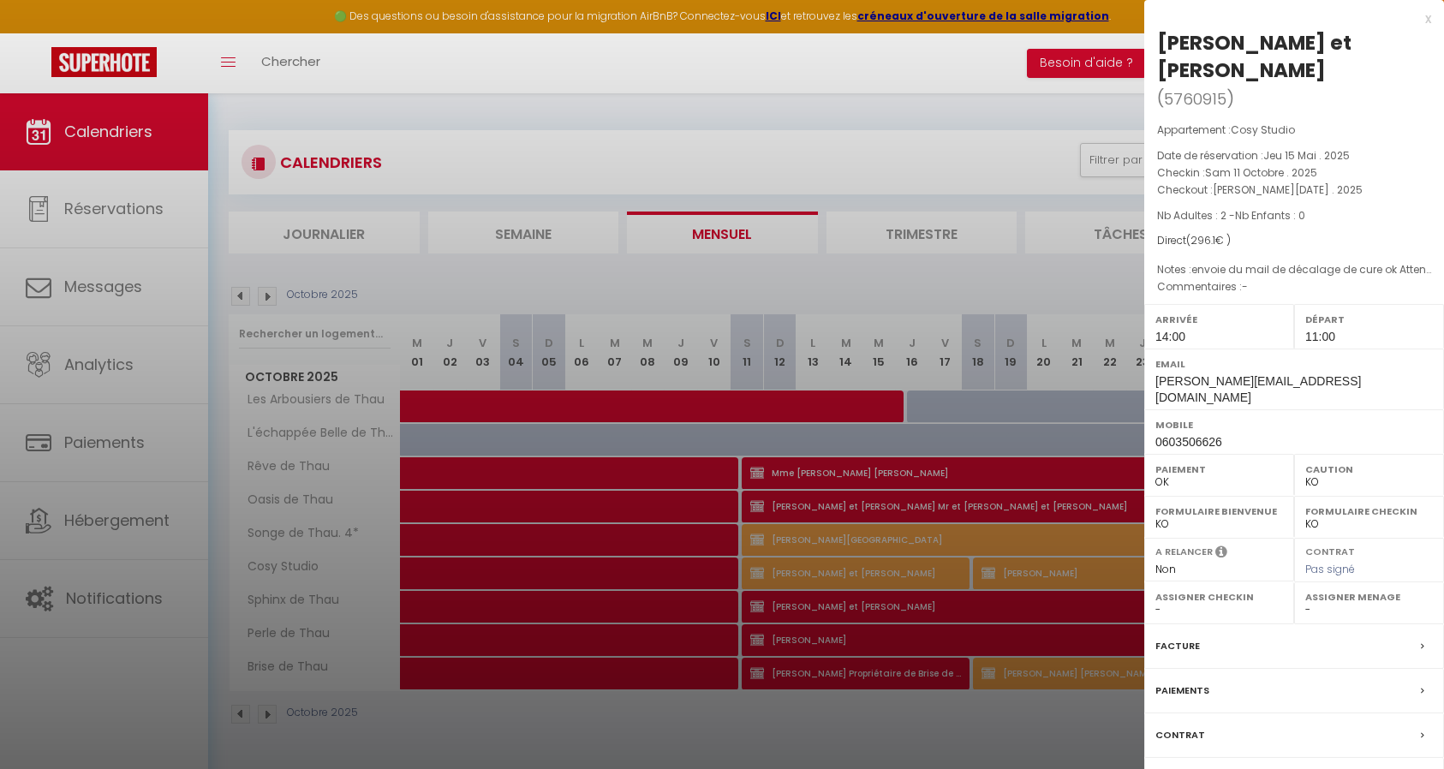
click at [844, 543] on div at bounding box center [722, 384] width 1444 height 769
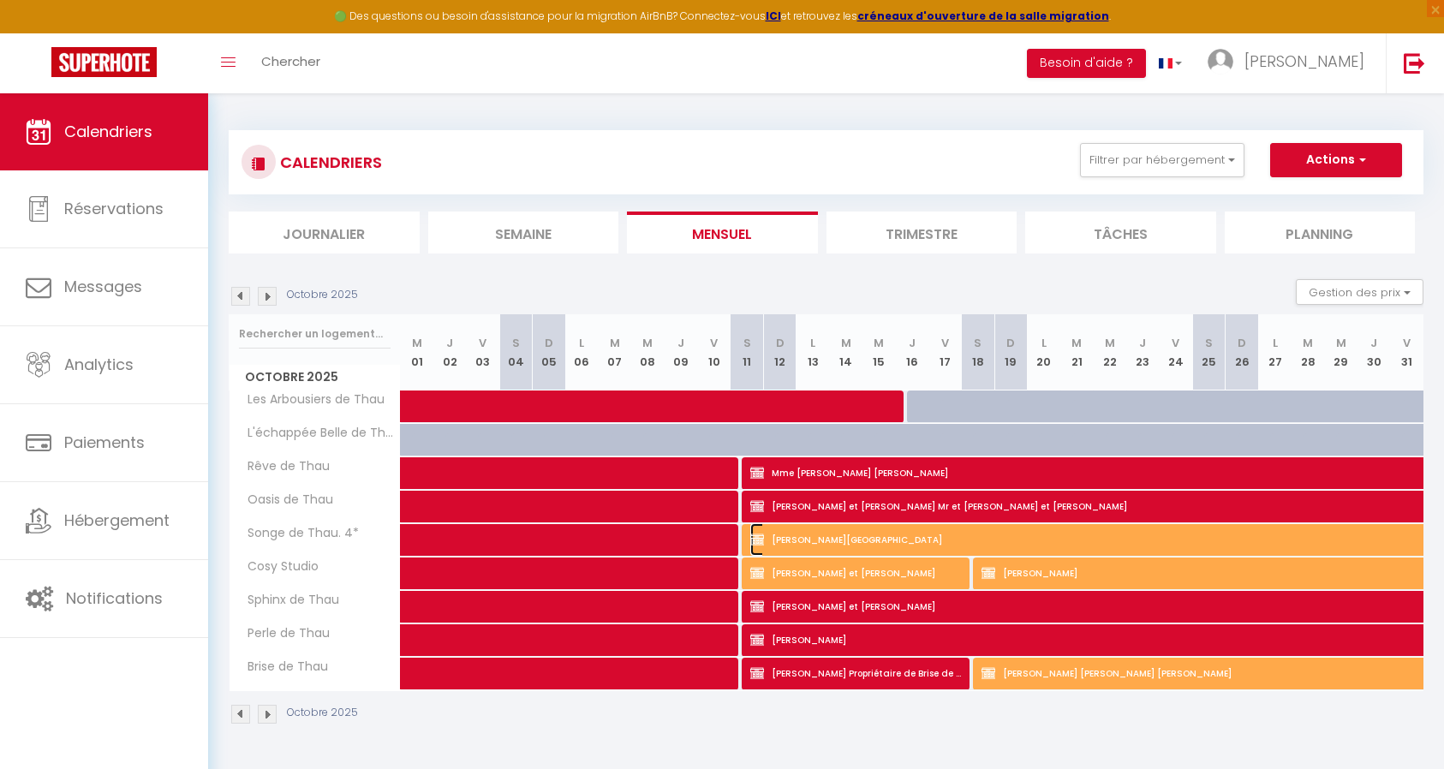
click at [844, 543] on span "[PERSON_NAME][GEOGRAPHIC_DATA]" at bounding box center [1163, 539] width 827 height 33
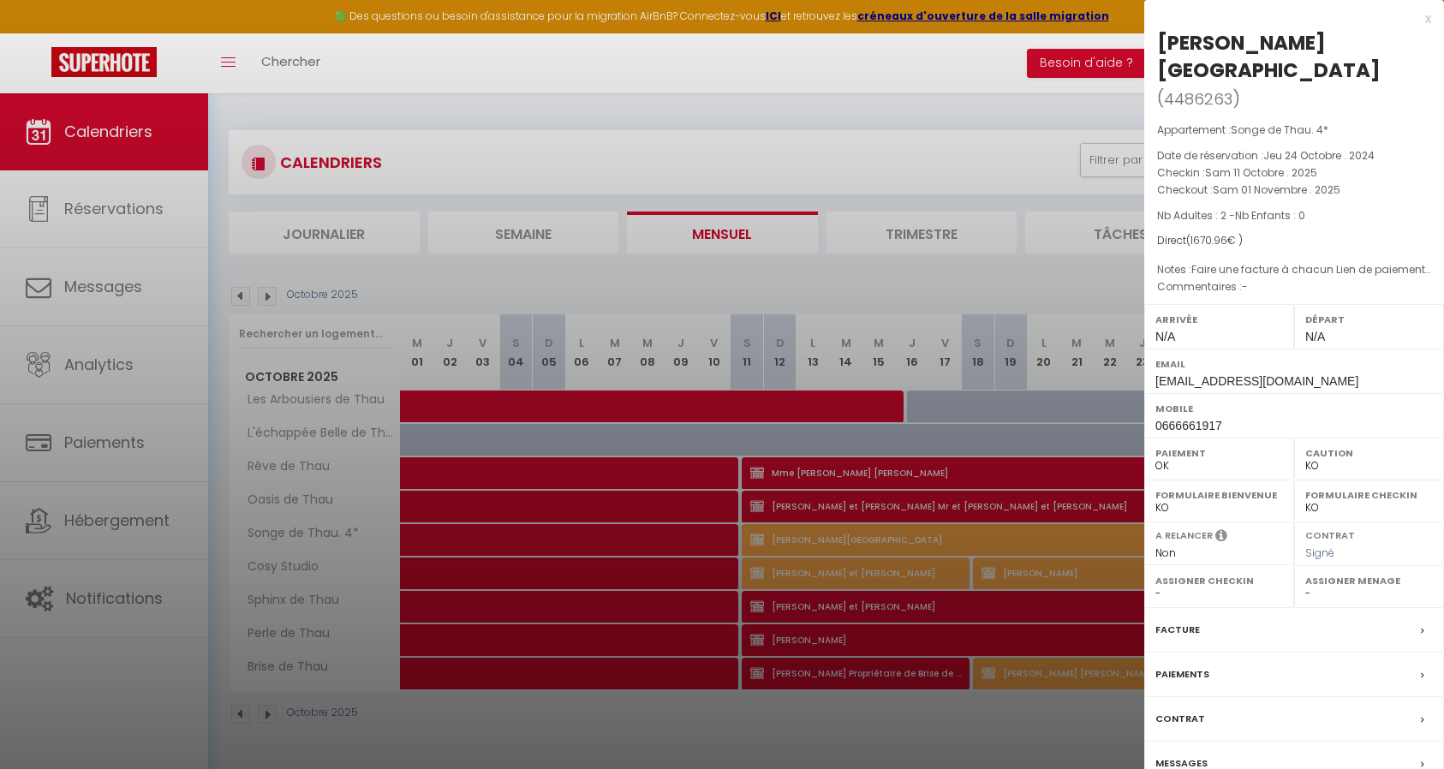
click at [922, 572] on div at bounding box center [722, 384] width 1444 height 769
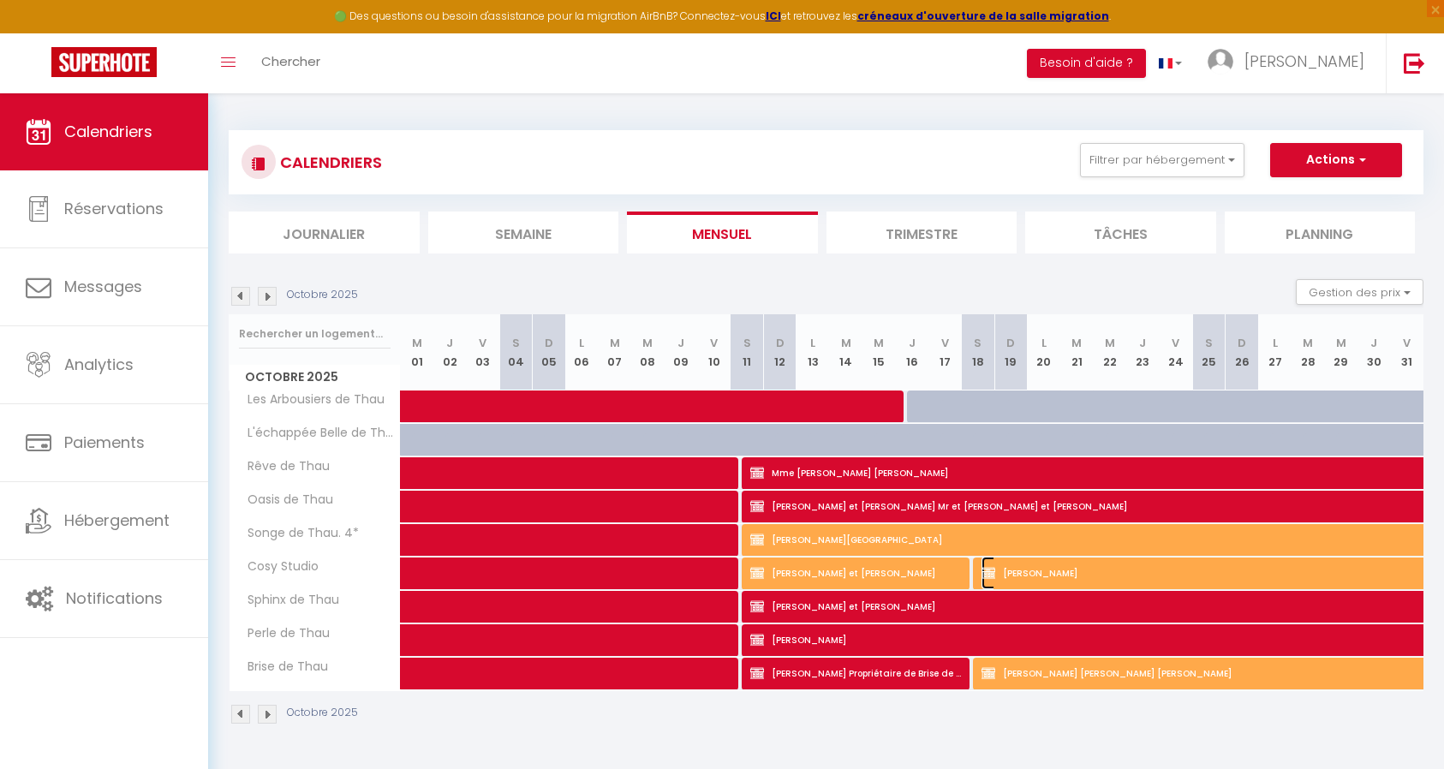
click at [1085, 573] on span "[PERSON_NAME]" at bounding box center [1394, 573] width 827 height 33
select select "KO"
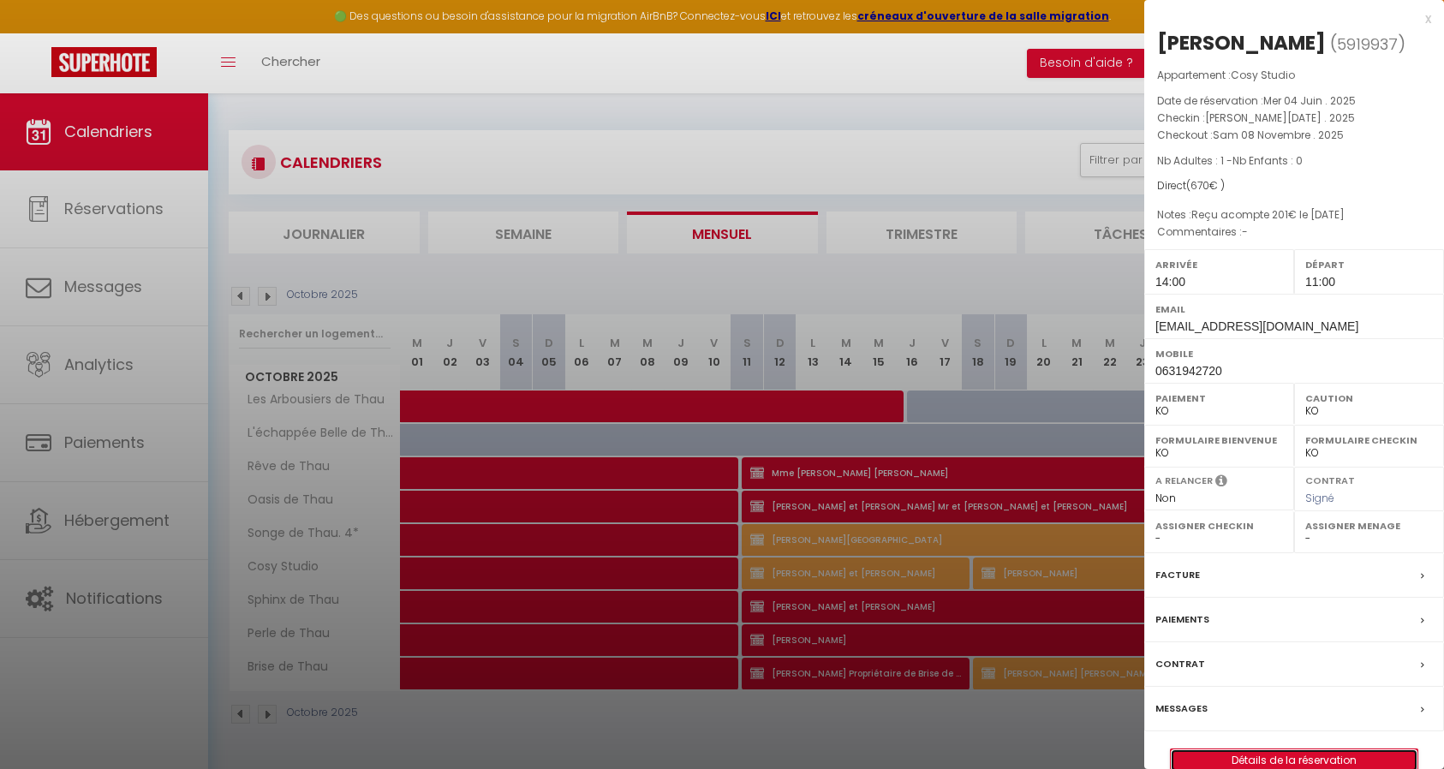
click at [1295, 754] on link "Détails de la réservation" at bounding box center [1293, 760] width 247 height 22
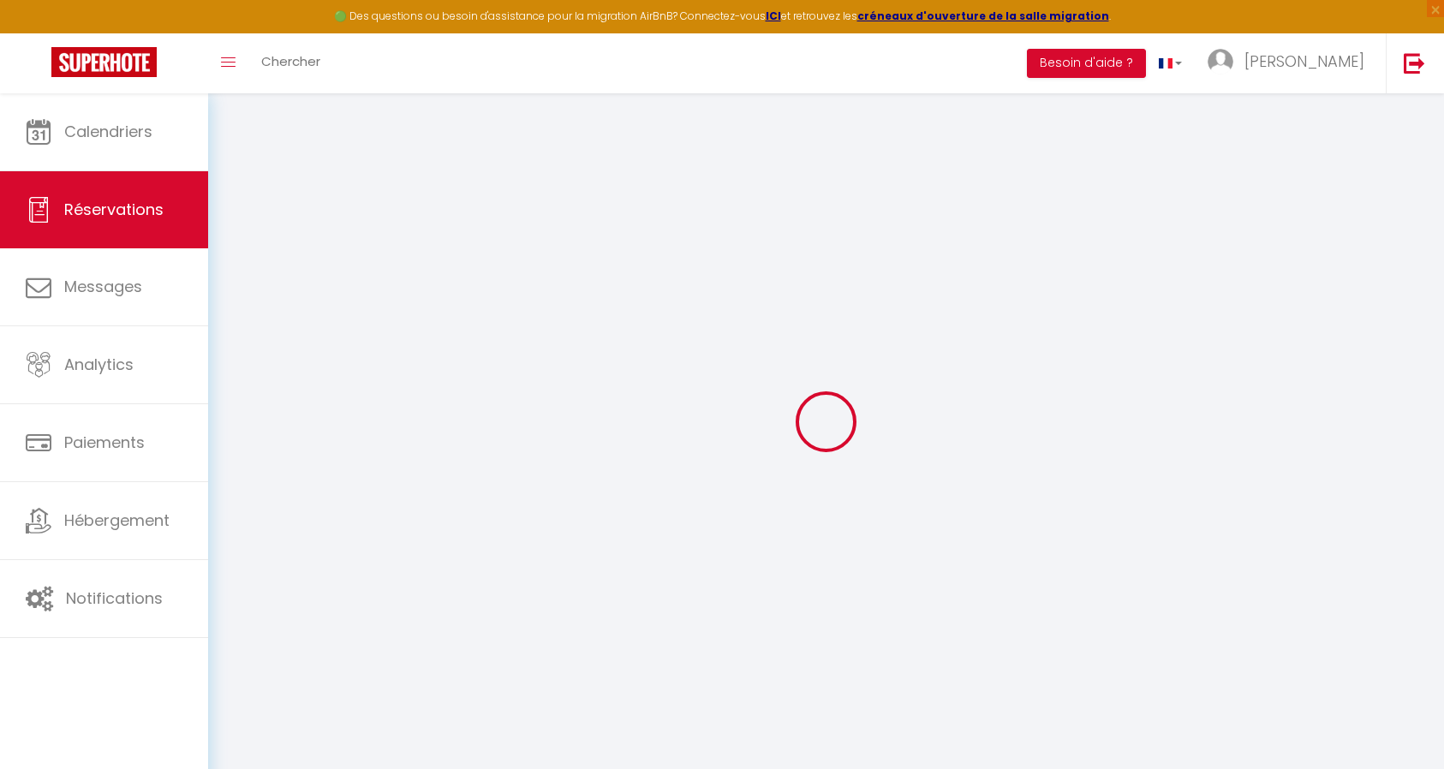
select select
checkbox input "true"
select select
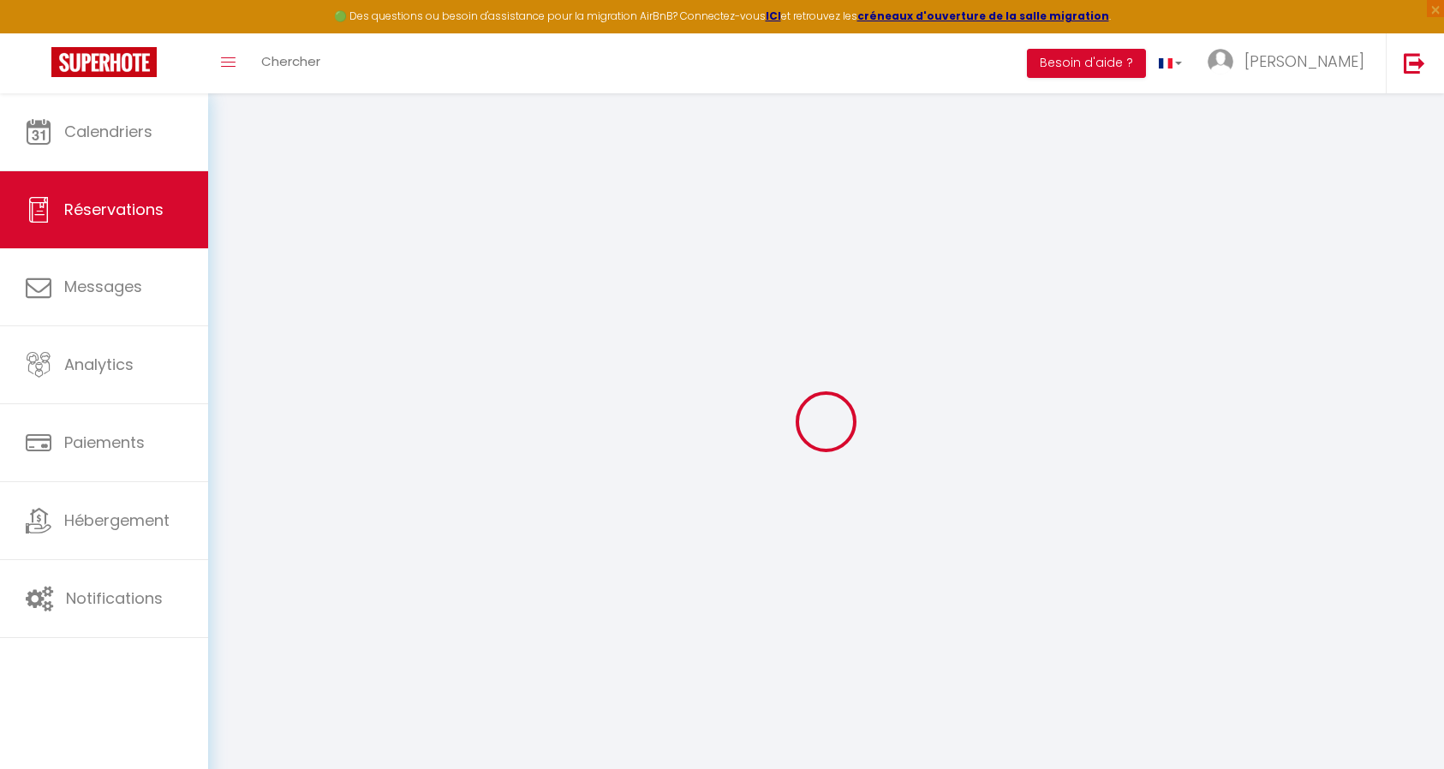
checkbox input "true"
select select
checkbox input "true"
type textarea "Reçu acompte 201€ le [DATE]"
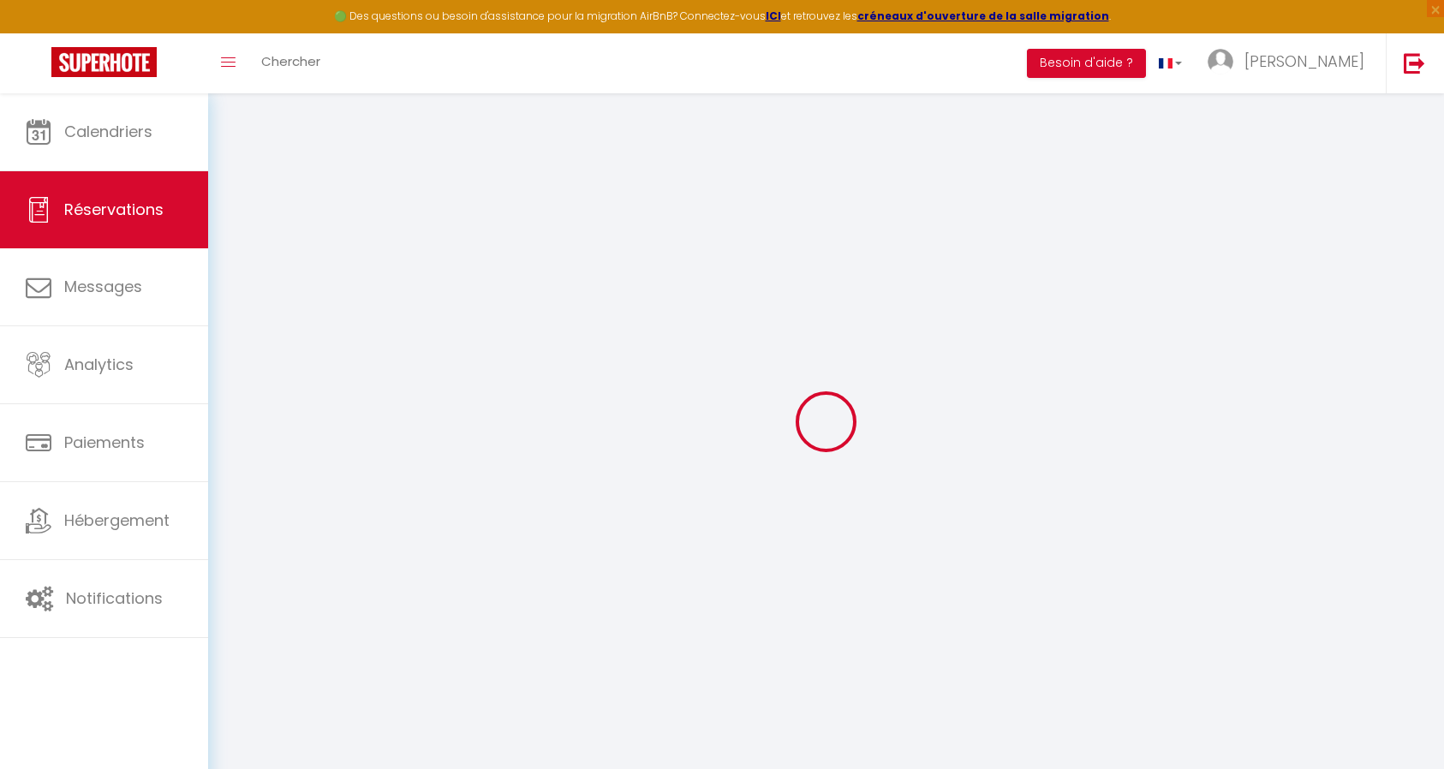
select select
checkbox input "true"
select select "14:00"
select select "11:00"
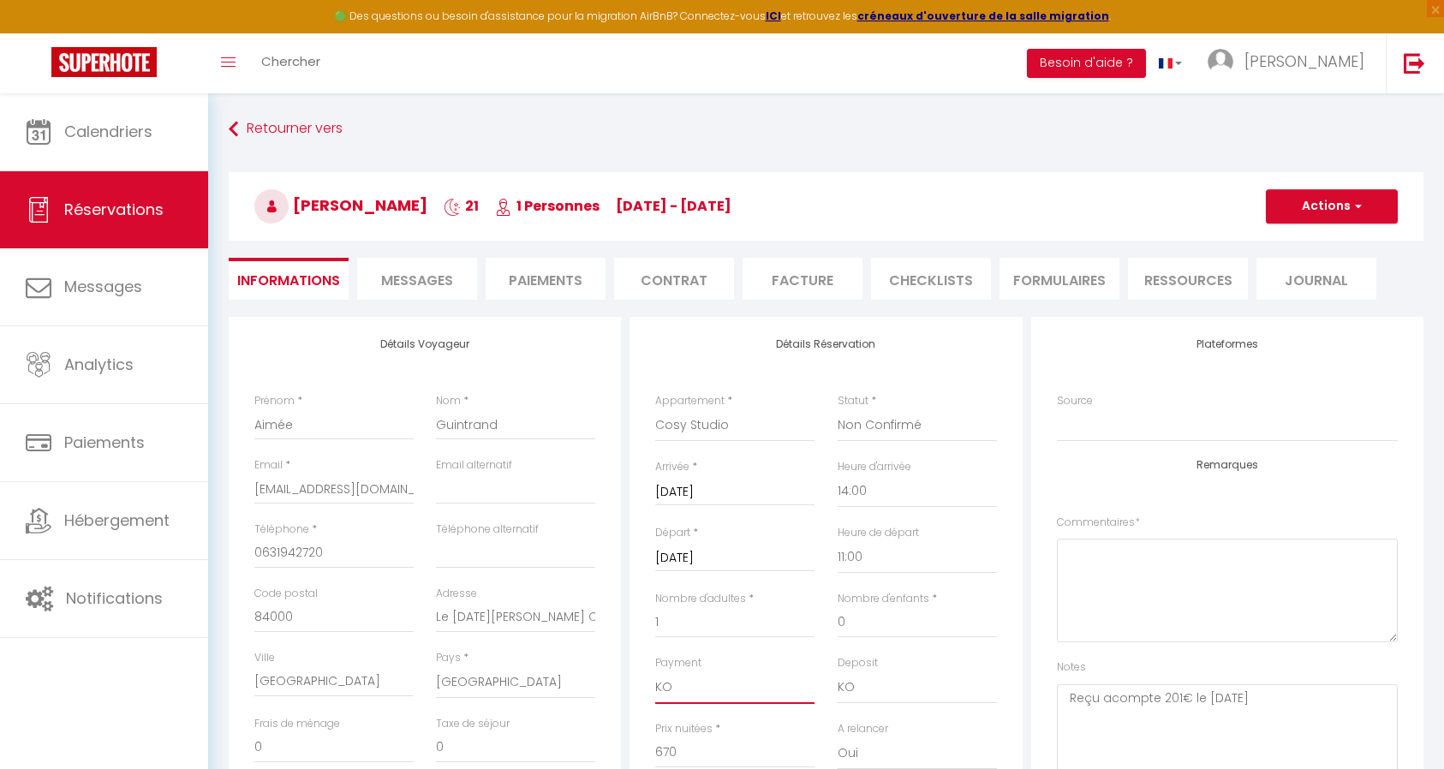
click at [744, 685] on select "OK KO" at bounding box center [734, 687] width 159 height 33
select select "12"
click at [655, 671] on select "OK KO" at bounding box center [734, 687] width 159 height 33
checkbox input "true"
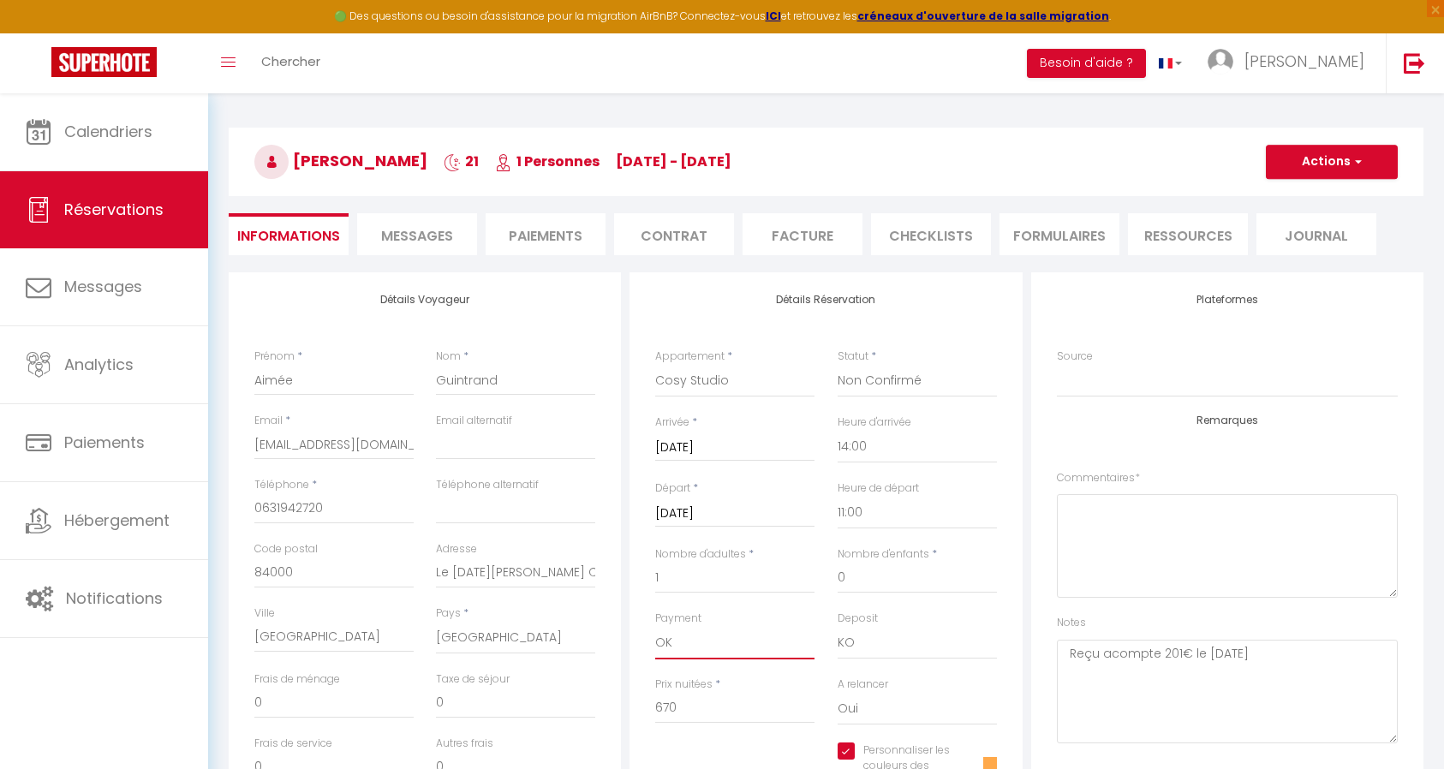
scroll to position [86, 0]
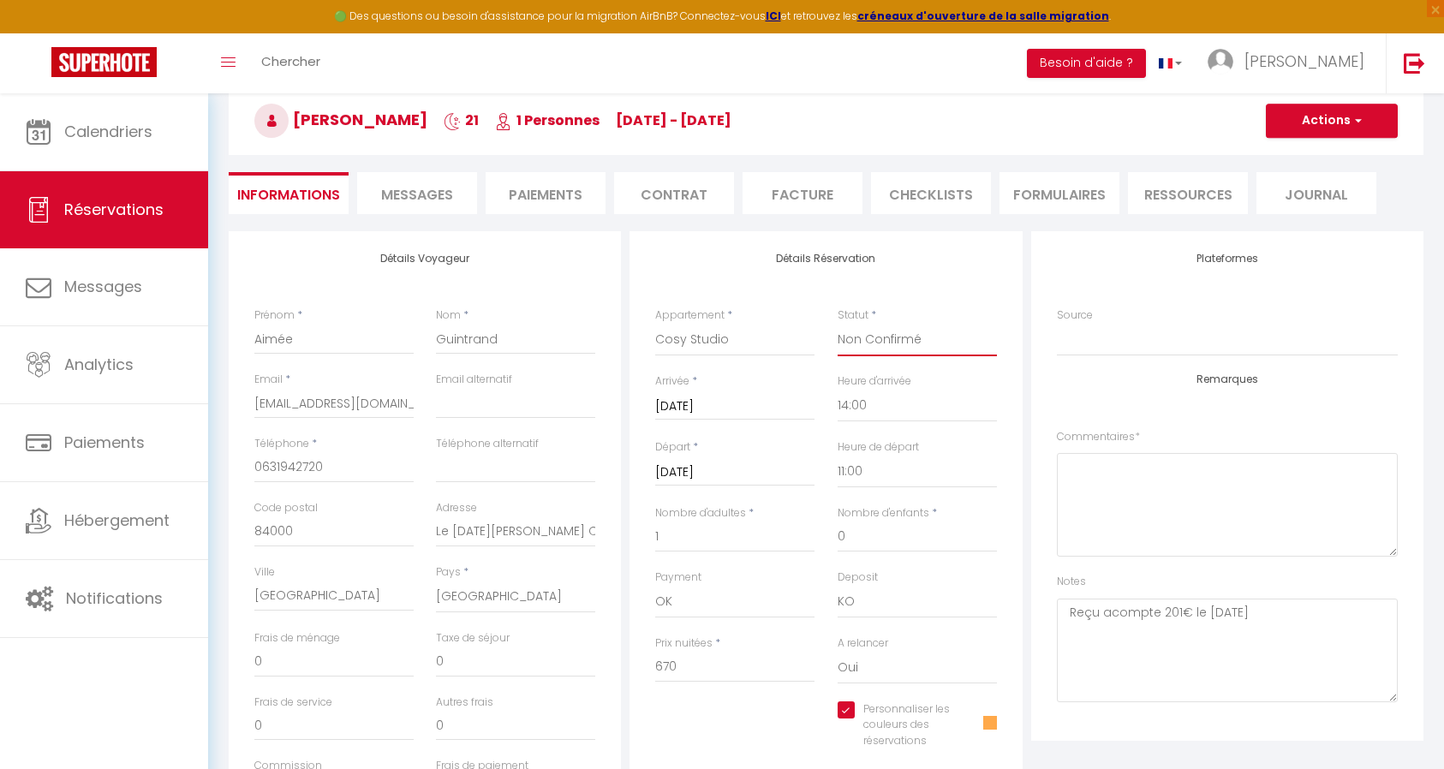
click at [872, 337] on select "Confirmé Non Confirmé [PERSON_NAME] par le voyageur No Show Request" at bounding box center [916, 340] width 159 height 33
select select "1"
click at [837, 324] on select "Confirmé Non Confirmé [PERSON_NAME] par le voyageur No Show Request" at bounding box center [916, 340] width 159 height 33
checkbox input "true"
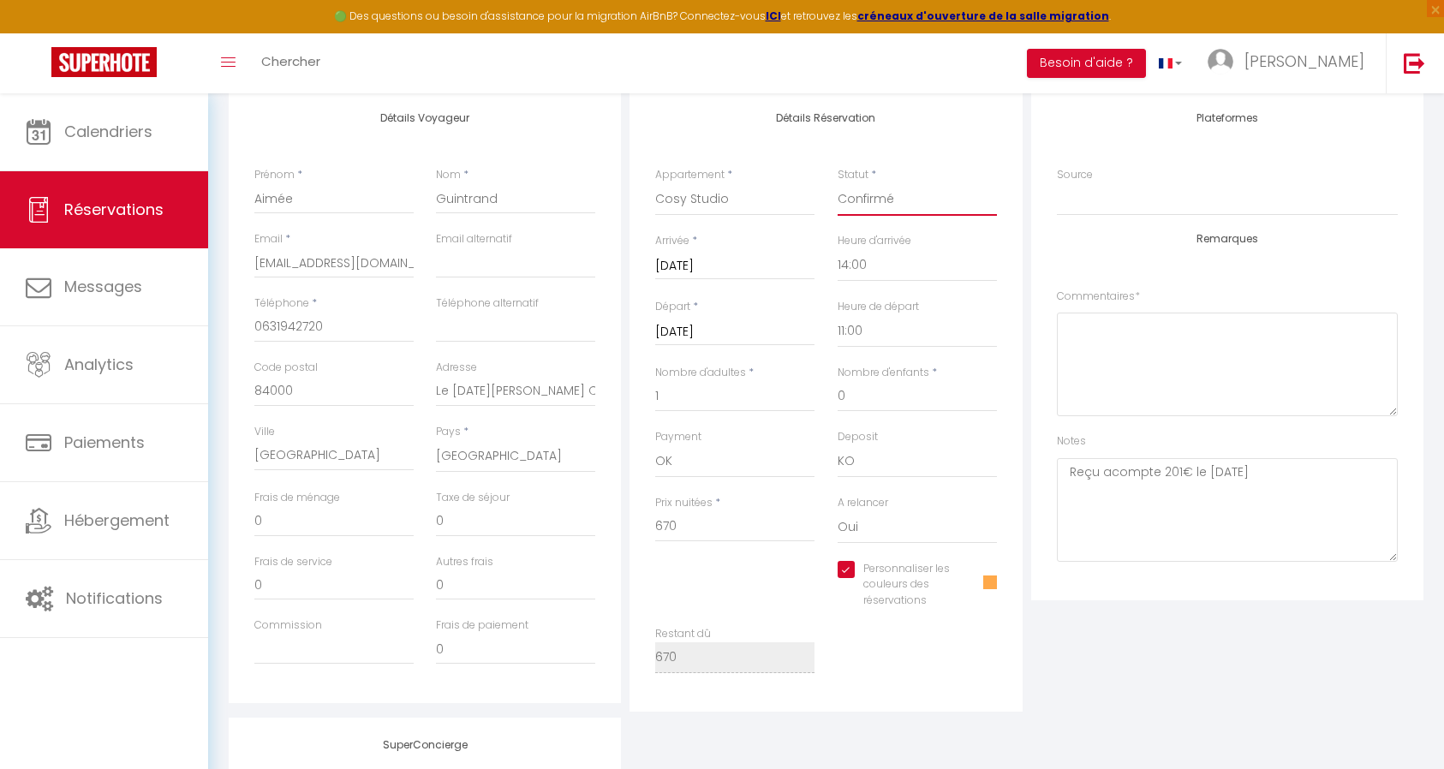
scroll to position [257, 0]
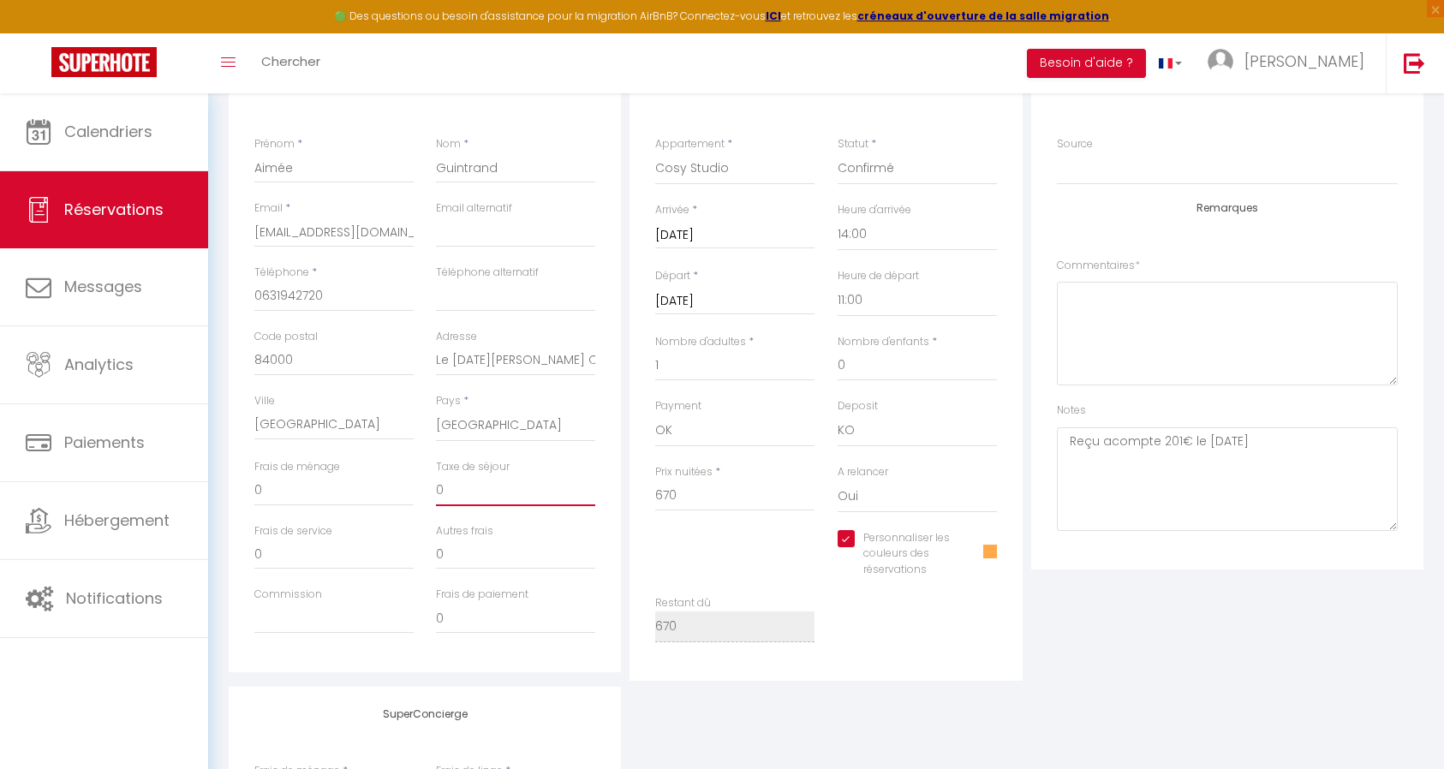
drag, startPoint x: 461, startPoint y: 493, endPoint x: 411, endPoint y: 493, distance: 49.7
click at [411, 493] on div "Frais de ménage 0 Taxe de séjour 0" at bounding box center [425, 491] width 364 height 64
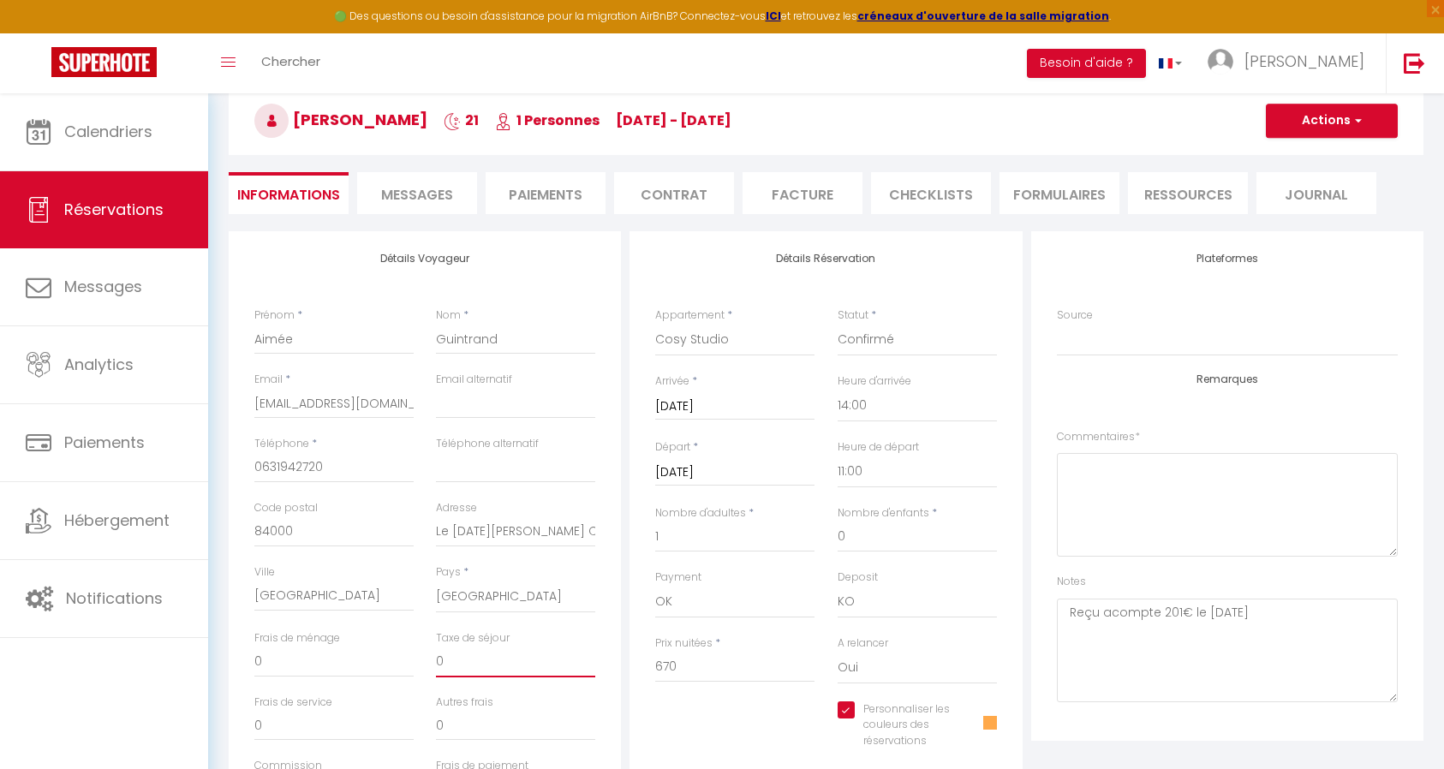
type input "2"
checkbox input "true"
type input "24"
checkbox input "true"
type input "24."
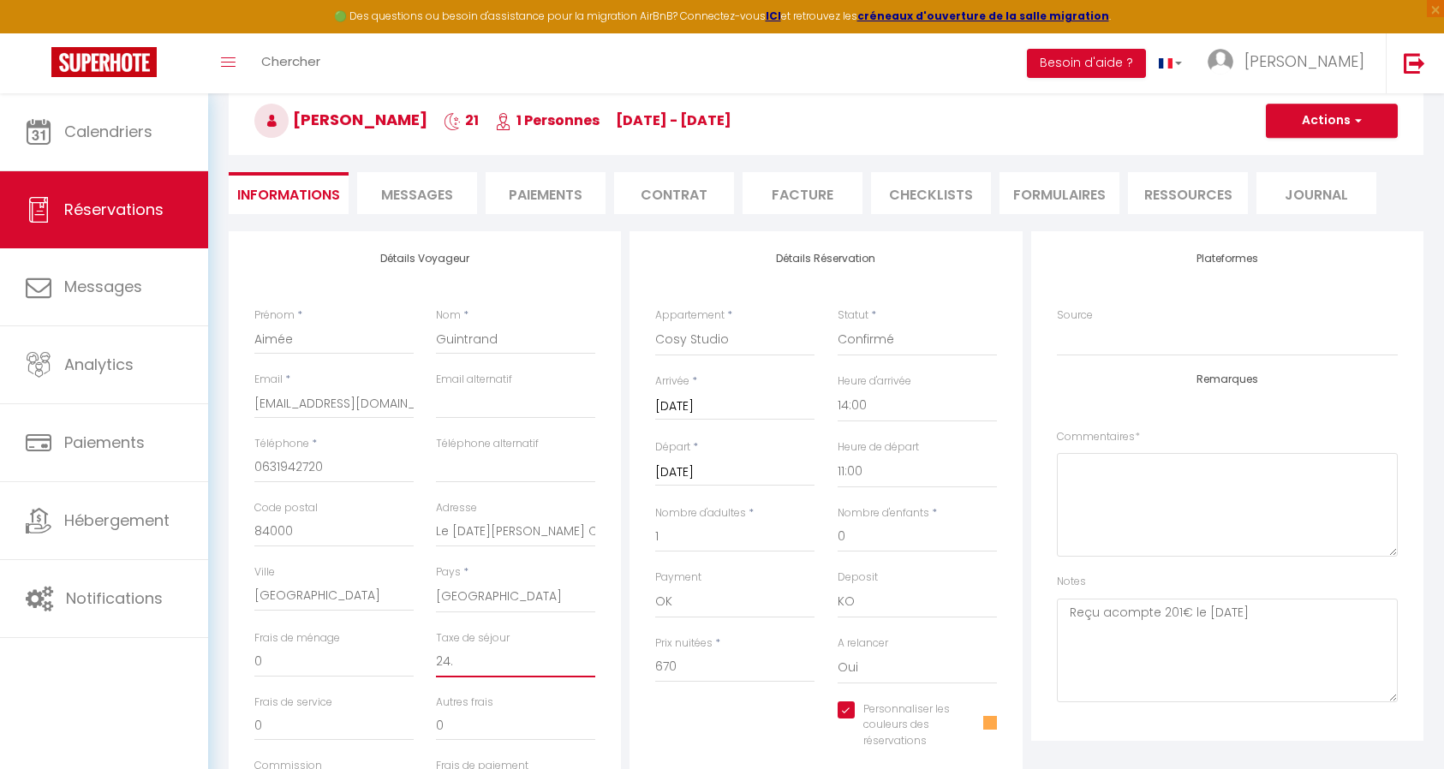
checkbox input "true"
type input "24.1"
checkbox input "true"
type input "24.15"
checkbox input "true"
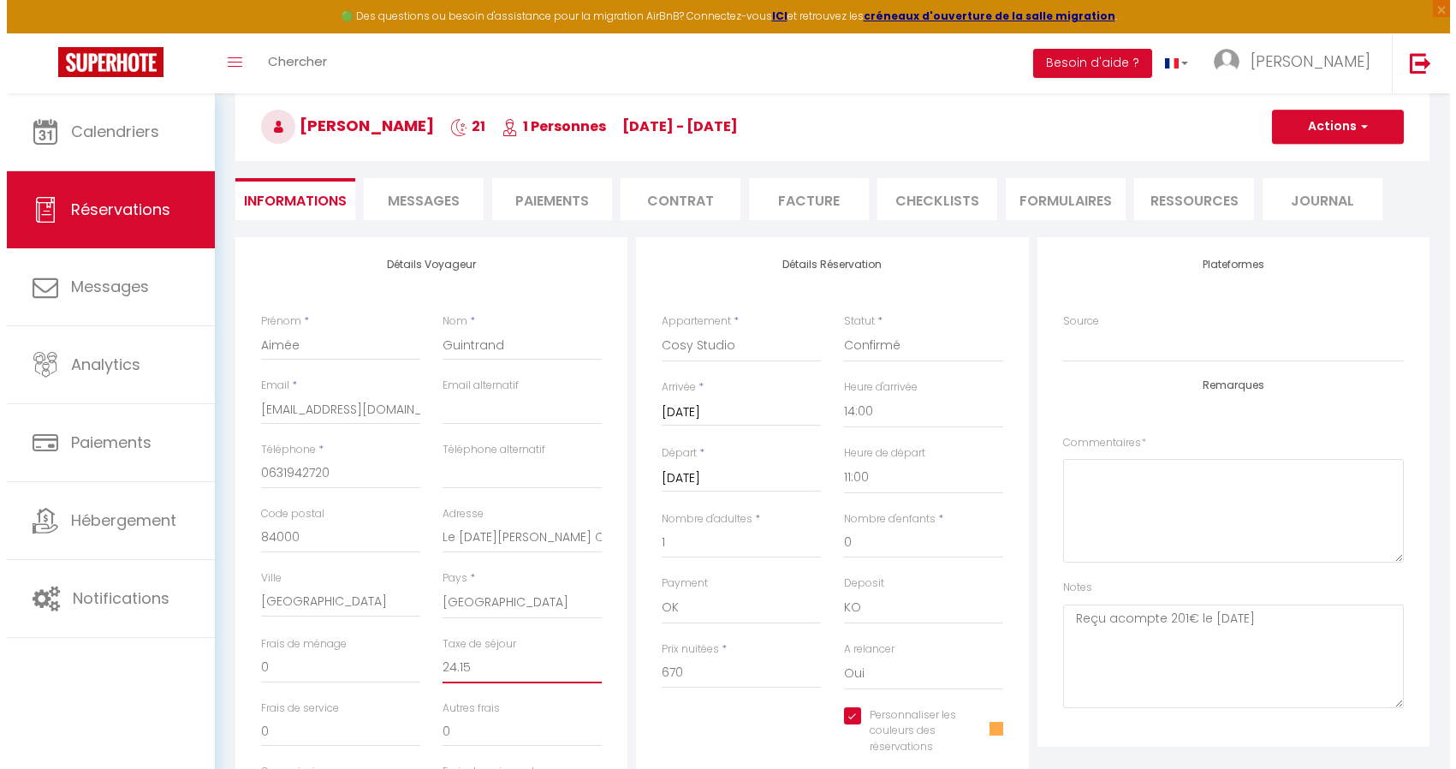
scroll to position [0, 0]
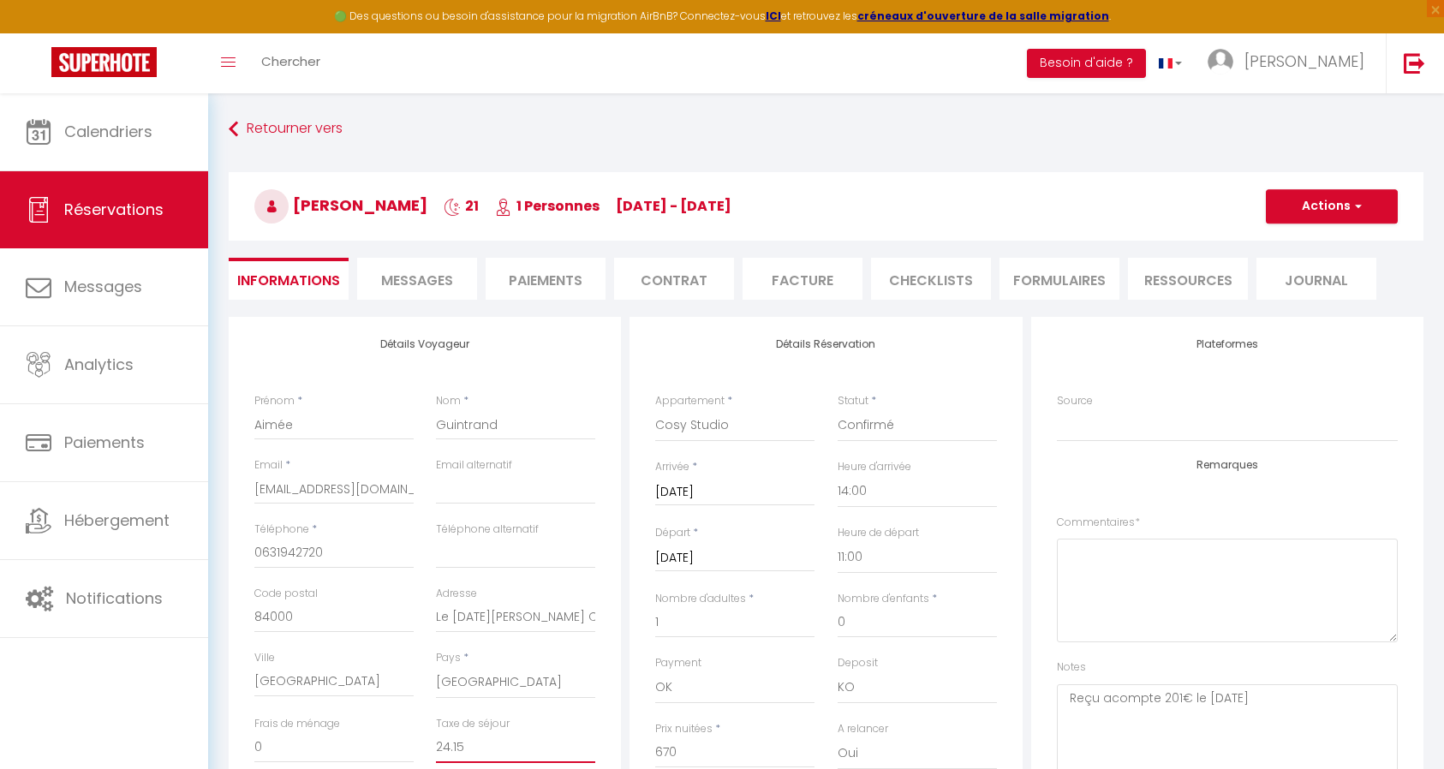
type input "24.15"
click at [1330, 209] on button "Actions" at bounding box center [1331, 206] width 132 height 34
click at [1318, 243] on link "Enregistrer" at bounding box center [1314, 244] width 135 height 22
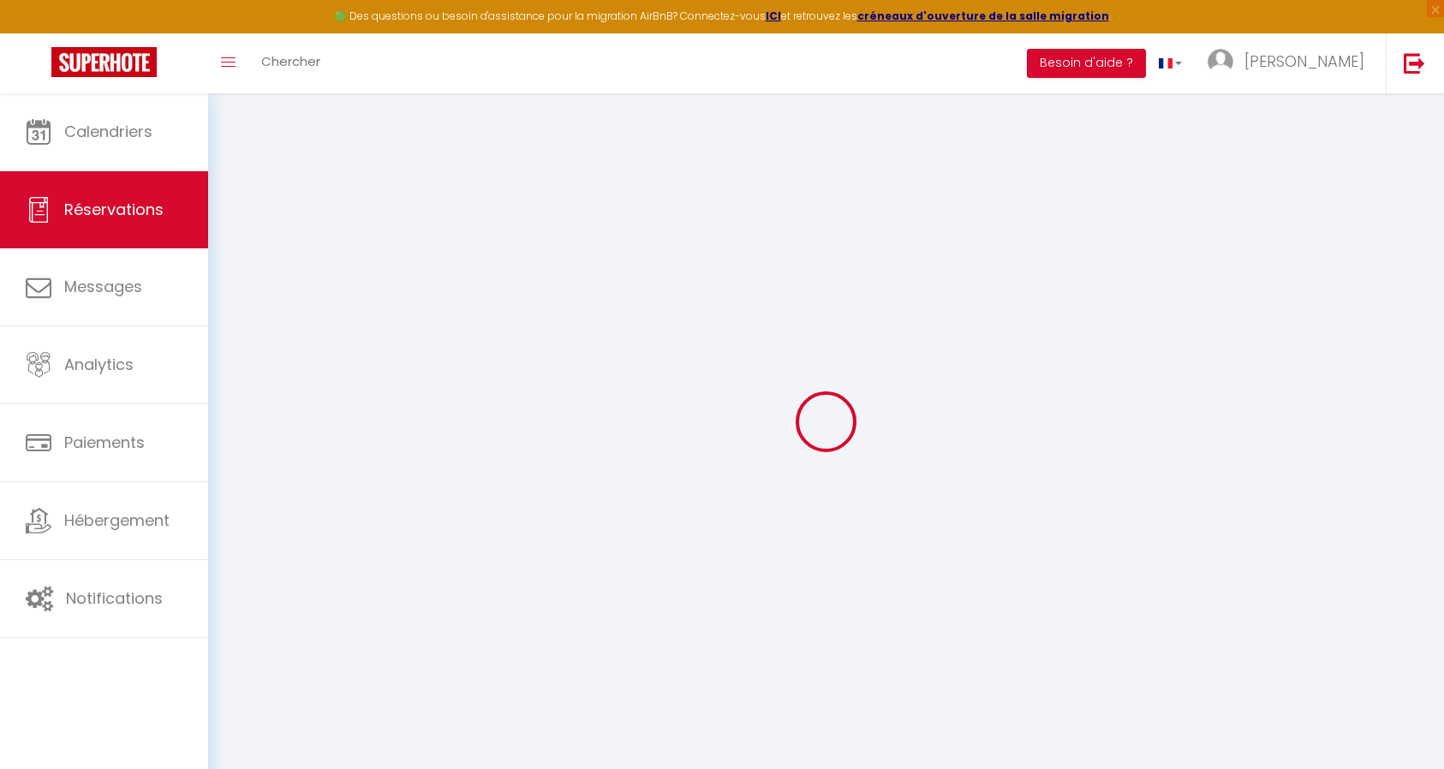
select select "not_cancelled"
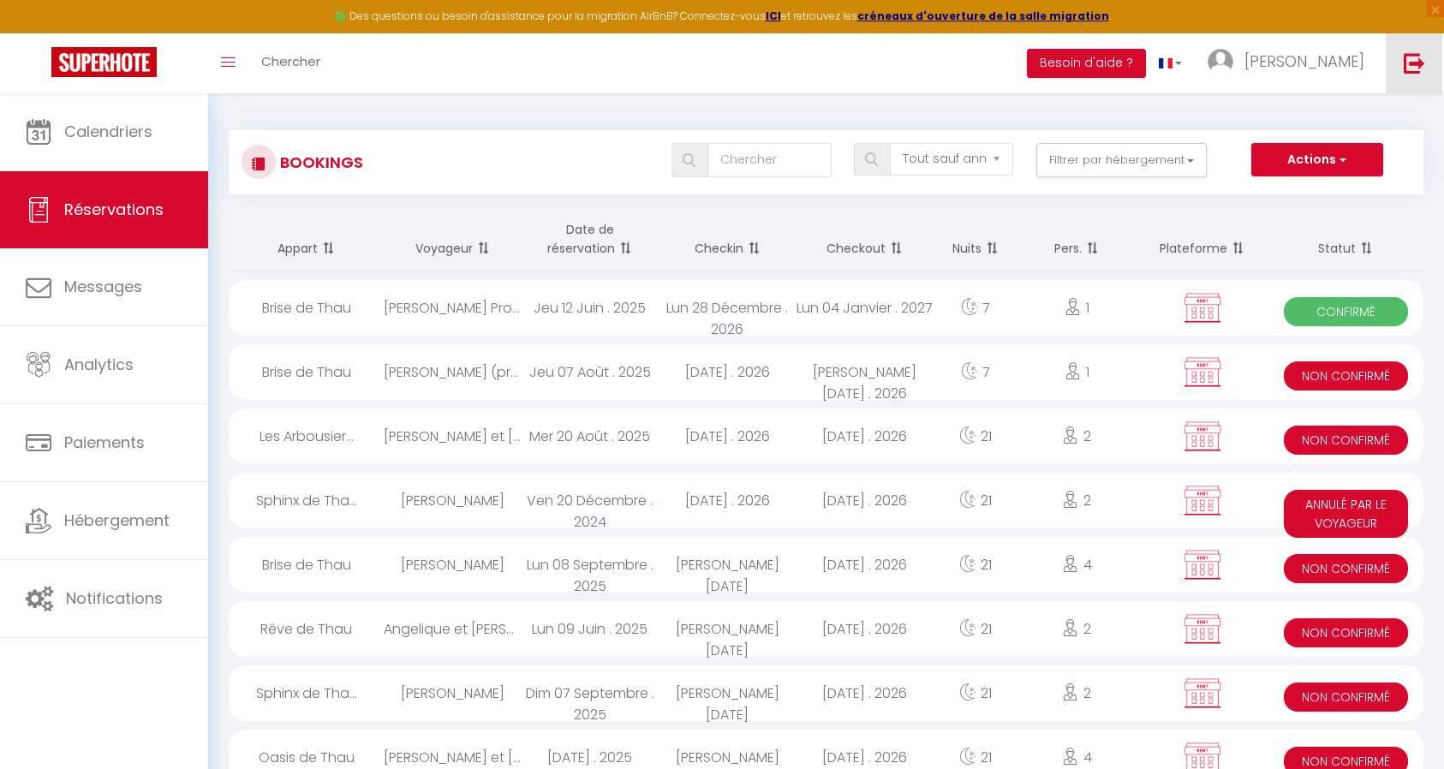
click at [1408, 63] on img at bounding box center [1413, 62] width 21 height 21
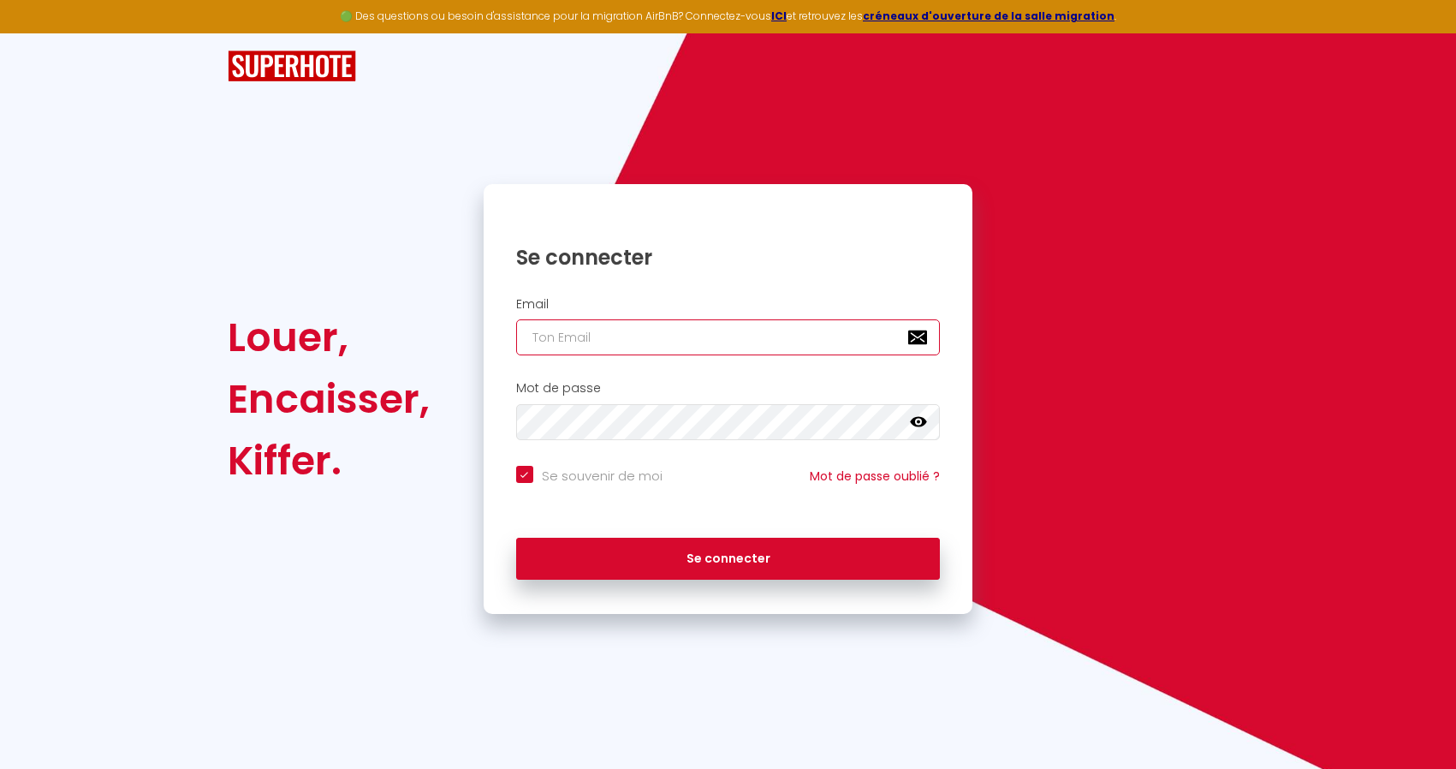
type input "[EMAIL_ADDRESS][DOMAIN_NAME]"
checkbox input "true"
